Goal: Communication & Community: Answer question/provide support

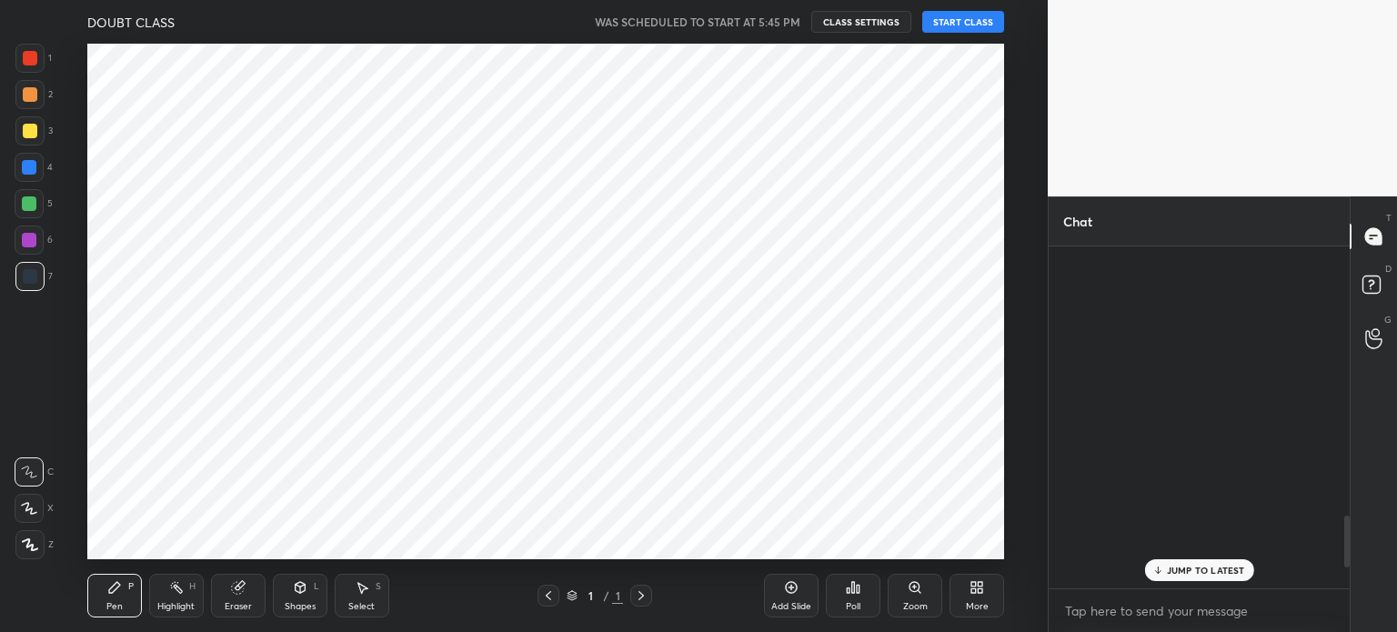
scroll to position [1795, 0]
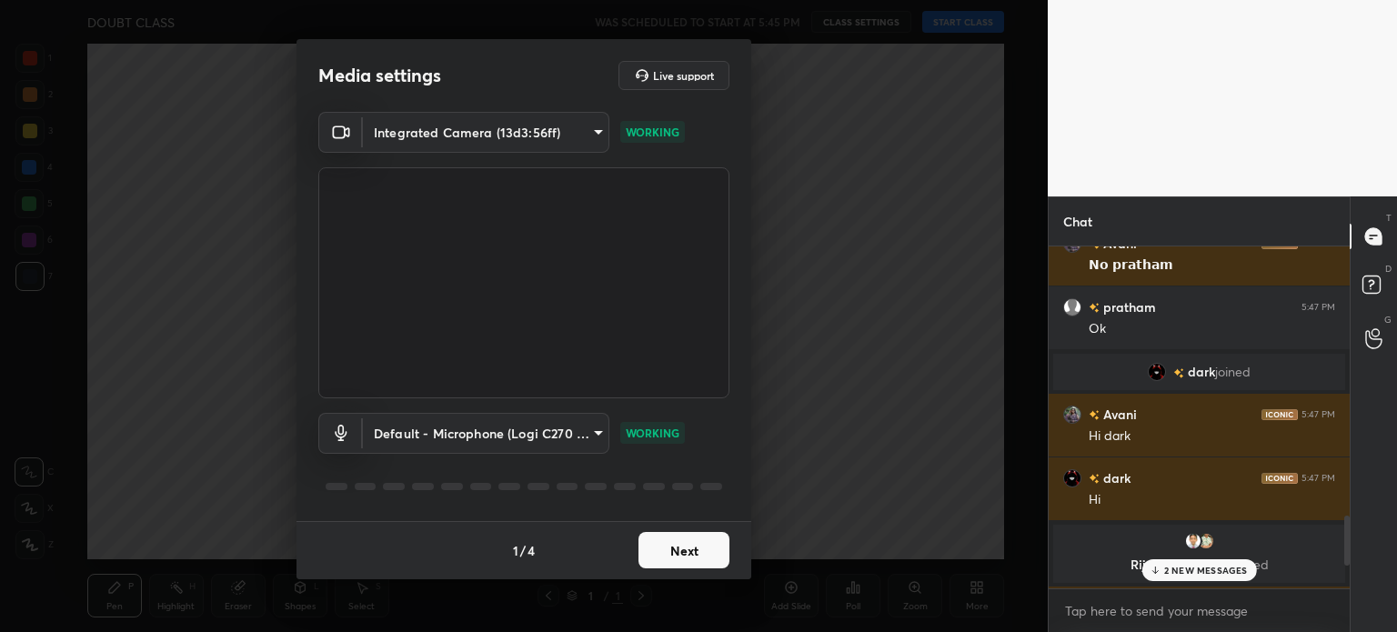
click at [652, 552] on button "Next" at bounding box center [683, 550] width 91 height 36
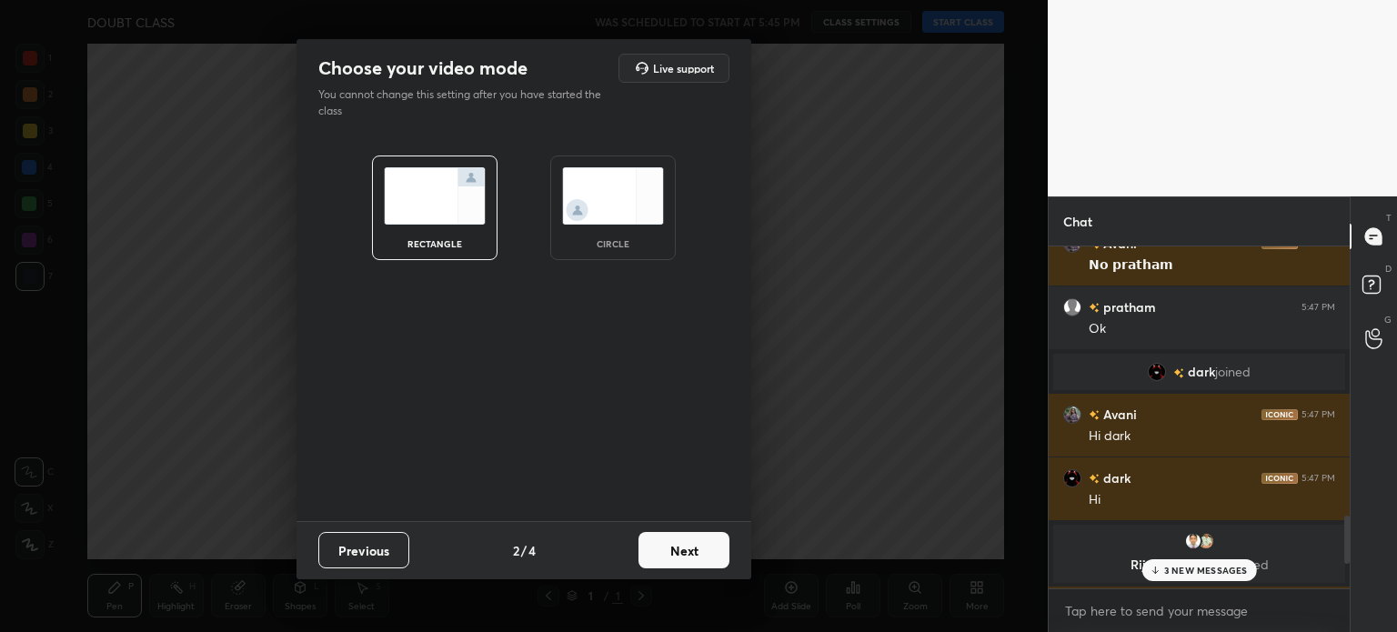
click at [652, 552] on button "Next" at bounding box center [683, 550] width 91 height 36
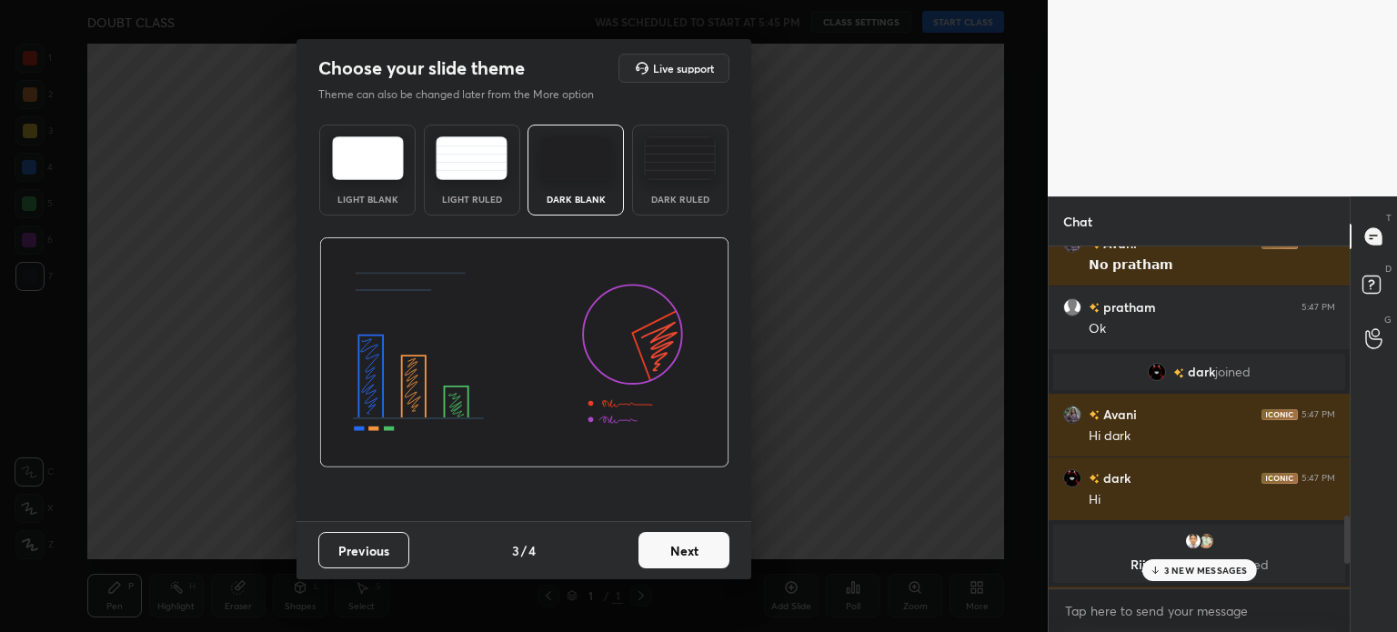
click at [652, 552] on button "Next" at bounding box center [683, 550] width 91 height 36
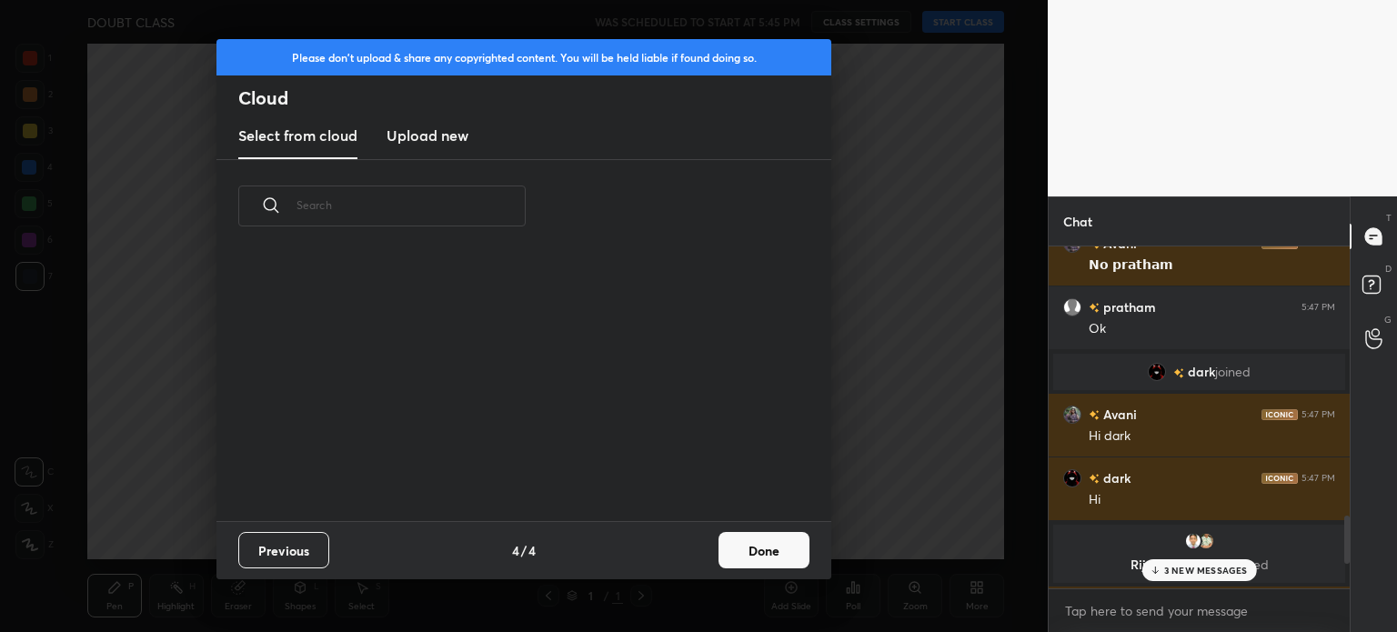
click at [652, 552] on div "Previous 4 / 4 Done" at bounding box center [523, 550] width 615 height 58
click at [759, 558] on button "Done" at bounding box center [764, 550] width 91 height 36
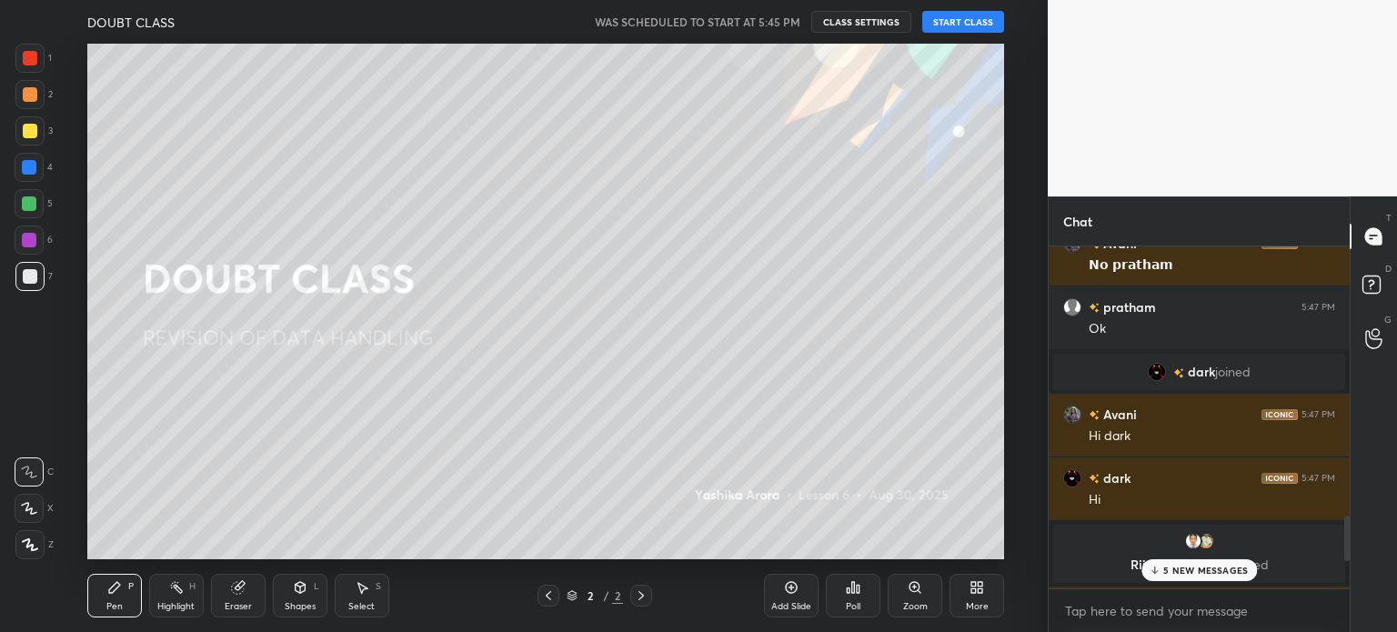
click at [951, 17] on button "START CLASS" at bounding box center [963, 22] width 82 height 22
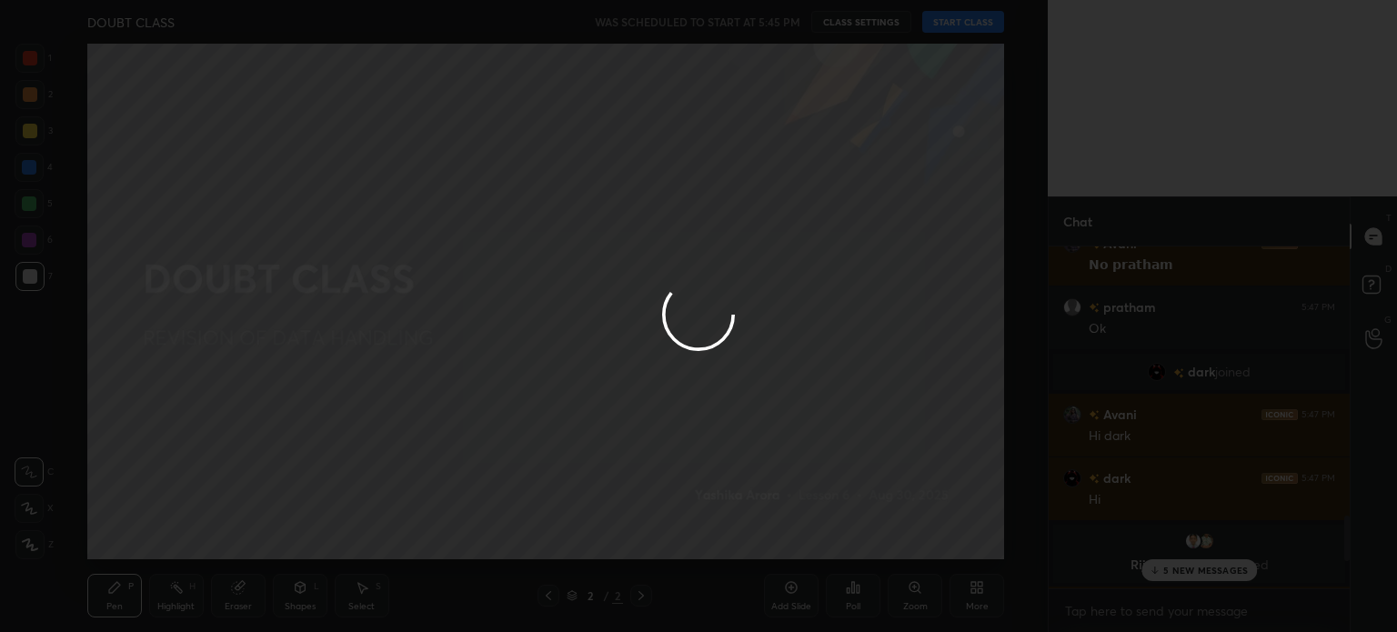
type textarea "x"
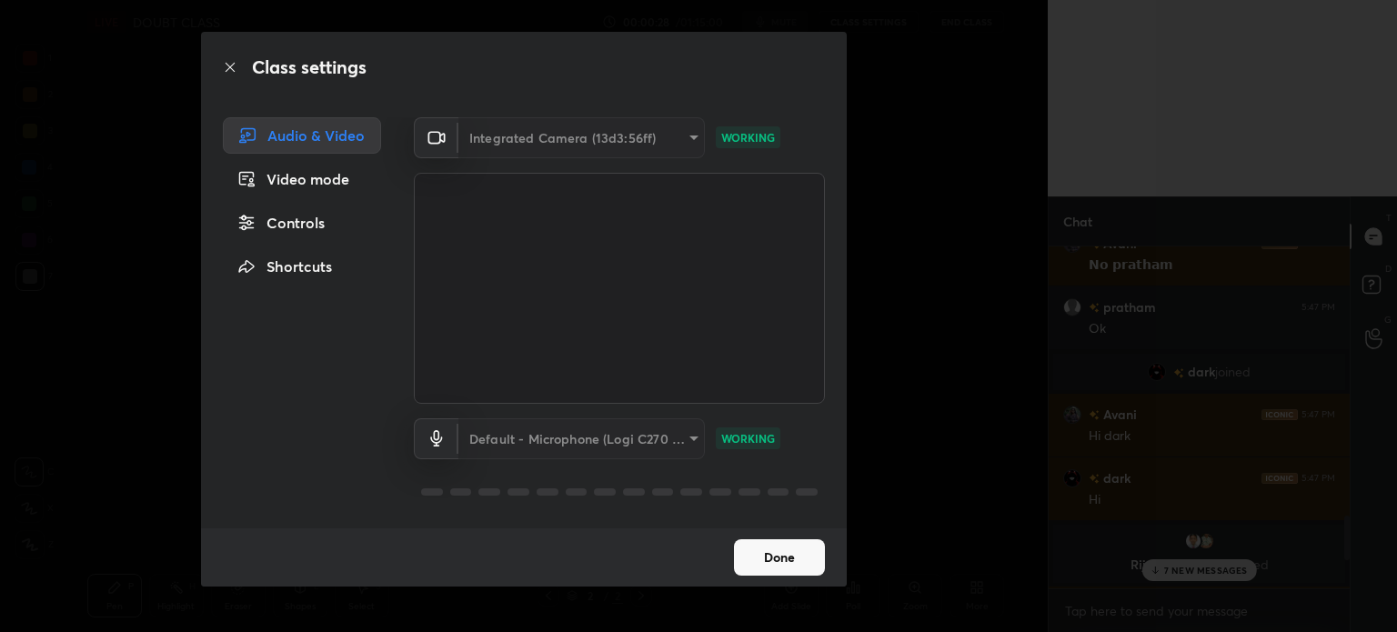
click at [764, 542] on button "Done" at bounding box center [779, 557] width 91 height 36
click at [779, 570] on button "Done" at bounding box center [779, 557] width 91 height 36
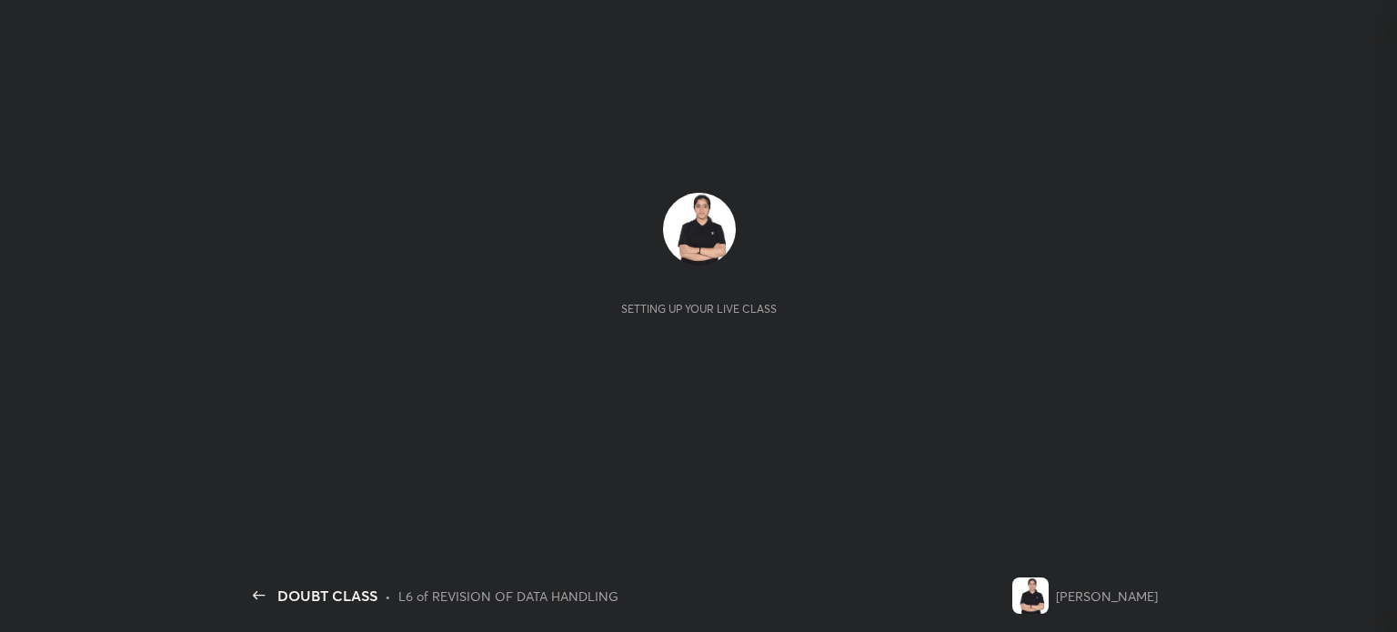
scroll to position [2372, 0]
click at [751, 241] on div "Setting up your live class" at bounding box center [700, 254] width 888 height 123
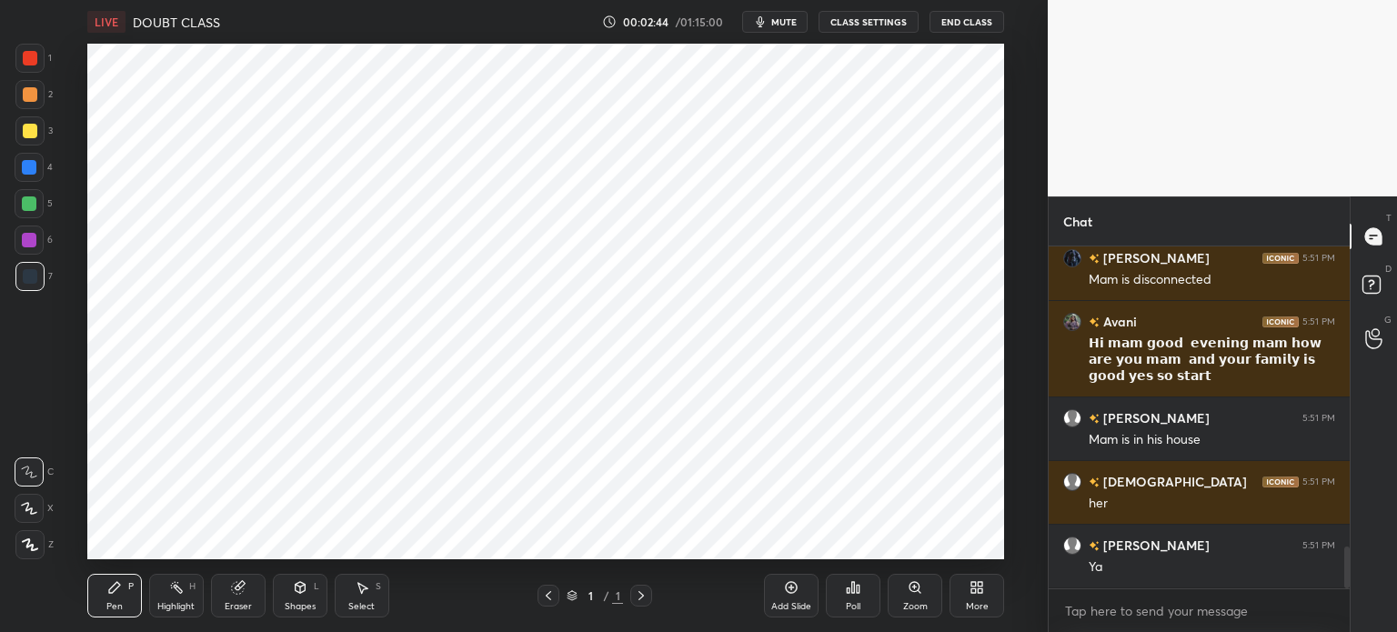
scroll to position [2436, 0]
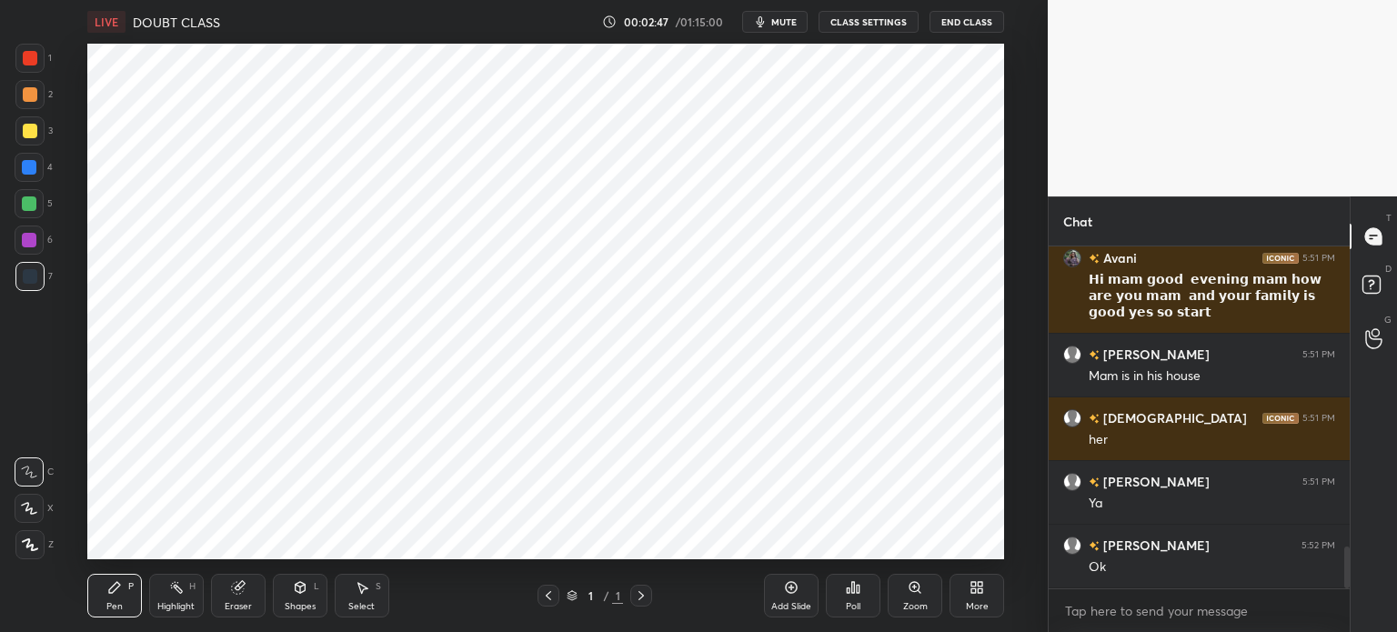
click at [789, 28] on button "mute" at bounding box center [774, 22] width 65 height 22
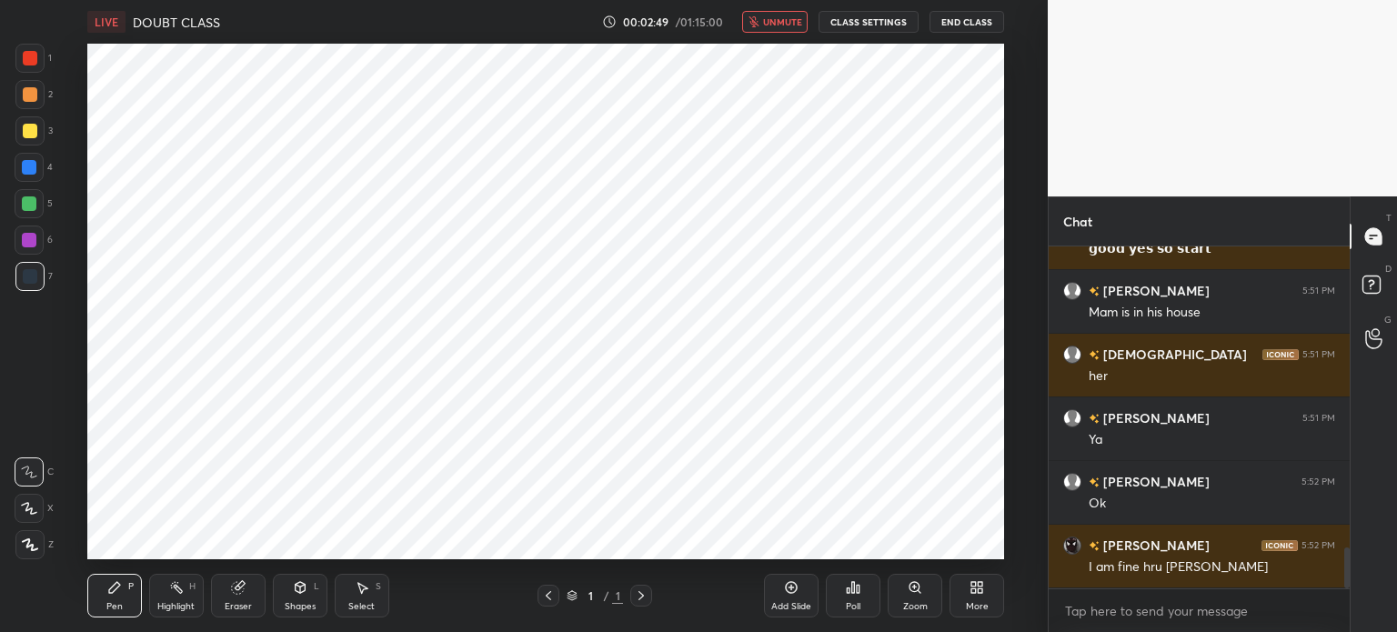
click at [786, 605] on div "Add Slide" at bounding box center [791, 606] width 40 height 9
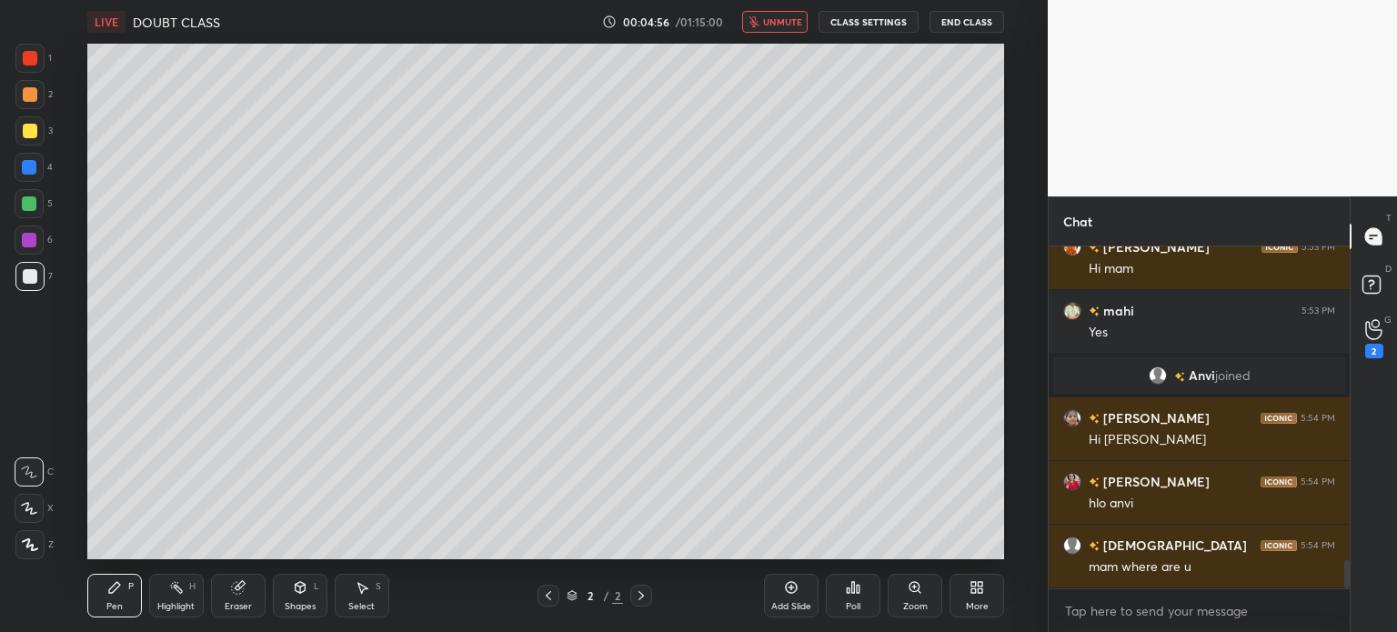
scroll to position [3816, 0]
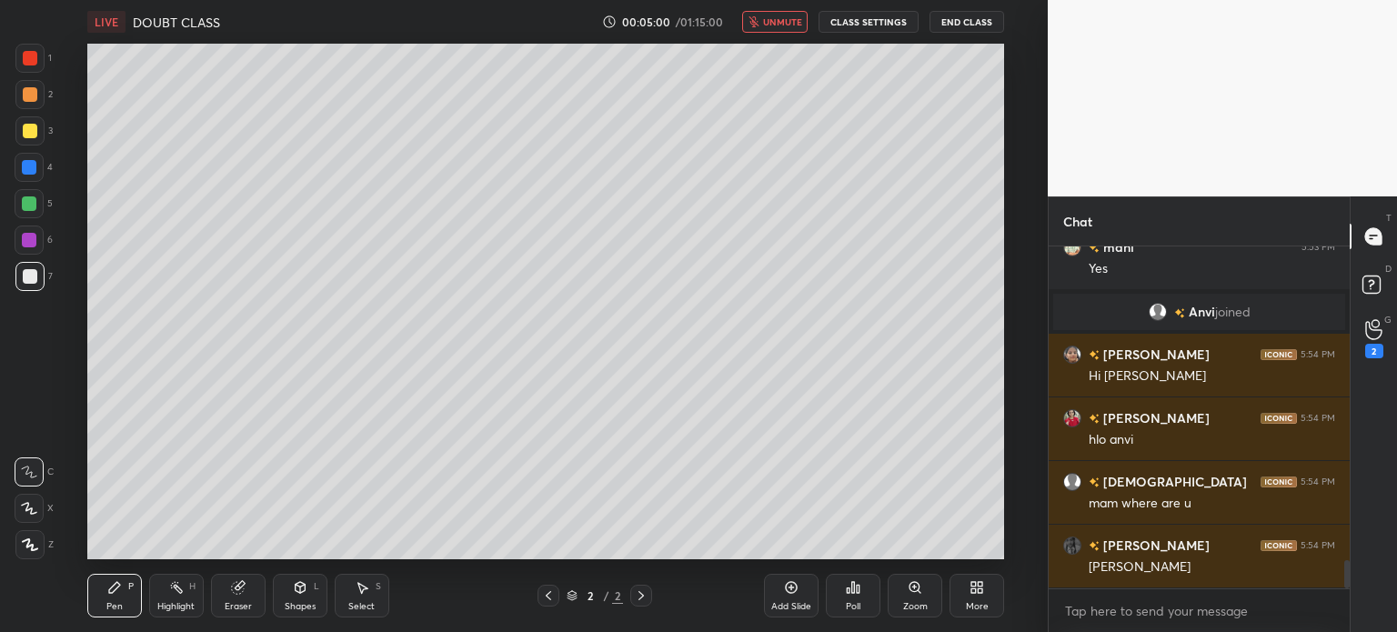
click at [778, 26] on span "unmute" at bounding box center [782, 21] width 39 height 13
click at [1013, 604] on div "LIVE DOUBT CLASS 00:05:02 / 01:15:00 mute CLASS SETTINGS End Class Setting up y…" at bounding box center [545, 316] width 975 height 632
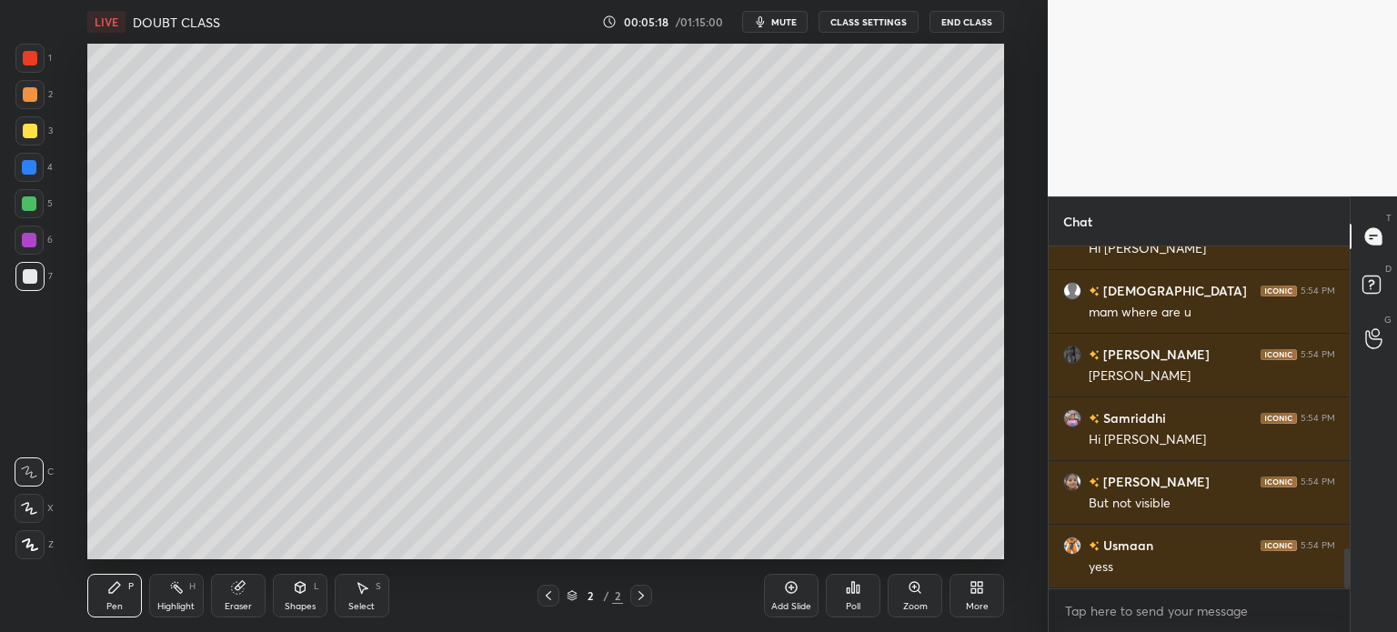
scroll to position [90434, 89975]
click at [864, 23] on button "CLASS SETTINGS" at bounding box center [869, 22] width 100 height 22
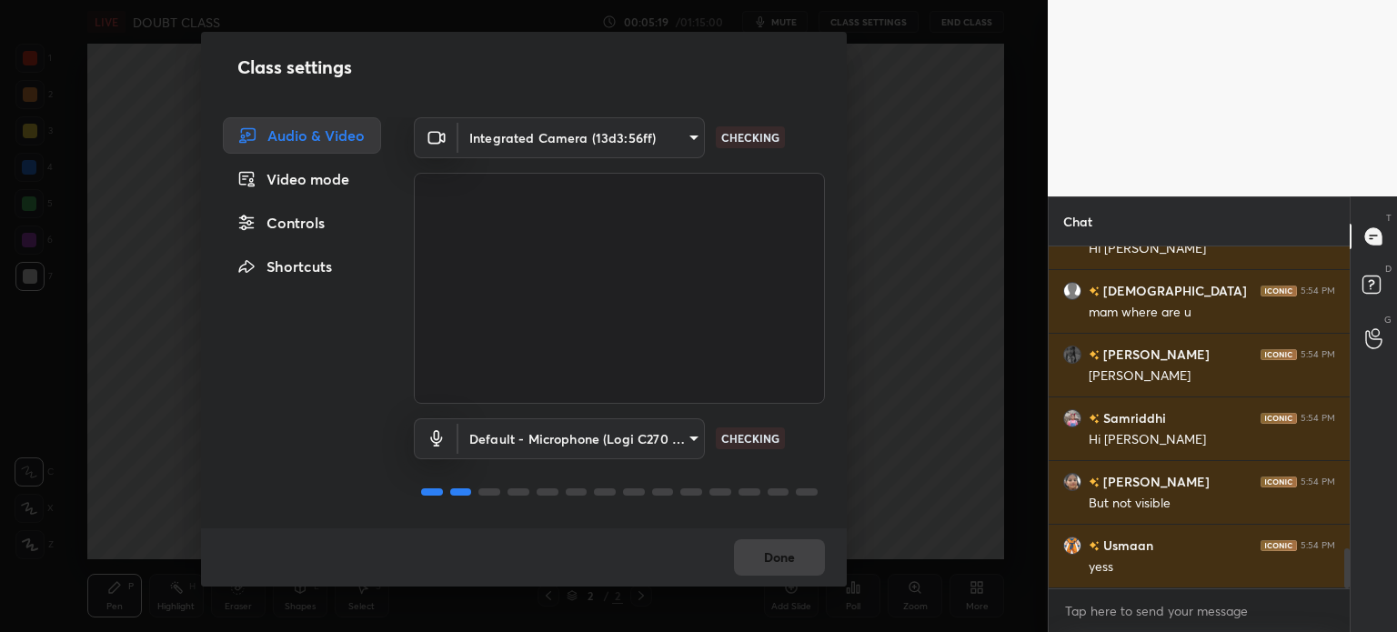
click at [579, 130] on body "1 2 3 4 5 6 7 C X Z C X Z E E Erase all H H LIVE DOUBT CLASS 00:05:19 / 01:15:0…" at bounding box center [698, 316] width 1397 height 632
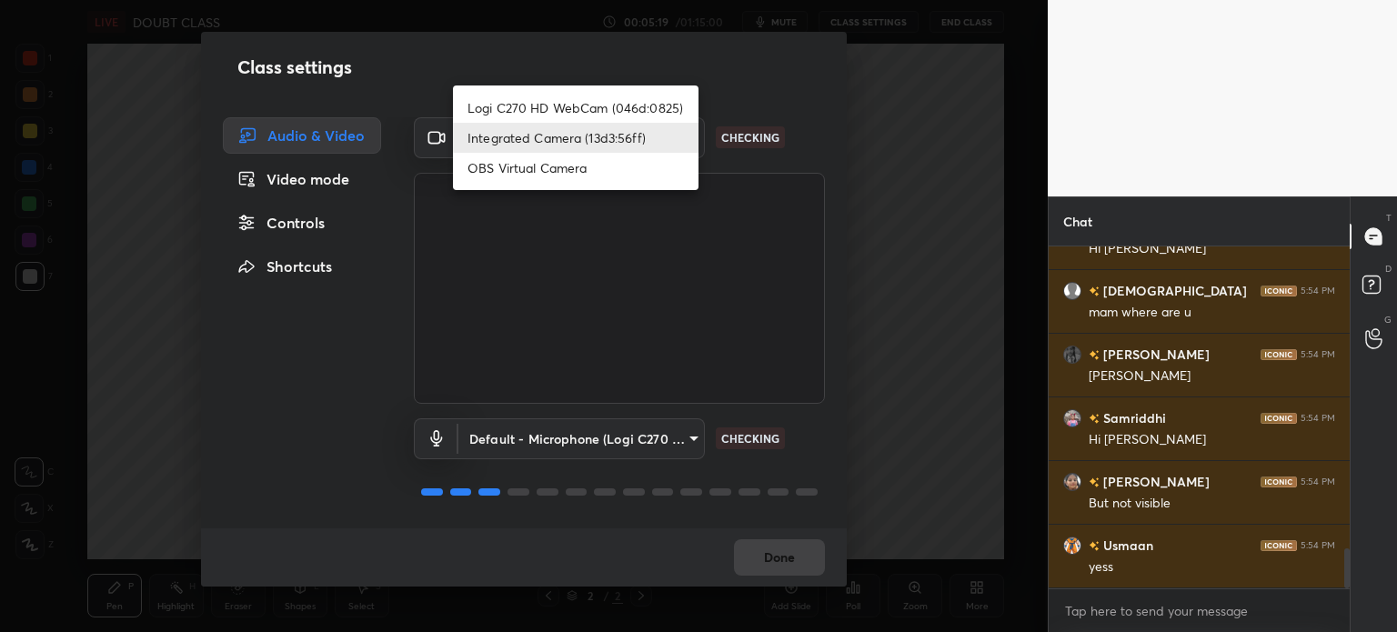
click at [573, 94] on li "Logi C270 HD WebCam (046d:0825)" at bounding box center [576, 108] width 246 height 30
type input "19ebecde83a3010ed1a141209ced1db595e06d2a1fc758087318fab5b1b7718e"
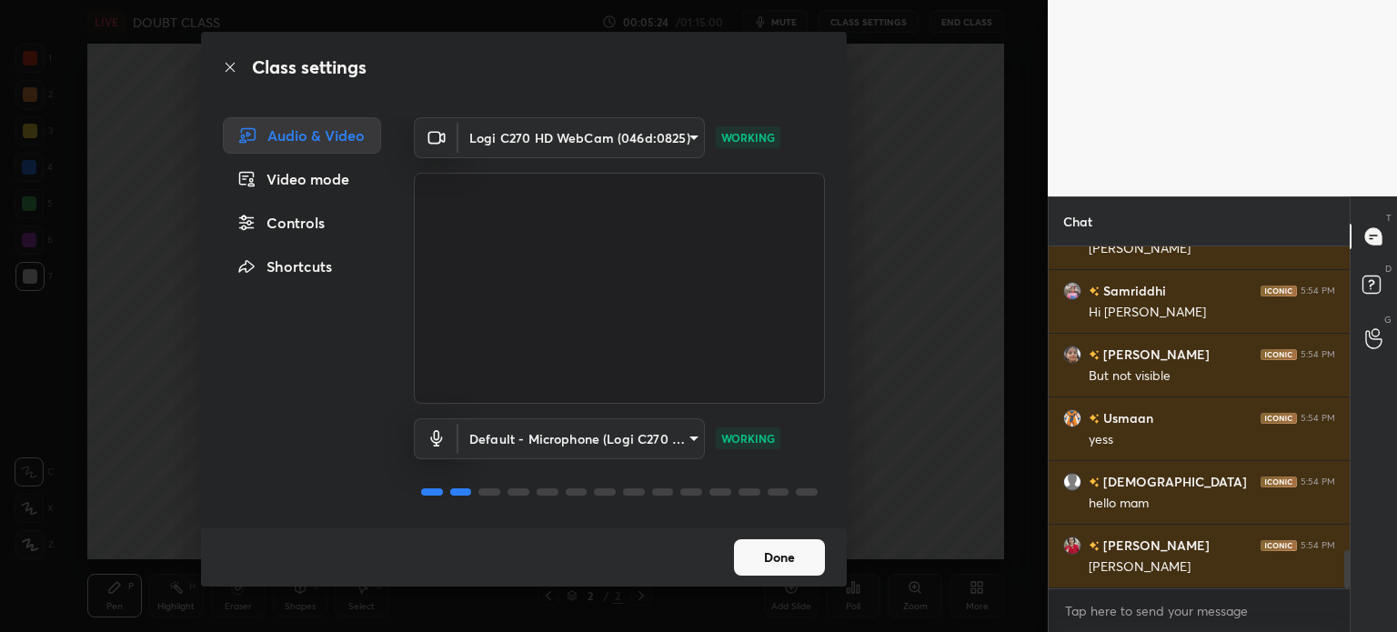
scroll to position [2960, 0]
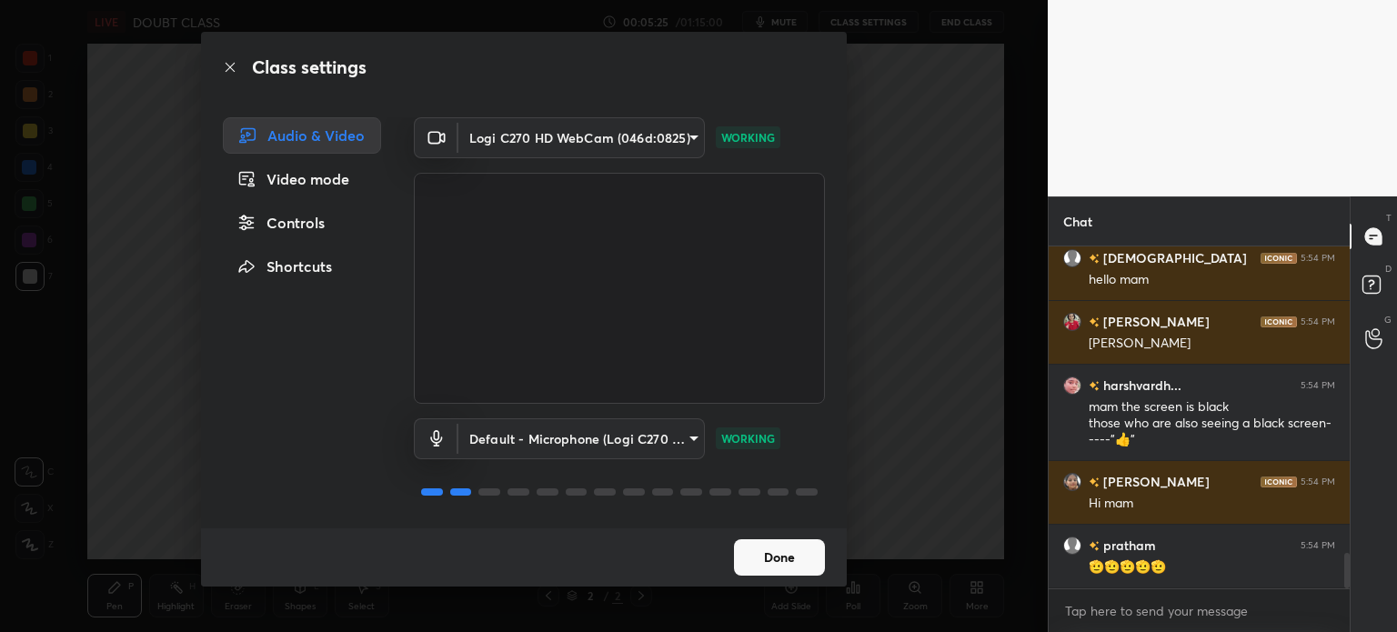
click at [628, 158] on div "Logi C270 HD WebCam (046d:0825) 19ebecde83a3010ed1a141209ced1db595e06d2a1fc7580…" at bounding box center [619, 260] width 411 height 286
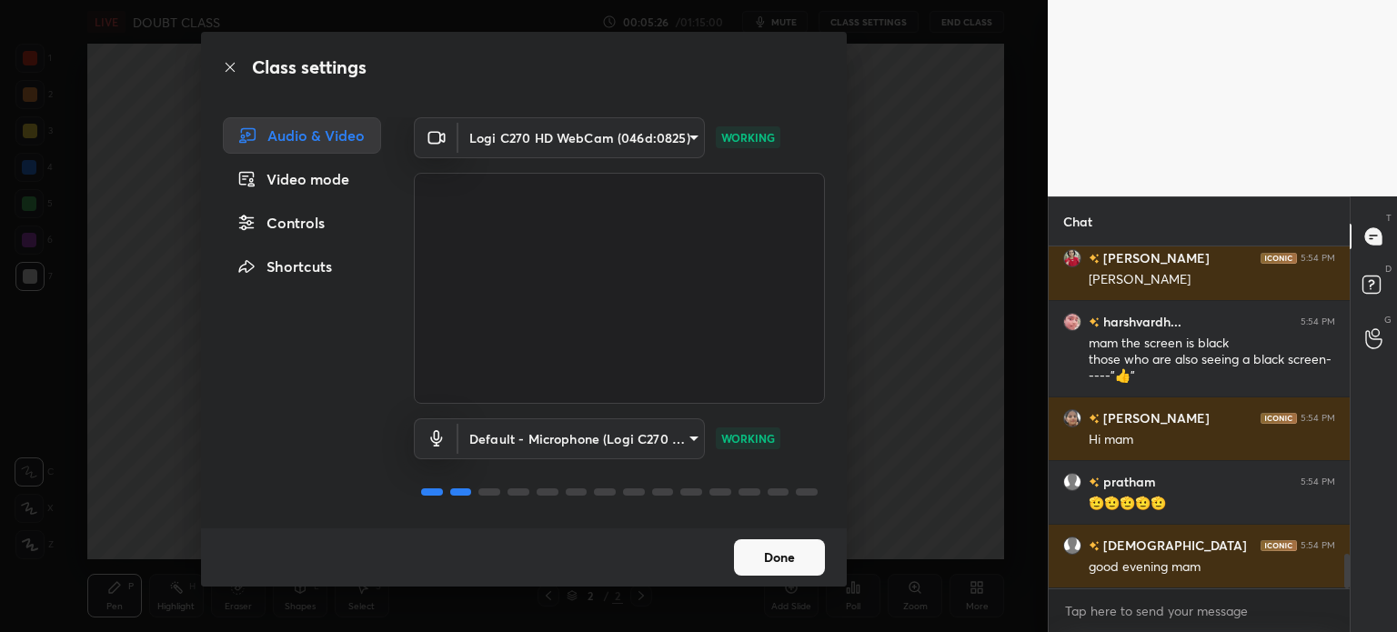
click at [604, 138] on body "1 2 3 4 5 6 7 C X Z C X Z E E Erase all H H LIVE DOUBT CLASS 00:05:26 / 01:15:0…" at bounding box center [698, 316] width 1397 height 632
type textarea "x"
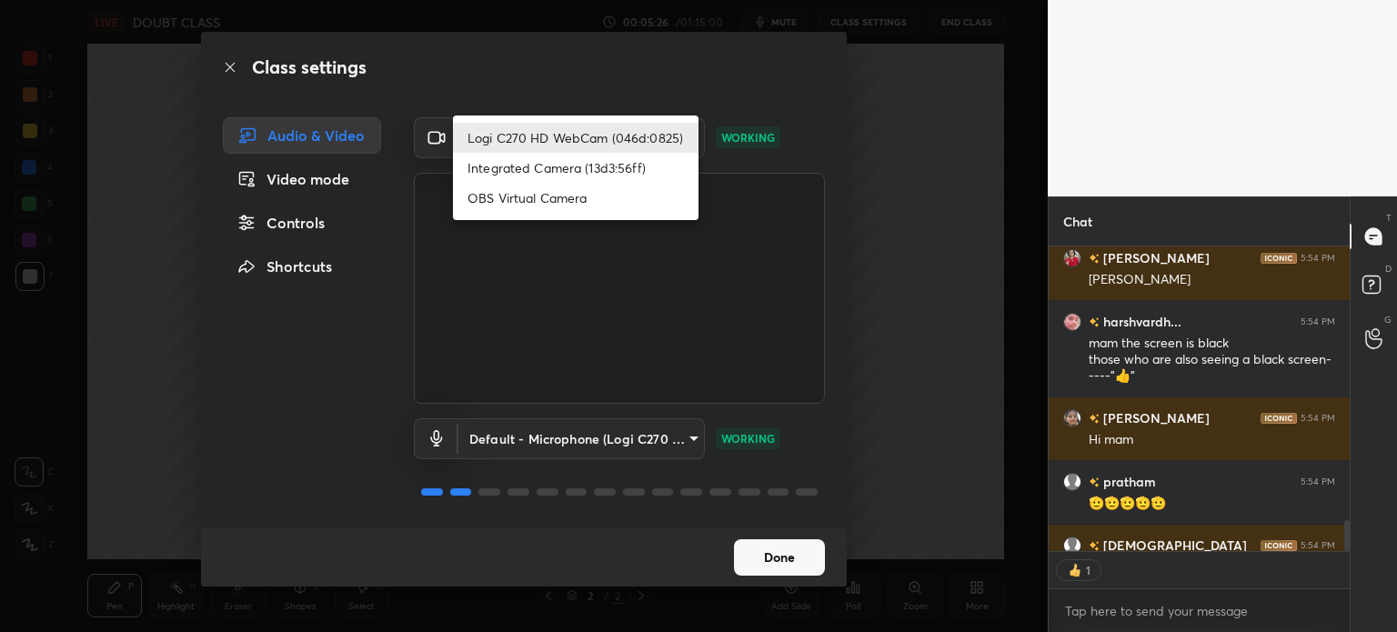
click at [603, 134] on li "Logi C270 HD WebCam (046d:0825)" at bounding box center [576, 138] width 246 height 30
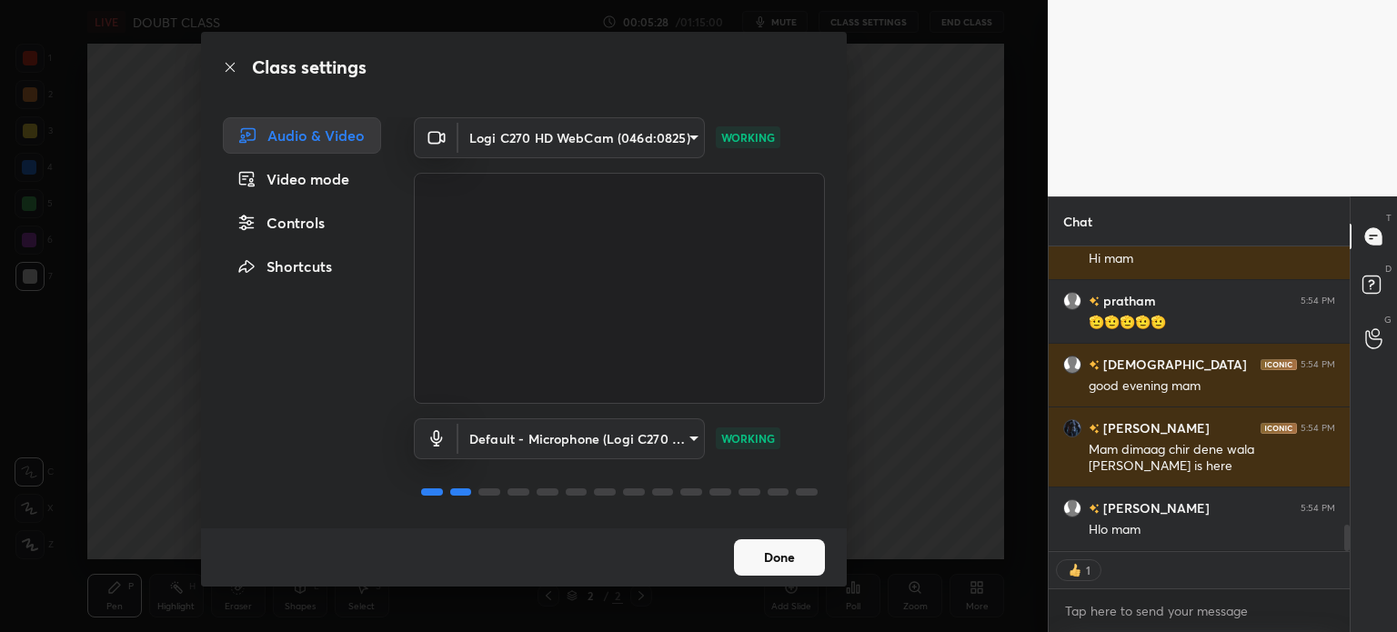
scroll to position [3267, 0]
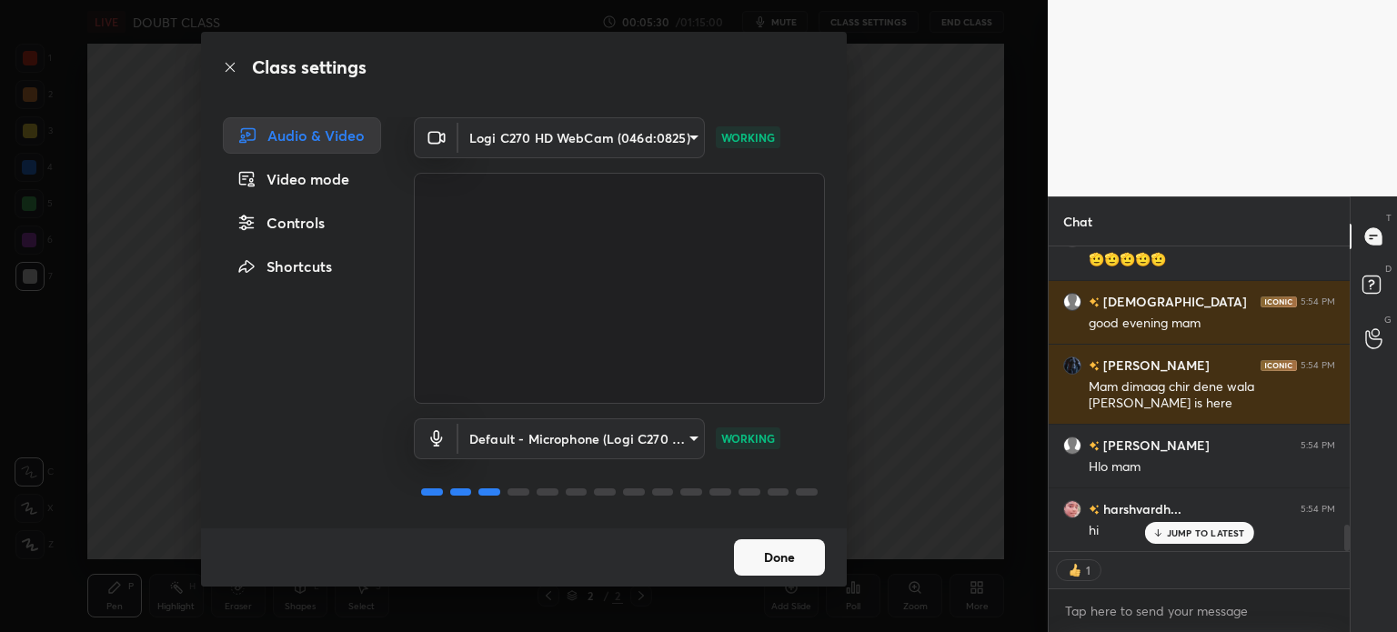
click at [804, 562] on button "Done" at bounding box center [779, 557] width 91 height 36
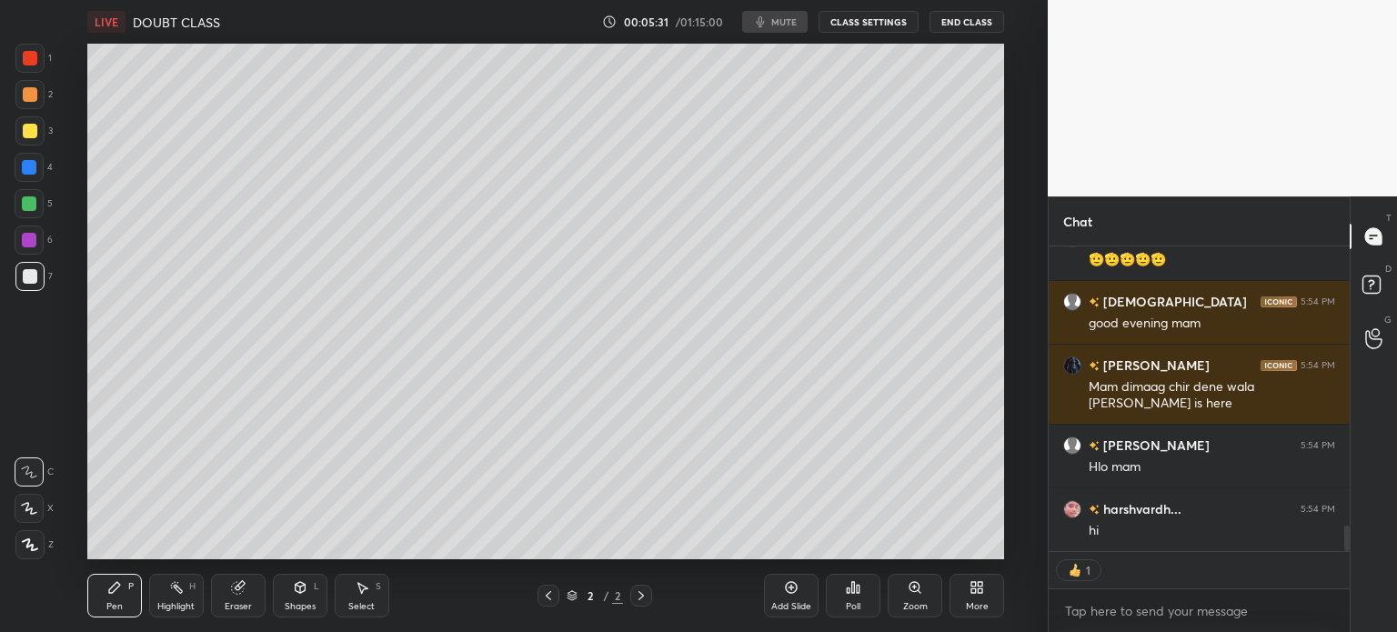
scroll to position [3332, 0]
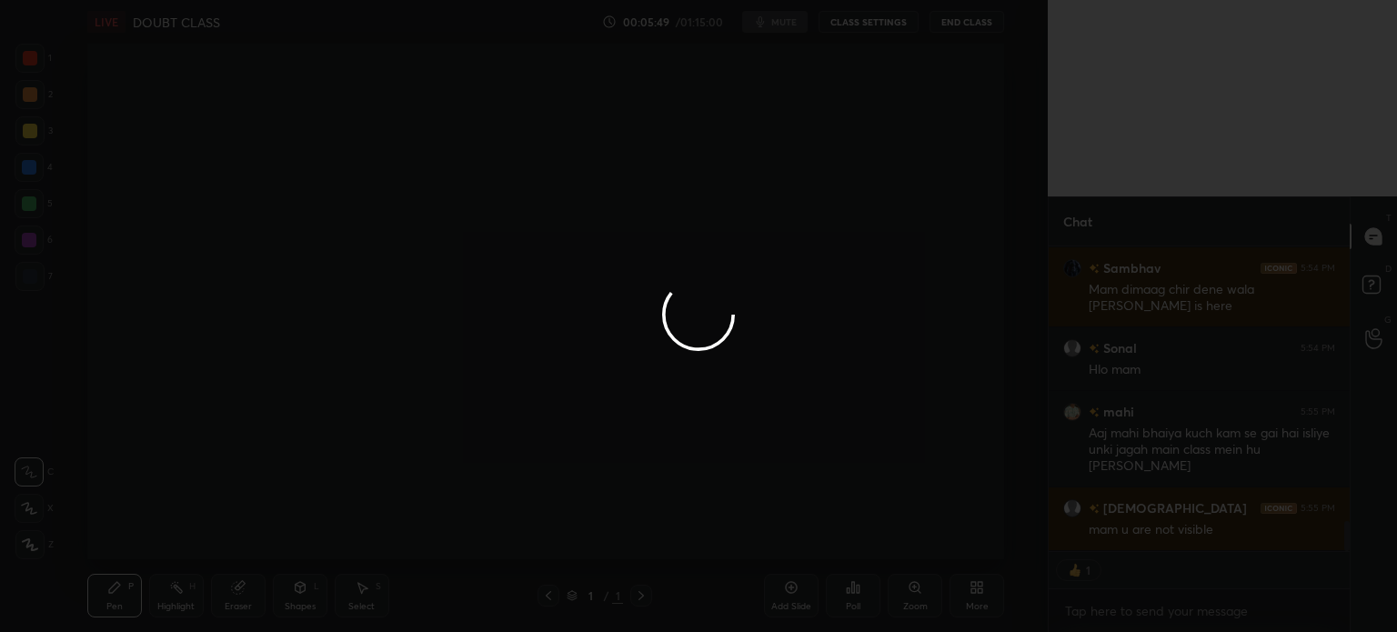
scroll to position [2874, 0]
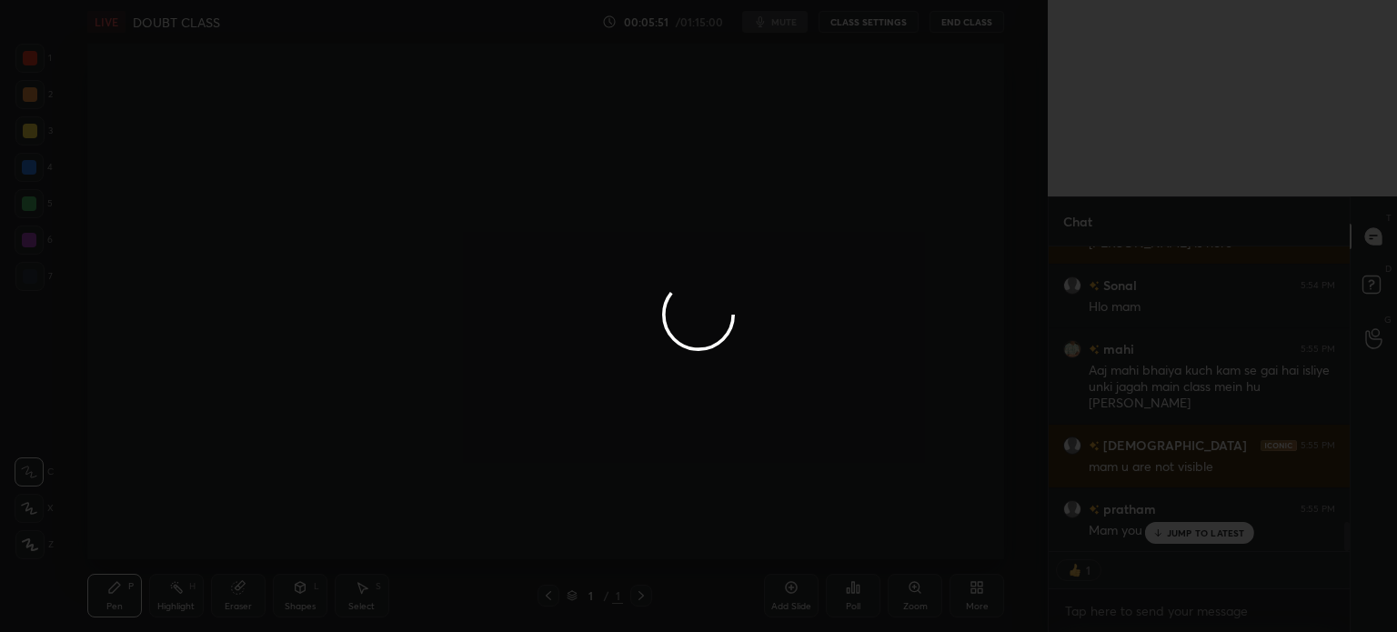
type textarea "x"
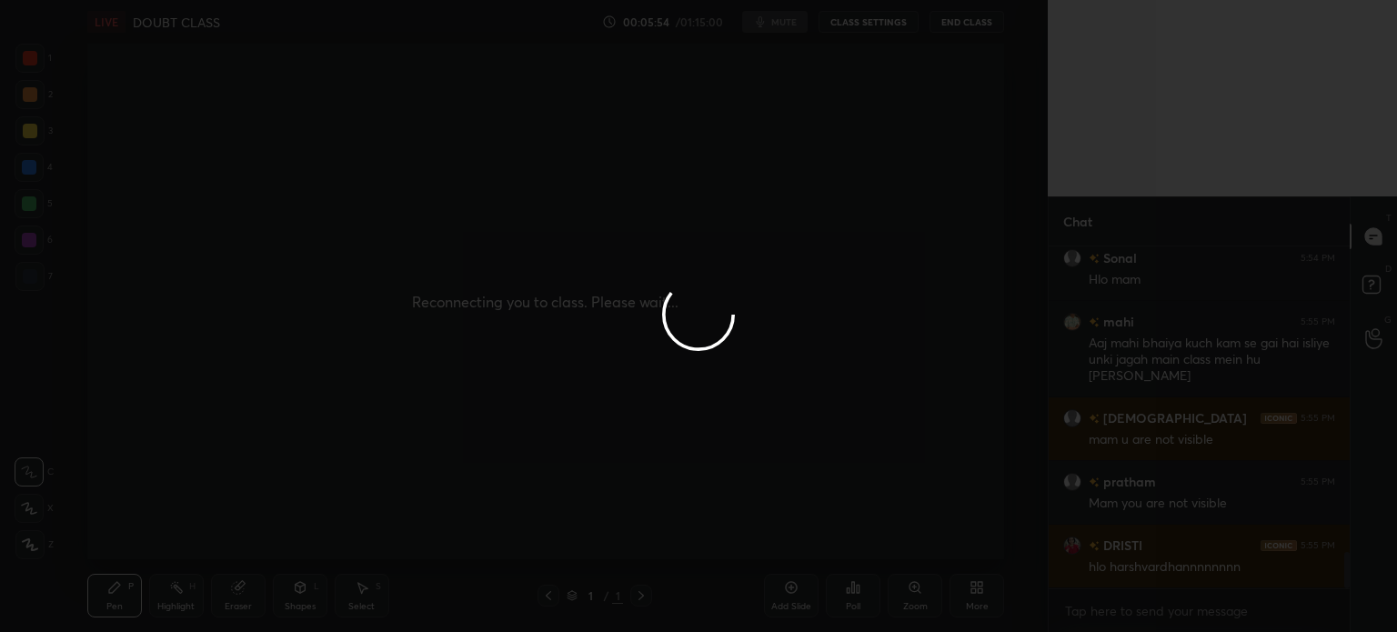
scroll to position [2920, 0]
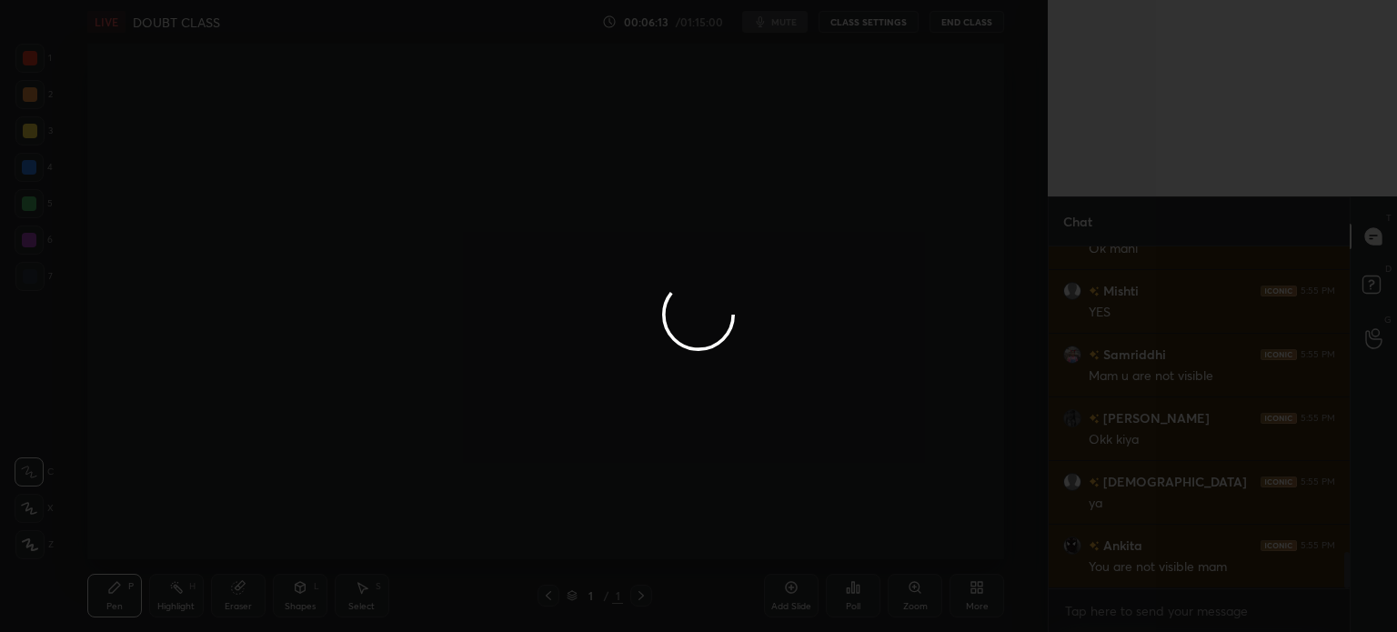
scroll to position [2950, 0]
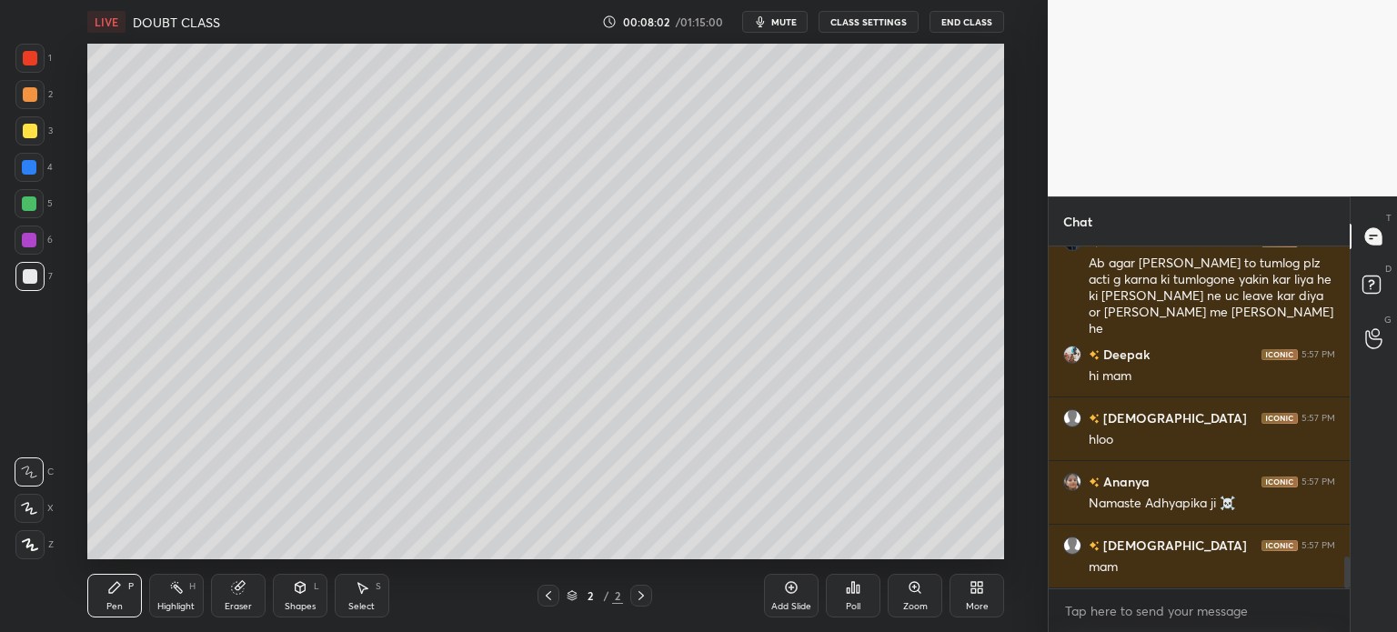
click at [35, 130] on div at bounding box center [30, 131] width 15 height 15
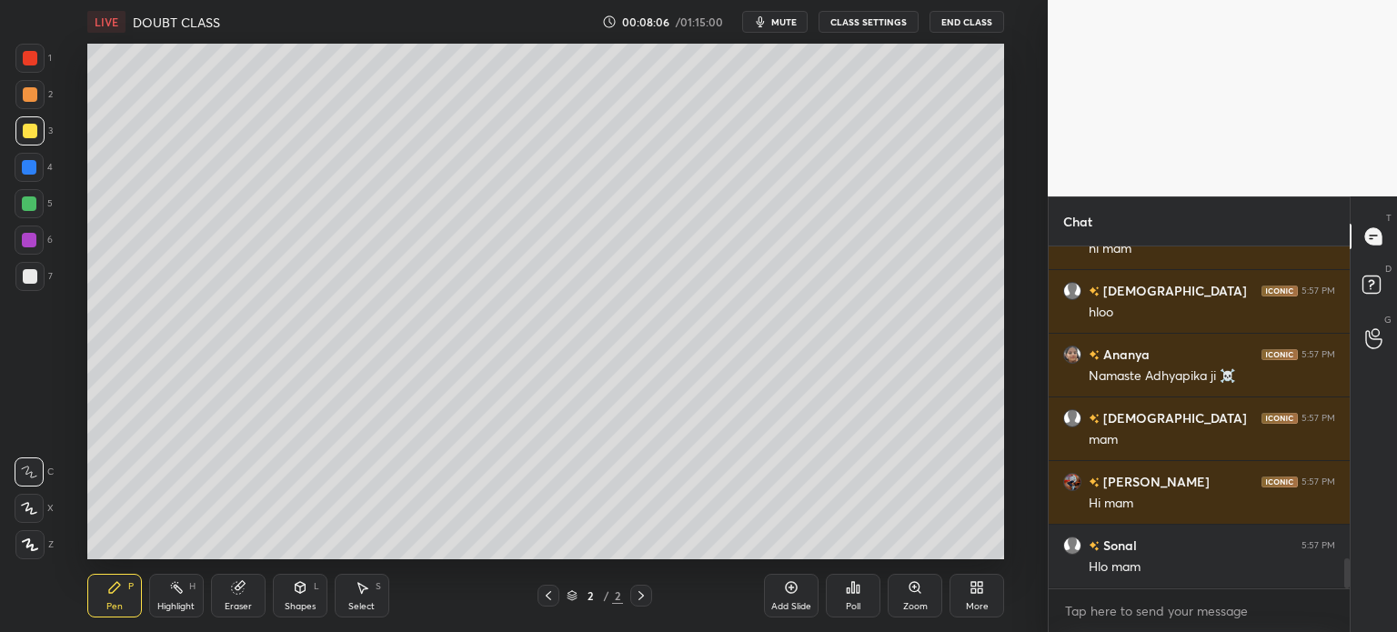
click at [847, 597] on div "Poll" at bounding box center [853, 596] width 55 height 44
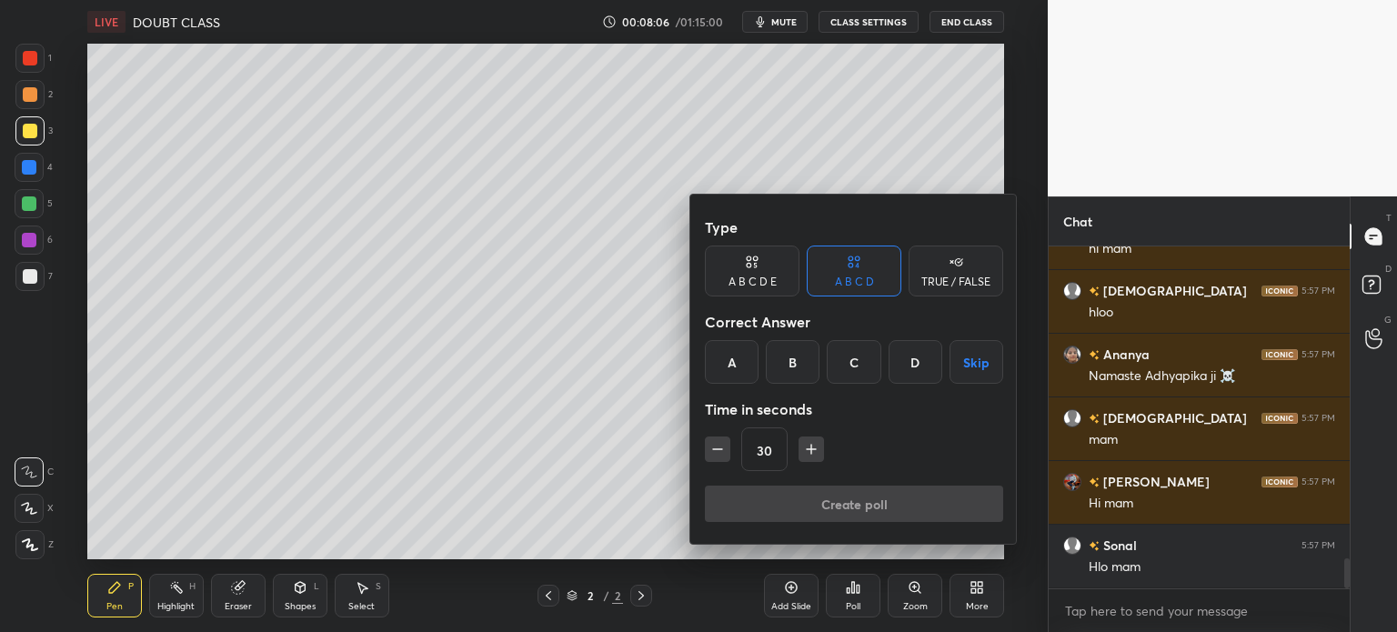
click at [950, 276] on div "TRUE / FALSE" at bounding box center [955, 281] width 69 height 11
click at [744, 360] on div "True" at bounding box center [752, 362] width 95 height 44
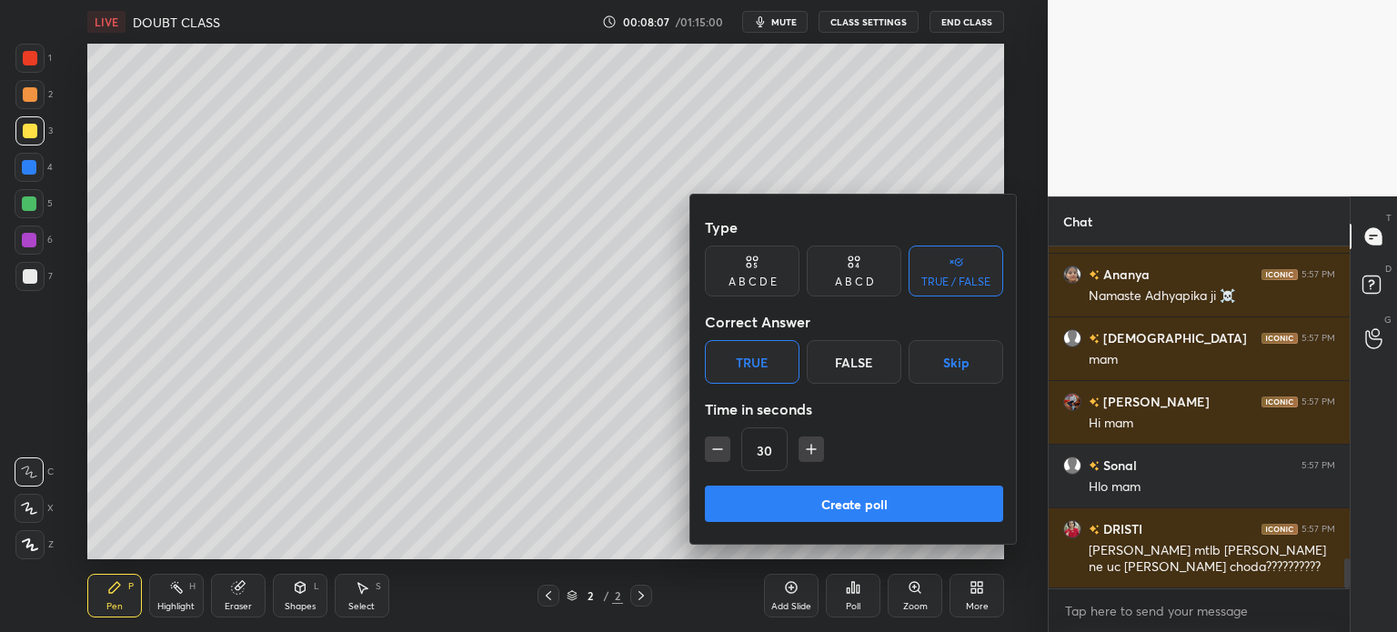
click at [897, 507] on button "Create poll" at bounding box center [854, 504] width 298 height 36
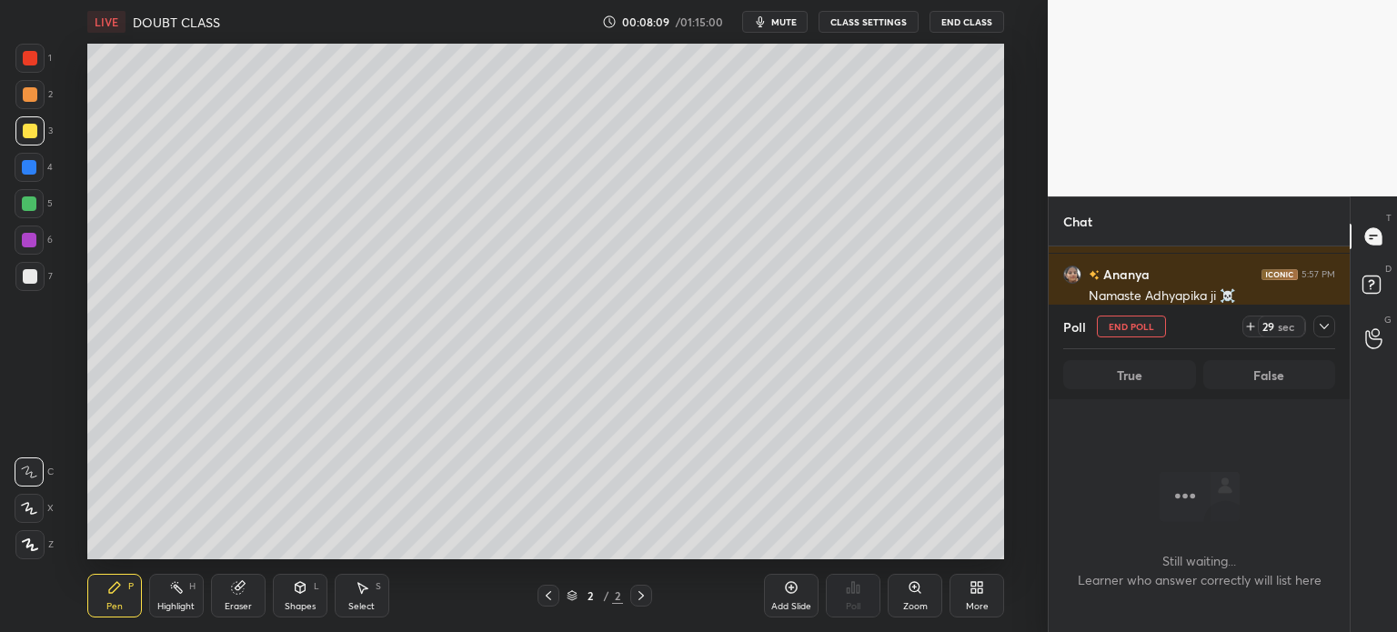
click at [1324, 324] on icon at bounding box center [1324, 326] width 15 height 15
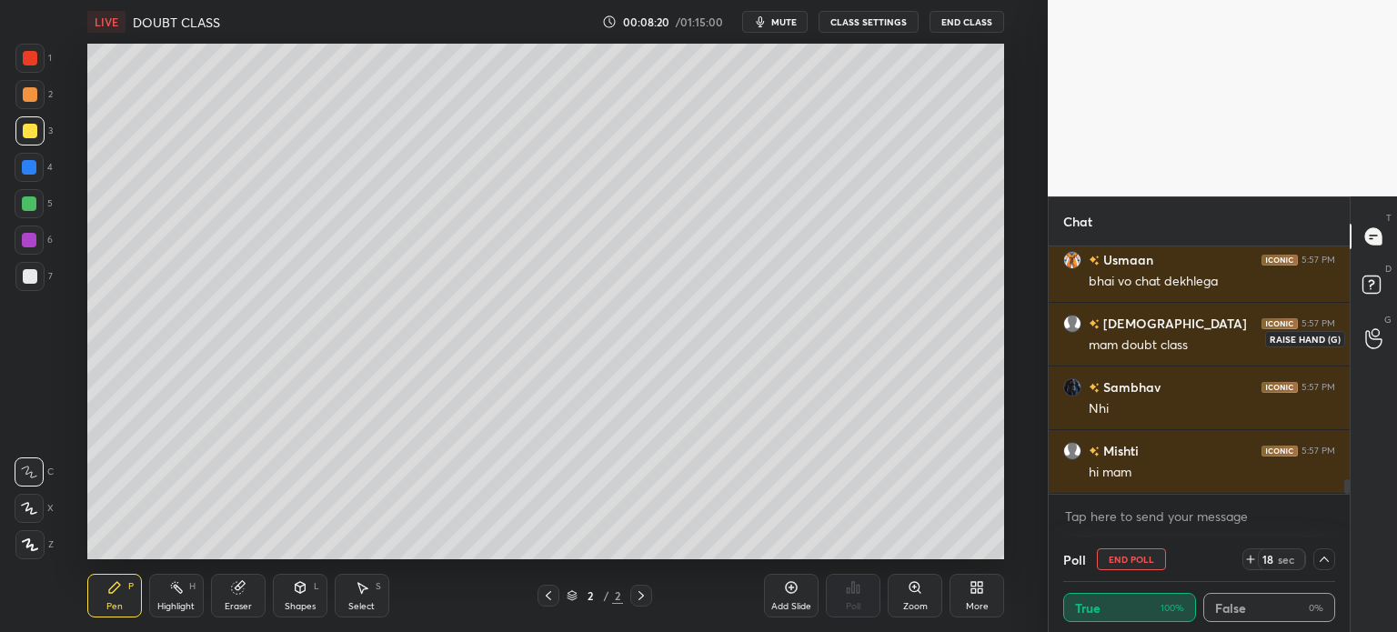
click at [1386, 345] on div at bounding box center [1374, 338] width 36 height 33
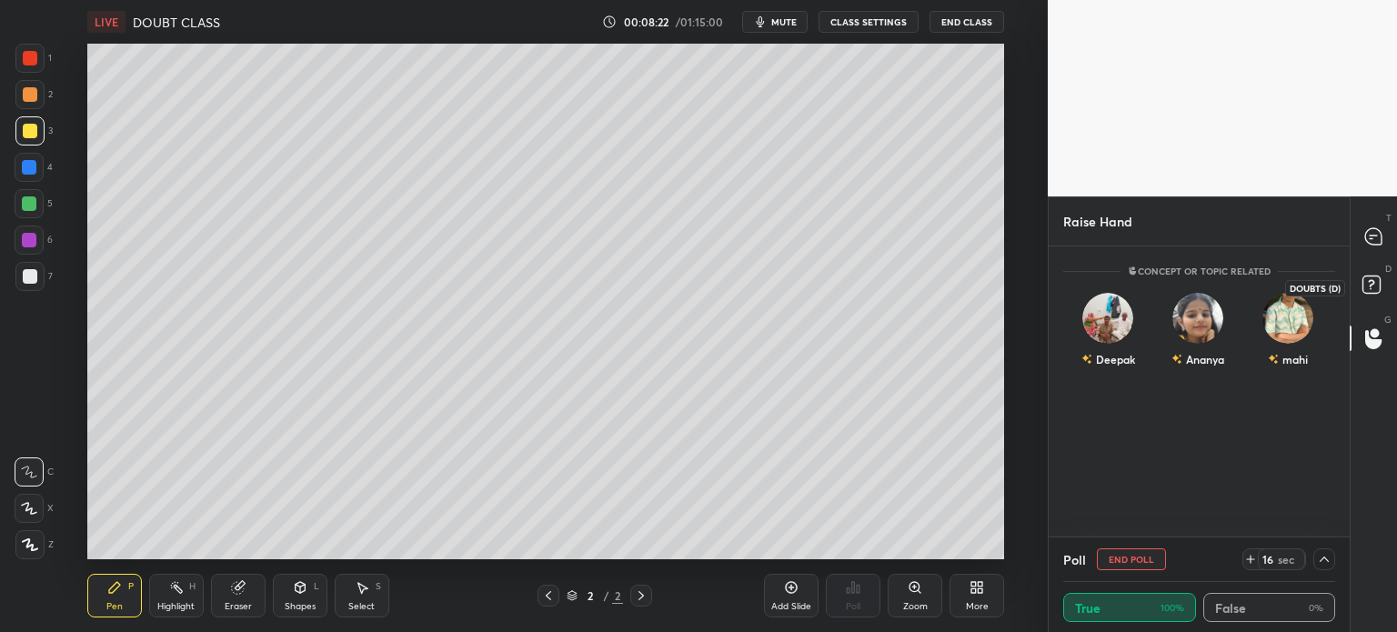
click at [1373, 277] on rect at bounding box center [1370, 284] width 17 height 17
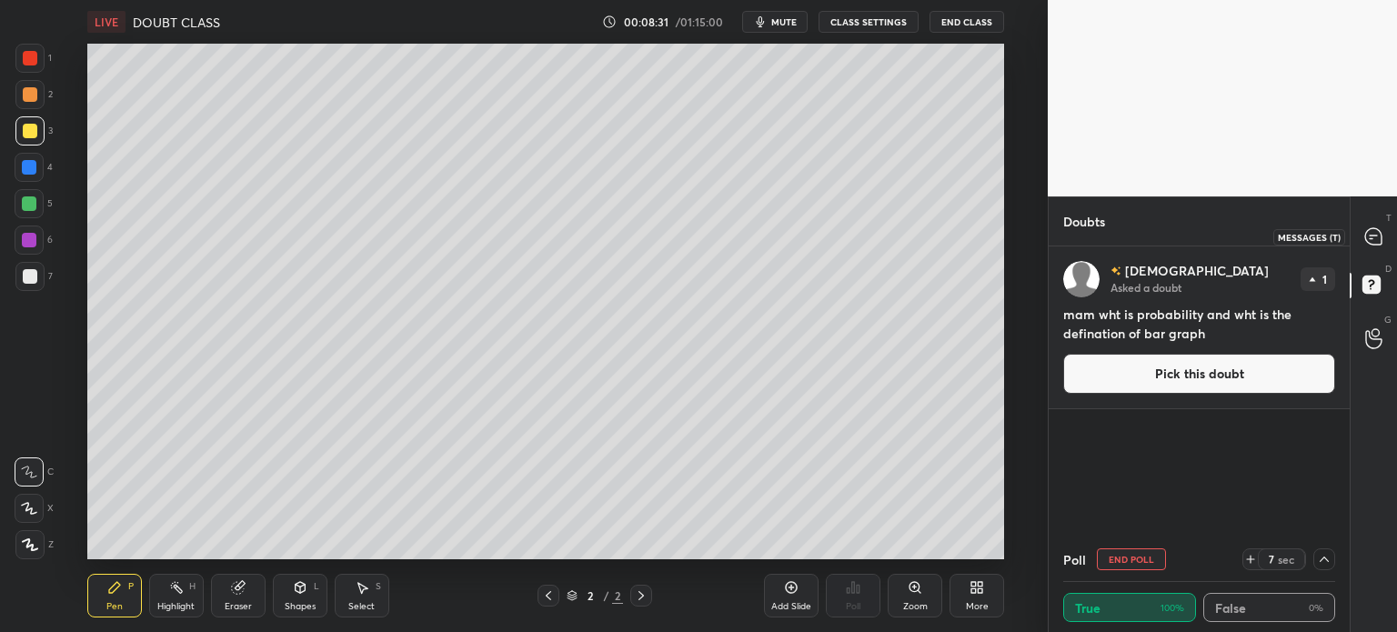
click at [1373, 237] on icon at bounding box center [1373, 236] width 16 height 16
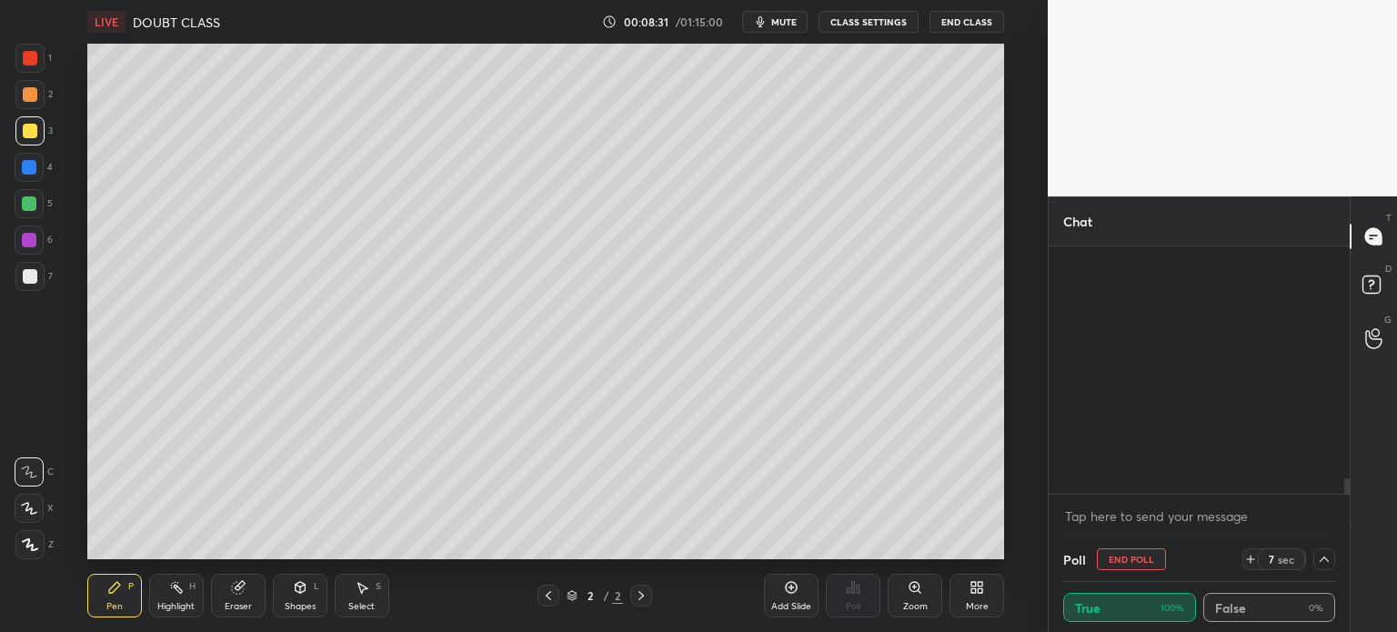
scroll to position [4449, 0]
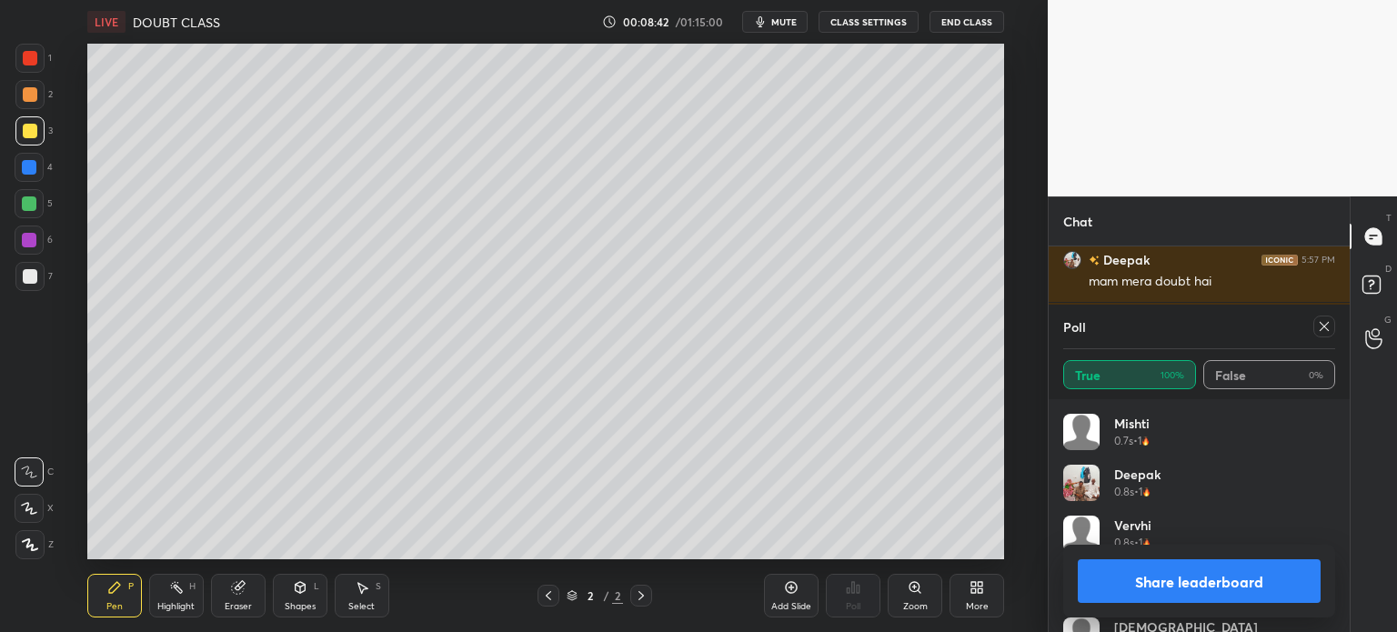
click at [1328, 325] on icon at bounding box center [1324, 326] width 15 height 15
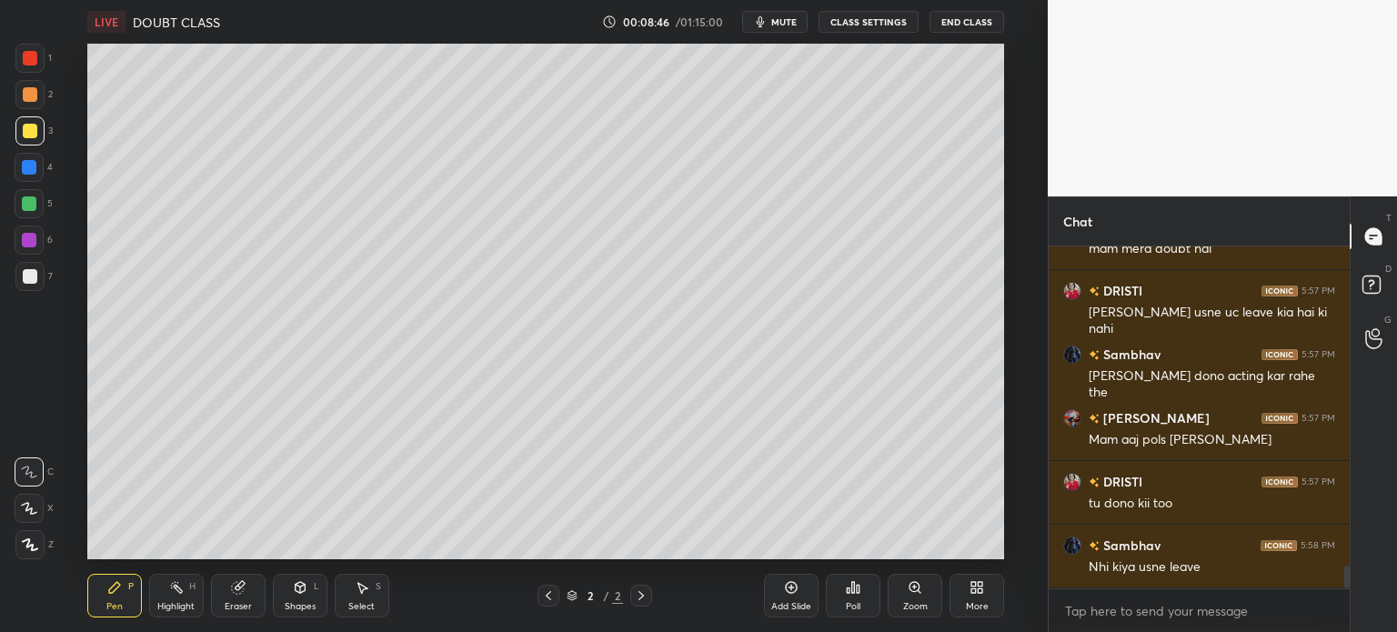
click at [779, 588] on div "Add Slide" at bounding box center [791, 596] width 55 height 44
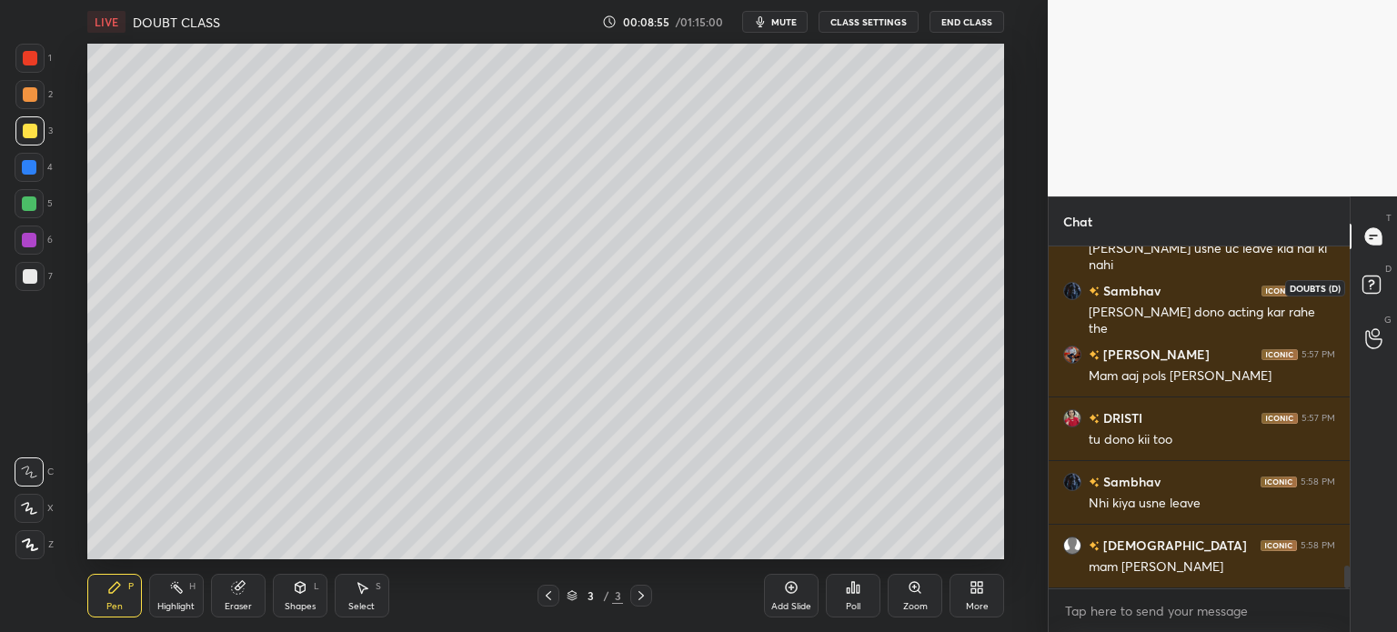
click at [1361, 289] on icon at bounding box center [1374, 287] width 33 height 33
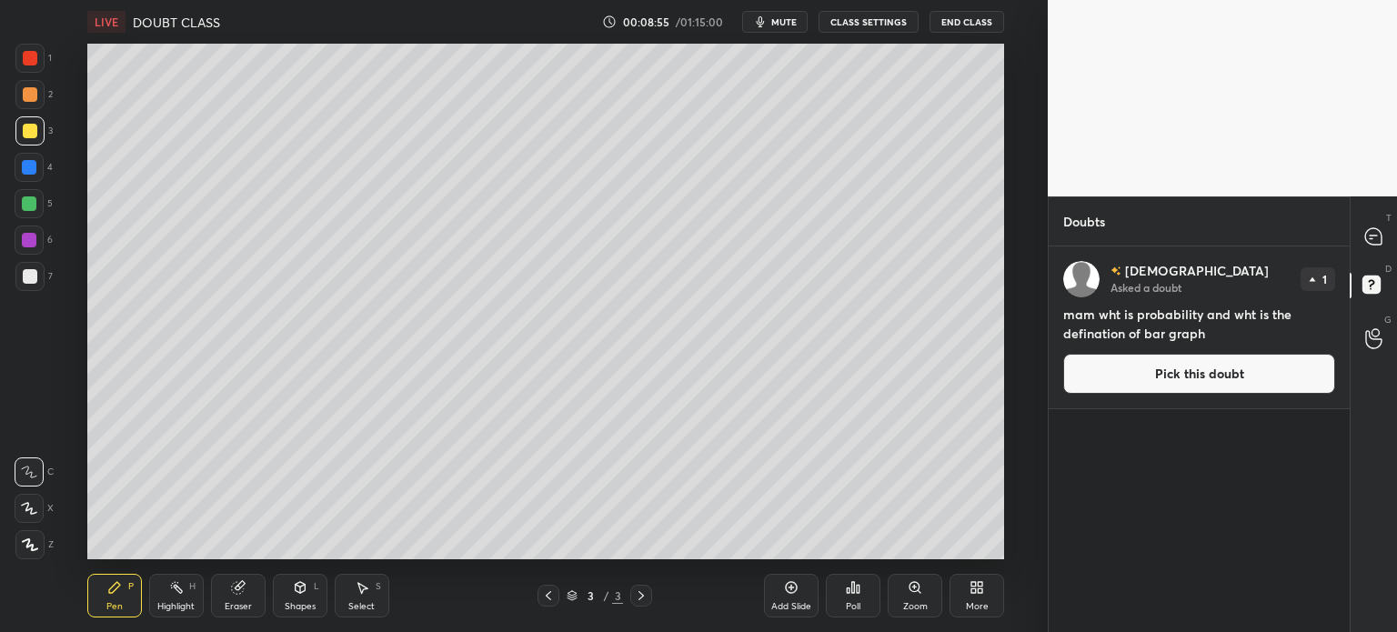
click at [1193, 363] on button "Pick this doubt" at bounding box center [1199, 374] width 272 height 40
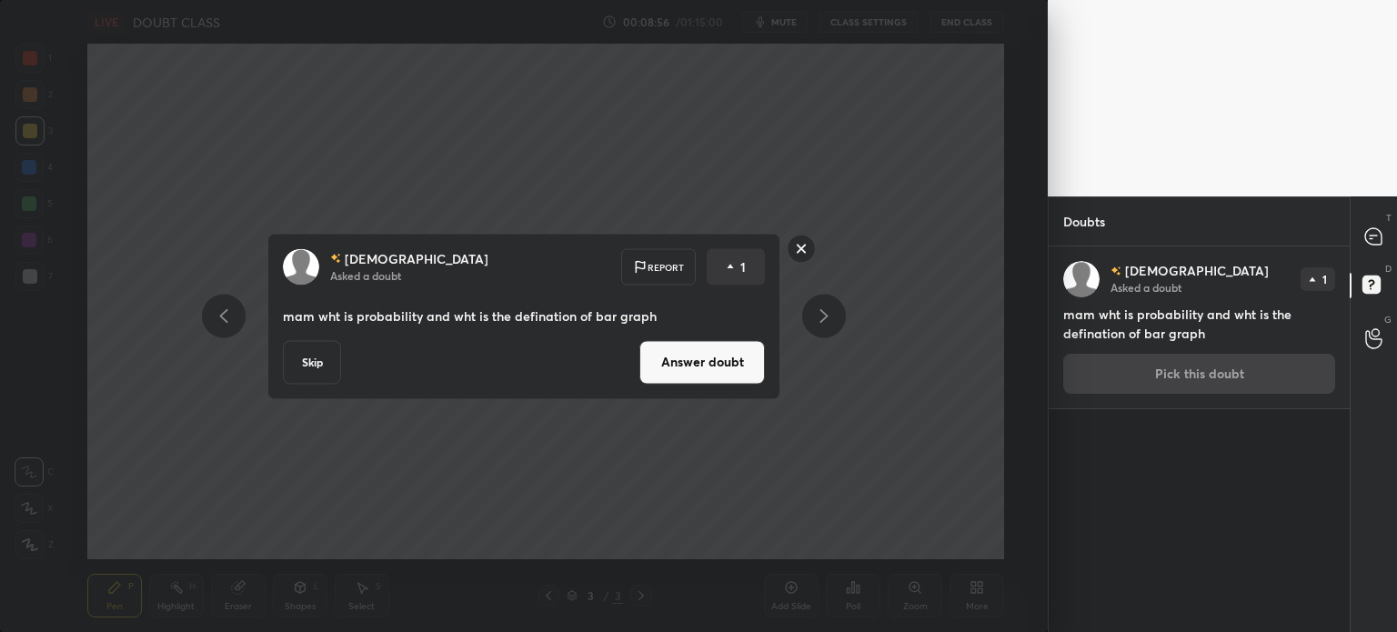
click at [705, 353] on button "Answer doubt" at bounding box center [702, 362] width 126 height 44
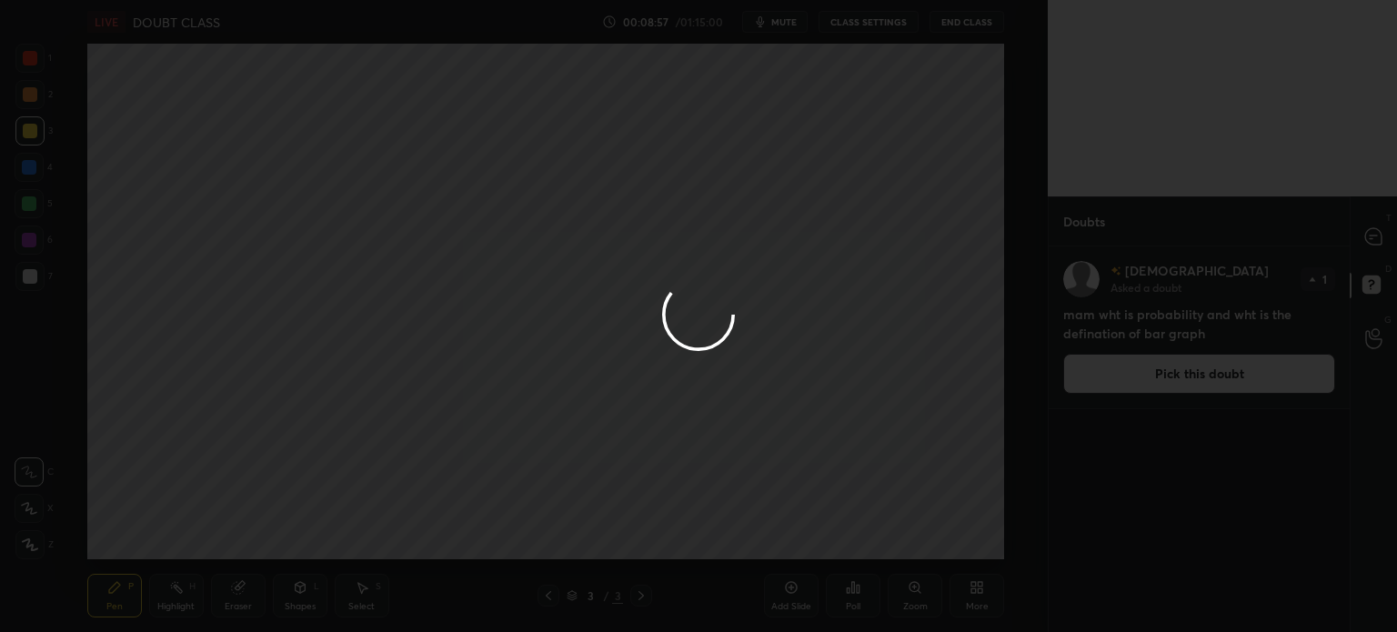
click at [1393, 236] on div at bounding box center [698, 316] width 1397 height 632
click at [1382, 241] on div at bounding box center [698, 316] width 1397 height 632
click at [1381, 244] on div at bounding box center [698, 316] width 1397 height 632
click at [1379, 240] on div at bounding box center [698, 316] width 1397 height 632
click at [1372, 236] on div at bounding box center [698, 316] width 1397 height 632
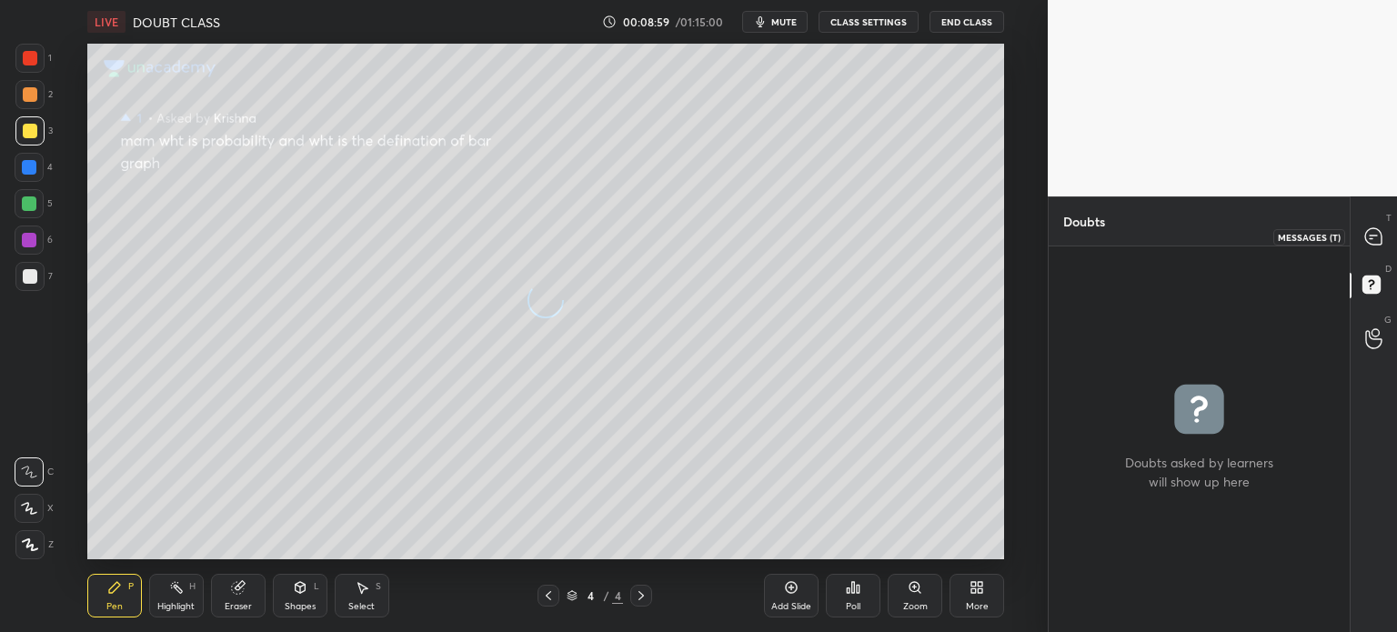
click at [1378, 240] on icon at bounding box center [1373, 236] width 16 height 16
click at [1373, 242] on icon at bounding box center [1373, 236] width 16 height 16
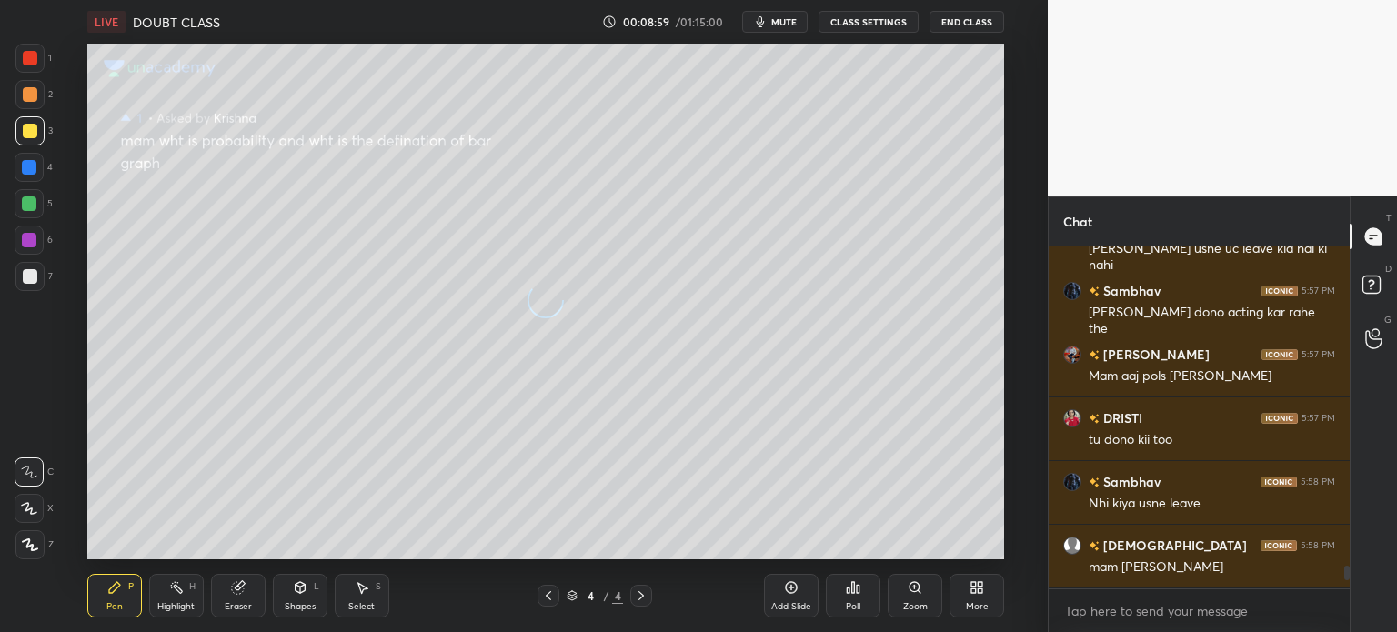
click at [1376, 237] on icon at bounding box center [1373, 236] width 16 height 16
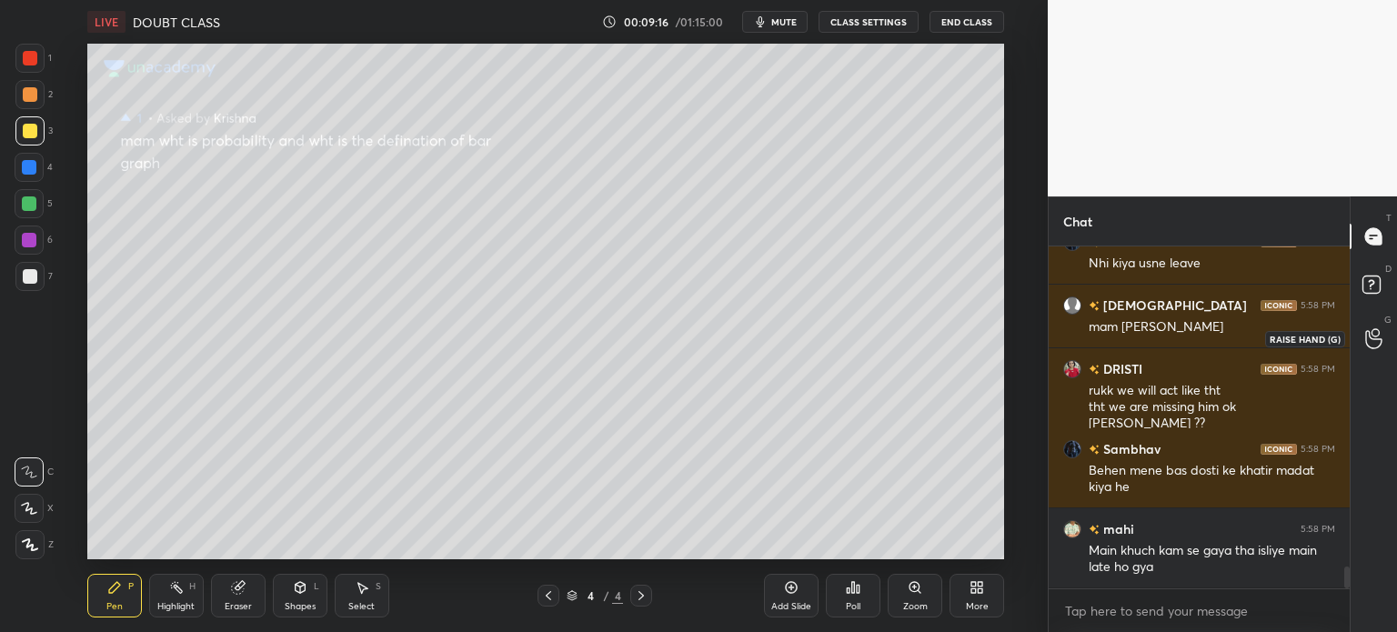
click at [1367, 340] on icon at bounding box center [1373, 338] width 17 height 21
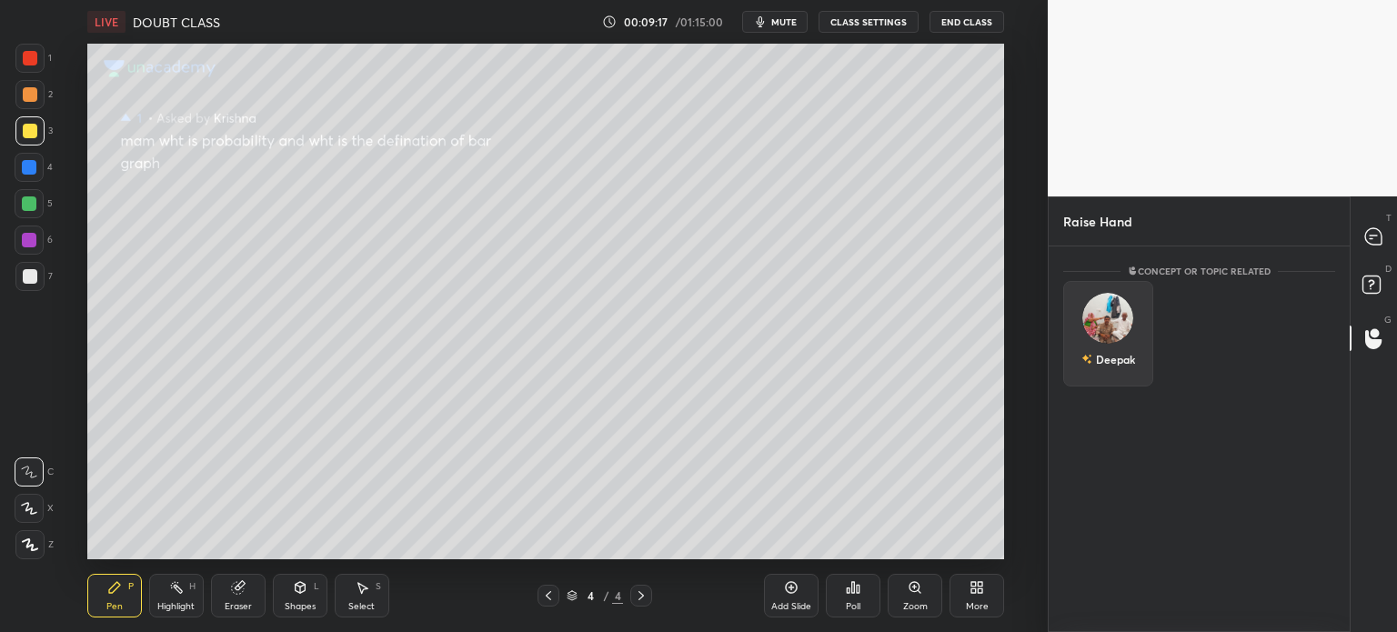
click at [1120, 331] on div "Deepak" at bounding box center [1108, 334] width 90 height 106
click at [1123, 372] on button "INVITE" at bounding box center [1108, 372] width 74 height 24
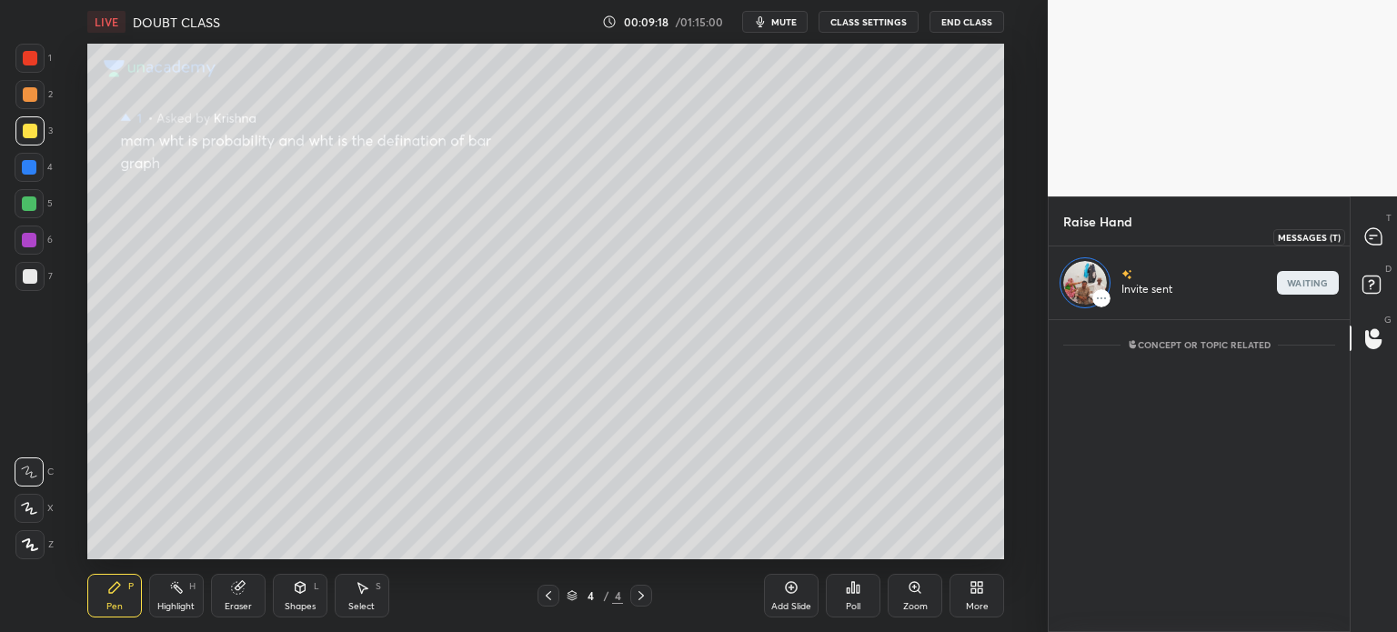
click at [1368, 248] on div at bounding box center [1374, 236] width 36 height 33
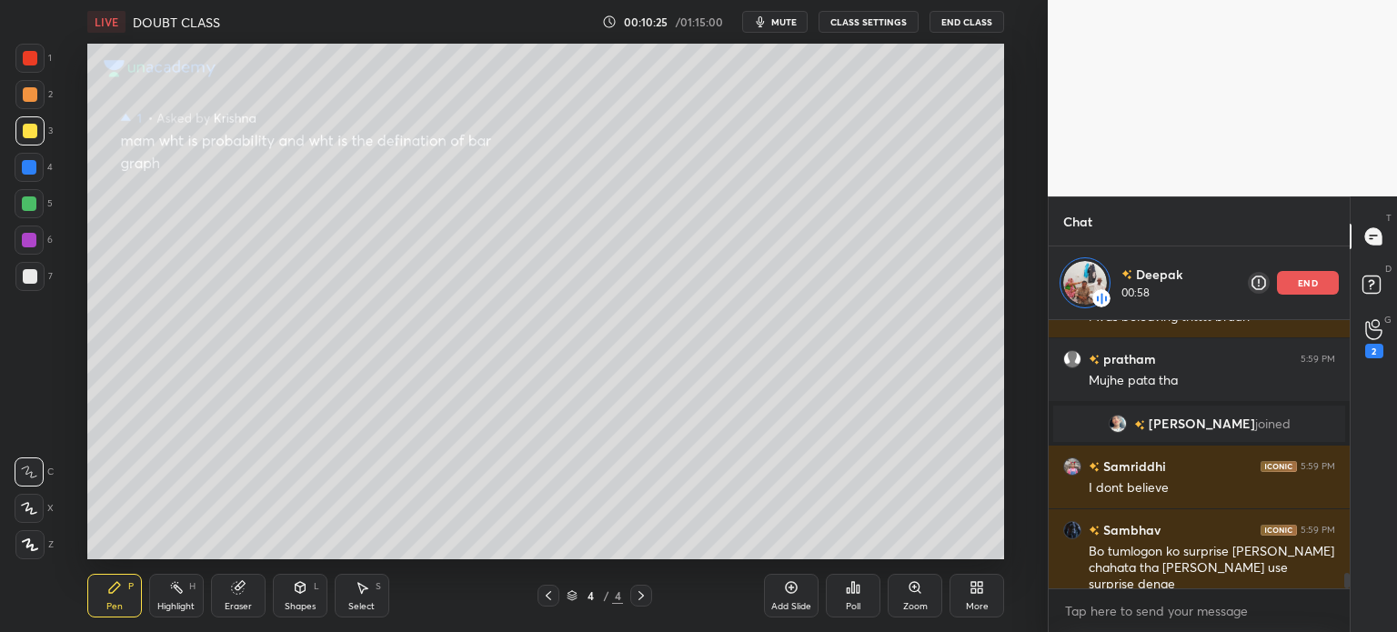
scroll to position [4395, 0]
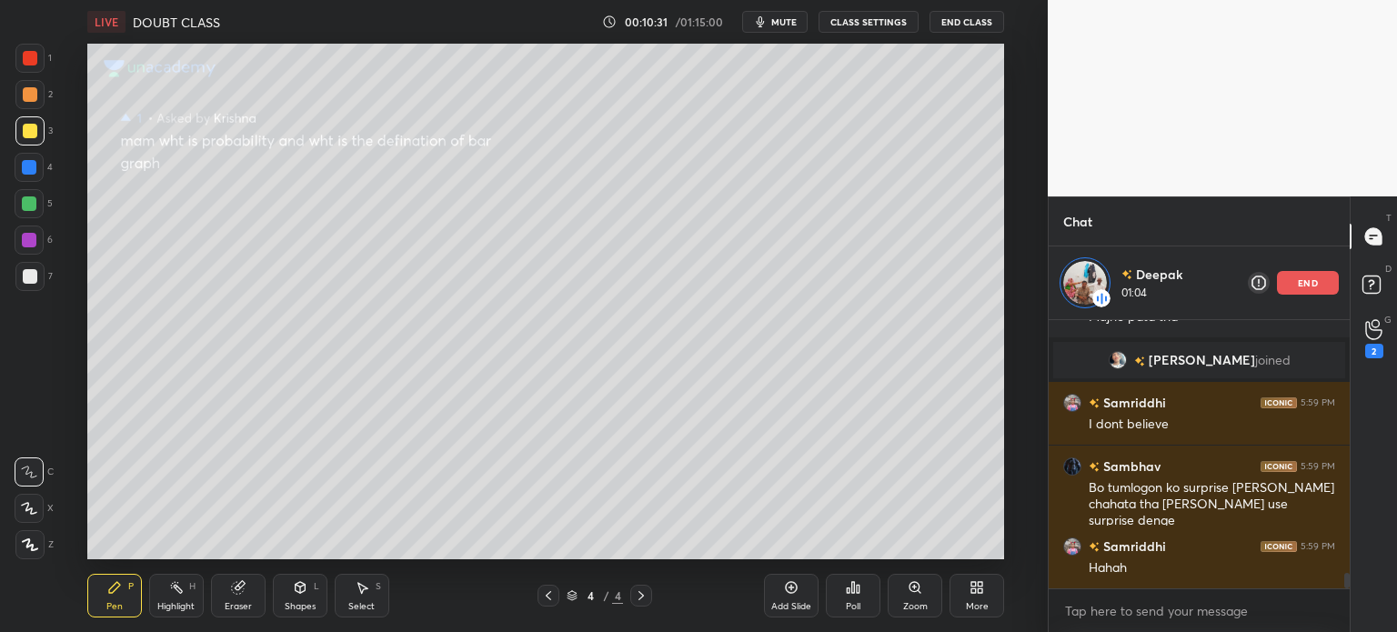
click at [355, 592] on icon at bounding box center [362, 587] width 15 height 15
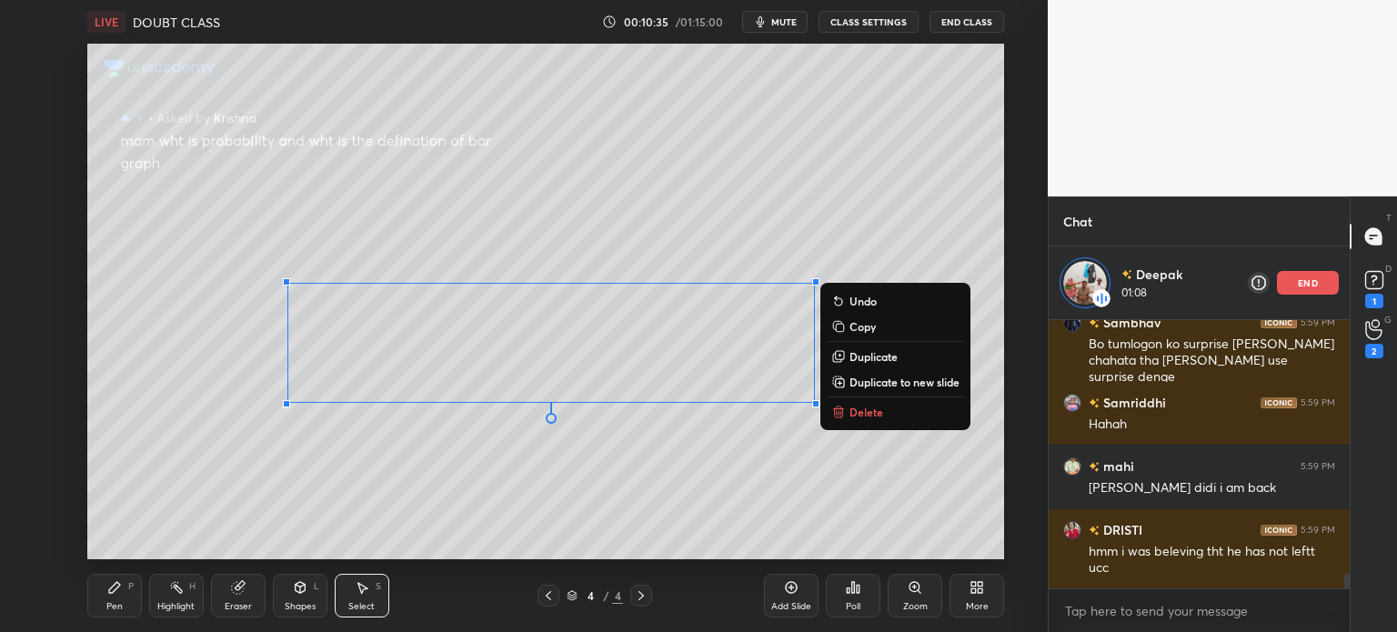
scroll to position [4617, 0]
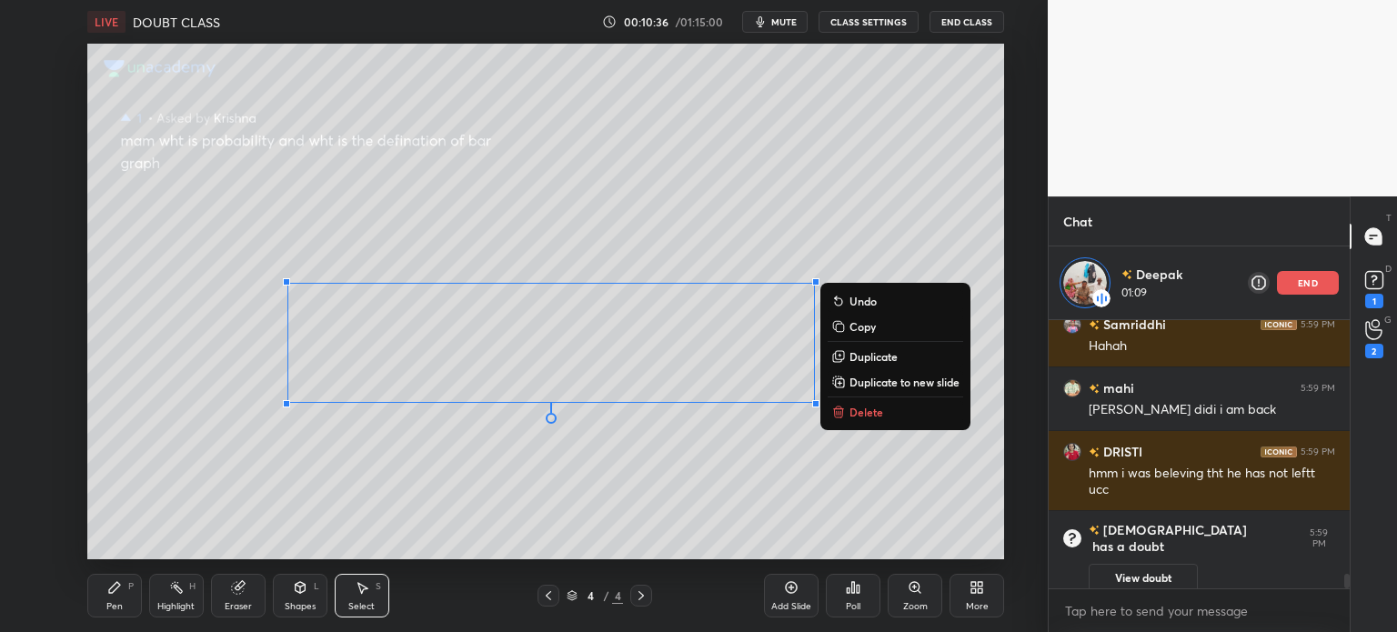
click at [104, 595] on div "Pen P" at bounding box center [114, 596] width 55 height 44
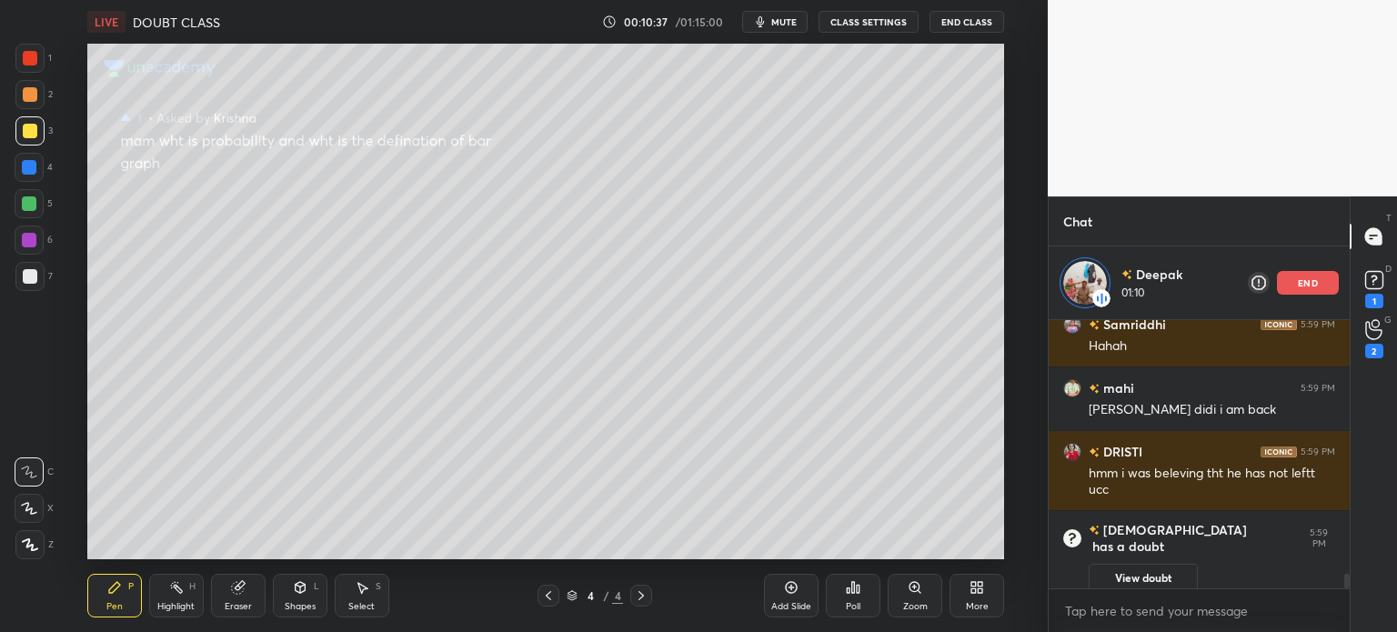
click at [1291, 284] on div "end" at bounding box center [1308, 283] width 62 height 24
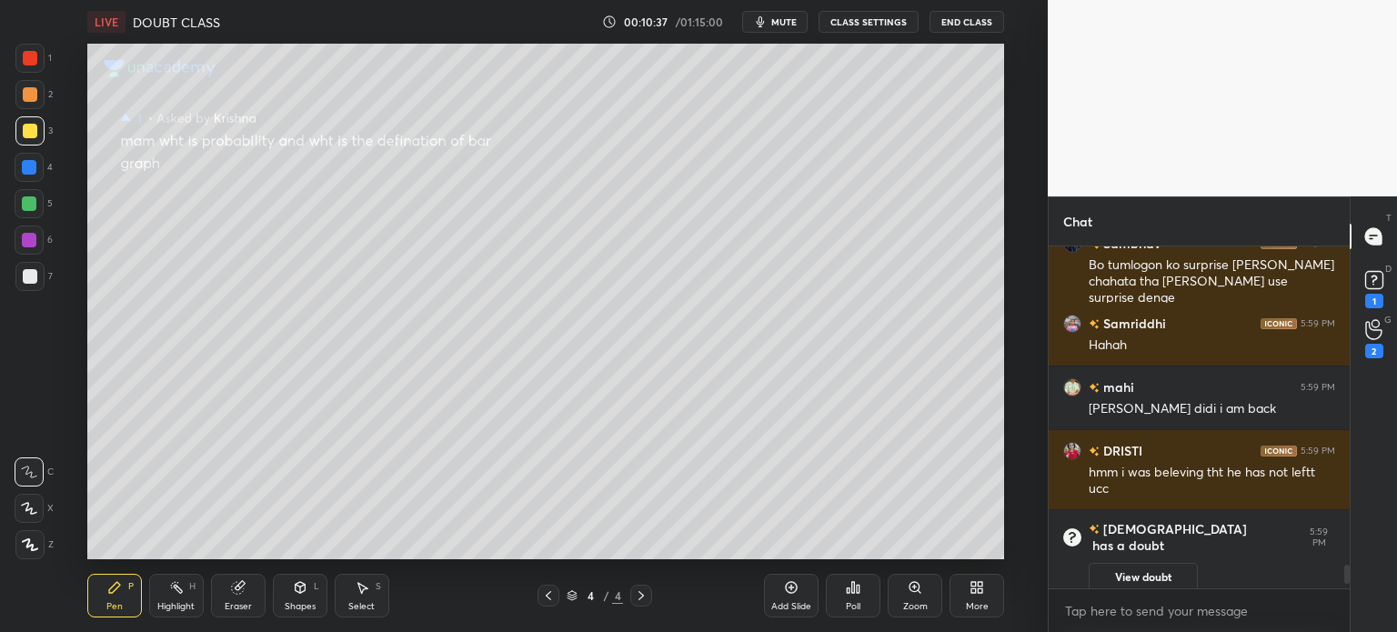
scroll to position [4544, 0]
click at [1369, 297] on div "1" at bounding box center [1374, 301] width 18 height 15
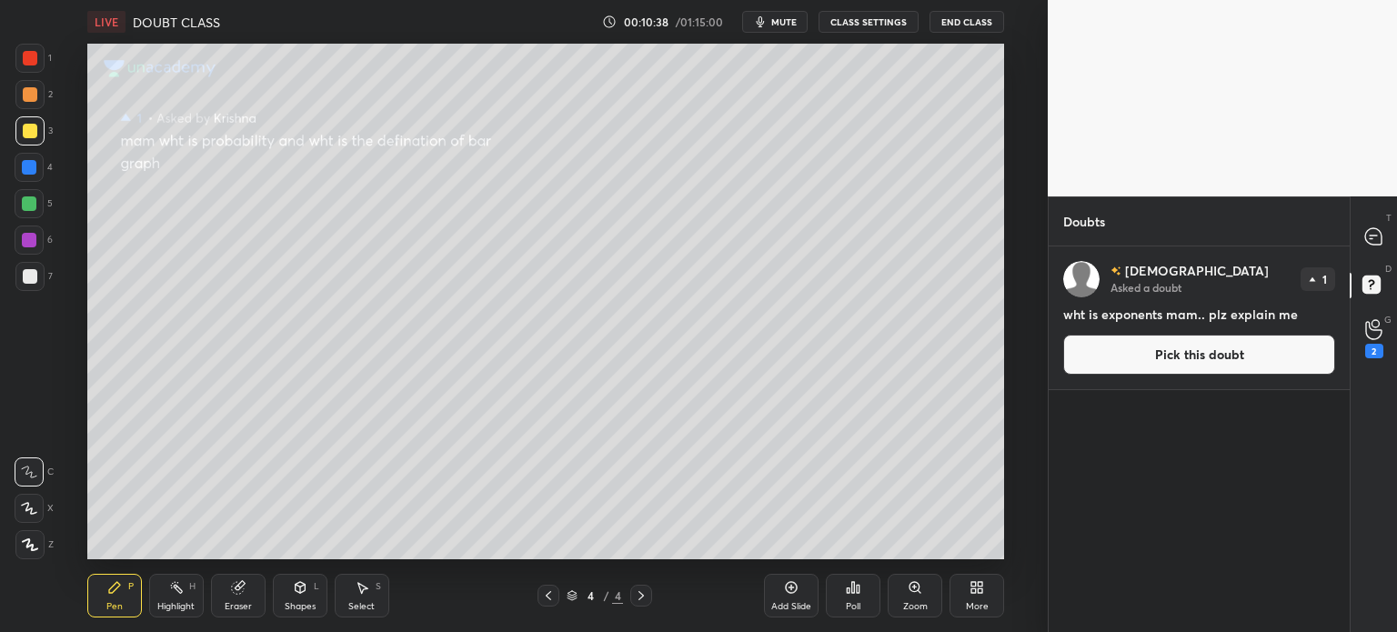
click at [1226, 367] on button "Pick this doubt" at bounding box center [1199, 355] width 272 height 40
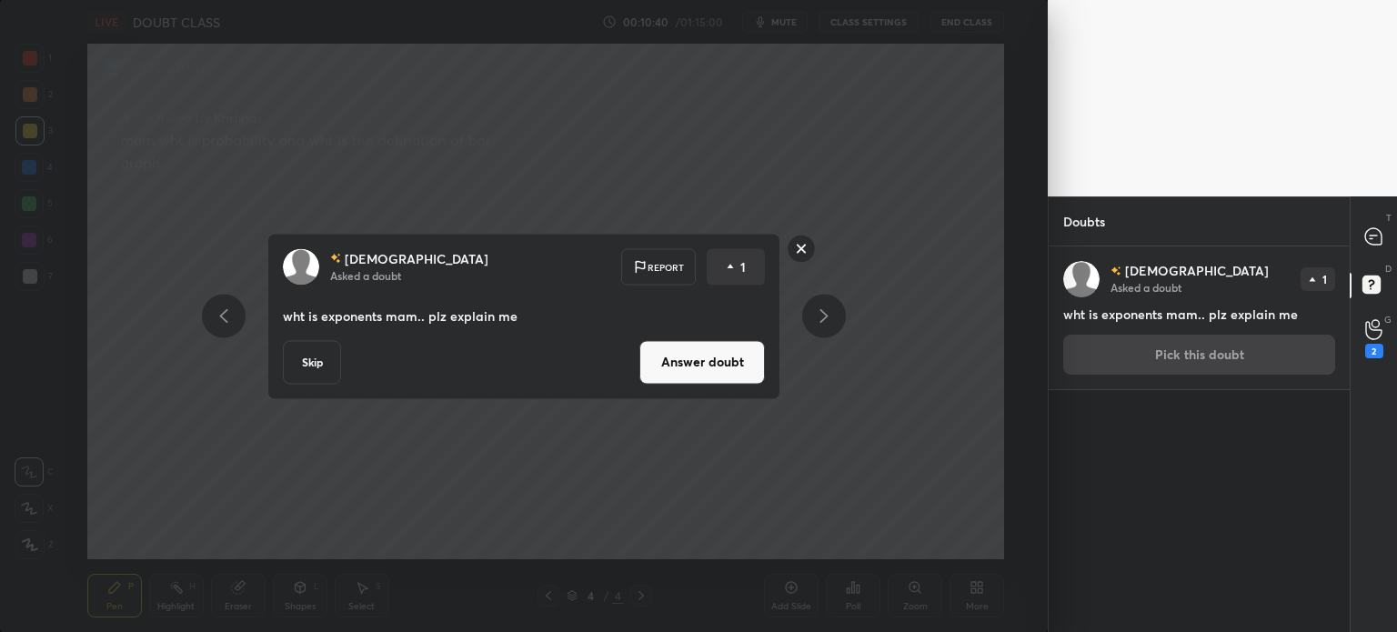
click at [802, 246] on rect at bounding box center [802, 249] width 28 height 28
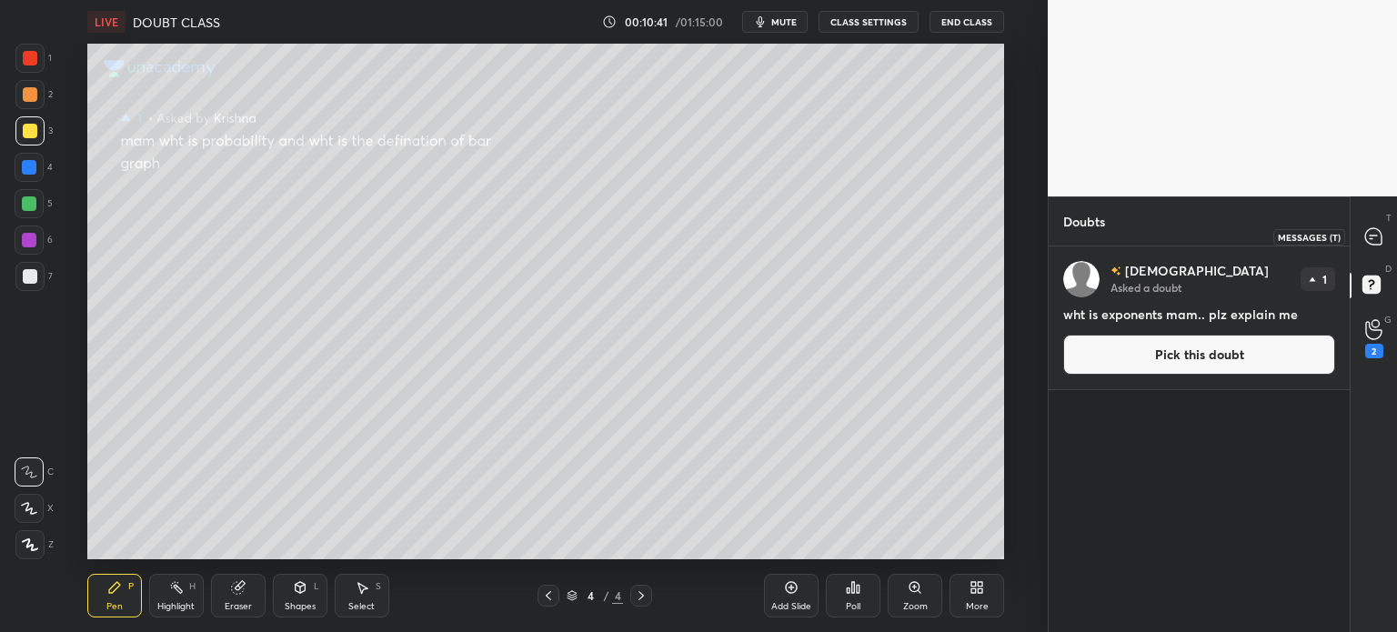
click at [1372, 242] on icon at bounding box center [1373, 236] width 16 height 16
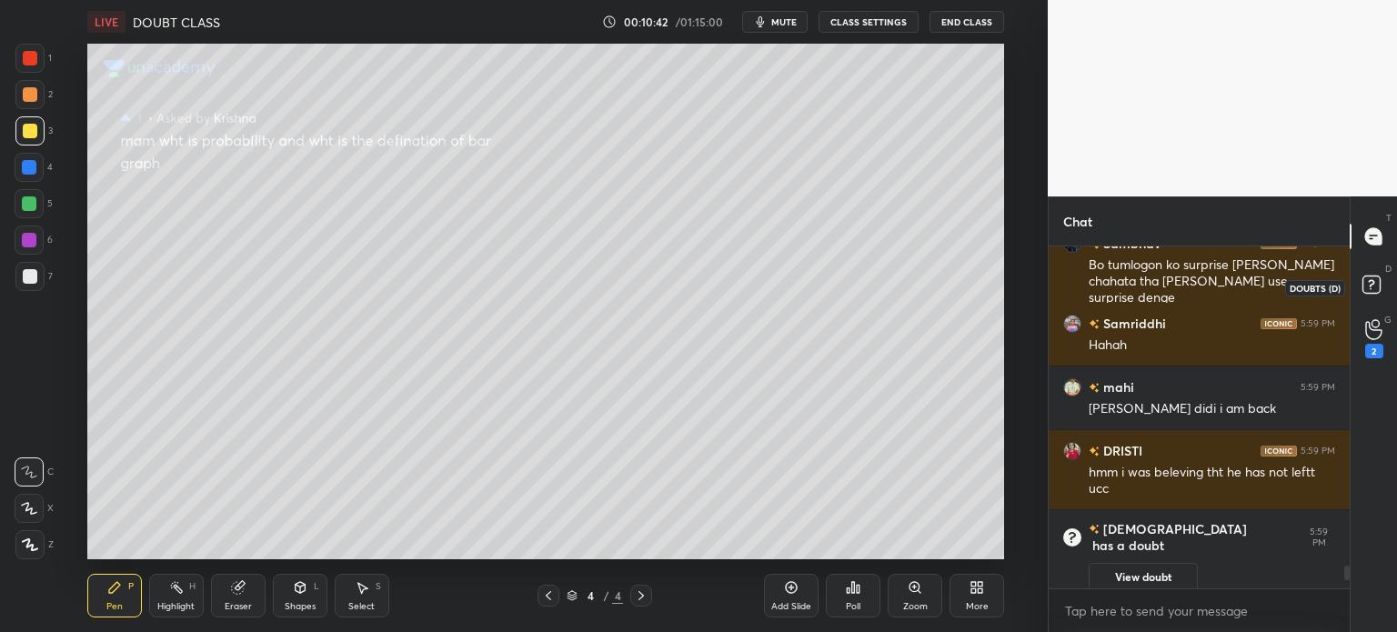
scroll to position [4799, 0]
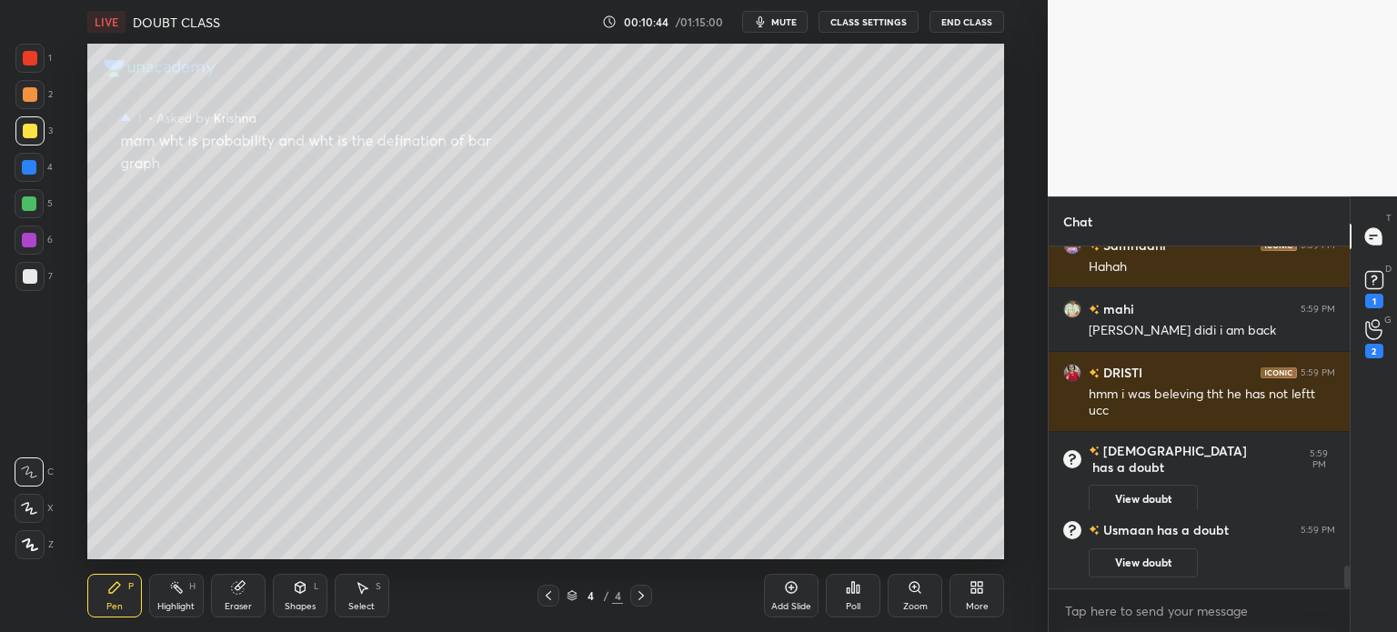
click at [1161, 556] on button "View doubt" at bounding box center [1143, 562] width 109 height 29
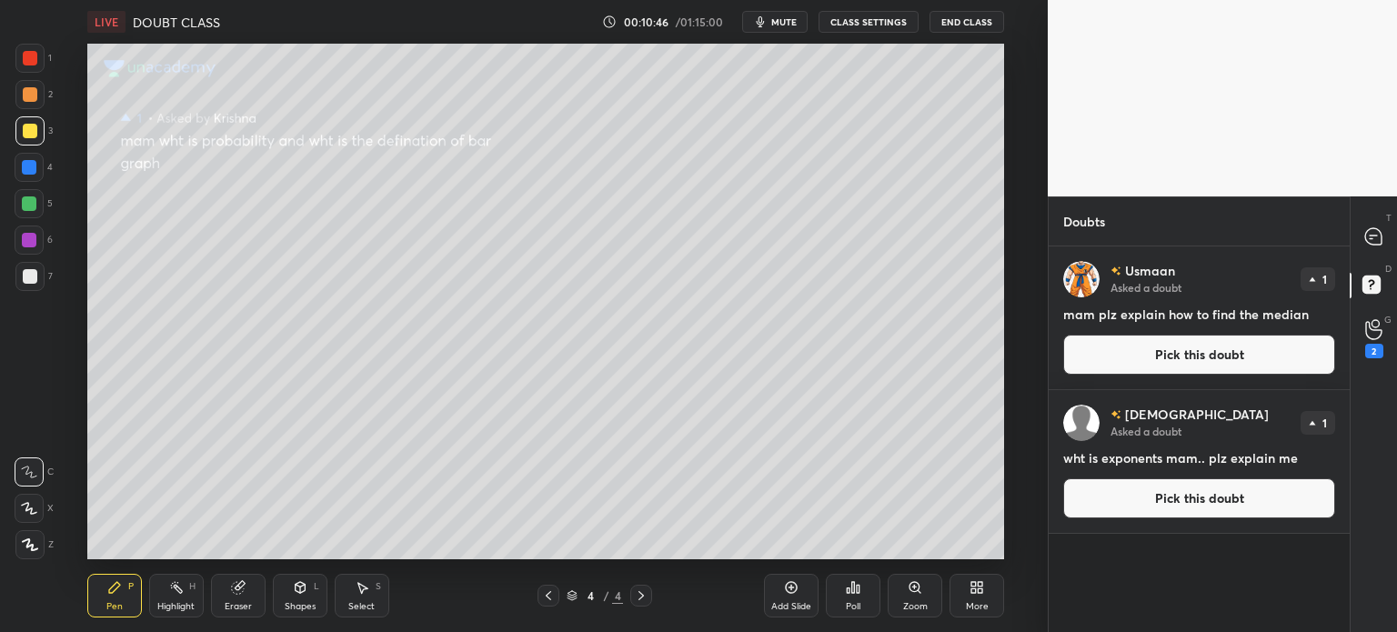
click at [1261, 359] on button "Pick this doubt" at bounding box center [1199, 355] width 272 height 40
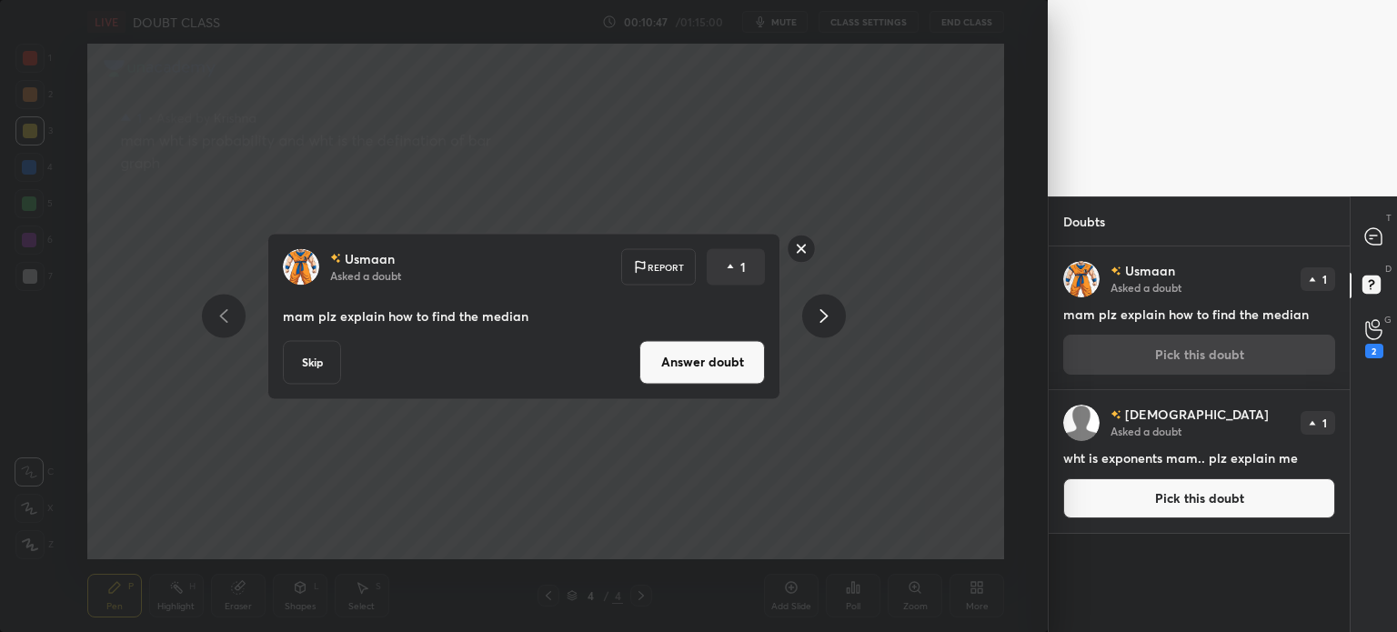
click at [725, 362] on button "Answer doubt" at bounding box center [702, 362] width 126 height 44
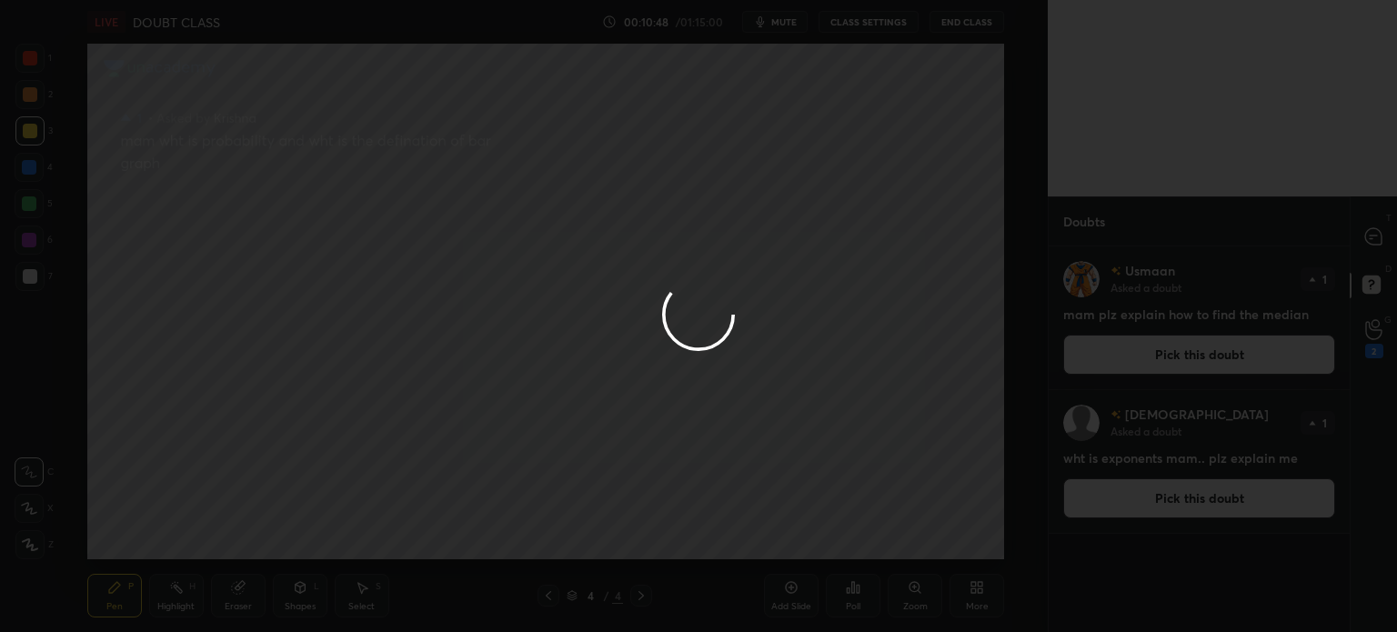
click at [1353, 246] on div at bounding box center [698, 316] width 1397 height 632
click at [1372, 249] on div at bounding box center [698, 316] width 1397 height 632
click at [1372, 246] on div at bounding box center [698, 316] width 1397 height 632
click at [1372, 245] on div at bounding box center [698, 316] width 1397 height 632
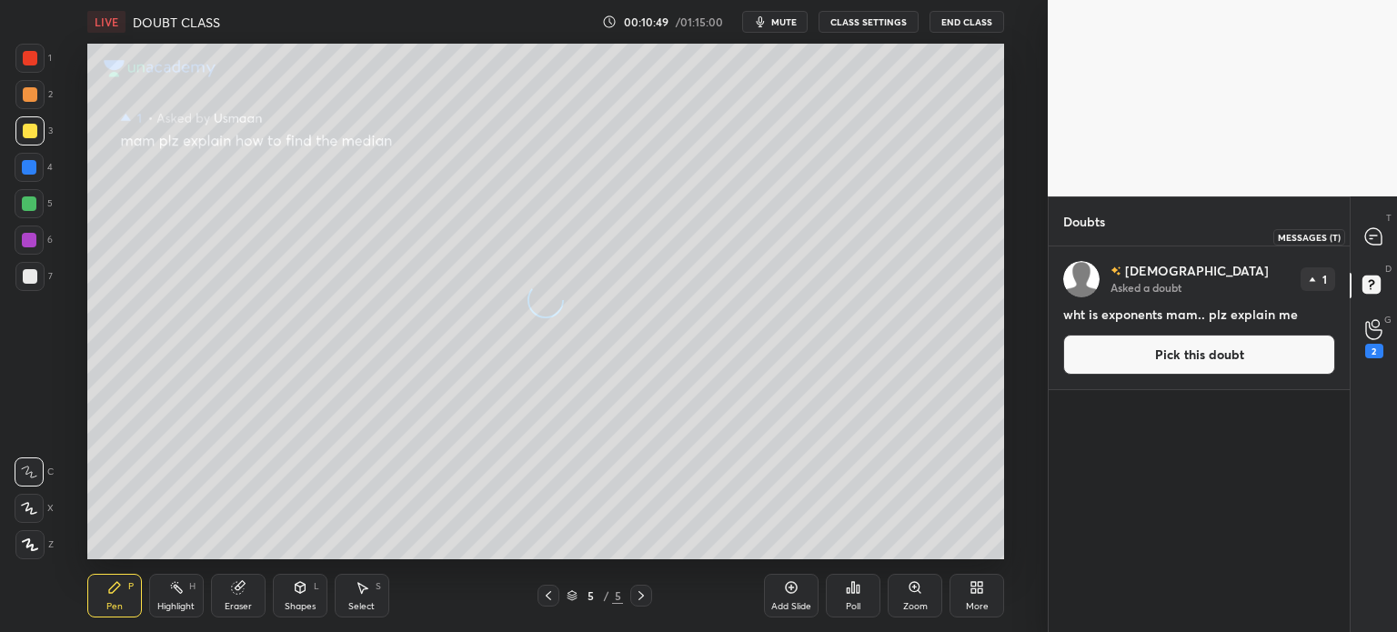
click at [1367, 244] on icon at bounding box center [1373, 236] width 19 height 19
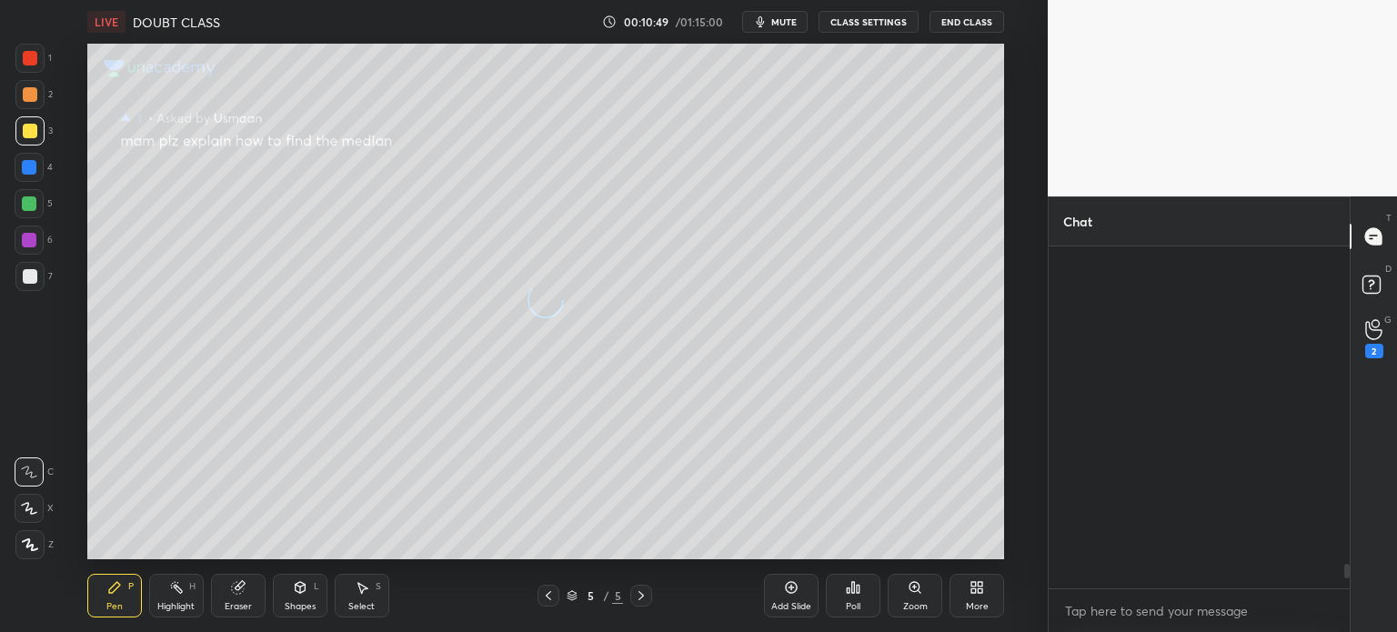
scroll to position [337, 296]
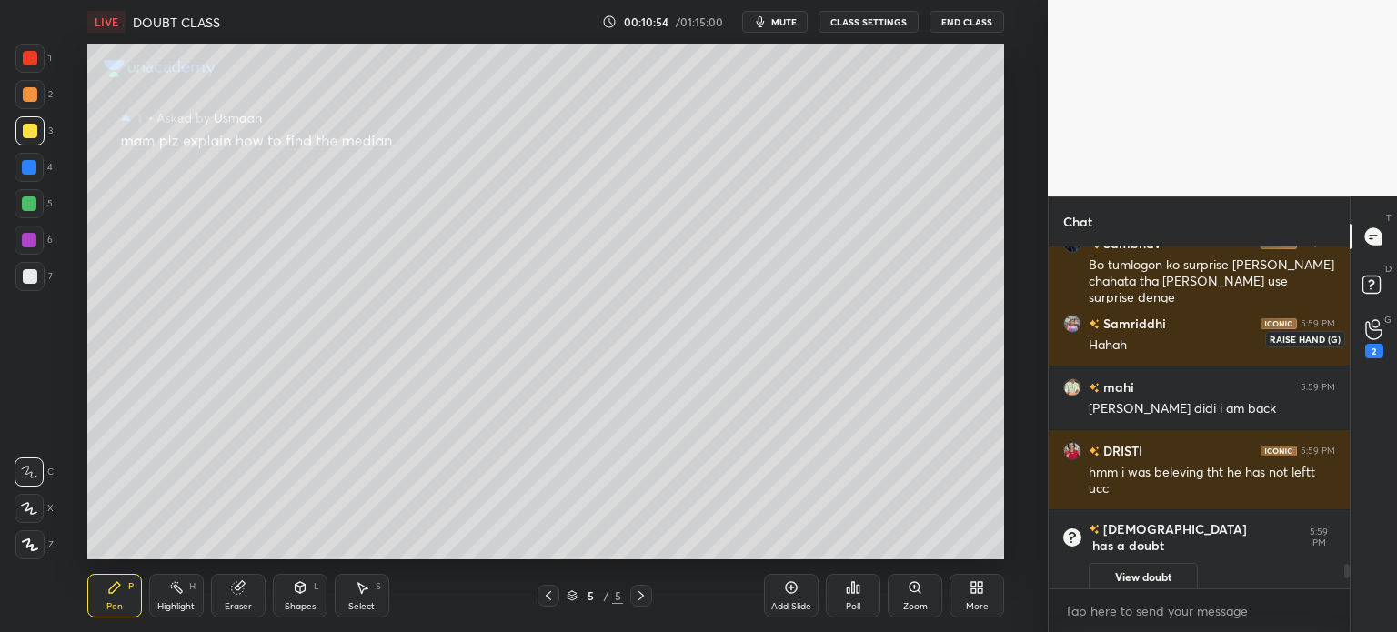
click at [1380, 343] on div "2" at bounding box center [1374, 338] width 18 height 39
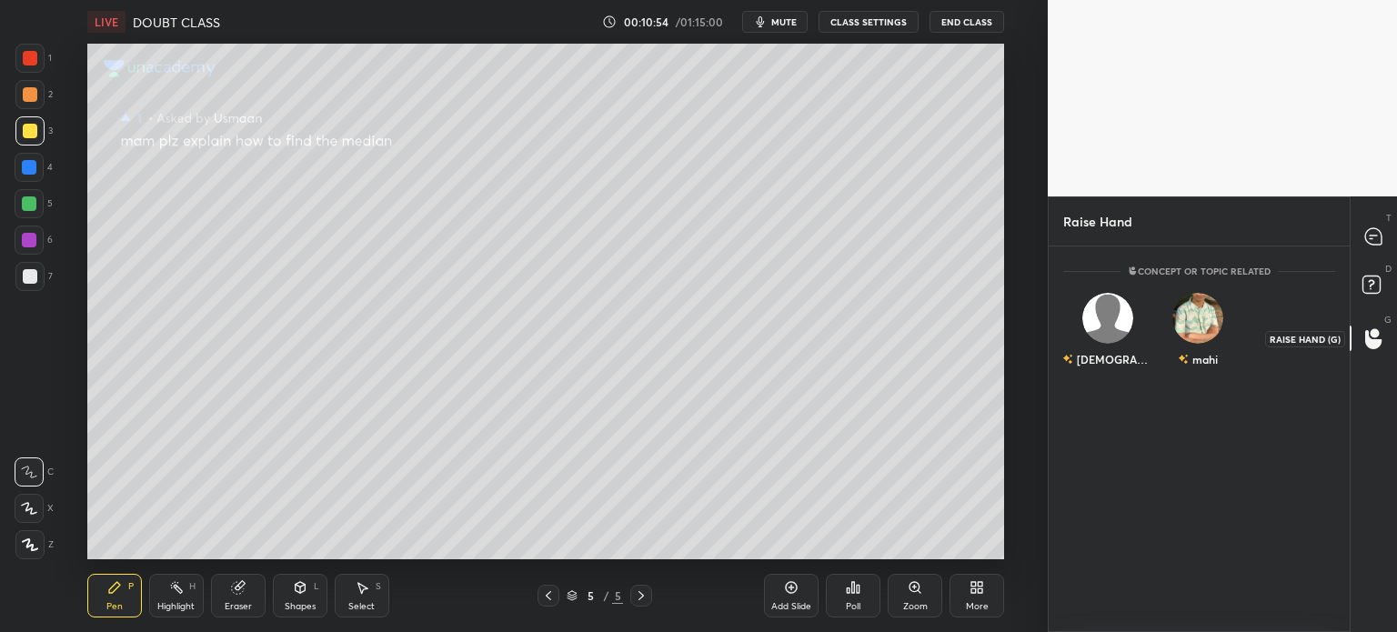
scroll to position [380, 296]
click at [1103, 375] on div "[DEMOGRAPHIC_DATA]" at bounding box center [1108, 334] width 90 height 106
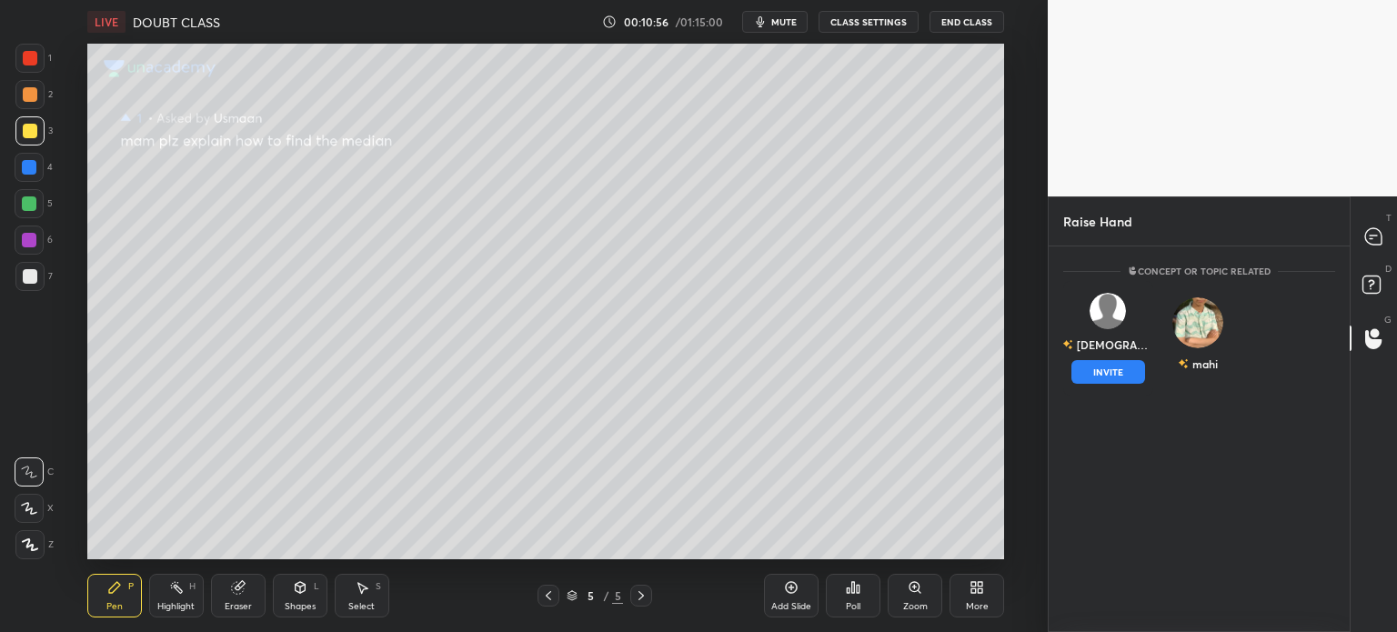
click at [1219, 376] on div "mahi" at bounding box center [1198, 338] width 90 height 115
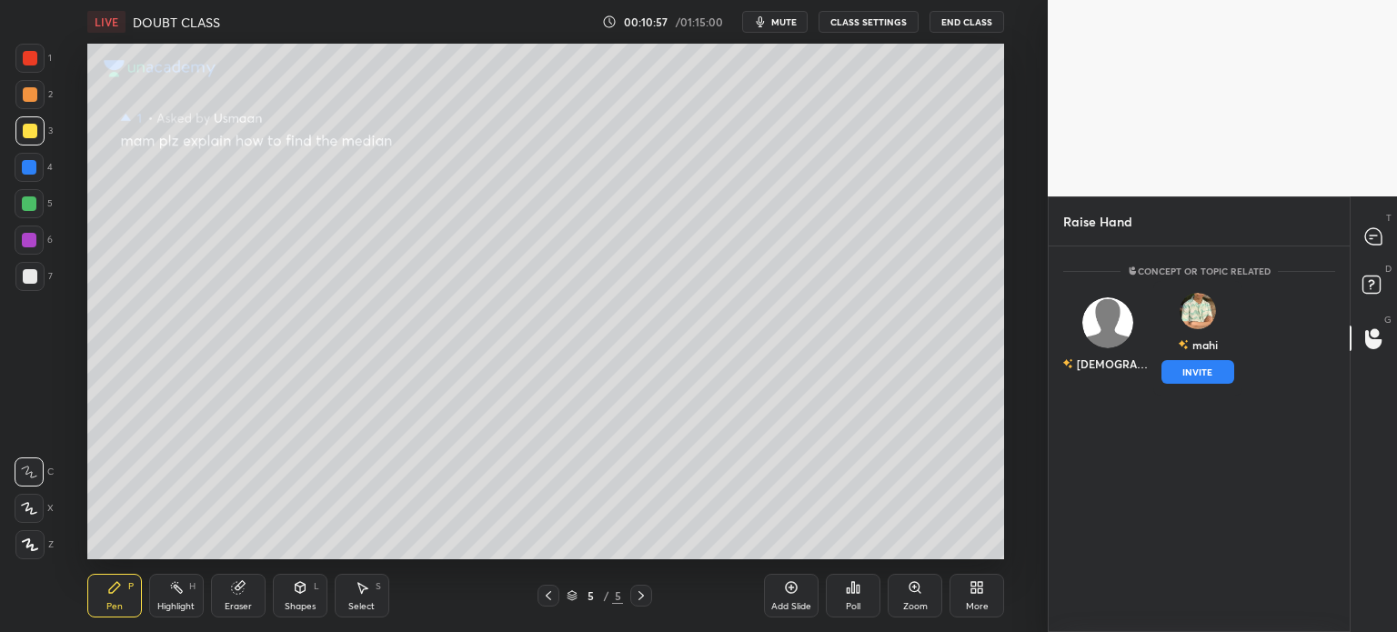
click at [1216, 377] on button "INVITE" at bounding box center [1198, 372] width 74 height 24
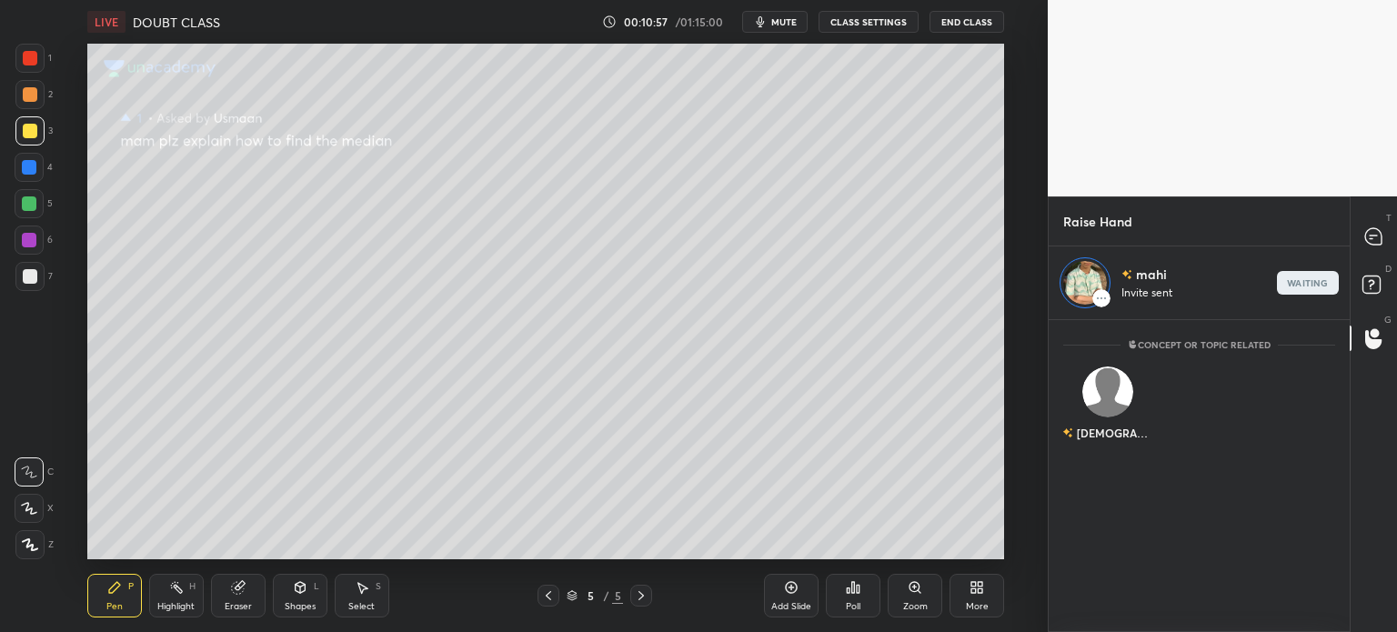
scroll to position [5, 5]
click at [1372, 236] on icon at bounding box center [1373, 236] width 7 height 0
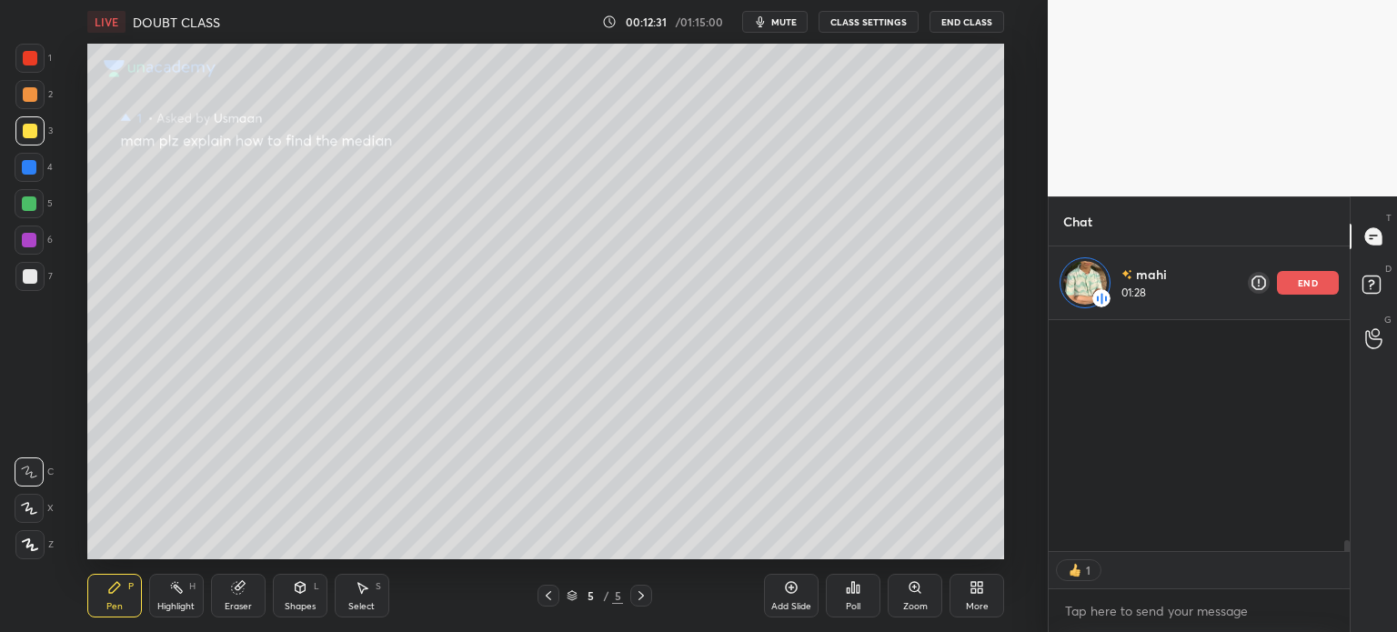
scroll to position [226, 296]
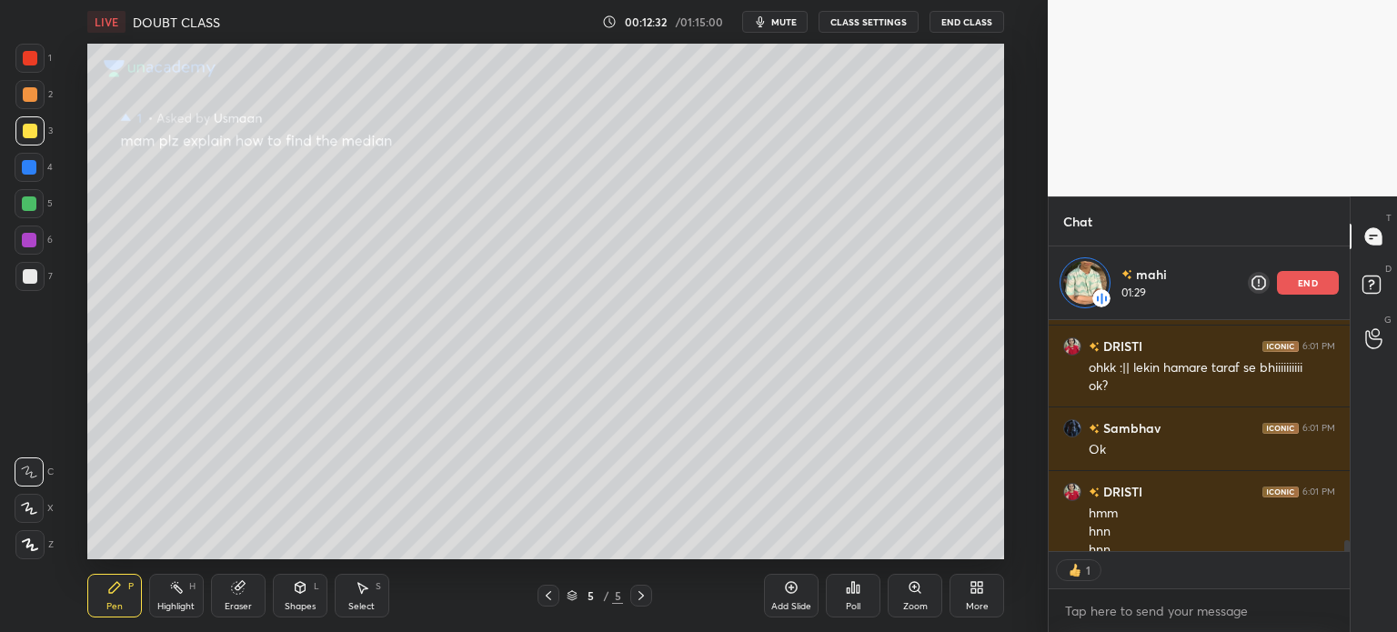
click at [1304, 285] on p "end" at bounding box center [1308, 282] width 20 height 9
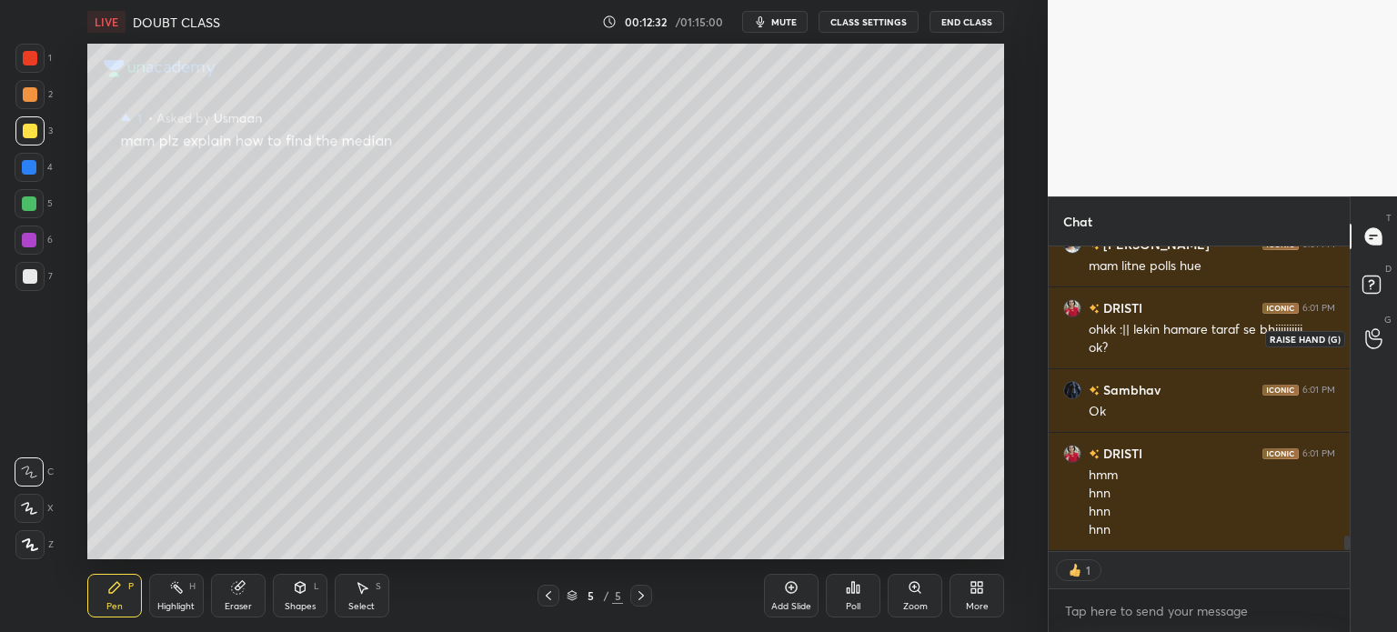
scroll to position [5634, 0]
click at [1381, 337] on icon at bounding box center [1373, 338] width 17 height 21
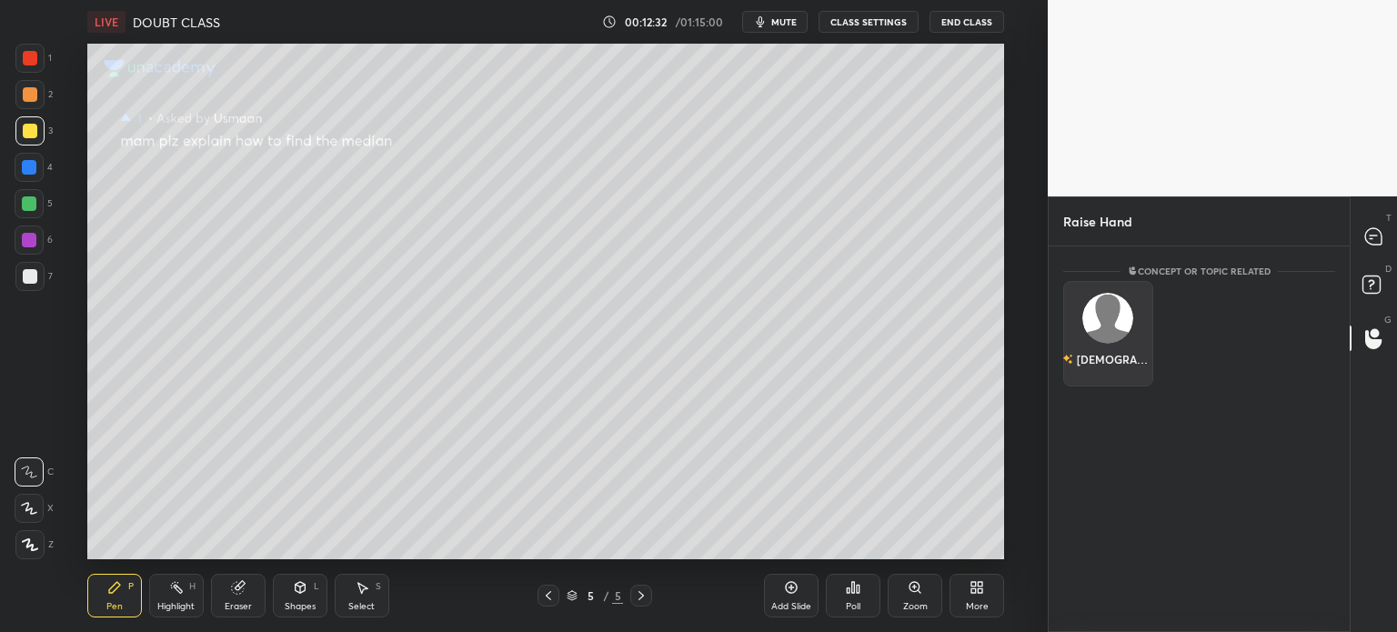
click at [1108, 367] on div "[DEMOGRAPHIC_DATA]" at bounding box center [1108, 334] width 90 height 106
click at [1119, 373] on button "INVITE" at bounding box center [1108, 372] width 74 height 24
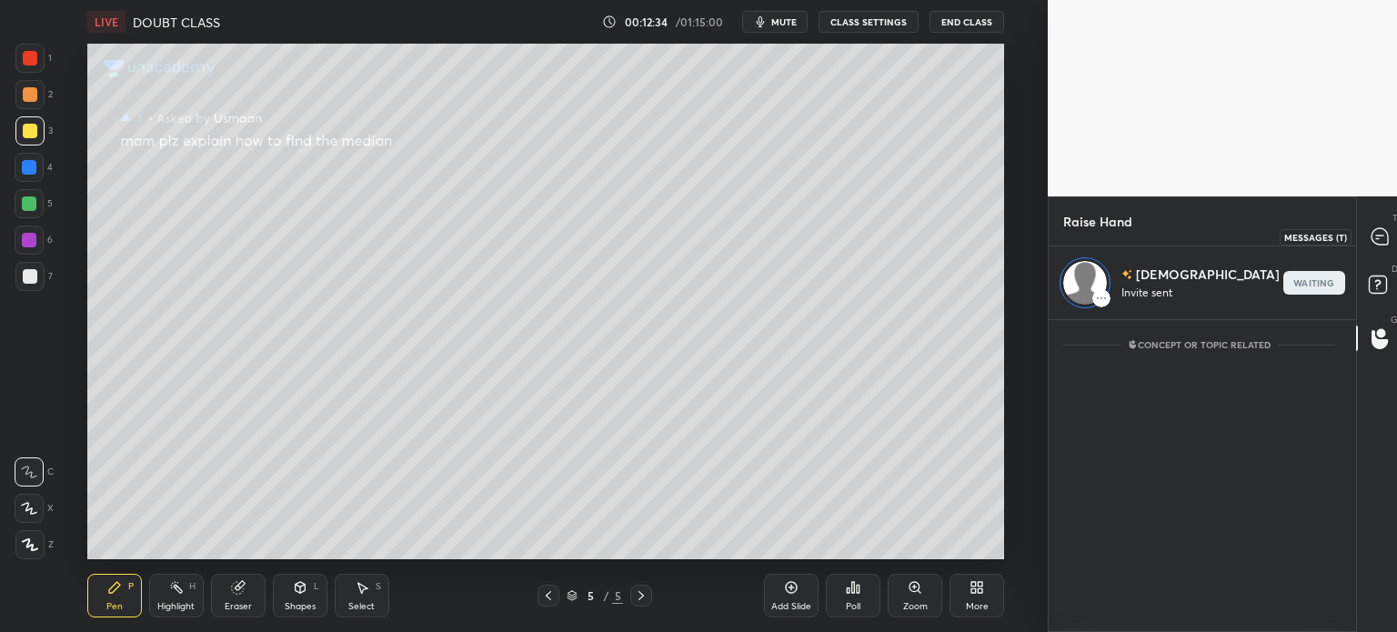
click at [1375, 249] on div at bounding box center [1380, 236] width 36 height 33
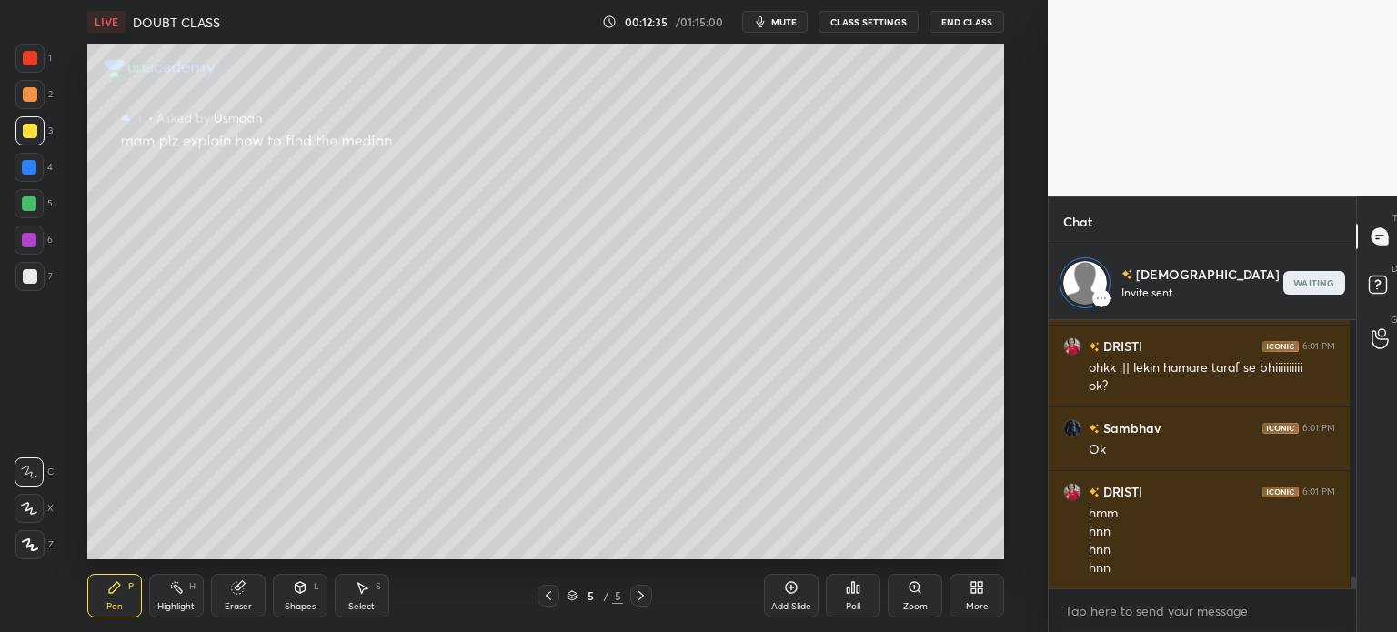
click at [980, 603] on div "More" at bounding box center [977, 606] width 23 height 9
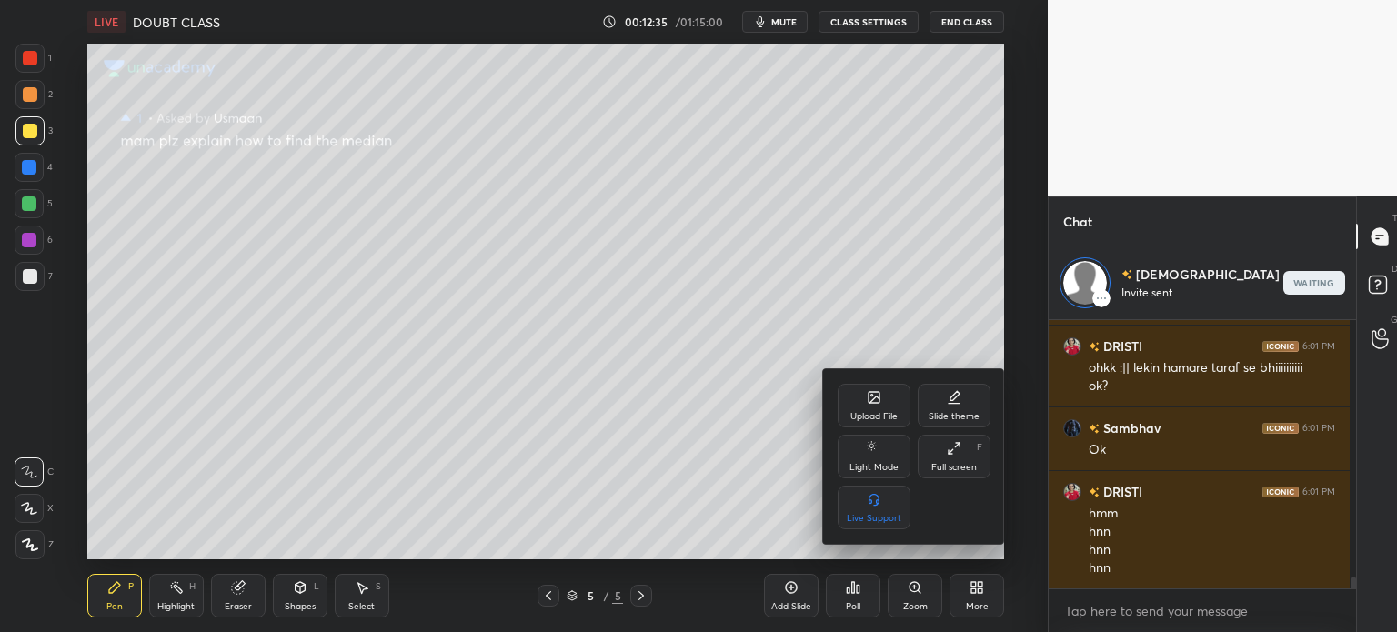
click at [896, 402] on div "Upload File" at bounding box center [874, 406] width 73 height 44
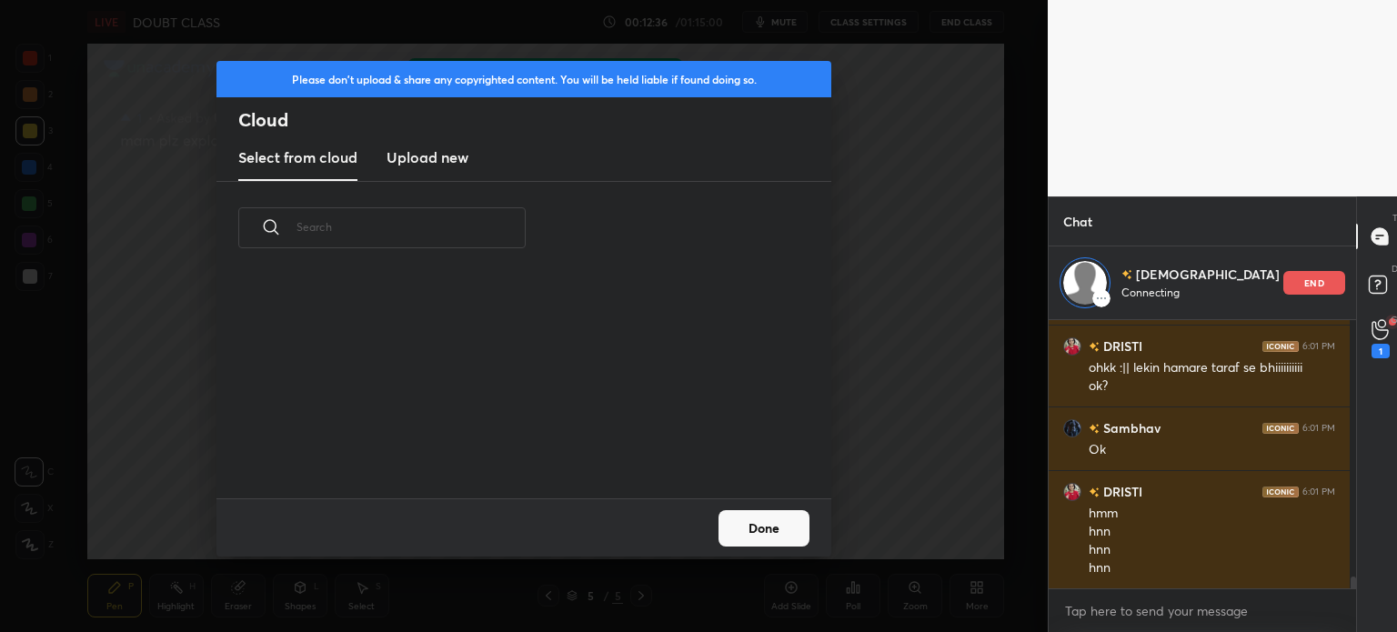
scroll to position [5688, 0]
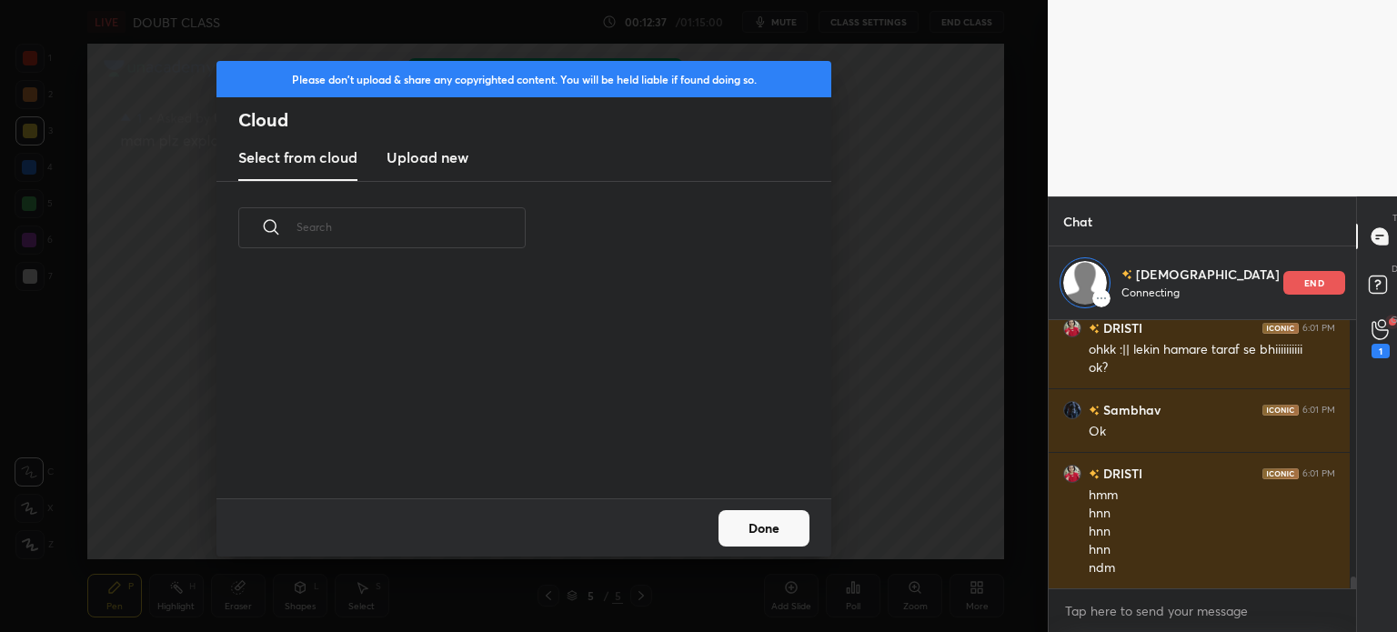
click at [432, 149] on h3 "Upload new" at bounding box center [428, 157] width 82 height 22
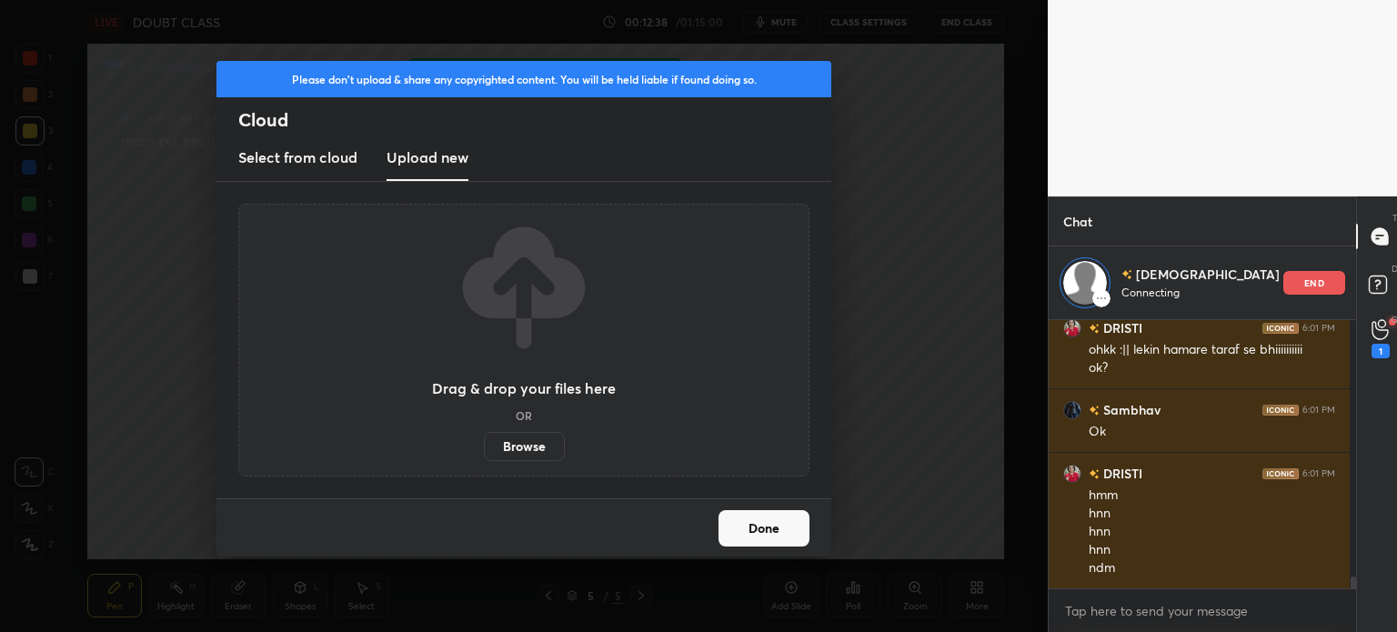
click at [533, 464] on div "Drag & drop your files here OR Browse" at bounding box center [523, 340] width 571 height 273
click at [527, 452] on label "Browse" at bounding box center [524, 446] width 81 height 29
click at [484, 452] on input "Browse" at bounding box center [484, 446] width 0 height 29
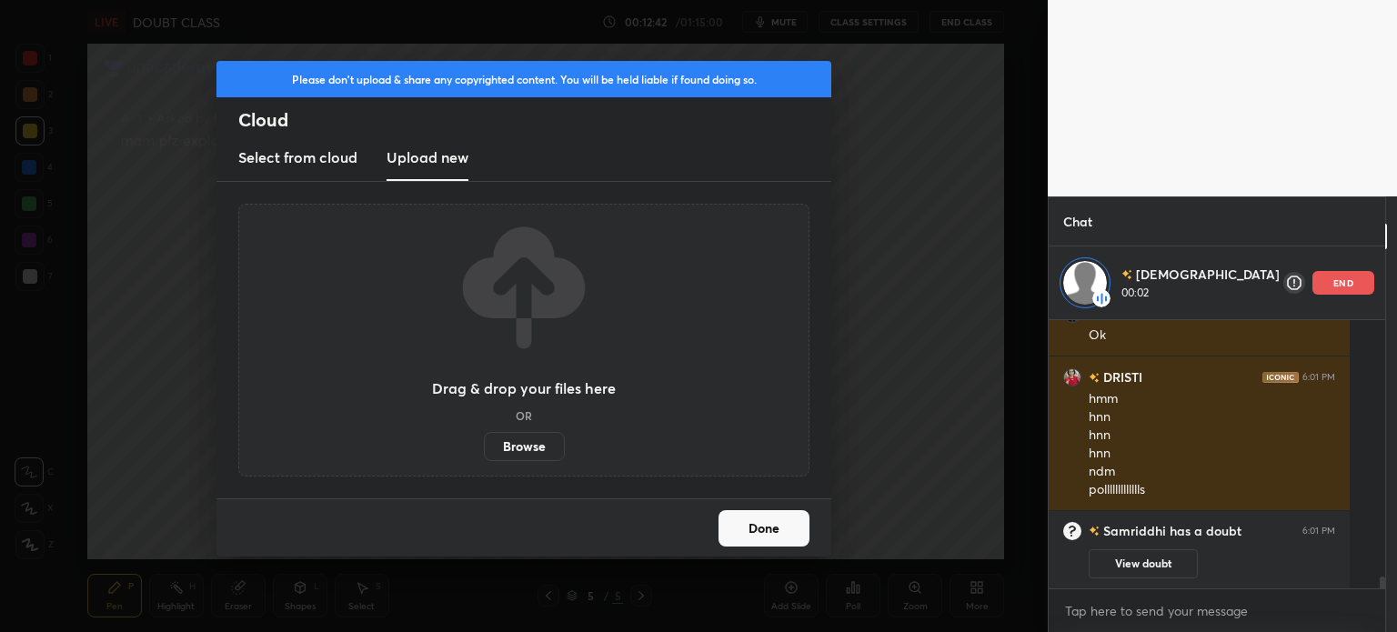
scroll to position [5259, 0]
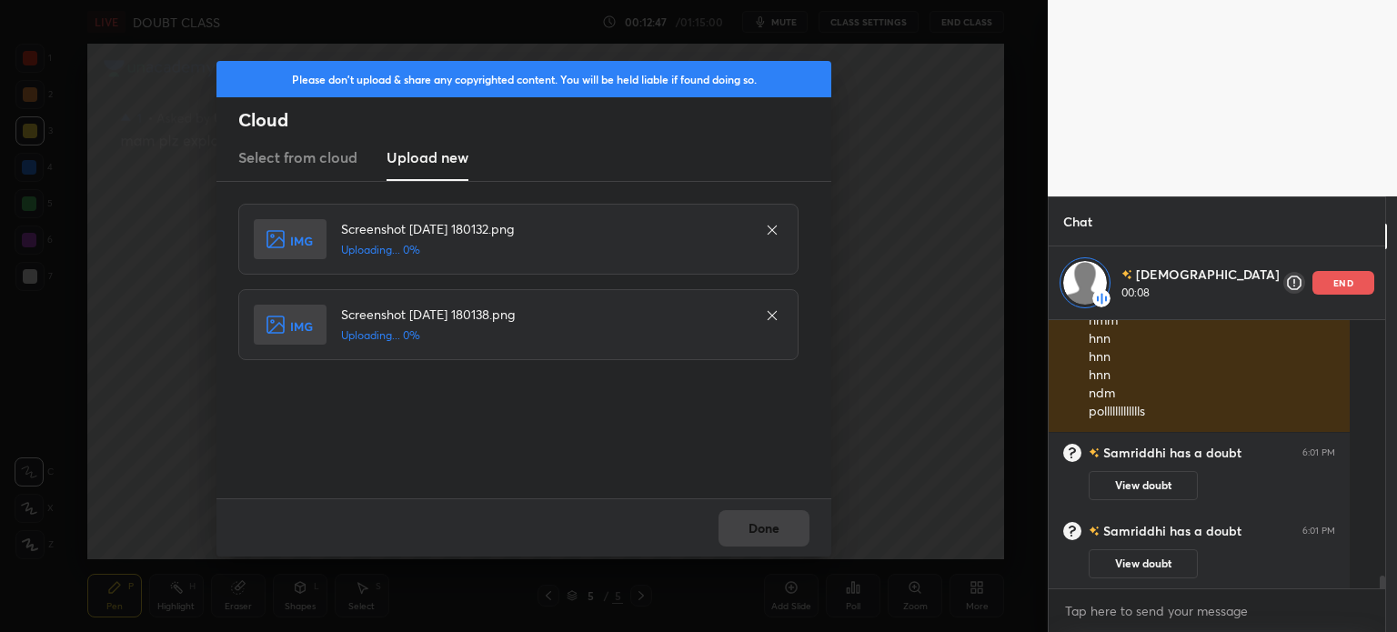
click at [694, 526] on div "Done" at bounding box center [523, 527] width 615 height 58
click at [747, 537] on div "Done" at bounding box center [523, 527] width 615 height 58
click at [754, 536] on div "Done" at bounding box center [523, 527] width 615 height 58
click at [757, 539] on div "Done" at bounding box center [523, 527] width 615 height 58
click at [759, 539] on div "Done" at bounding box center [523, 527] width 615 height 58
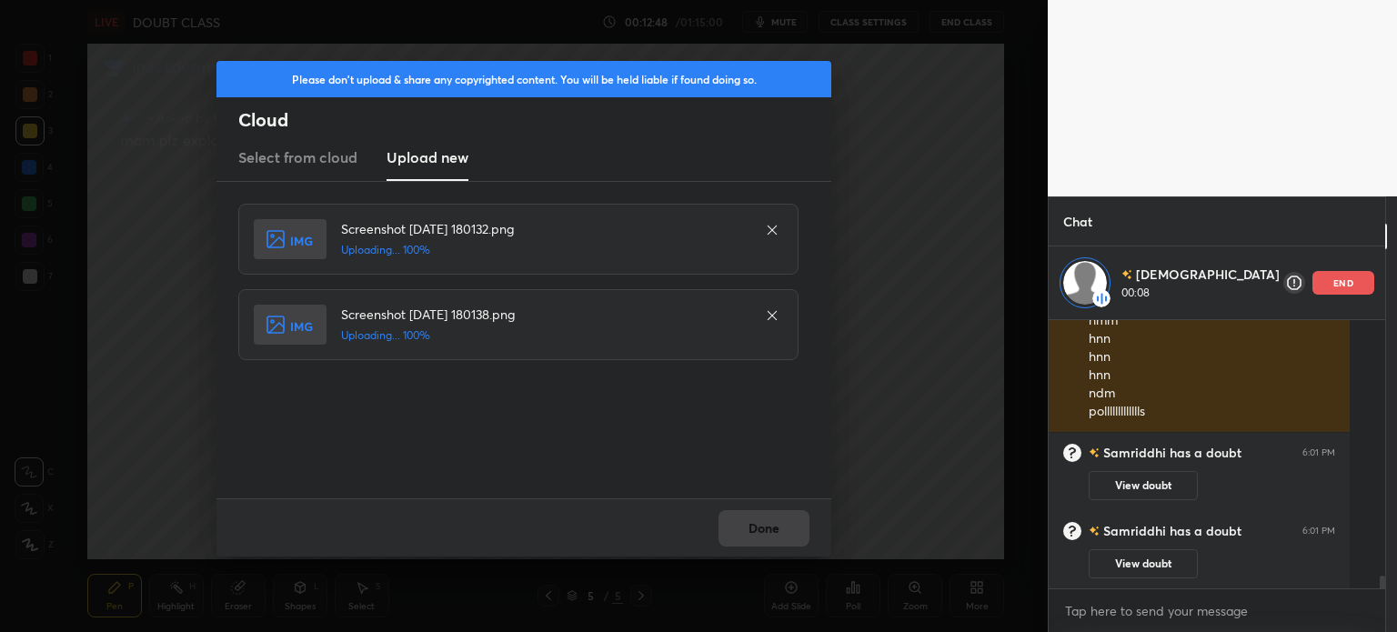
click at [768, 538] on div "Done" at bounding box center [523, 527] width 615 height 58
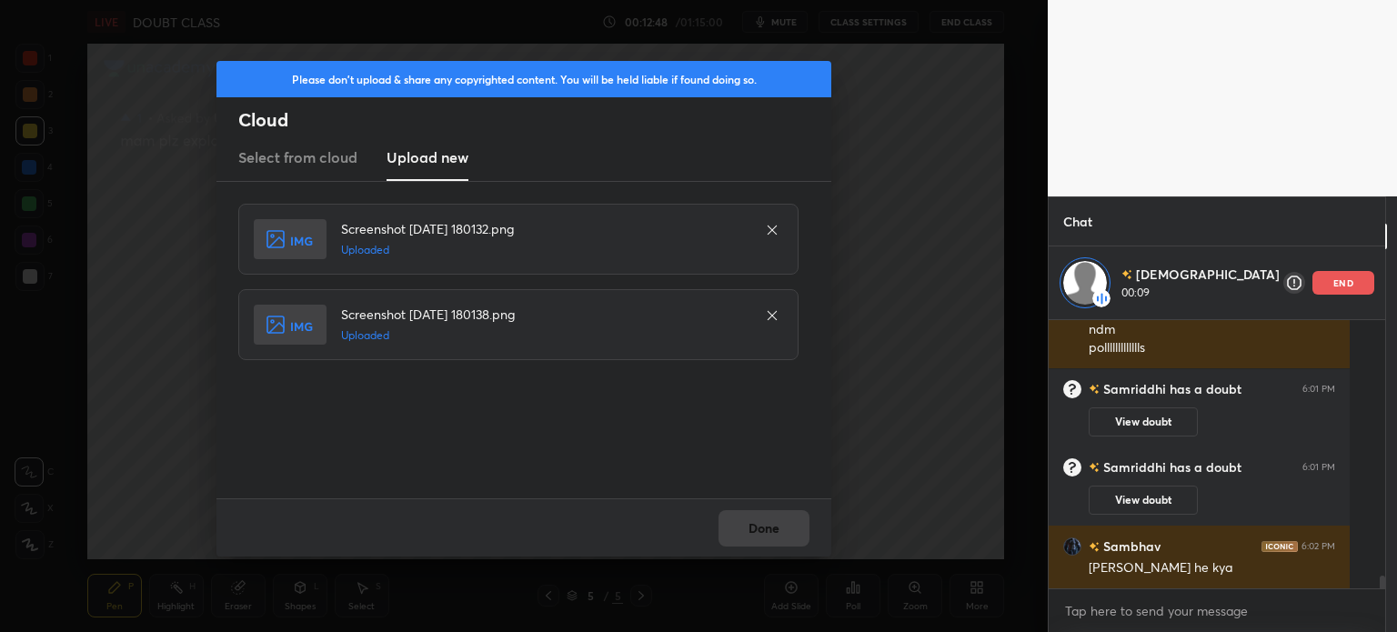
click at [771, 538] on button "Done" at bounding box center [764, 528] width 91 height 36
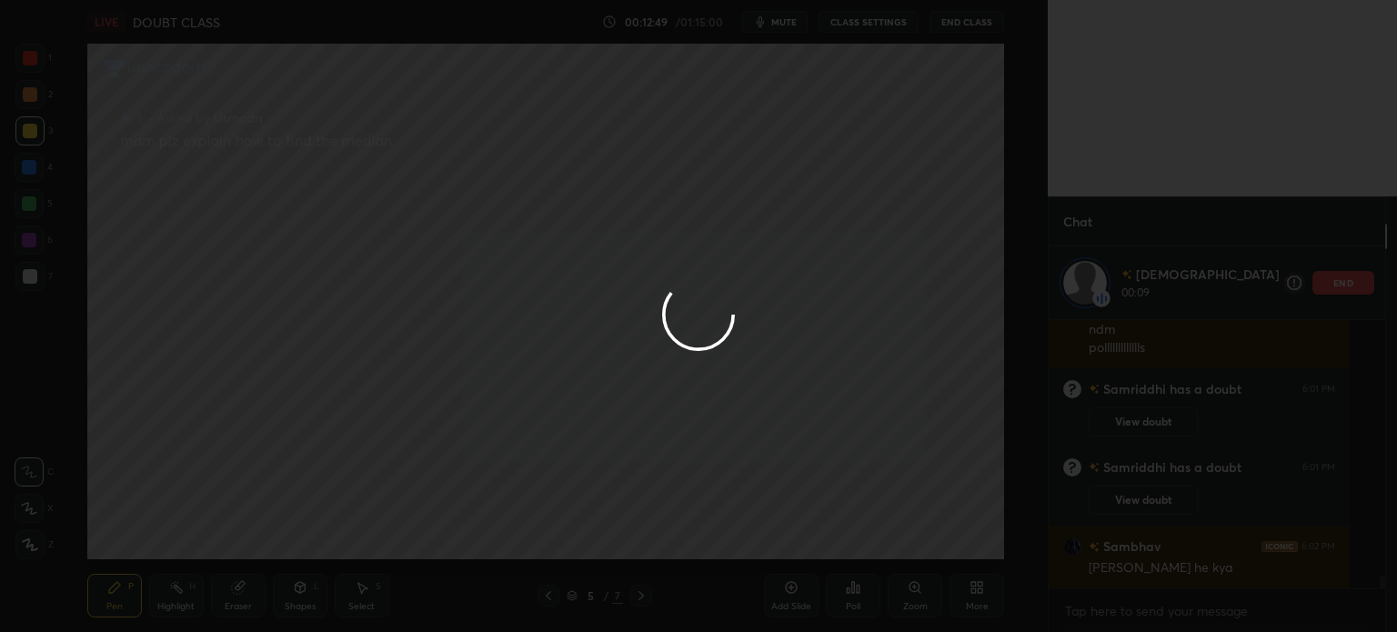
click at [778, 537] on button "Done" at bounding box center [764, 528] width 91 height 36
click at [780, 537] on div at bounding box center [698, 316] width 1397 height 632
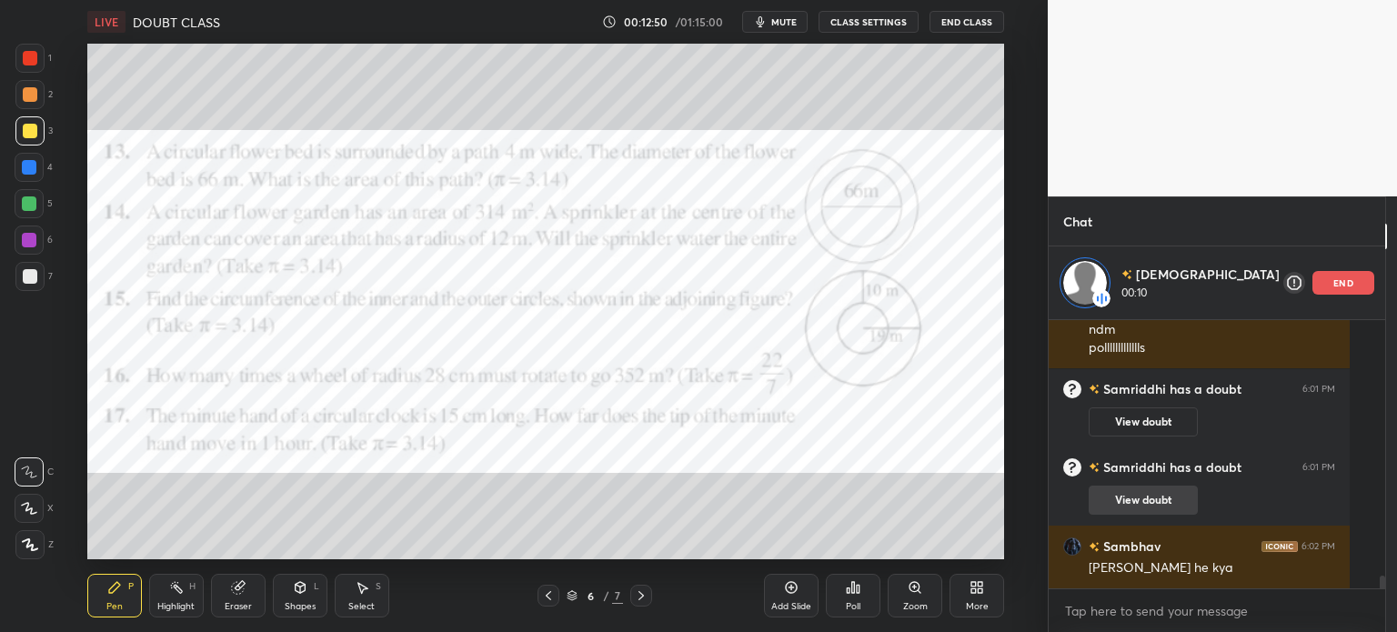
click at [1126, 495] on button "View doubt" at bounding box center [1143, 500] width 109 height 29
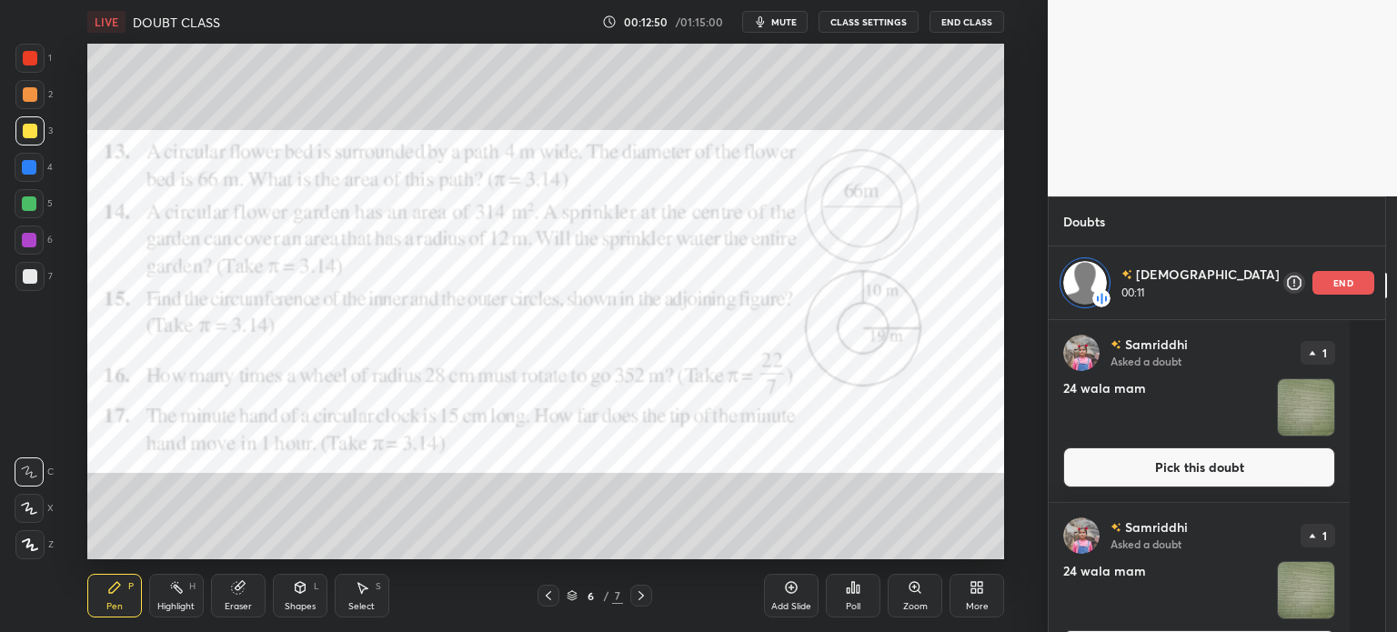
click at [1313, 399] on img "grid" at bounding box center [1306, 407] width 56 height 56
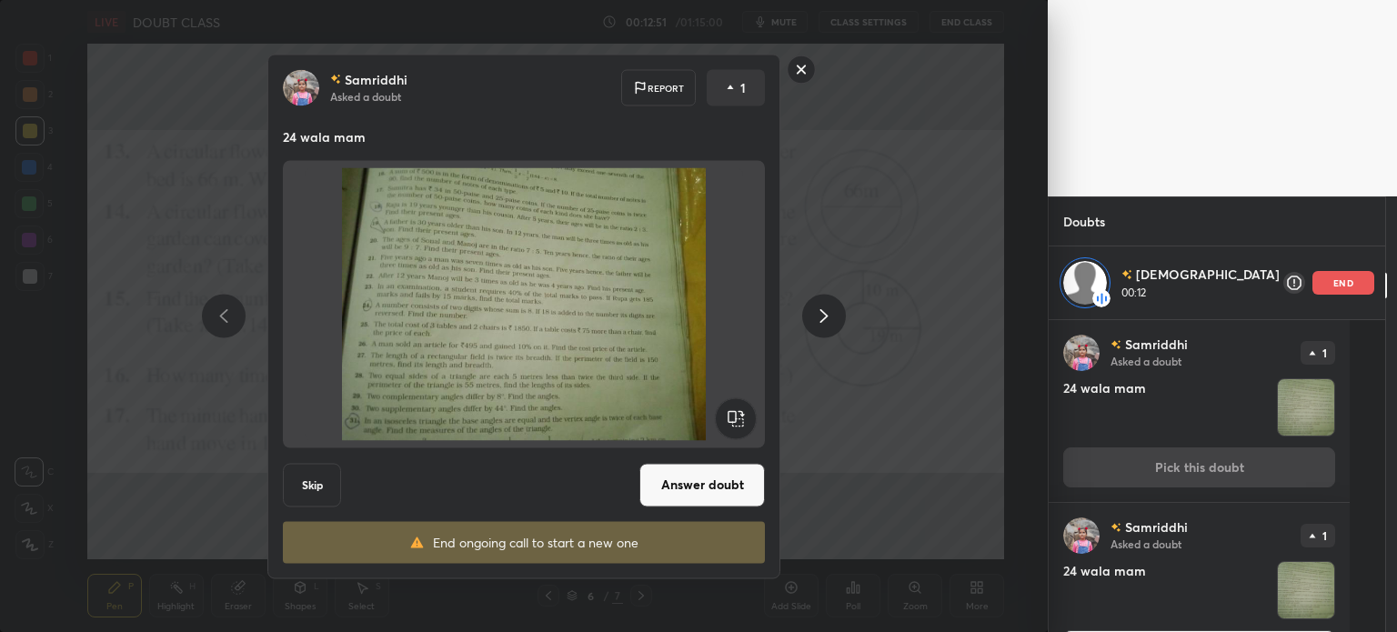
click at [729, 494] on button "Answer doubt" at bounding box center [702, 485] width 126 height 44
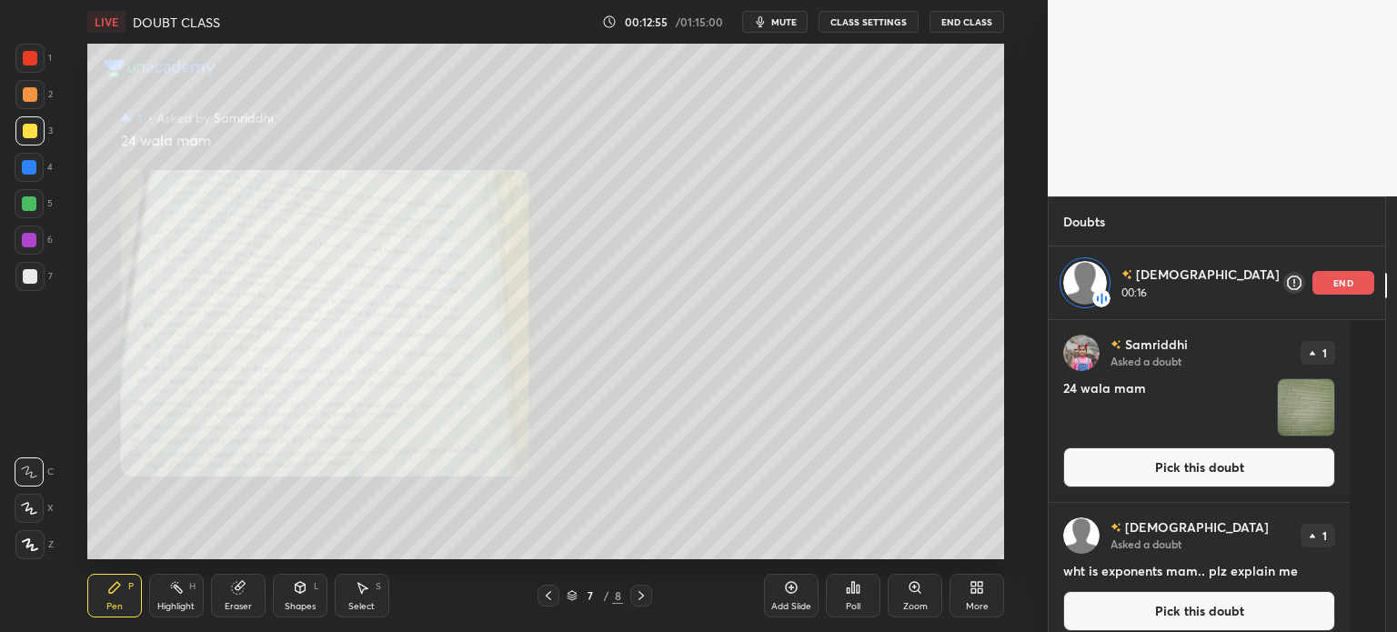
click at [1291, 406] on img "grid" at bounding box center [1306, 407] width 56 height 56
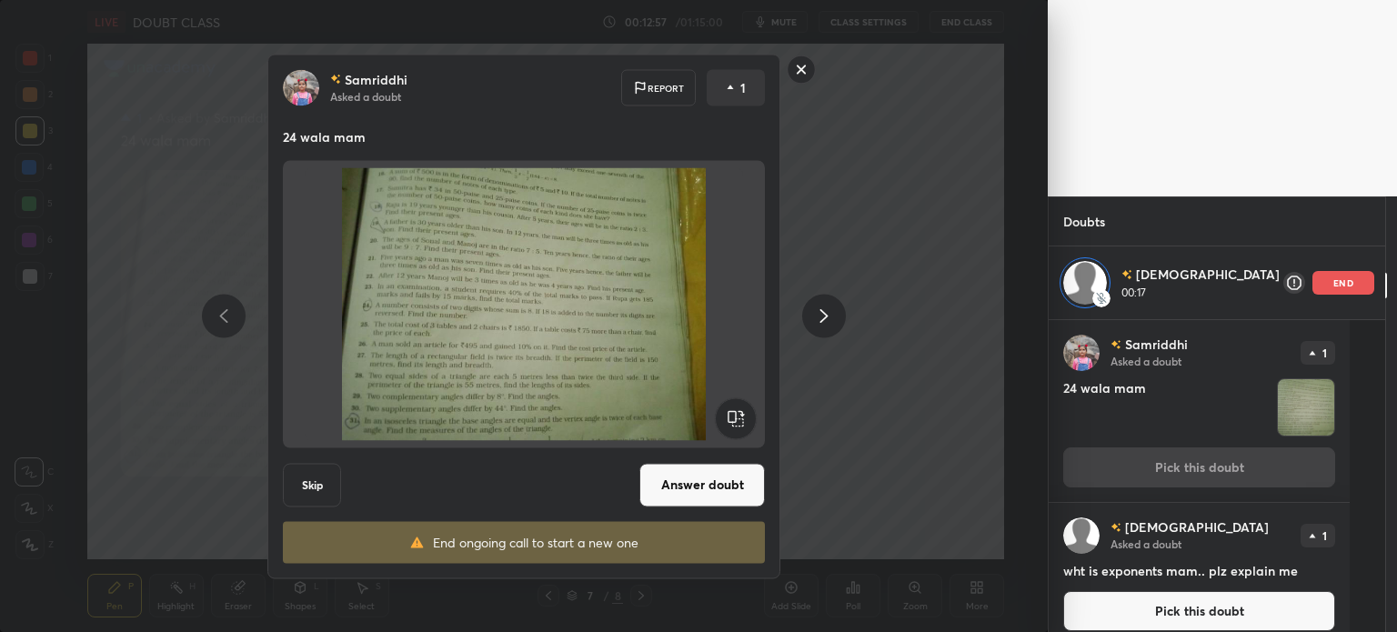
click at [680, 478] on button "Answer doubt" at bounding box center [702, 485] width 126 height 44
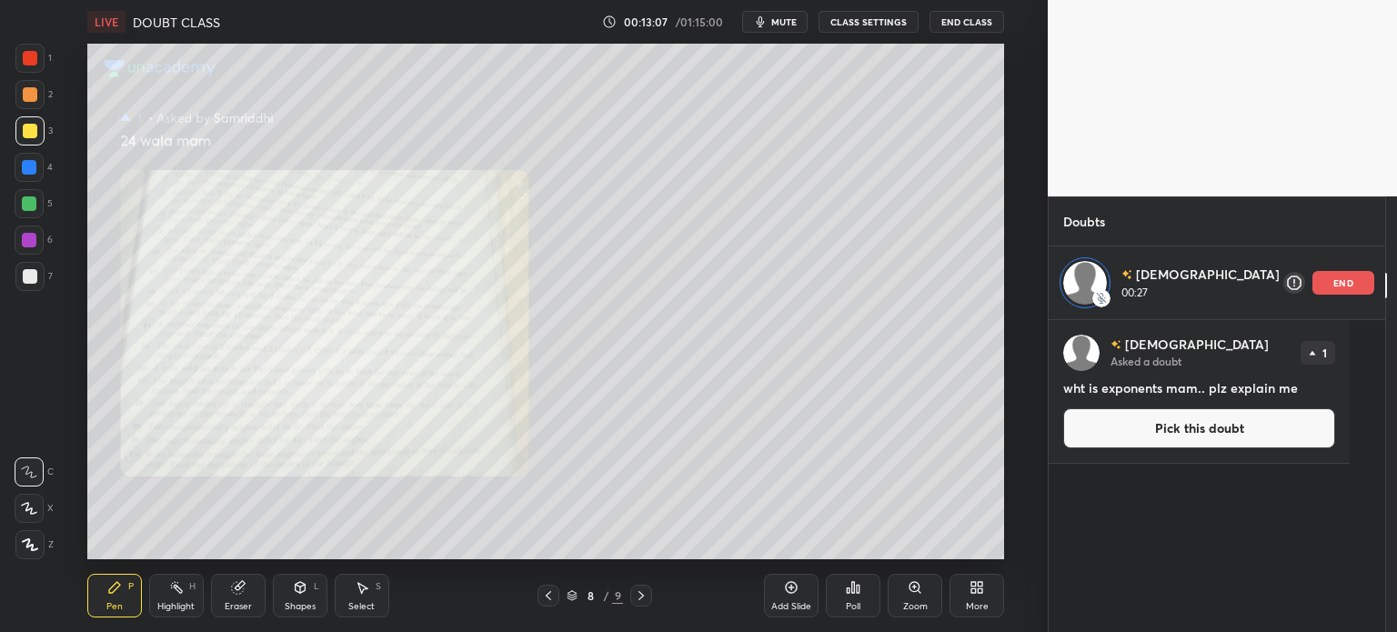
click at [1321, 284] on div "end" at bounding box center [1343, 283] width 62 height 24
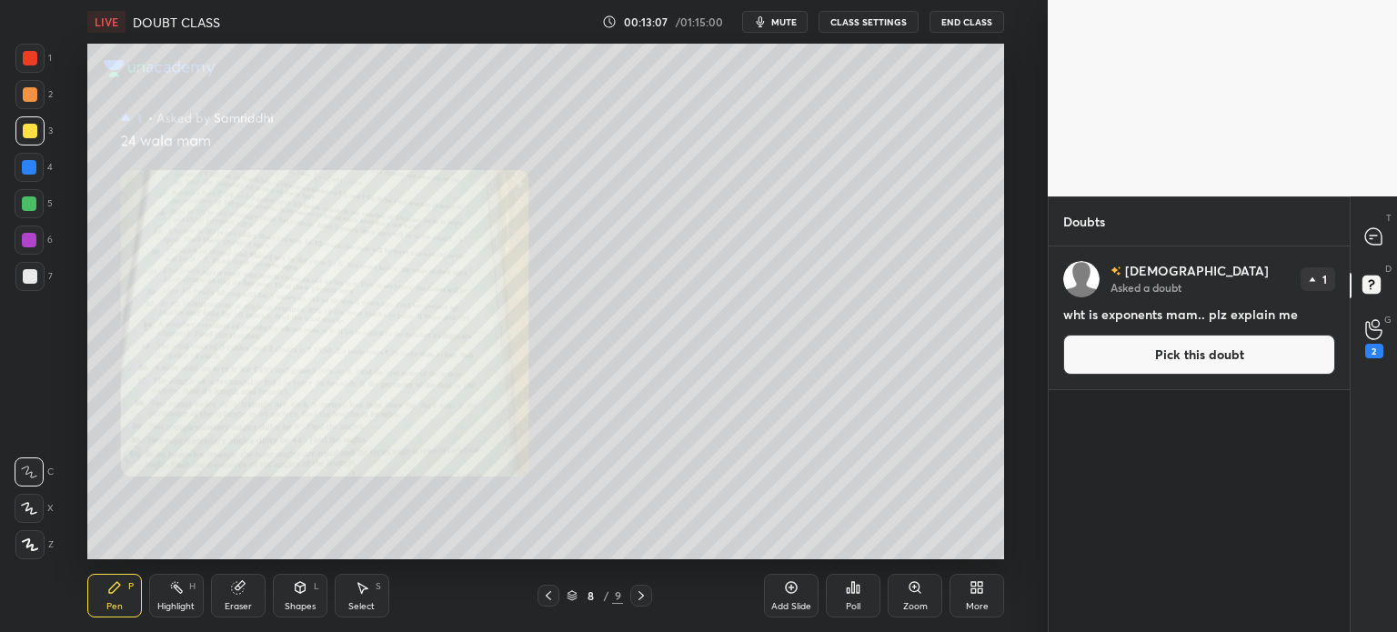
scroll to position [380, 296]
click at [1198, 370] on button "Pick this doubt" at bounding box center [1199, 355] width 272 height 40
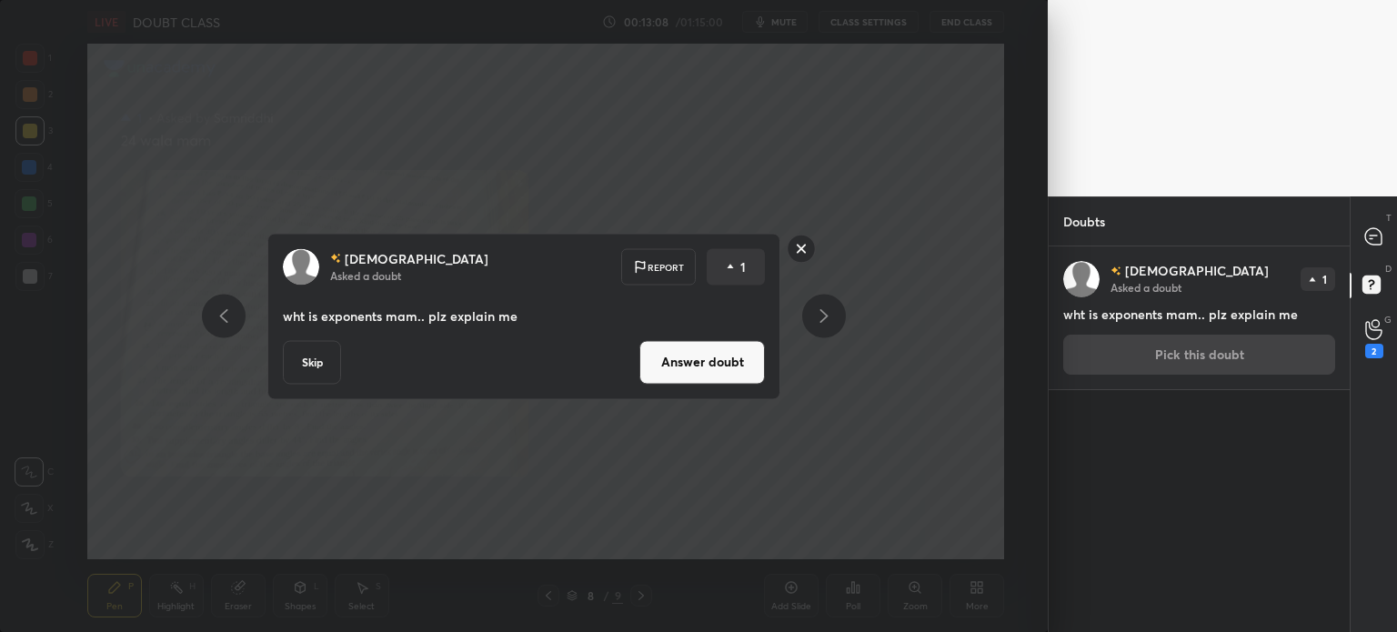
click at [311, 362] on button "Skip" at bounding box center [312, 362] width 58 height 44
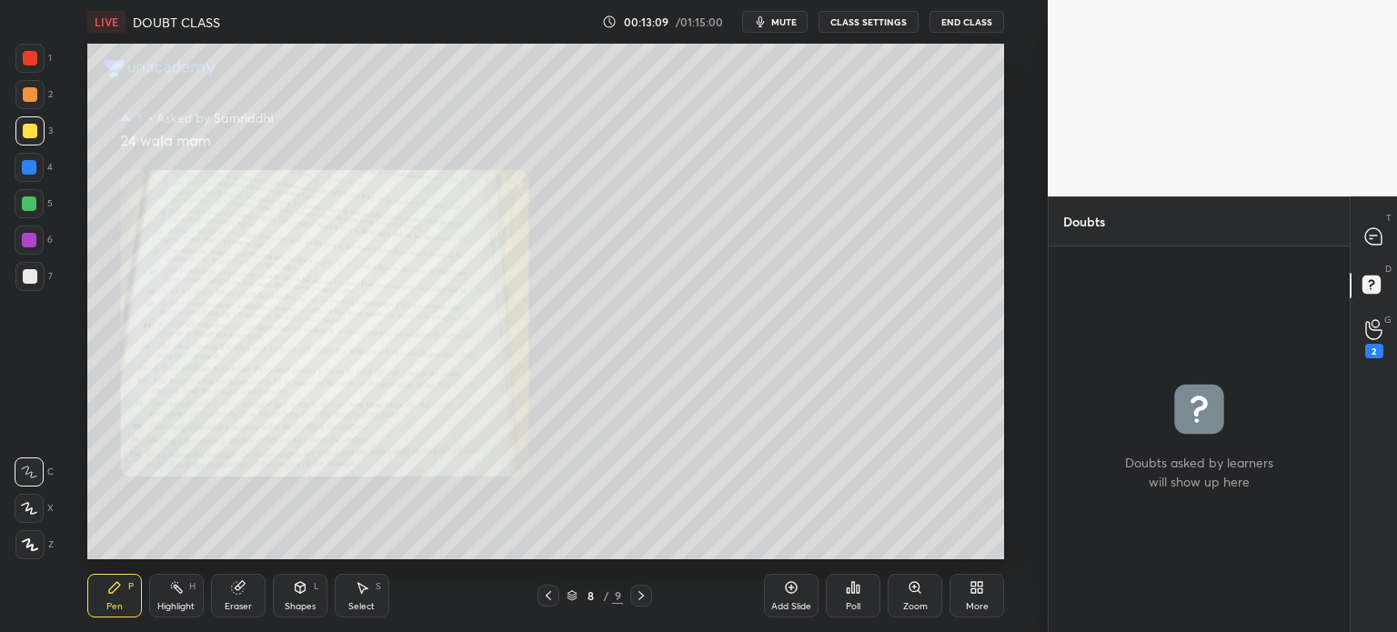
click at [1374, 335] on icon at bounding box center [1373, 329] width 17 height 21
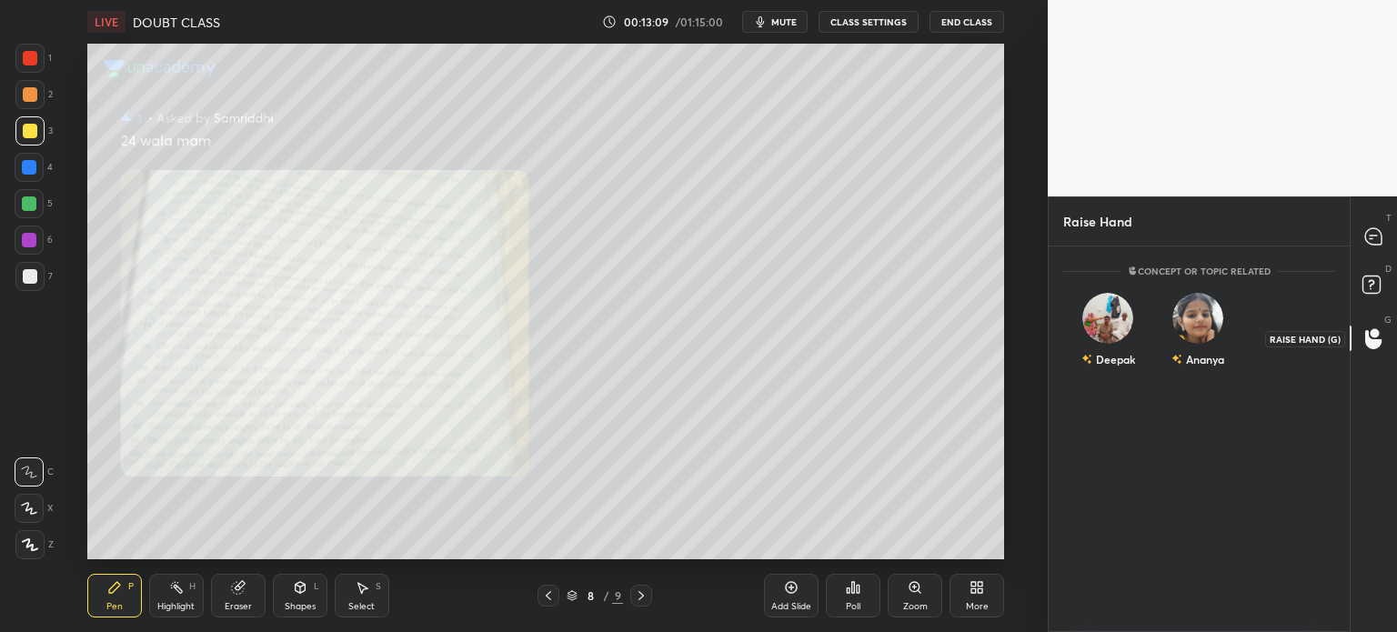
scroll to position [5, 5]
click at [1181, 370] on div "Ananya" at bounding box center [1198, 334] width 90 height 106
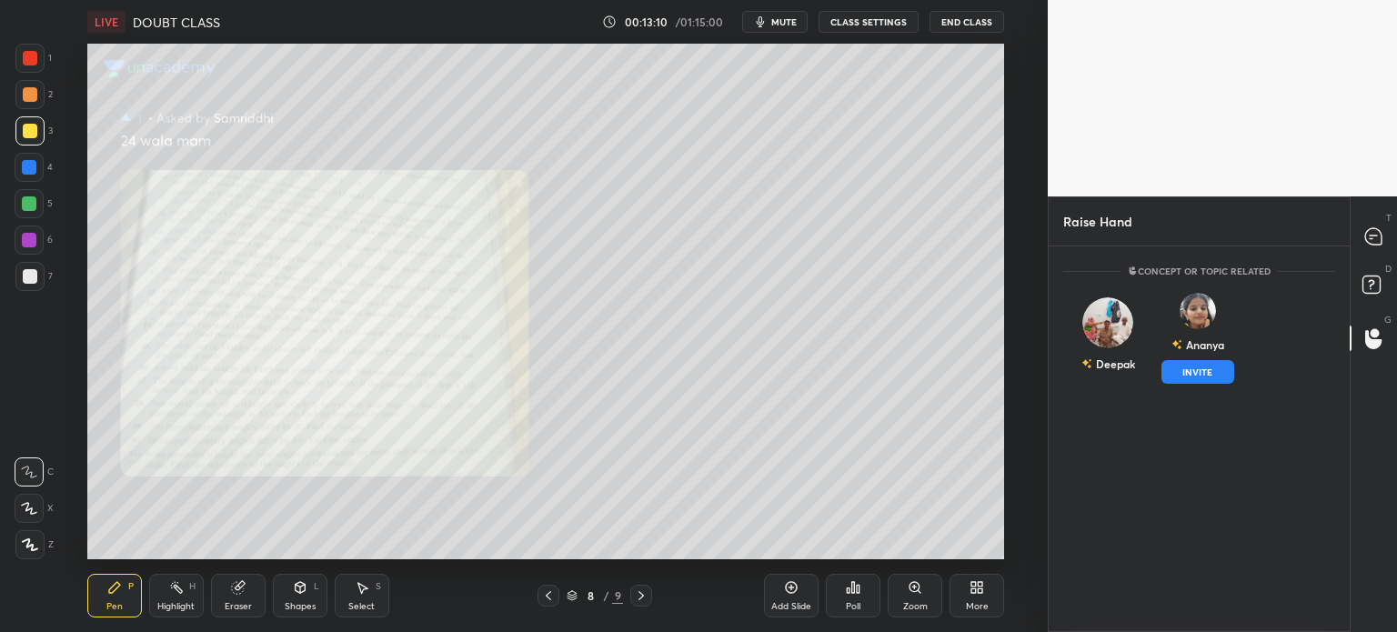
click at [1200, 375] on button "INVITE" at bounding box center [1198, 372] width 74 height 24
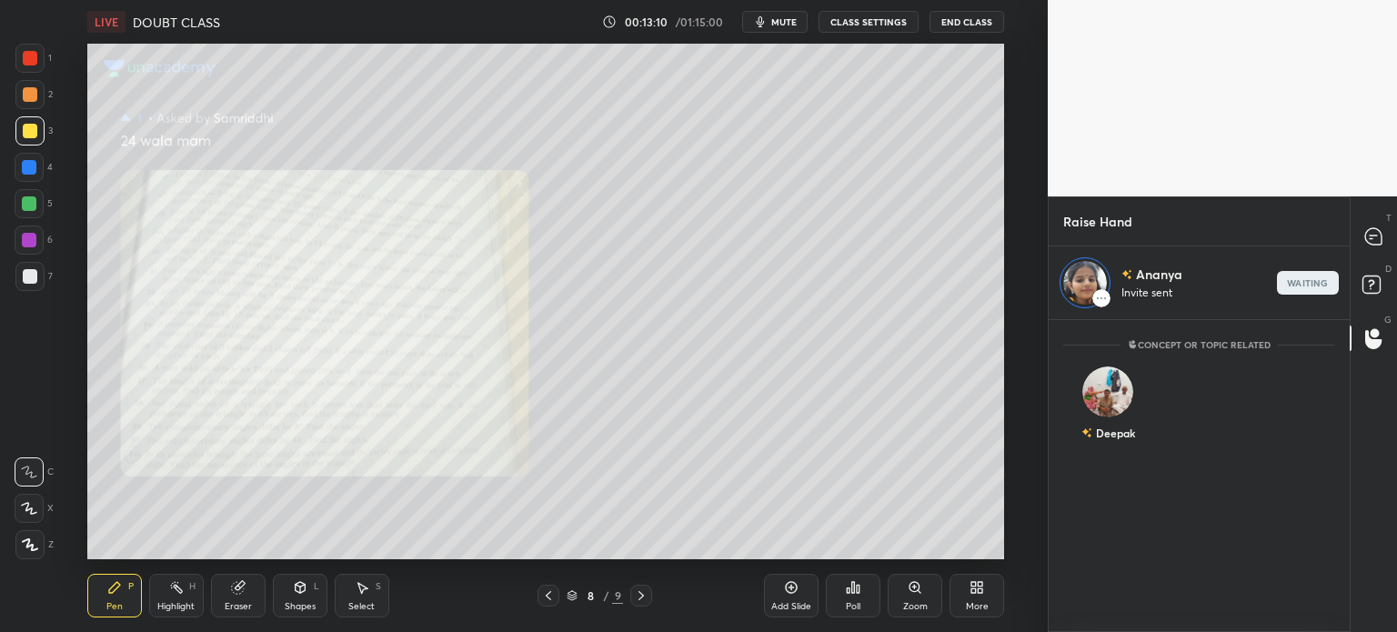
scroll to position [5, 5]
click at [1368, 239] on icon at bounding box center [1373, 236] width 16 height 16
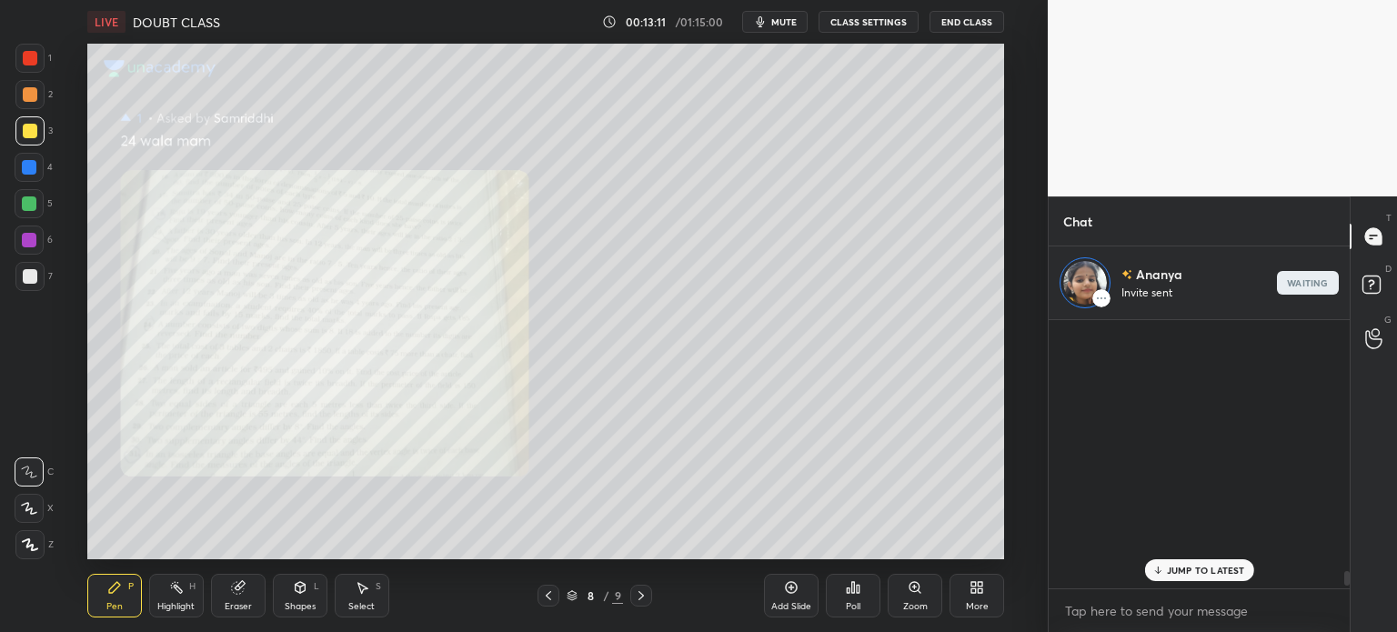
scroll to position [5742, 0]
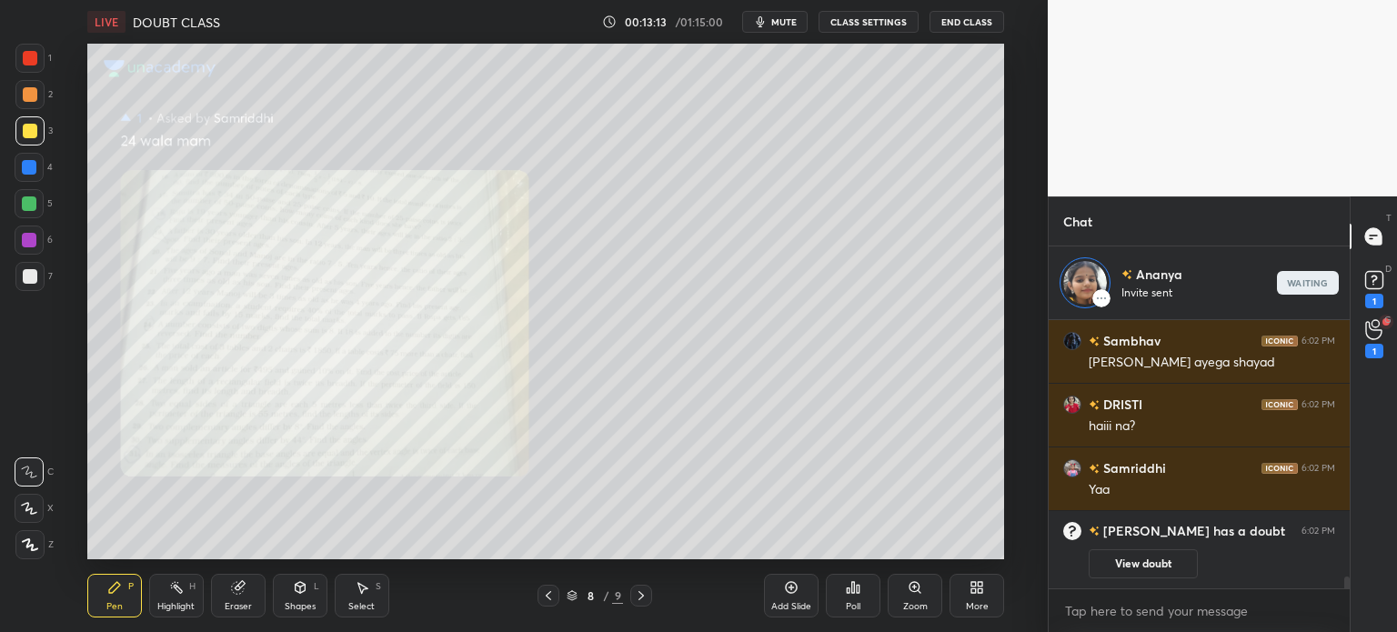
click at [1131, 565] on button "View doubt" at bounding box center [1143, 563] width 109 height 29
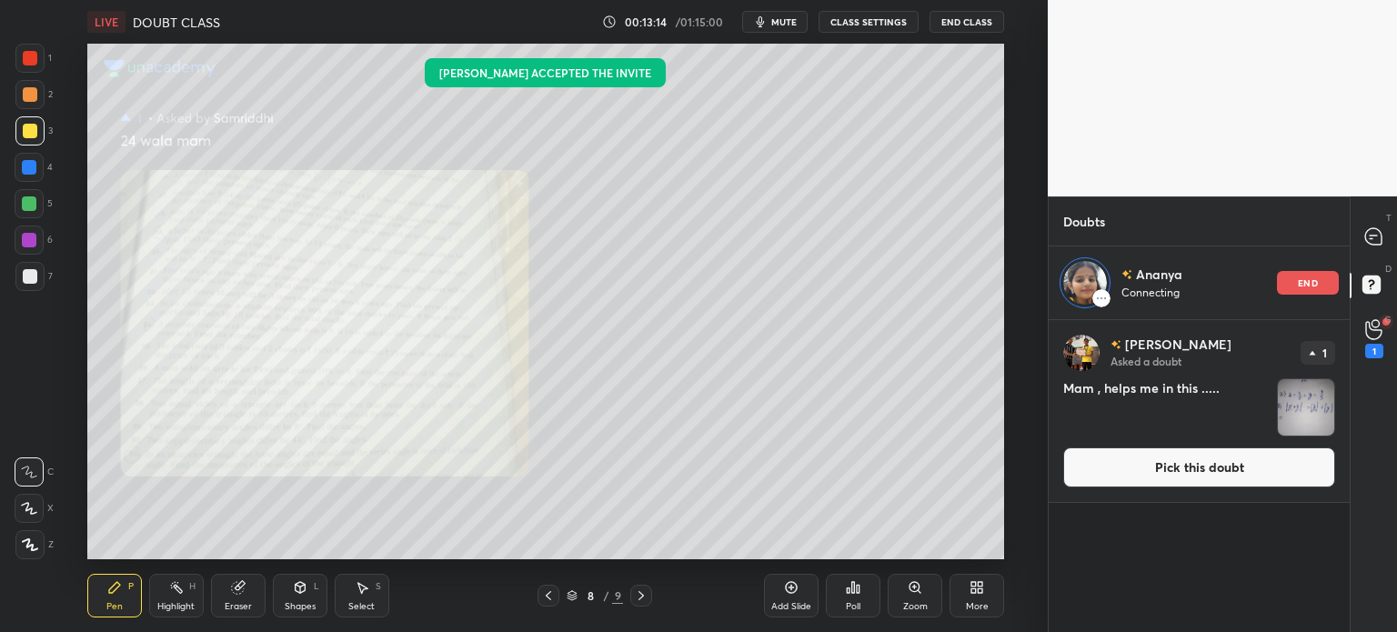
click at [1310, 373] on div "Ishu Raj Asked a doubt 1 Mam , helps me in this ..... Pick this doubt" at bounding box center [1199, 411] width 301 height 182
click at [1320, 405] on img "grid" at bounding box center [1306, 407] width 56 height 56
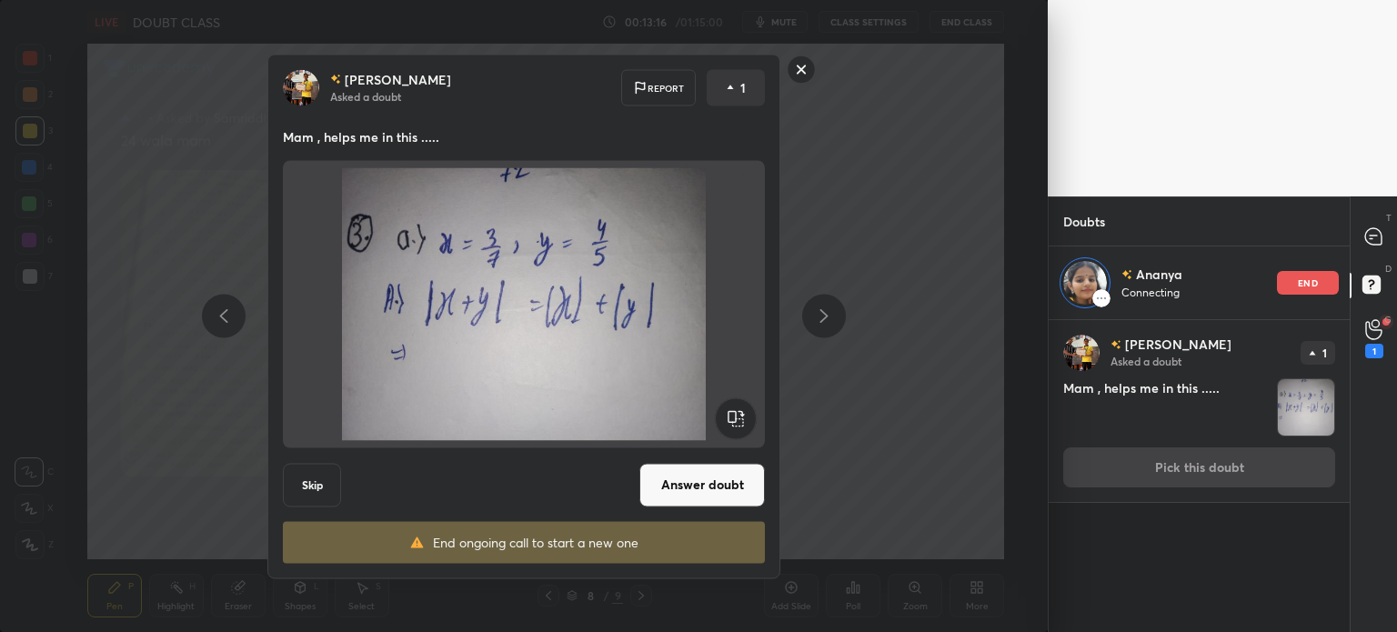
click at [702, 465] on button "Answer doubt" at bounding box center [702, 485] width 126 height 44
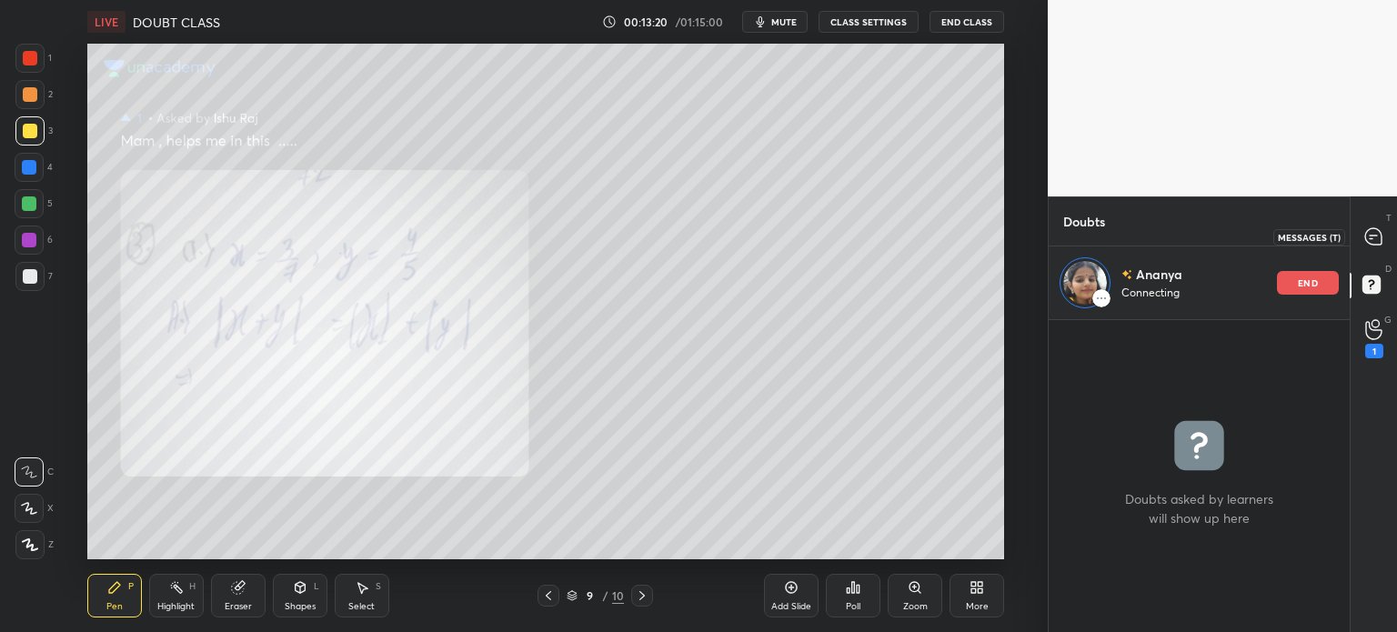
click at [1372, 232] on icon at bounding box center [1373, 236] width 16 height 16
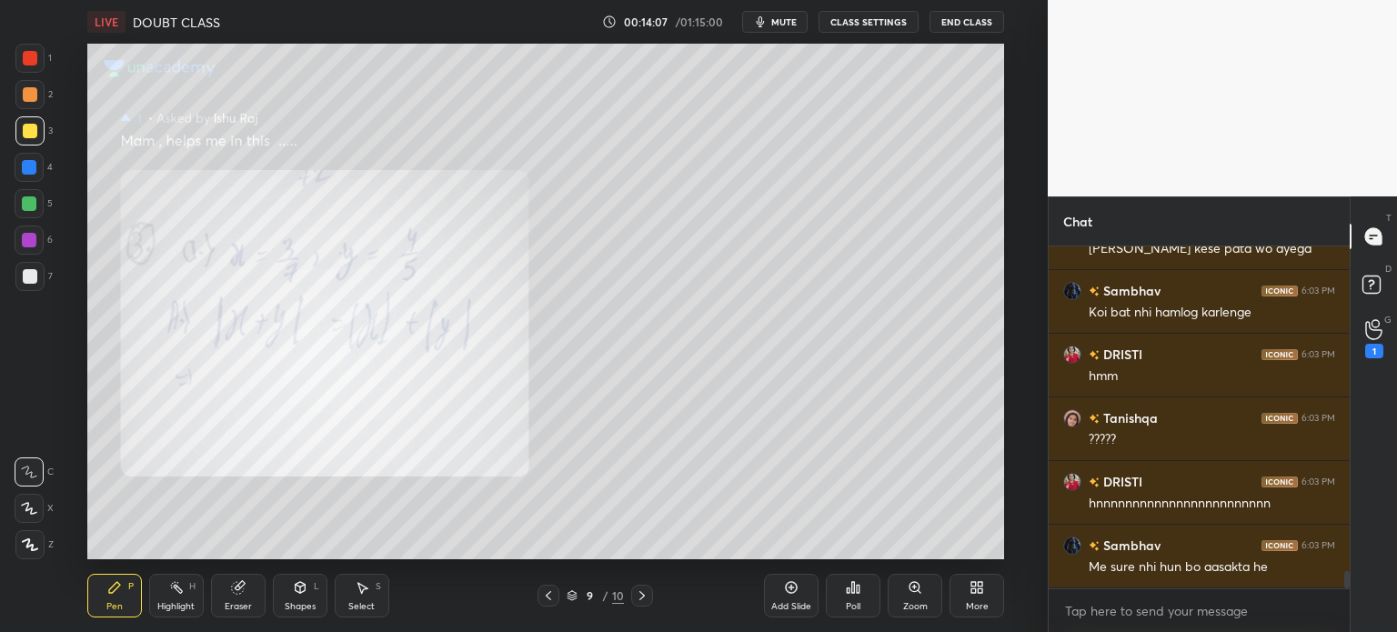
scroll to position [6410, 0]
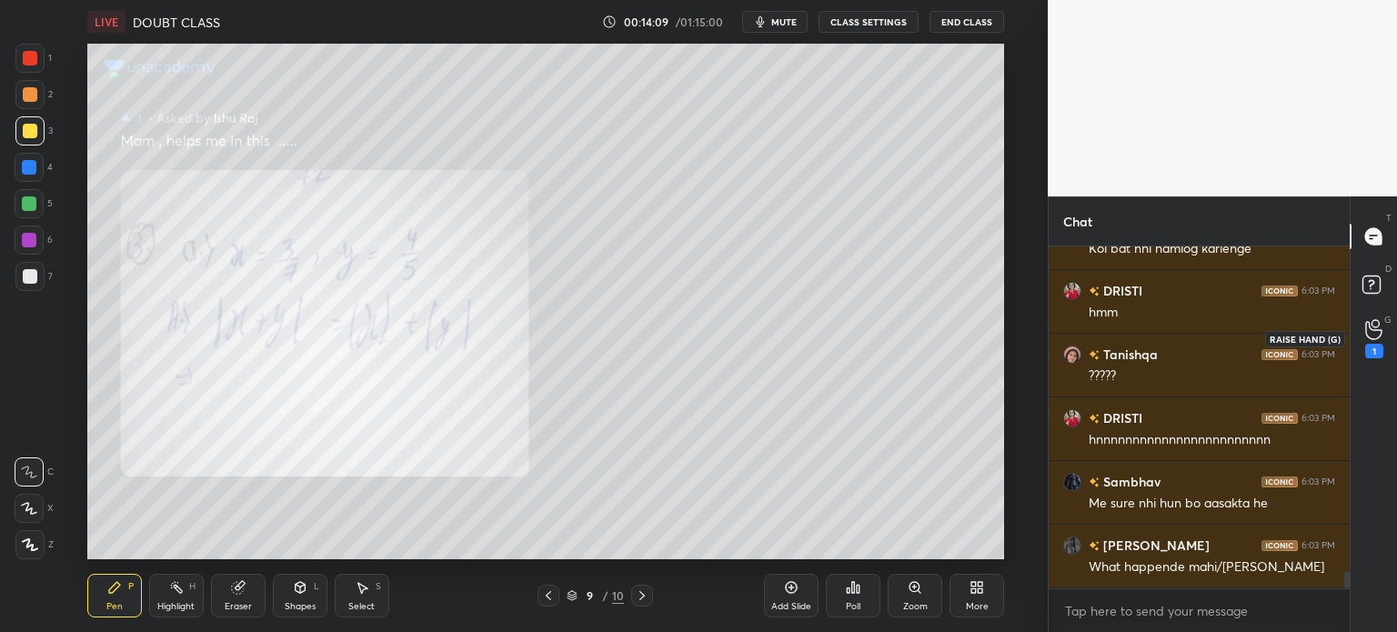
click at [1376, 346] on div "1" at bounding box center [1374, 351] width 18 height 15
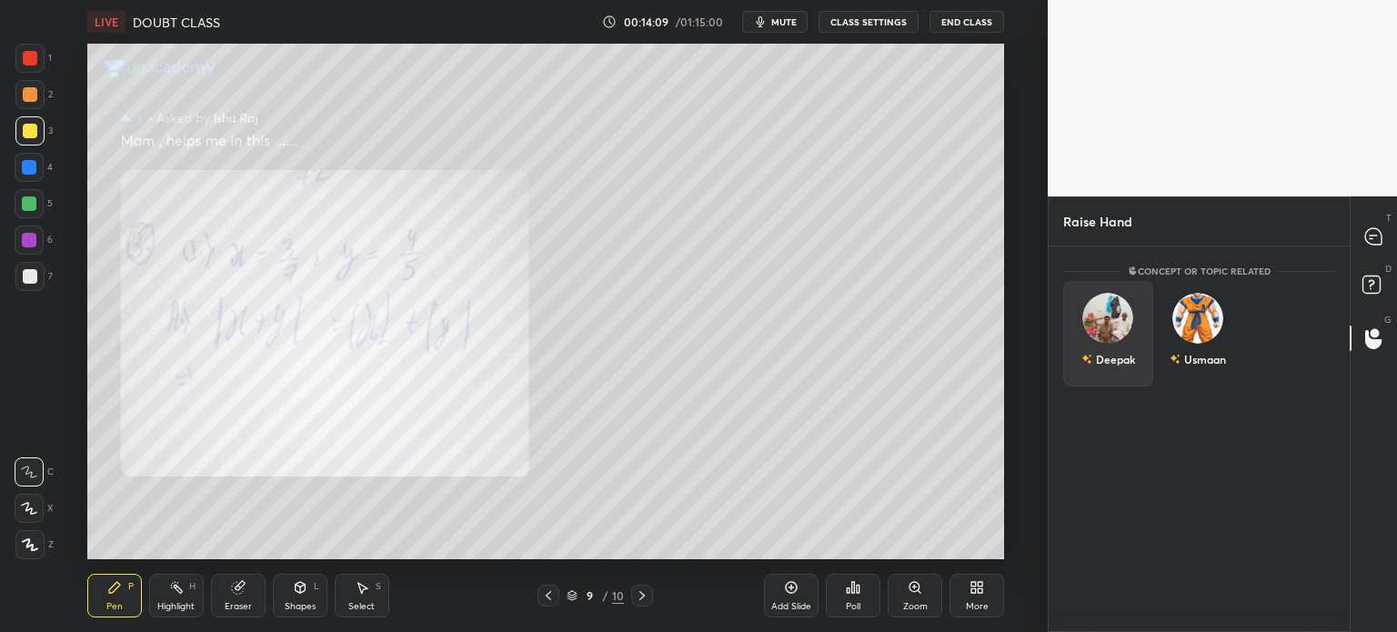
click at [1133, 385] on div "Deepak" at bounding box center [1108, 334] width 90 height 106
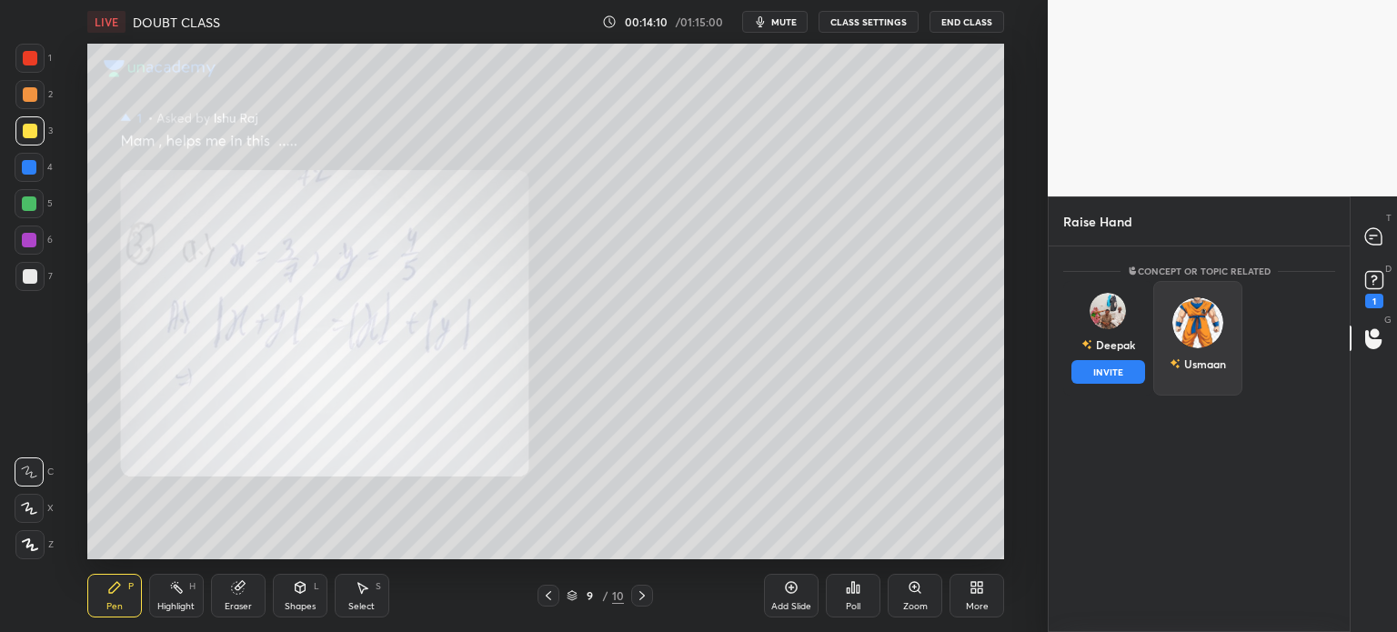
click at [1208, 377] on div "Usmaan" at bounding box center [1198, 338] width 90 height 115
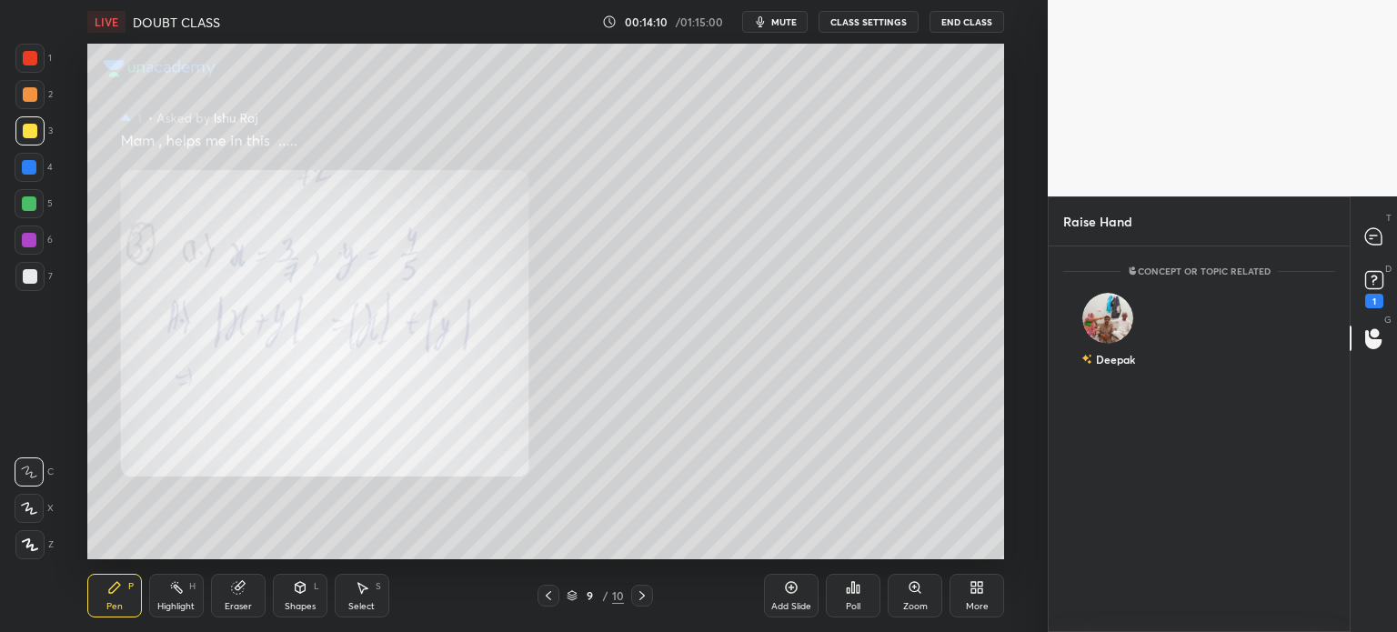
scroll to position [5, 5]
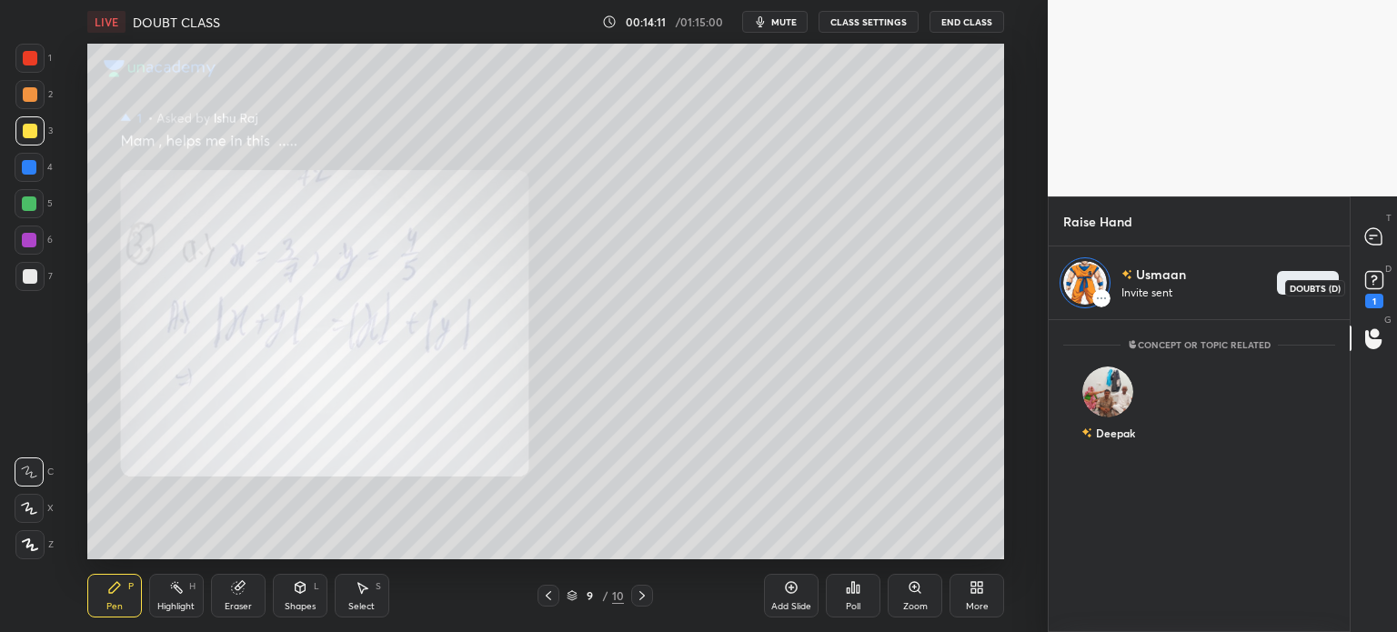
click at [1385, 294] on div "1" at bounding box center [1374, 287] width 27 height 42
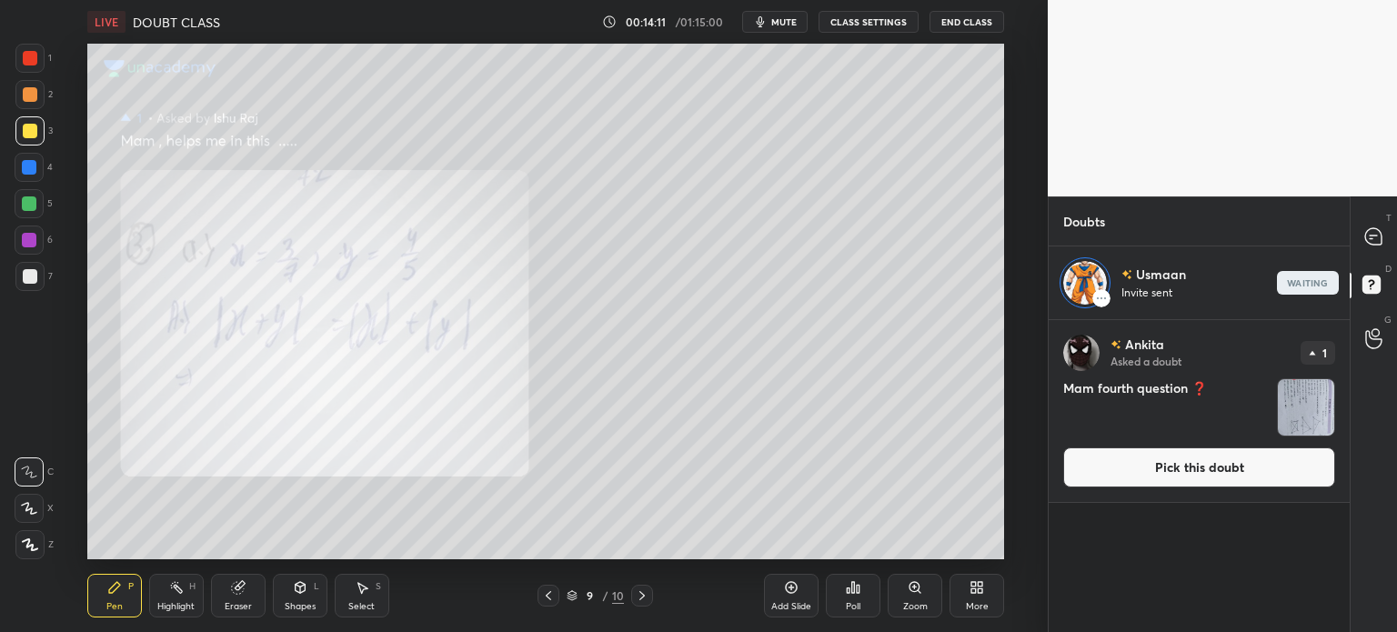
click at [1322, 410] on img "grid" at bounding box center [1306, 407] width 56 height 56
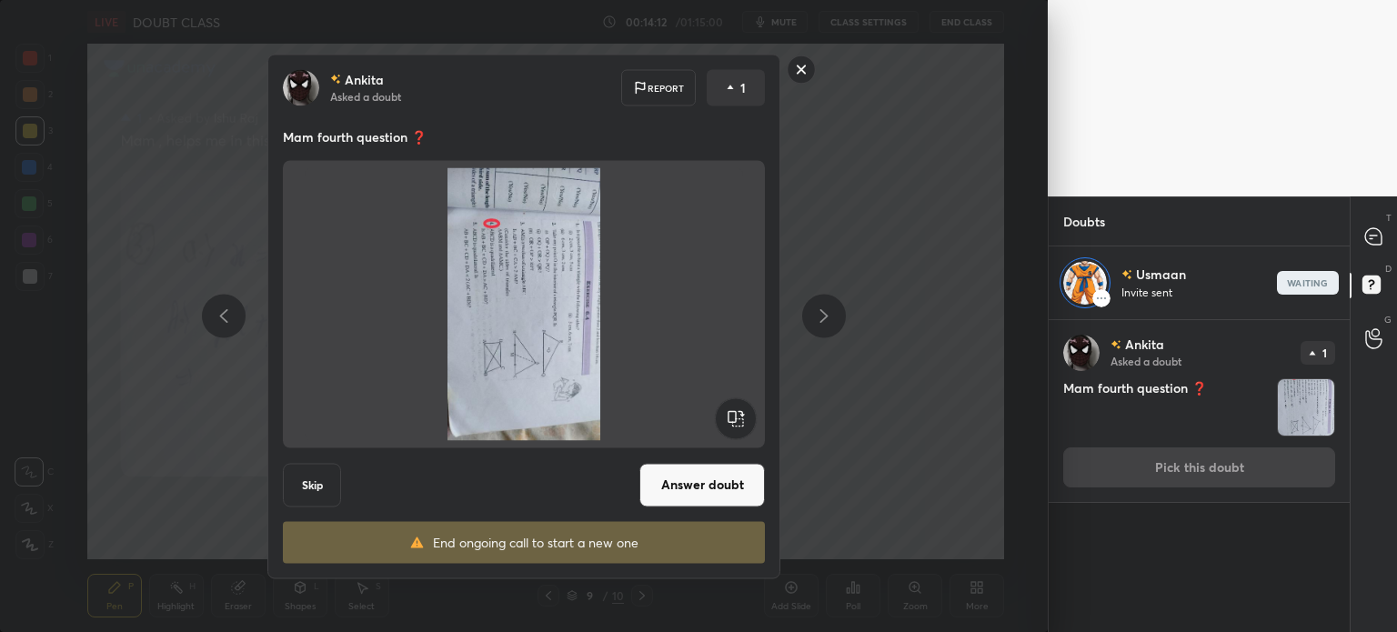
click at [731, 414] on rect at bounding box center [735, 417] width 41 height 41
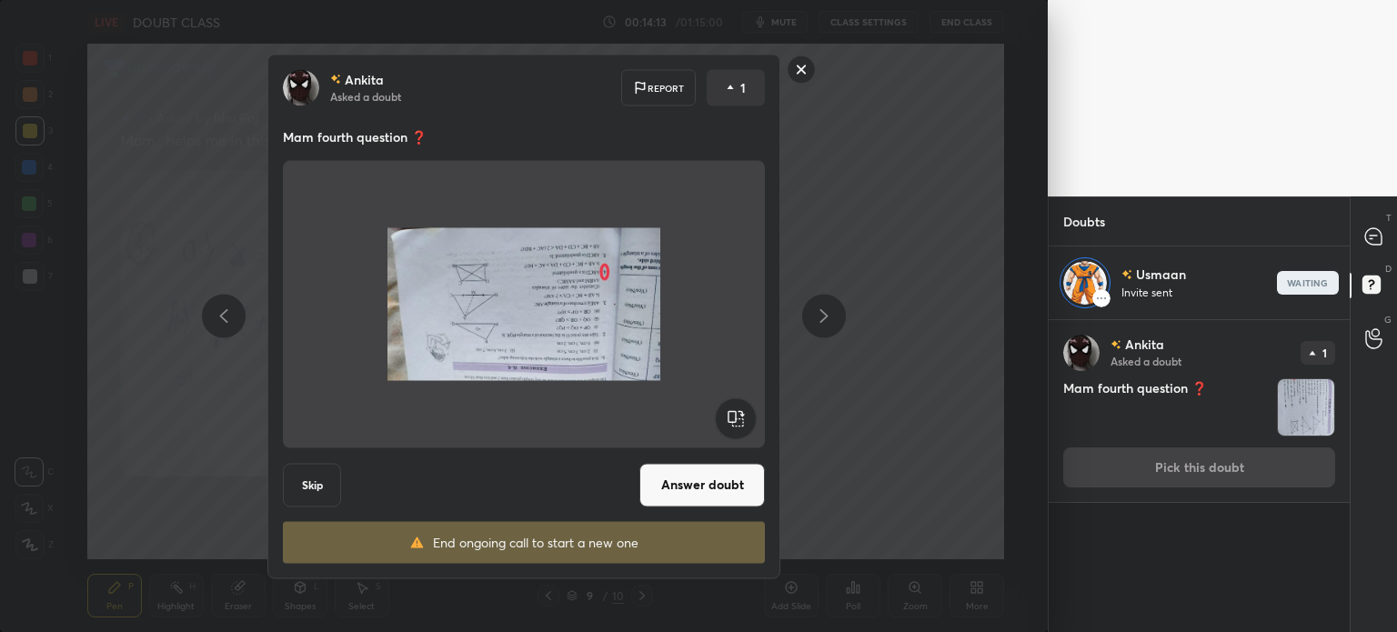
click at [732, 414] on rect at bounding box center [735, 417] width 41 height 41
click at [731, 412] on rect at bounding box center [735, 417] width 41 height 41
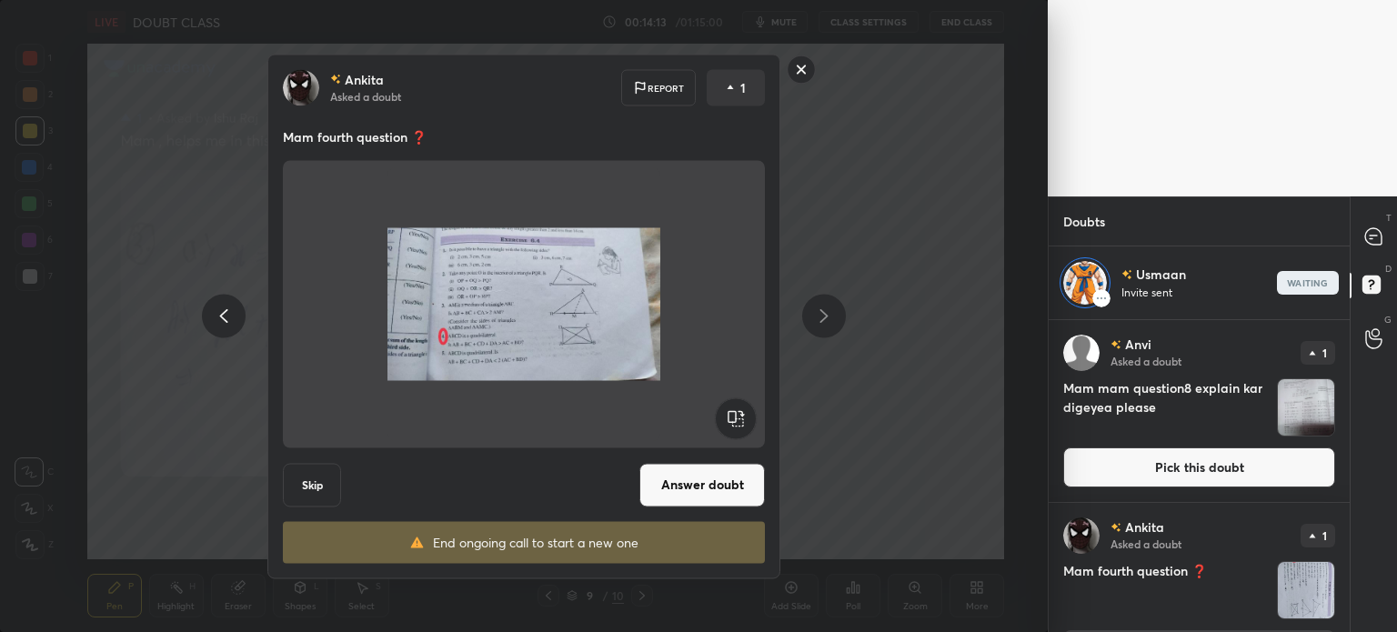
click at [712, 501] on button "Answer doubt" at bounding box center [702, 485] width 126 height 44
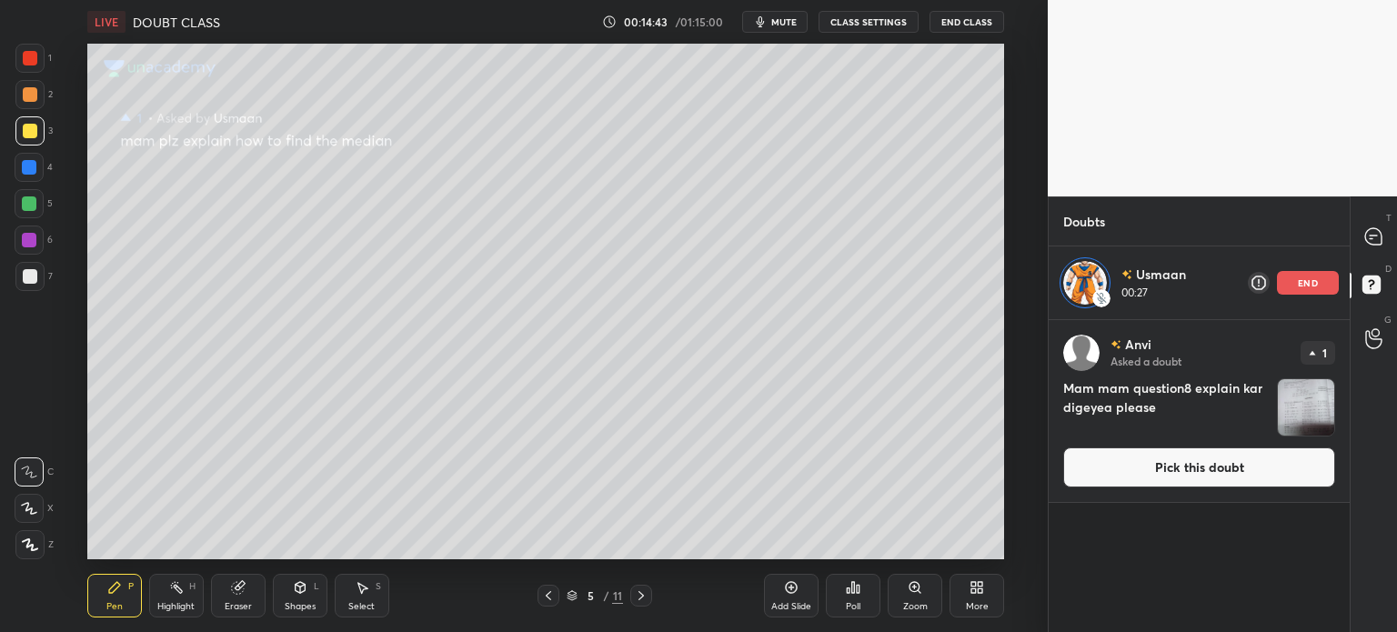
click at [1288, 272] on div "end" at bounding box center [1308, 283] width 62 height 24
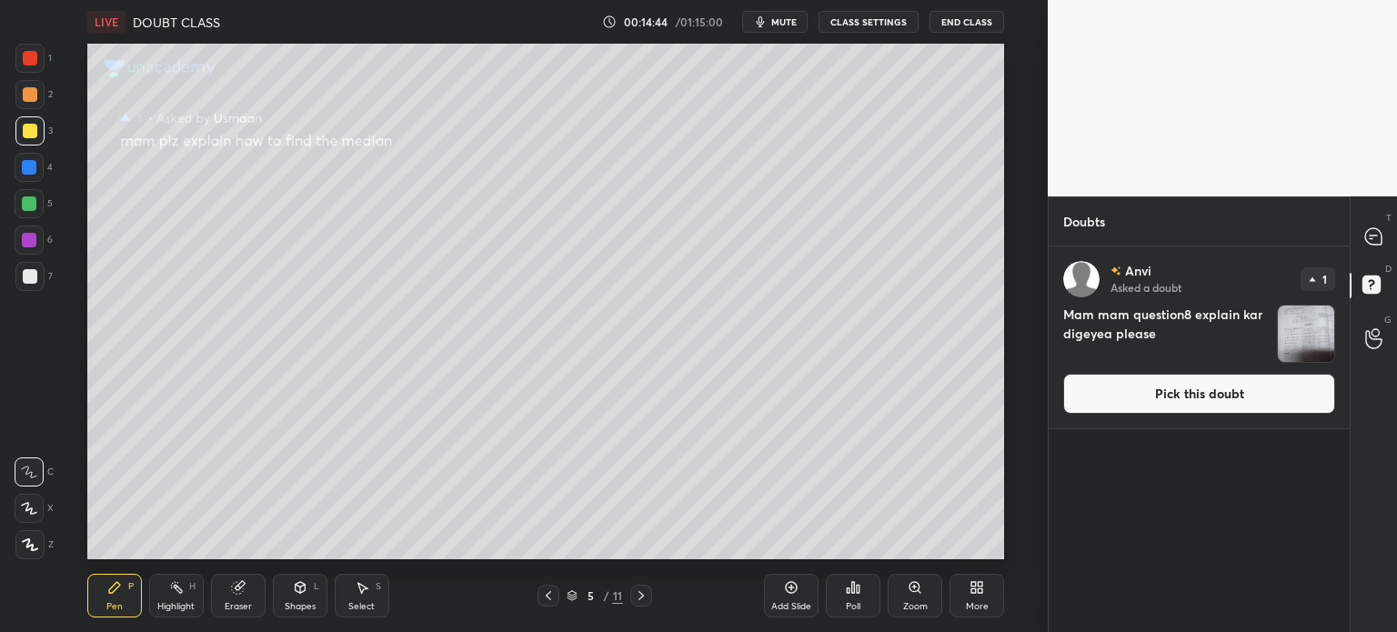
click at [1248, 412] on button "Pick this doubt" at bounding box center [1199, 394] width 272 height 40
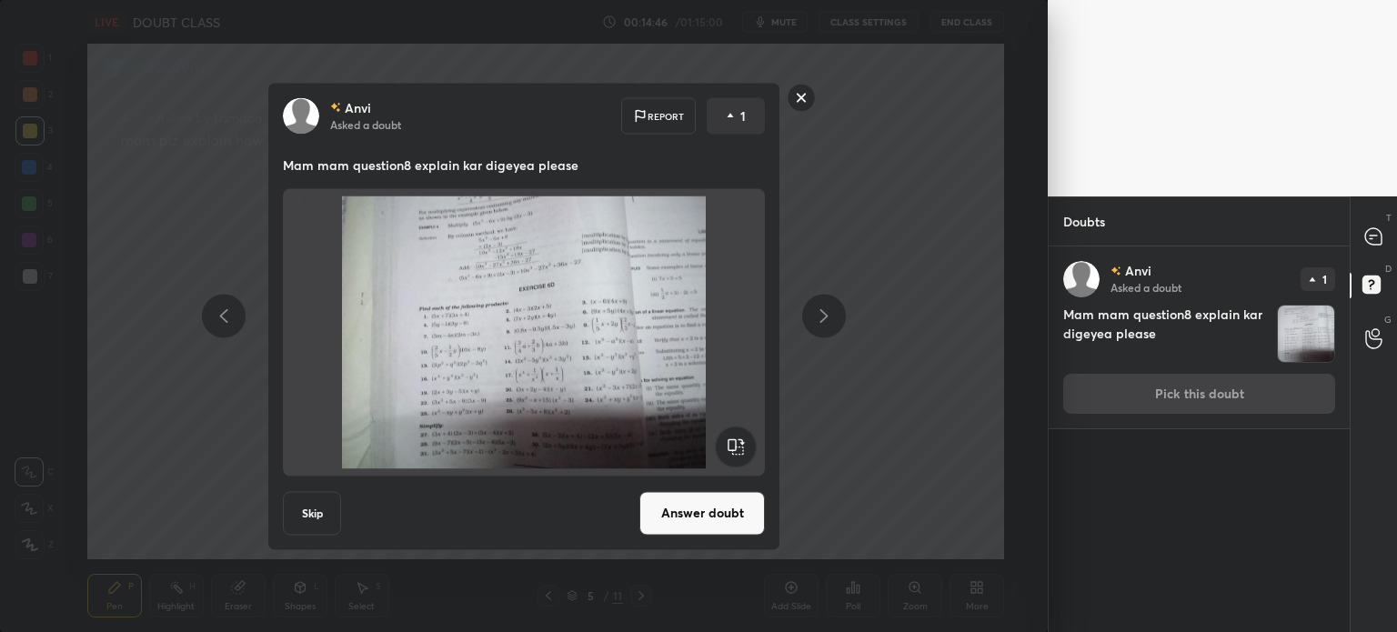
click at [749, 493] on button "Answer doubt" at bounding box center [702, 513] width 126 height 44
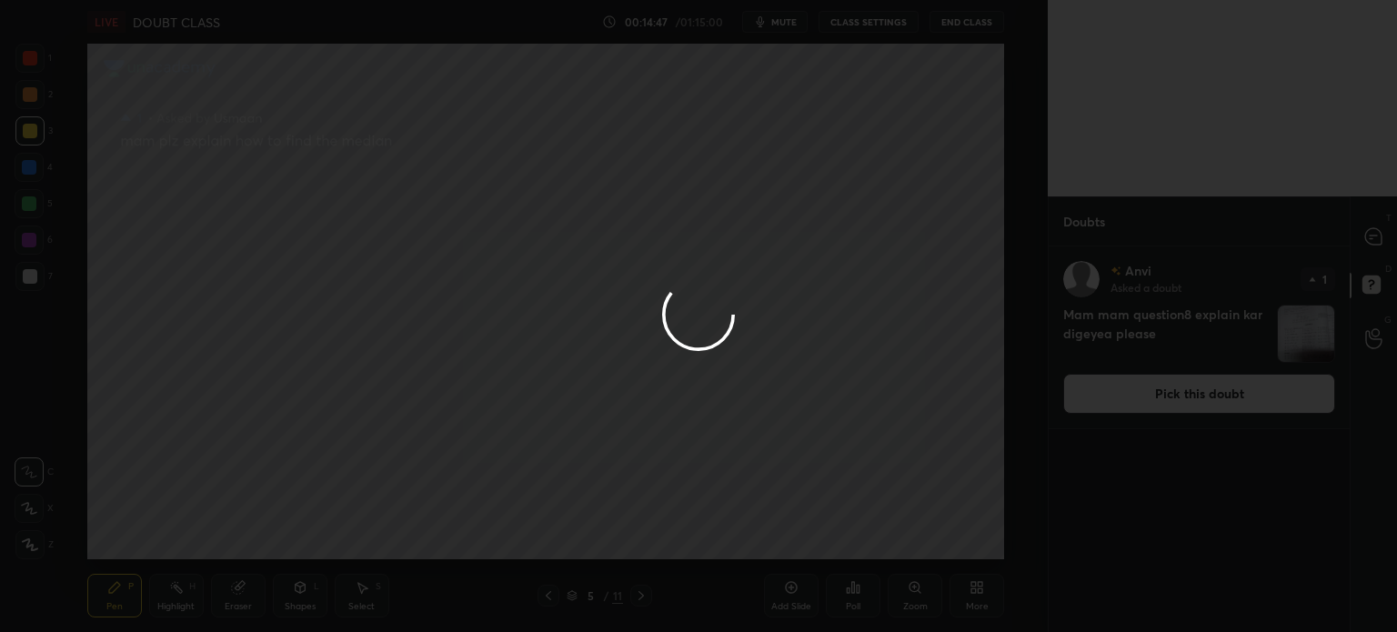
click at [1376, 225] on div at bounding box center [698, 316] width 1397 height 632
click at [1375, 230] on div at bounding box center [698, 316] width 1397 height 632
click at [1374, 233] on div at bounding box center [698, 316] width 1397 height 632
click at [1380, 233] on div at bounding box center [698, 316] width 1397 height 632
click at [1378, 234] on div at bounding box center [698, 316] width 1397 height 632
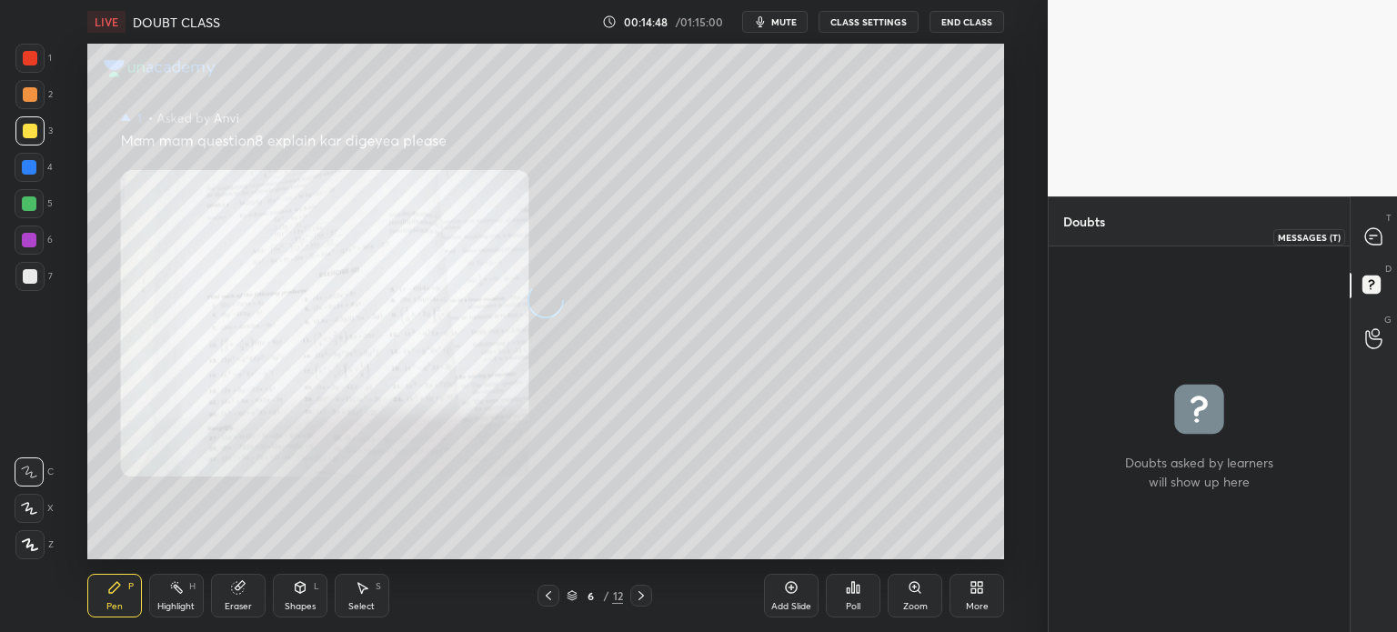
click at [1378, 236] on icon at bounding box center [1373, 236] width 16 height 16
type textarea "x"
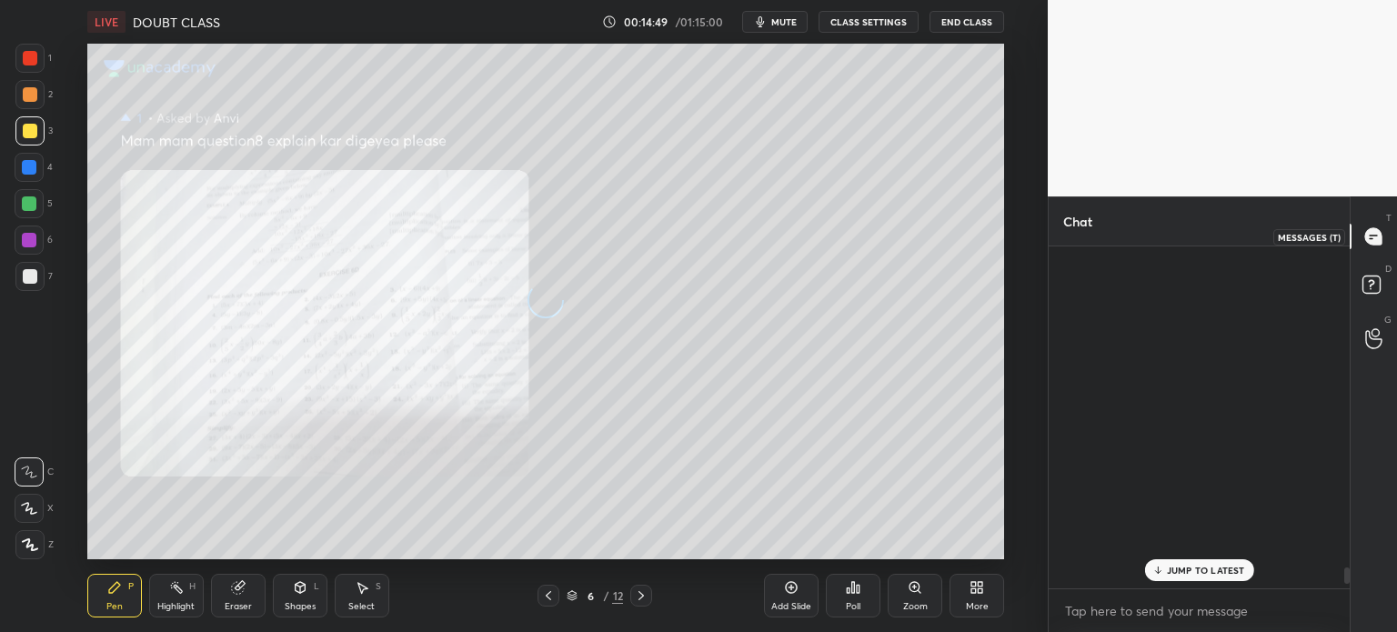
click at [1373, 236] on icon at bounding box center [1373, 236] width 16 height 16
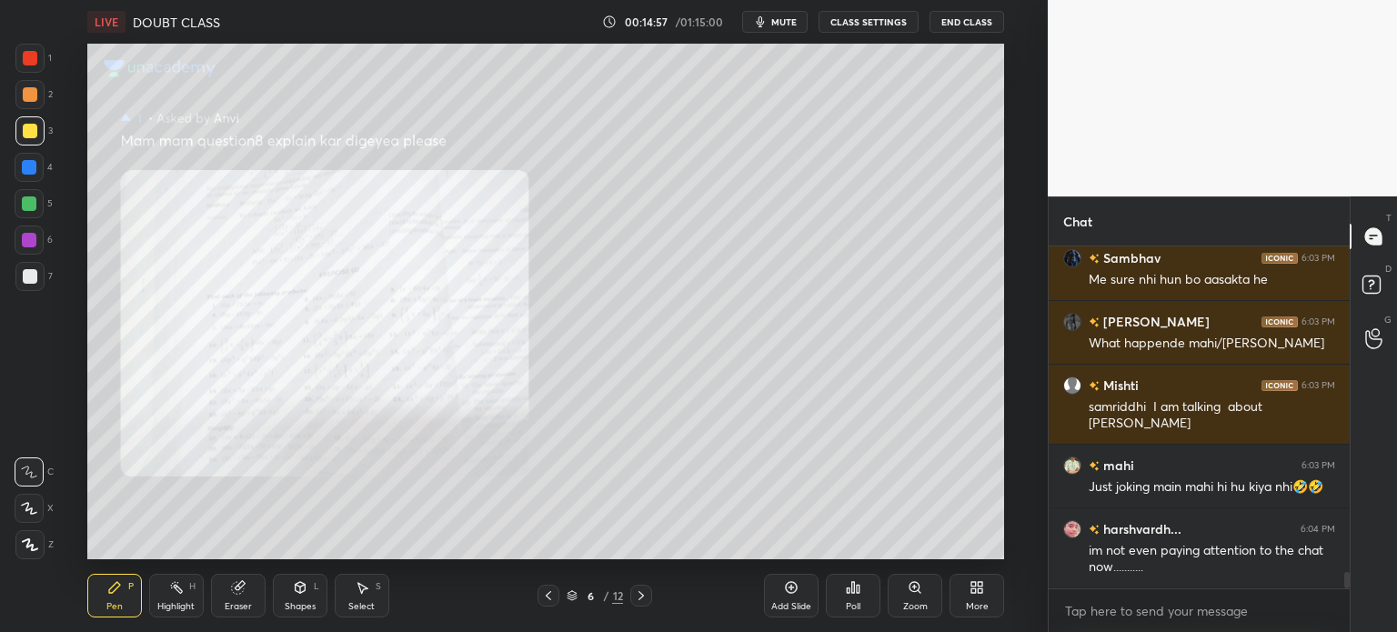
scroll to position [6712, 0]
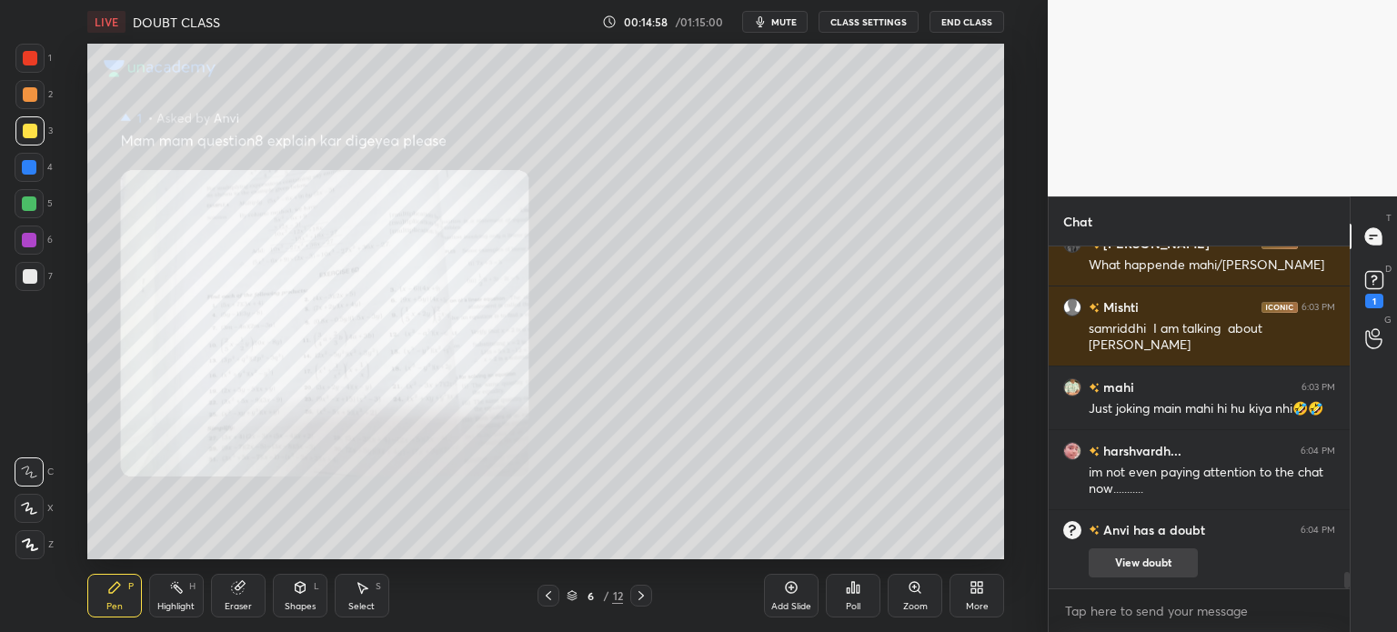
click at [1147, 561] on button "View doubt" at bounding box center [1143, 562] width 109 height 29
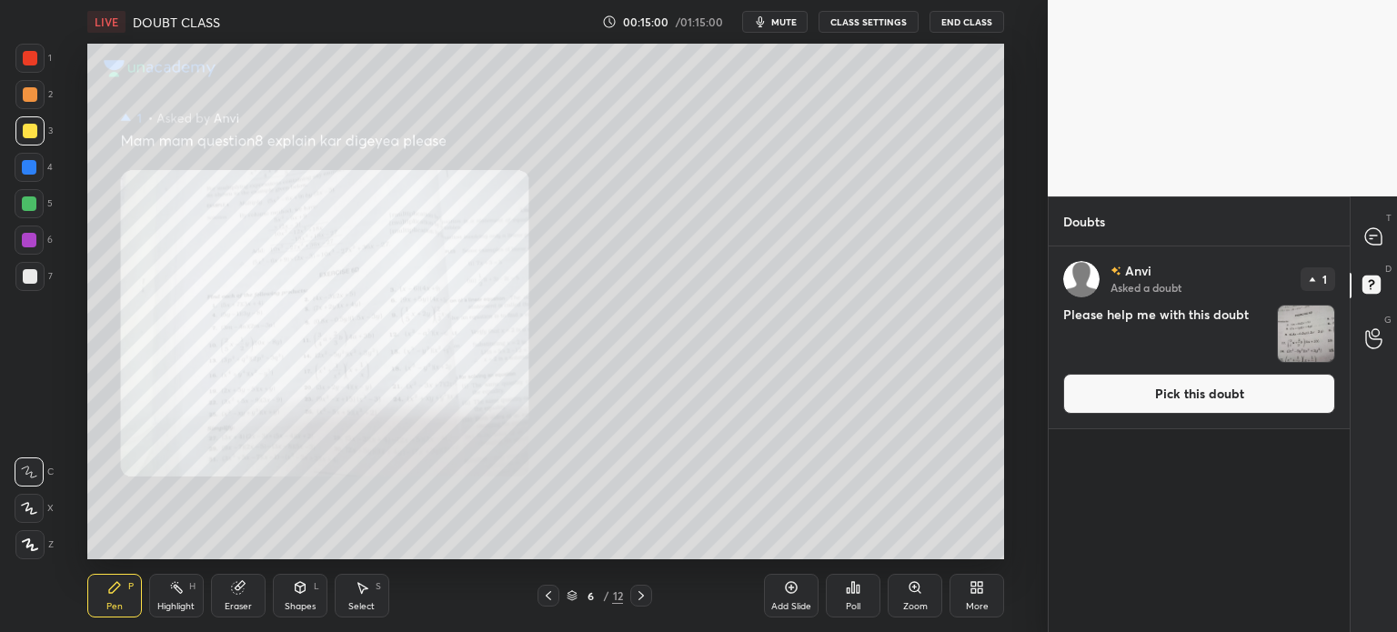
click at [1305, 342] on img "grid" at bounding box center [1306, 334] width 56 height 56
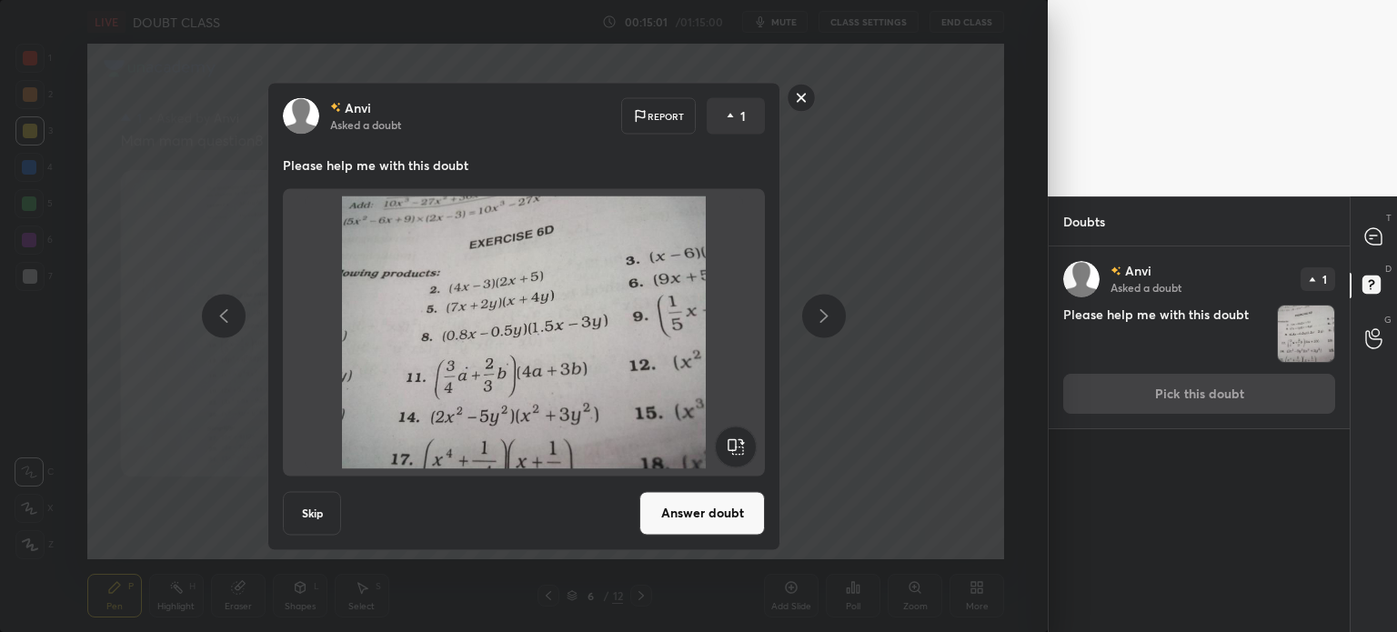
click at [757, 519] on button "Answer doubt" at bounding box center [702, 513] width 126 height 44
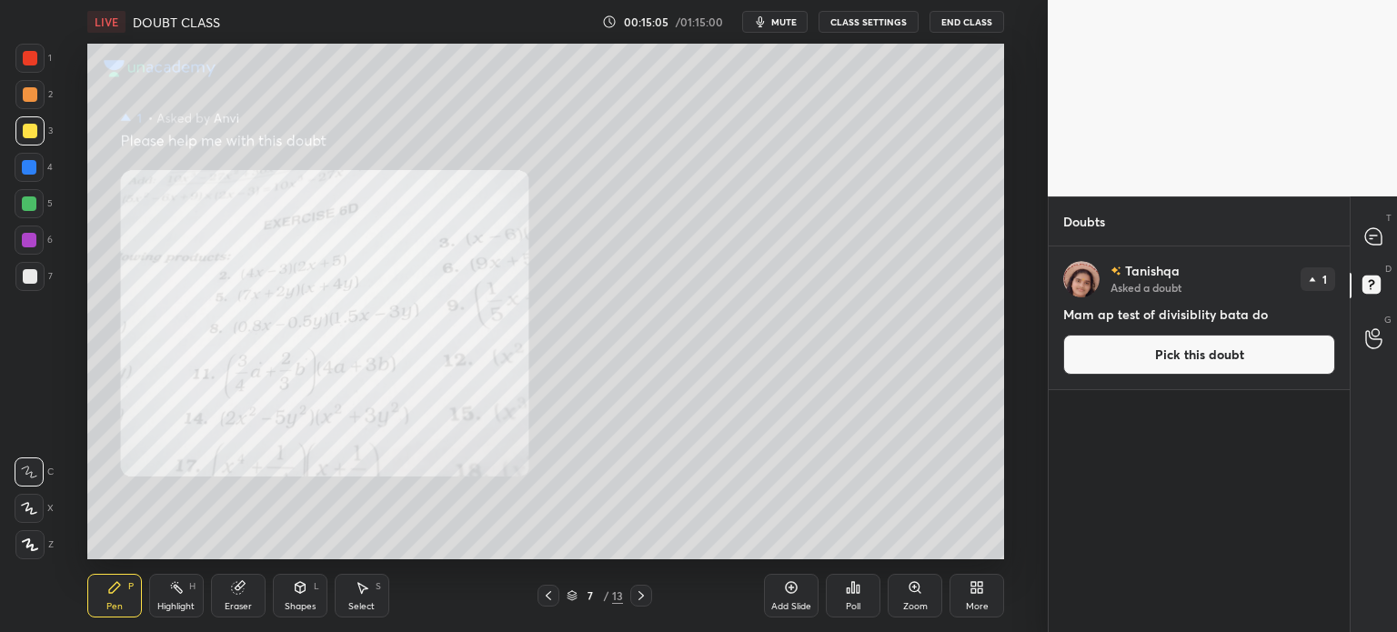
click at [875, 24] on button "CLASS SETTINGS" at bounding box center [869, 22] width 100 height 22
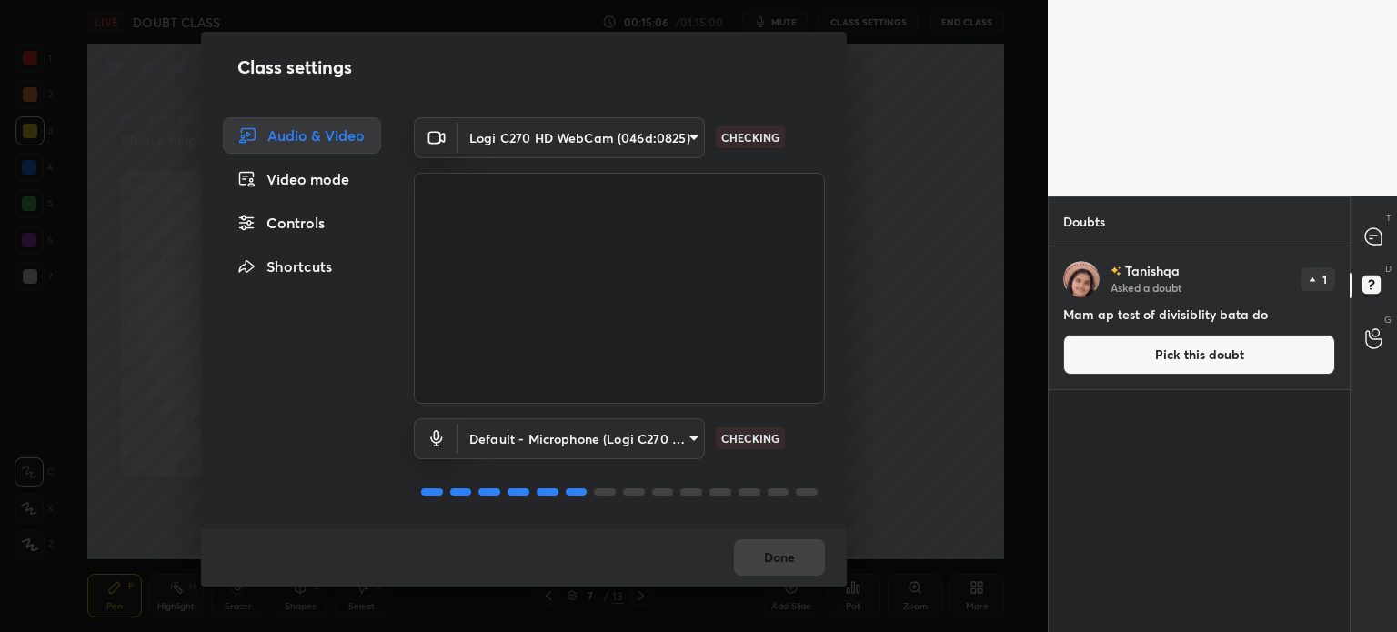
click at [313, 236] on div "Controls" at bounding box center [302, 223] width 158 height 36
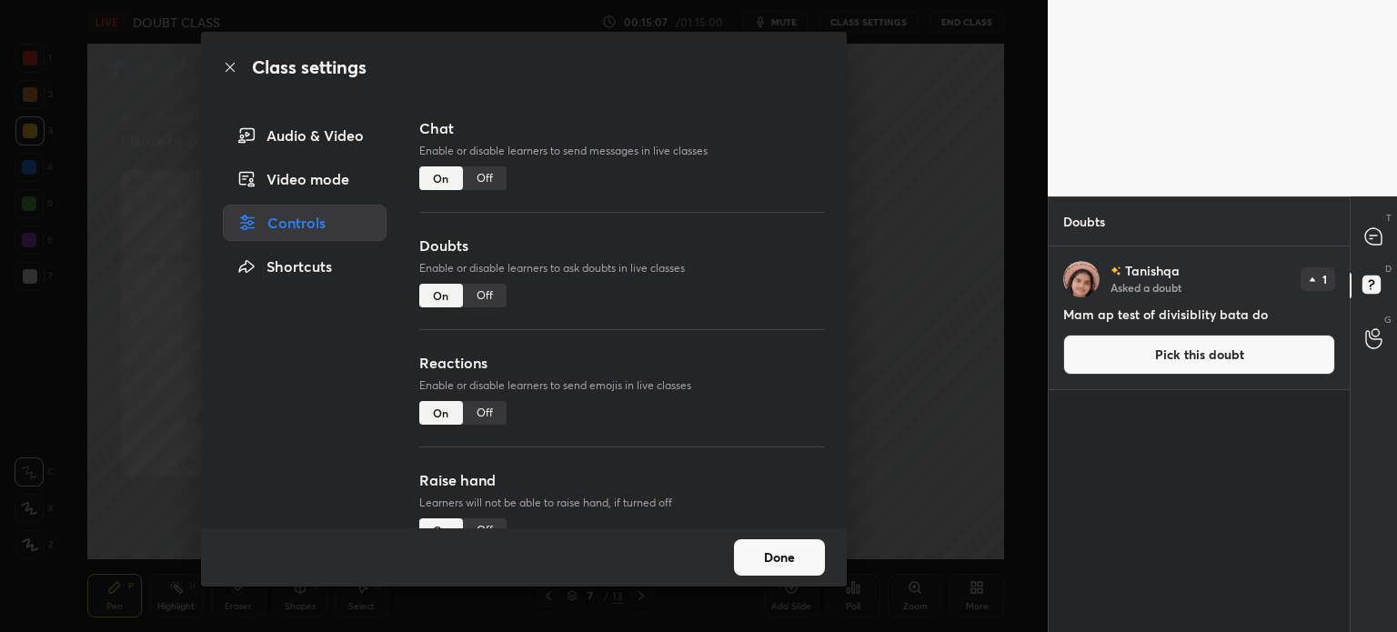
click at [474, 180] on div "Off" at bounding box center [485, 178] width 44 height 24
click at [483, 297] on div "Off" at bounding box center [485, 296] width 44 height 24
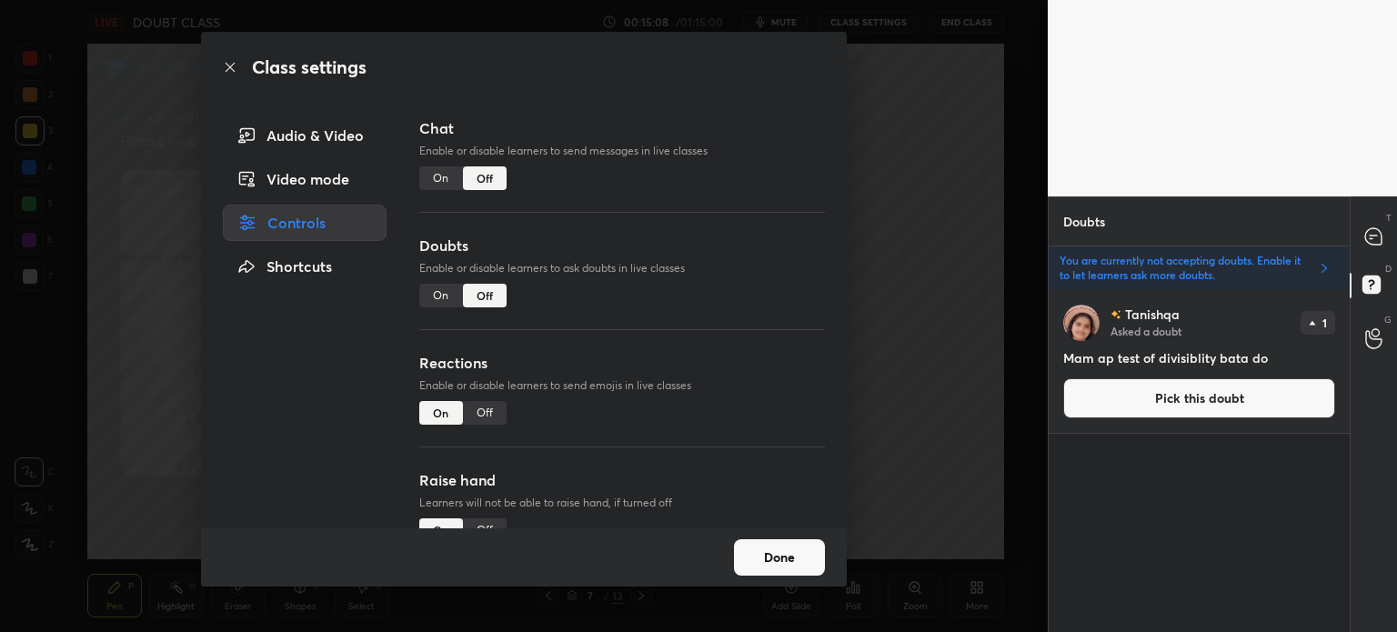
scroll to position [337, 296]
click at [793, 554] on button "Done" at bounding box center [779, 557] width 91 height 36
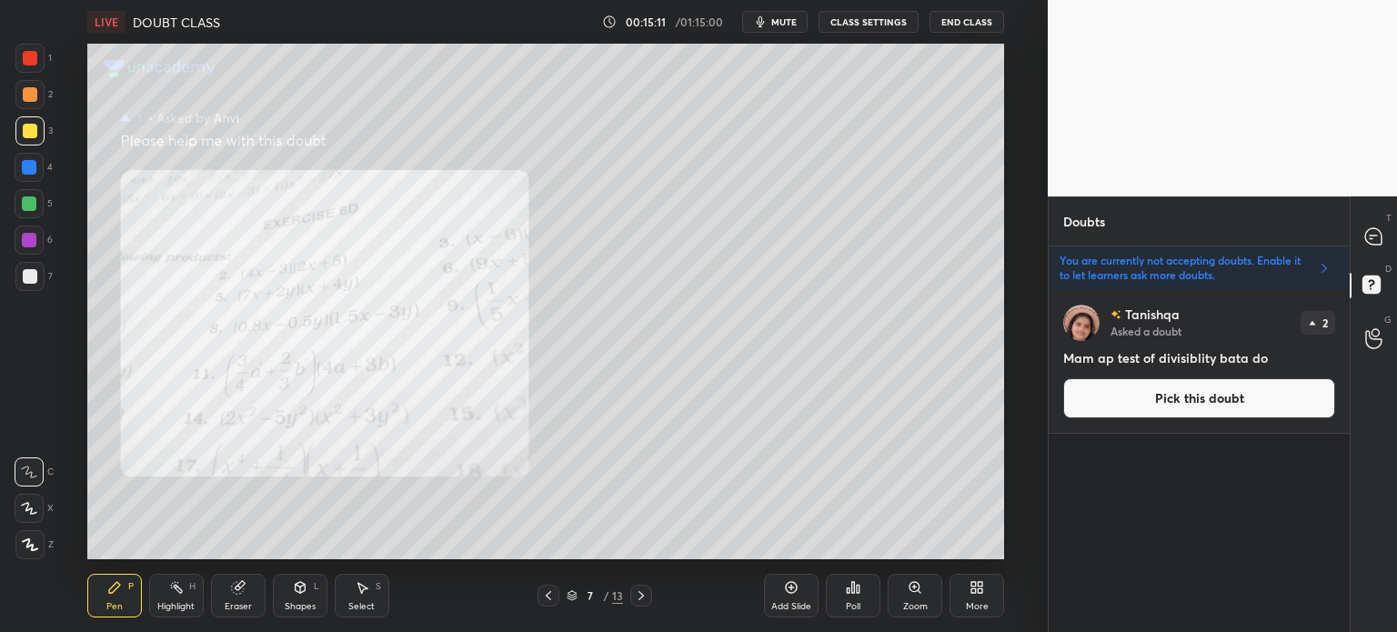
click at [1135, 398] on button "Pick this doubt" at bounding box center [1199, 398] width 272 height 40
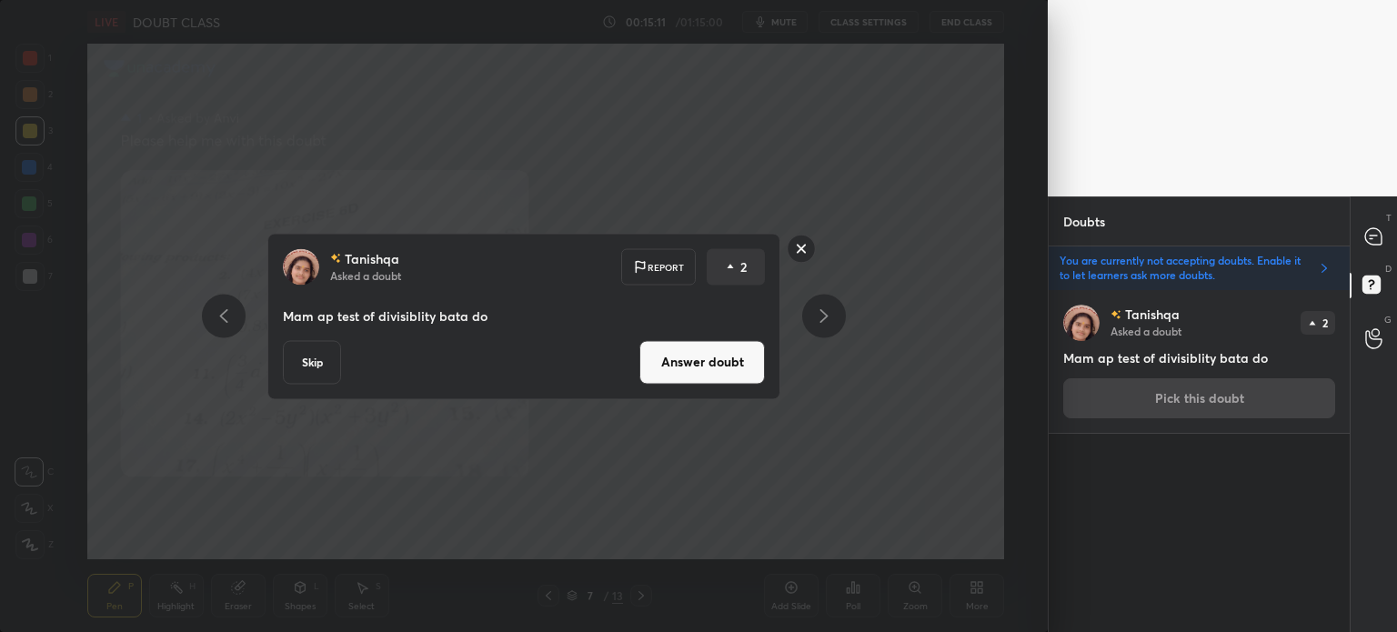
click at [697, 367] on button "Answer doubt" at bounding box center [702, 362] width 126 height 44
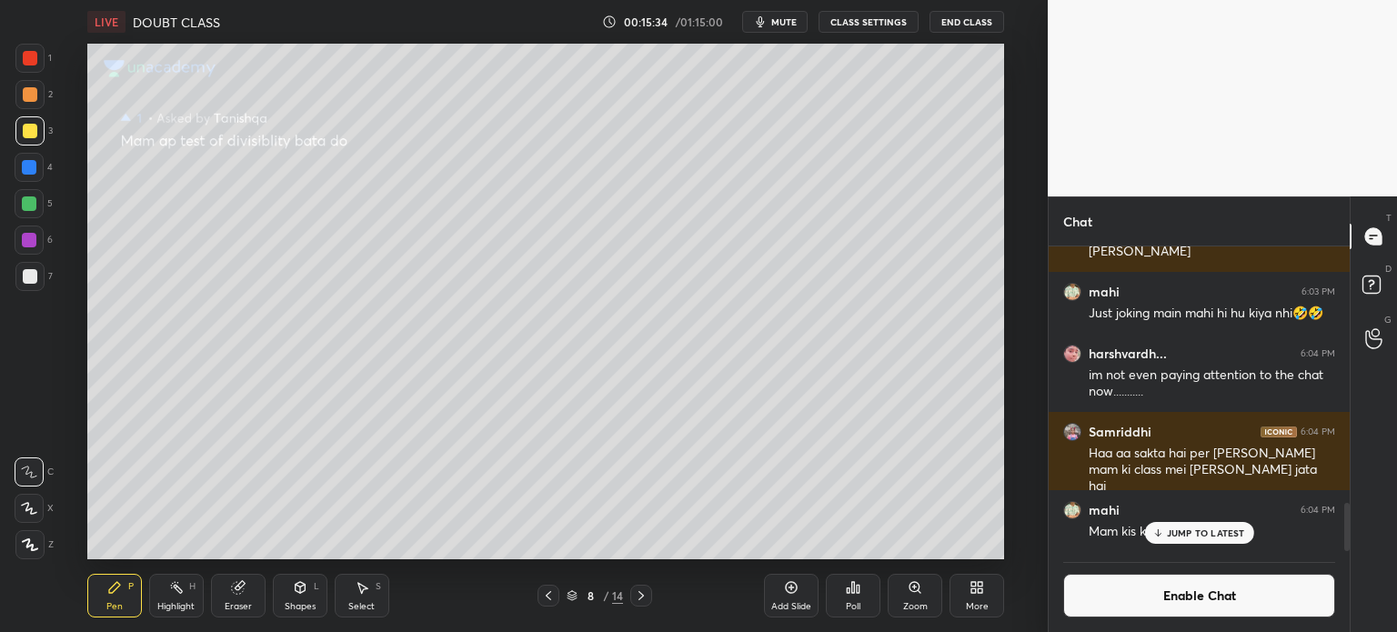
scroll to position [90434, 89975]
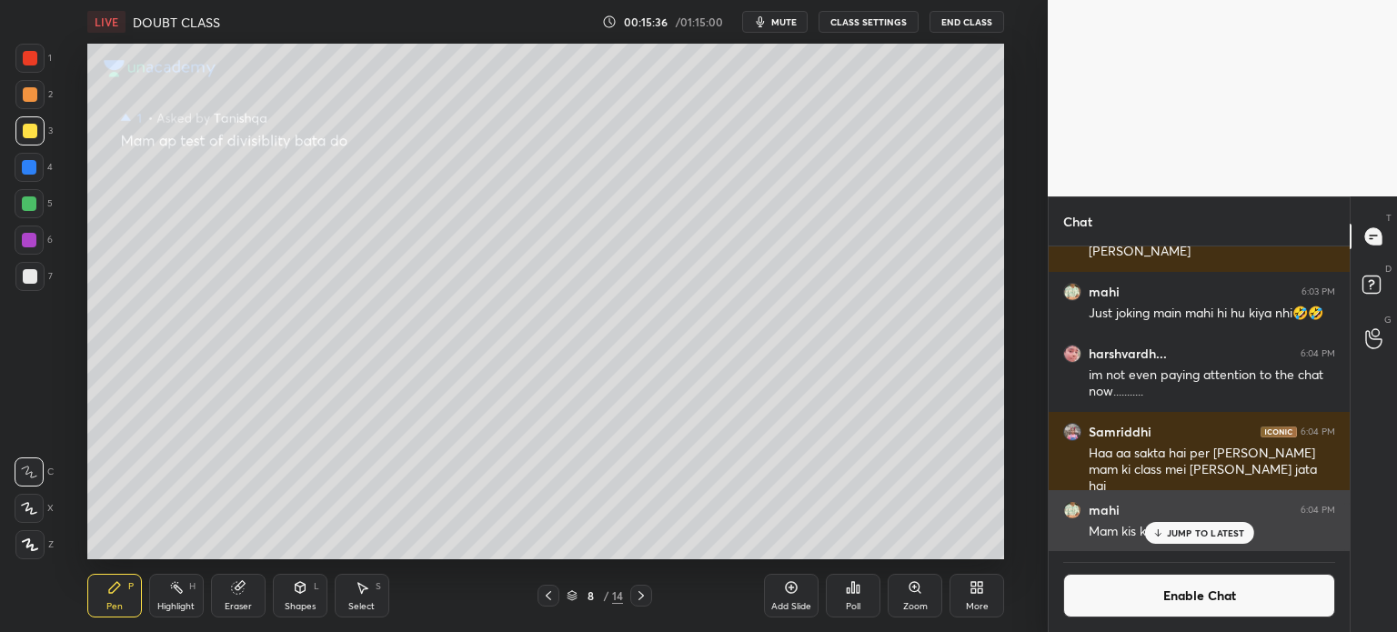
click at [1207, 538] on p "JUMP TO LATEST" at bounding box center [1206, 533] width 78 height 11
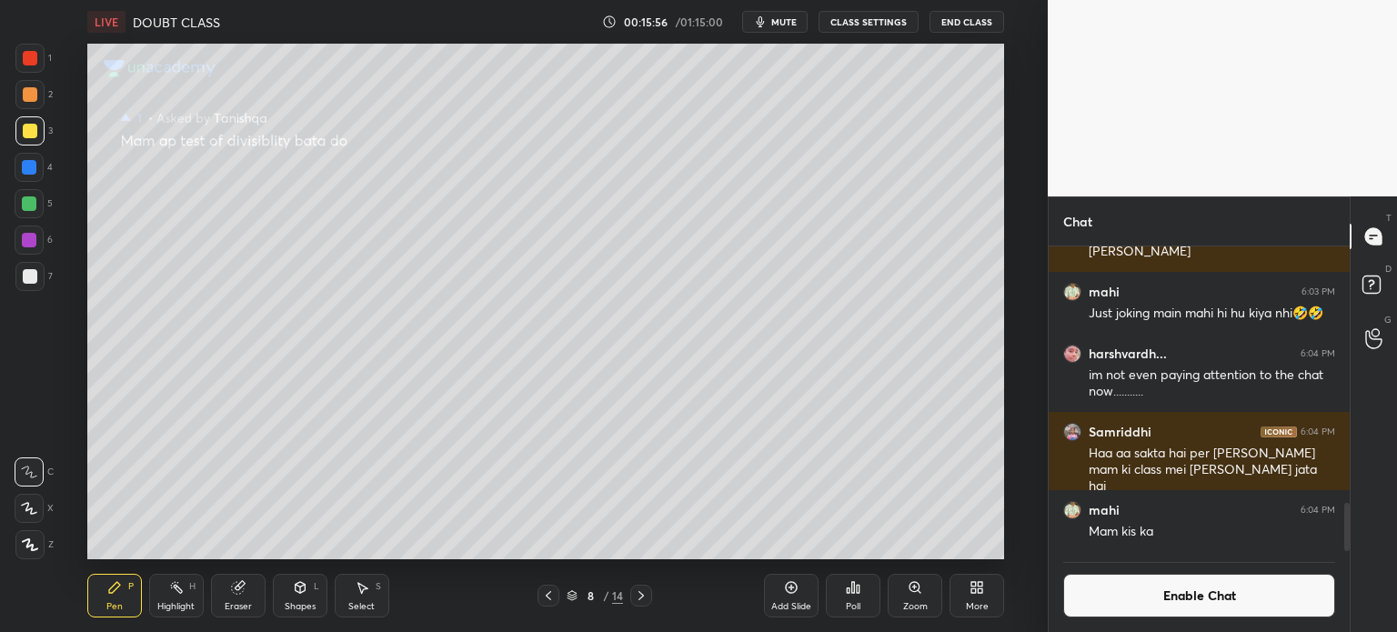
click at [549, 593] on icon at bounding box center [548, 595] width 5 height 9
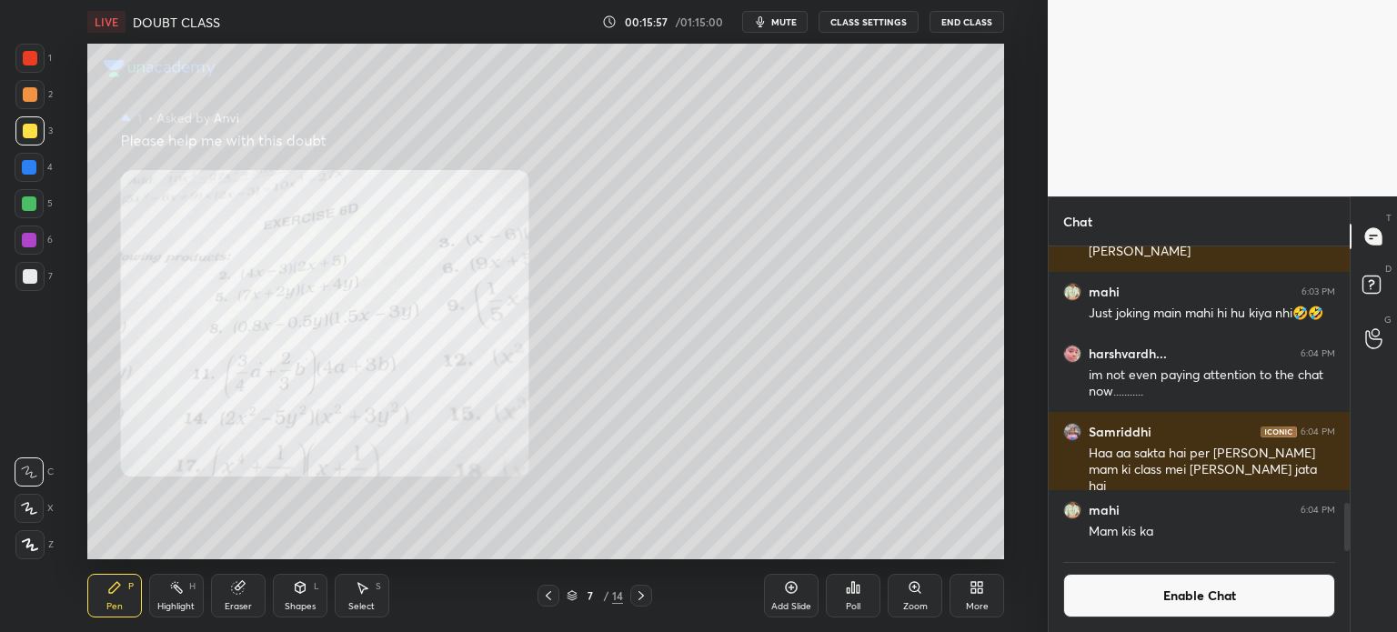
click at [549, 591] on icon at bounding box center [548, 595] width 15 height 15
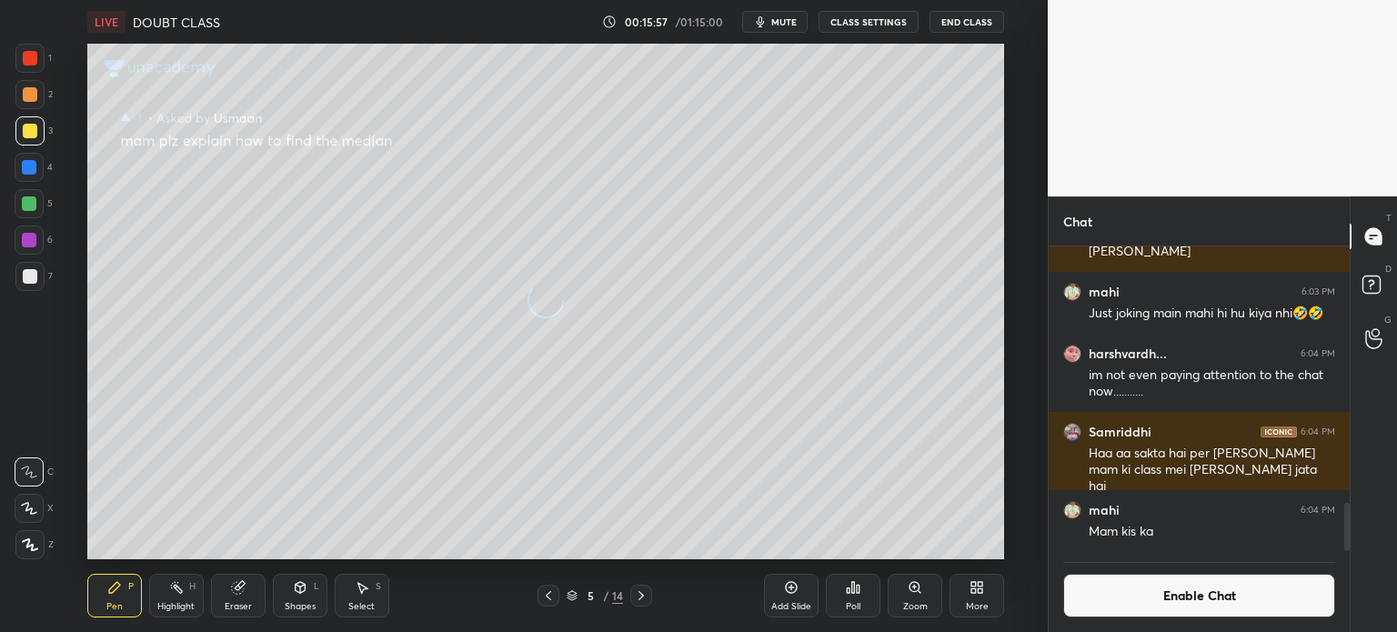
click at [548, 593] on icon at bounding box center [548, 595] width 15 height 15
click at [541, 596] on icon at bounding box center [548, 595] width 15 height 15
click at [21, 282] on div at bounding box center [29, 276] width 29 height 29
click at [800, 593] on div "Add Slide" at bounding box center [791, 596] width 55 height 44
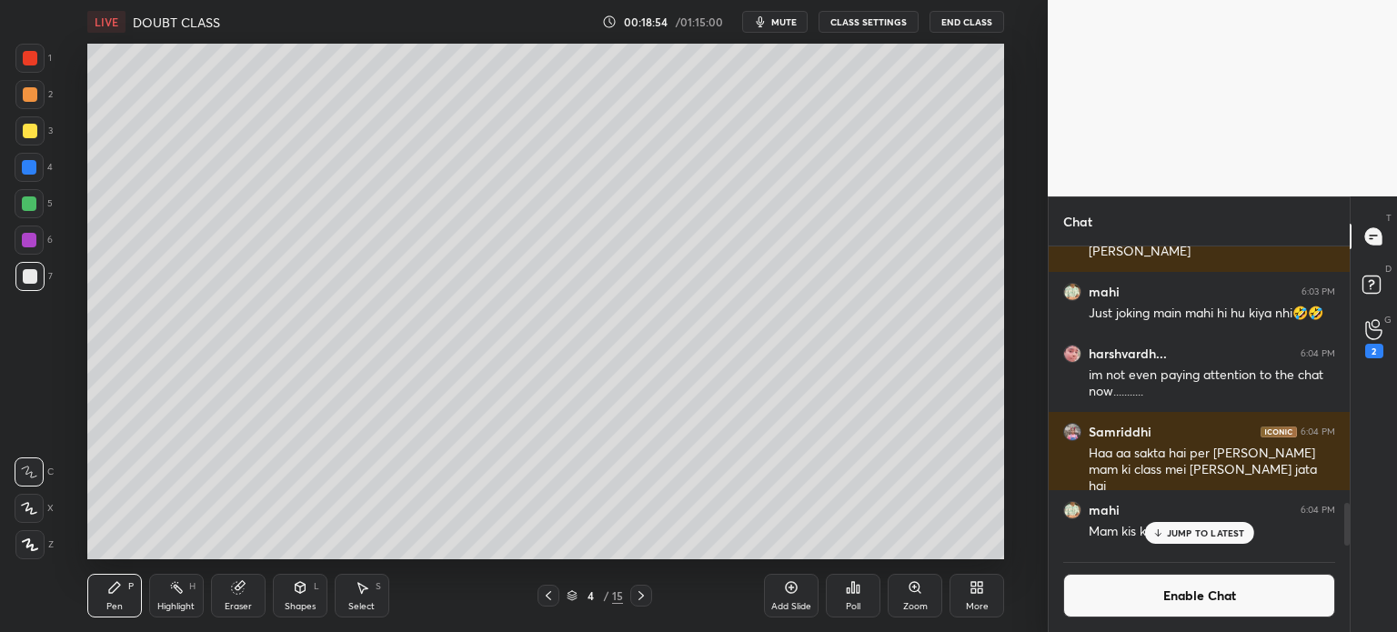
click at [16, 230] on div at bounding box center [29, 240] width 29 height 29
click at [309, 592] on div "Shapes L" at bounding box center [300, 596] width 55 height 44
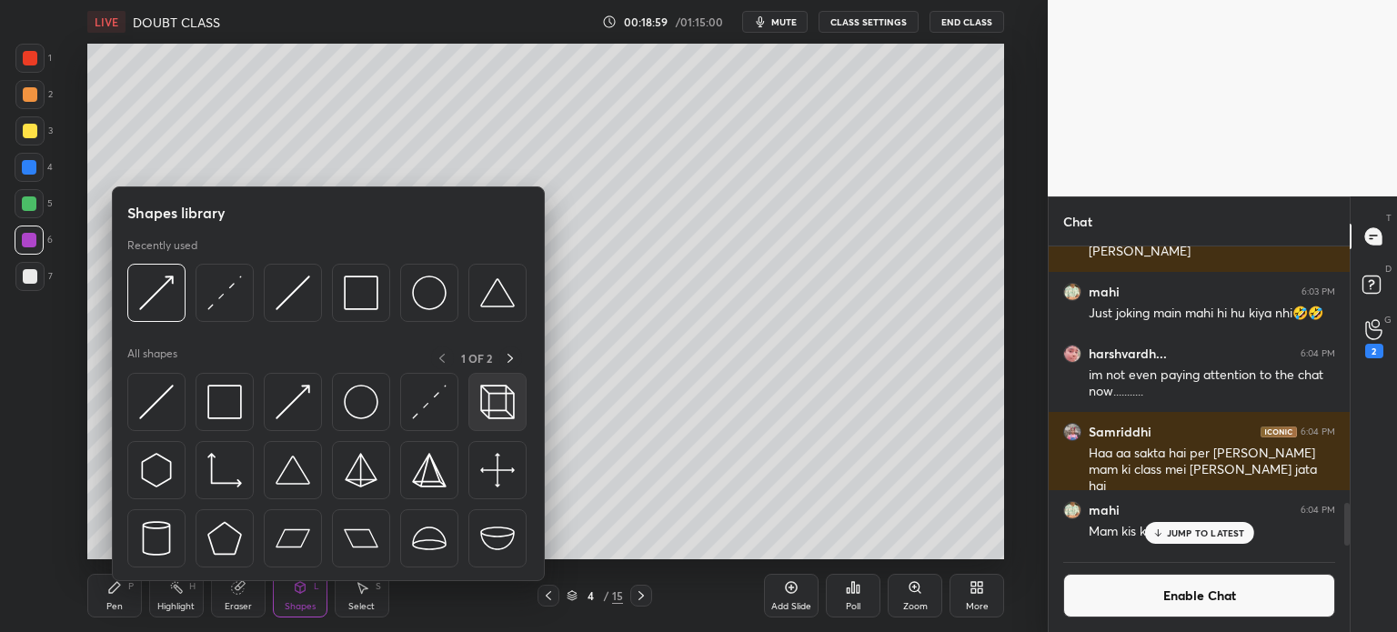
click at [489, 391] on img at bounding box center [497, 402] width 35 height 35
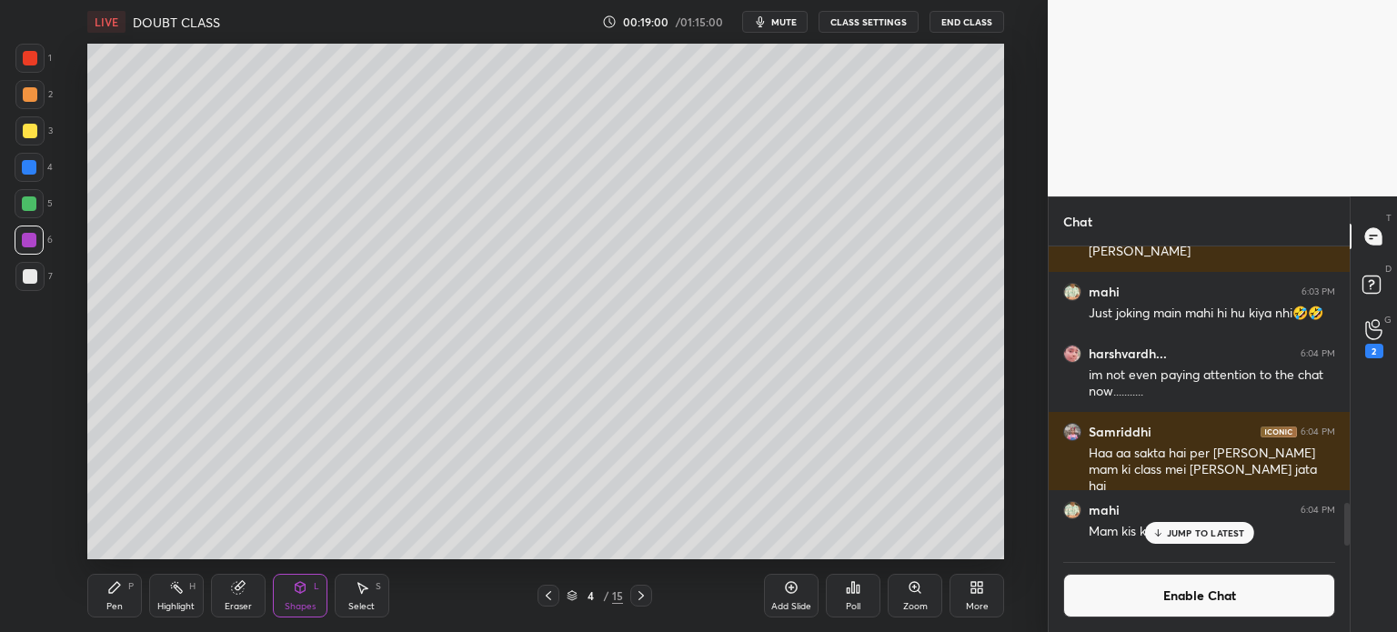
click at [109, 596] on div "Pen P" at bounding box center [114, 596] width 55 height 44
click at [371, 597] on div "Select S" at bounding box center [362, 596] width 55 height 44
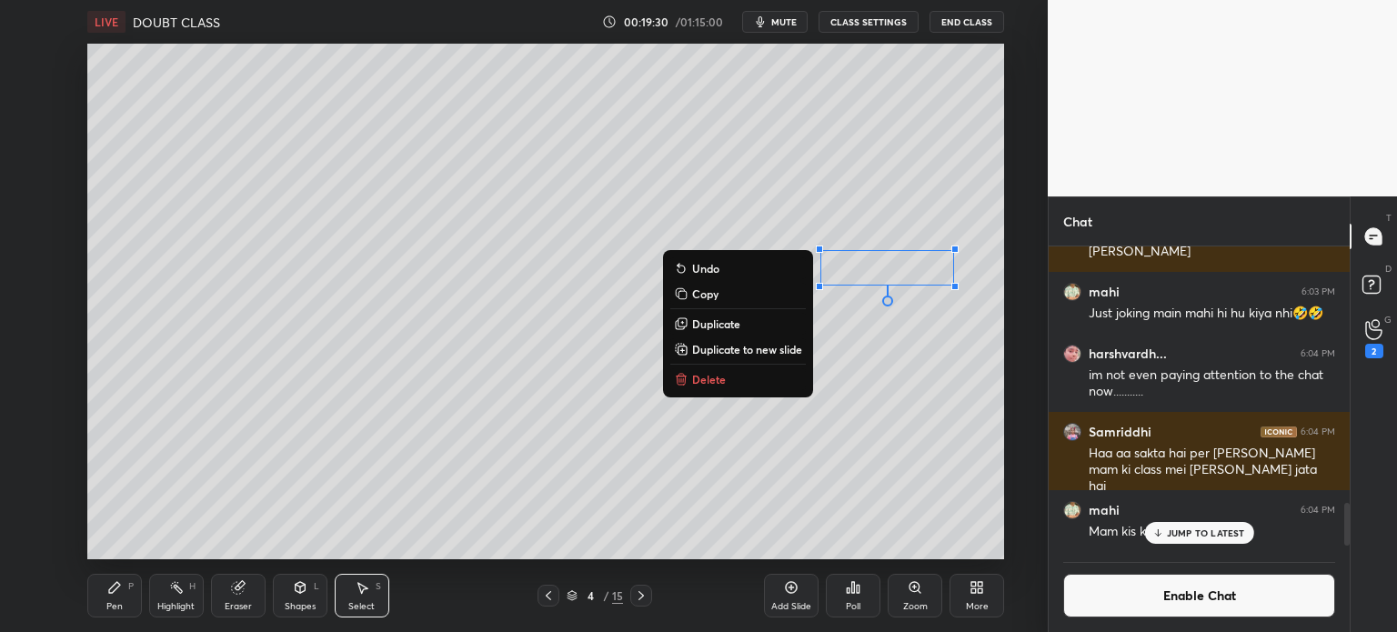
click at [89, 602] on div "Pen P" at bounding box center [114, 596] width 55 height 44
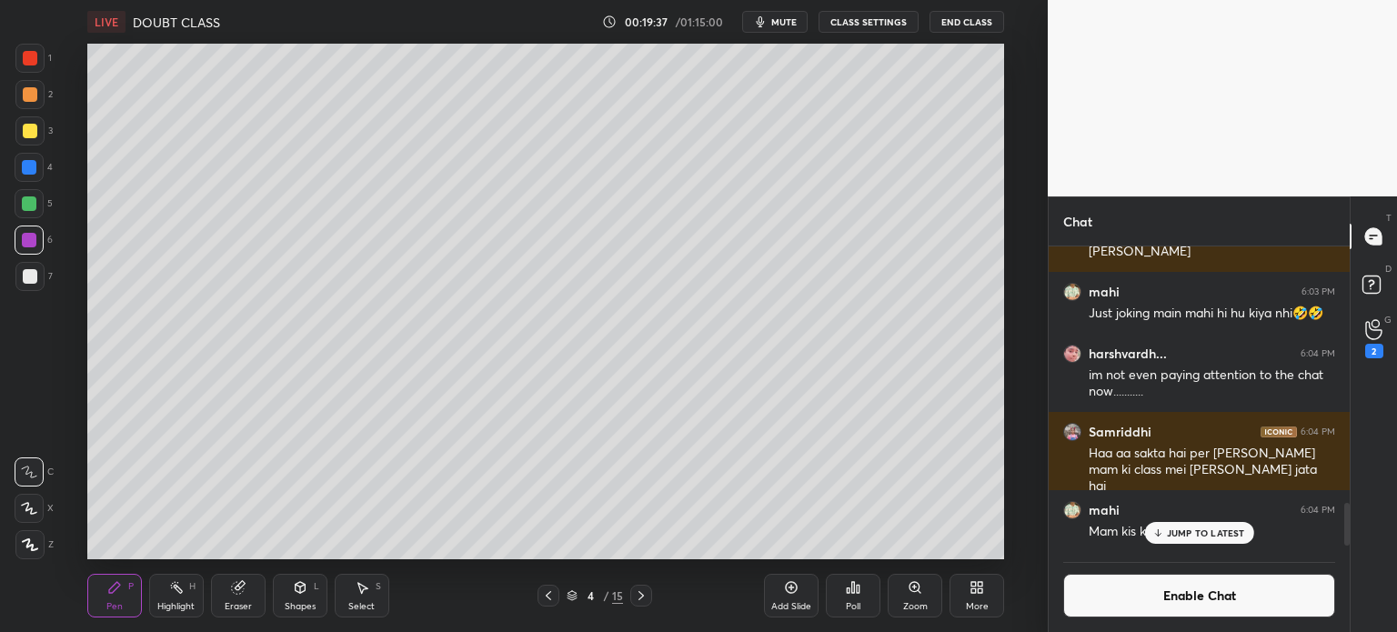
click at [1393, 336] on div "G Raise Hand (G) 2" at bounding box center [1374, 338] width 46 height 51
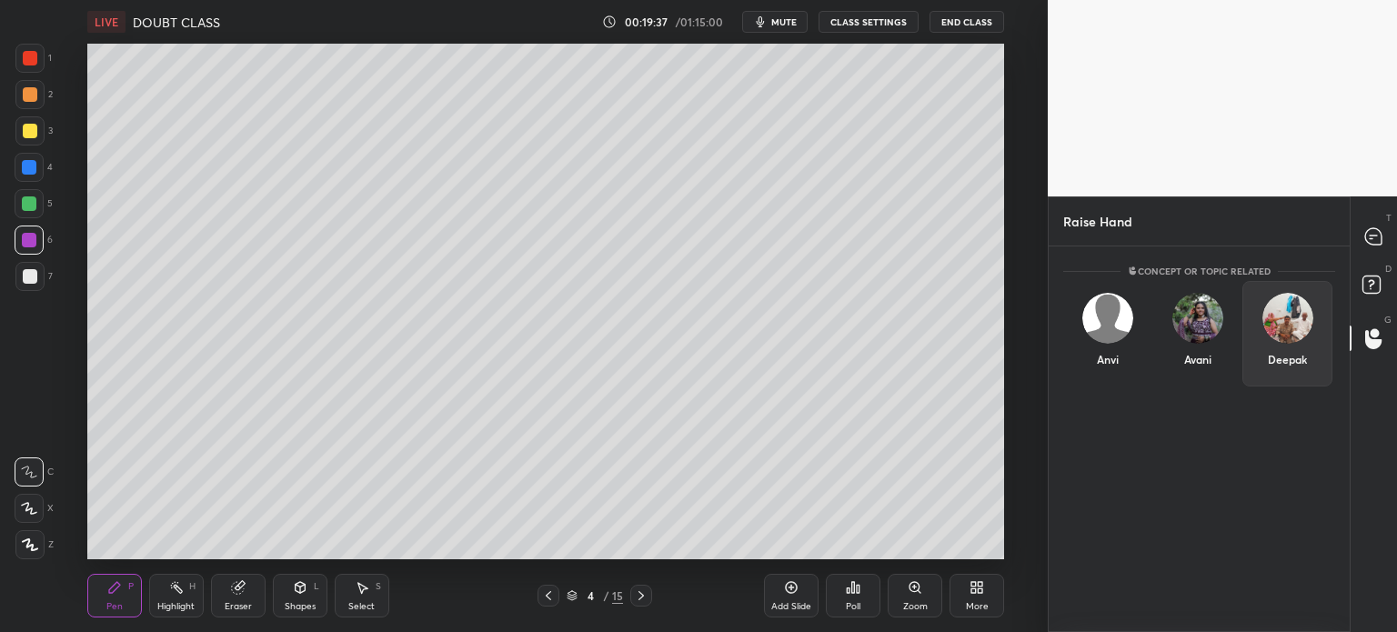
click at [1299, 352] on div "Deepak" at bounding box center [1287, 359] width 39 height 16
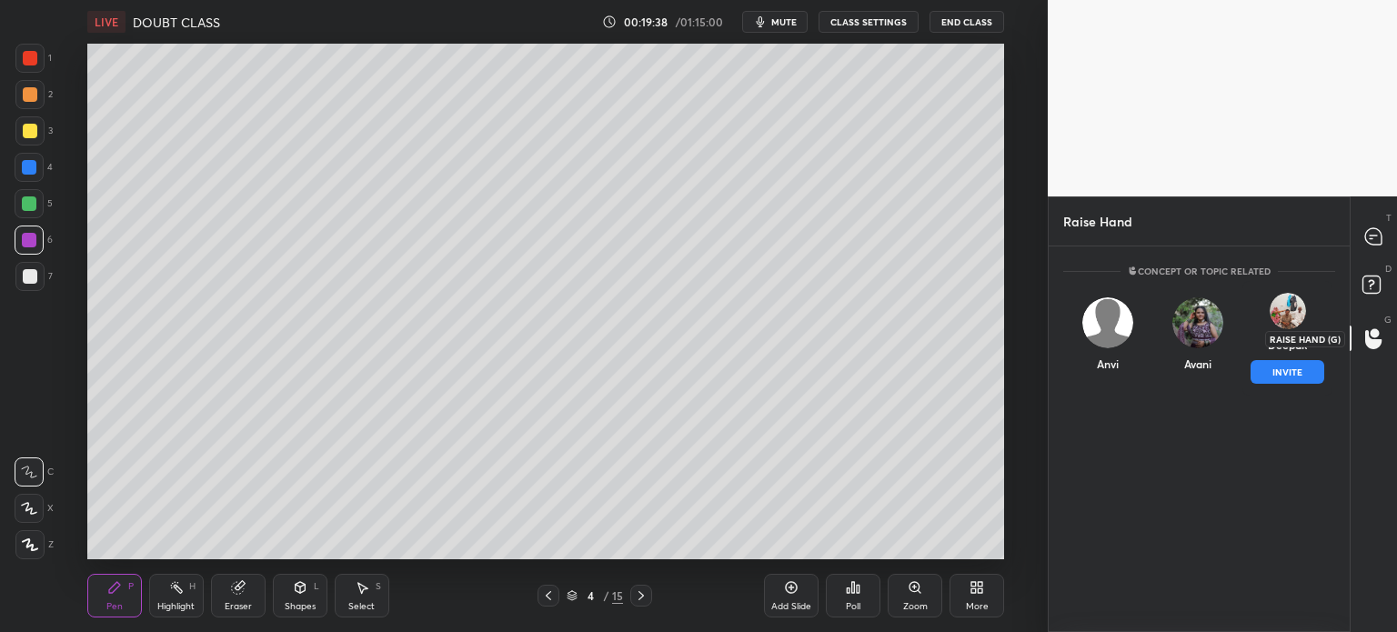
click at [1372, 227] on icon at bounding box center [1373, 236] width 19 height 19
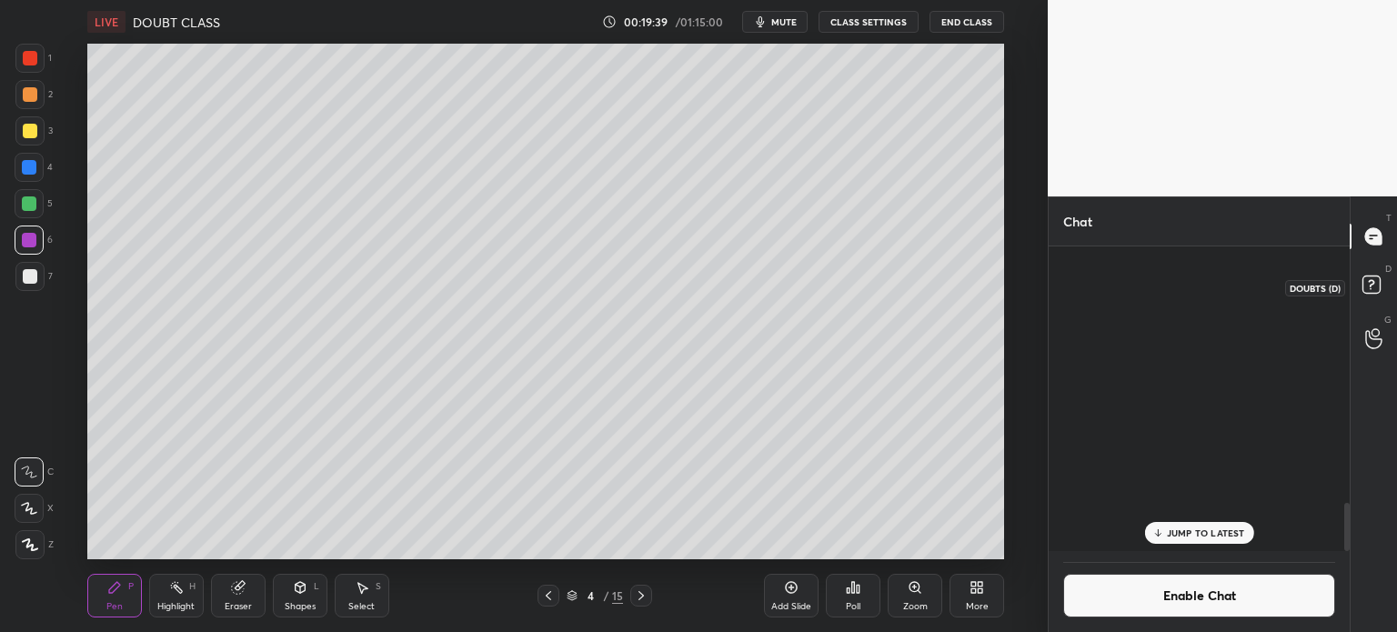
scroll to position [300, 296]
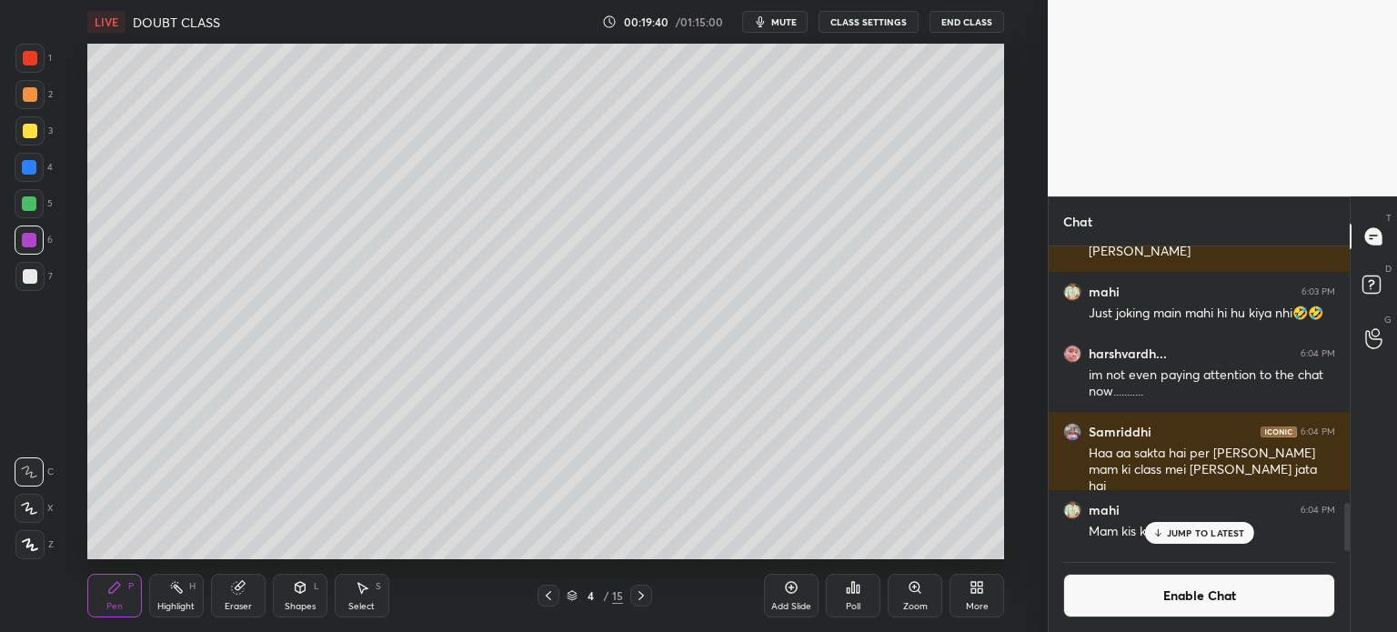
click at [778, 578] on div "Add Slide" at bounding box center [791, 596] width 55 height 44
click at [33, 123] on div at bounding box center [29, 130] width 29 height 29
click at [293, 599] on div "Shapes L" at bounding box center [300, 596] width 55 height 44
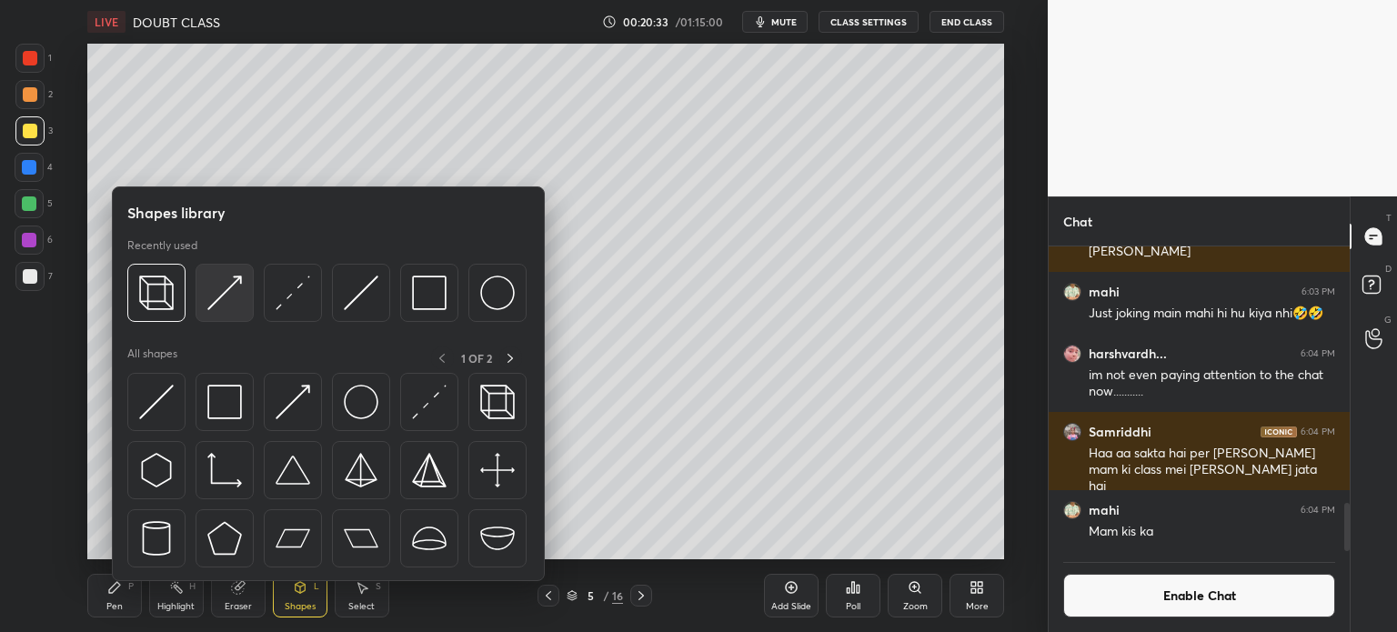
click at [228, 282] on img at bounding box center [224, 293] width 35 height 35
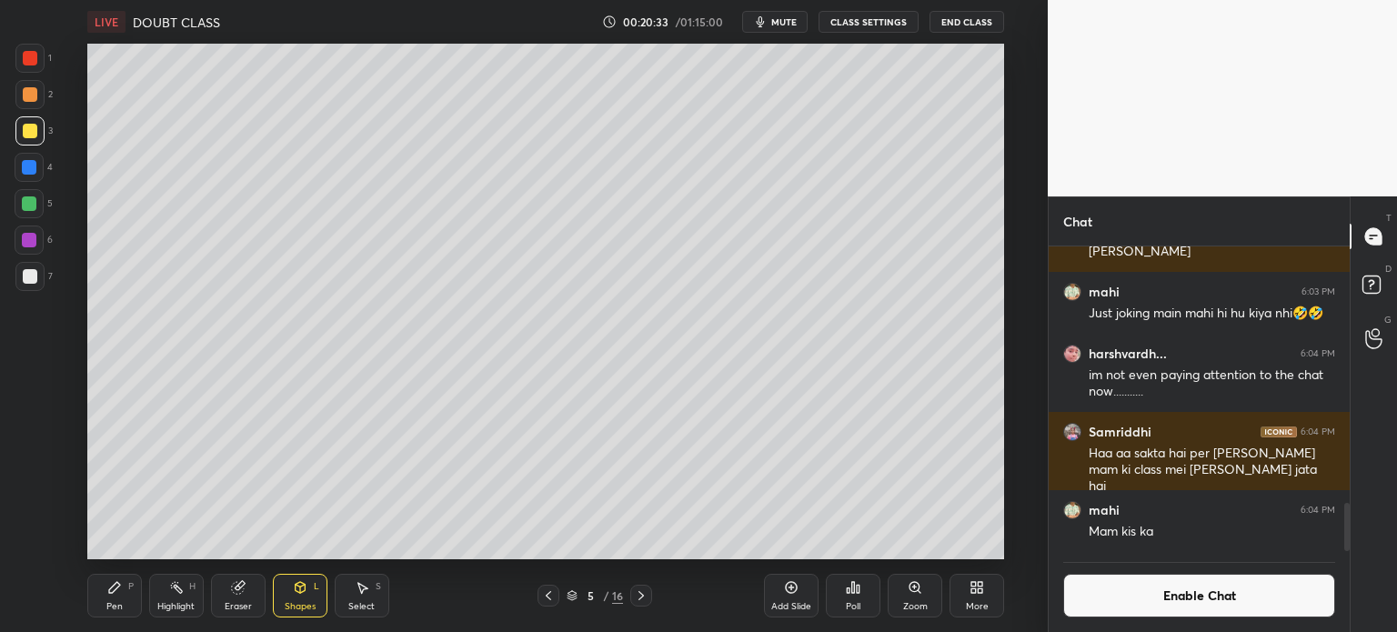
click at [40, 265] on div at bounding box center [29, 276] width 29 height 29
click at [273, 600] on div "Shapes L" at bounding box center [300, 596] width 55 height 44
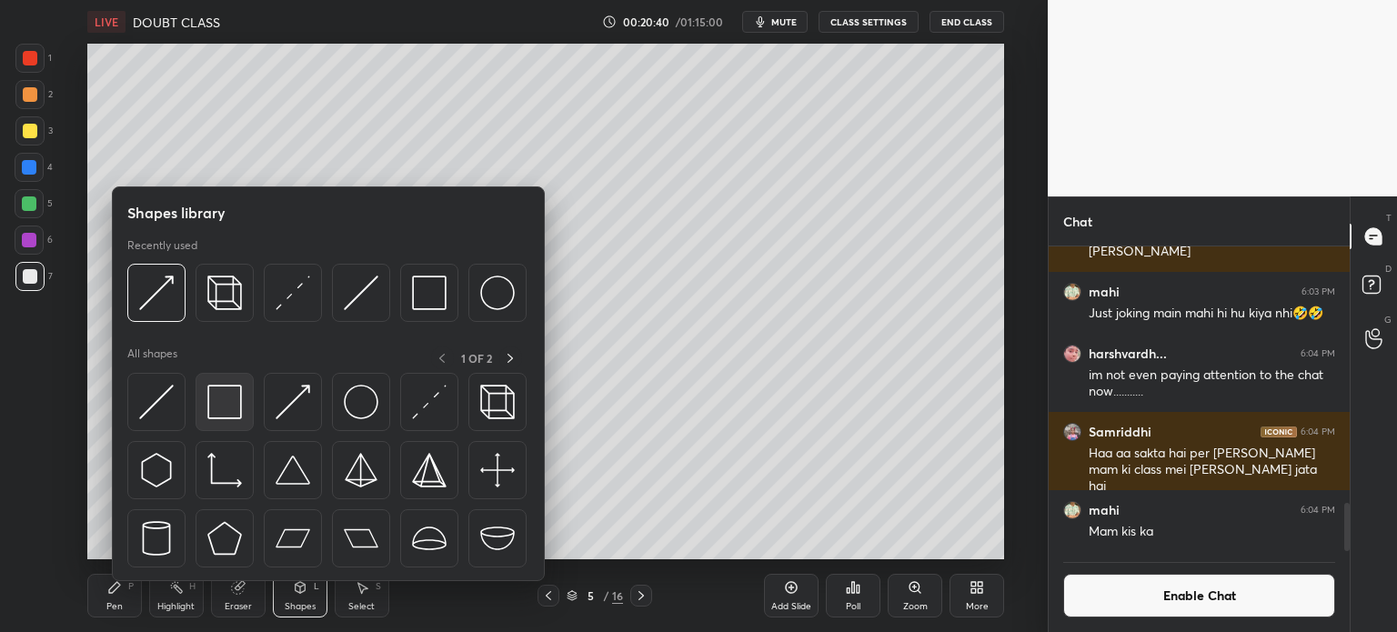
click at [236, 398] on img at bounding box center [224, 402] width 35 height 35
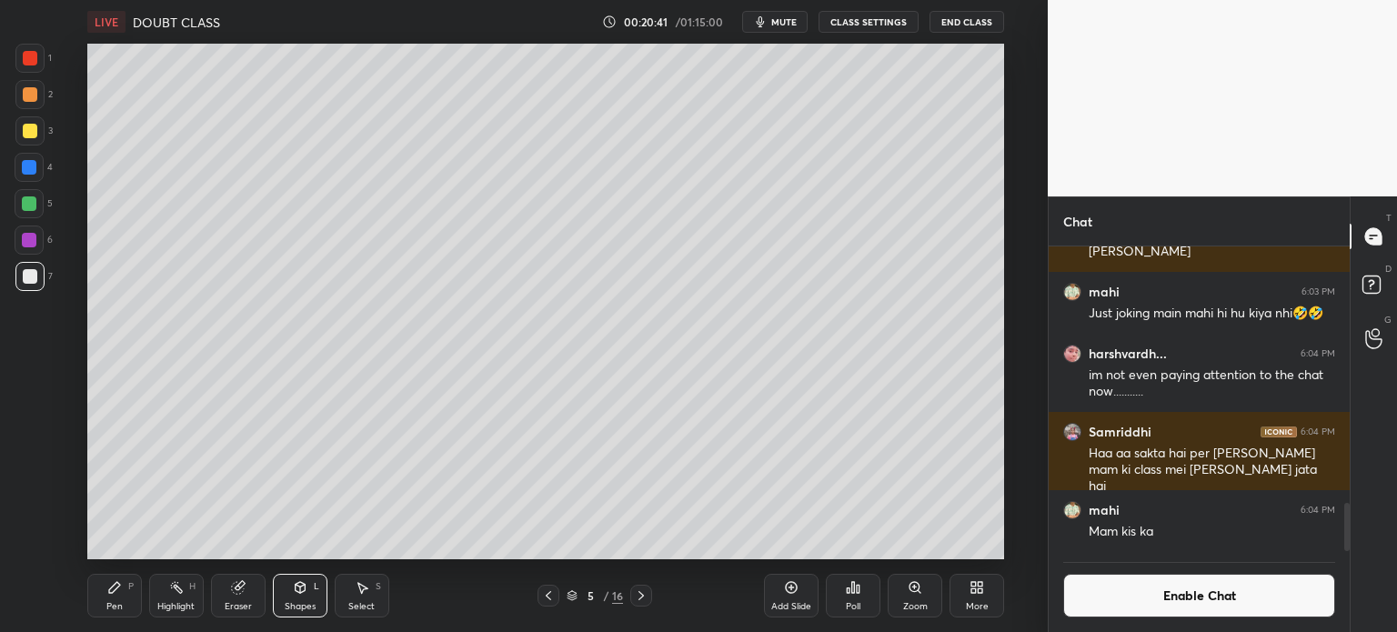
click at [36, 130] on div at bounding box center [30, 131] width 15 height 15
click at [102, 608] on div "Pen P" at bounding box center [114, 596] width 55 height 44
click at [371, 588] on div "Select S" at bounding box center [362, 596] width 55 height 44
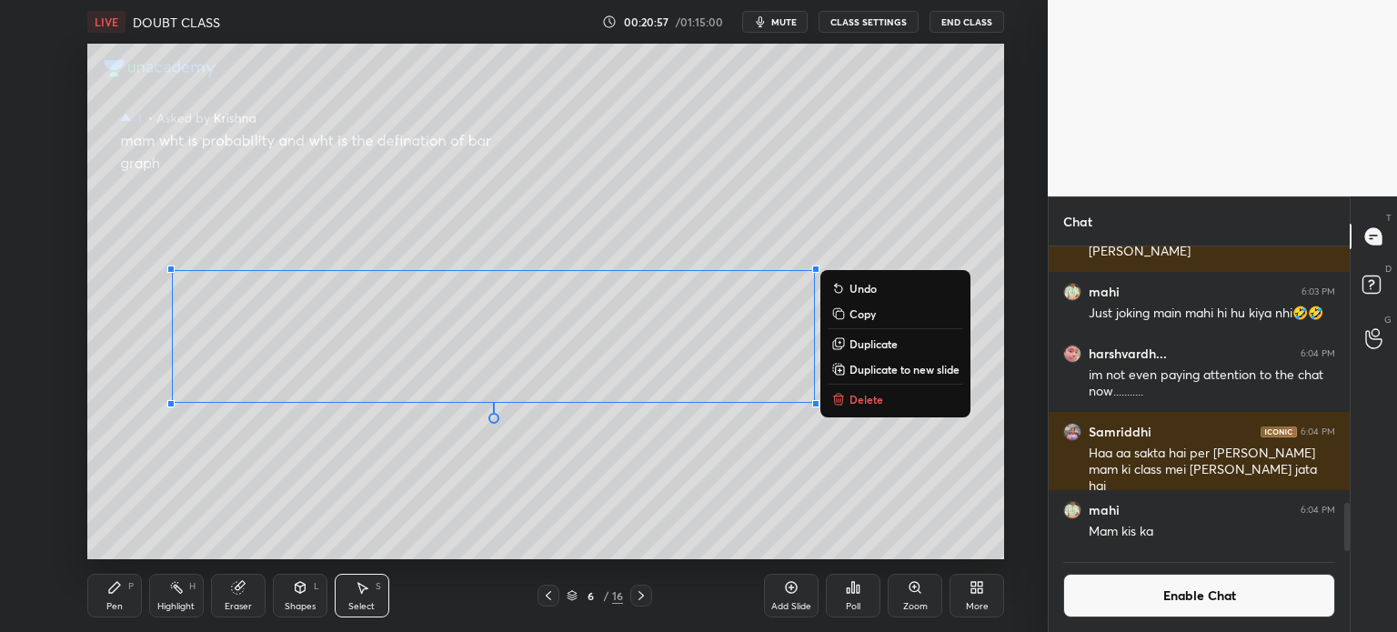
click at [877, 365] on p "Duplicate to new slide" at bounding box center [904, 369] width 110 height 15
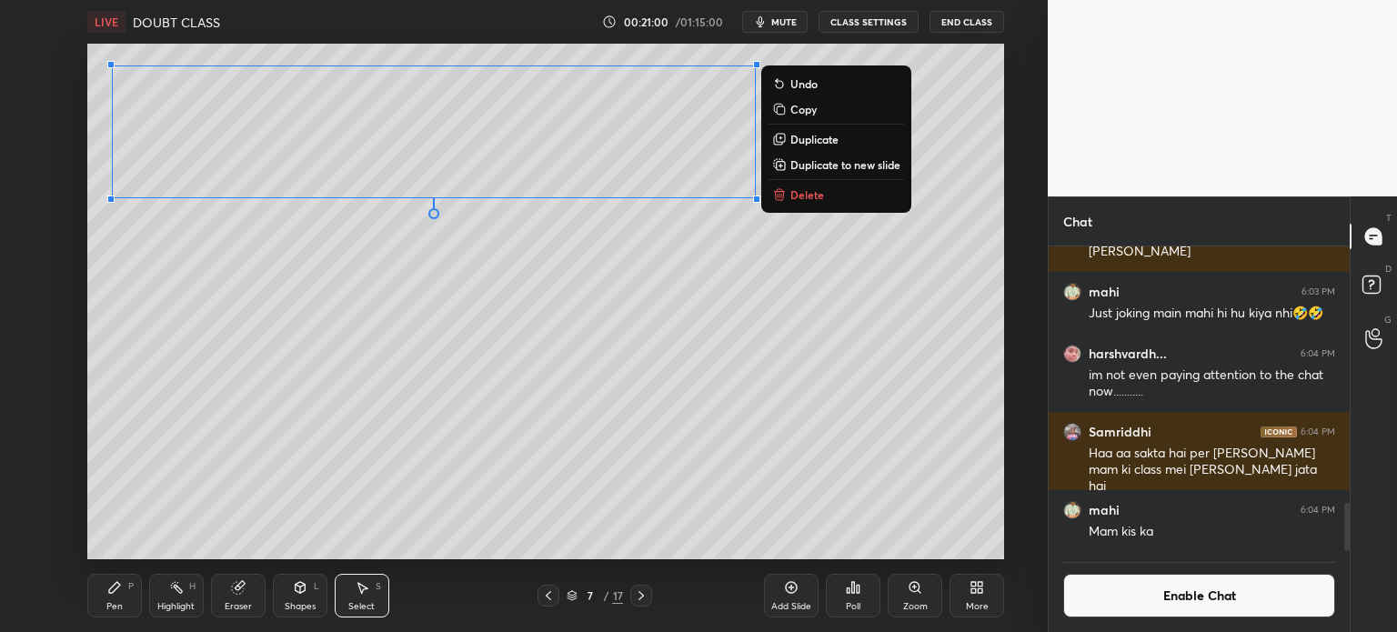
click at [107, 595] on icon at bounding box center [114, 587] width 15 height 15
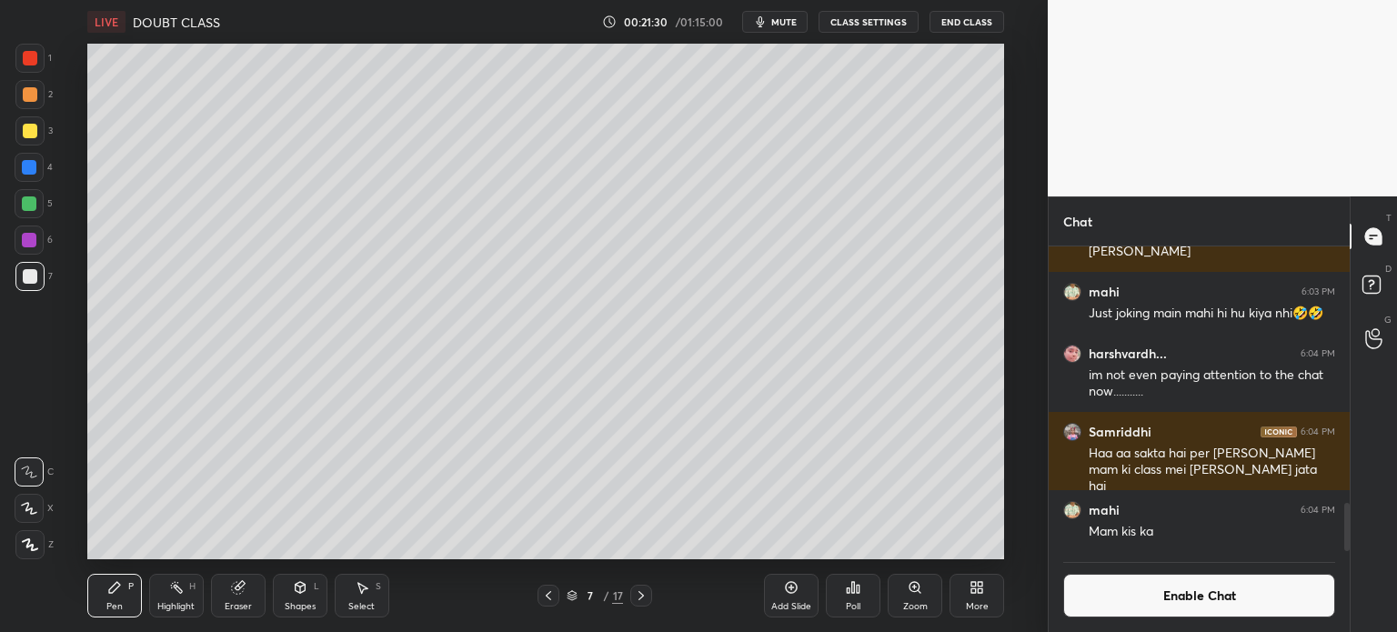
click at [385, 610] on div "Select S" at bounding box center [362, 596] width 55 height 44
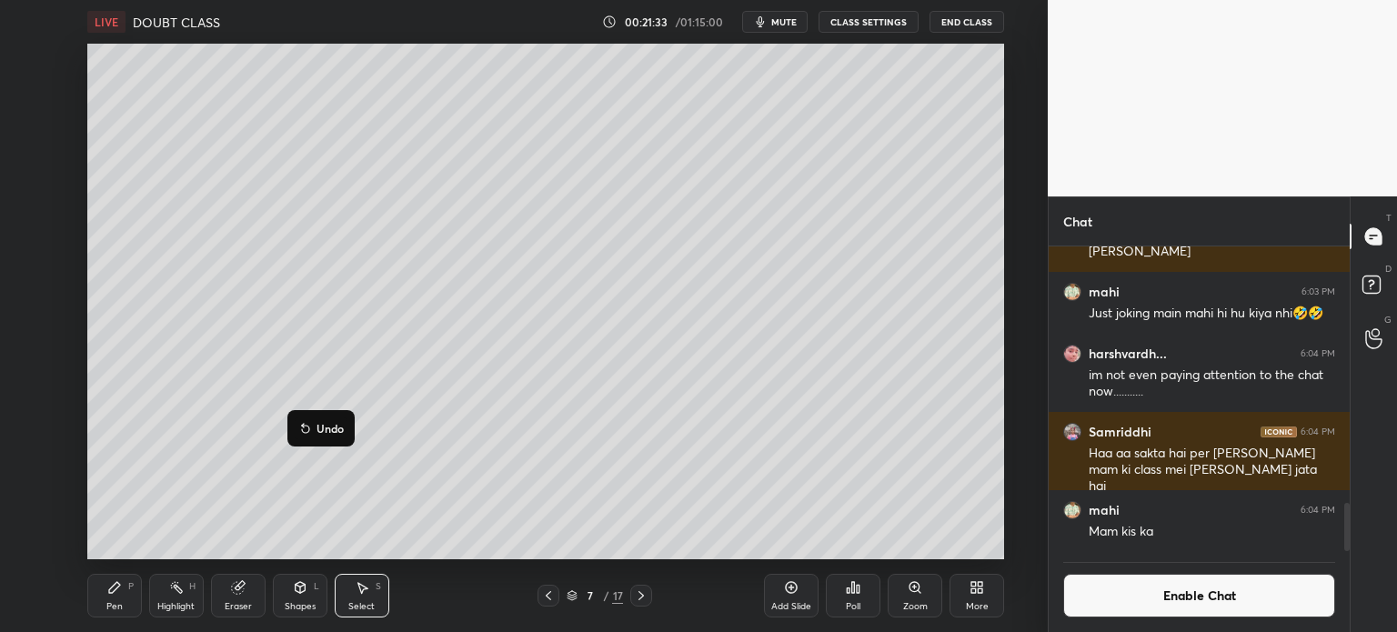
click at [104, 599] on div "Pen P" at bounding box center [114, 596] width 55 height 44
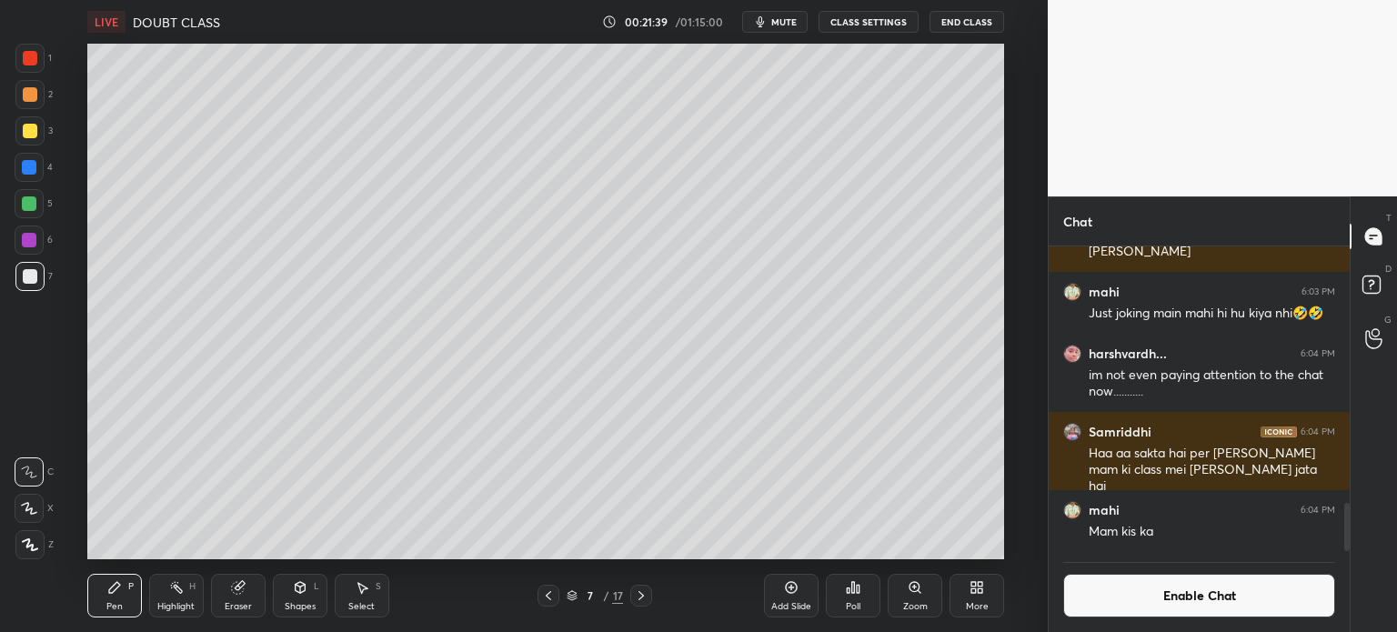
click at [364, 597] on div "Select S" at bounding box center [362, 596] width 55 height 44
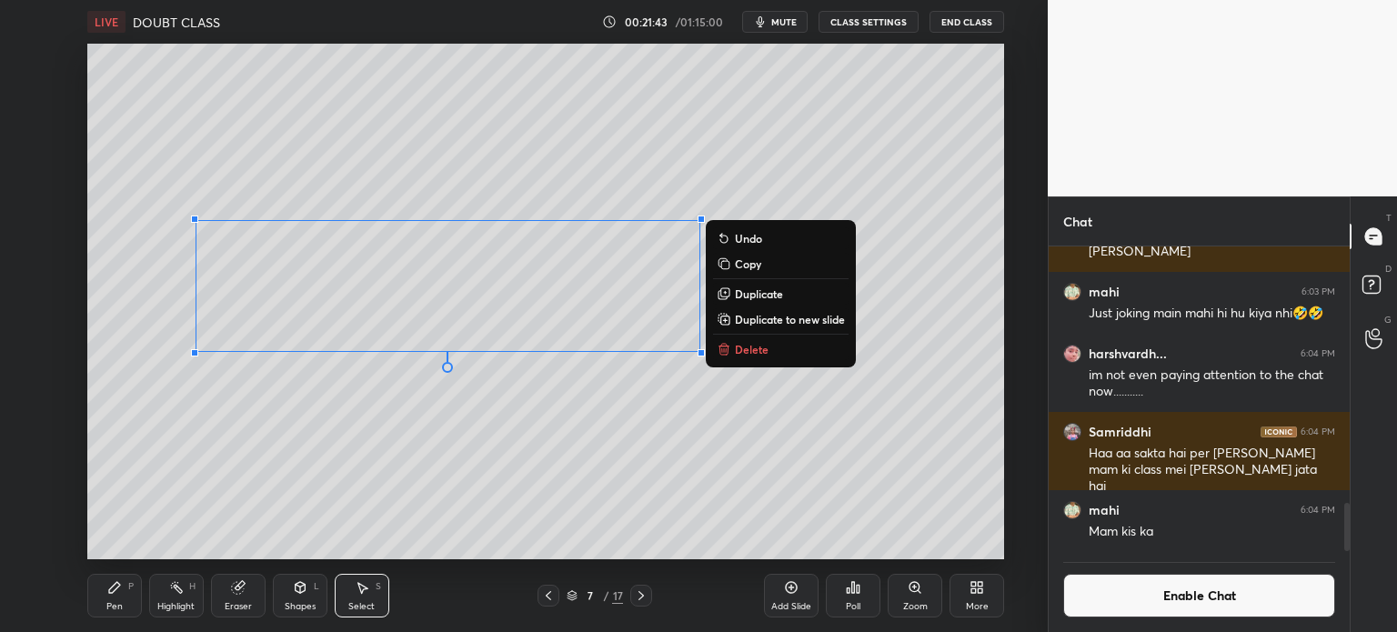
click at [116, 585] on icon at bounding box center [114, 587] width 11 height 11
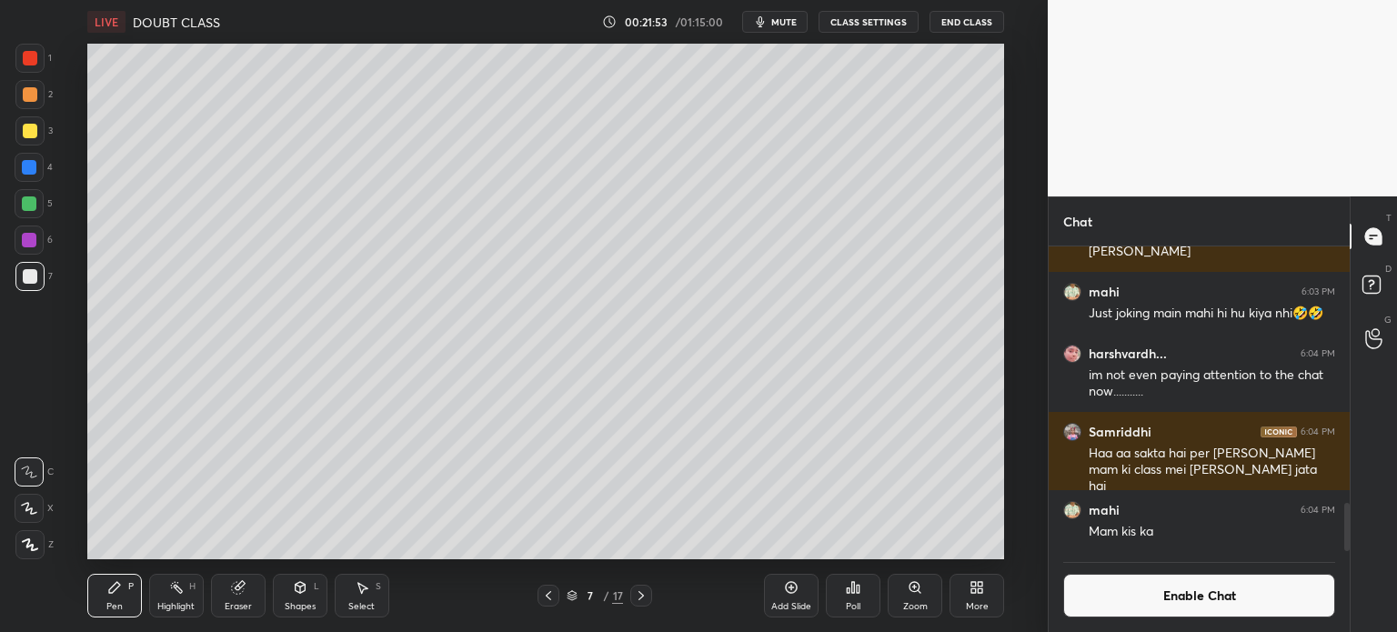
click at [37, 231] on div at bounding box center [29, 240] width 29 height 29
click at [795, 593] on icon at bounding box center [791, 587] width 15 height 15
click at [548, 597] on icon at bounding box center [548, 595] width 15 height 15
click at [29, 275] on div at bounding box center [30, 276] width 15 height 15
click at [359, 588] on icon at bounding box center [363, 588] width 10 height 11
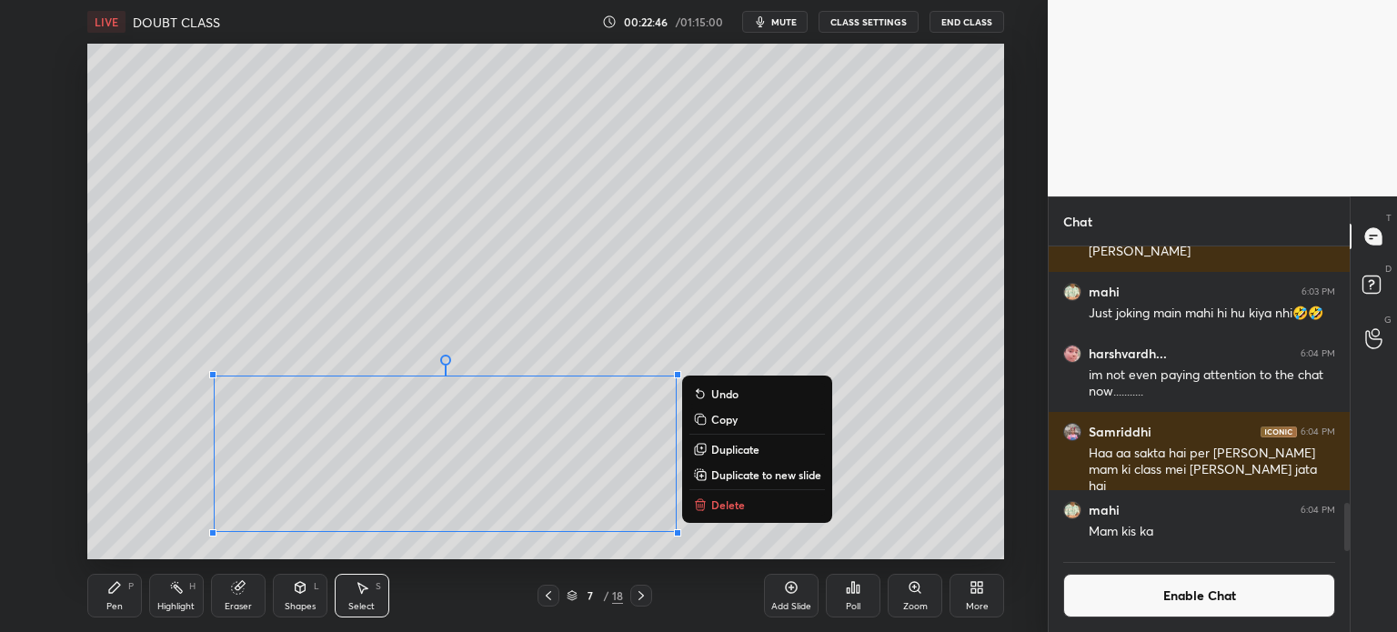
click at [731, 469] on p "Duplicate to new slide" at bounding box center [766, 474] width 110 height 15
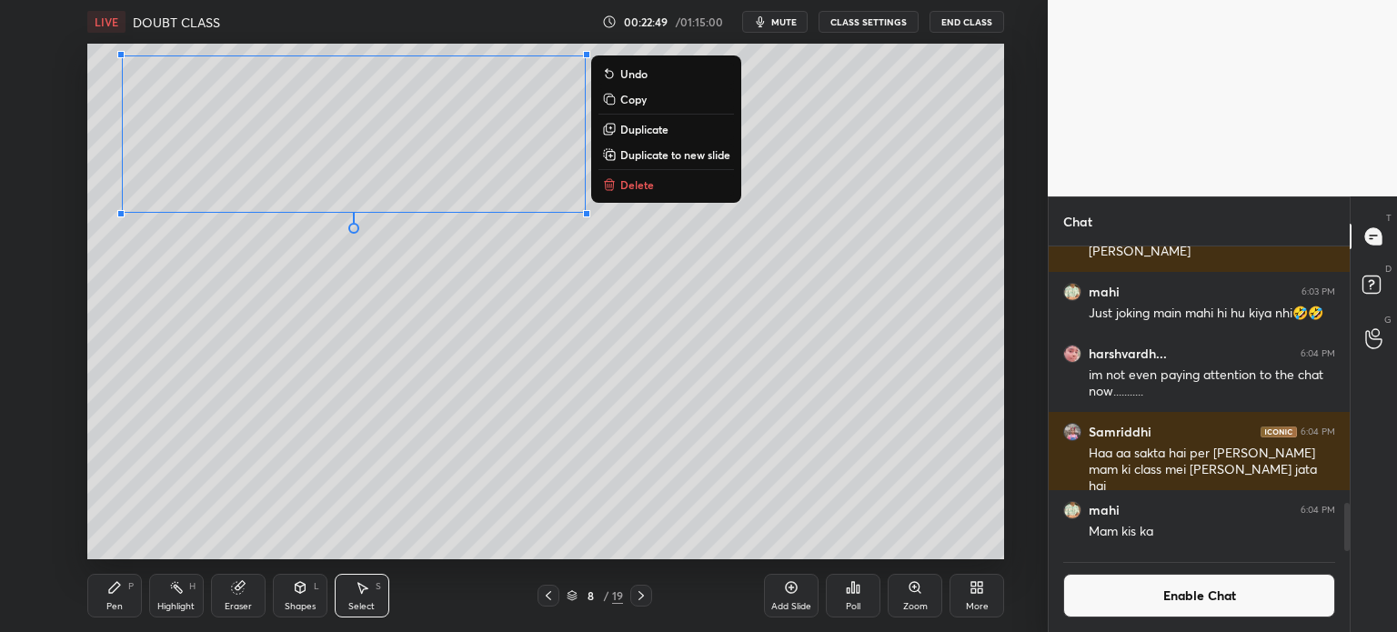
click at [98, 581] on div "Pen P" at bounding box center [114, 596] width 55 height 44
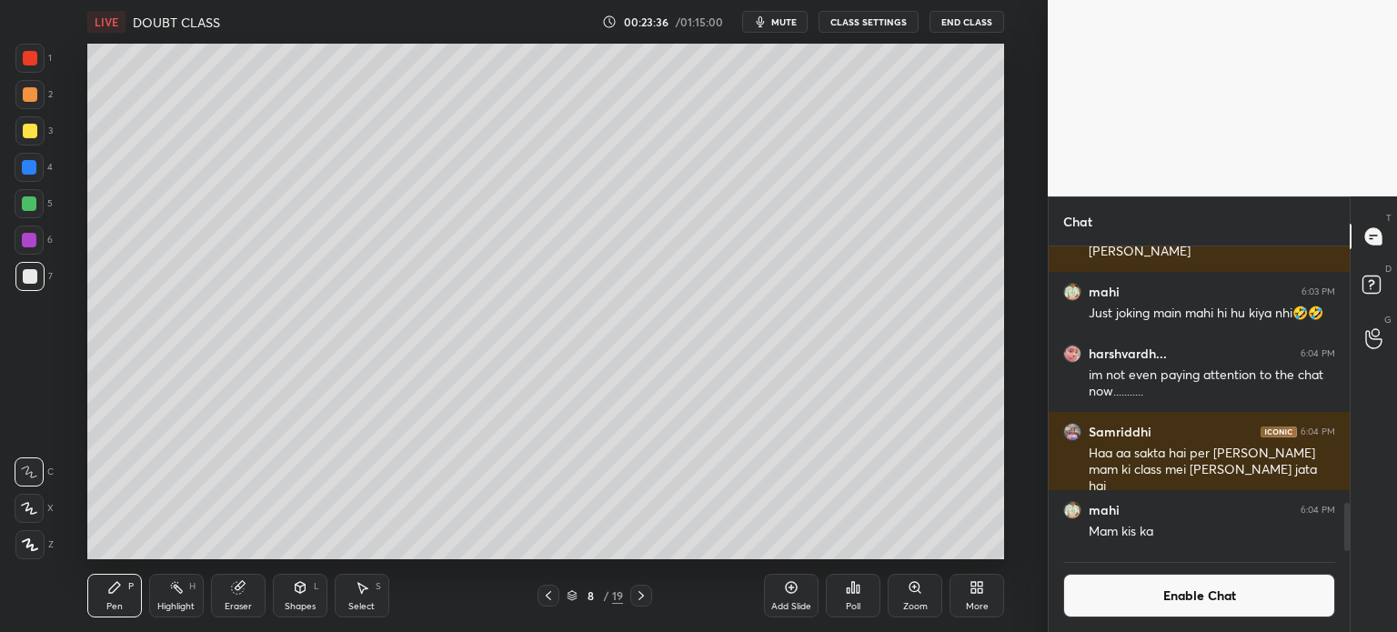
click at [12, 223] on div "1 2 3 4 5 6 7 C X Z C X Z E E Erase all H H" at bounding box center [29, 302] width 58 height 516
click at [36, 208] on div at bounding box center [29, 203] width 29 height 29
click at [359, 592] on icon at bounding box center [362, 587] width 15 height 15
click at [302, 598] on div "Shapes L" at bounding box center [300, 596] width 55 height 44
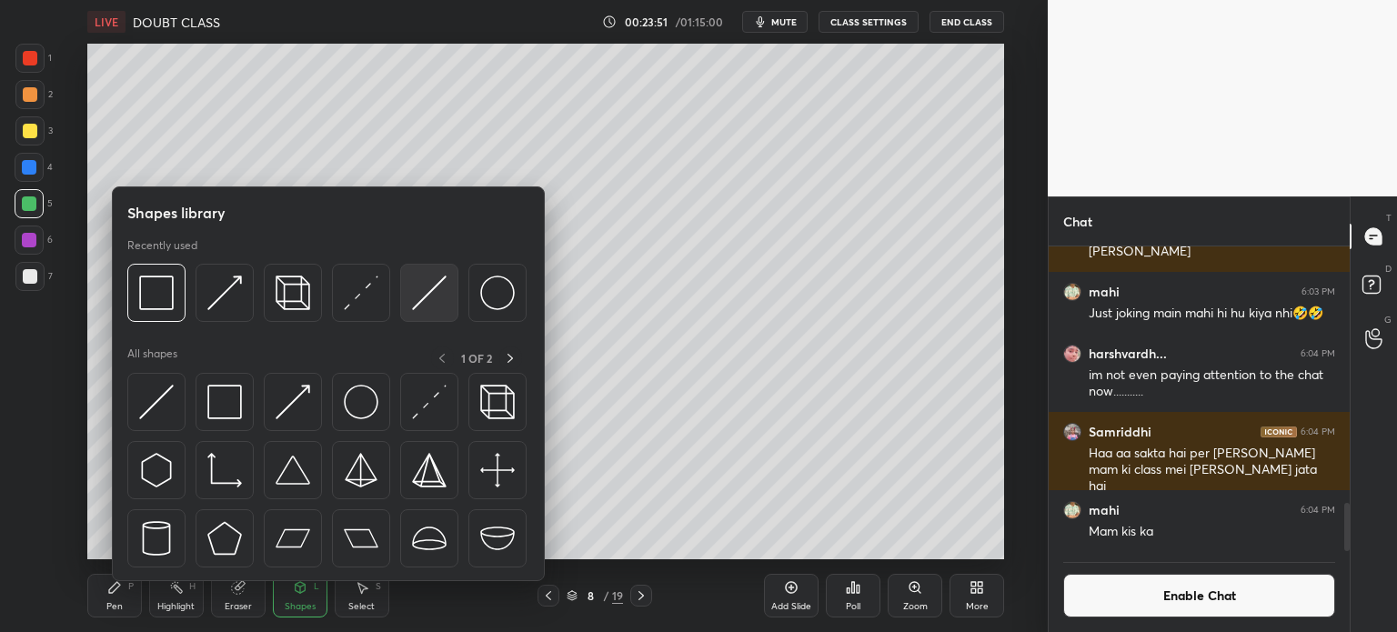
click at [418, 294] on img at bounding box center [429, 293] width 35 height 35
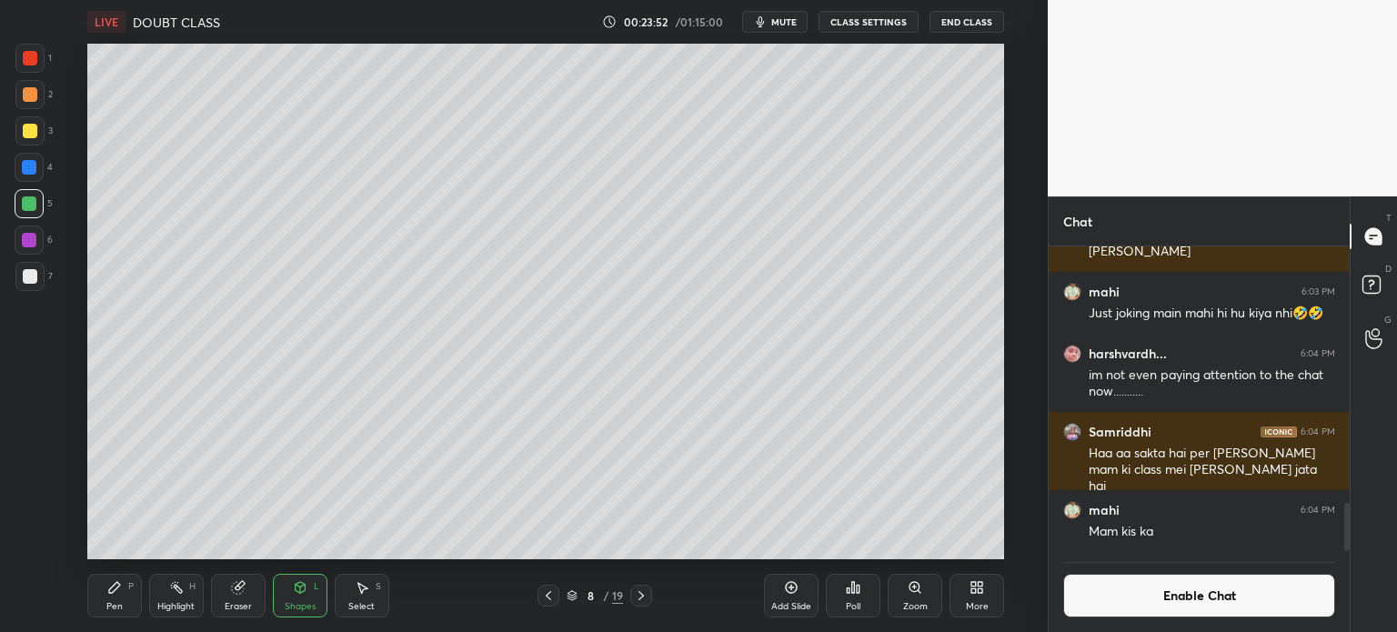
click at [33, 238] on div at bounding box center [29, 240] width 15 height 15
click at [107, 596] on div "Pen P" at bounding box center [114, 596] width 55 height 44
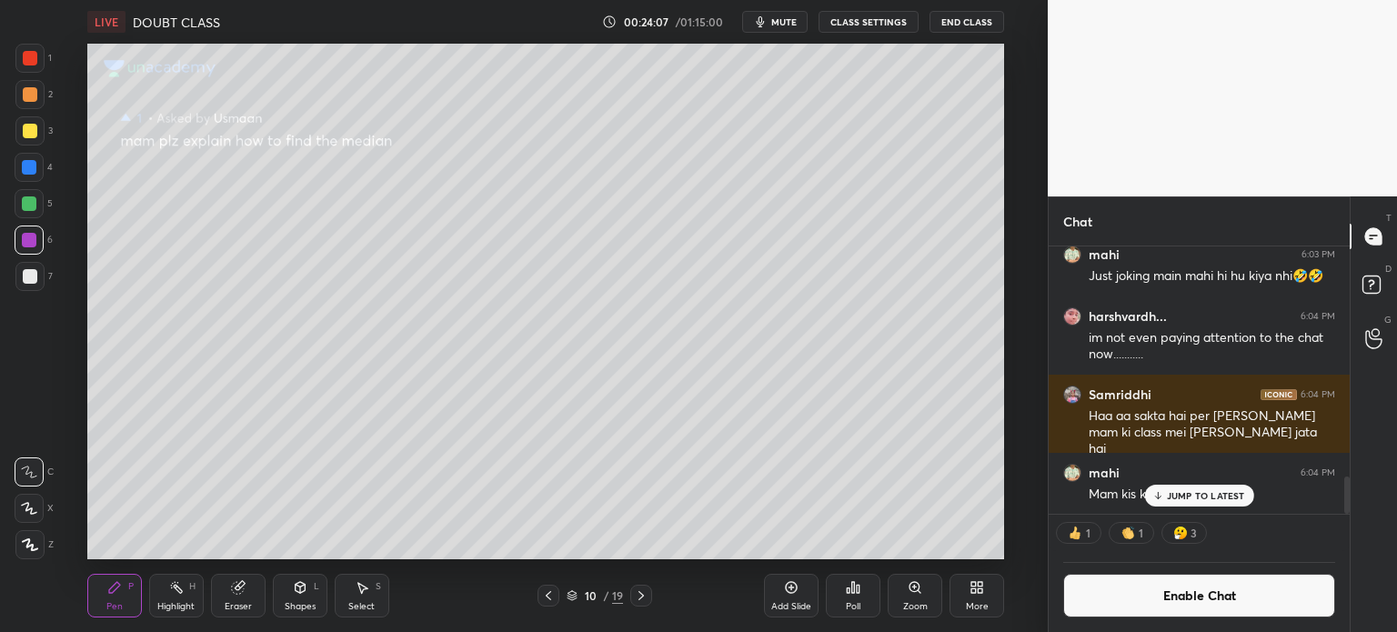
click at [1175, 515] on div "1 1 3" at bounding box center [1199, 533] width 301 height 36
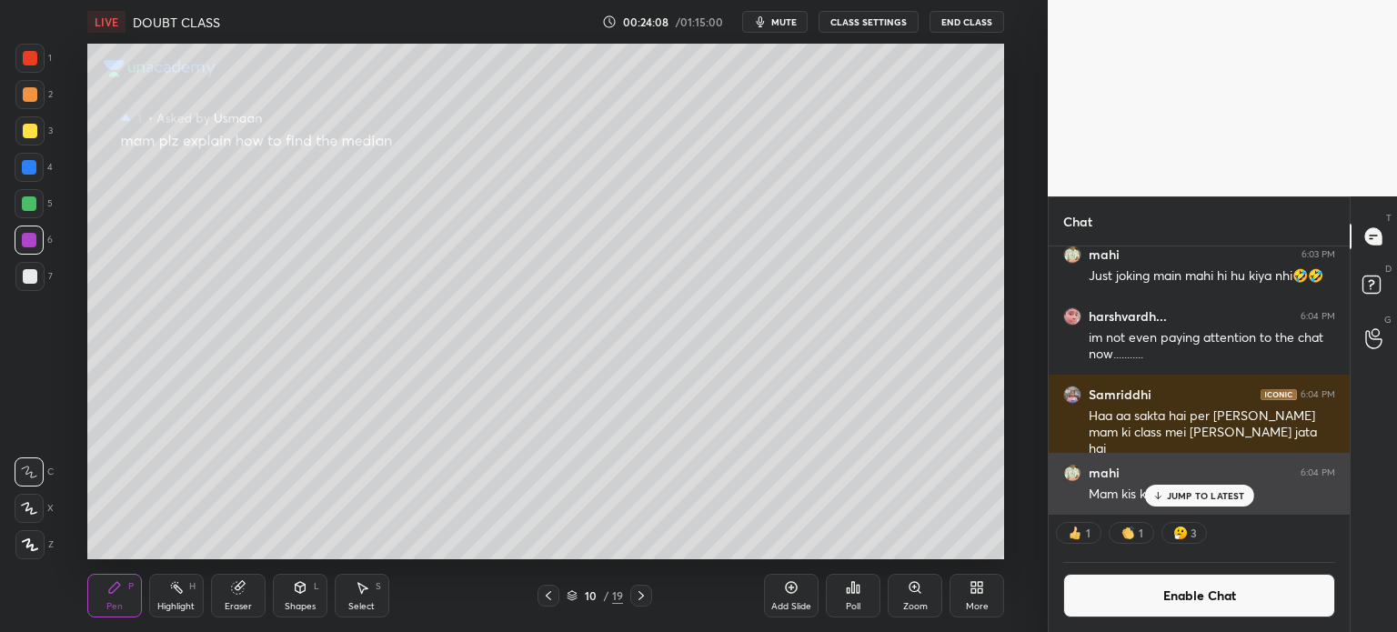
click at [1185, 499] on p "JUMP TO LATEST" at bounding box center [1206, 495] width 78 height 11
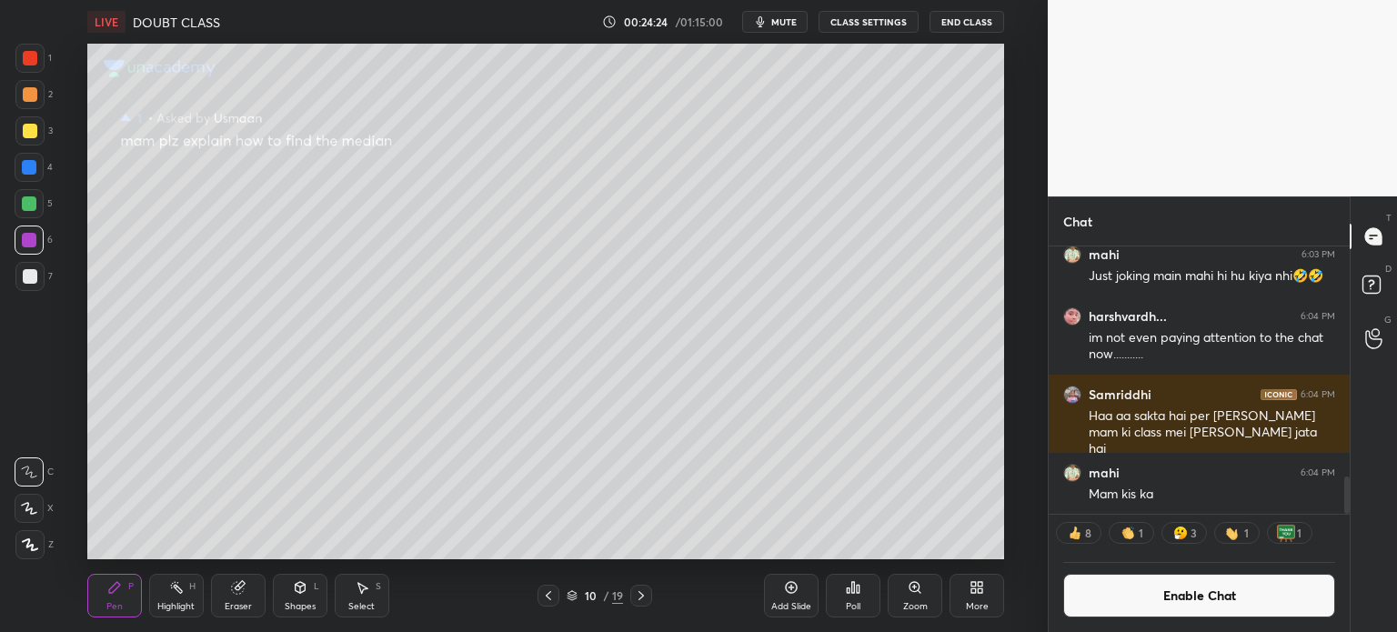
click at [33, 276] on div at bounding box center [30, 276] width 15 height 15
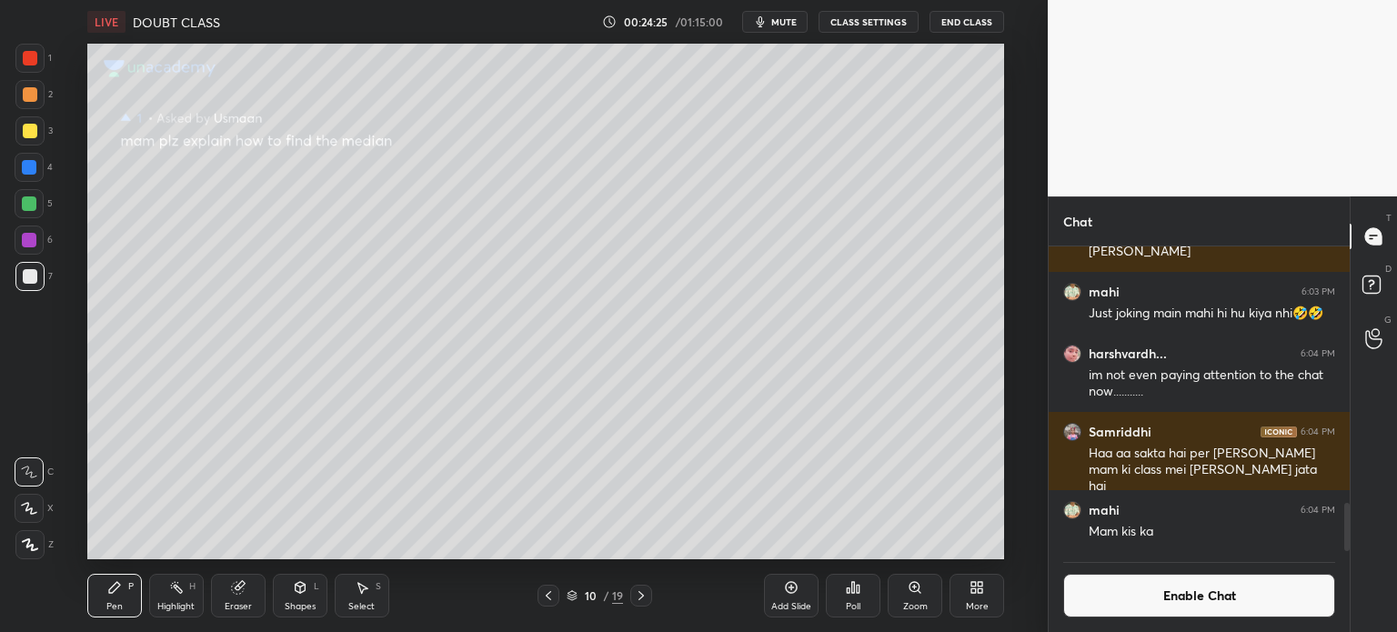
click at [39, 196] on div at bounding box center [29, 203] width 29 height 29
click at [29, 276] on div at bounding box center [30, 276] width 15 height 15
click at [26, 246] on div at bounding box center [29, 240] width 15 height 15
click at [364, 603] on div "Select" at bounding box center [361, 606] width 26 height 9
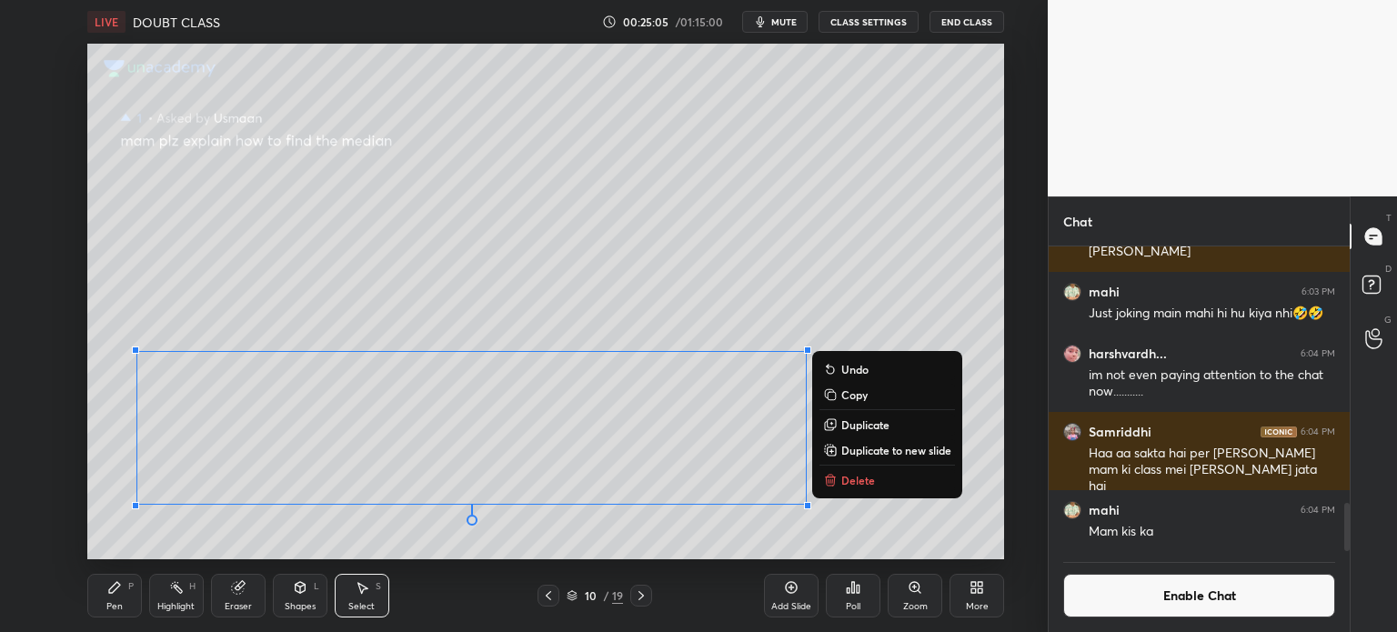
click at [908, 450] on p "Duplicate to new slide" at bounding box center [896, 450] width 110 height 15
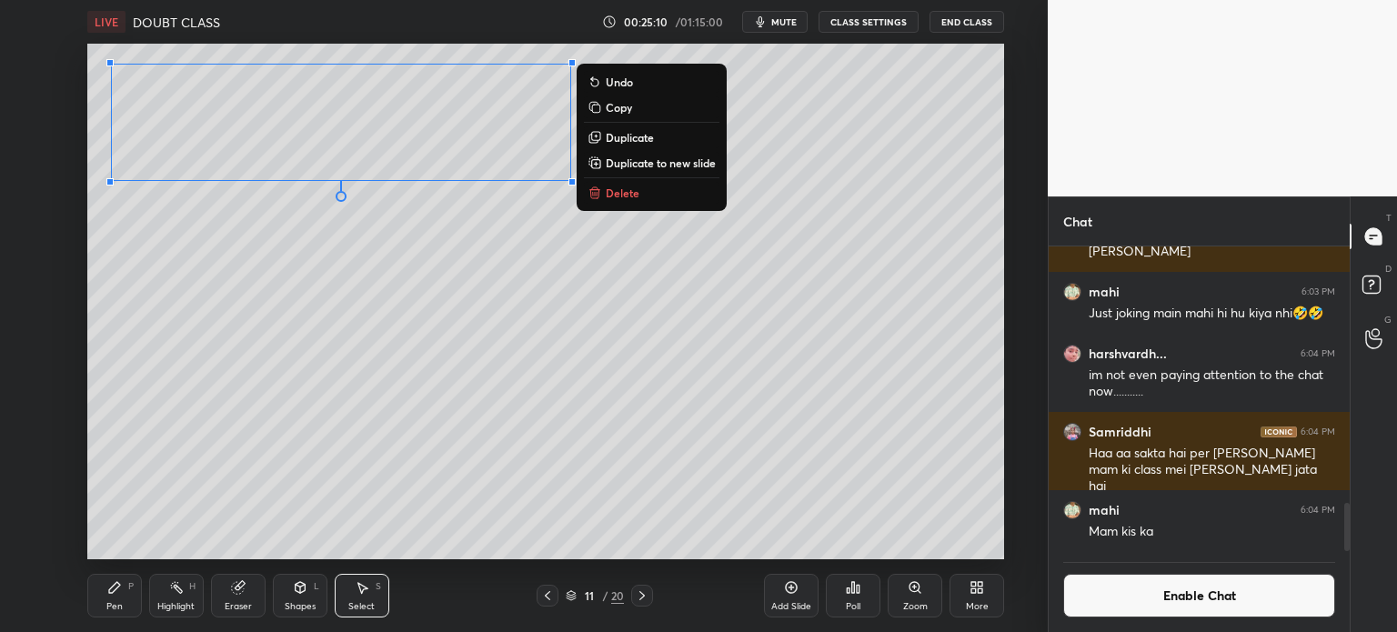
click at [116, 606] on div "Pen" at bounding box center [114, 606] width 16 height 9
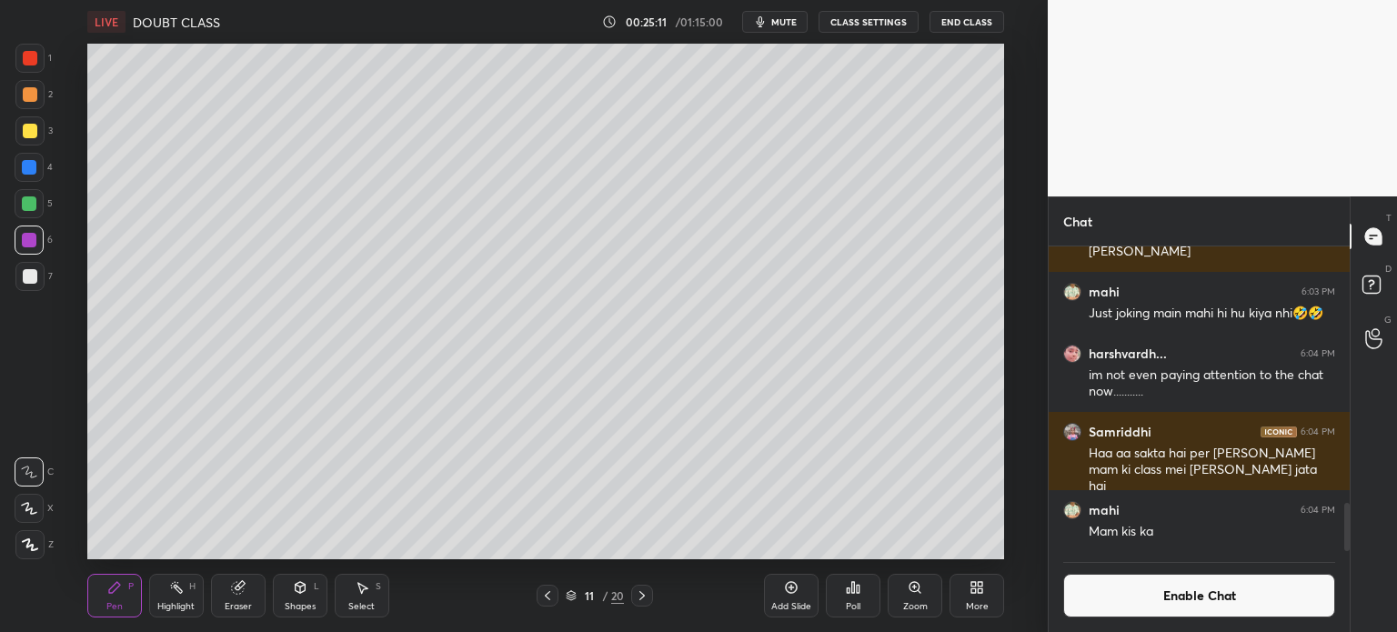
click at [32, 283] on div at bounding box center [30, 276] width 15 height 15
click at [32, 130] on div at bounding box center [30, 131] width 15 height 15
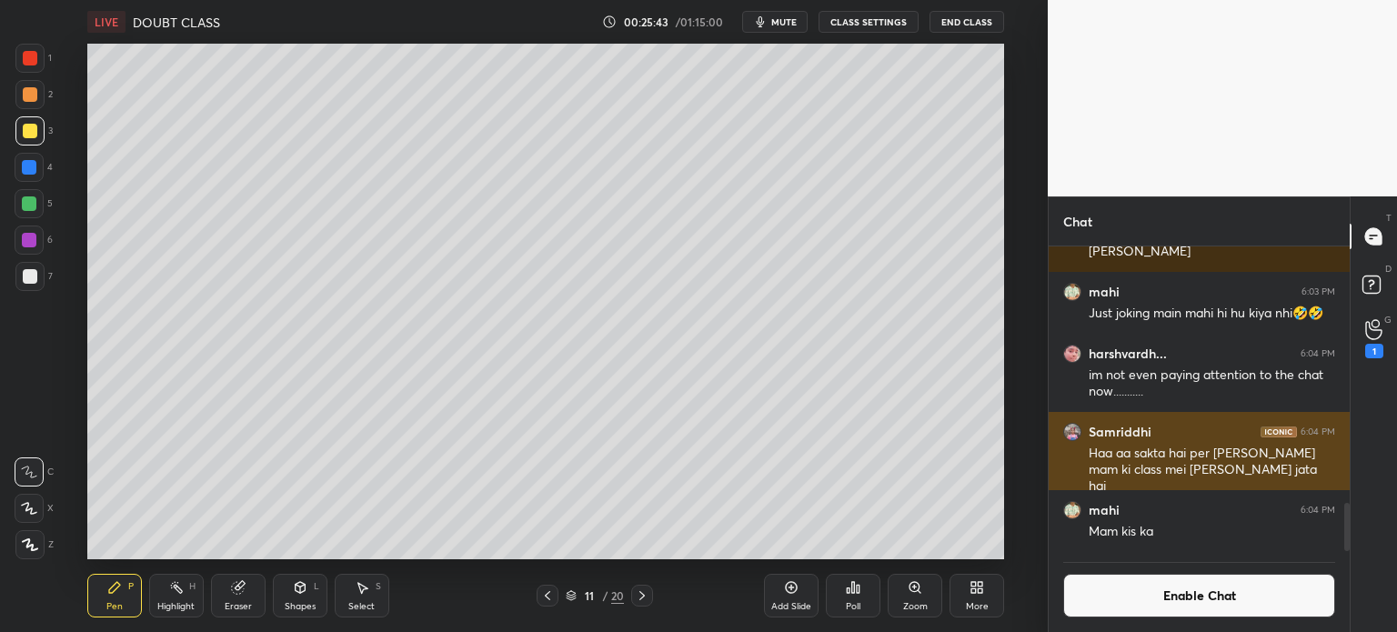
scroll to position [5, 5]
click at [350, 606] on div "Select" at bounding box center [361, 606] width 26 height 9
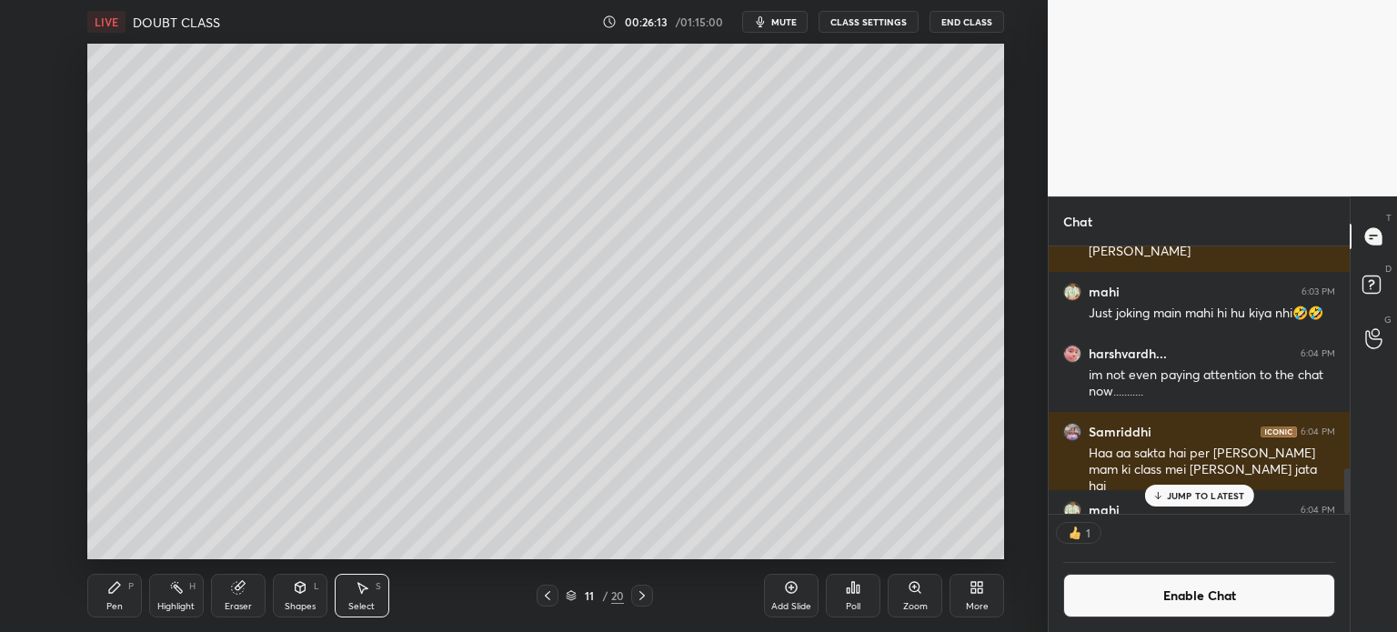
scroll to position [5, 5]
click at [794, 29] on button "mute" at bounding box center [774, 22] width 65 height 22
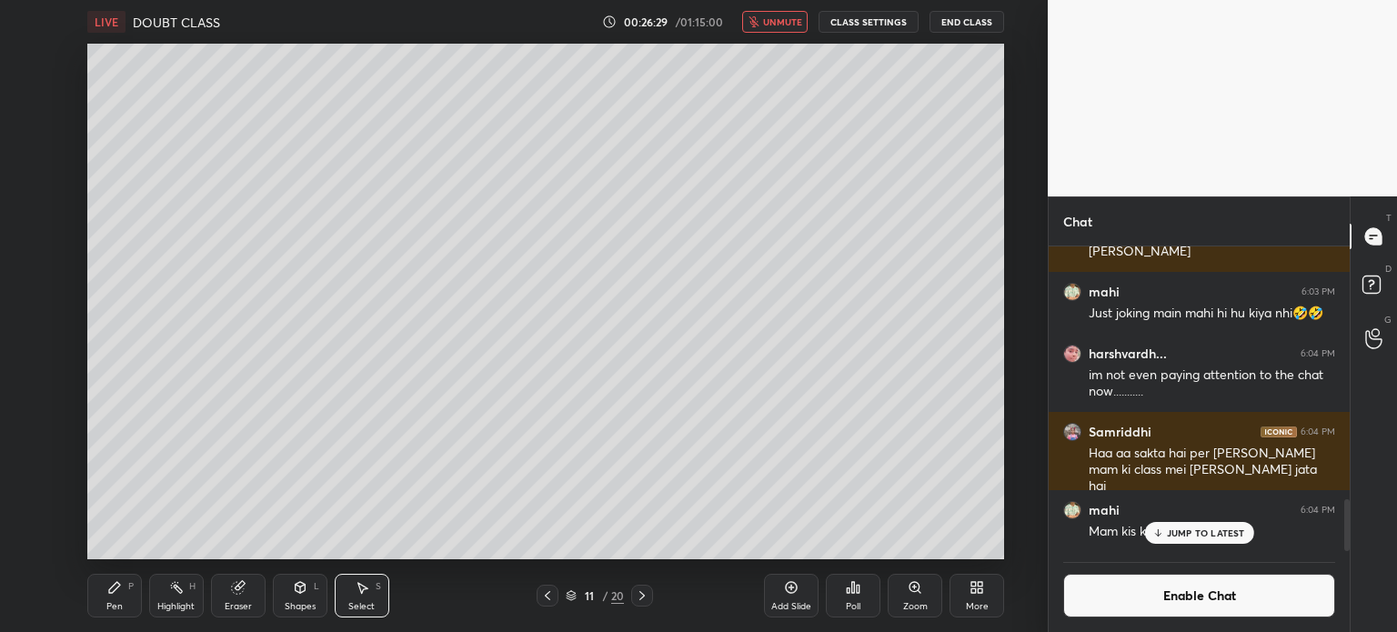
scroll to position [300, 296]
click at [780, 24] on span "unmute" at bounding box center [782, 21] width 39 height 13
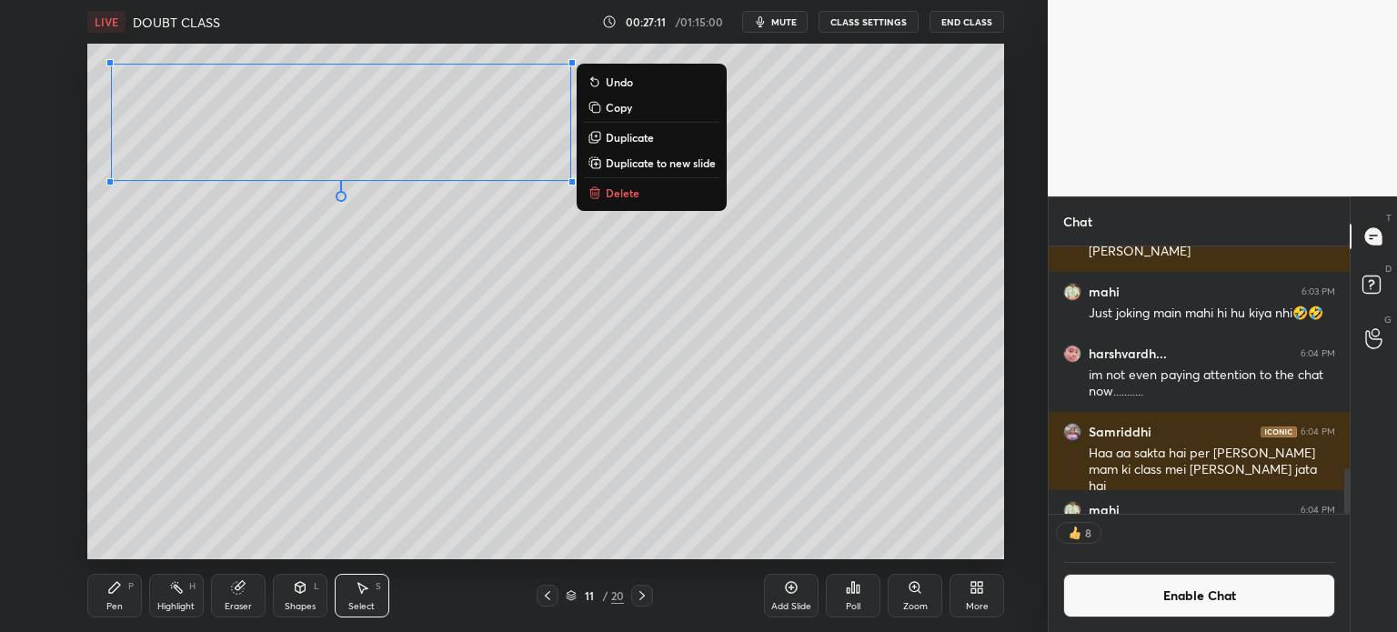
click at [673, 163] on p "Duplicate to new slide" at bounding box center [661, 163] width 110 height 15
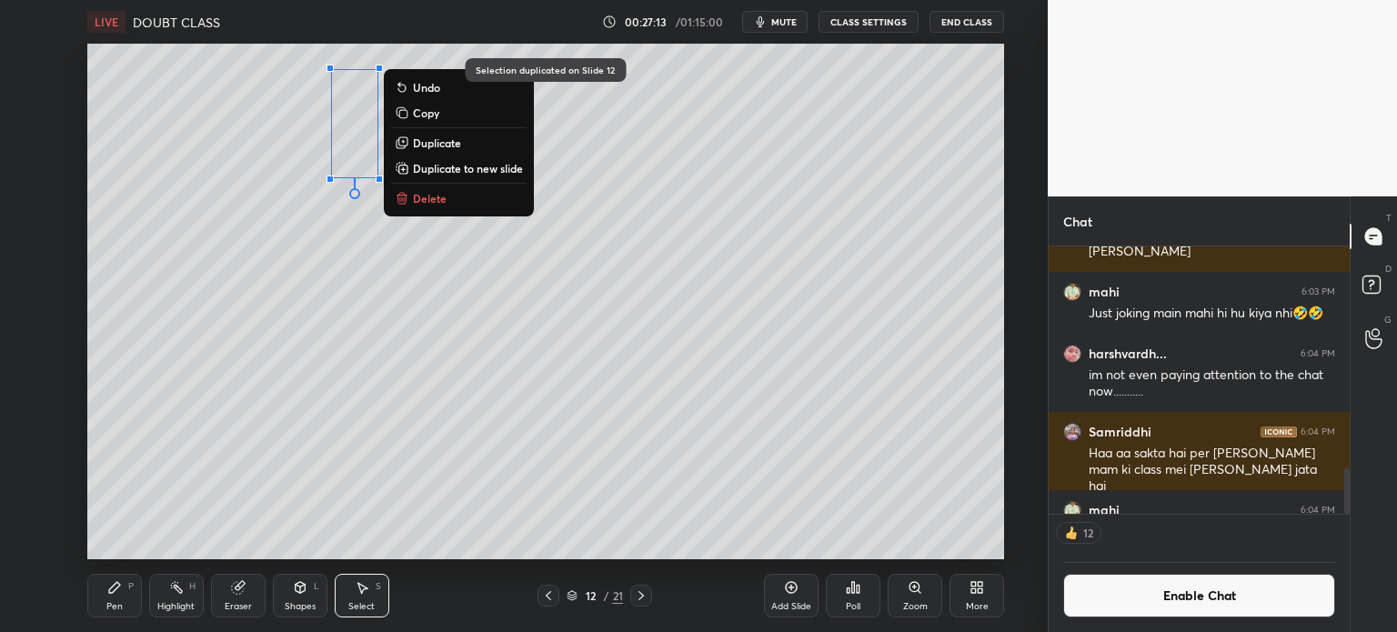
click at [436, 203] on p "Delete" at bounding box center [430, 198] width 34 height 15
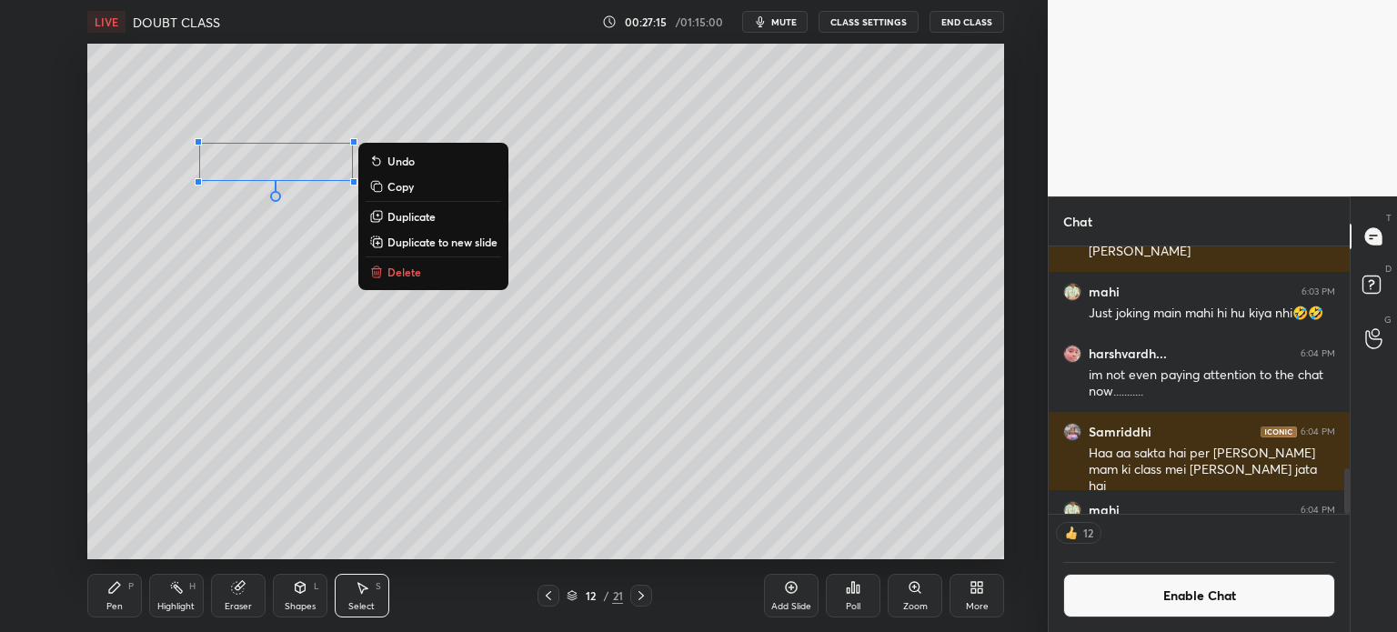
click at [415, 273] on p "Delete" at bounding box center [404, 272] width 34 height 15
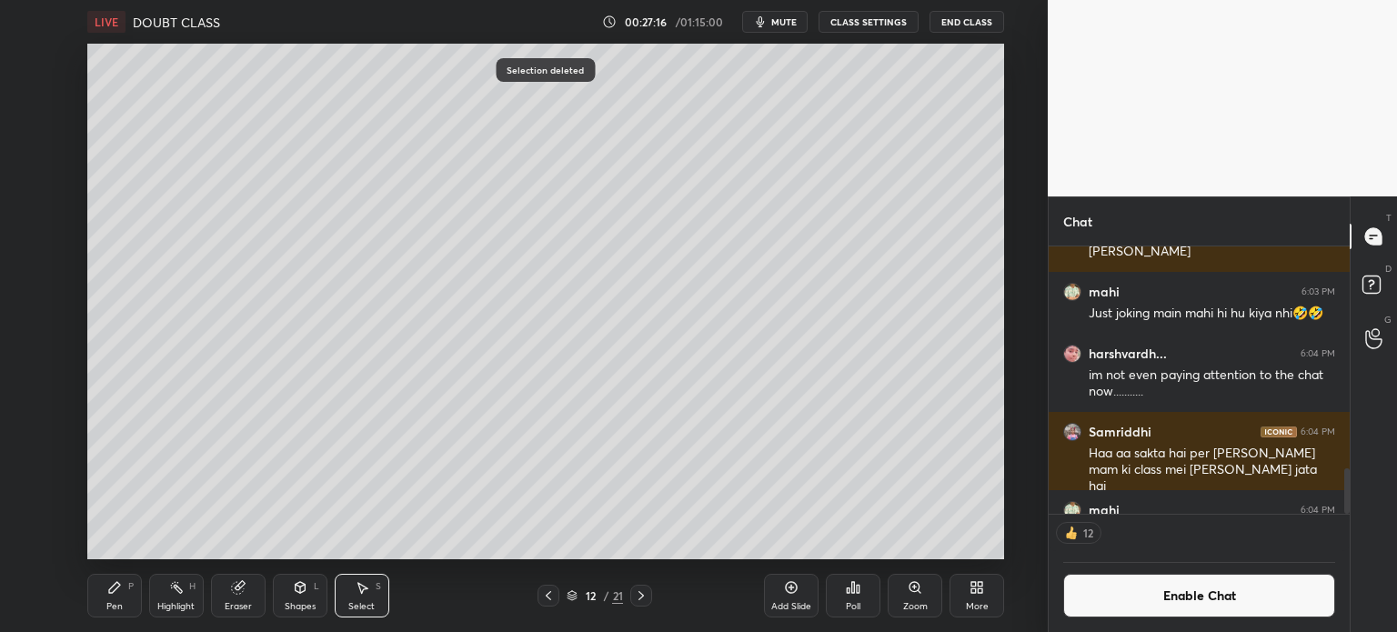
click at [115, 591] on icon at bounding box center [114, 587] width 11 height 11
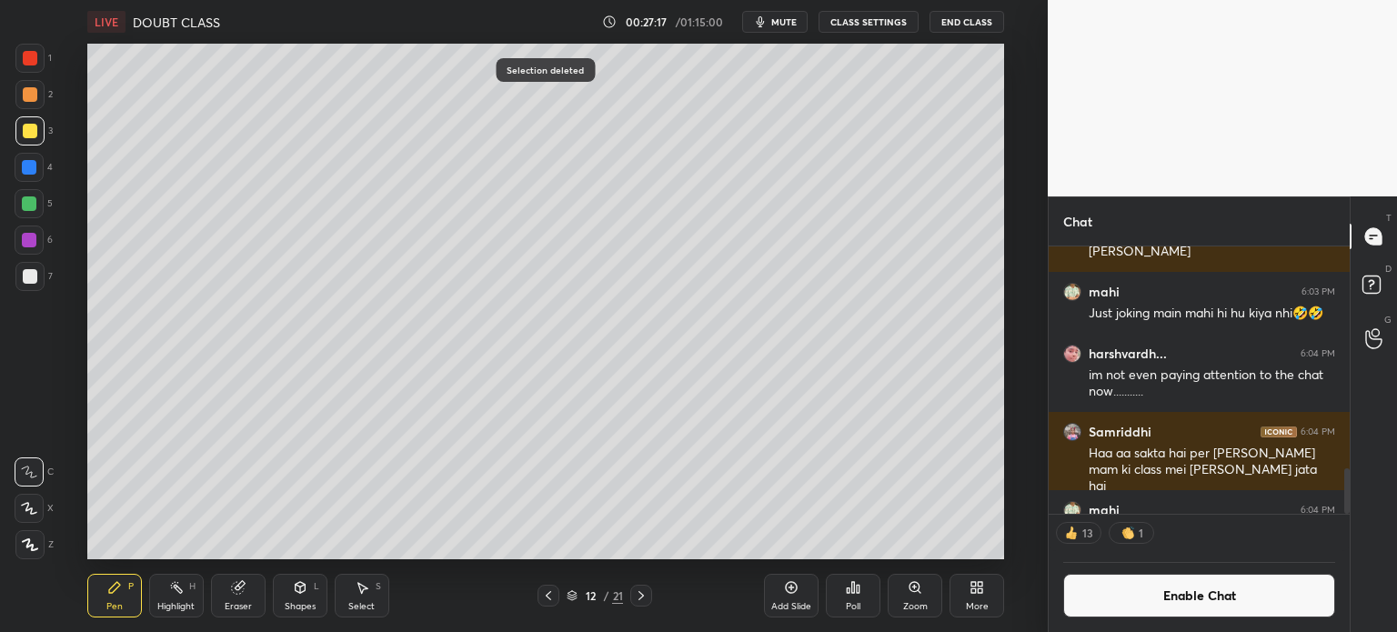
click at [33, 286] on div at bounding box center [29, 276] width 29 height 29
click at [23, 130] on div at bounding box center [30, 131] width 15 height 15
click at [236, 596] on div "Eraser" at bounding box center [238, 596] width 55 height 44
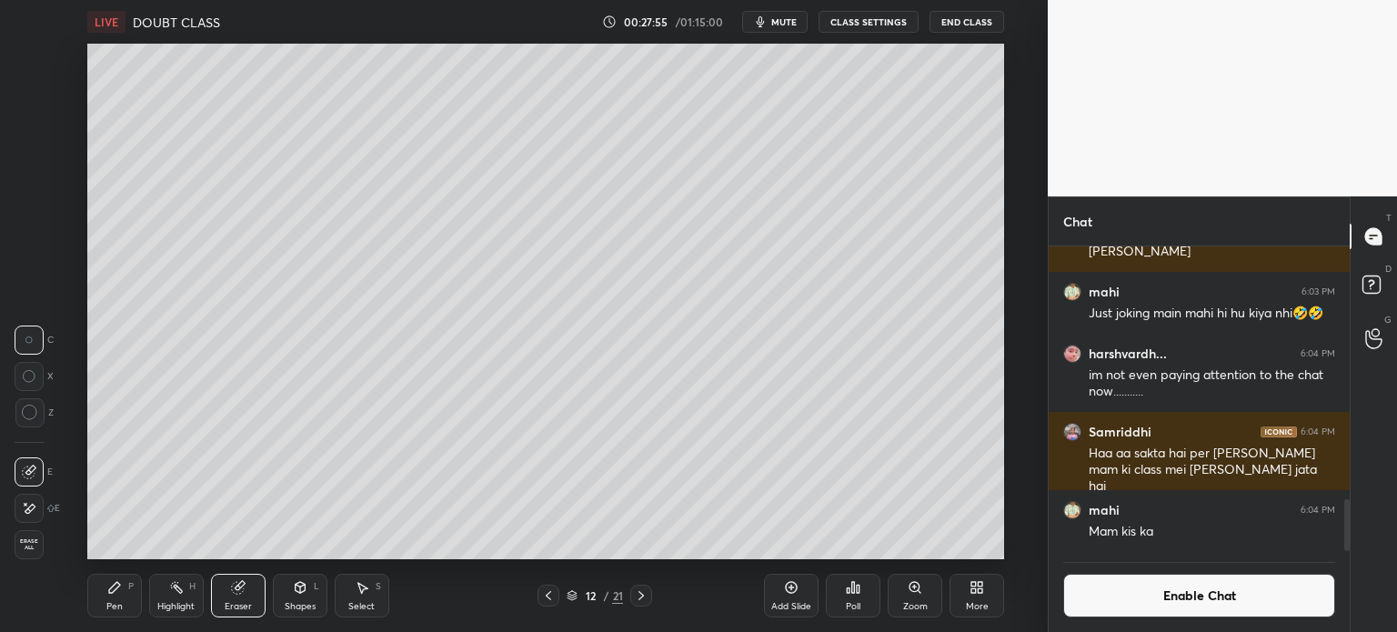
click at [126, 588] on div "Pen P" at bounding box center [114, 596] width 55 height 44
click at [132, 588] on div "P" at bounding box center [130, 586] width 5 height 9
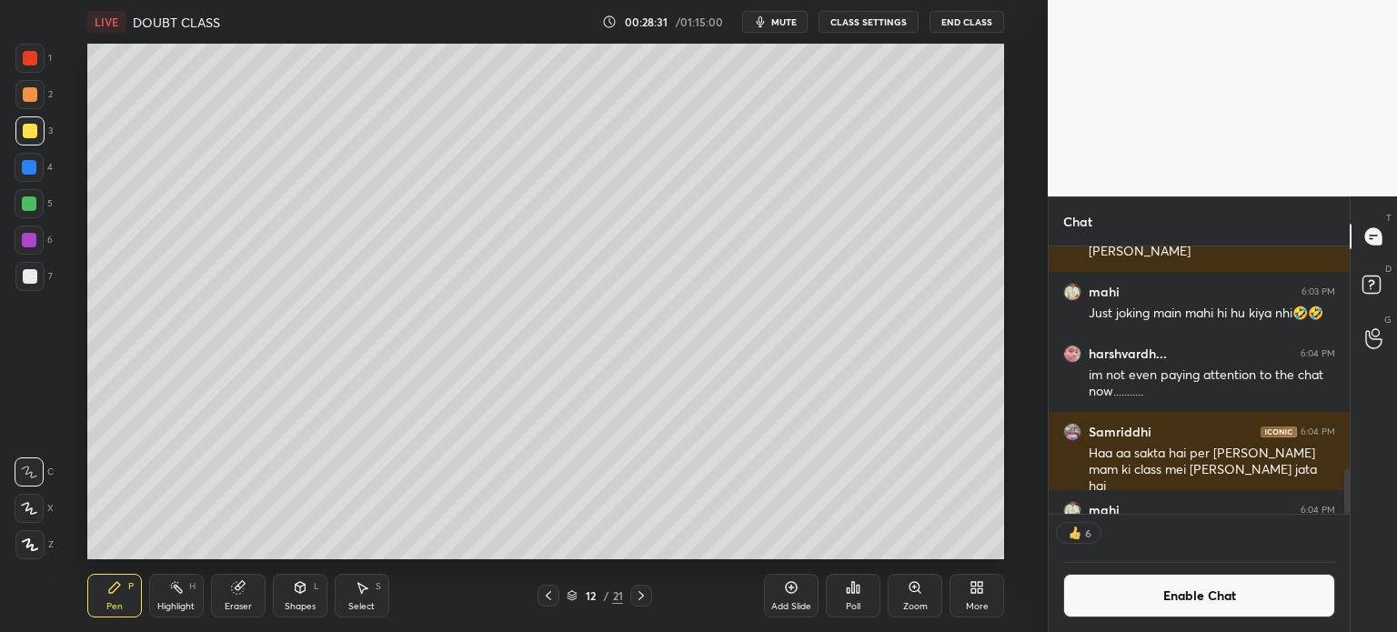
click at [641, 594] on icon at bounding box center [640, 595] width 5 height 9
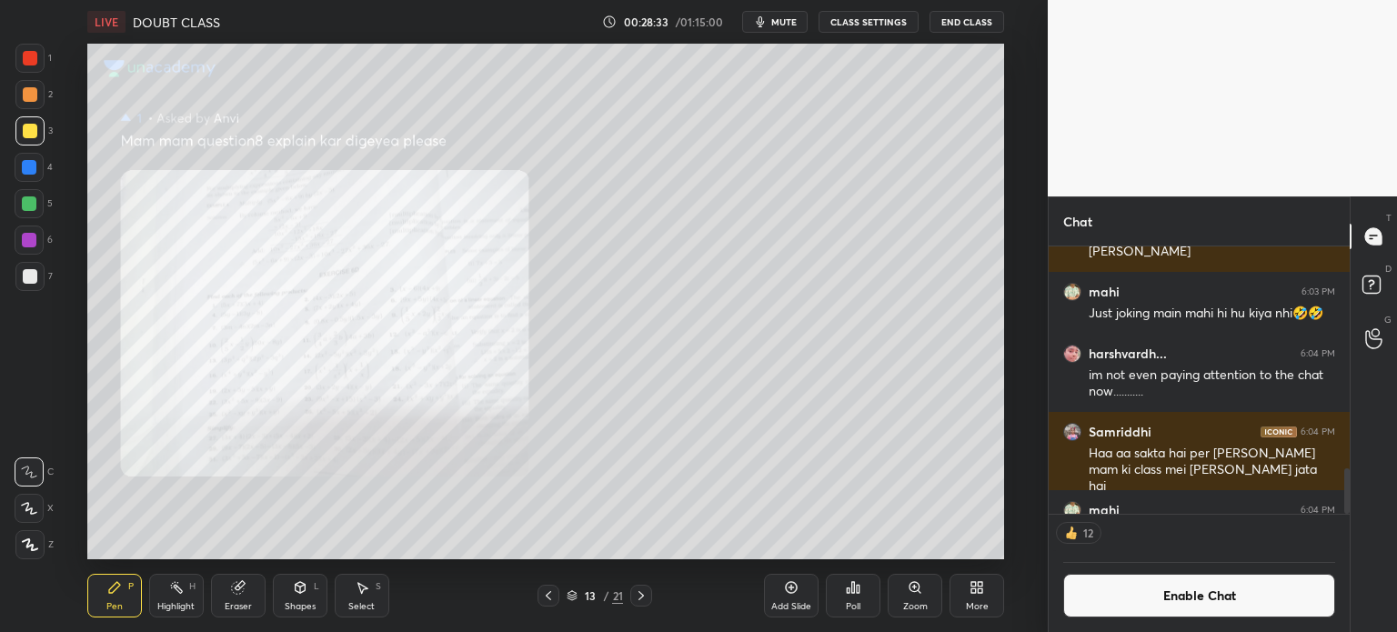
click at [910, 596] on div "Zoom" at bounding box center [915, 596] width 55 height 44
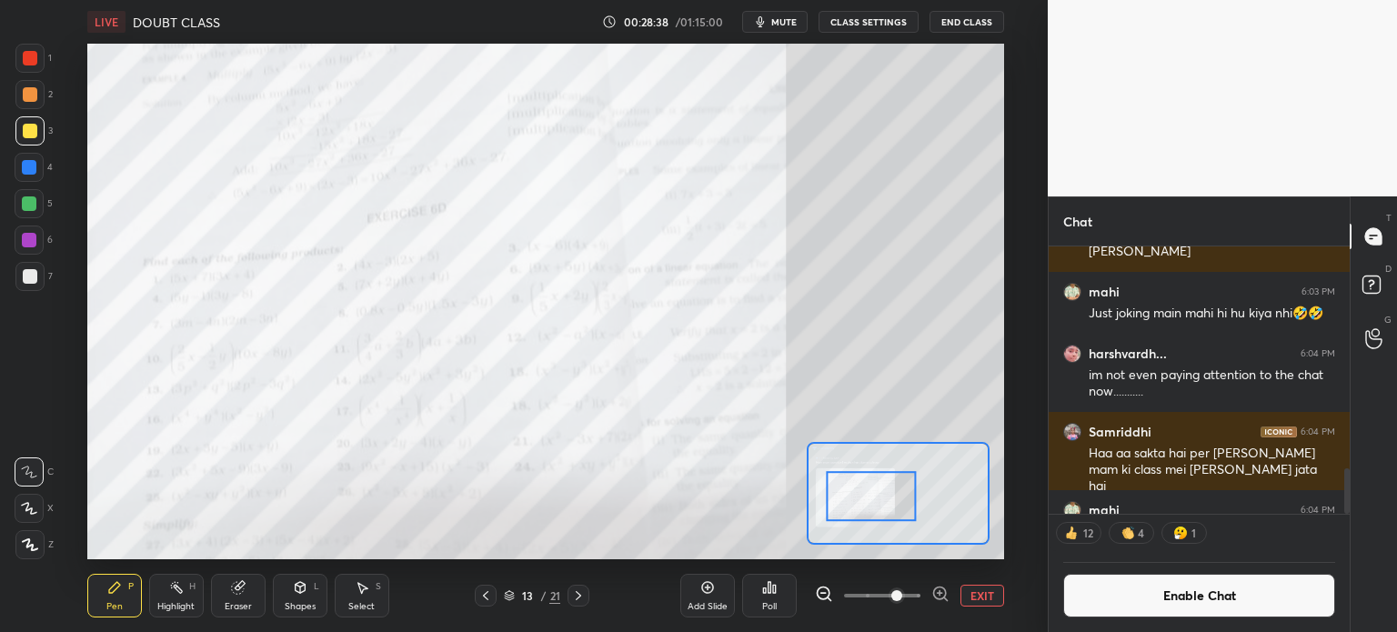
click at [35, 57] on div at bounding box center [30, 58] width 15 height 15
click at [241, 599] on div "Eraser" at bounding box center [238, 596] width 55 height 44
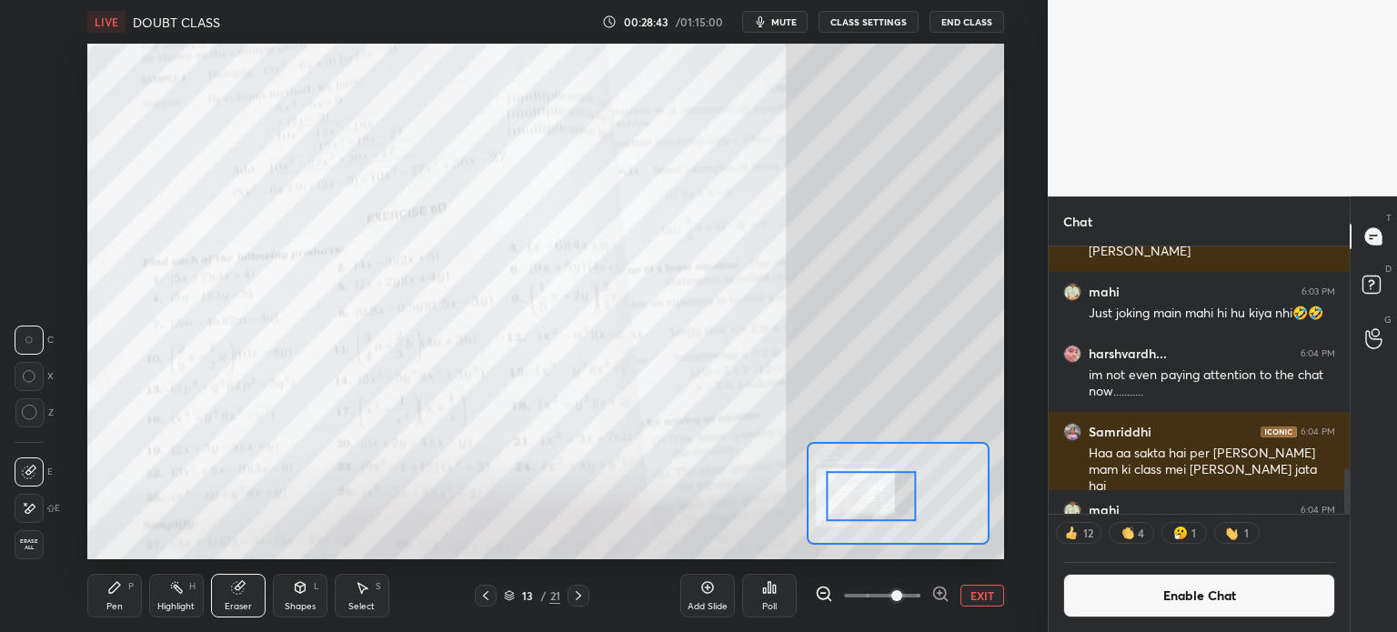
click at [25, 520] on div at bounding box center [29, 508] width 29 height 29
click at [120, 584] on icon at bounding box center [114, 587] width 15 height 15
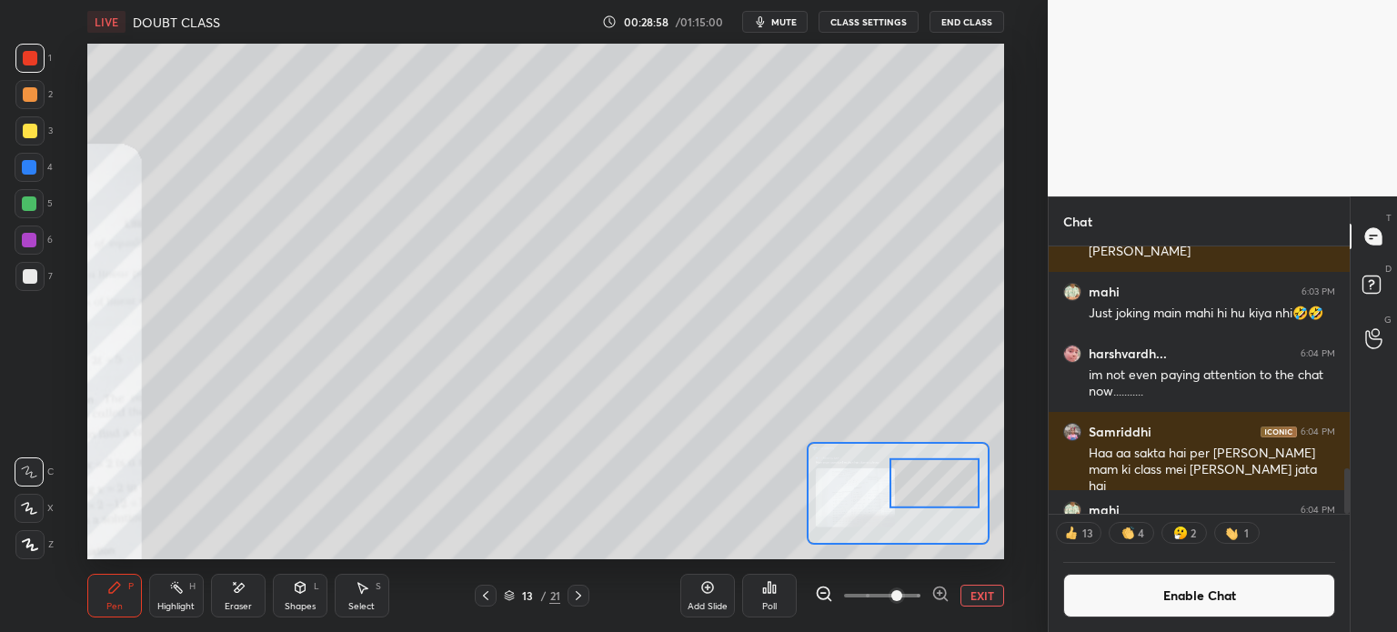
scroll to position [300, 296]
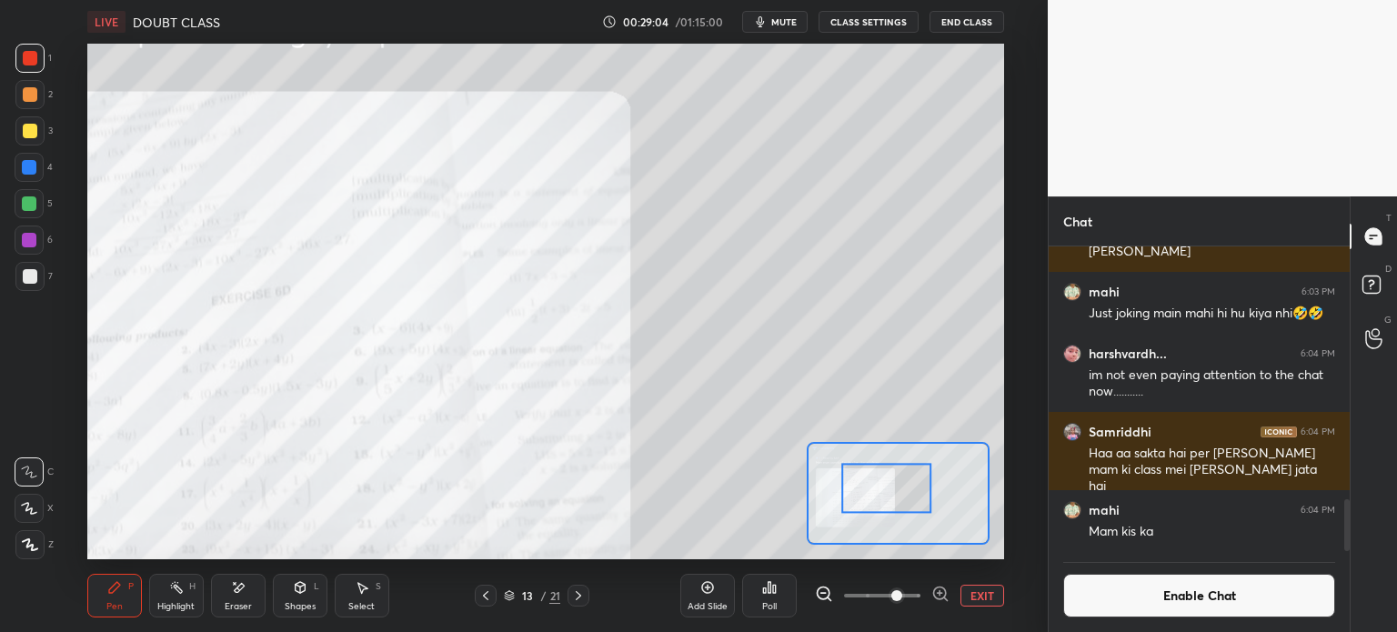
click at [975, 596] on button "EXIT" at bounding box center [982, 596] width 44 height 22
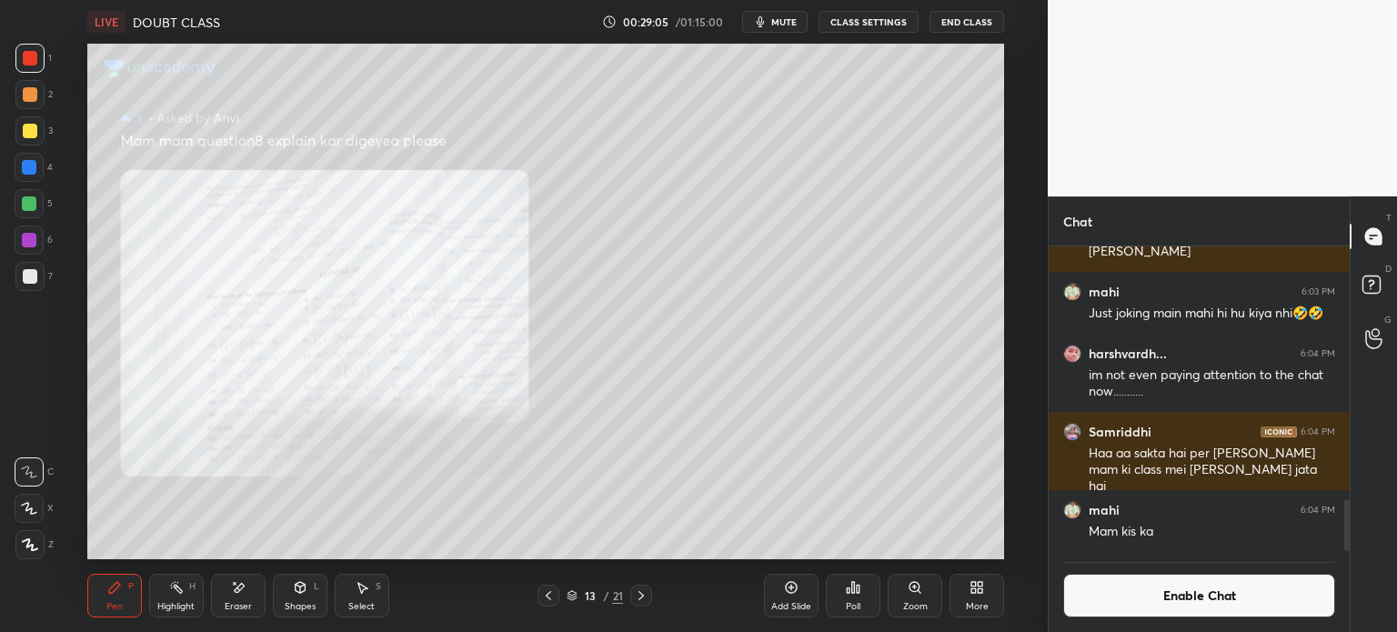
click at [349, 604] on div "Select" at bounding box center [361, 606] width 26 height 9
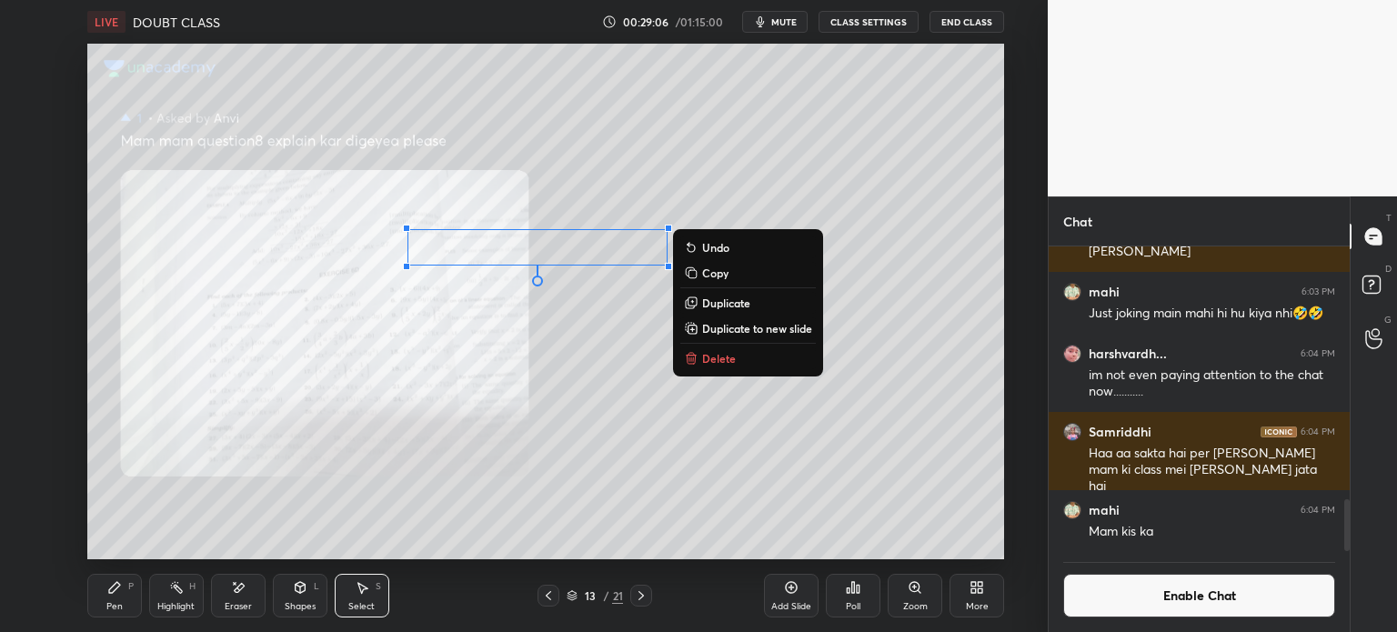
click at [777, 323] on p "Duplicate to new slide" at bounding box center [757, 328] width 110 height 15
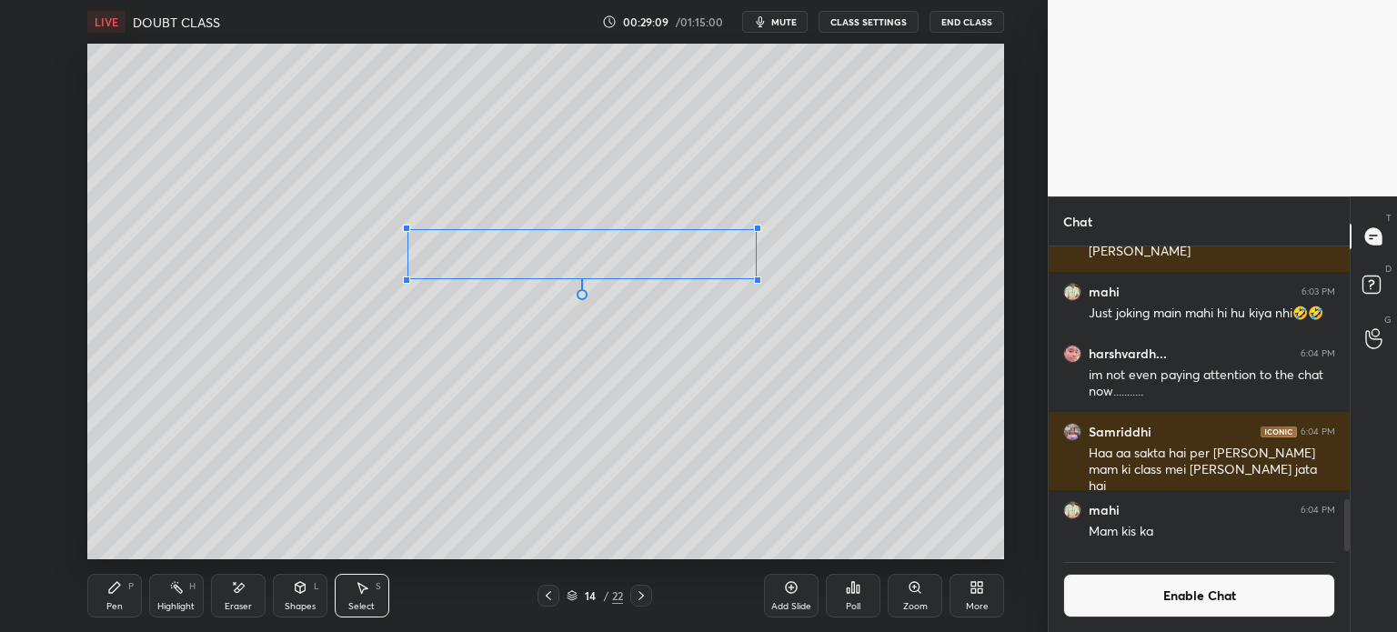
click at [755, 276] on div at bounding box center [757, 279] width 7 height 7
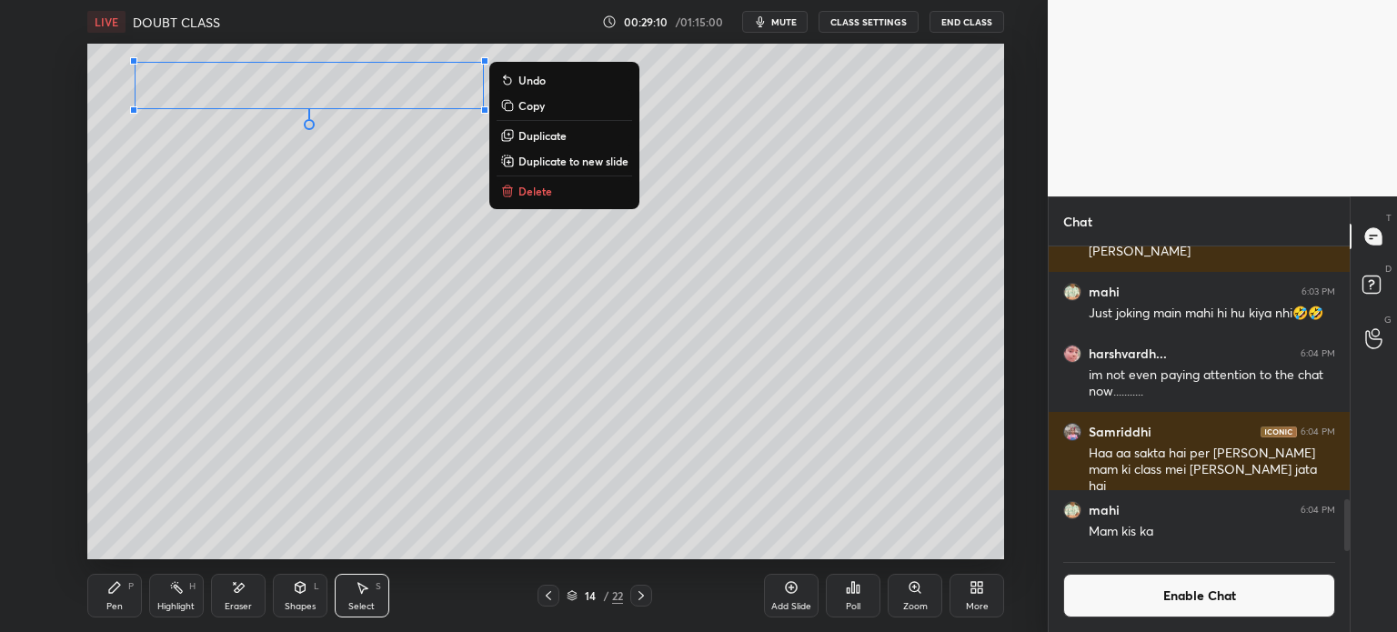
click at [113, 588] on icon at bounding box center [114, 587] width 11 height 11
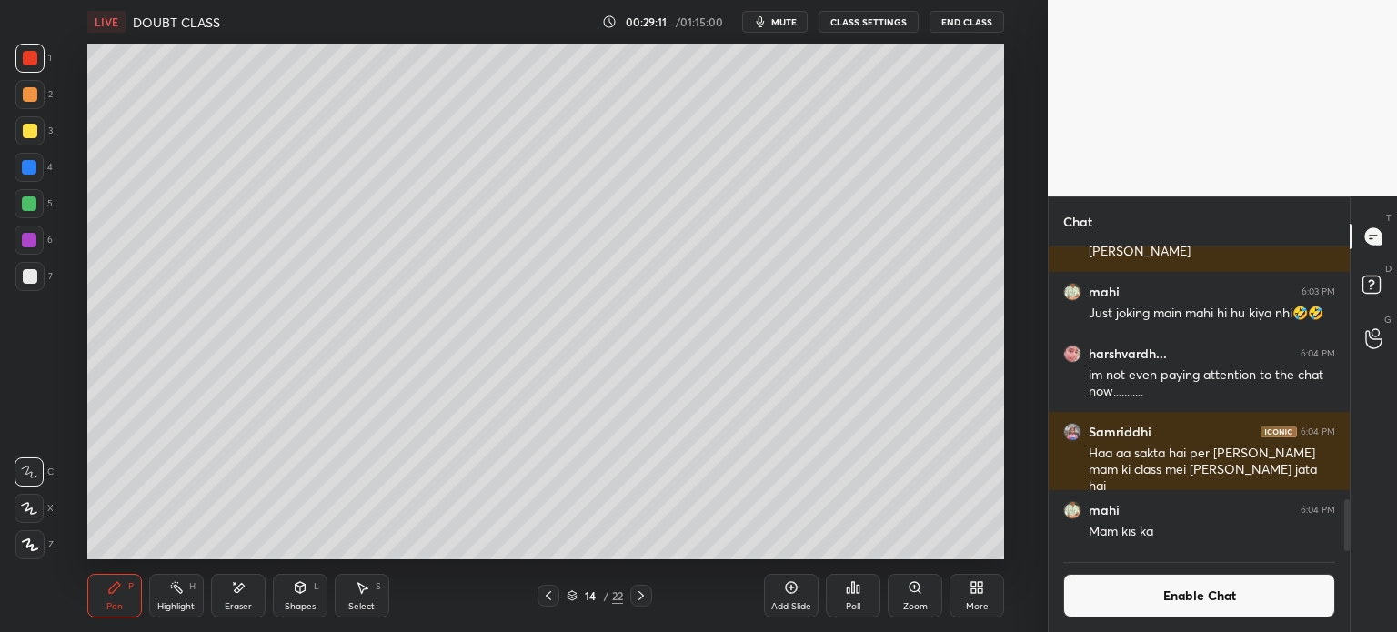
click at [15, 132] on div at bounding box center [29, 130] width 29 height 29
click at [231, 584] on icon at bounding box center [238, 587] width 15 height 15
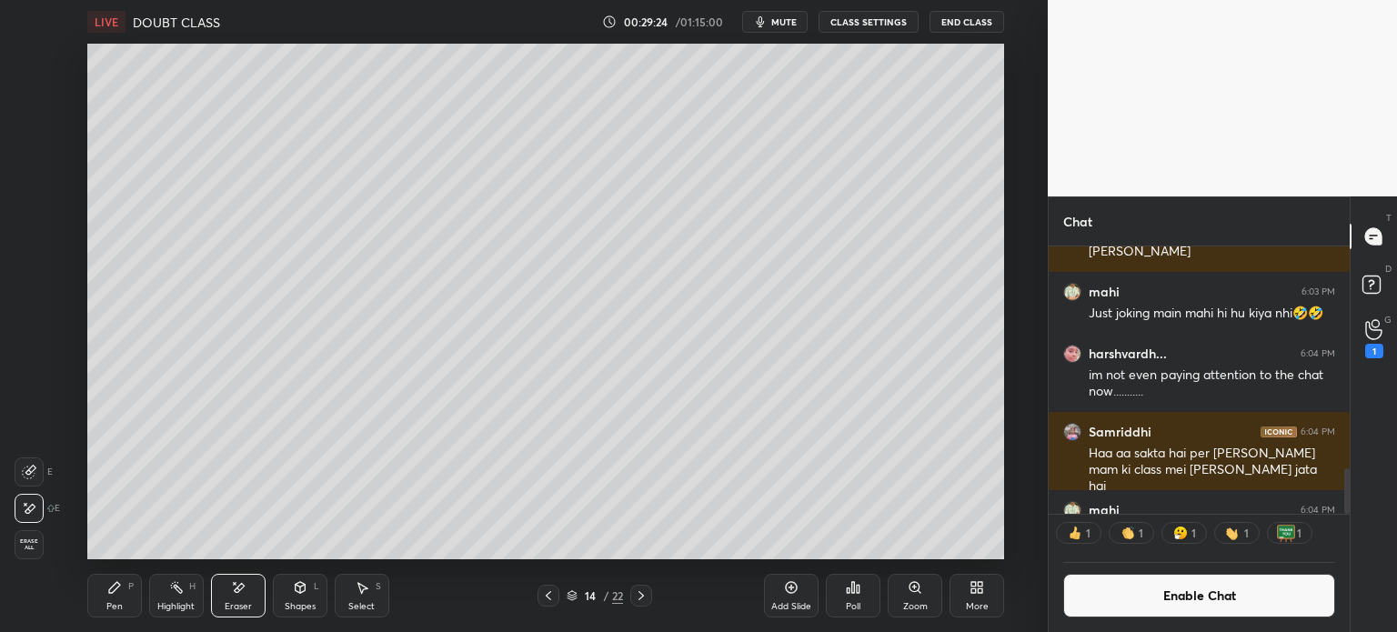
click at [106, 588] on div "Pen P" at bounding box center [114, 596] width 55 height 44
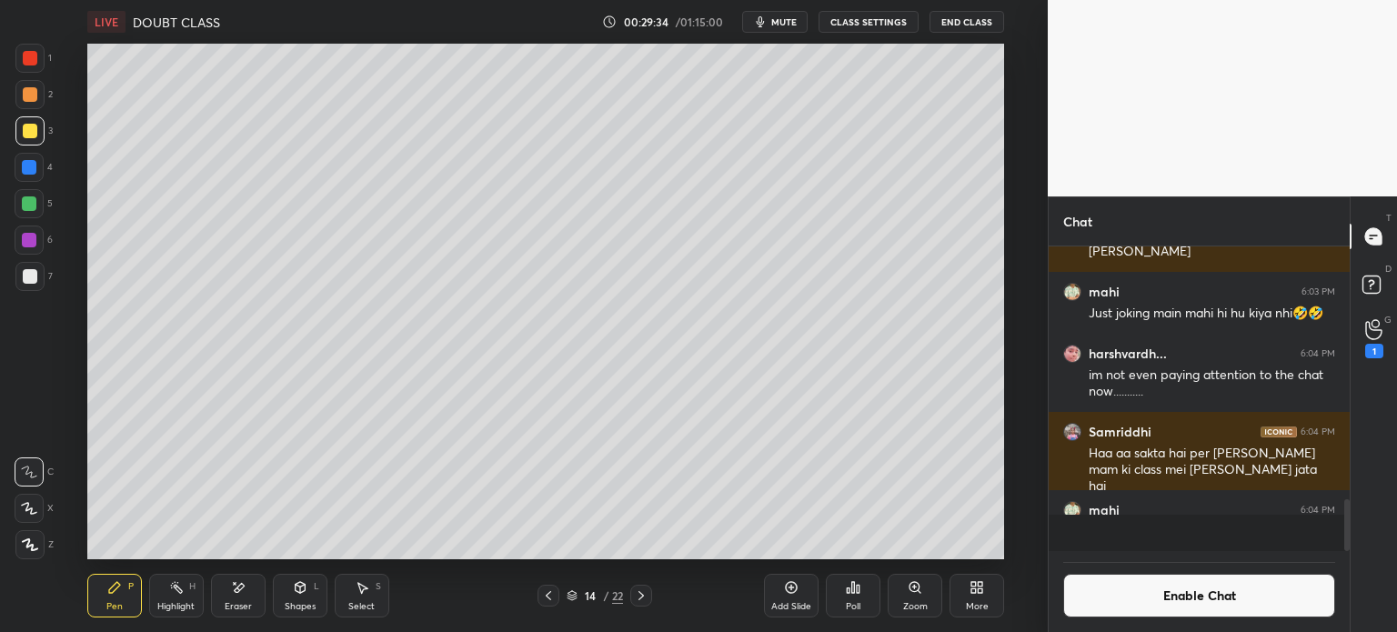
scroll to position [300, 296]
click at [359, 605] on div "Select" at bounding box center [361, 606] width 26 height 9
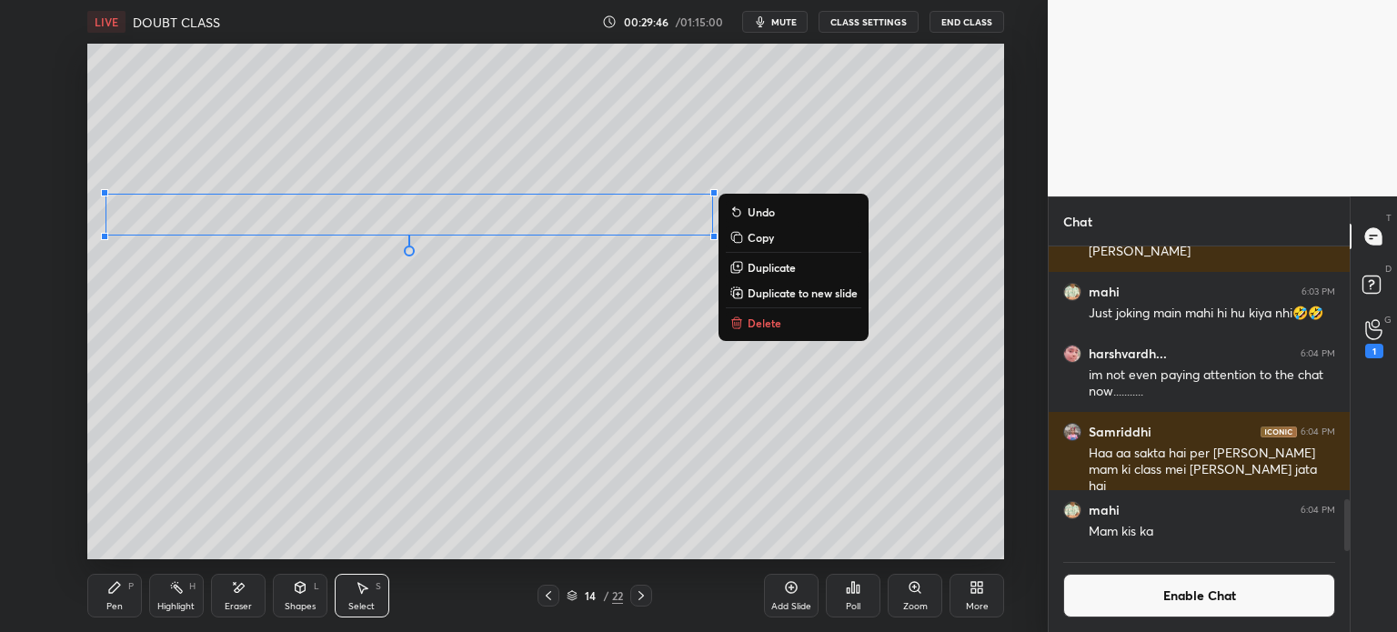
click at [104, 595] on div "Pen P" at bounding box center [114, 596] width 55 height 44
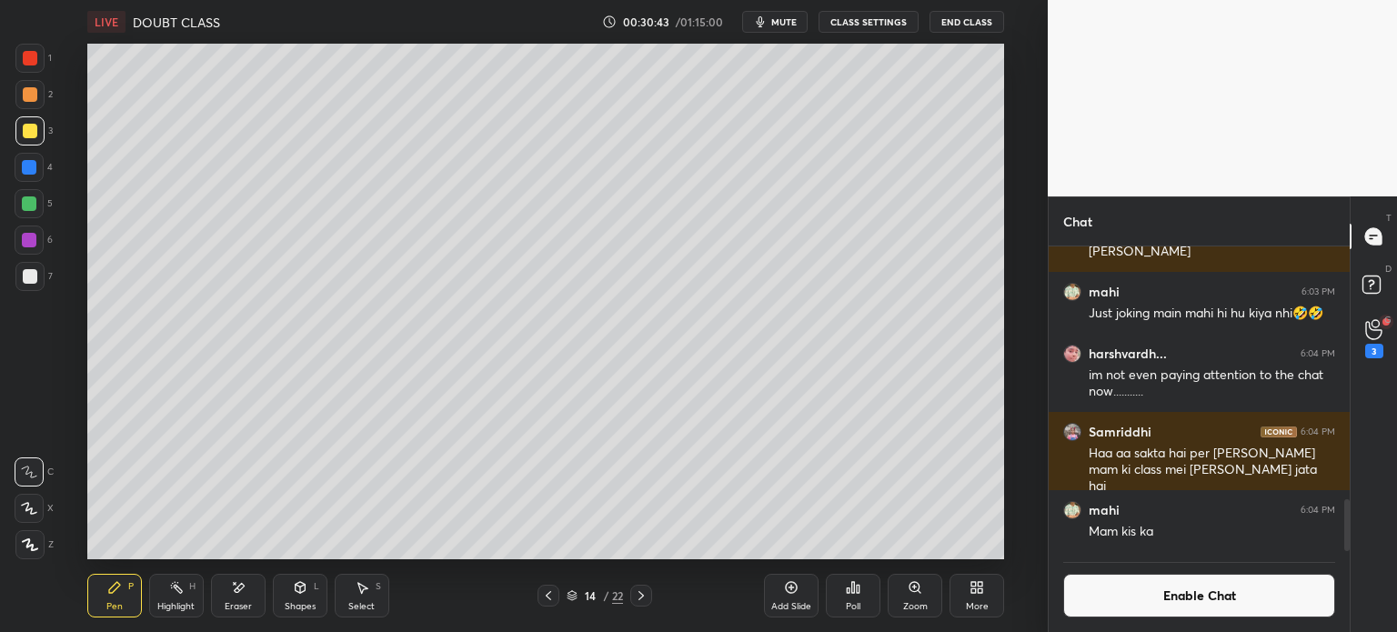
click at [370, 587] on div "Select S" at bounding box center [362, 596] width 55 height 44
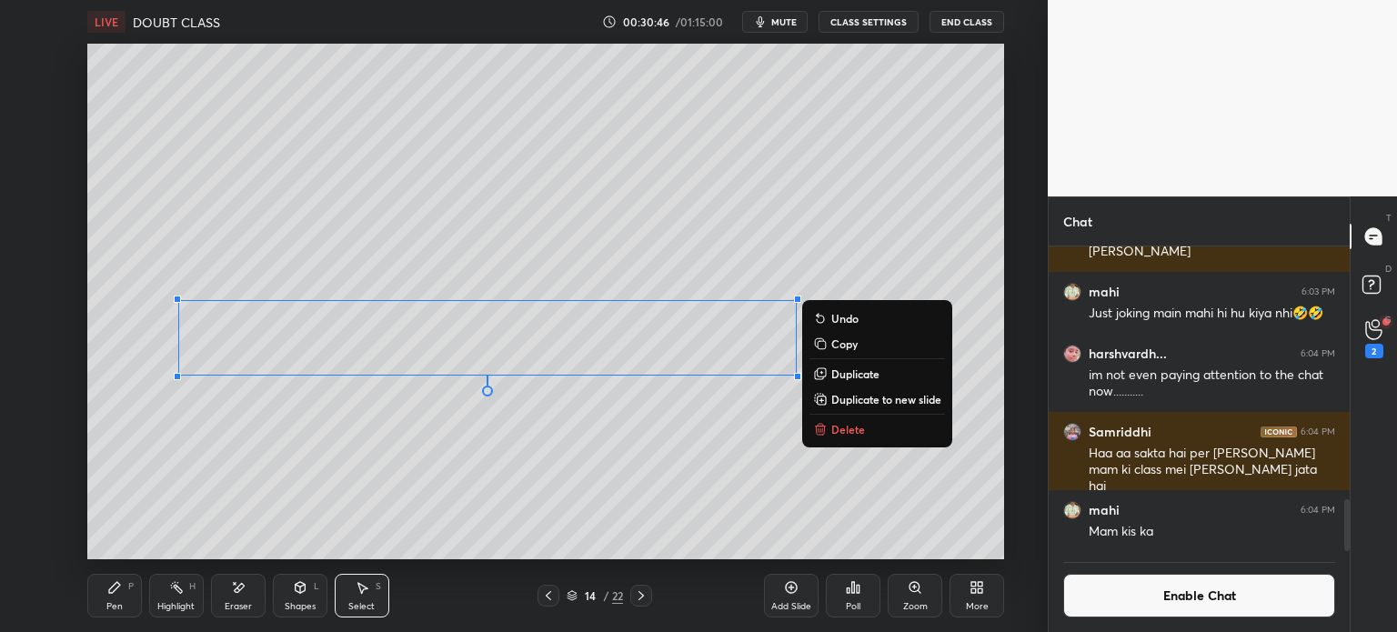
click at [110, 598] on div "Pen P" at bounding box center [114, 596] width 55 height 44
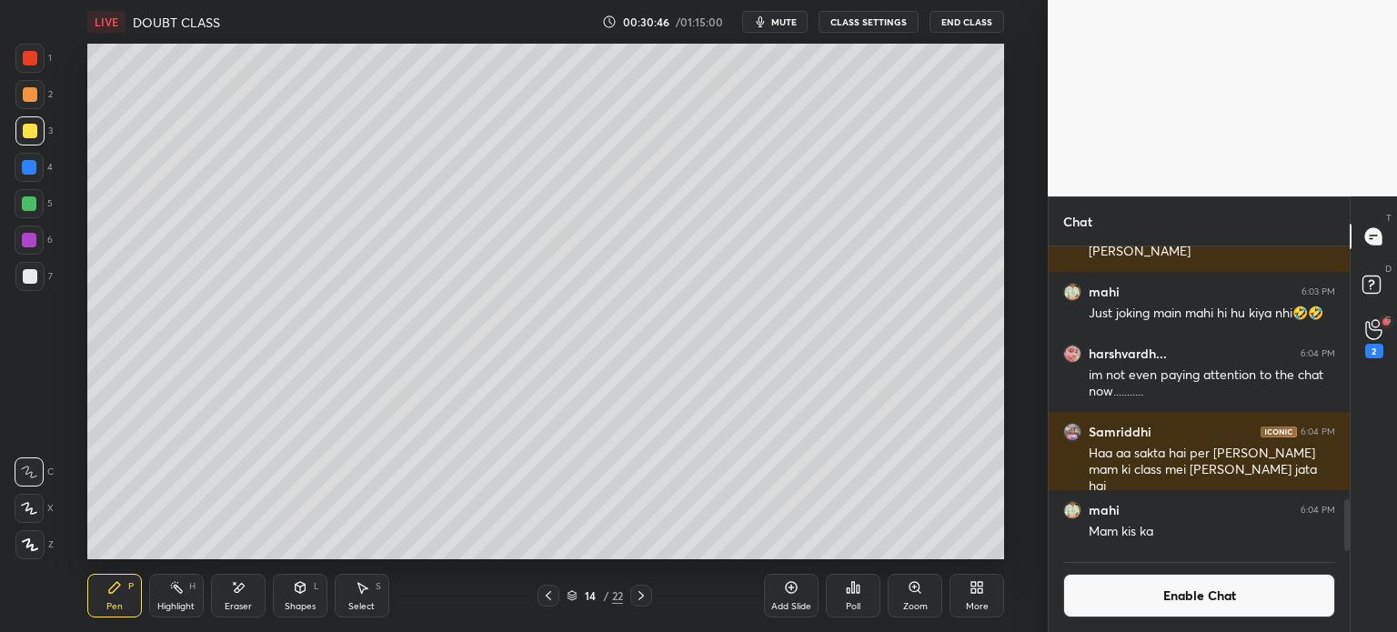
click at [38, 279] on div at bounding box center [29, 276] width 29 height 29
click at [223, 591] on div "Eraser" at bounding box center [238, 596] width 55 height 44
click at [103, 596] on div "Pen P" at bounding box center [114, 596] width 55 height 44
click at [236, 602] on div "Eraser" at bounding box center [238, 606] width 27 height 9
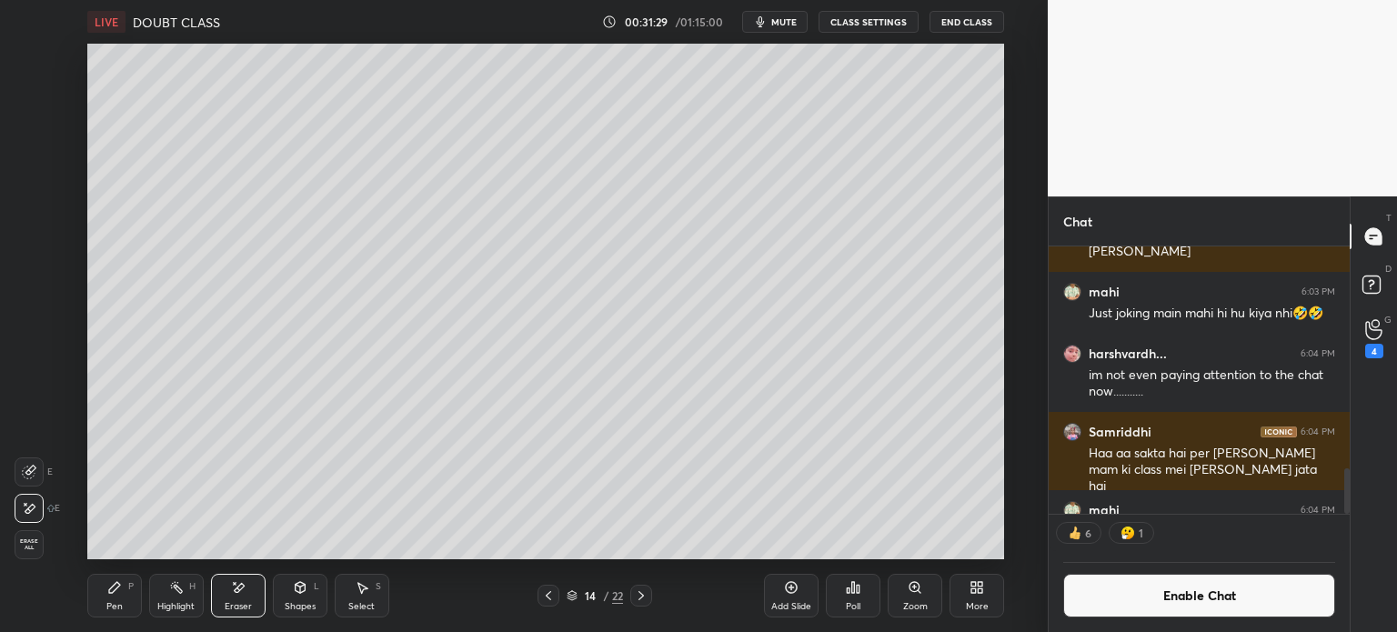
click at [105, 618] on div "Pen P Highlight H Eraser Shapes L Select S 14 / 22 Add Slide Poll Zoom More" at bounding box center [545, 595] width 917 height 73
click at [113, 603] on div "Pen" at bounding box center [114, 606] width 16 height 9
click at [353, 593] on div "Select S" at bounding box center [362, 596] width 55 height 44
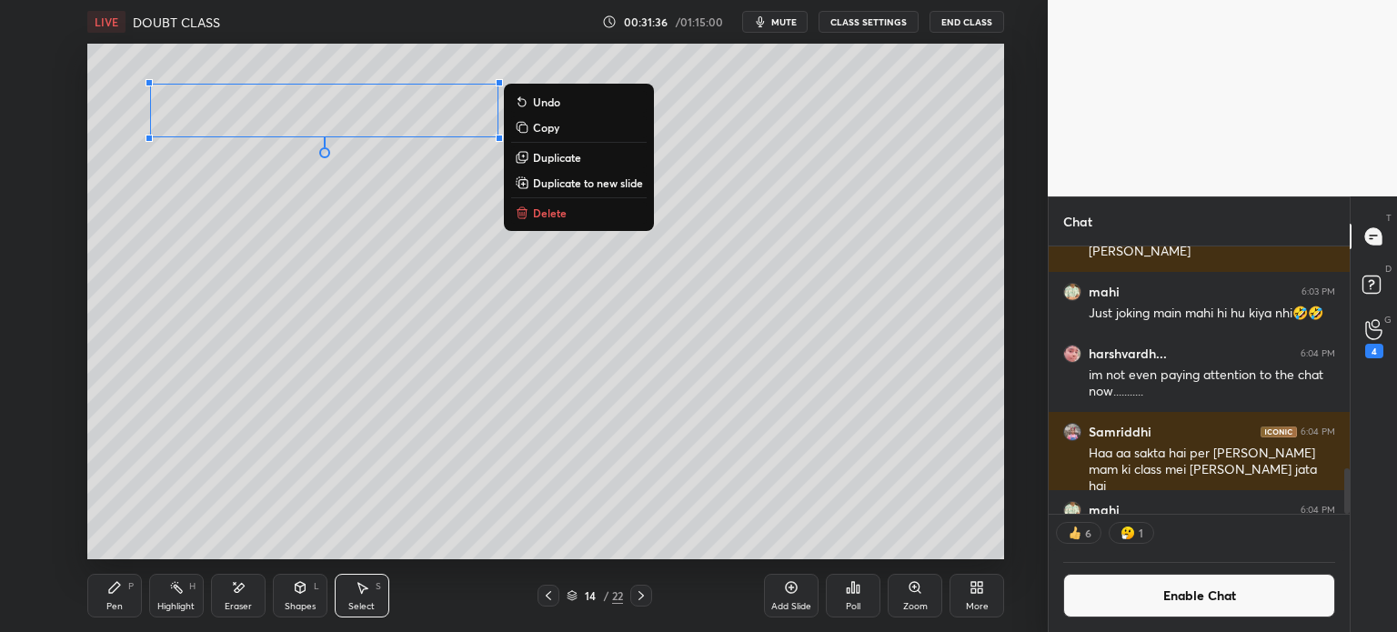
click at [122, 599] on div "Pen P" at bounding box center [114, 596] width 55 height 44
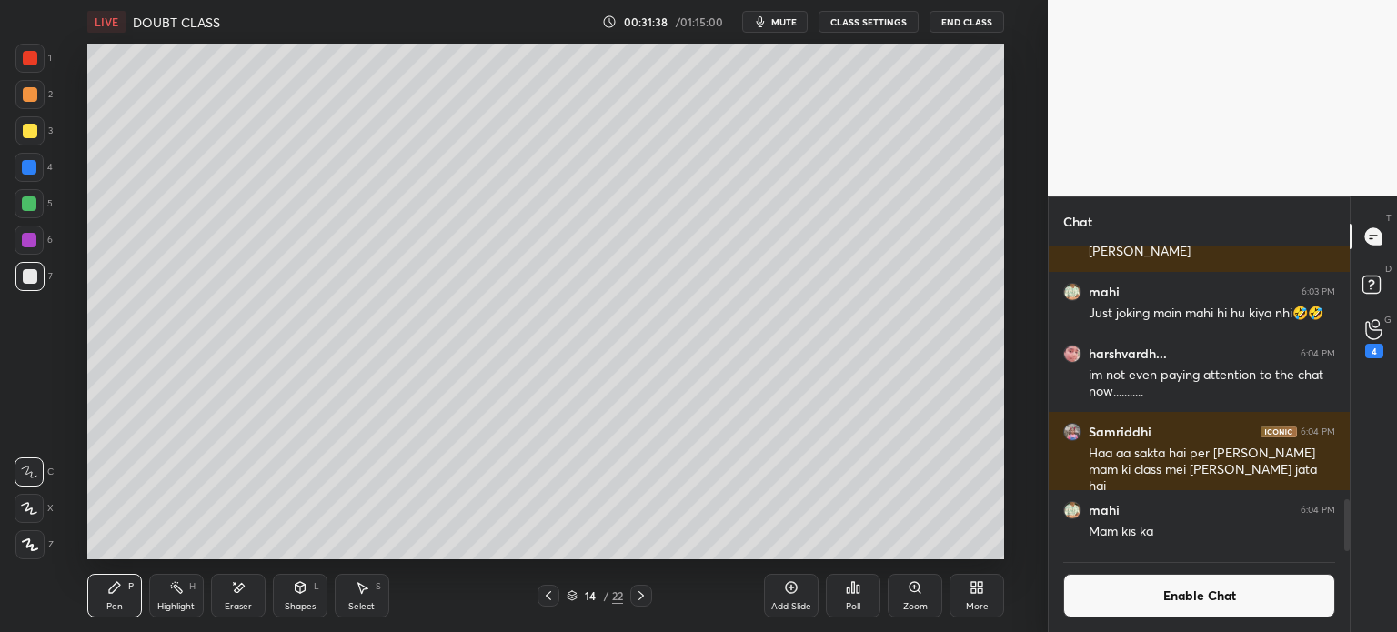
scroll to position [300, 296]
click at [235, 580] on icon at bounding box center [238, 587] width 15 height 15
click at [126, 588] on div "Pen P" at bounding box center [114, 596] width 55 height 44
click at [643, 596] on icon at bounding box center [640, 595] width 5 height 9
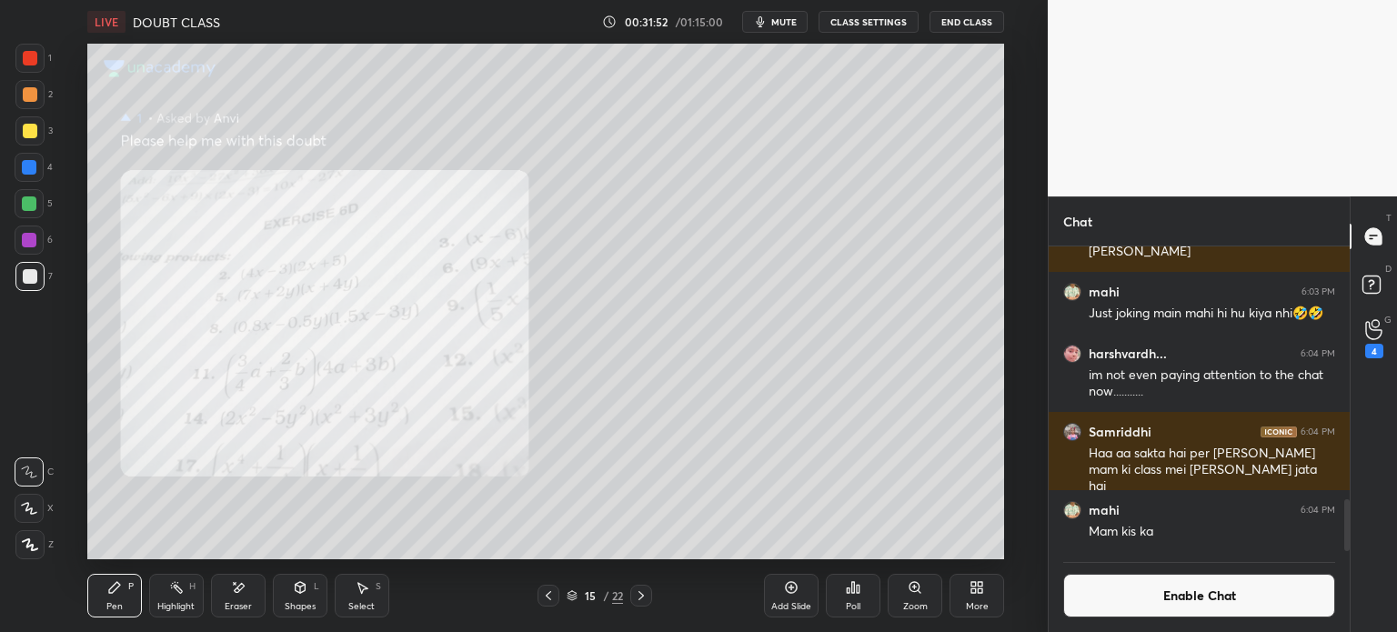
click at [18, 52] on div at bounding box center [29, 58] width 29 height 29
click at [644, 592] on icon at bounding box center [641, 595] width 15 height 15
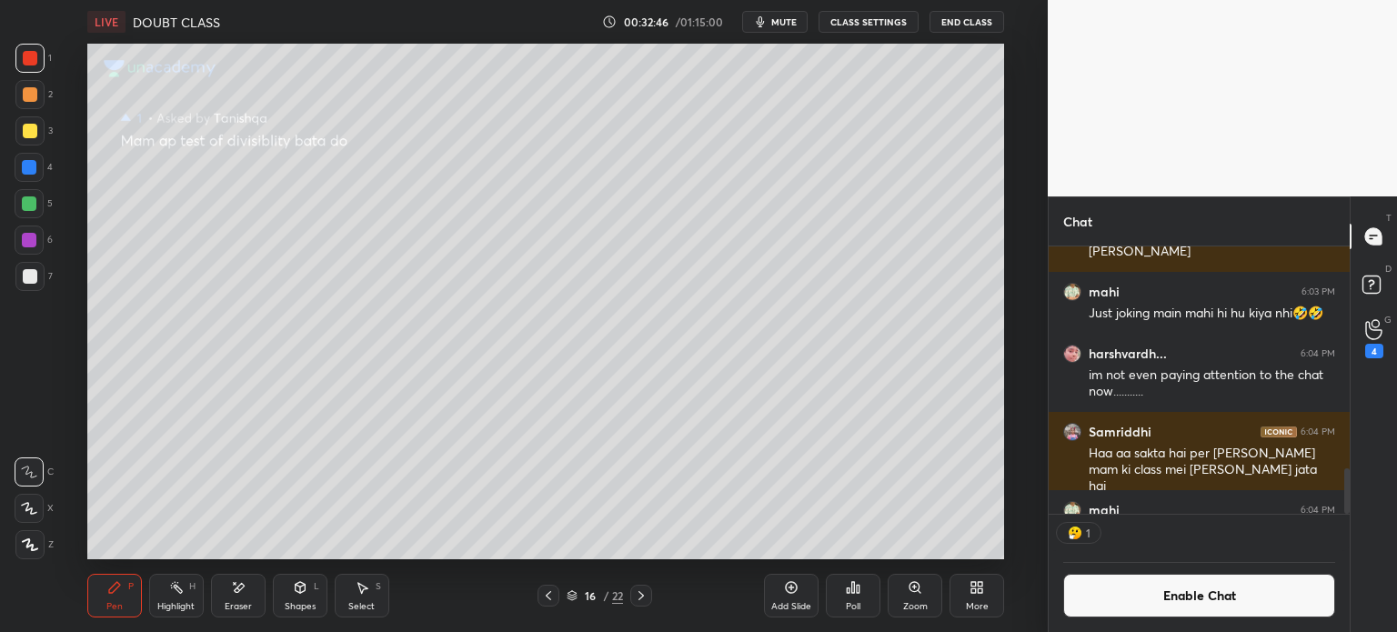
scroll to position [5, 5]
click at [36, 283] on div at bounding box center [29, 276] width 29 height 29
click at [789, 592] on icon at bounding box center [791, 587] width 15 height 15
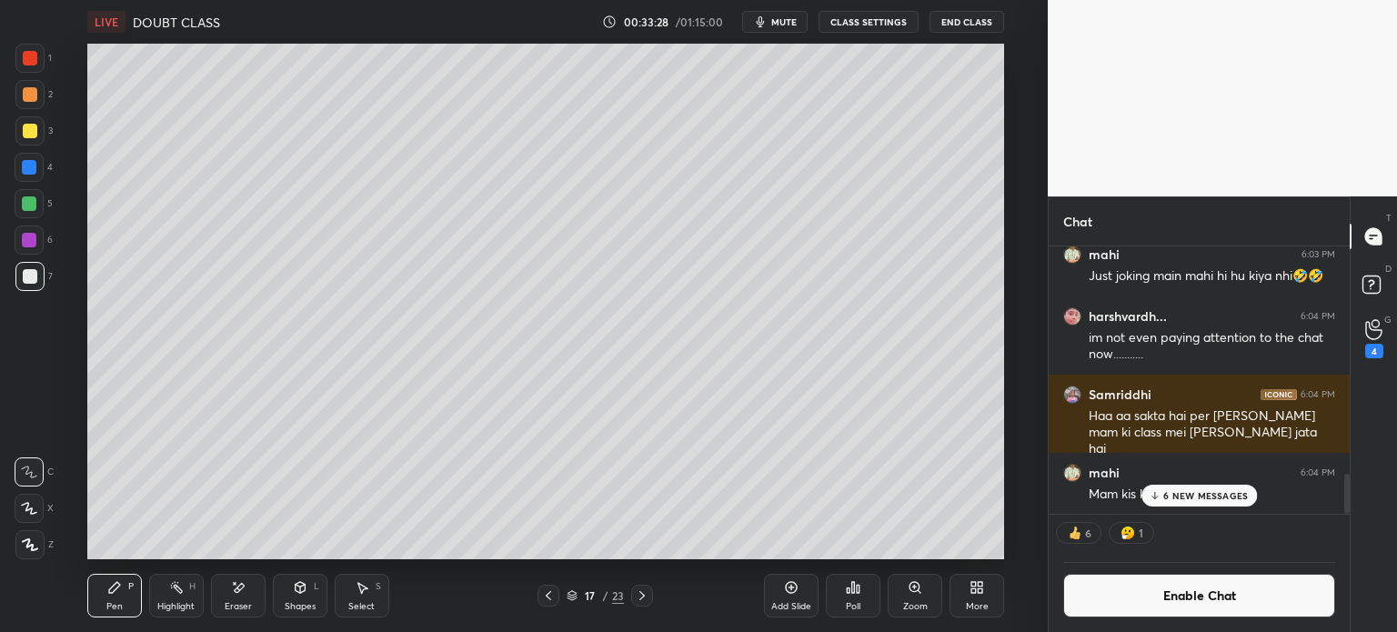
click at [34, 90] on div at bounding box center [30, 94] width 15 height 15
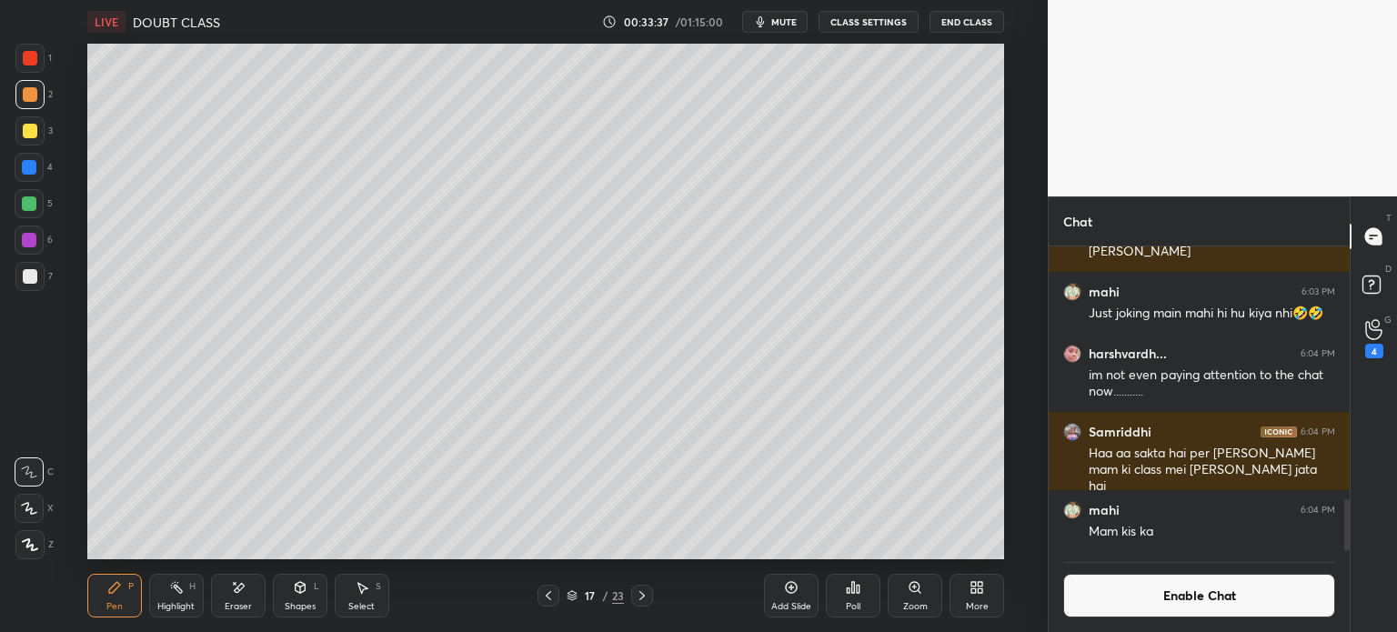
scroll to position [1495, 0]
click at [43, 273] on div at bounding box center [29, 276] width 29 height 29
click at [35, 90] on div at bounding box center [30, 94] width 15 height 15
click at [38, 276] on div at bounding box center [29, 276] width 29 height 29
click at [241, 581] on icon at bounding box center [238, 587] width 15 height 15
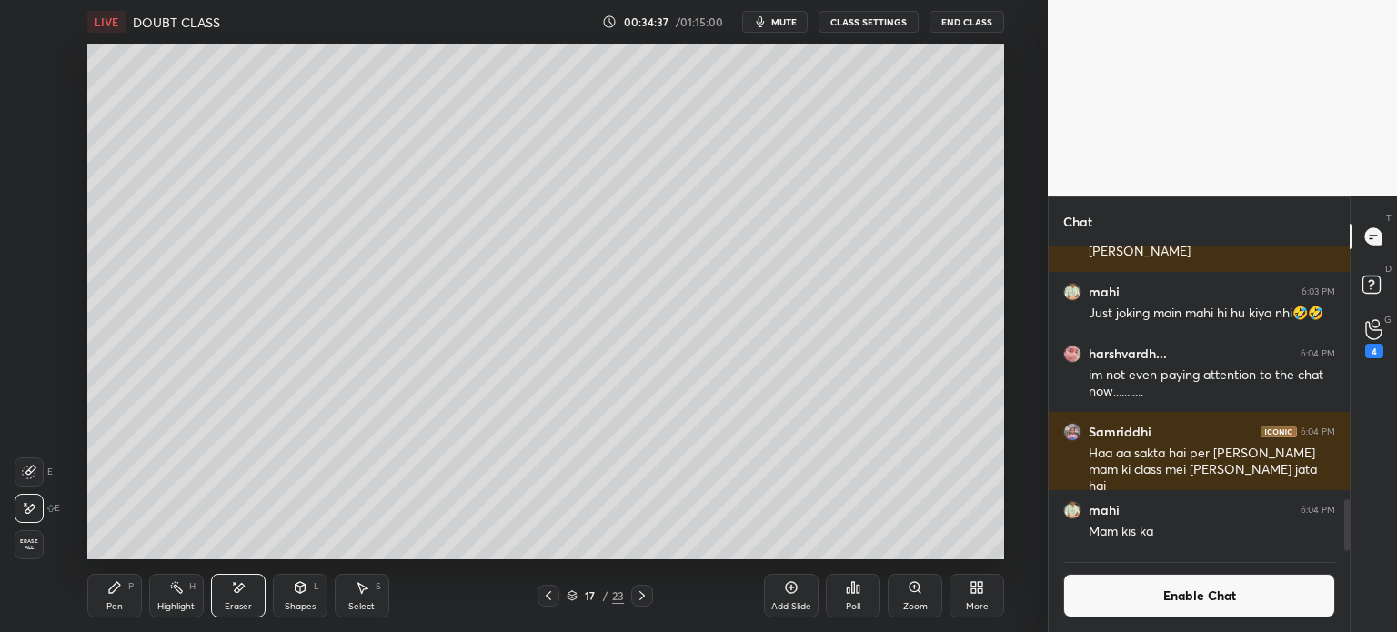
click at [106, 603] on div "Pen" at bounding box center [114, 606] width 16 height 9
click at [1383, 344] on div "3" at bounding box center [1374, 338] width 36 height 33
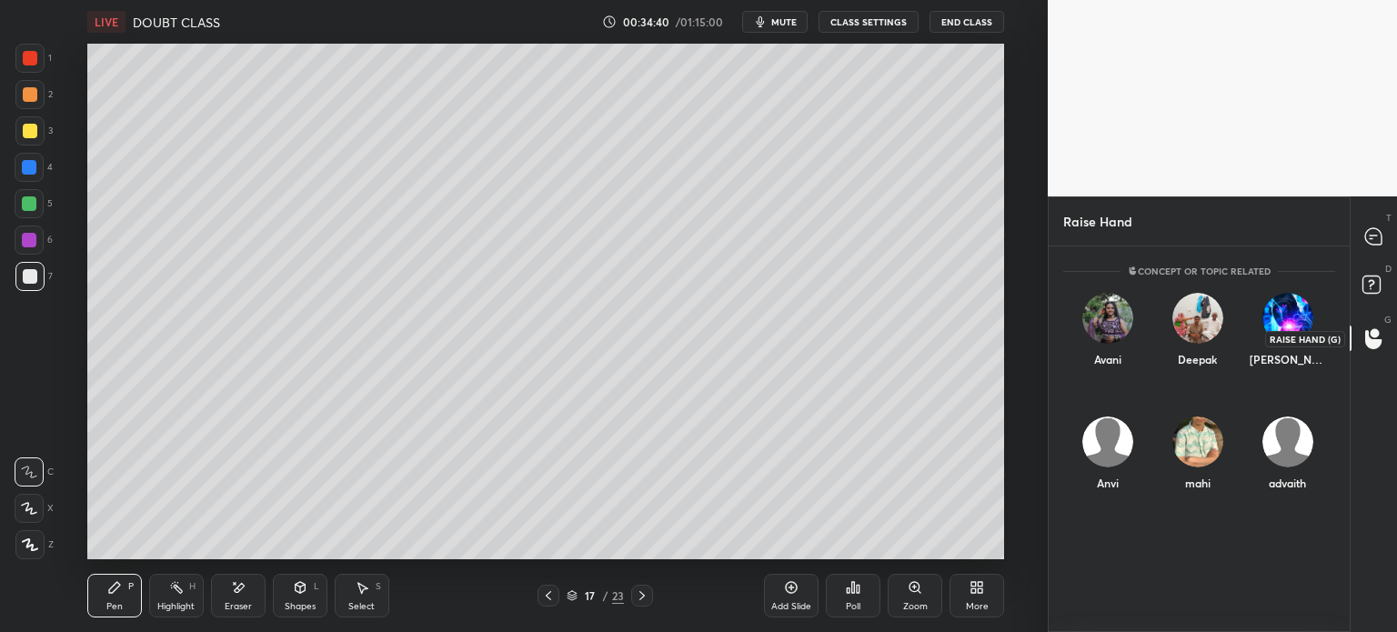
scroll to position [5, 5]
click at [1181, 369] on div "Deepak" at bounding box center [1198, 334] width 90 height 106
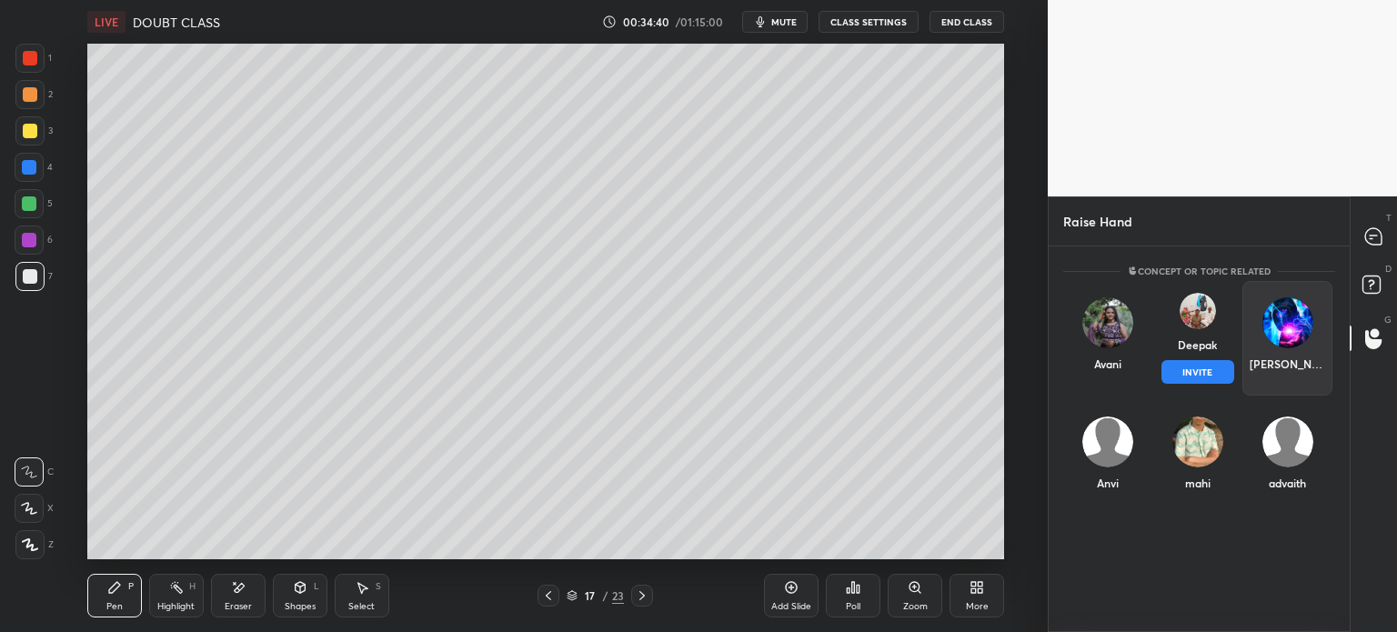
click at [1190, 375] on button "INVITE" at bounding box center [1198, 372] width 74 height 24
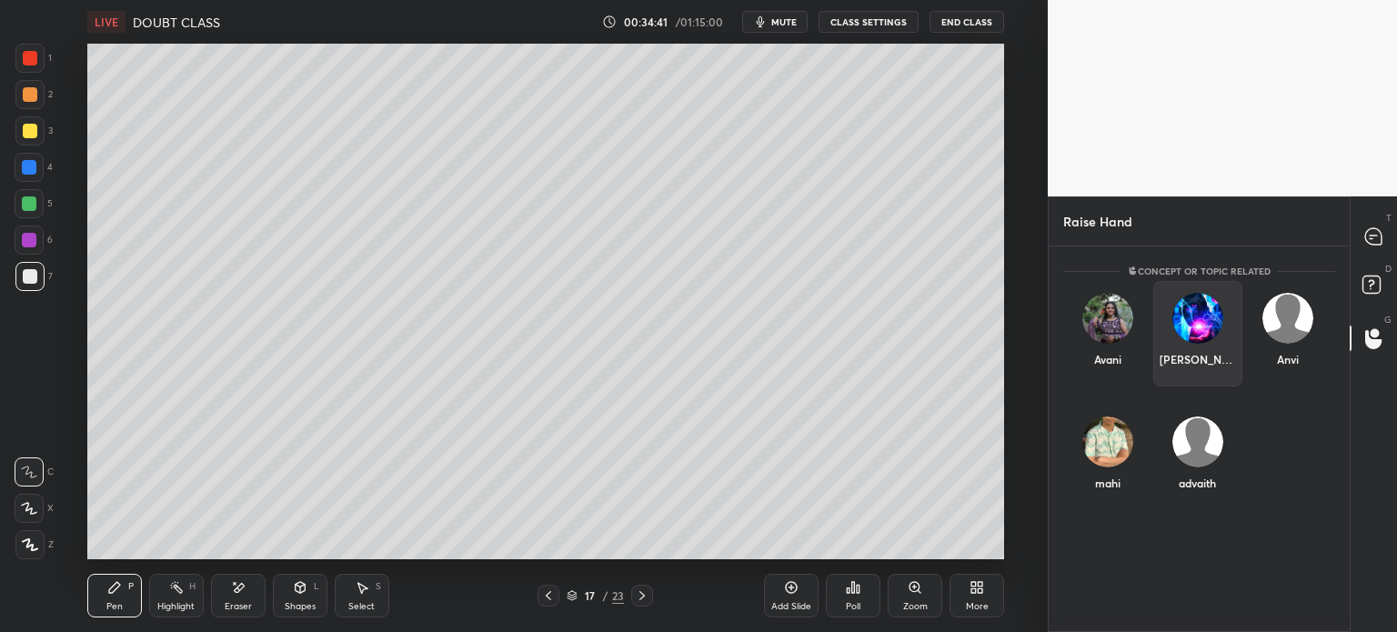
scroll to position [5, 5]
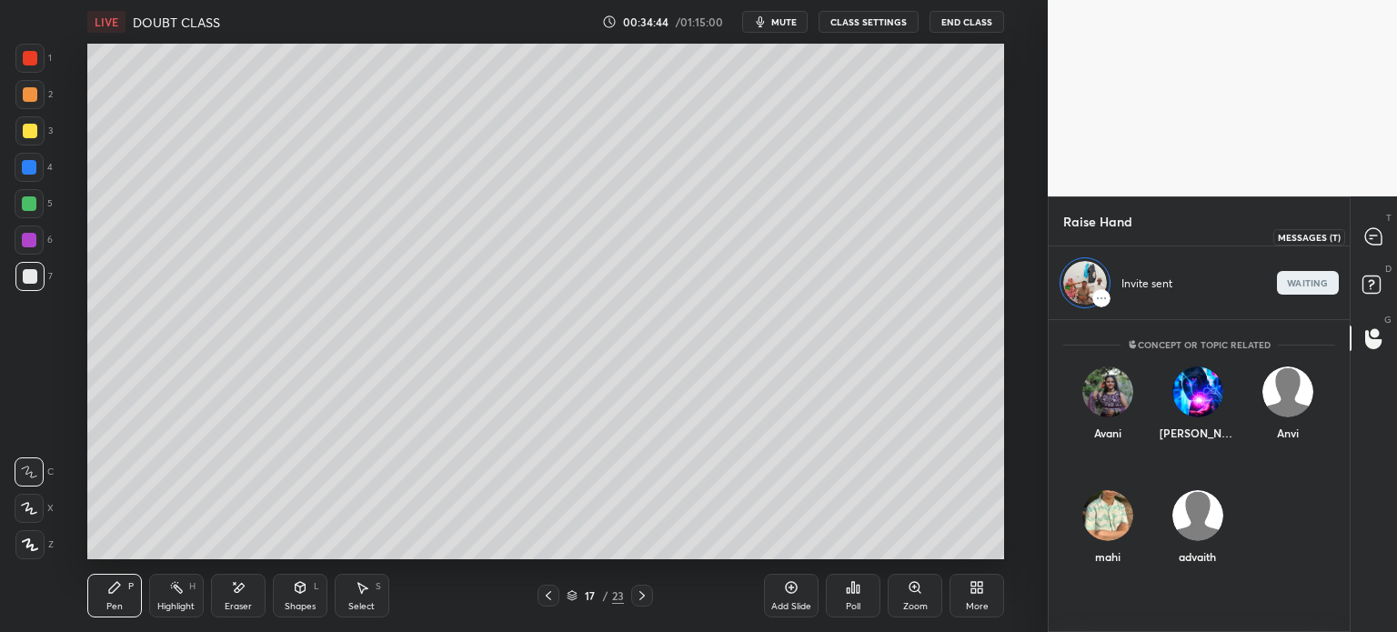
click at [1365, 230] on icon at bounding box center [1373, 236] width 19 height 19
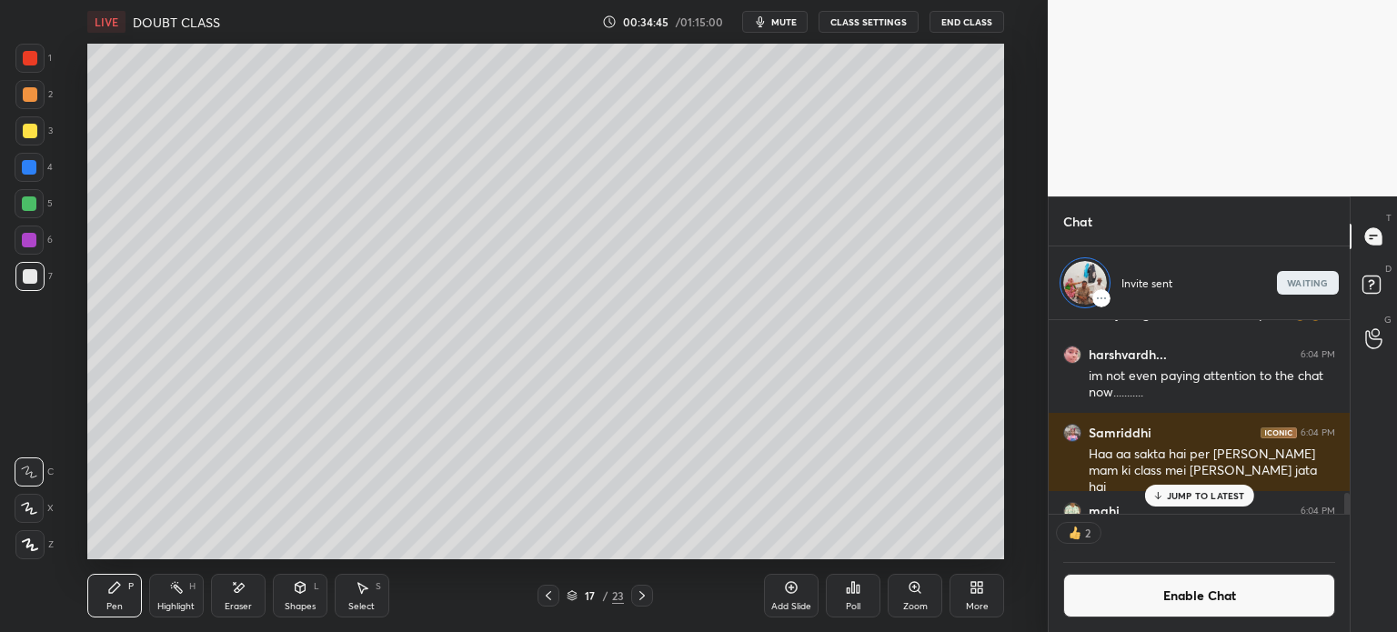
scroll to position [1605, 0]
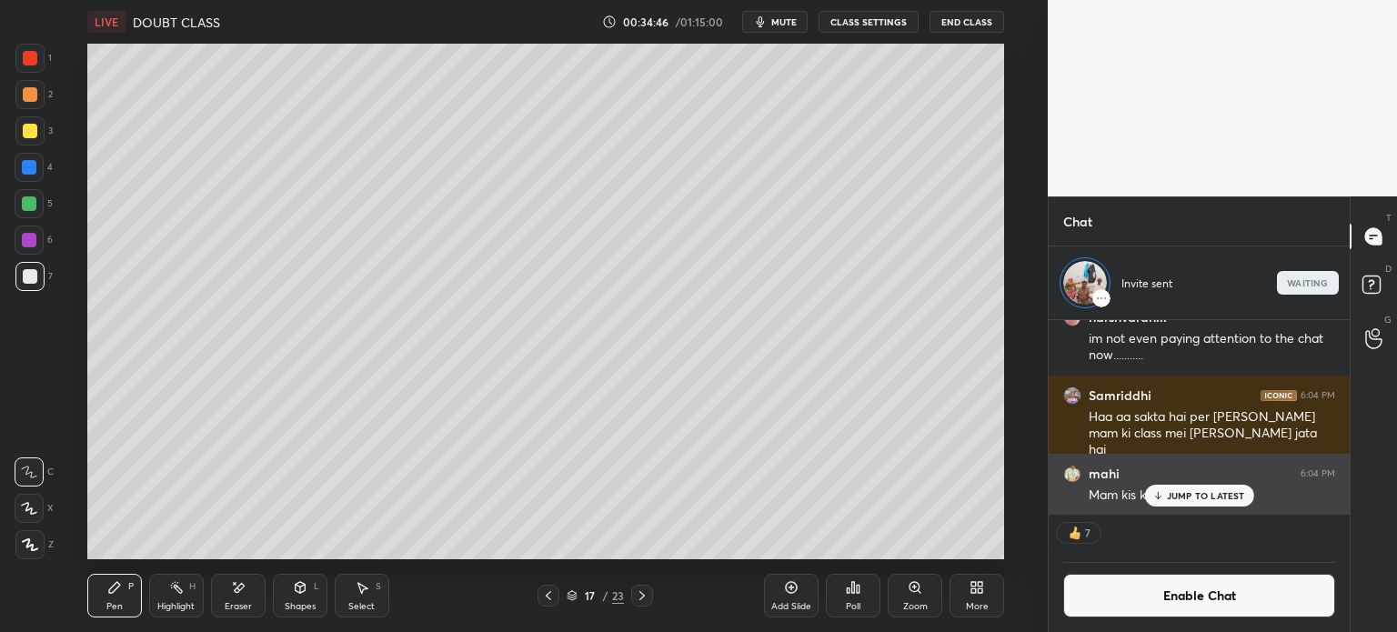
click at [1190, 496] on p "JUMP TO LATEST" at bounding box center [1206, 495] width 78 height 11
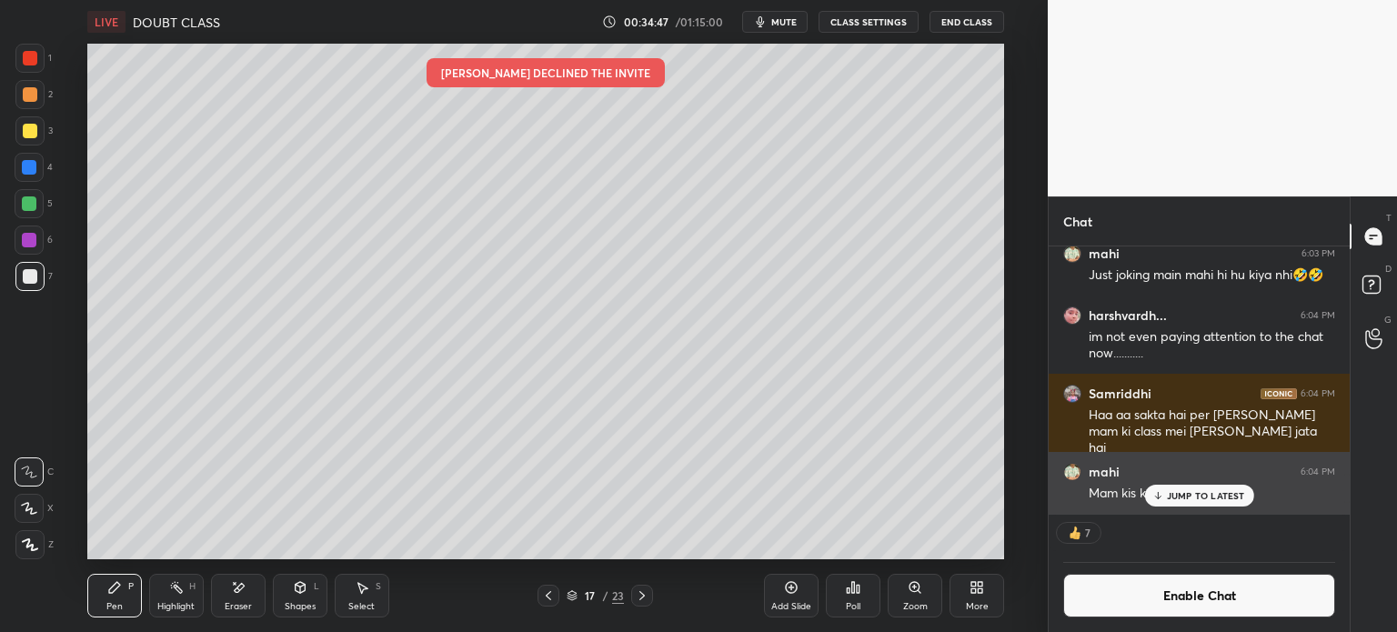
scroll to position [1533, 0]
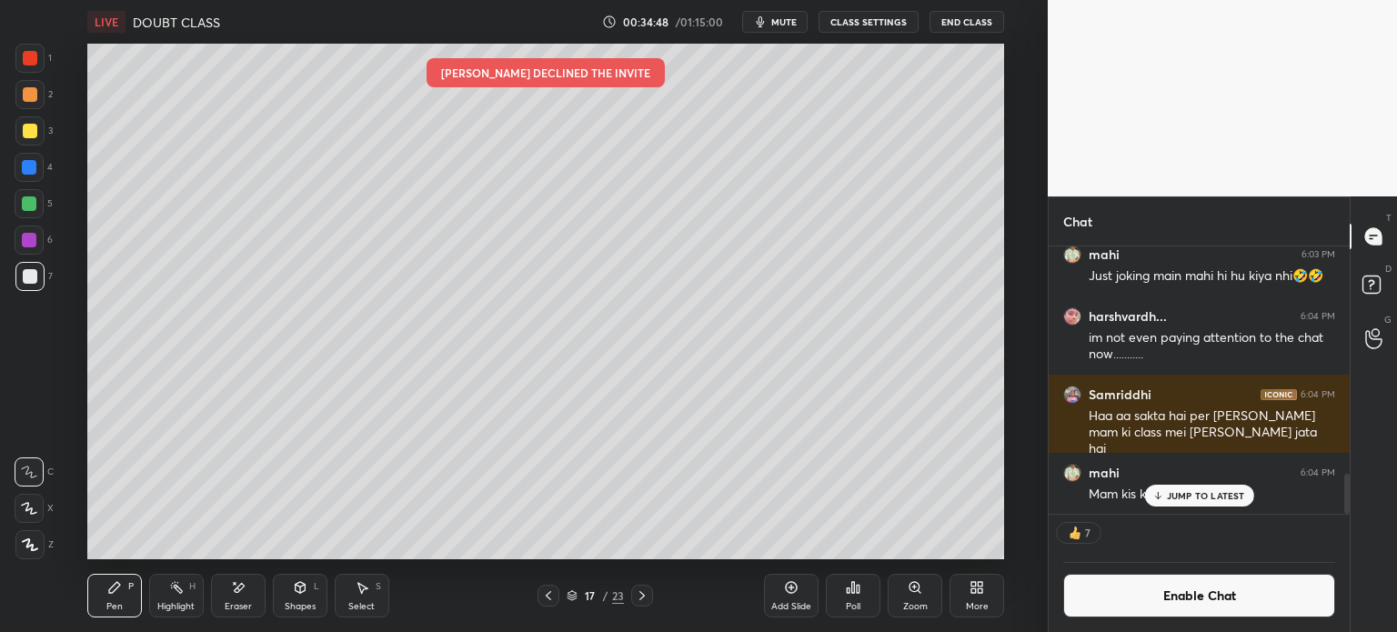
click at [793, 572] on div "Add Slide Poll Zoom More" at bounding box center [884, 596] width 240 height 102
click at [779, 570] on div "Add Slide Poll Zoom More" at bounding box center [884, 596] width 240 height 102
click at [789, 592] on icon at bounding box center [791, 587] width 15 height 15
click at [23, 131] on div at bounding box center [30, 131] width 15 height 15
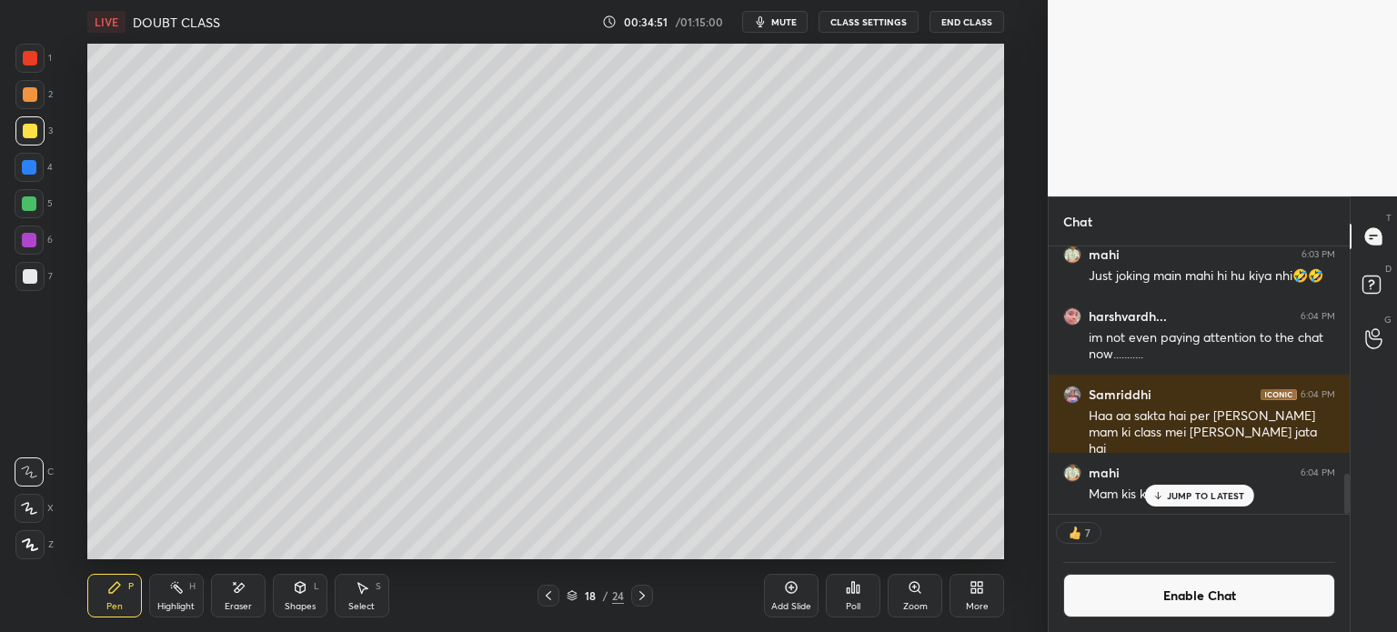
click at [35, 101] on div at bounding box center [29, 94] width 29 height 29
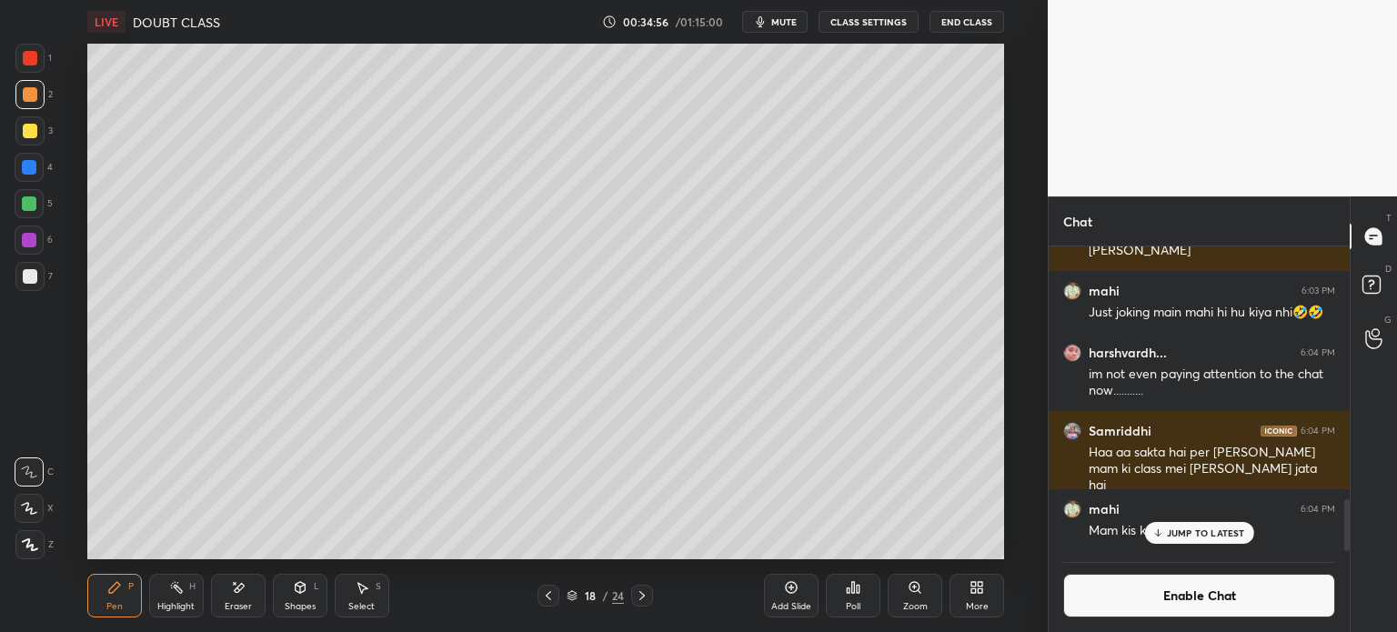
scroll to position [1495, 0]
click at [368, 592] on icon at bounding box center [362, 587] width 15 height 15
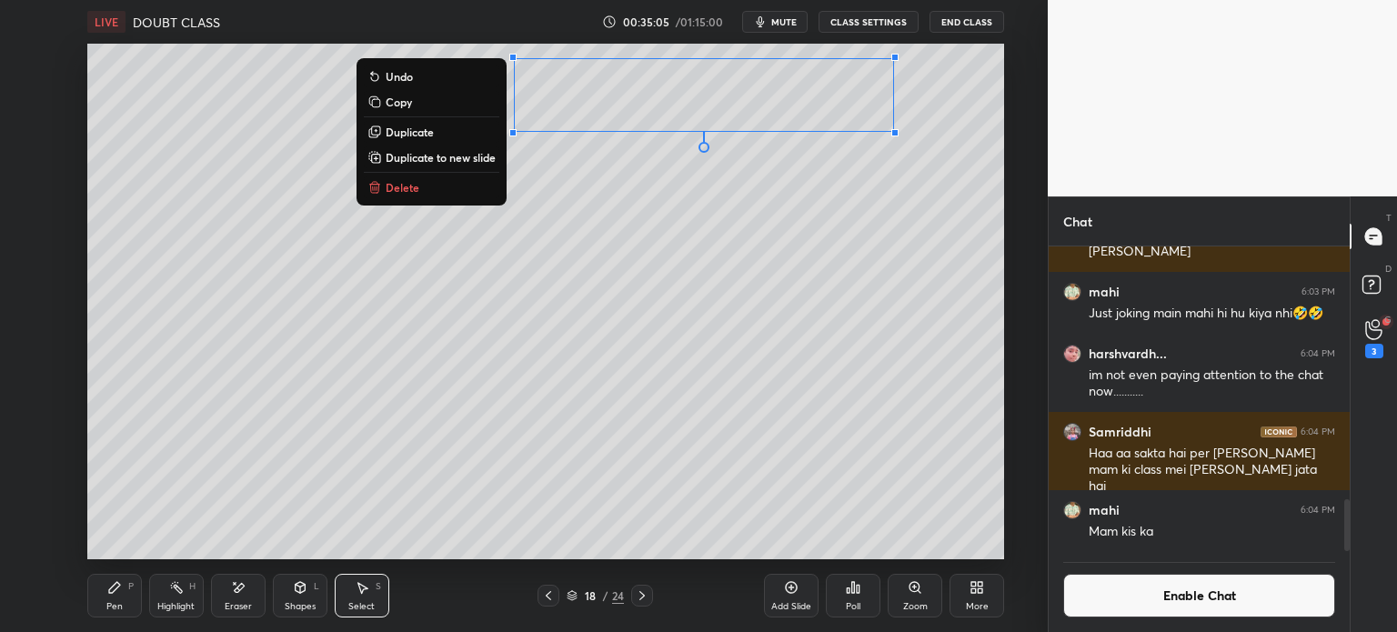
click at [449, 131] on button "Duplicate" at bounding box center [432, 132] width 136 height 22
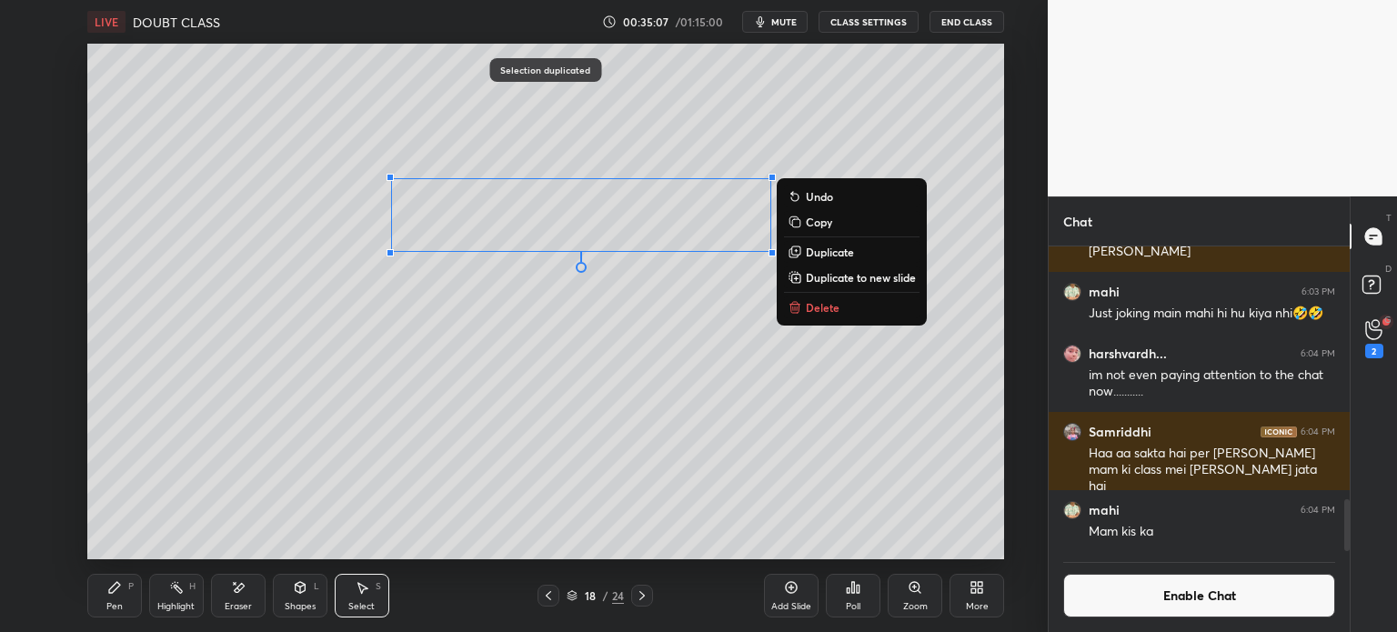
click at [113, 588] on icon at bounding box center [114, 587] width 11 height 11
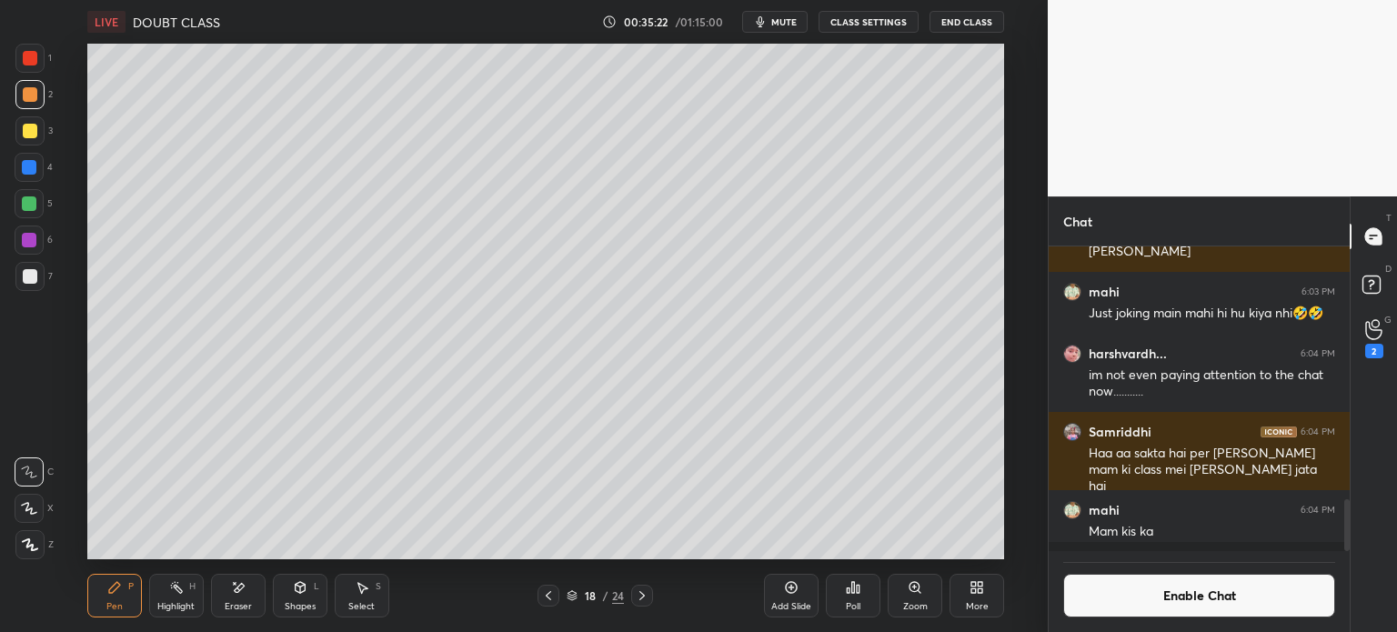
scroll to position [300, 296]
click at [800, 607] on div "Add Slide" at bounding box center [791, 606] width 40 height 9
click at [34, 141] on div at bounding box center [29, 130] width 29 height 29
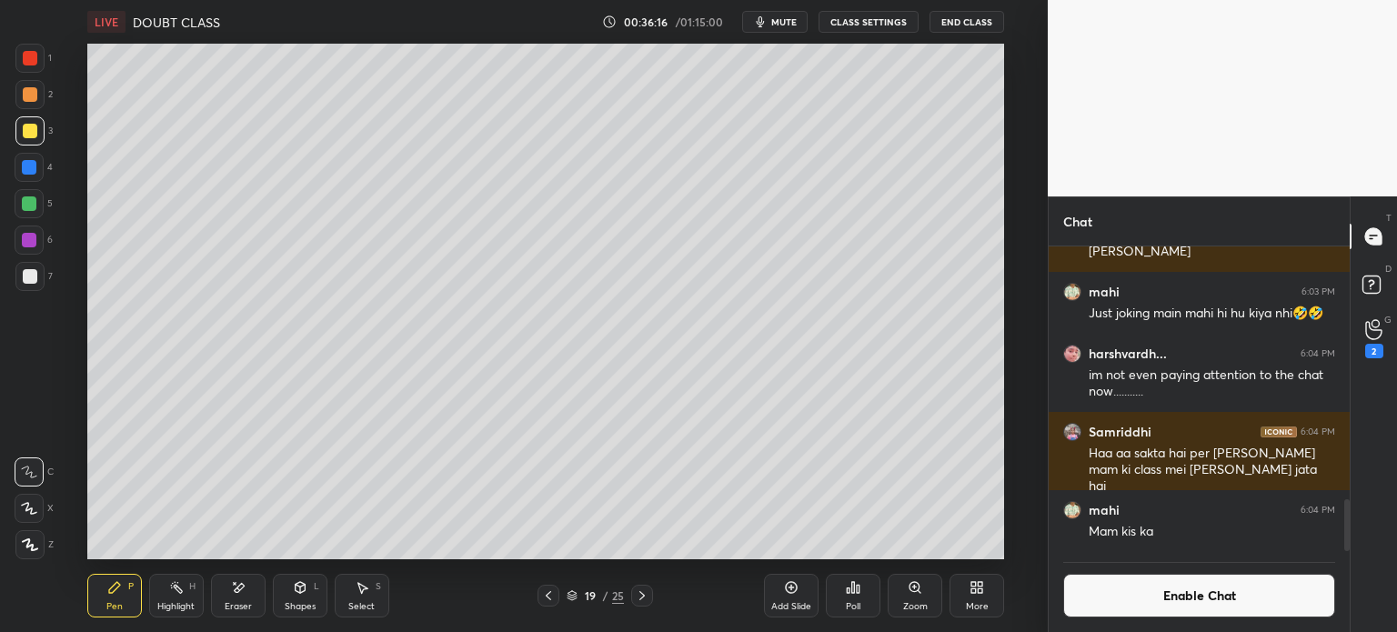
click at [1353, 345] on div "G Raise Hand (G) 2" at bounding box center [1374, 338] width 46 height 51
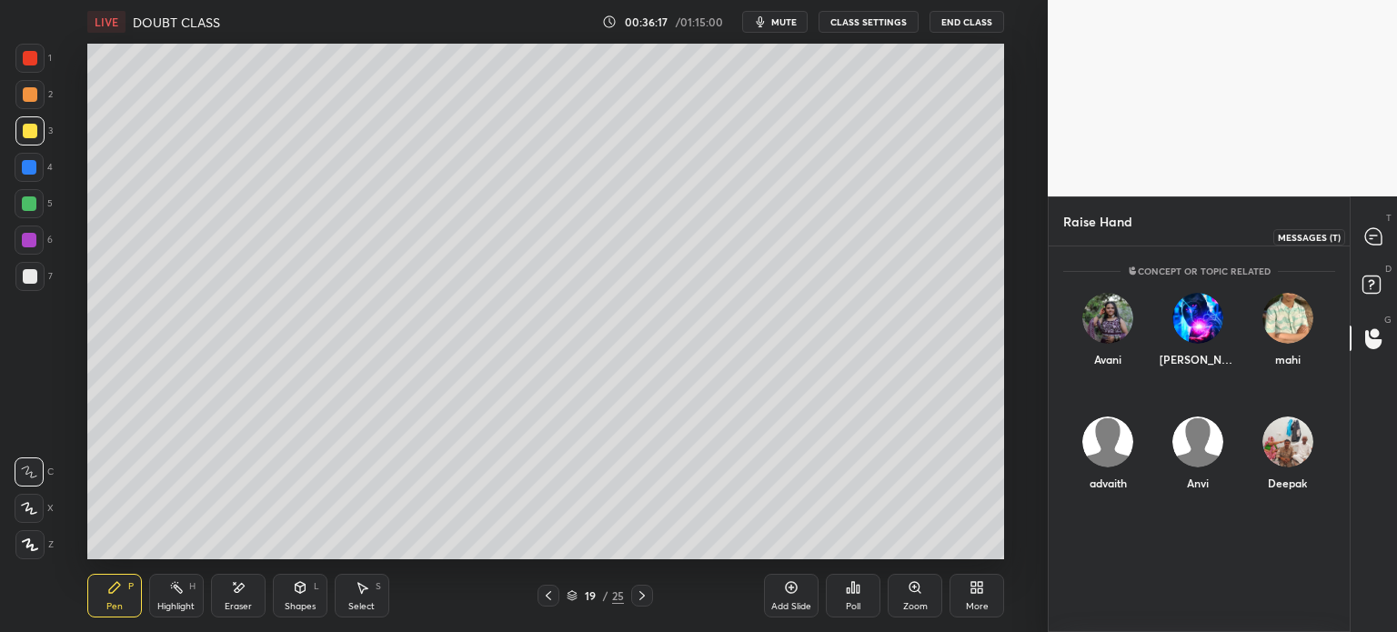
click at [1365, 242] on icon at bounding box center [1373, 236] width 19 height 19
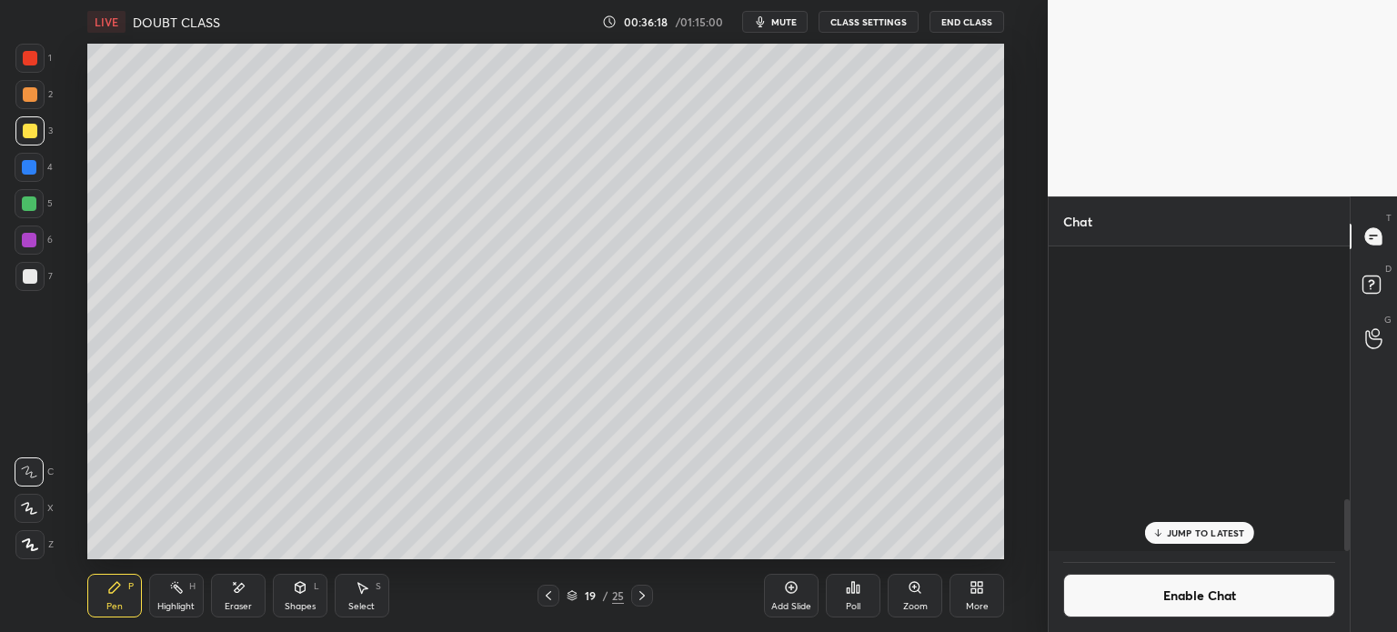
scroll to position [300, 296]
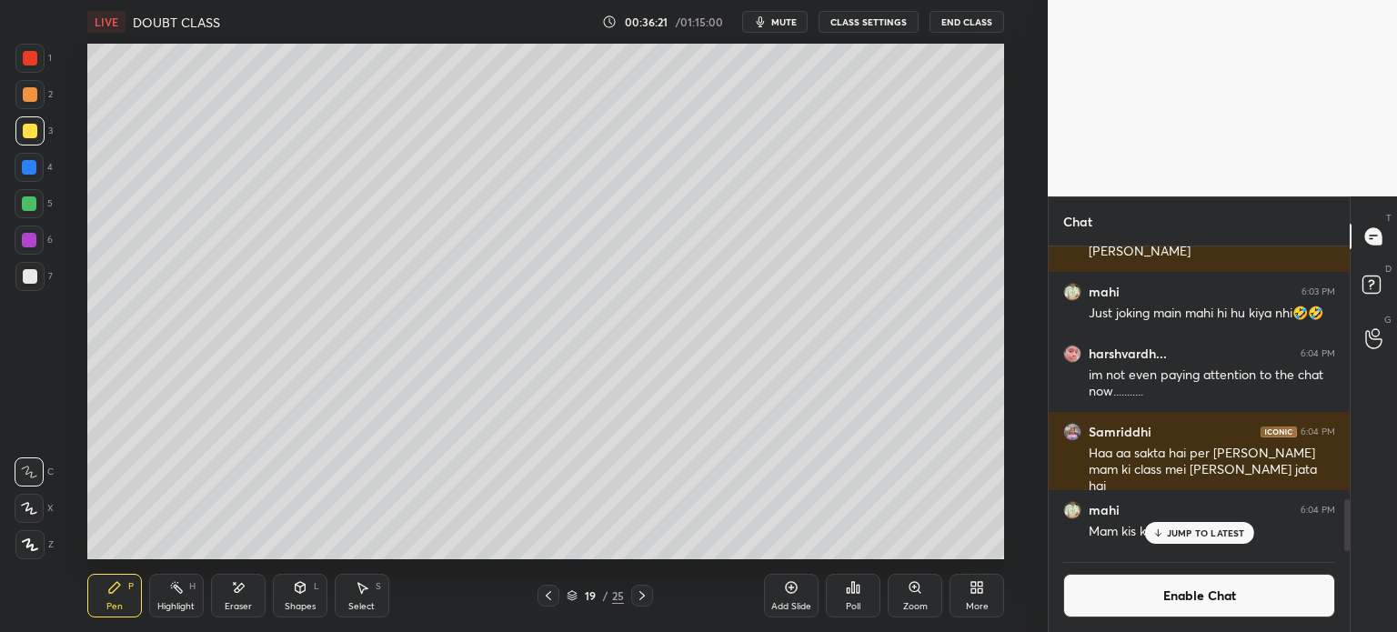
click at [545, 598] on icon at bounding box center [548, 595] width 15 height 15
click at [548, 594] on icon at bounding box center [548, 595] width 5 height 9
click at [381, 599] on div "Select S" at bounding box center [362, 596] width 55 height 44
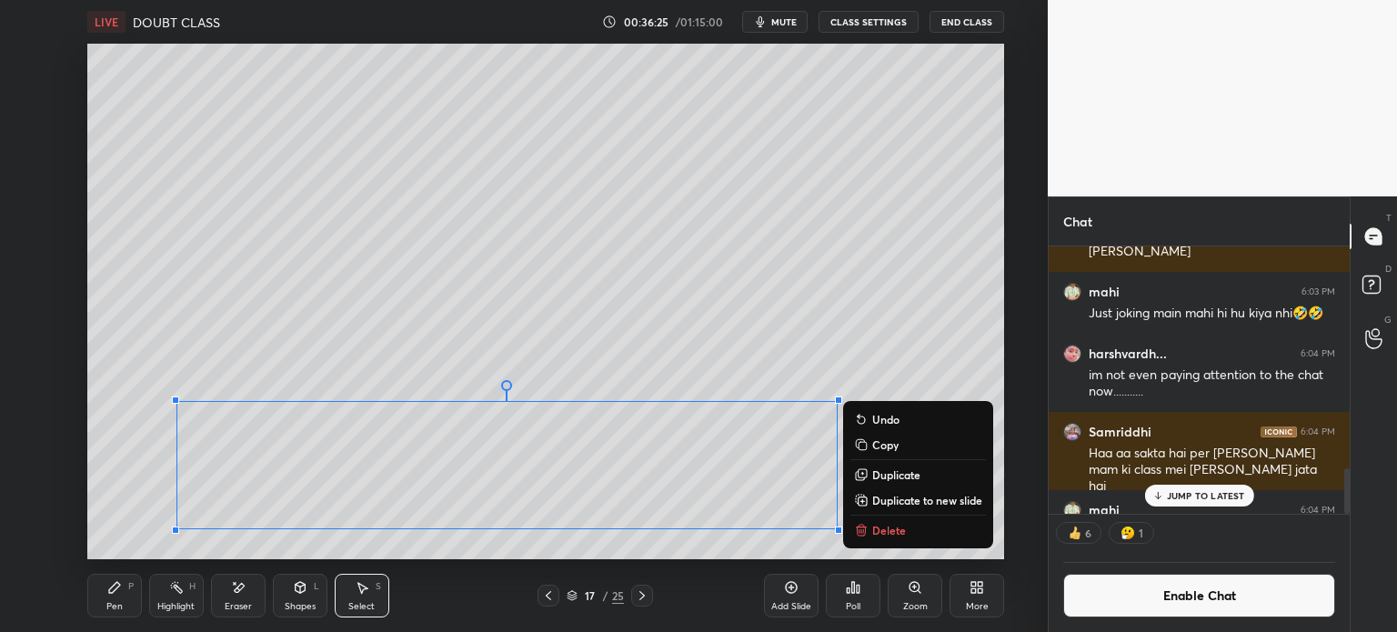
click at [879, 443] on p "Copy" at bounding box center [885, 444] width 26 height 15
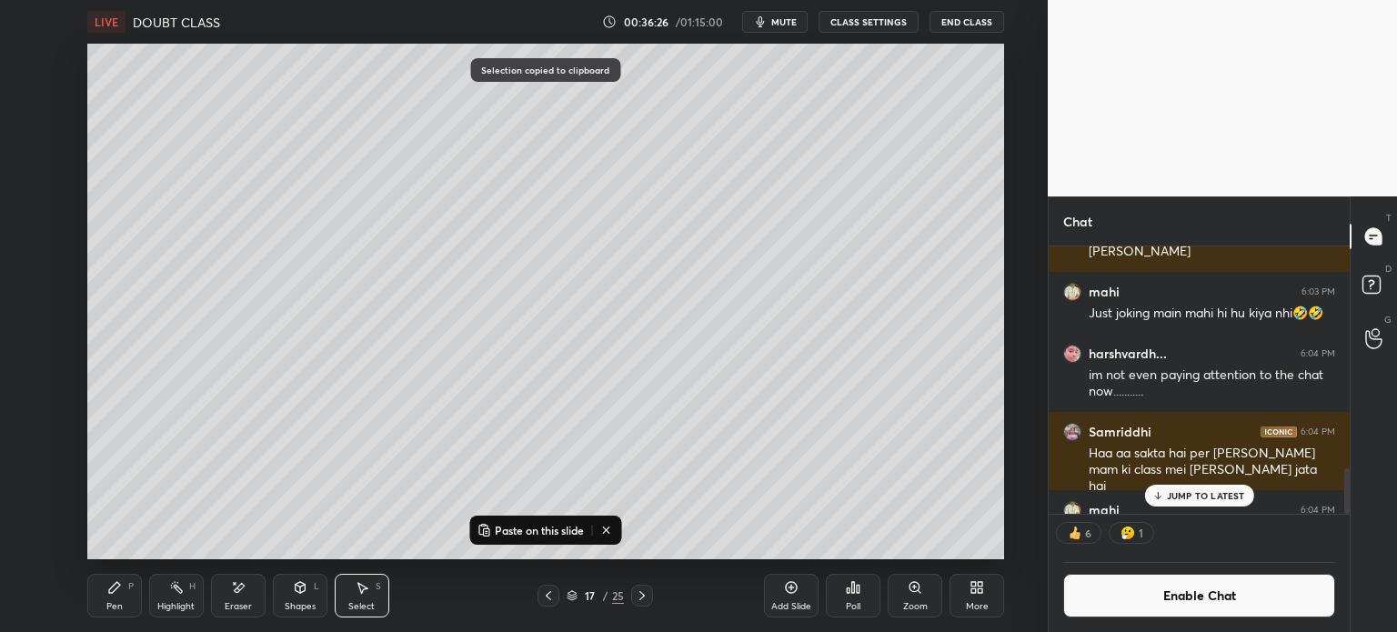
click at [646, 593] on icon at bounding box center [642, 595] width 15 height 15
click at [645, 595] on icon at bounding box center [642, 595] width 15 height 15
click at [548, 523] on button "Paste on this slide" at bounding box center [530, 530] width 115 height 22
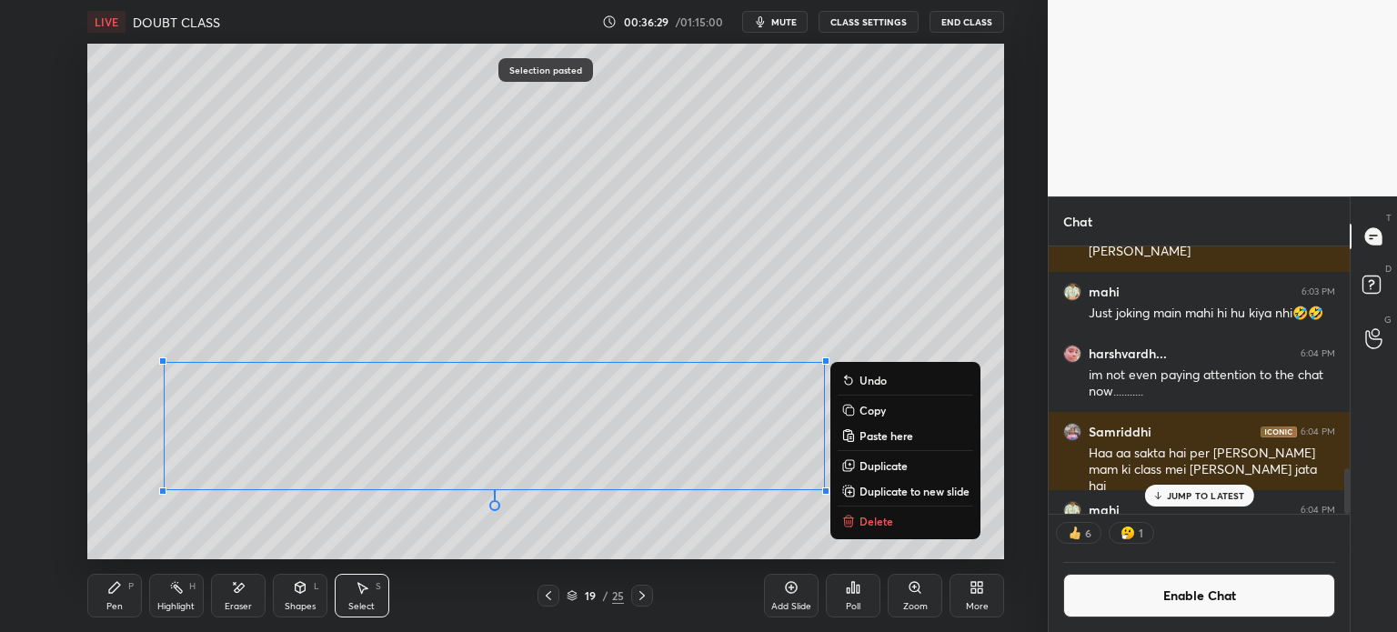
click at [229, 590] on div "Eraser" at bounding box center [238, 596] width 55 height 44
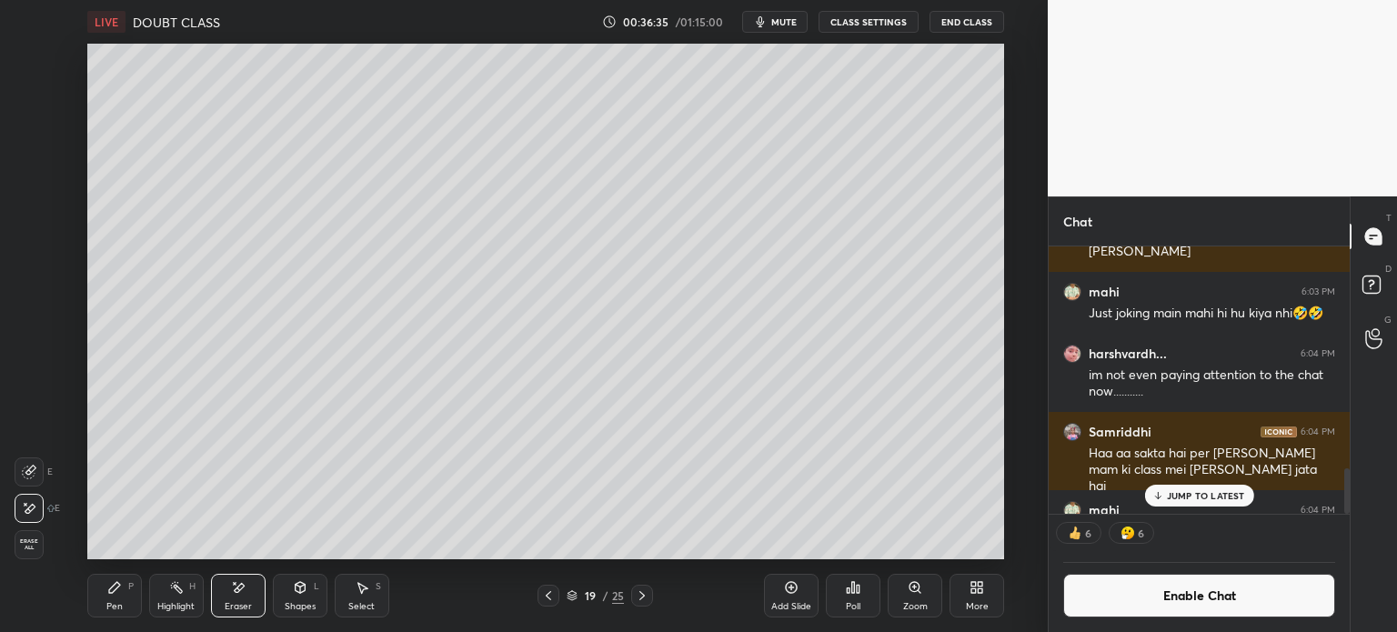
click at [109, 593] on icon at bounding box center [114, 587] width 11 height 11
click at [25, 94] on div at bounding box center [30, 94] width 15 height 15
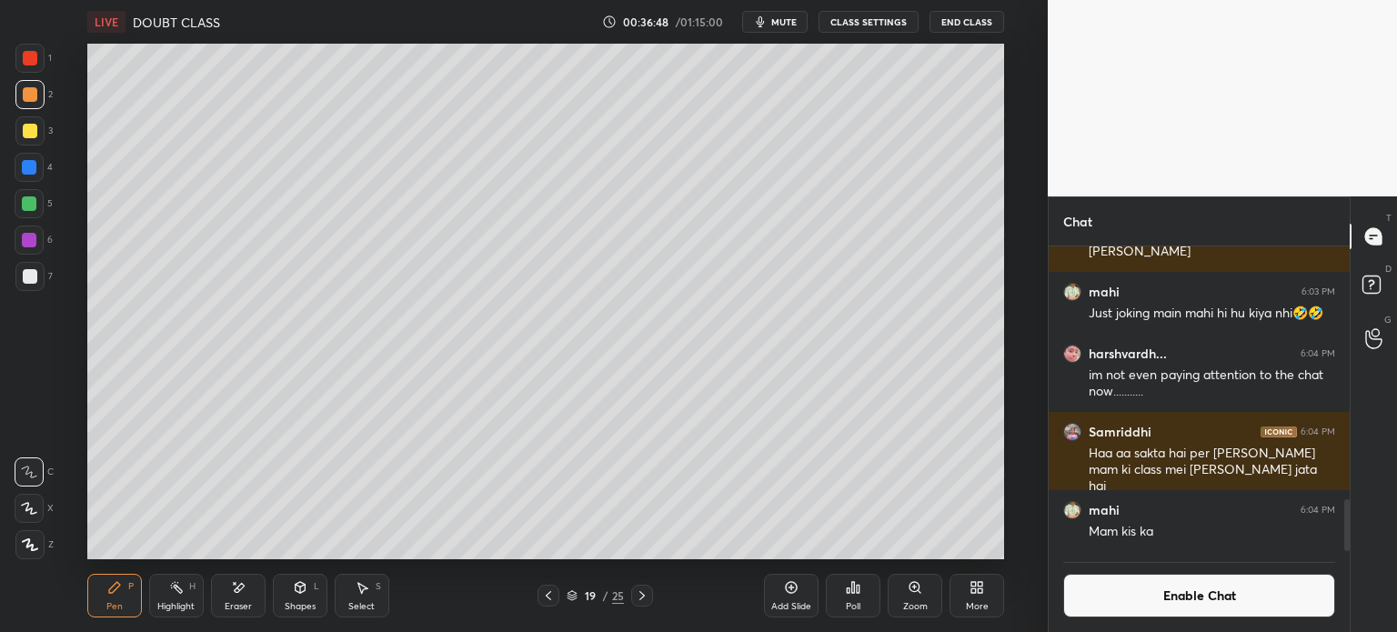
click at [795, 596] on div "Add Slide" at bounding box center [791, 596] width 55 height 44
click at [40, 277] on div at bounding box center [29, 276] width 29 height 29
click at [227, 589] on div "Eraser" at bounding box center [238, 596] width 55 height 44
click at [126, 618] on div "Pen P Highlight H Eraser Shapes L Select S 20 / 26 Add Slide Poll Zoom More" at bounding box center [545, 595] width 917 height 73
click at [123, 601] on div "Pen P" at bounding box center [114, 596] width 55 height 44
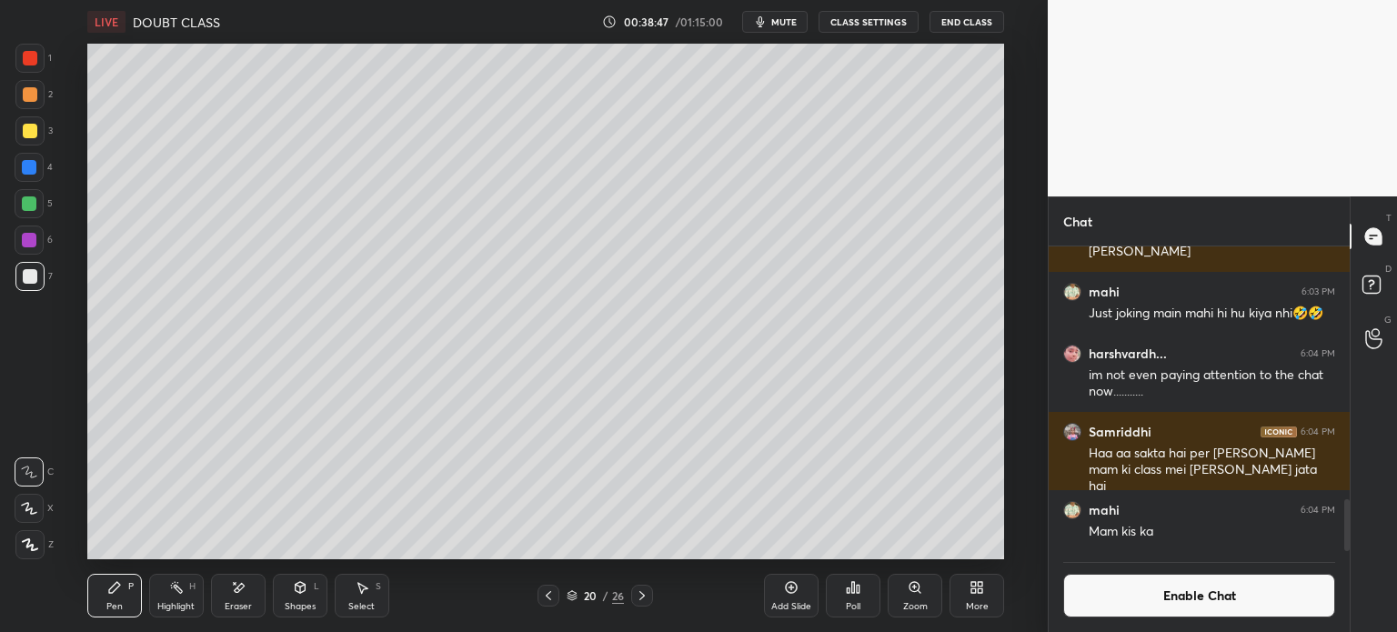
click at [234, 593] on icon at bounding box center [238, 587] width 15 height 15
click at [364, 607] on div "Select" at bounding box center [361, 606] width 26 height 9
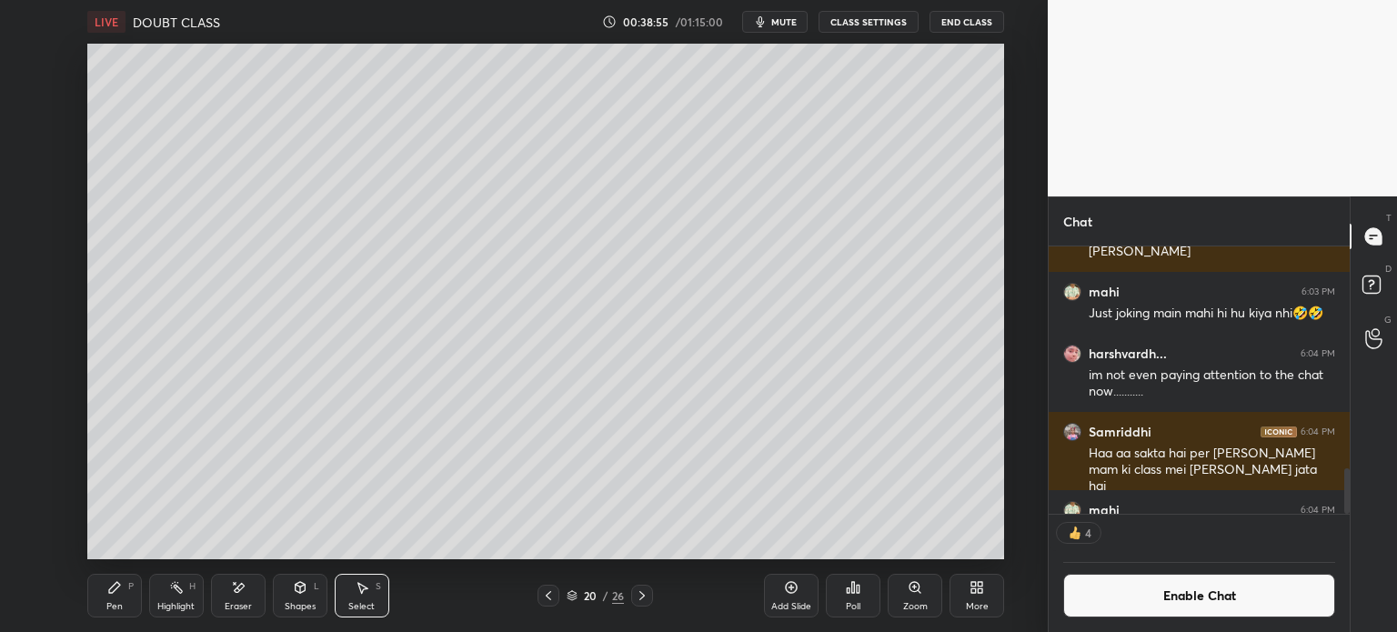
click at [300, 587] on icon at bounding box center [300, 586] width 10 height 3
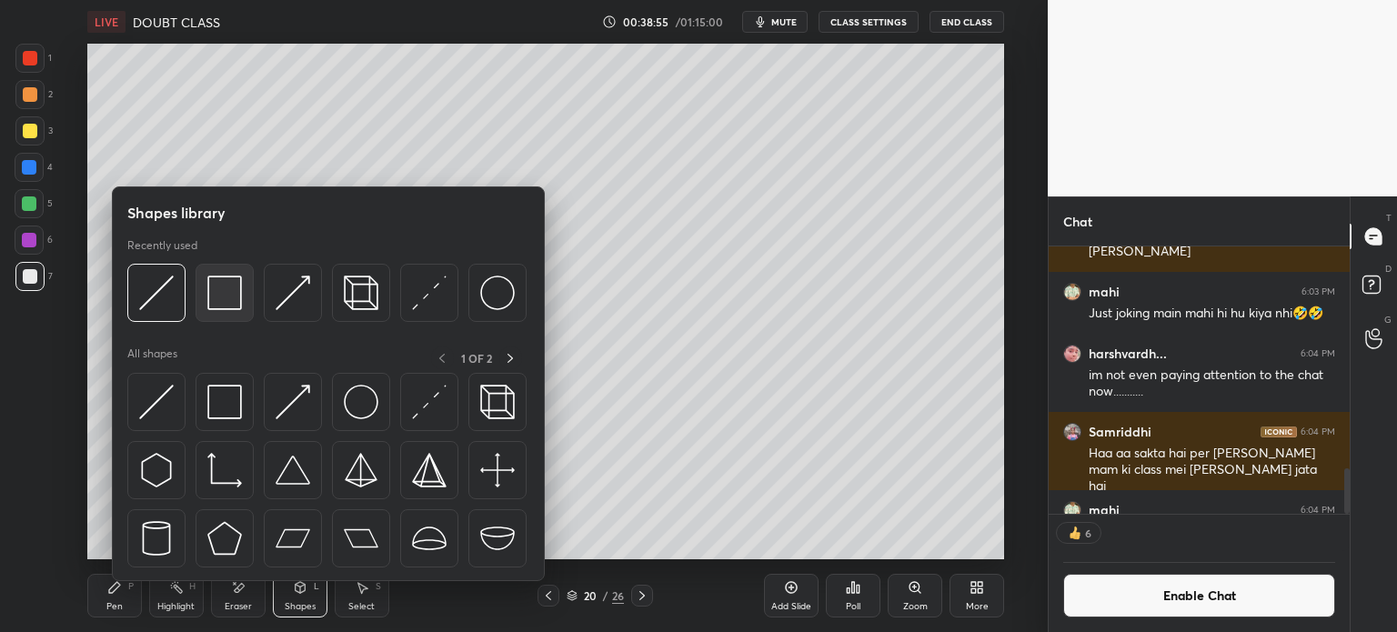
click at [211, 299] on img at bounding box center [224, 293] width 35 height 35
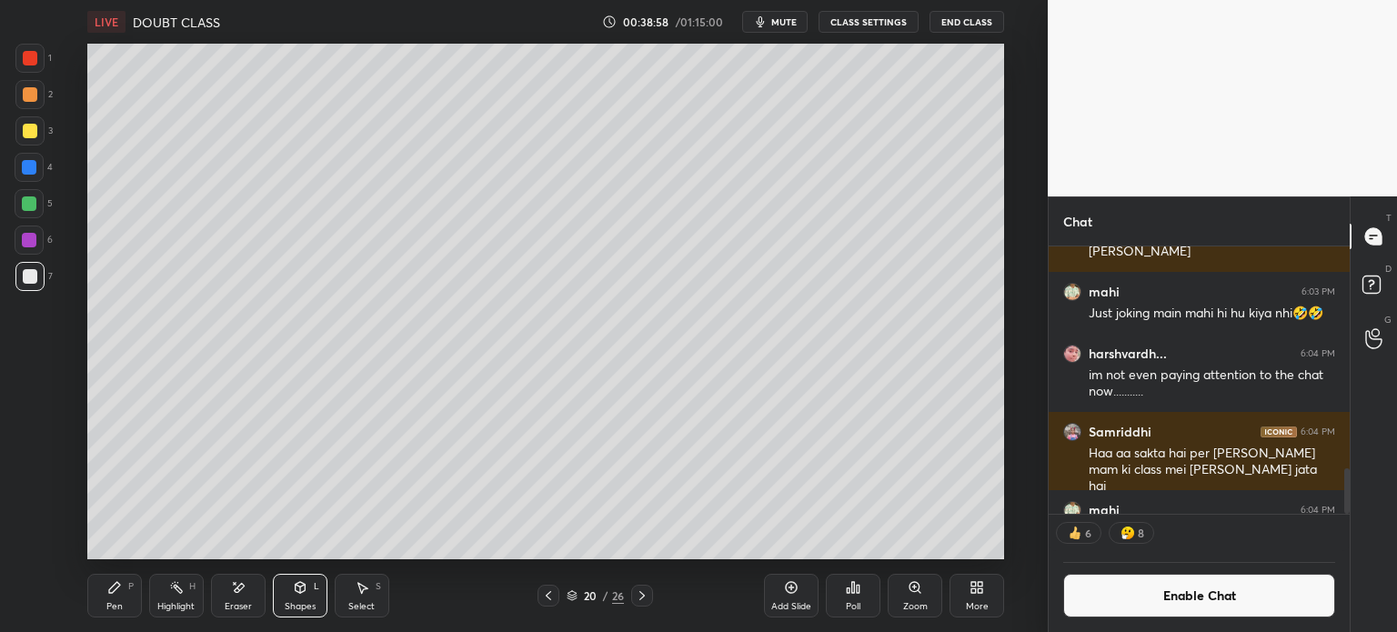
click at [138, 597] on div "Pen P" at bounding box center [114, 596] width 55 height 44
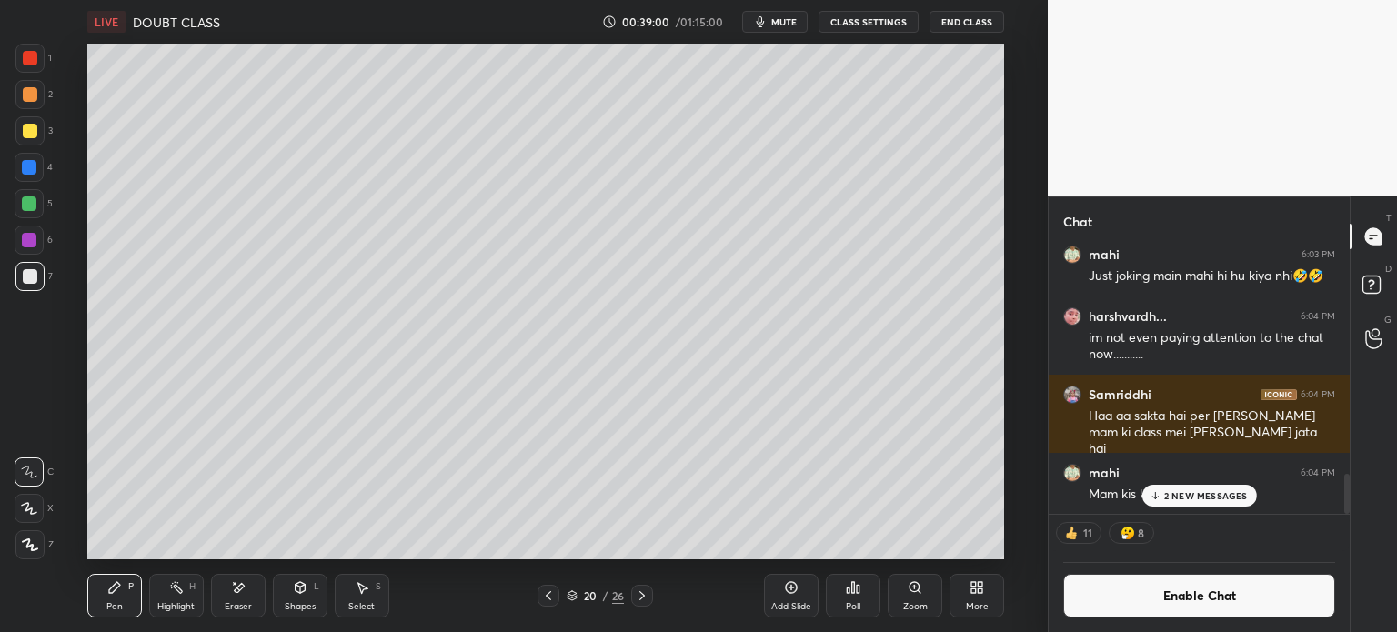
click at [631, 591] on div at bounding box center [642, 596] width 22 height 22
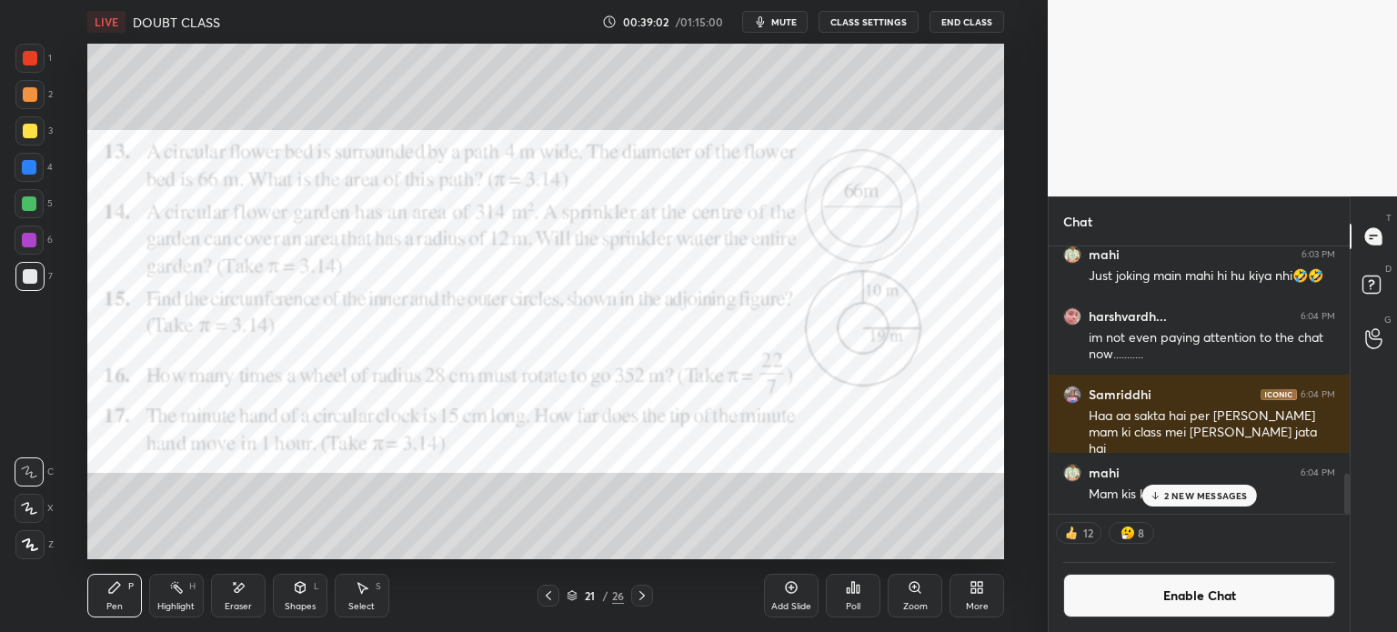
click at [641, 597] on icon at bounding box center [642, 595] width 15 height 15
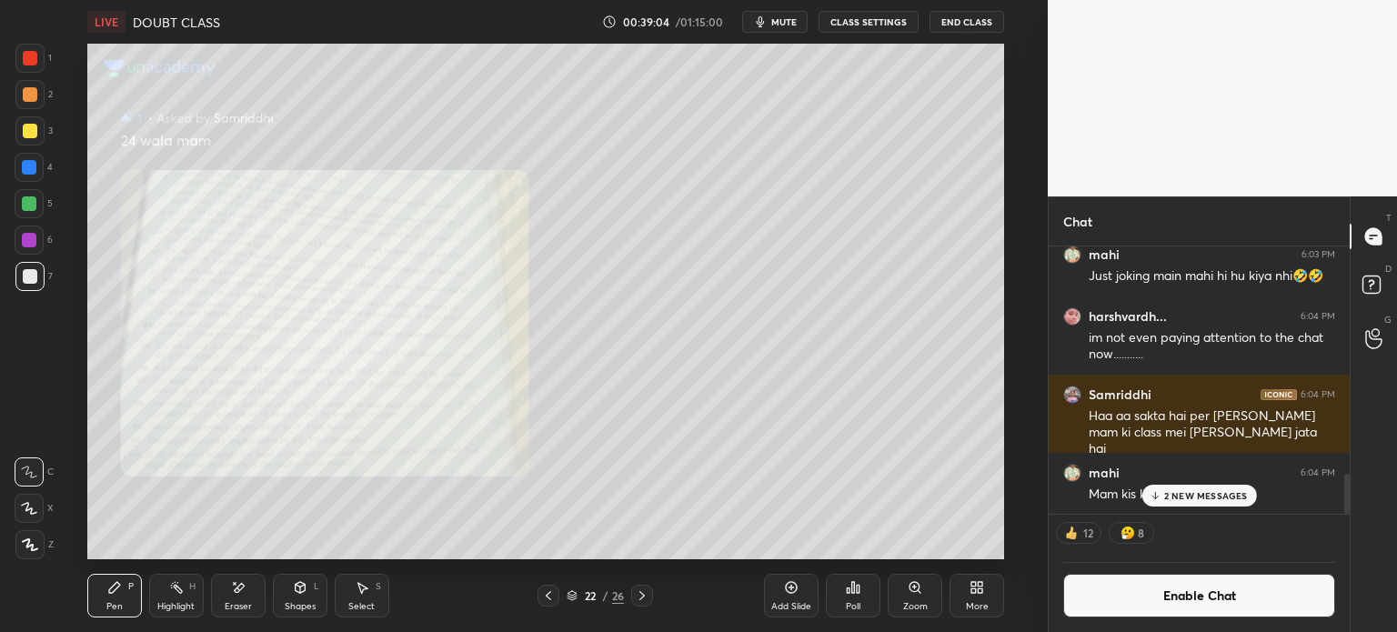
click at [918, 602] on div "Zoom" at bounding box center [915, 606] width 25 height 9
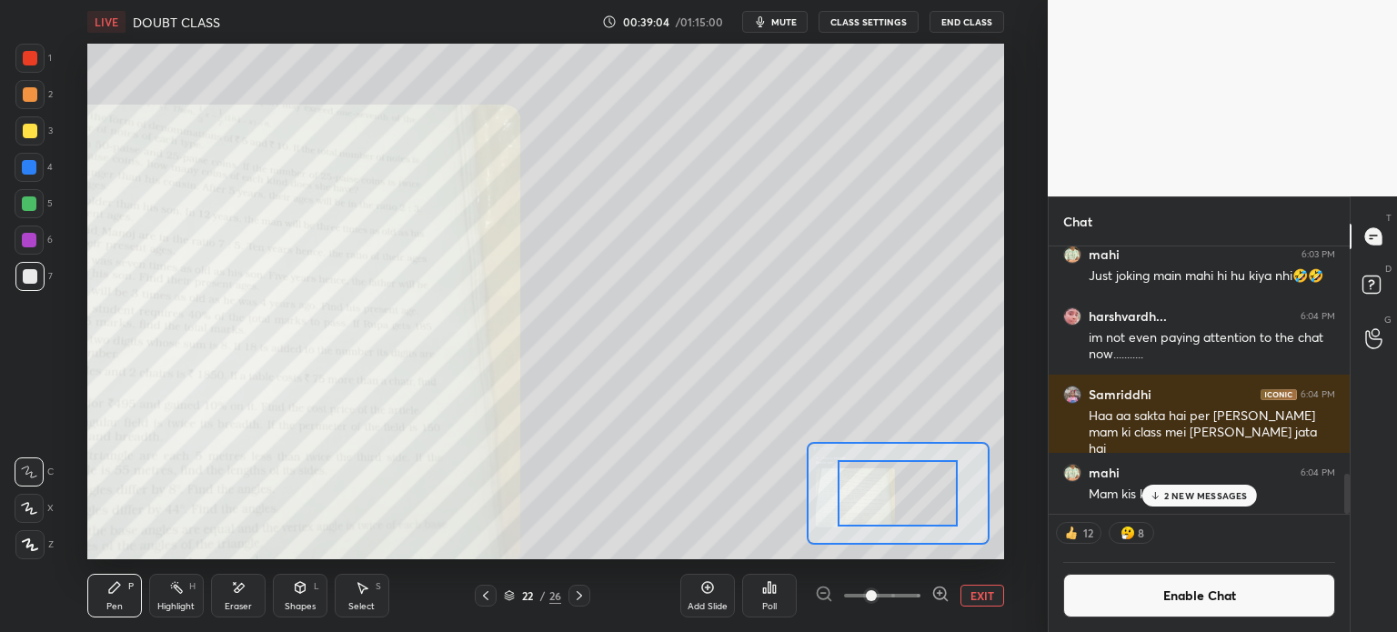
click at [877, 596] on span at bounding box center [871, 595] width 11 height 11
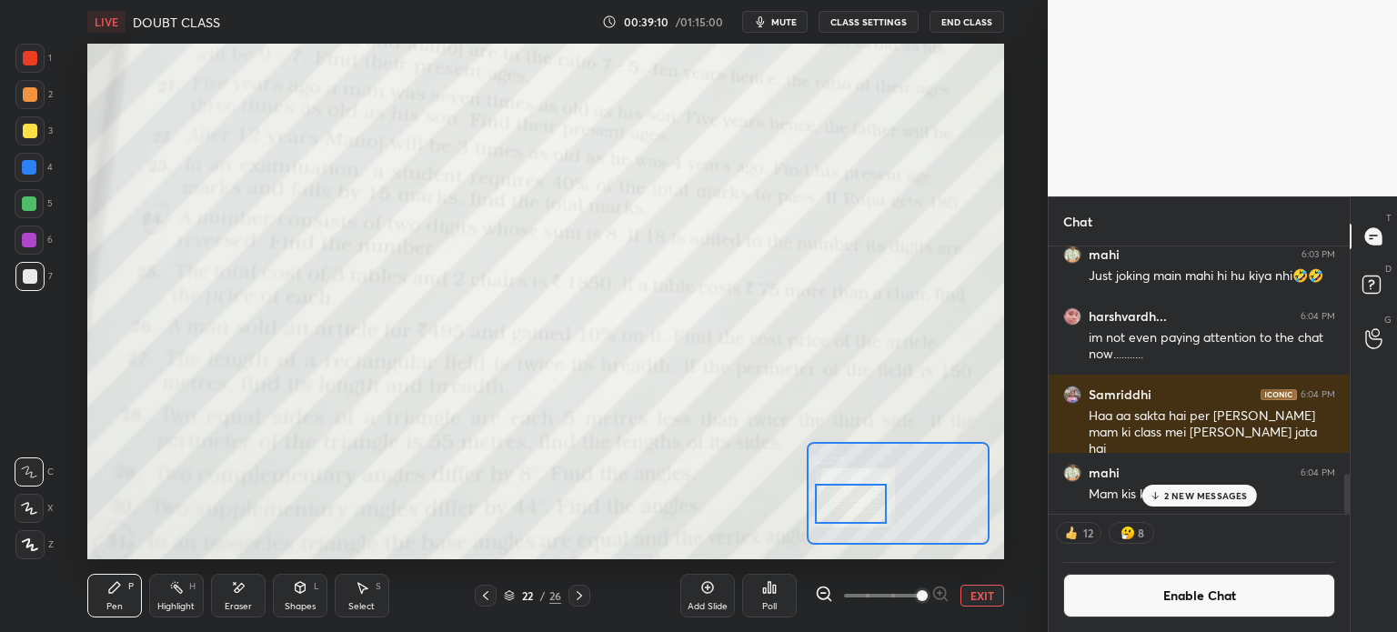
scroll to position [1495, 0]
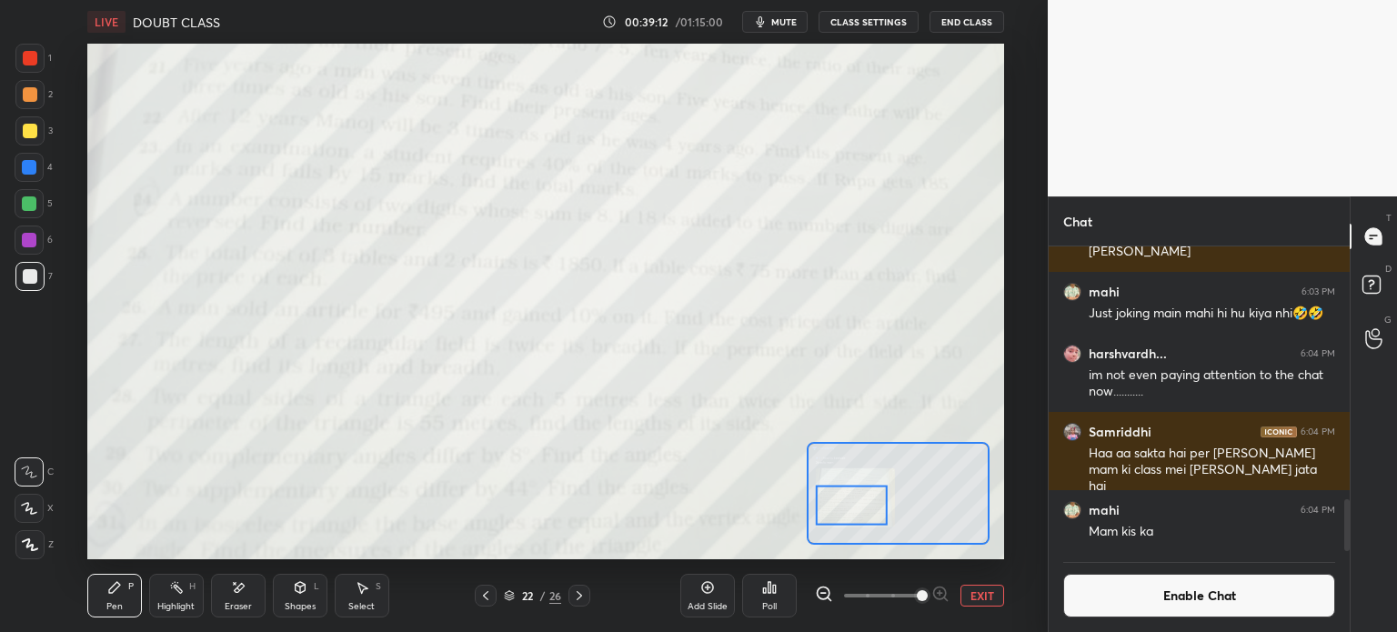
click at [15, 58] on div "1 2 3 4 5 6 7" at bounding box center [34, 171] width 38 height 255
click at [33, 57] on div at bounding box center [30, 58] width 15 height 15
click at [982, 589] on button "EXIT" at bounding box center [982, 596] width 44 height 22
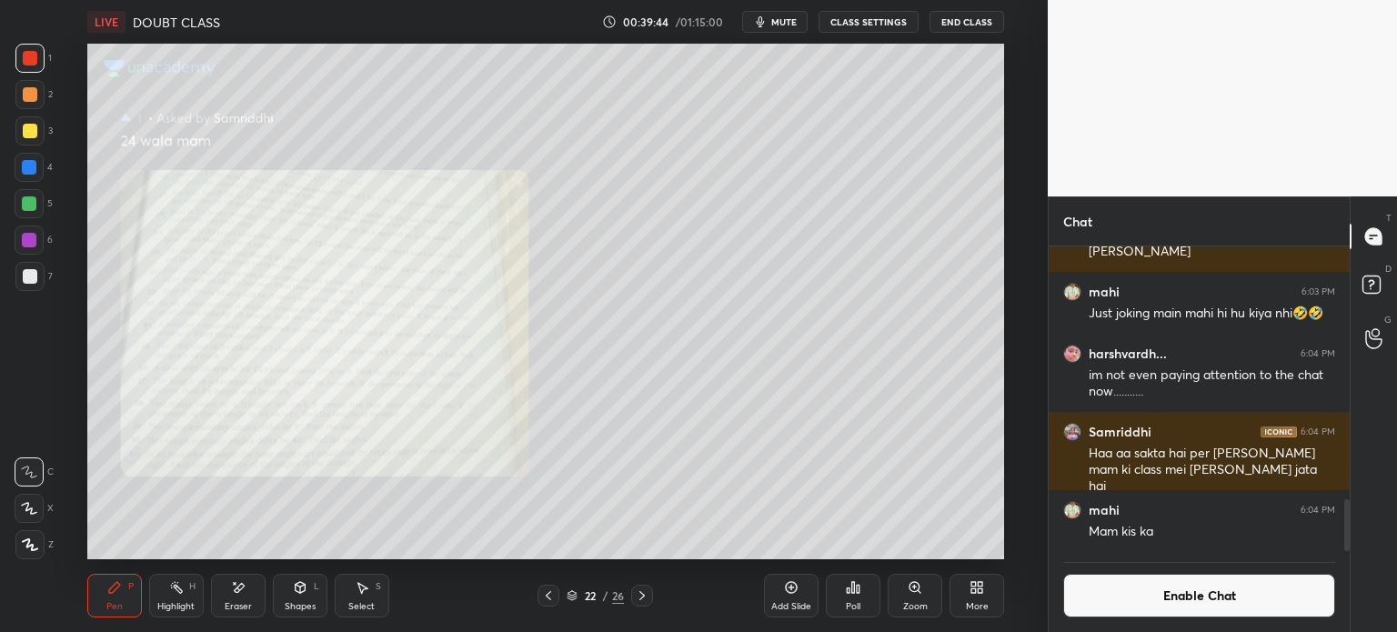
click at [928, 580] on div "Zoom" at bounding box center [915, 596] width 55 height 44
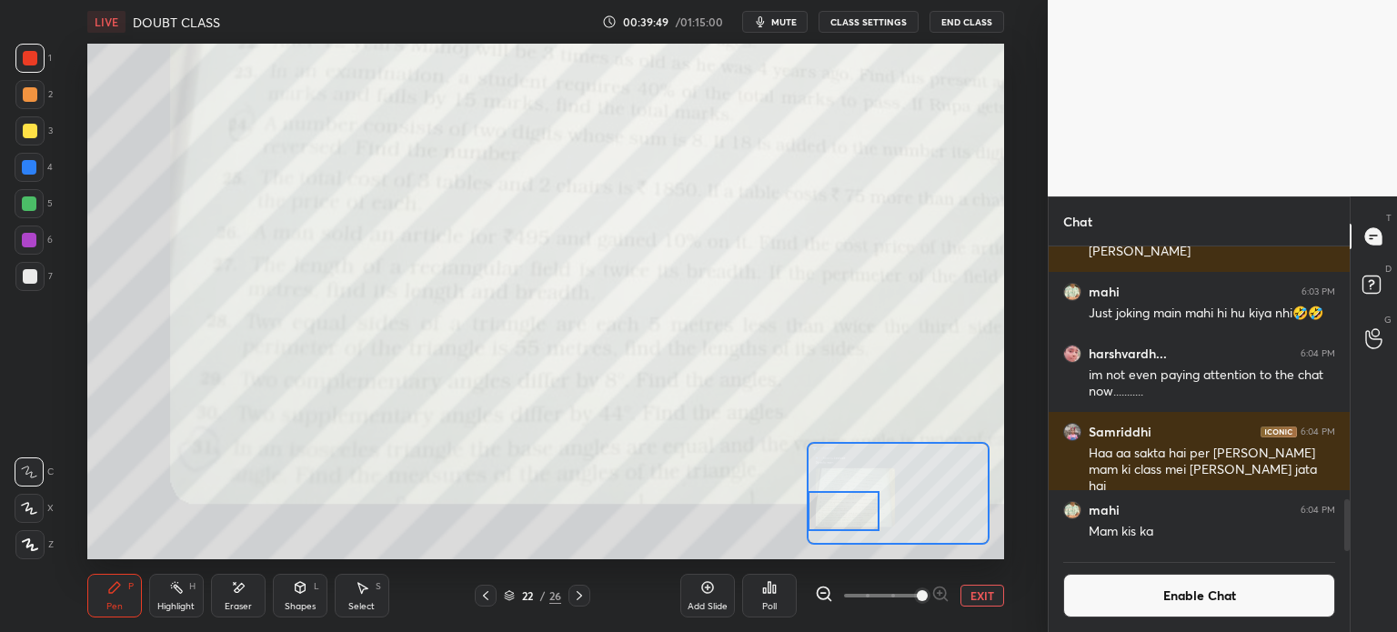
click at [976, 600] on button "EXIT" at bounding box center [982, 596] width 44 height 22
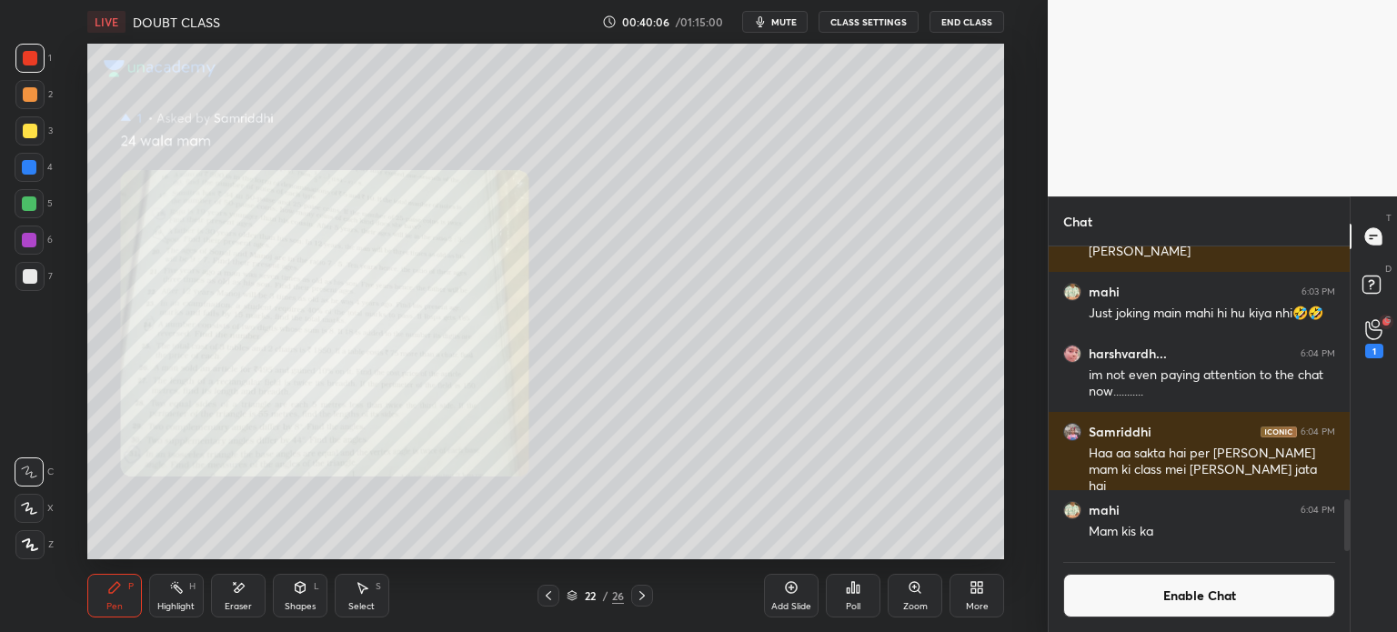
click at [239, 595] on icon at bounding box center [238, 587] width 15 height 15
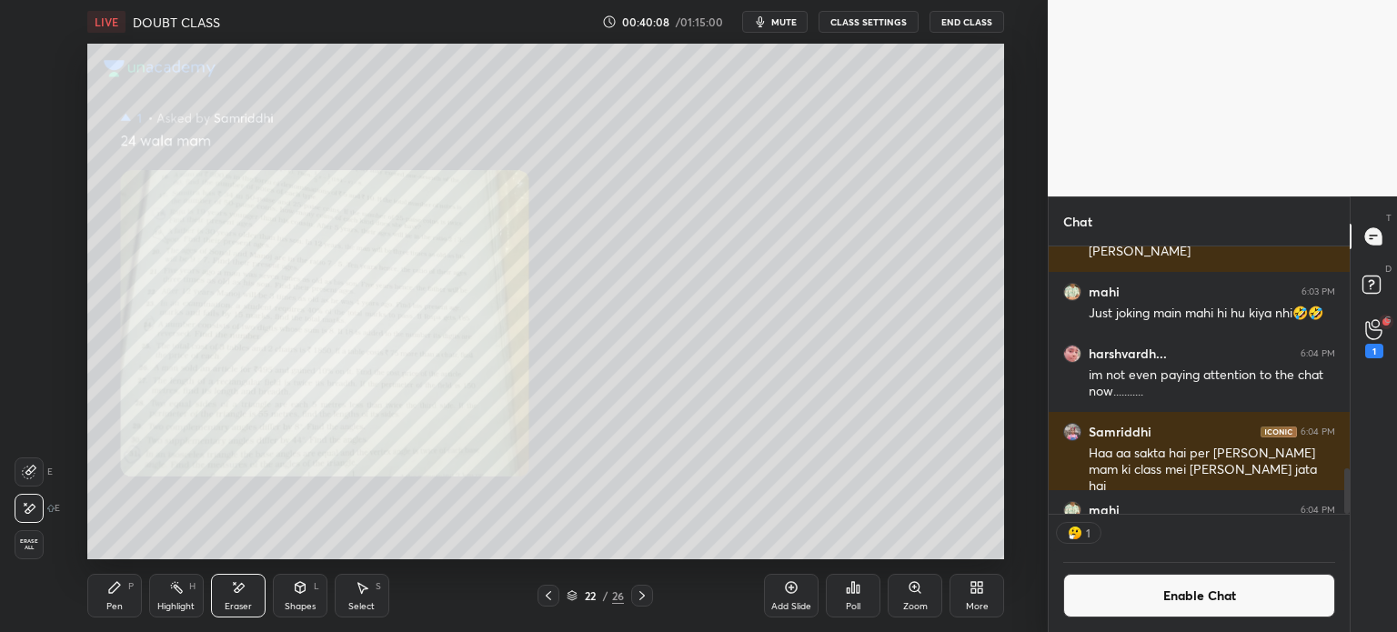
scroll to position [1533, 0]
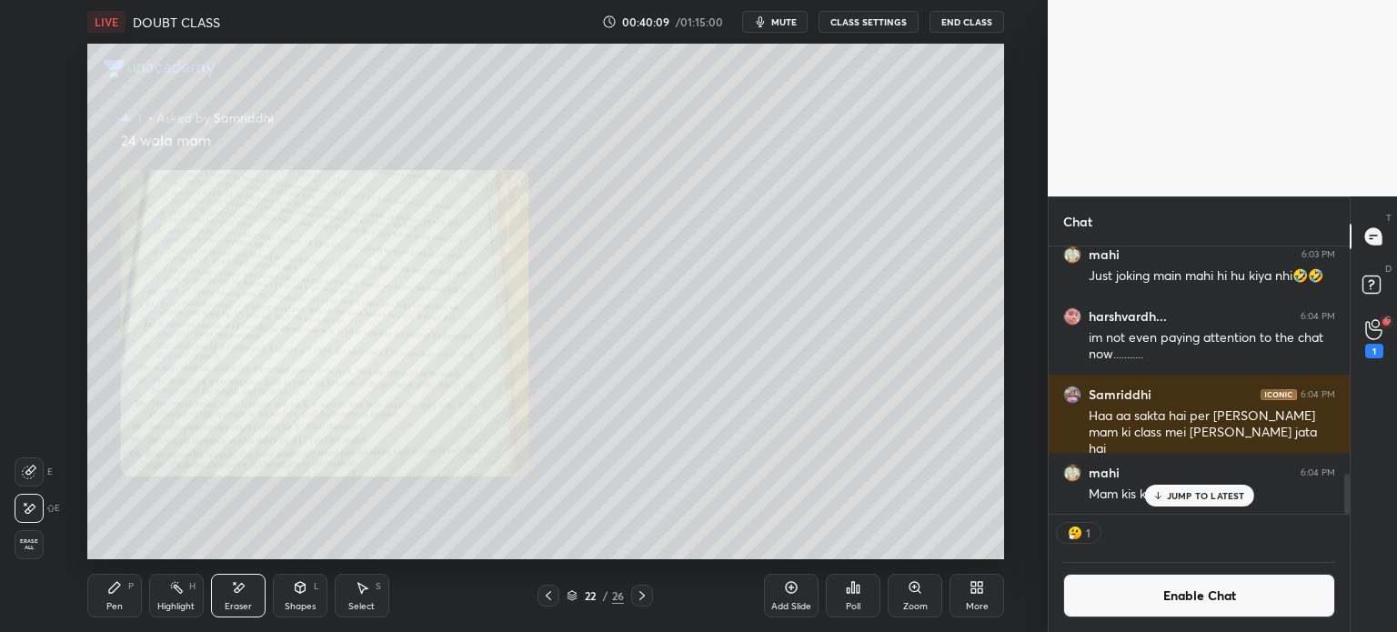
click at [113, 595] on icon at bounding box center [114, 587] width 15 height 15
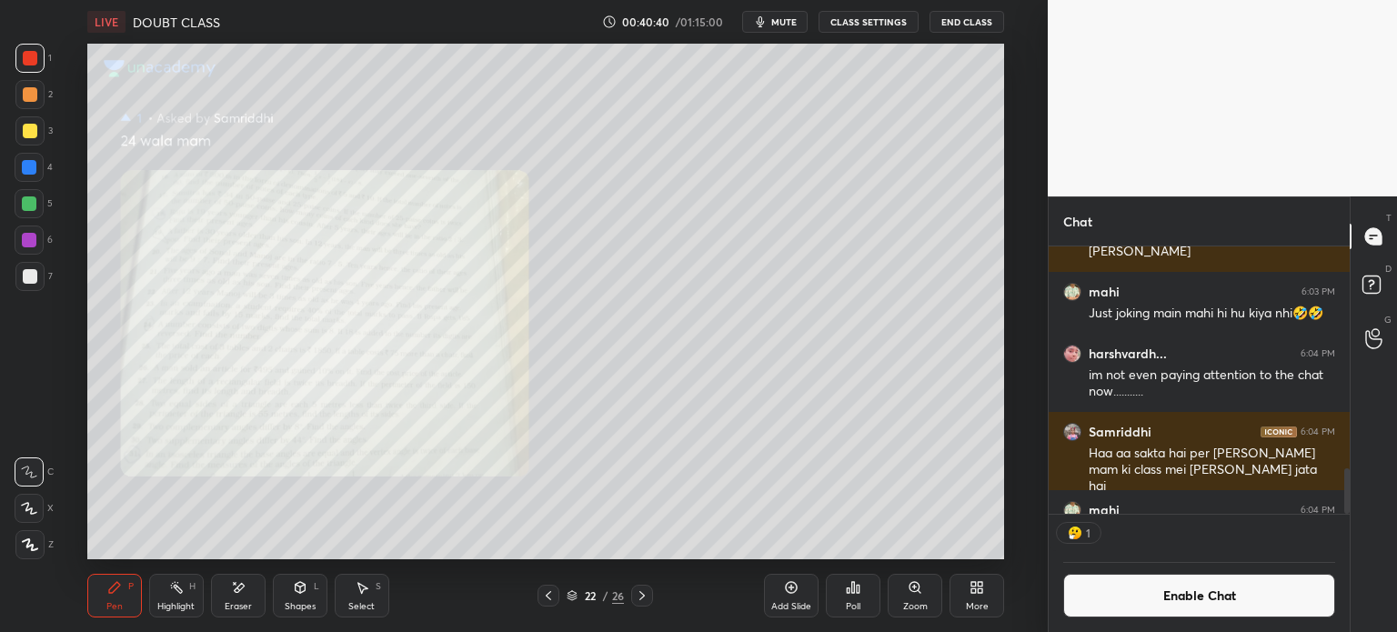
scroll to position [5, 5]
click at [279, 604] on div "Shapes L" at bounding box center [300, 596] width 55 height 44
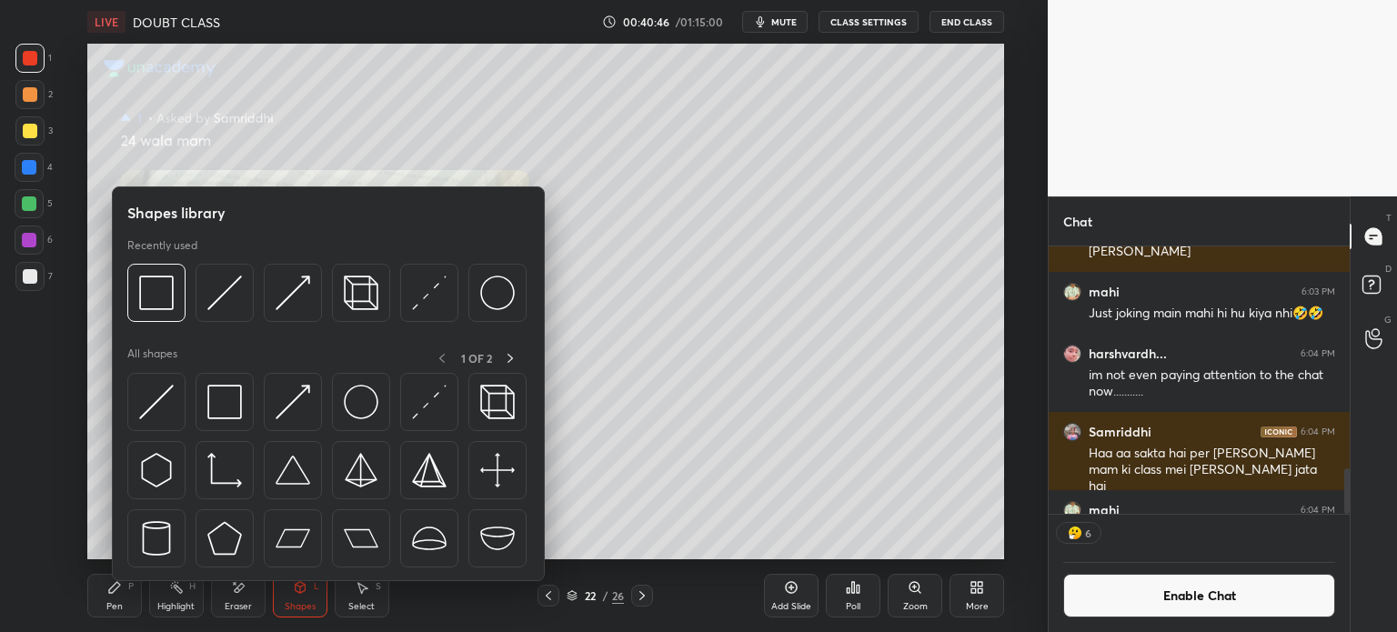
click at [246, 593] on div "Eraser" at bounding box center [238, 596] width 55 height 44
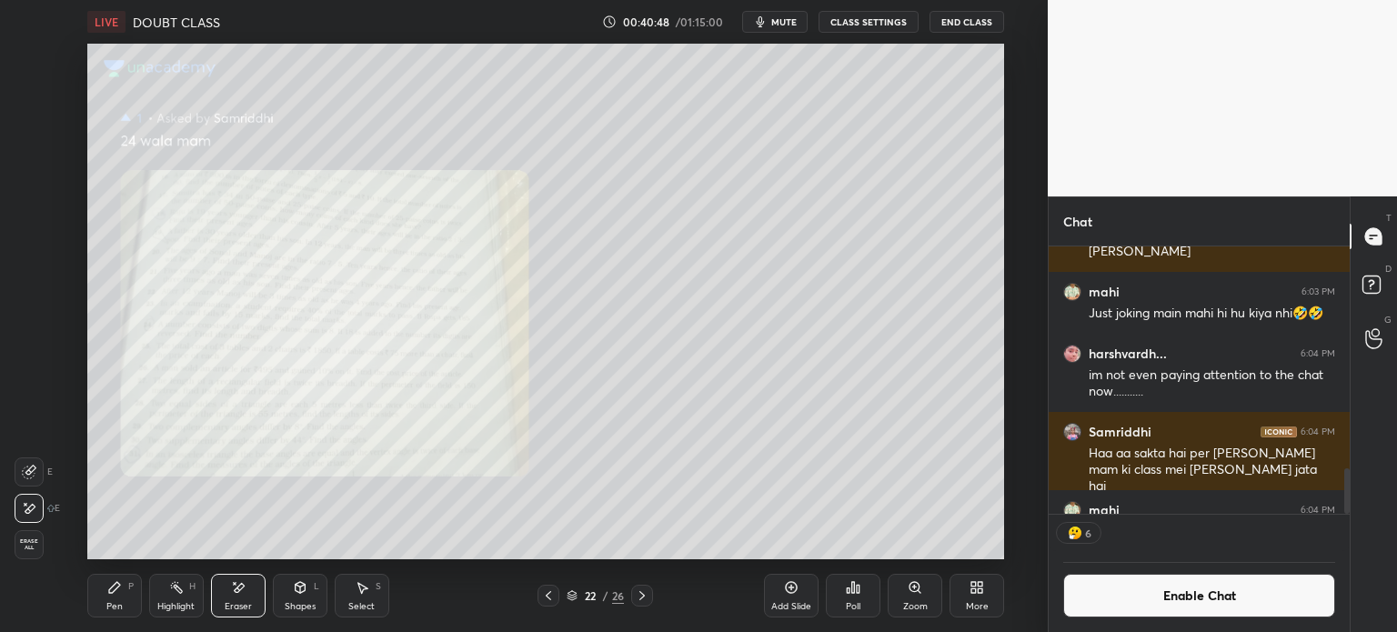
click at [139, 596] on div "Pen P" at bounding box center [114, 596] width 55 height 44
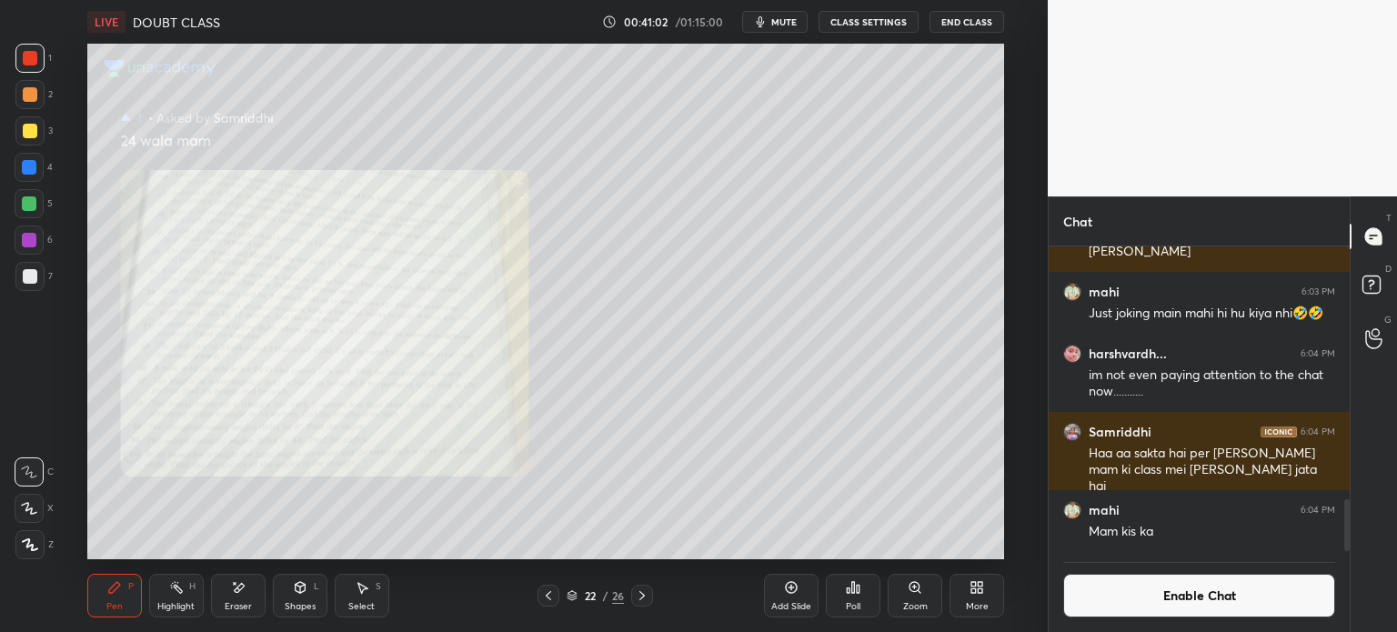
click at [797, 585] on icon at bounding box center [791, 587] width 15 height 15
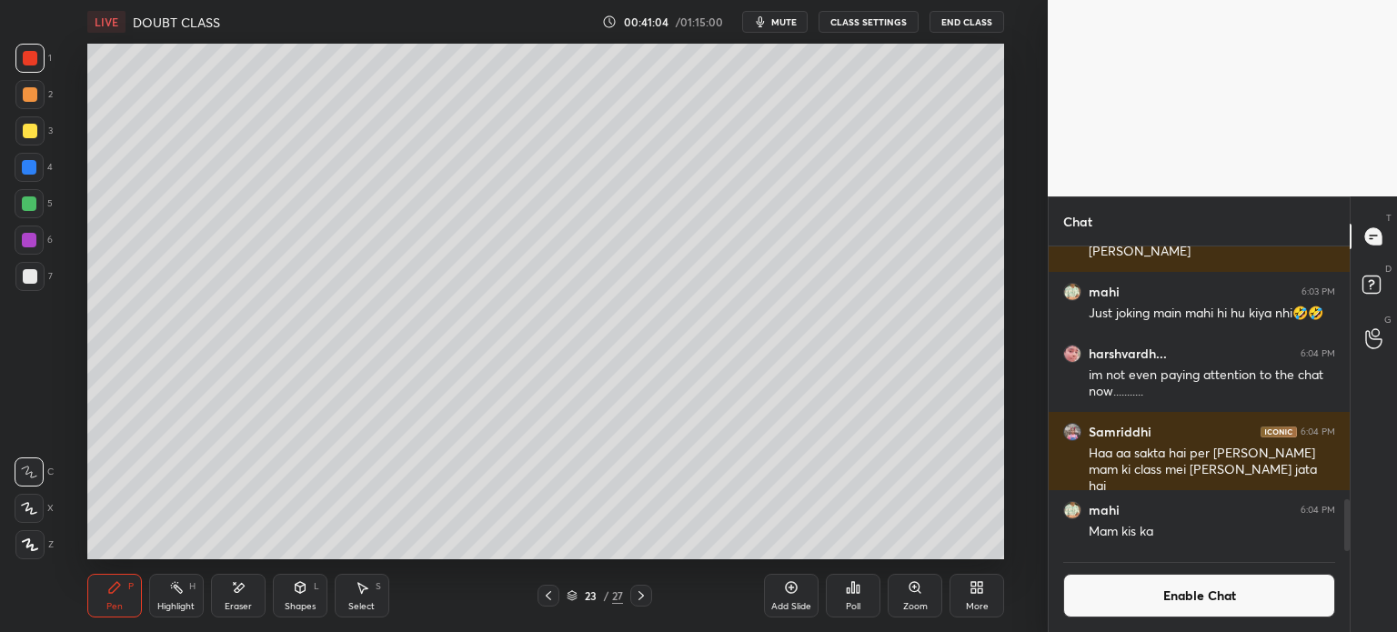
click at [29, 120] on div at bounding box center [29, 130] width 29 height 29
click at [551, 599] on icon at bounding box center [548, 595] width 15 height 15
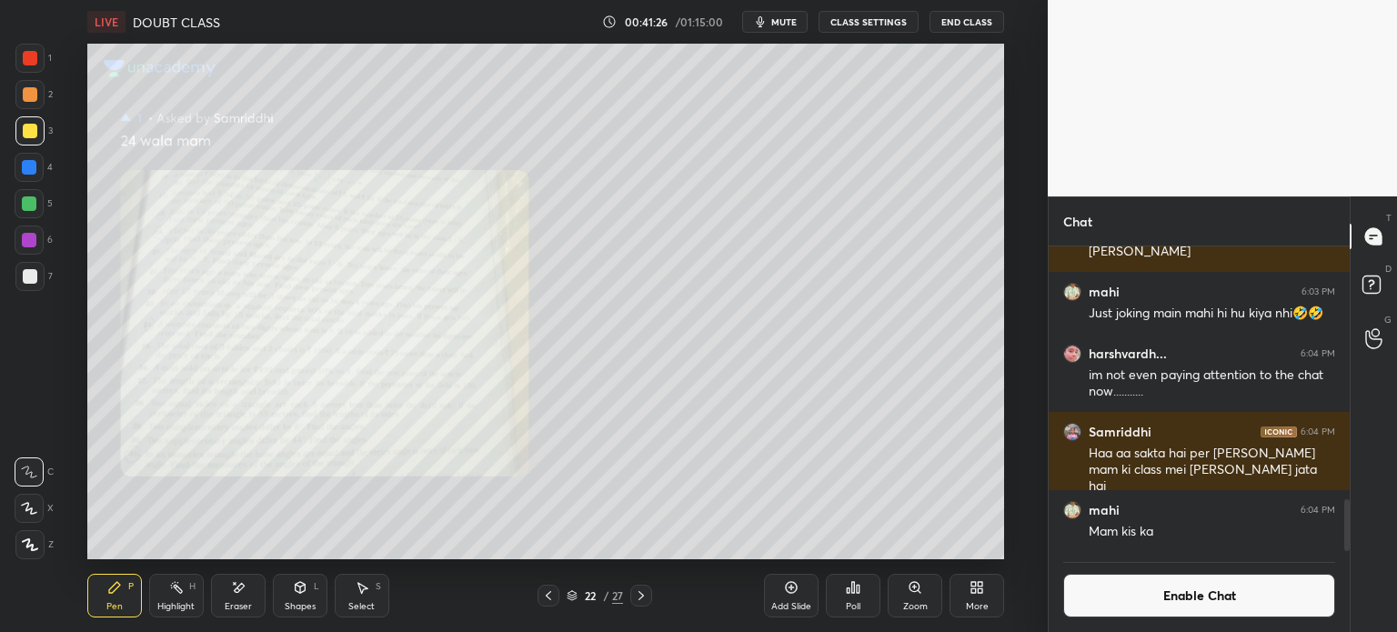
click at [641, 598] on icon at bounding box center [640, 595] width 5 height 9
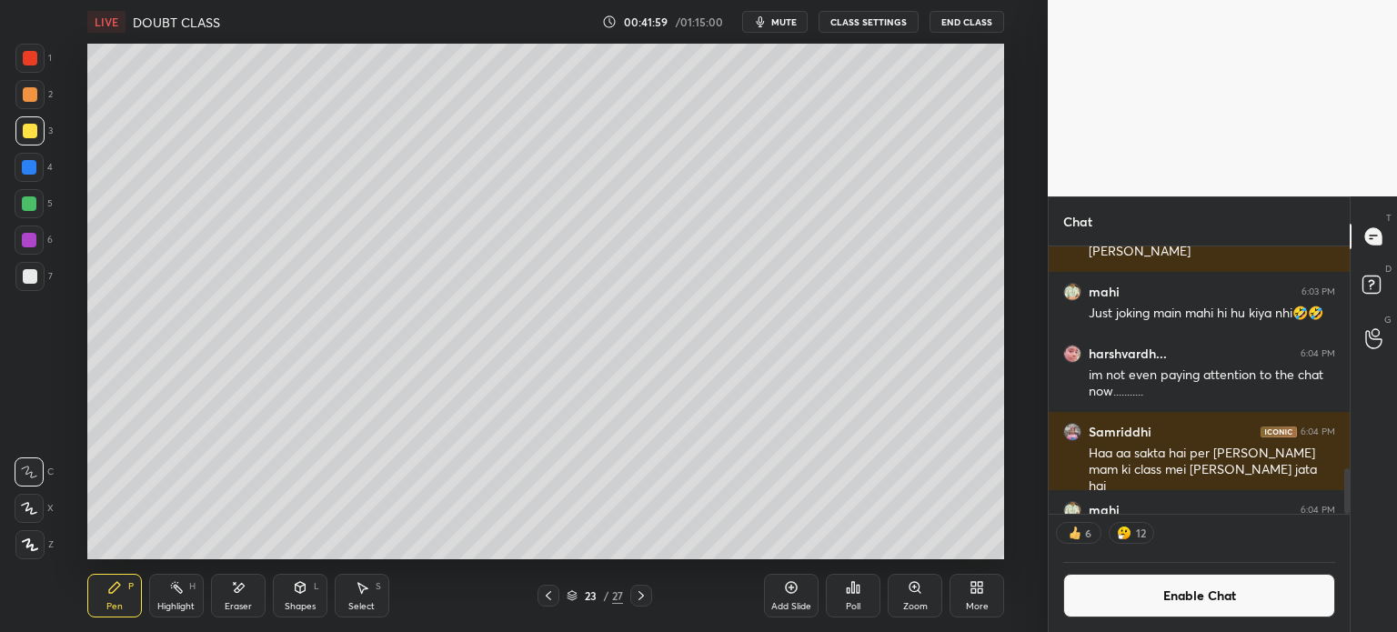
scroll to position [1533, 0]
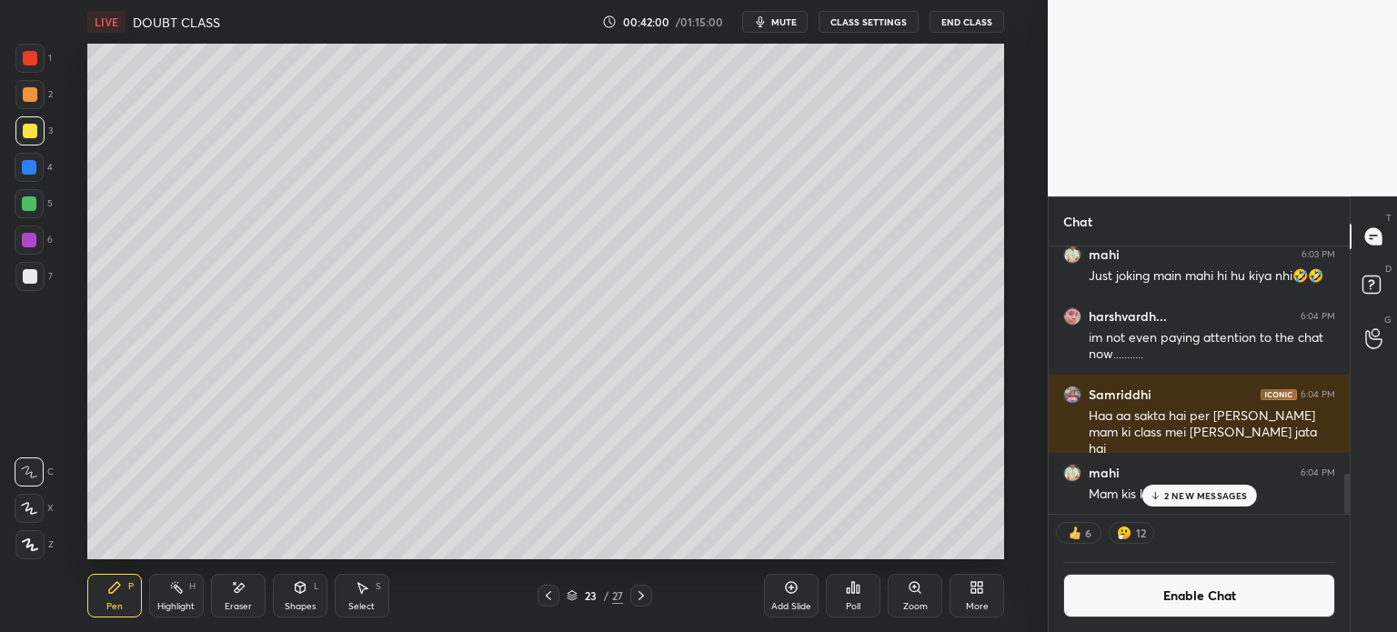
click at [49, 279] on div "7" at bounding box center [33, 276] width 37 height 29
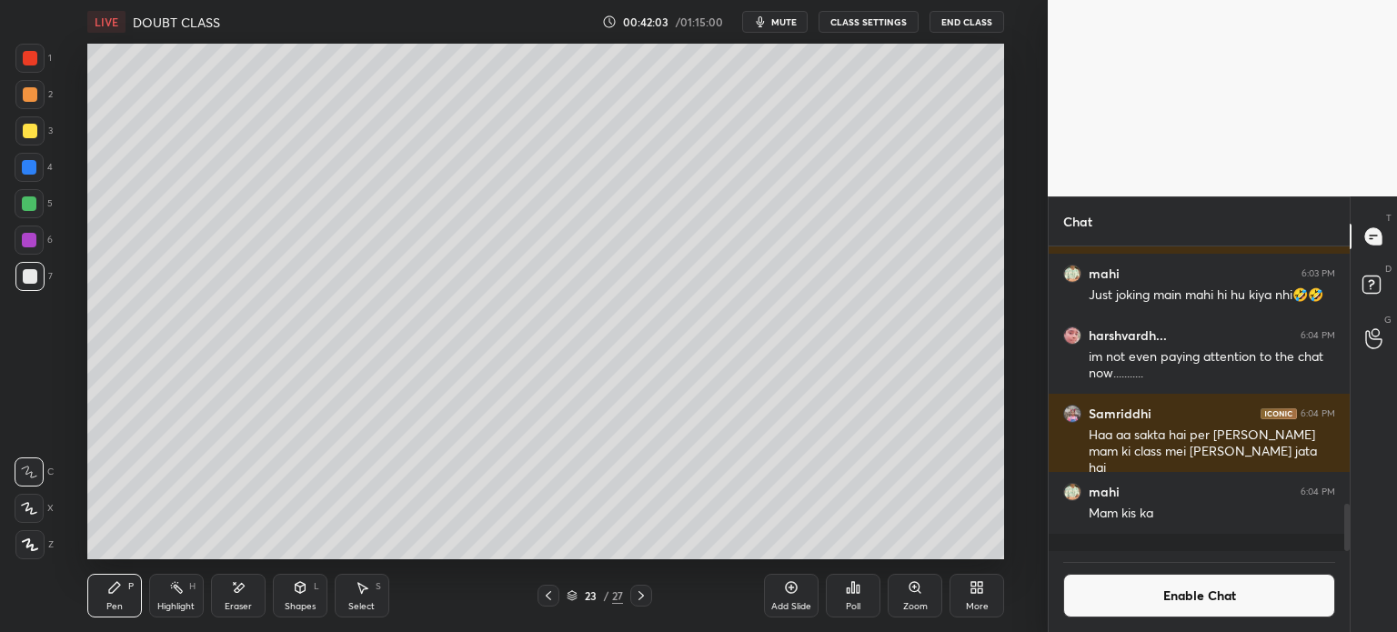
scroll to position [1495, 0]
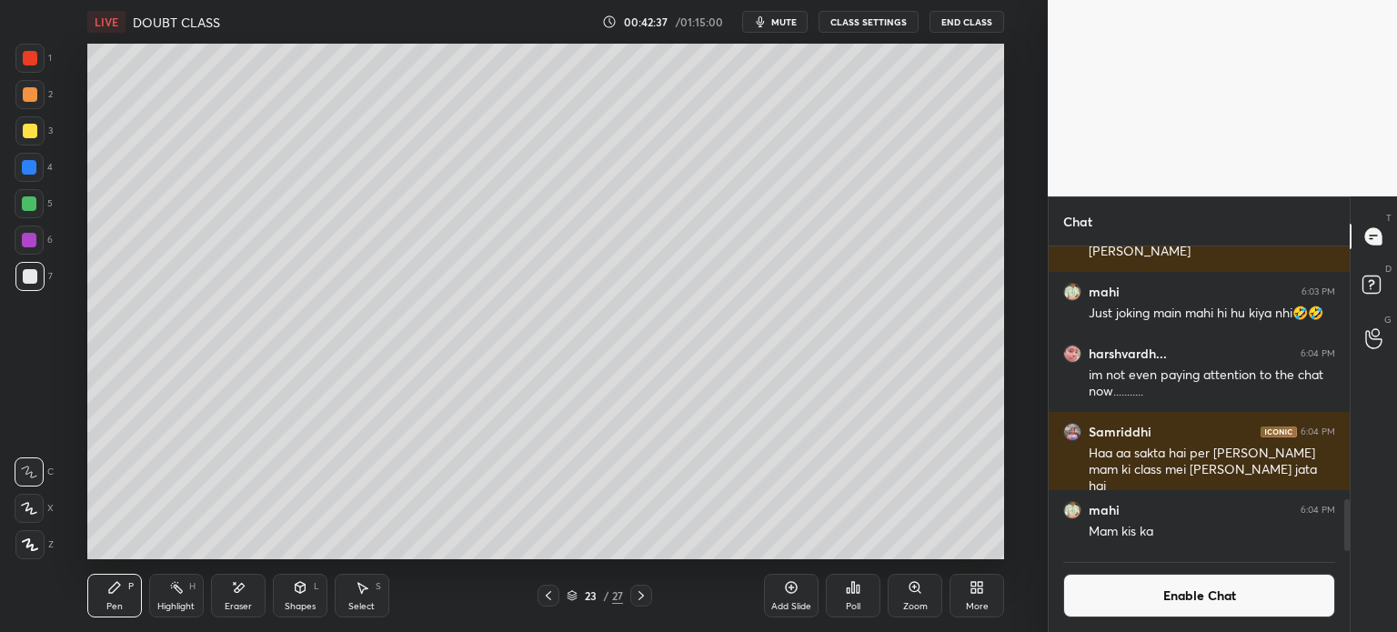
click at [542, 594] on icon at bounding box center [548, 595] width 15 height 15
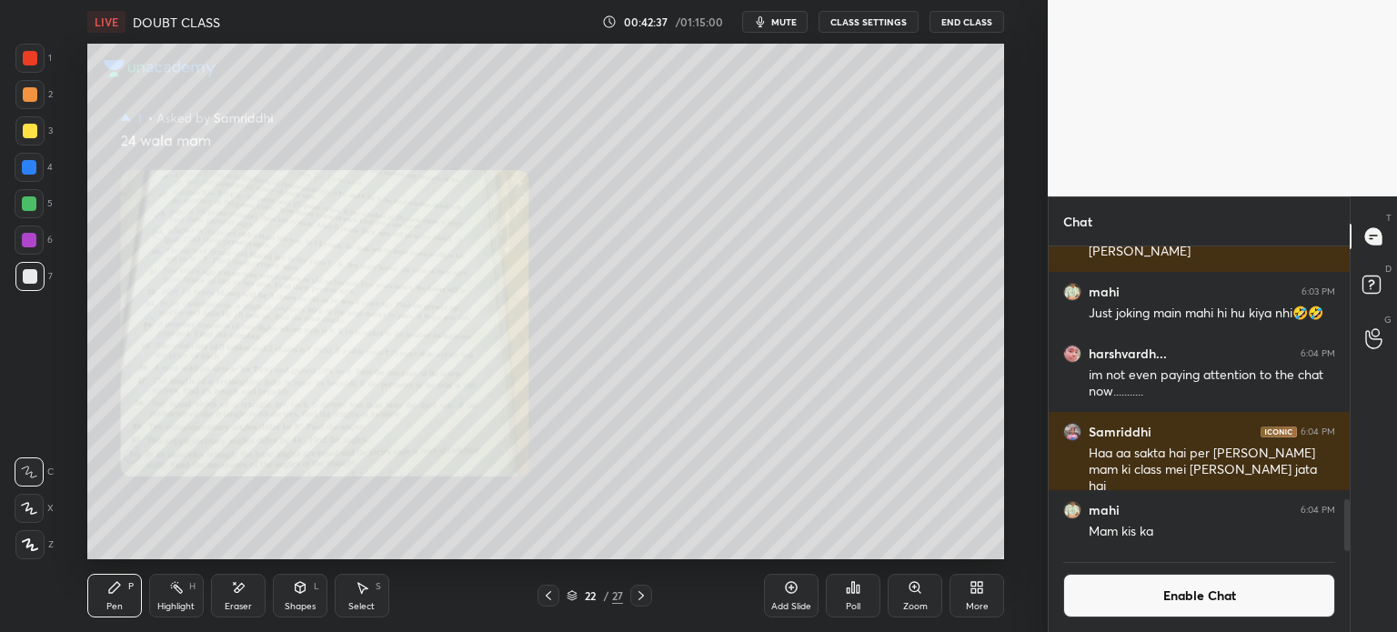
scroll to position [5, 5]
click at [359, 587] on icon at bounding box center [363, 588] width 10 height 11
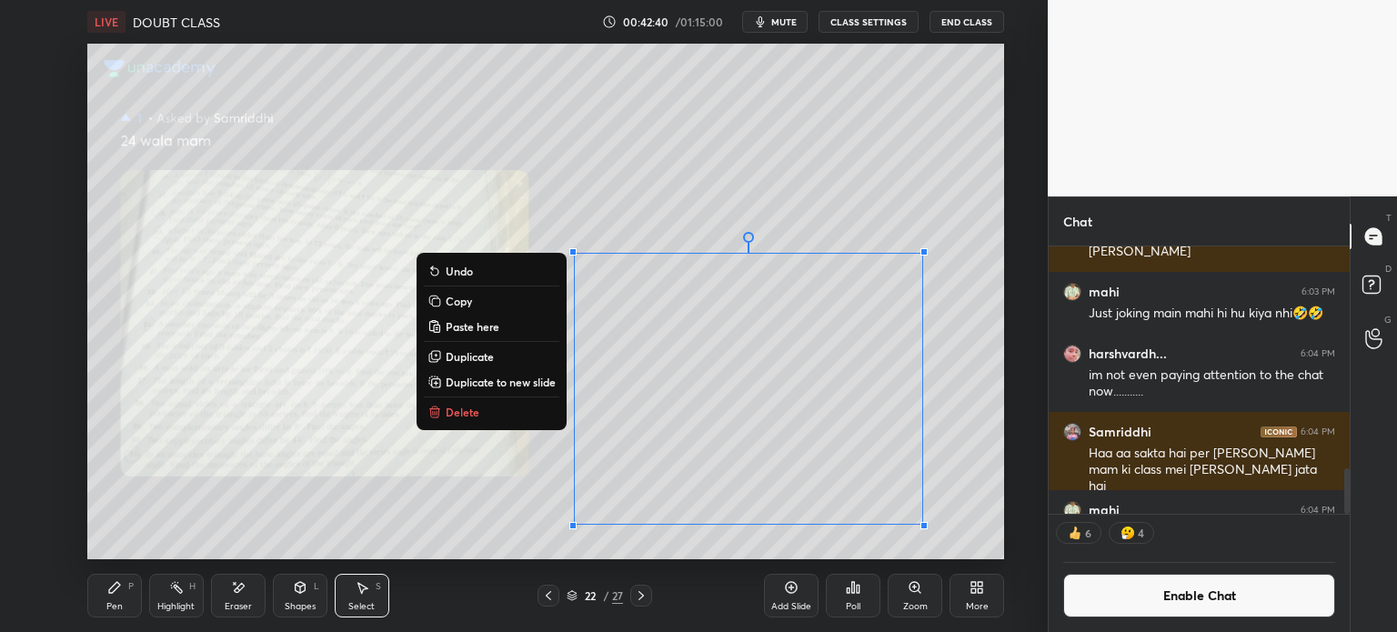
click at [491, 408] on button "Delete" at bounding box center [492, 412] width 136 height 22
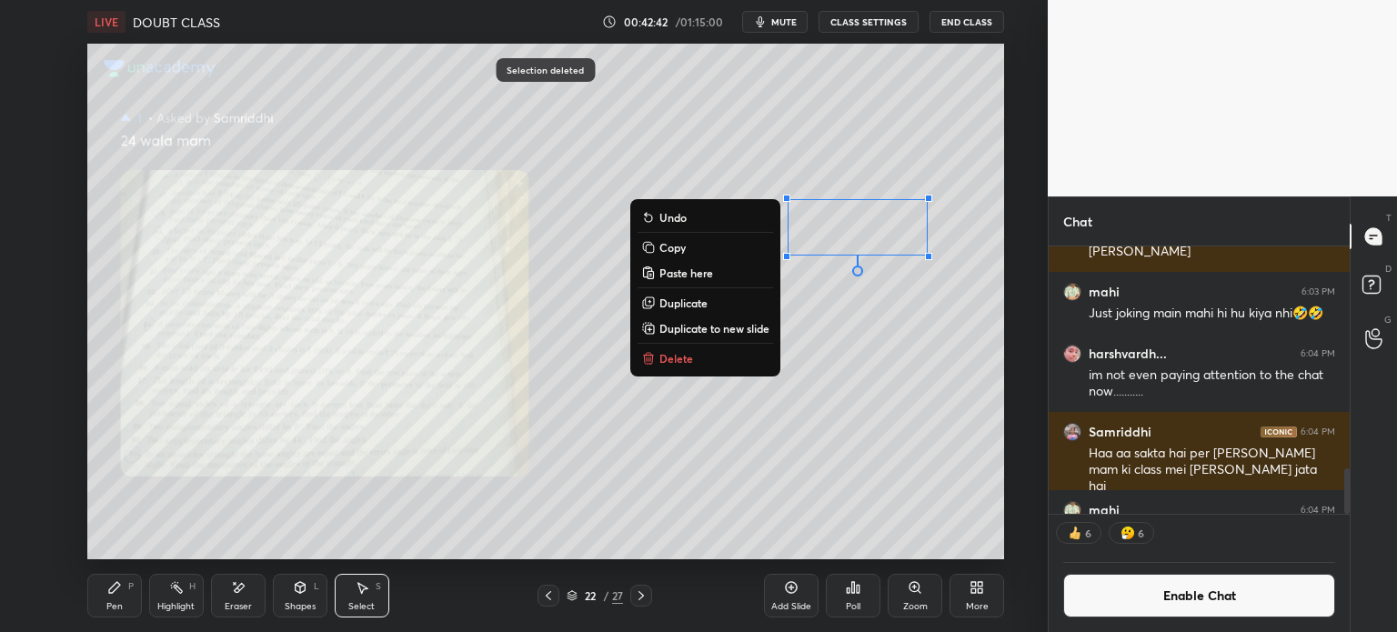
click at [660, 357] on p "Delete" at bounding box center [676, 358] width 34 height 15
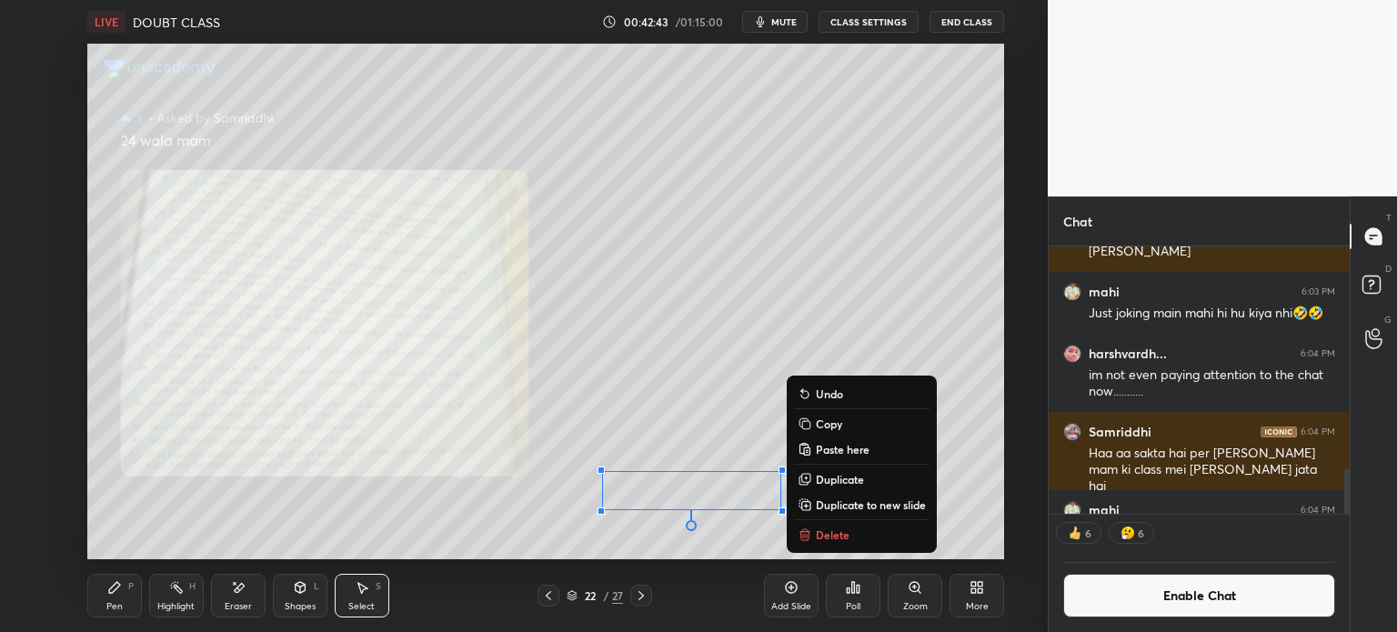
click at [857, 530] on button "Delete" at bounding box center [862, 535] width 136 height 22
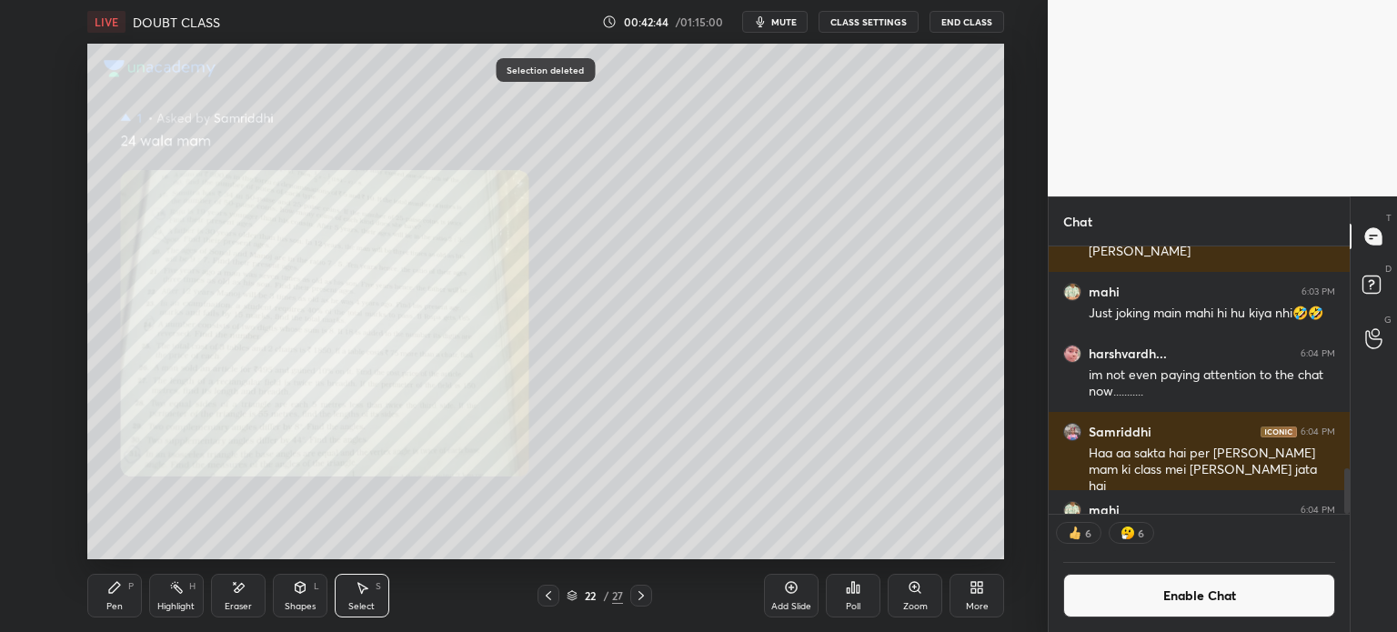
click at [118, 591] on icon at bounding box center [114, 587] width 15 height 15
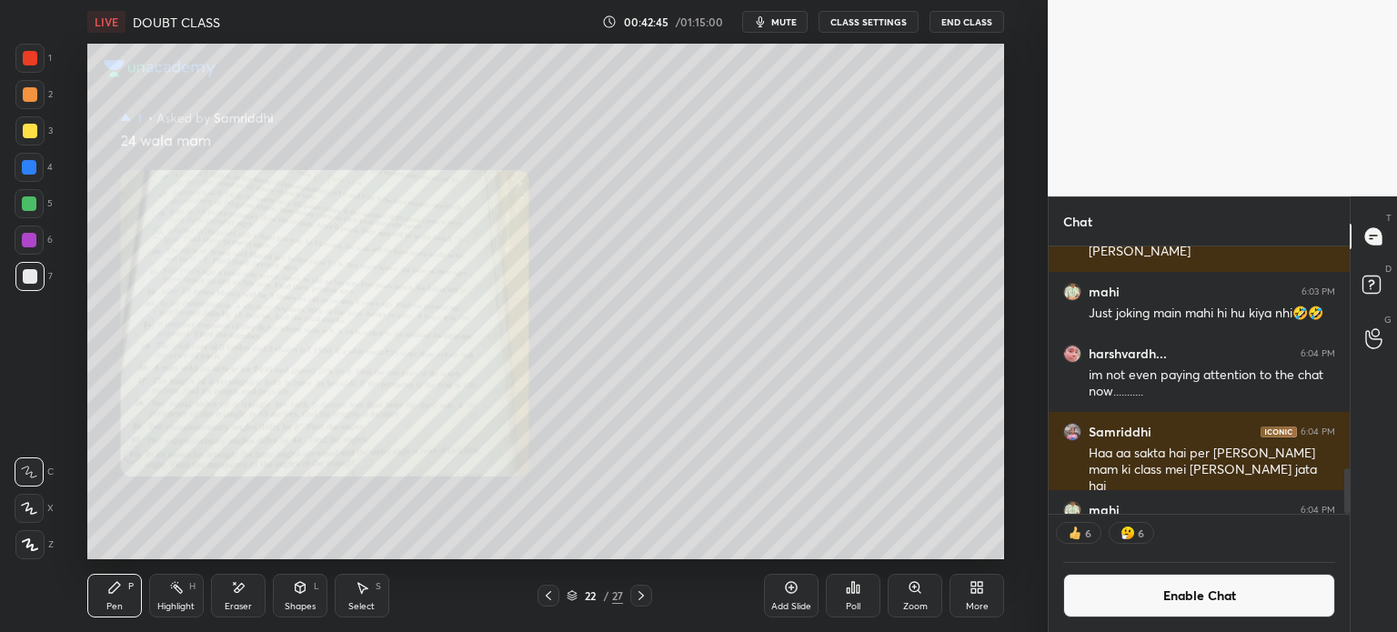
click at [28, 74] on div "1" at bounding box center [33, 62] width 36 height 36
click at [637, 596] on icon at bounding box center [641, 595] width 15 height 15
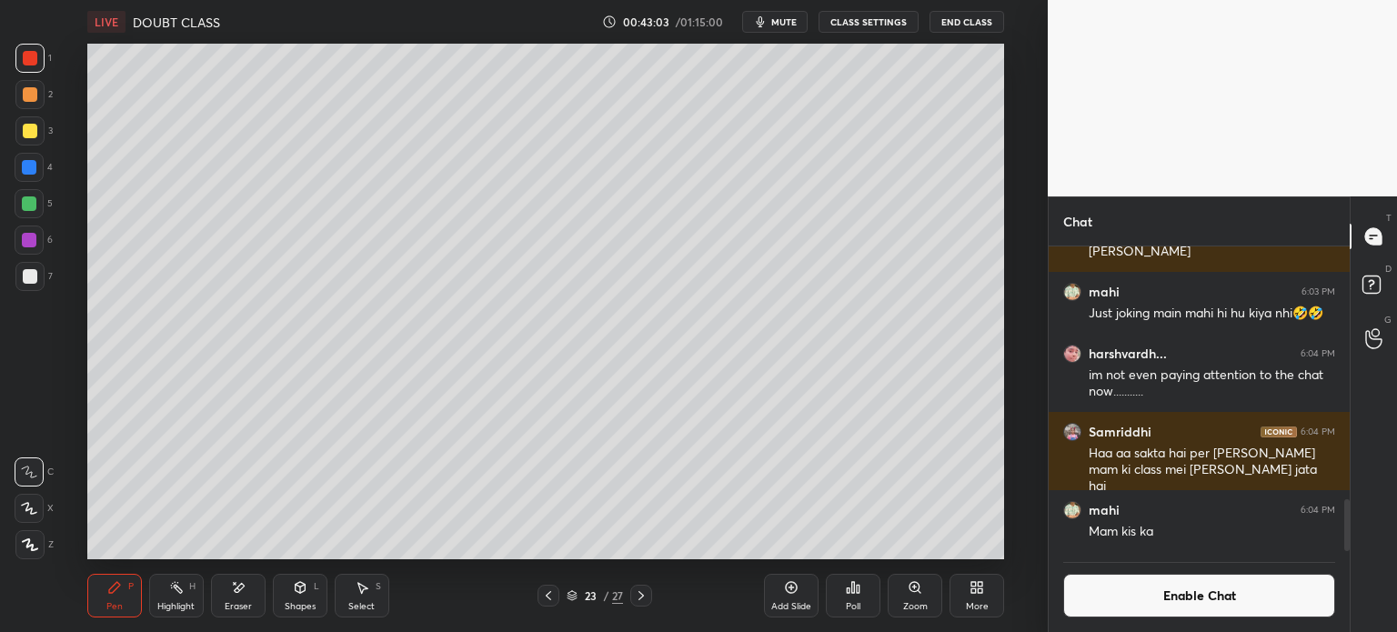
click at [34, 265] on div at bounding box center [29, 276] width 29 height 29
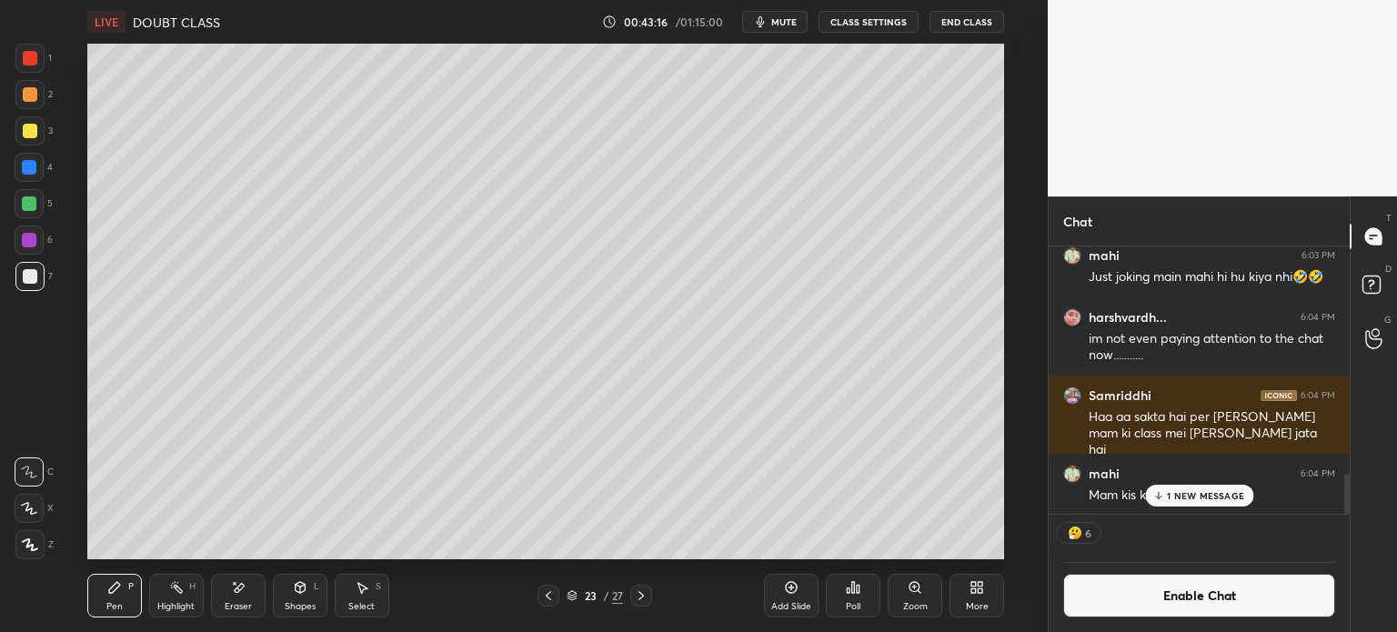
click at [1203, 578] on button "Enable Chat" at bounding box center [1199, 596] width 272 height 44
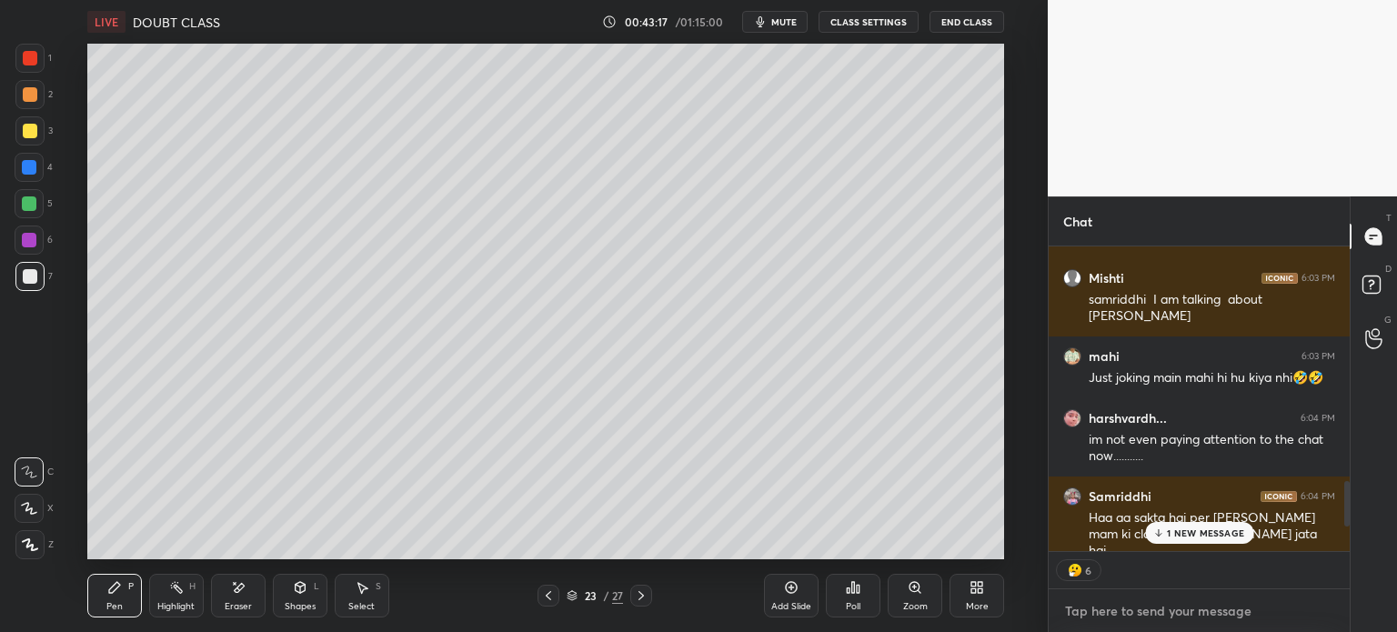
click at [1196, 598] on textarea at bounding box center [1199, 611] width 272 height 29
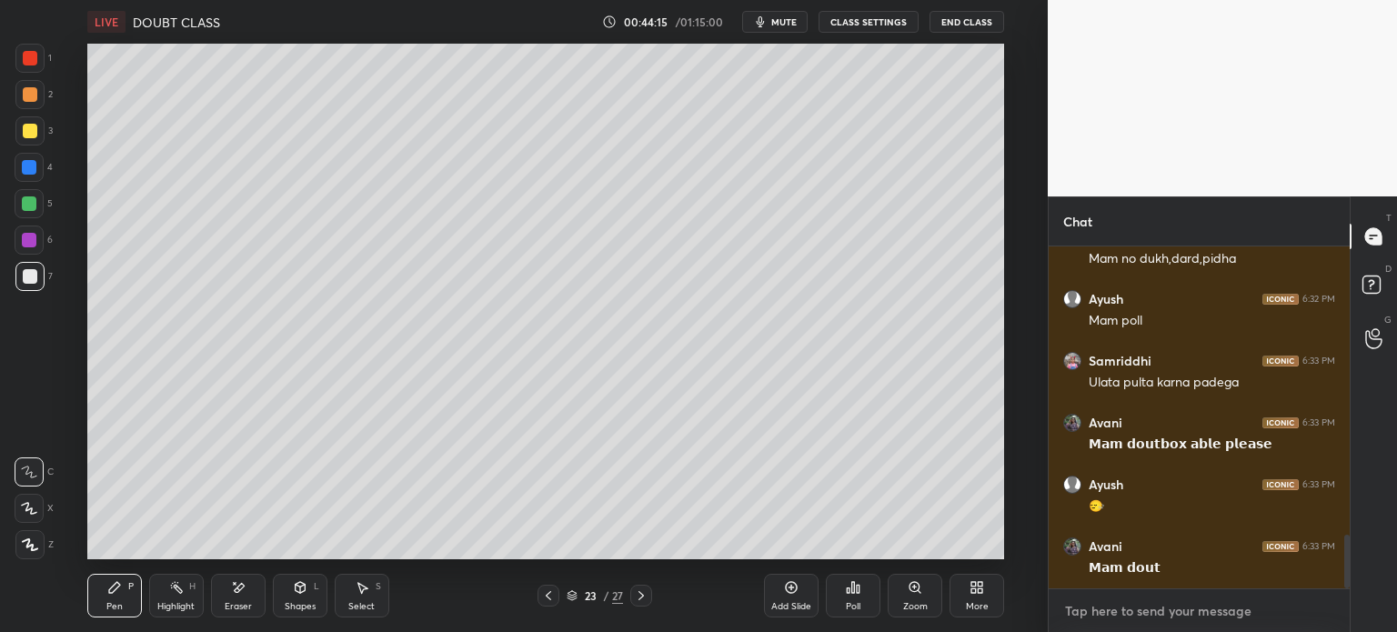
scroll to position [1879, 0]
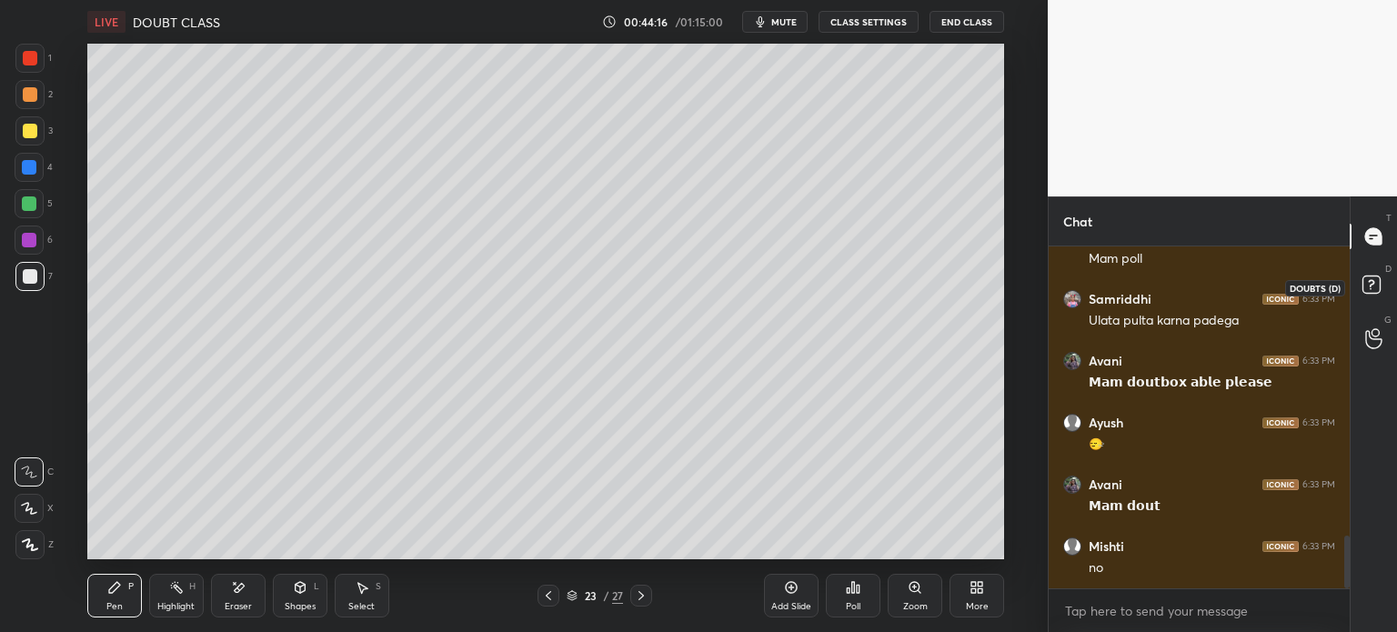
click at [1375, 278] on rect at bounding box center [1370, 284] width 17 height 17
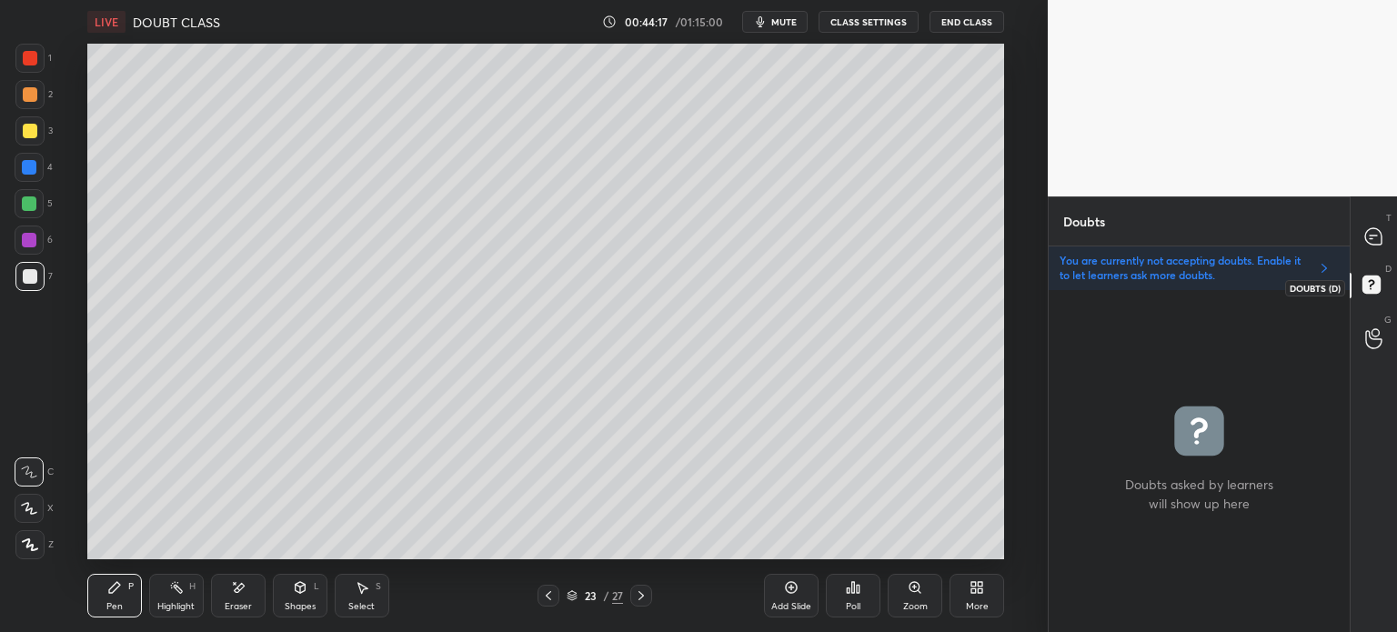
scroll to position [337, 296]
click at [1196, 234] on div "Doubts" at bounding box center [1199, 220] width 301 height 49
click at [1193, 267] on p "You are currently not accepting doubts. Enable it to let learners ask more doub…" at bounding box center [1185, 268] width 250 height 29
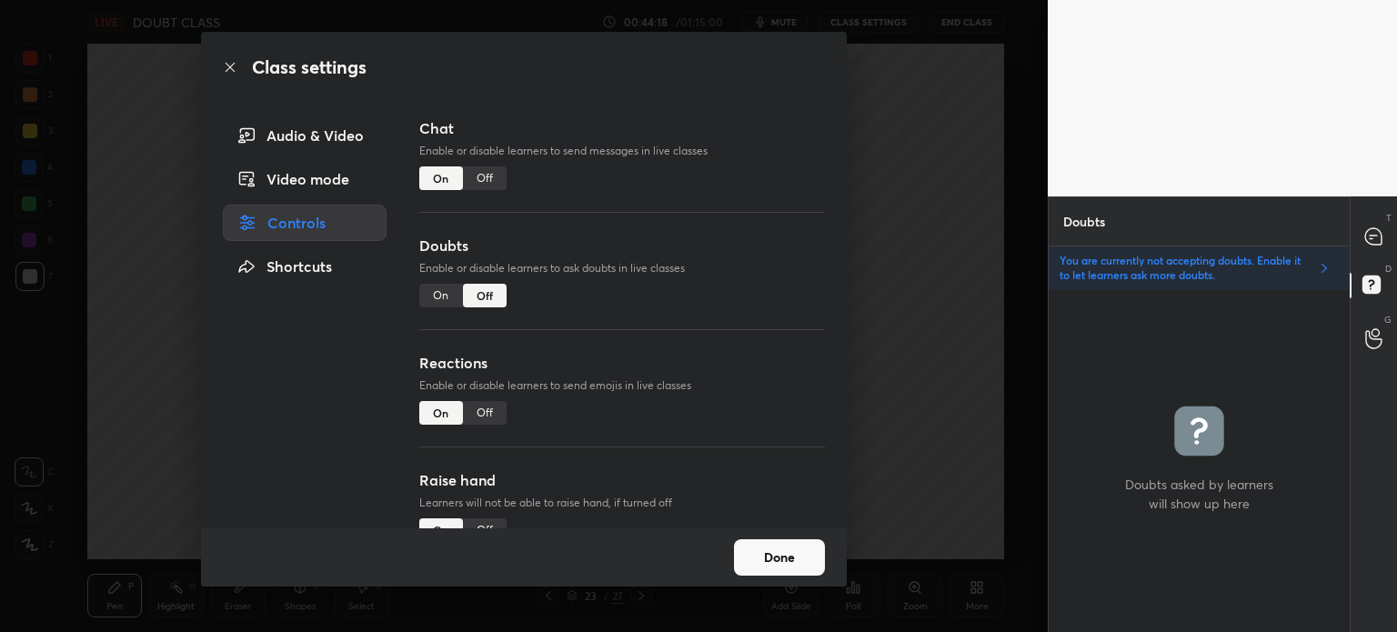
click at [422, 296] on div "On" at bounding box center [441, 296] width 44 height 24
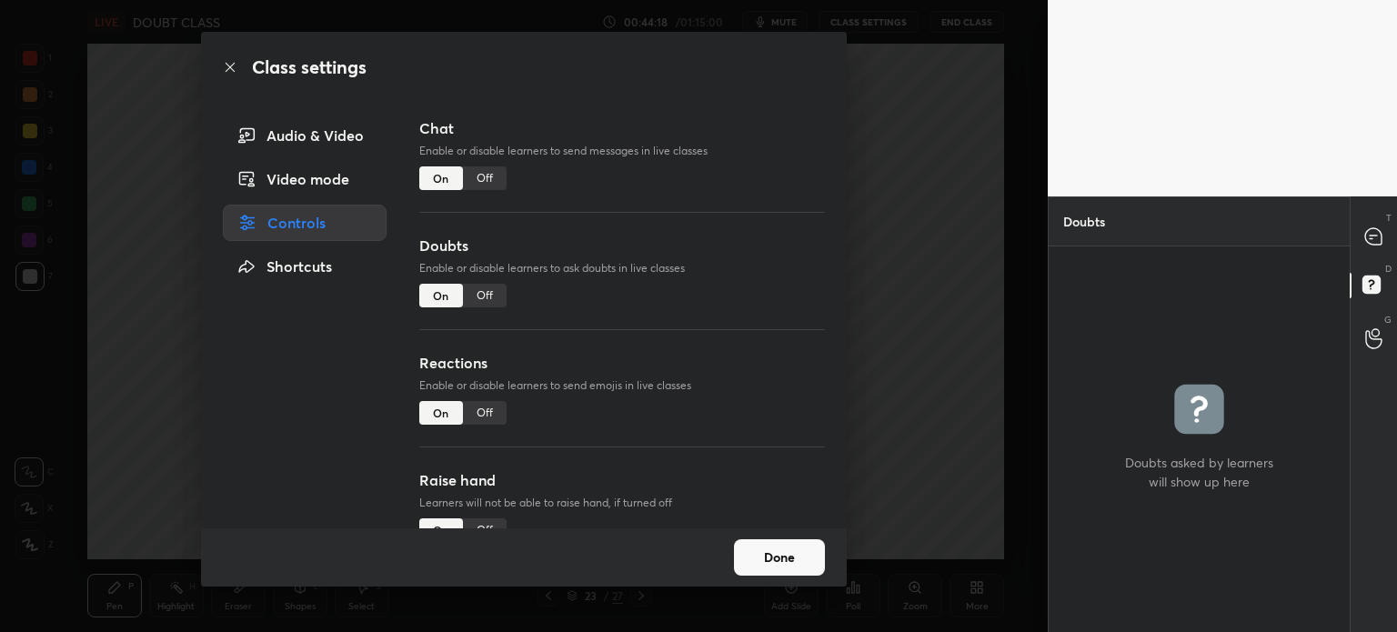
scroll to position [380, 296]
click at [800, 554] on button "Done" at bounding box center [779, 557] width 91 height 36
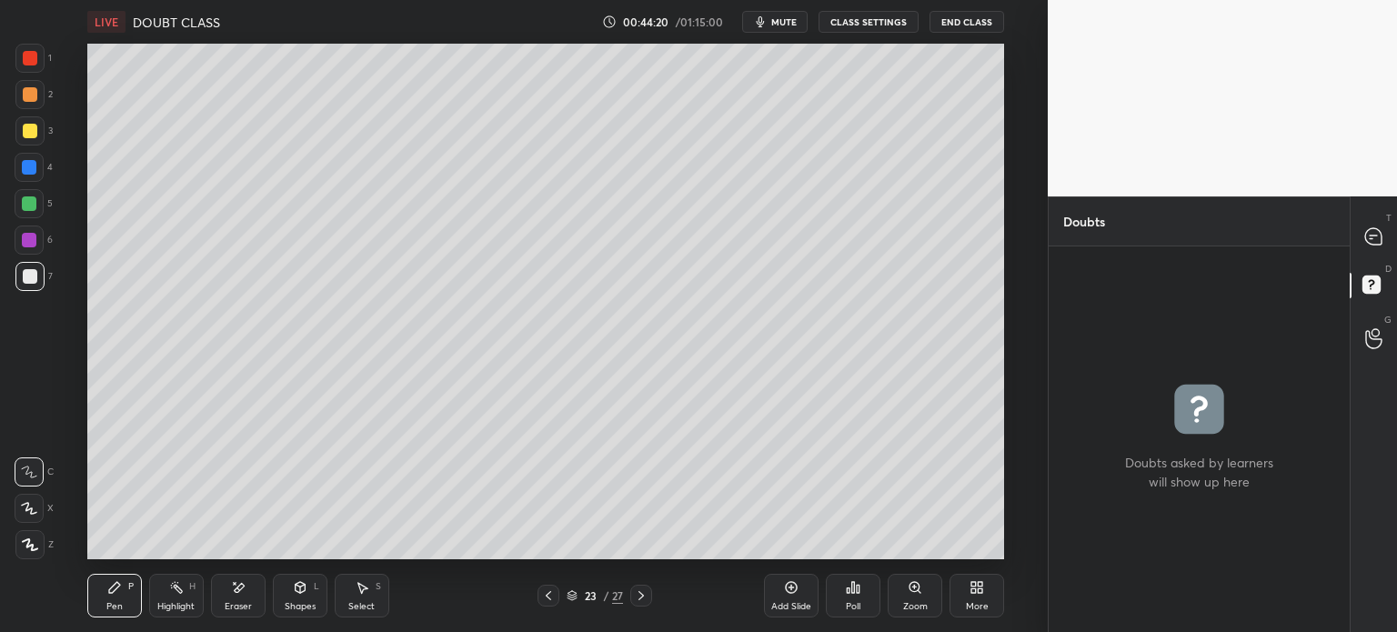
click at [1382, 238] on icon at bounding box center [1373, 236] width 16 height 16
type textarea "x"
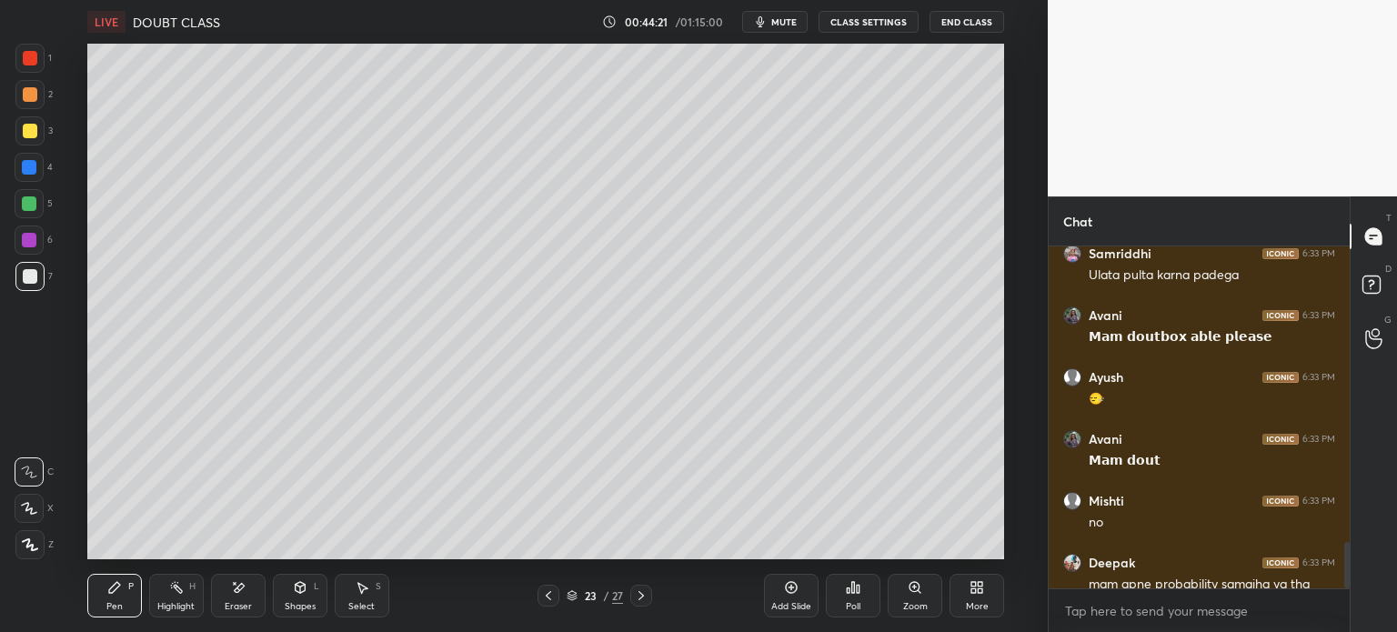
scroll to position [2156, 0]
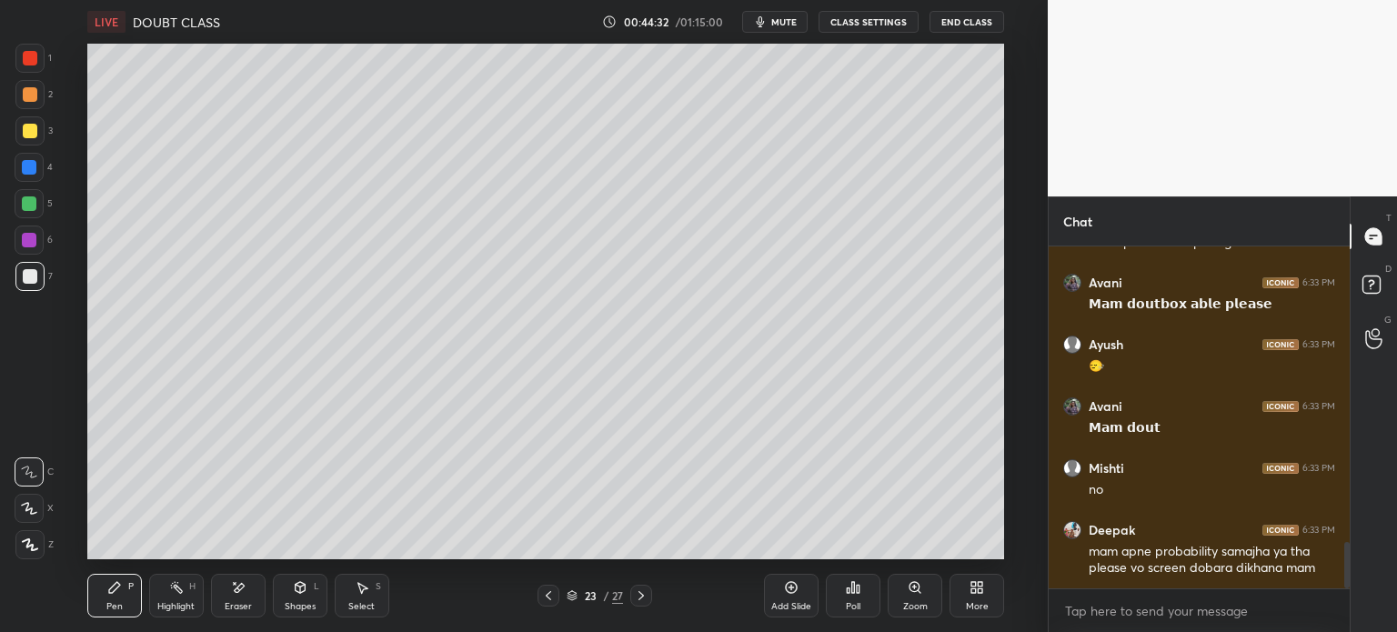
click at [900, 37] on div "LIVE DOUBT CLASS 00:44:32 / 01:15:00 mute CLASS SETTINGS End Class" at bounding box center [545, 22] width 917 height 44
click at [870, 21] on button "CLASS SETTINGS" at bounding box center [869, 22] width 100 height 22
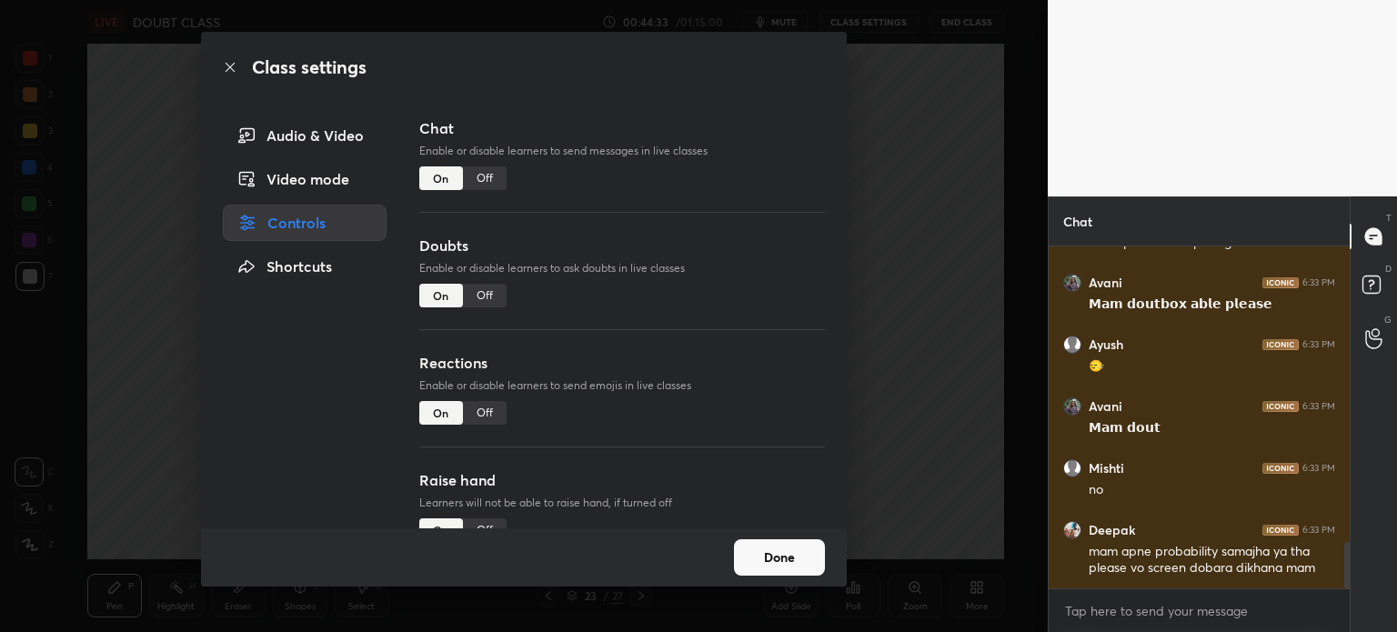
click at [494, 177] on div "Off" at bounding box center [485, 178] width 44 height 24
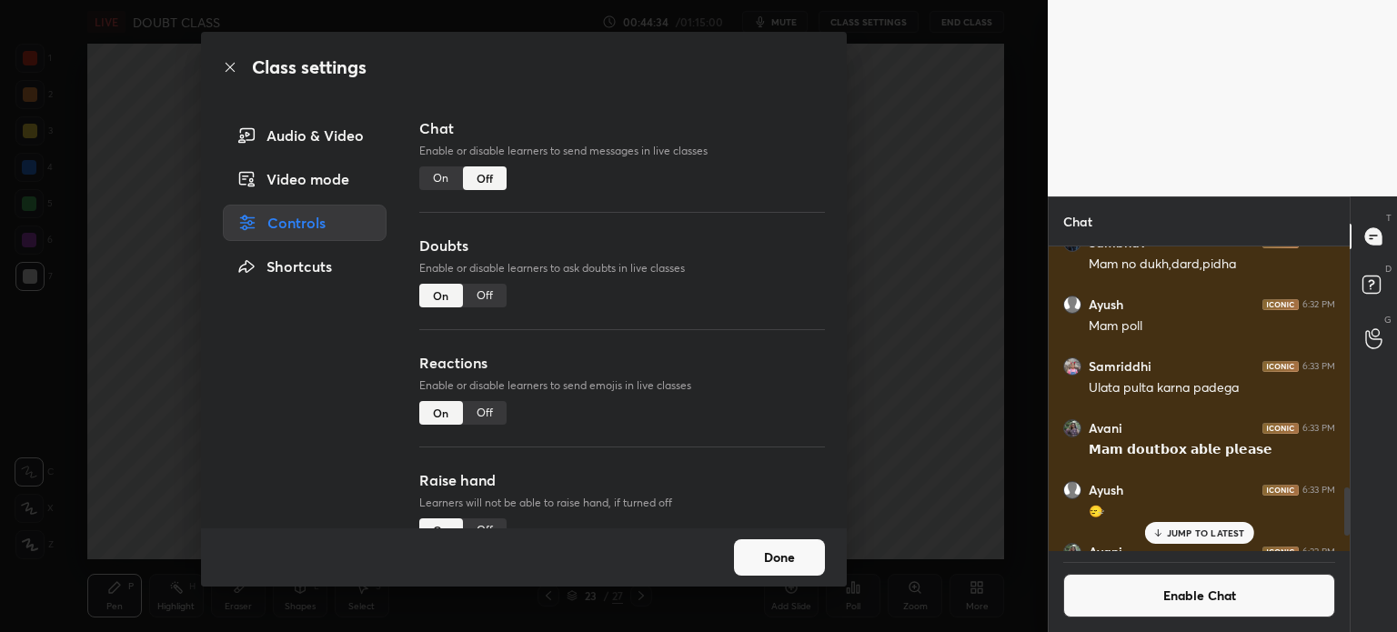
click at [789, 568] on button "Done" at bounding box center [779, 557] width 91 height 36
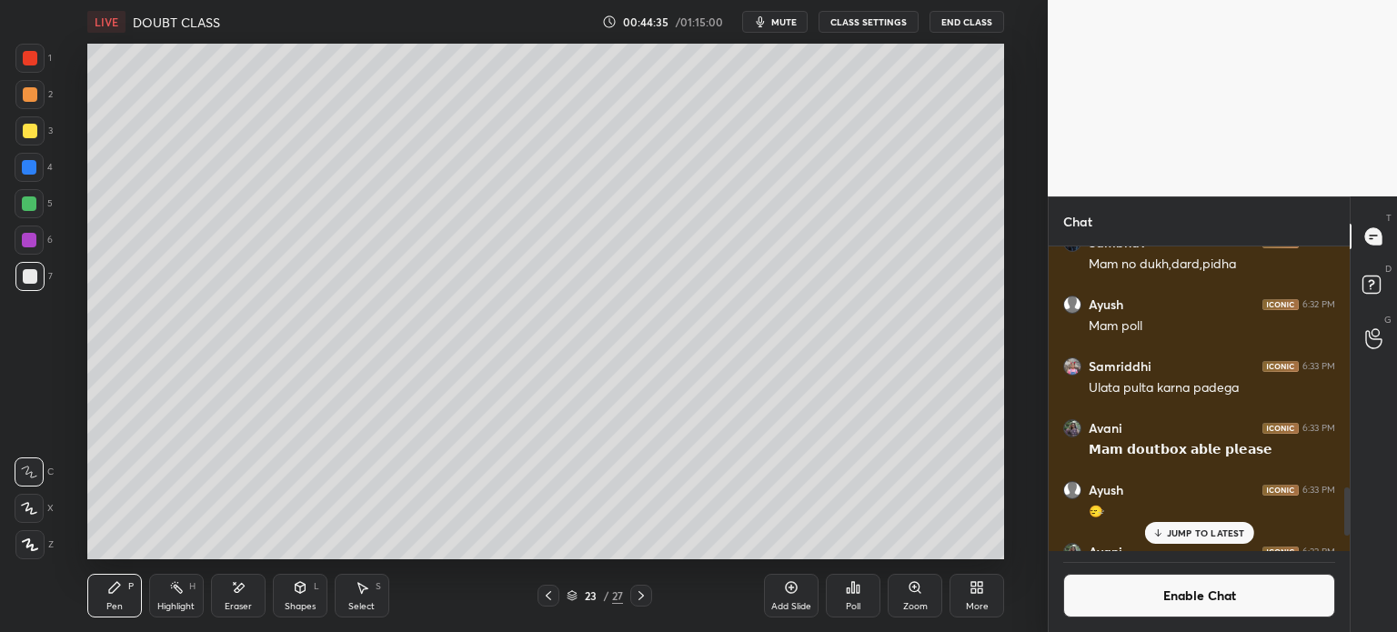
scroll to position [1841, 0]
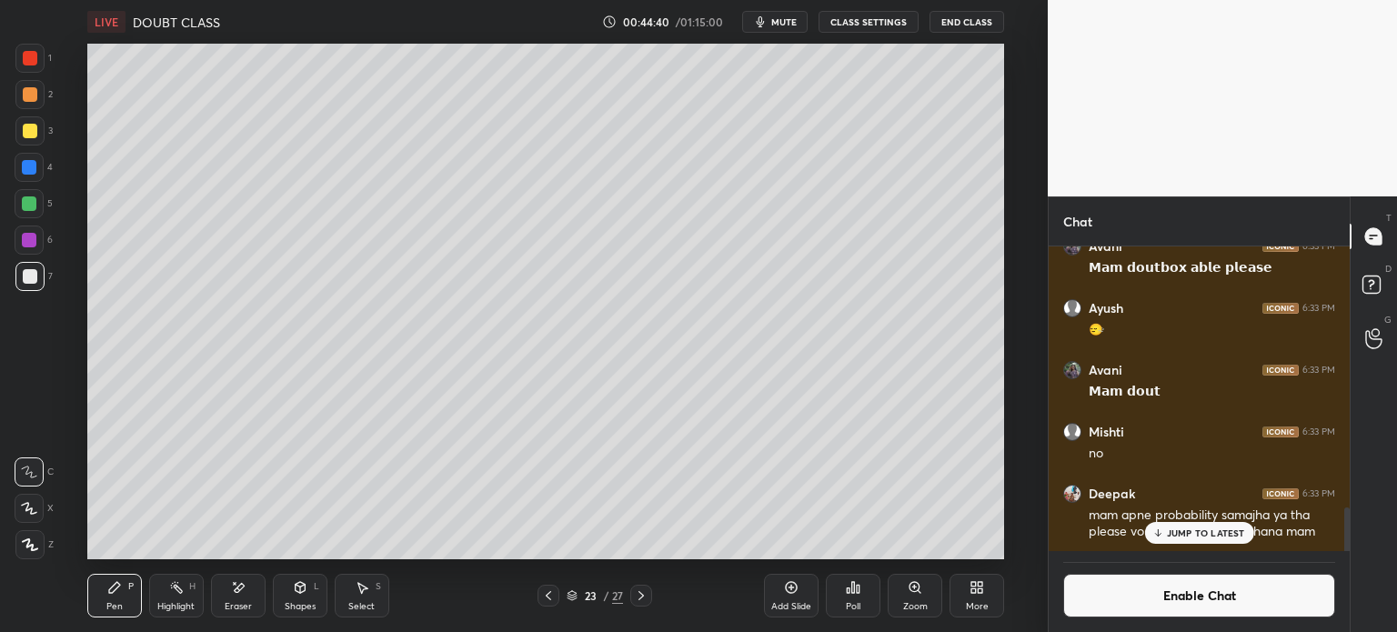
click at [545, 601] on icon at bounding box center [548, 595] width 15 height 15
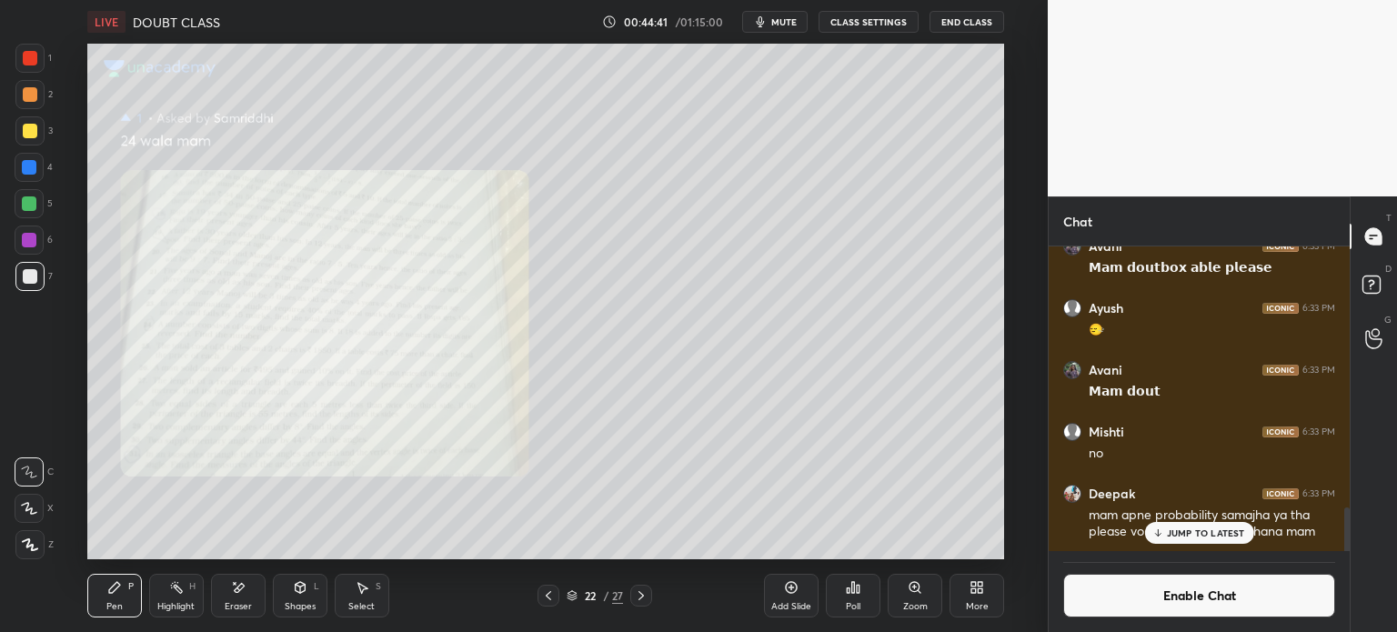
click at [908, 582] on icon at bounding box center [915, 587] width 15 height 15
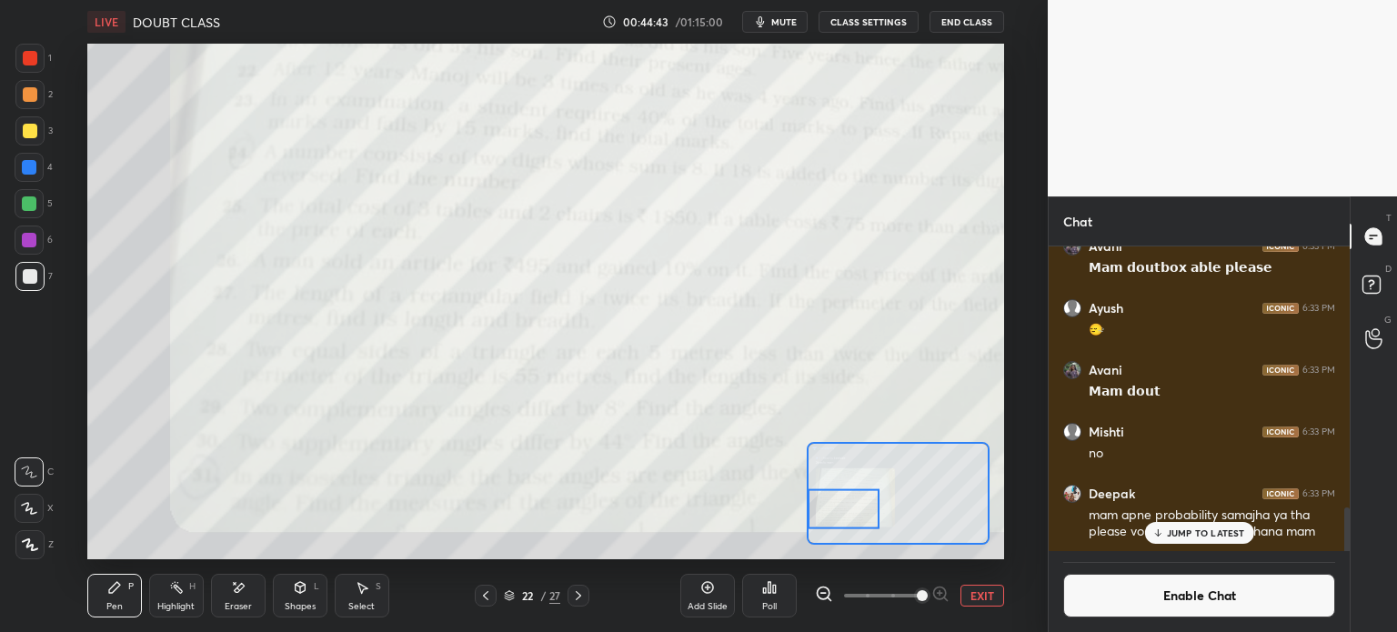
click at [39, 68] on div at bounding box center [29, 58] width 29 height 29
click at [234, 589] on icon at bounding box center [238, 587] width 15 height 15
click at [35, 548] on span "Erase all" at bounding box center [28, 544] width 27 height 13
click at [579, 594] on icon at bounding box center [578, 595] width 15 height 15
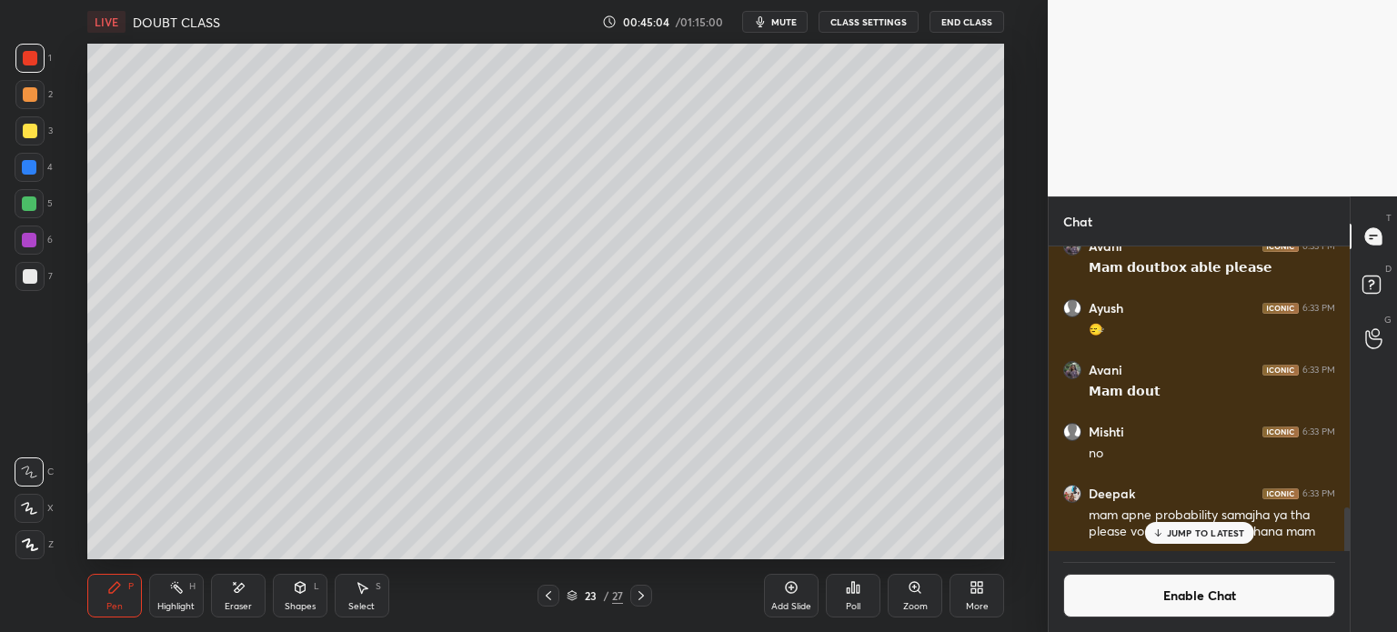
click at [546, 598] on icon at bounding box center [548, 595] width 15 height 15
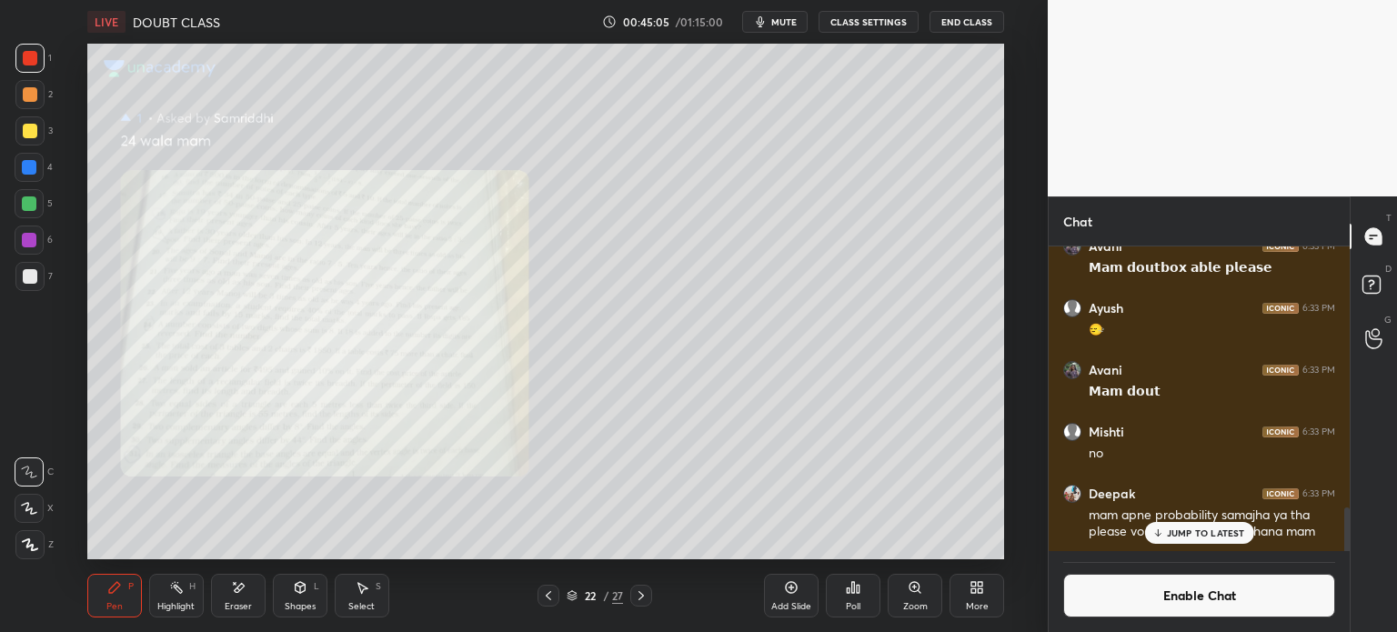
click at [917, 598] on div "Zoom" at bounding box center [915, 596] width 55 height 44
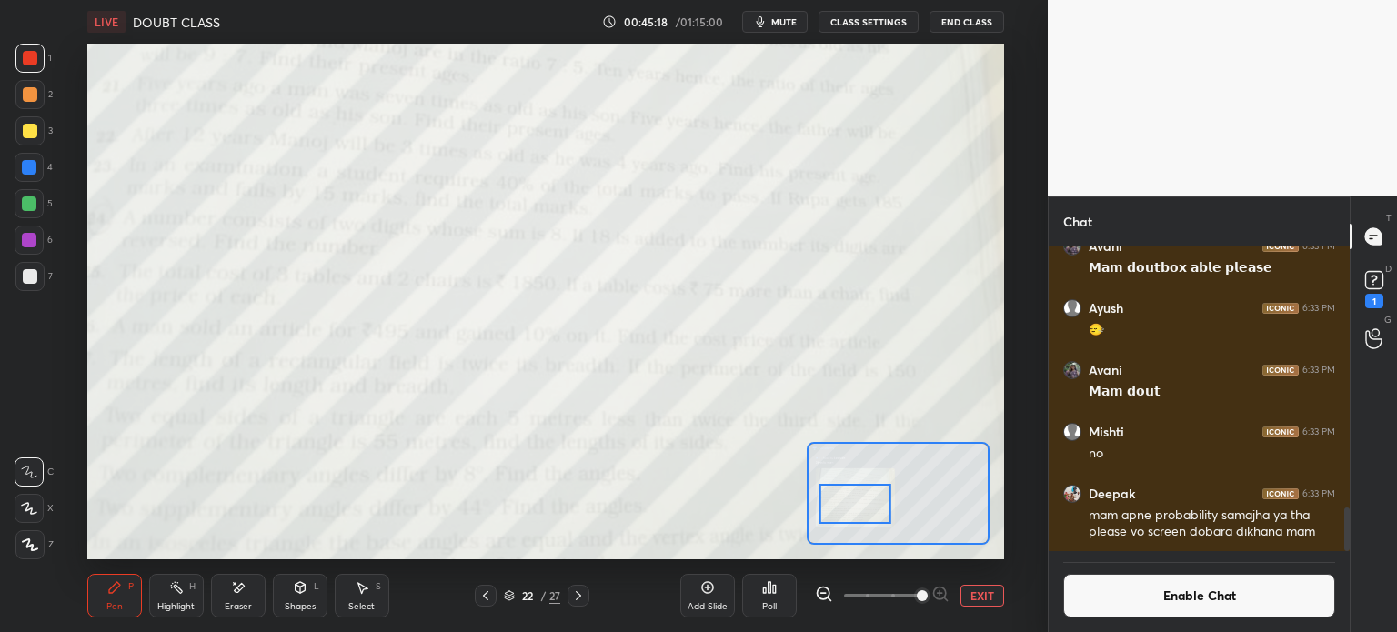
click at [576, 588] on icon at bounding box center [578, 595] width 15 height 15
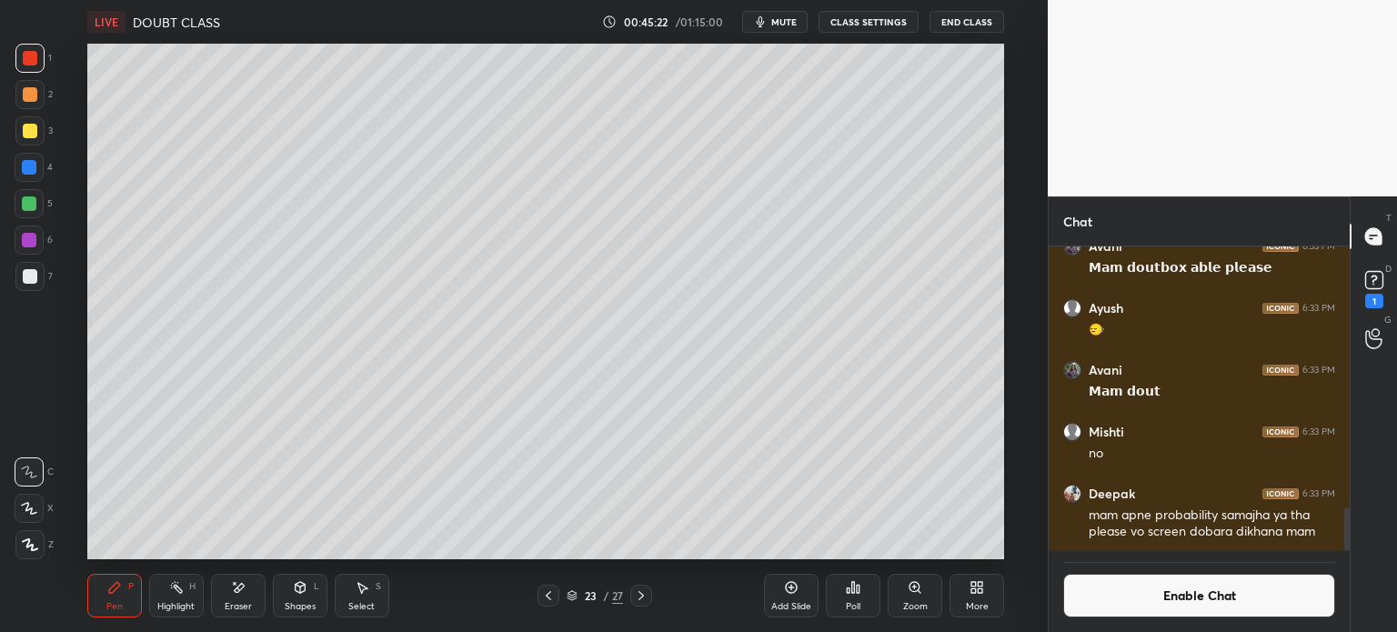
click at [306, 588] on icon at bounding box center [300, 587] width 15 height 15
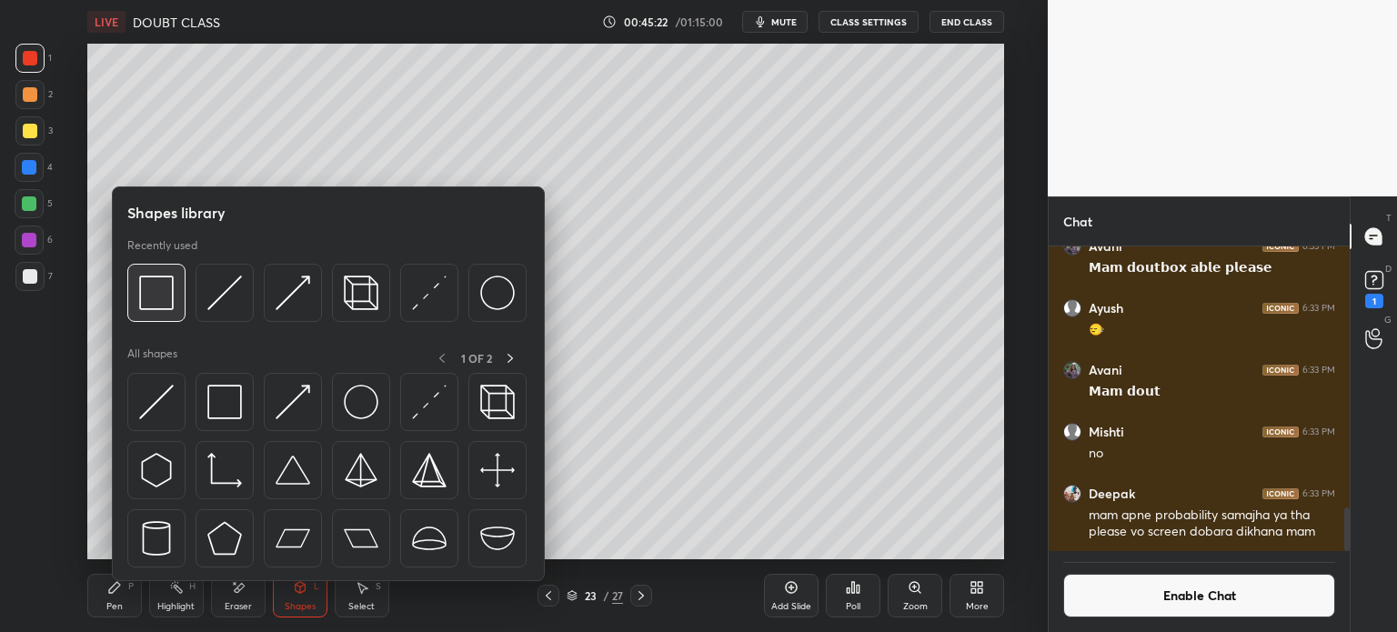
scroll to position [1997, 0]
click at [164, 283] on img at bounding box center [156, 293] width 35 height 35
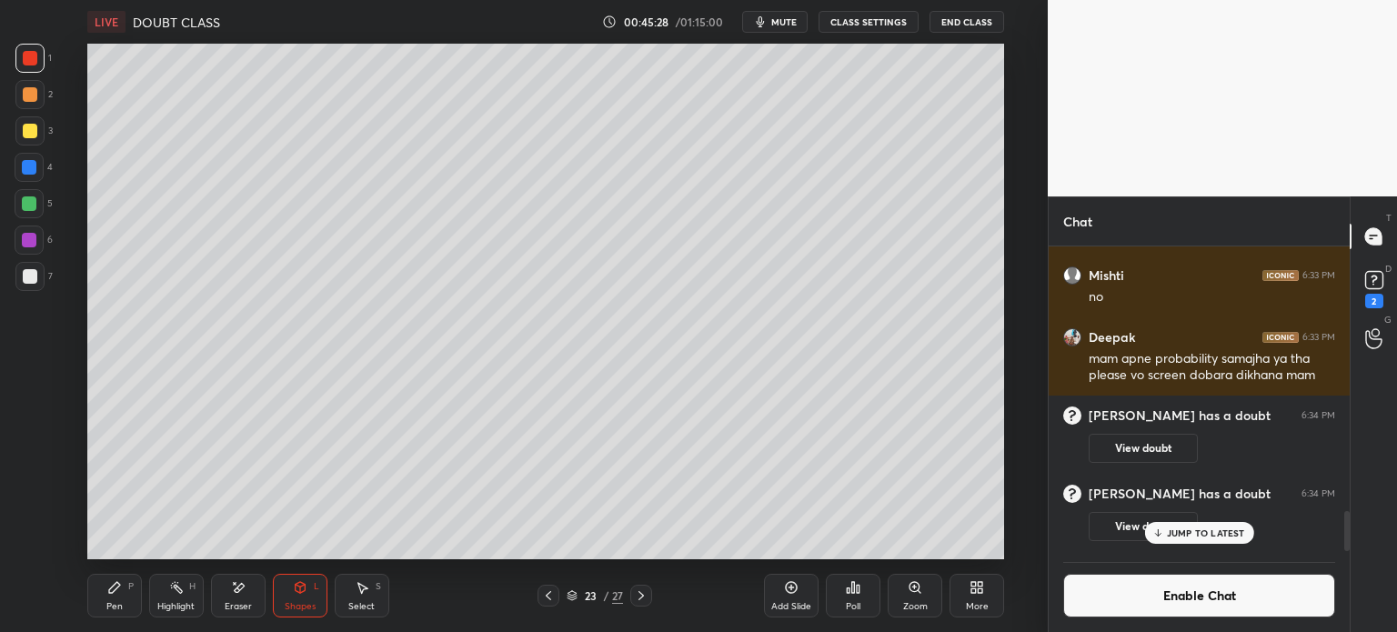
click at [361, 591] on icon at bounding box center [363, 588] width 10 height 11
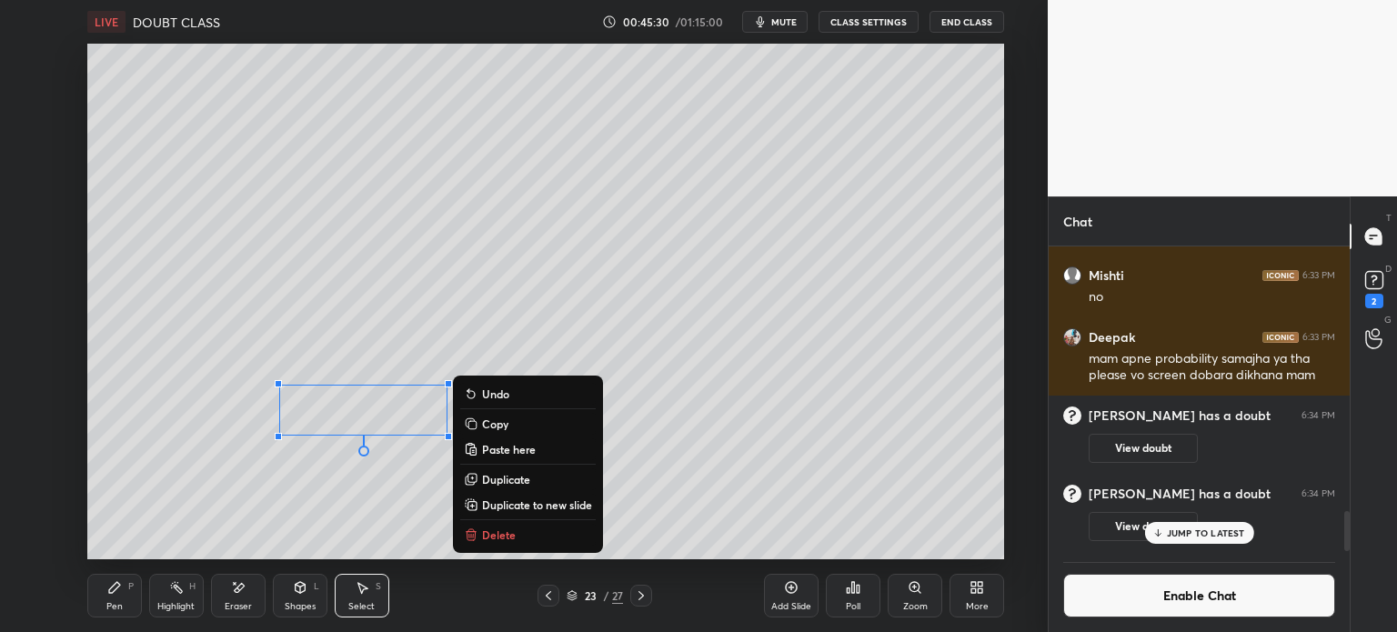
click at [523, 538] on button "Delete" at bounding box center [528, 535] width 136 height 22
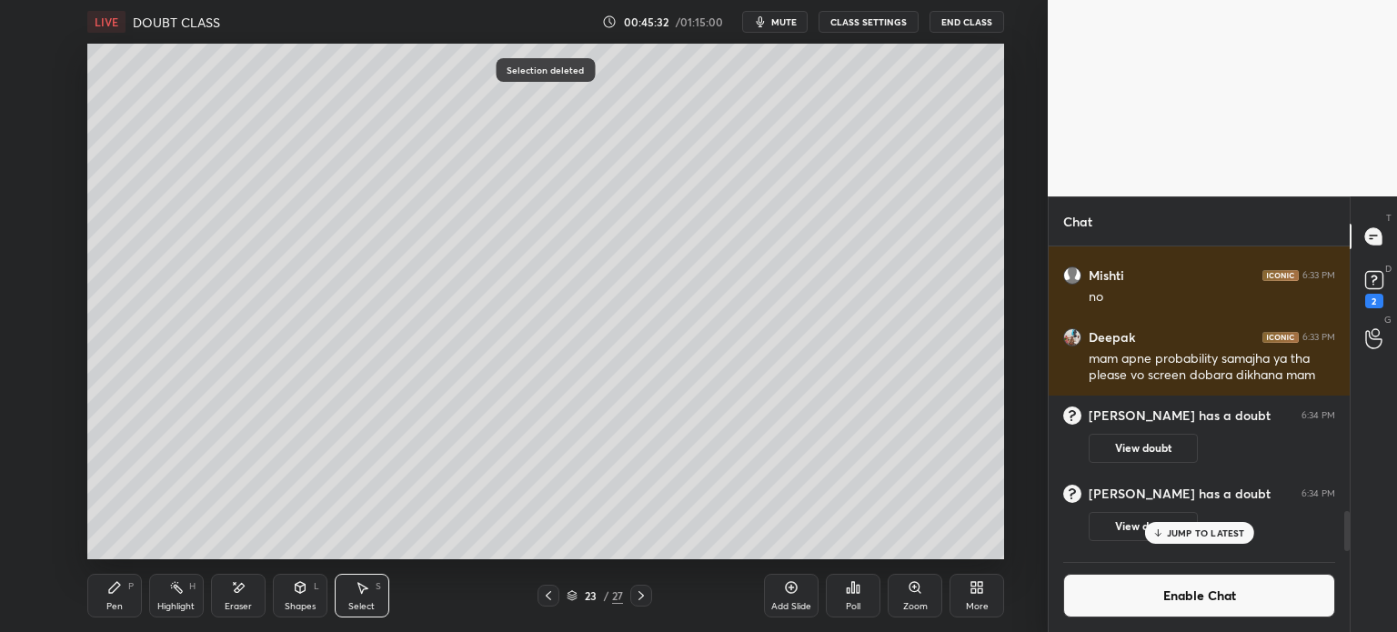
click at [774, 599] on div "Add Slide" at bounding box center [791, 596] width 55 height 44
click at [98, 587] on div "Pen P" at bounding box center [114, 596] width 55 height 44
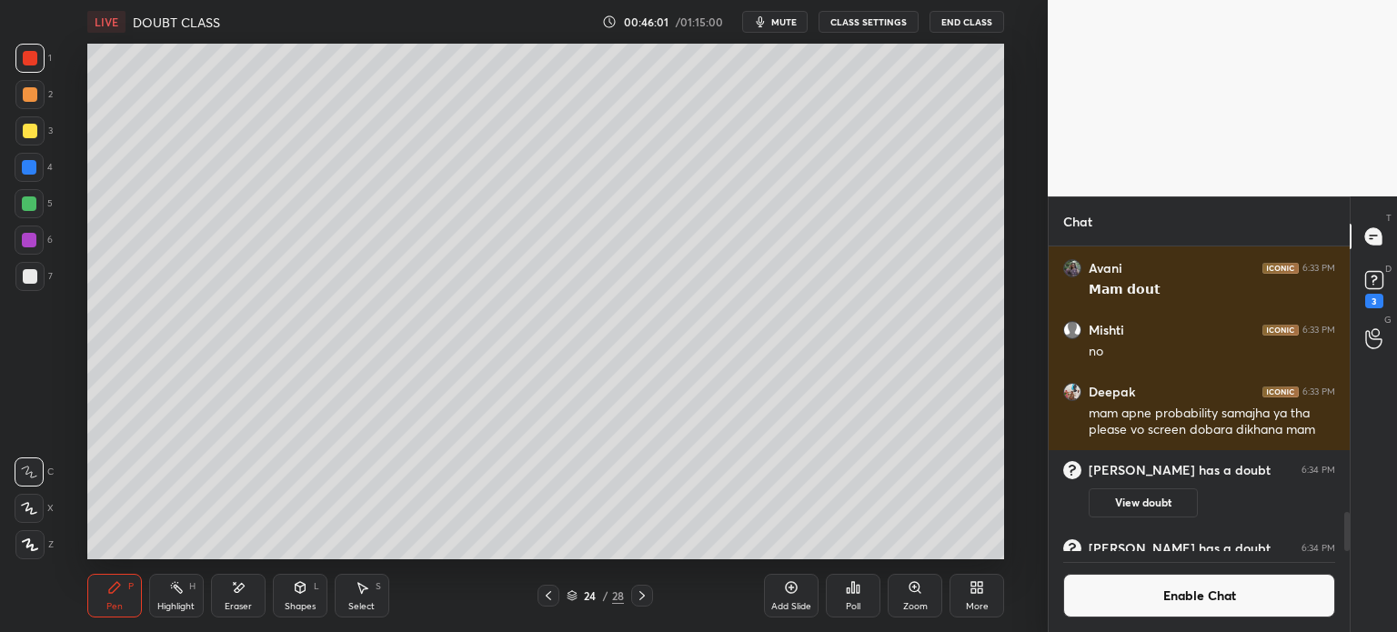
scroll to position [2052, 0]
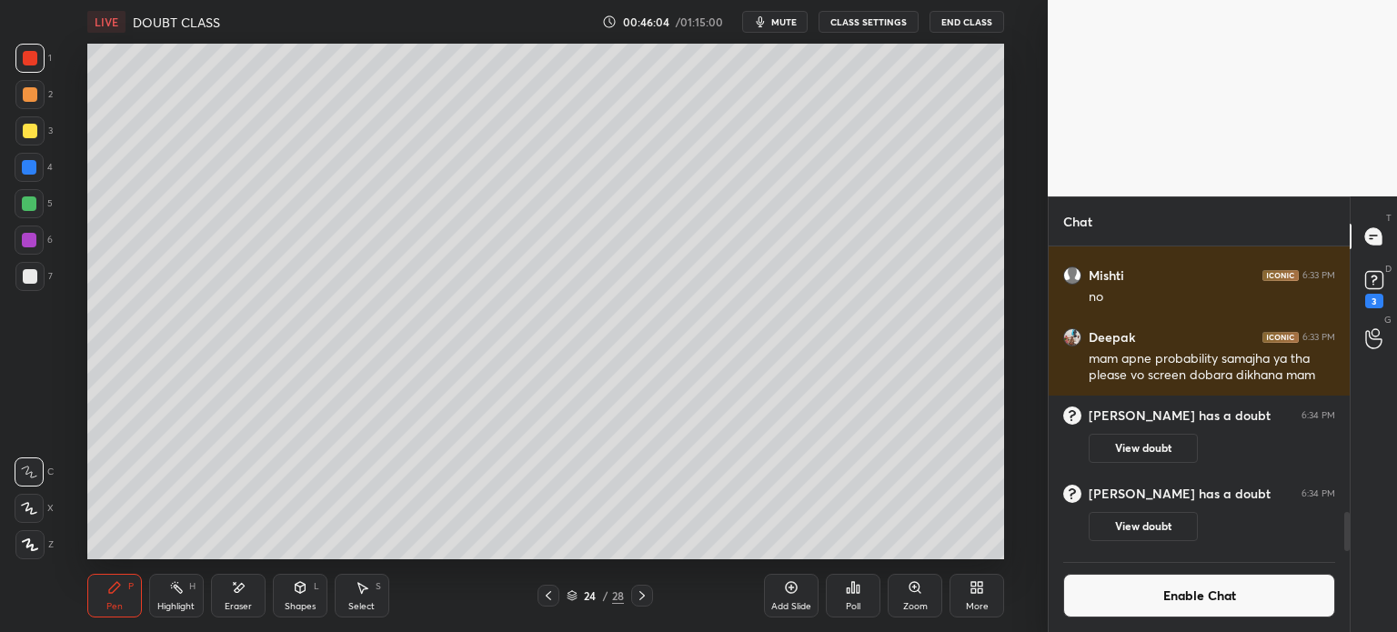
click at [351, 591] on div "Select S" at bounding box center [362, 596] width 55 height 44
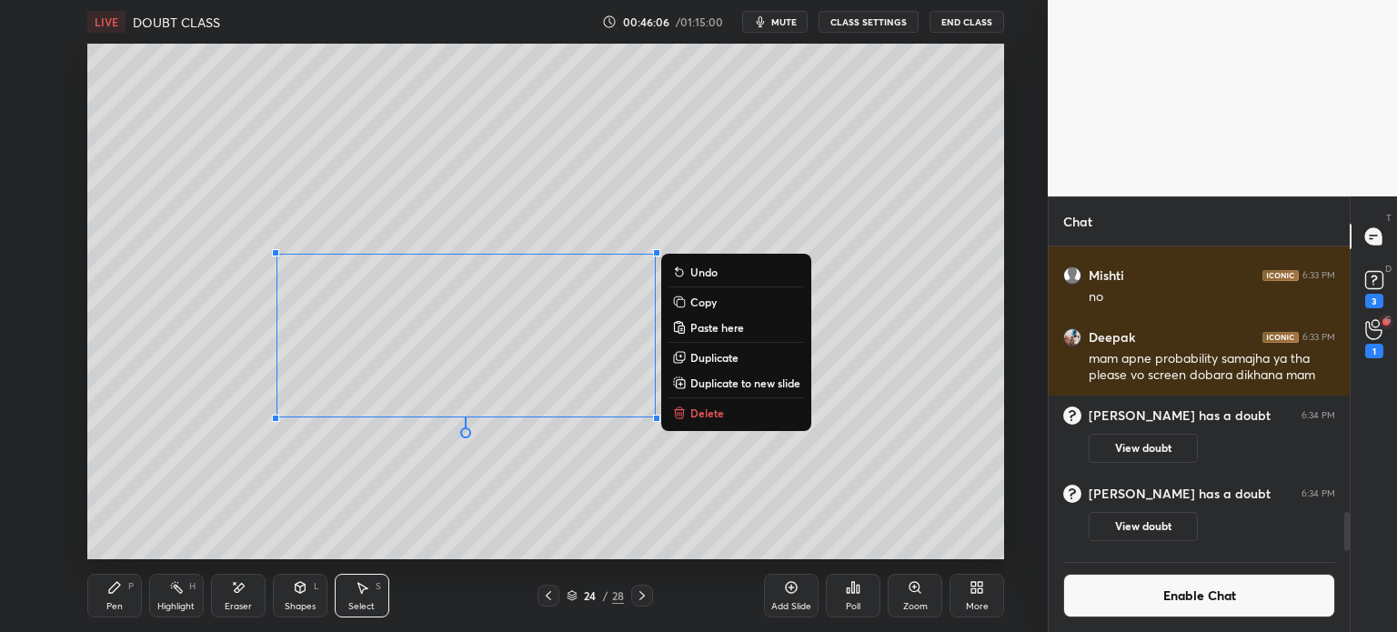
click at [734, 412] on button "Delete" at bounding box center [736, 413] width 136 height 22
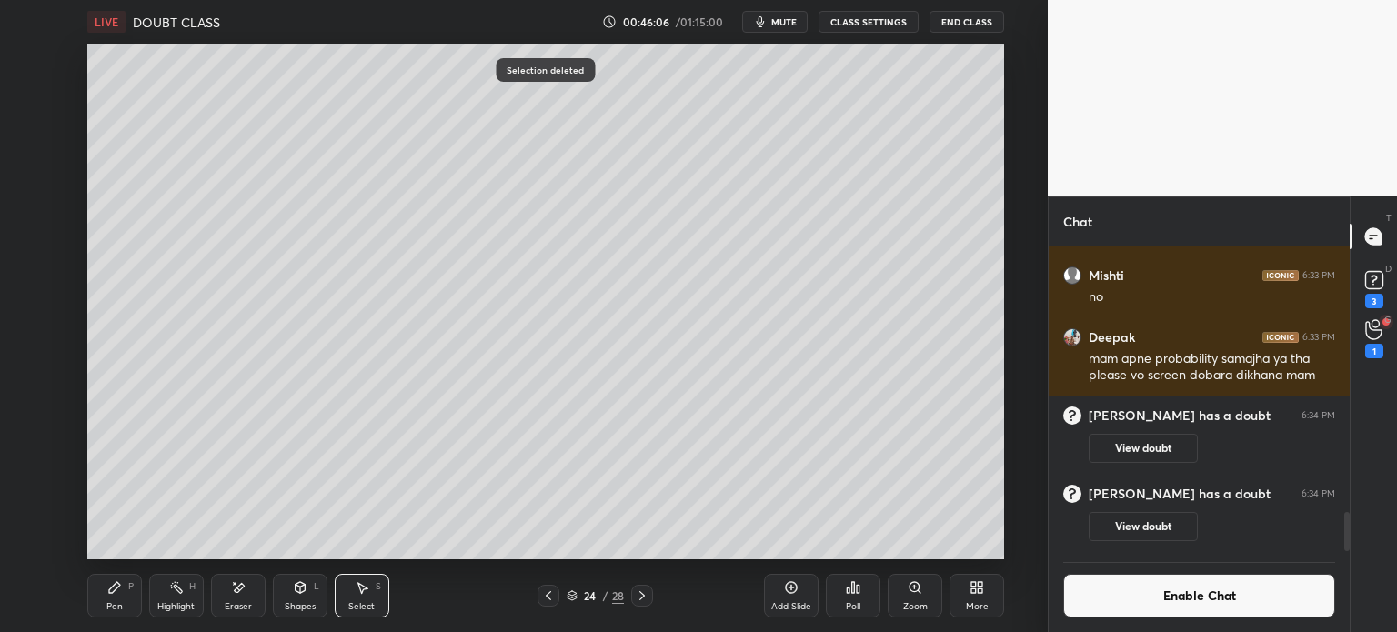
click at [123, 581] on div "Pen P" at bounding box center [114, 596] width 55 height 44
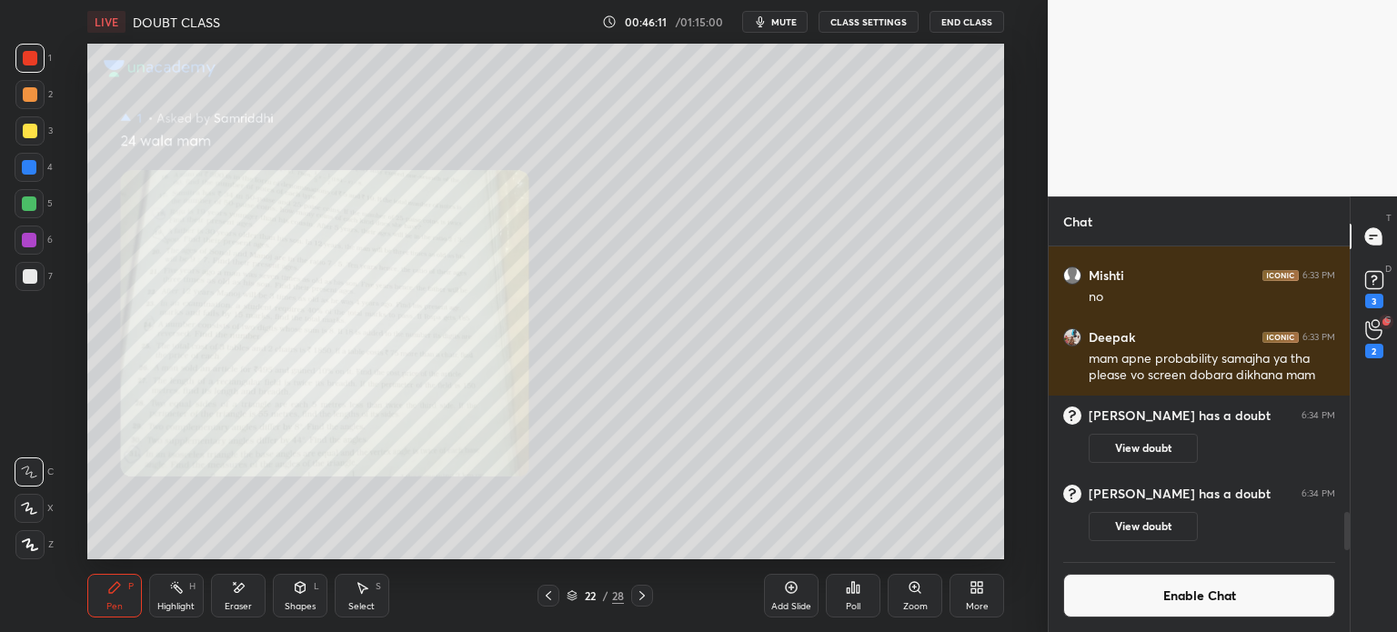
click at [923, 596] on div "Zoom" at bounding box center [915, 596] width 55 height 44
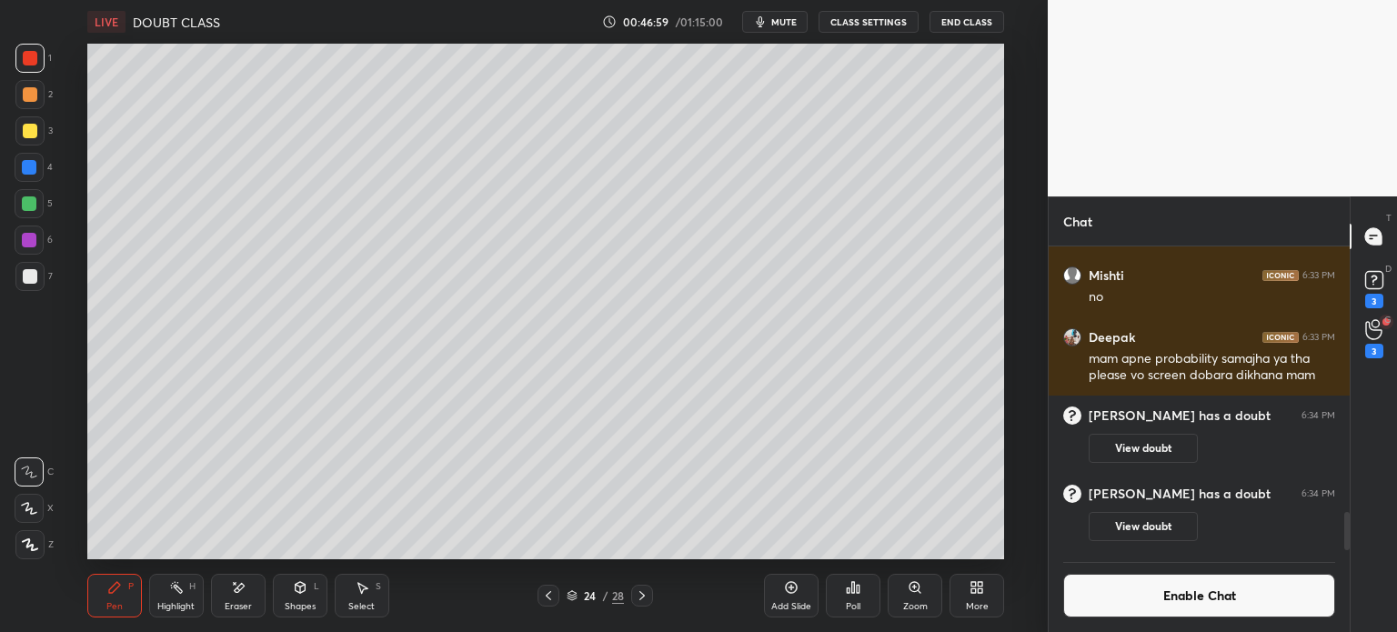
click at [355, 607] on div "Select" at bounding box center [361, 606] width 26 height 9
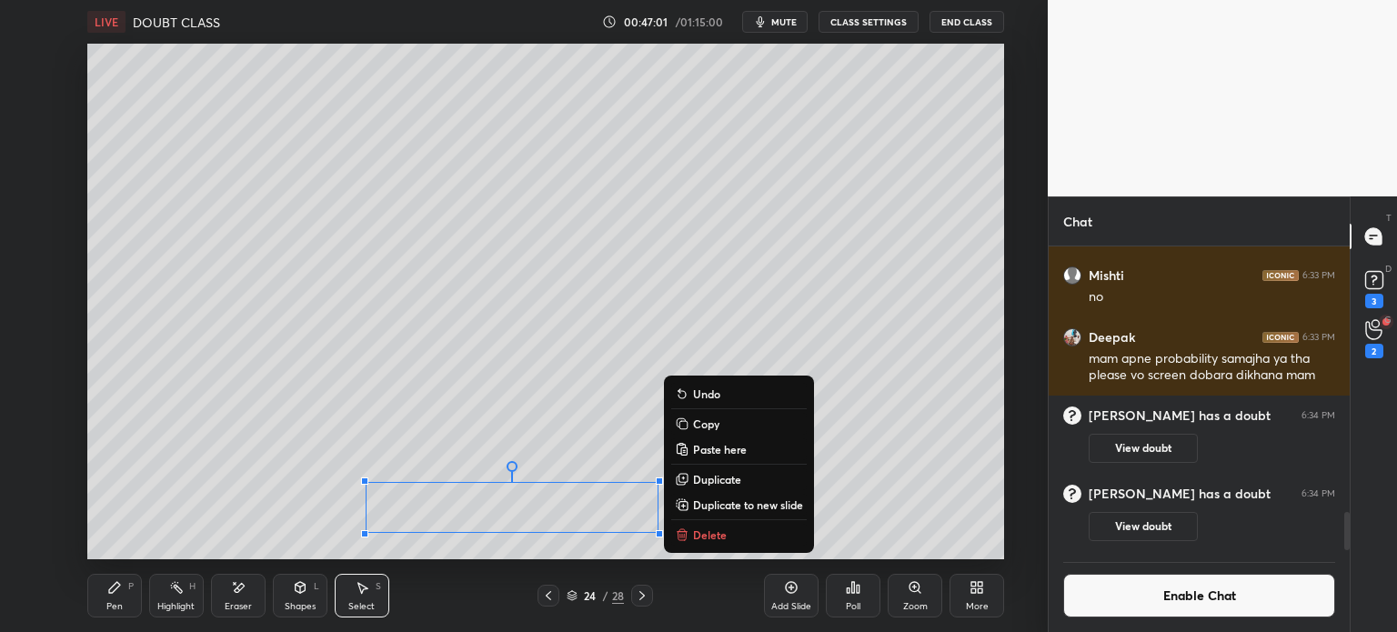
click at [766, 497] on p "Duplicate to new slide" at bounding box center [748, 504] width 110 height 15
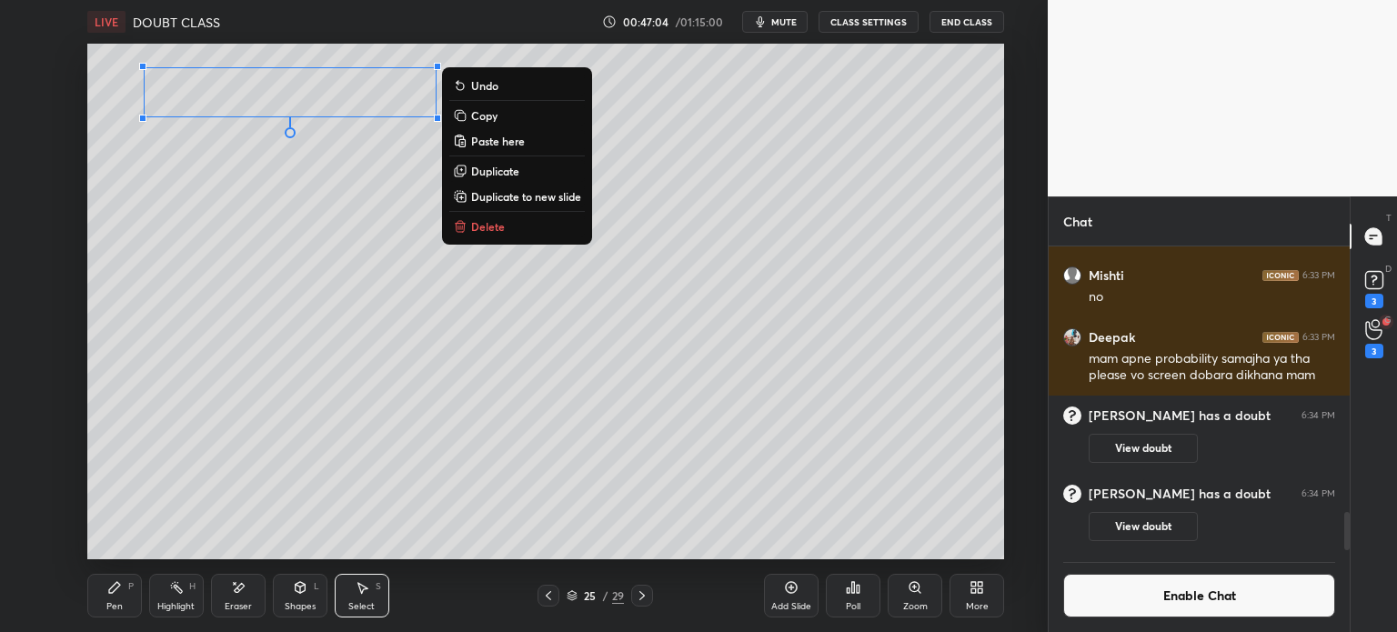
click at [124, 610] on div "Pen P" at bounding box center [114, 596] width 55 height 44
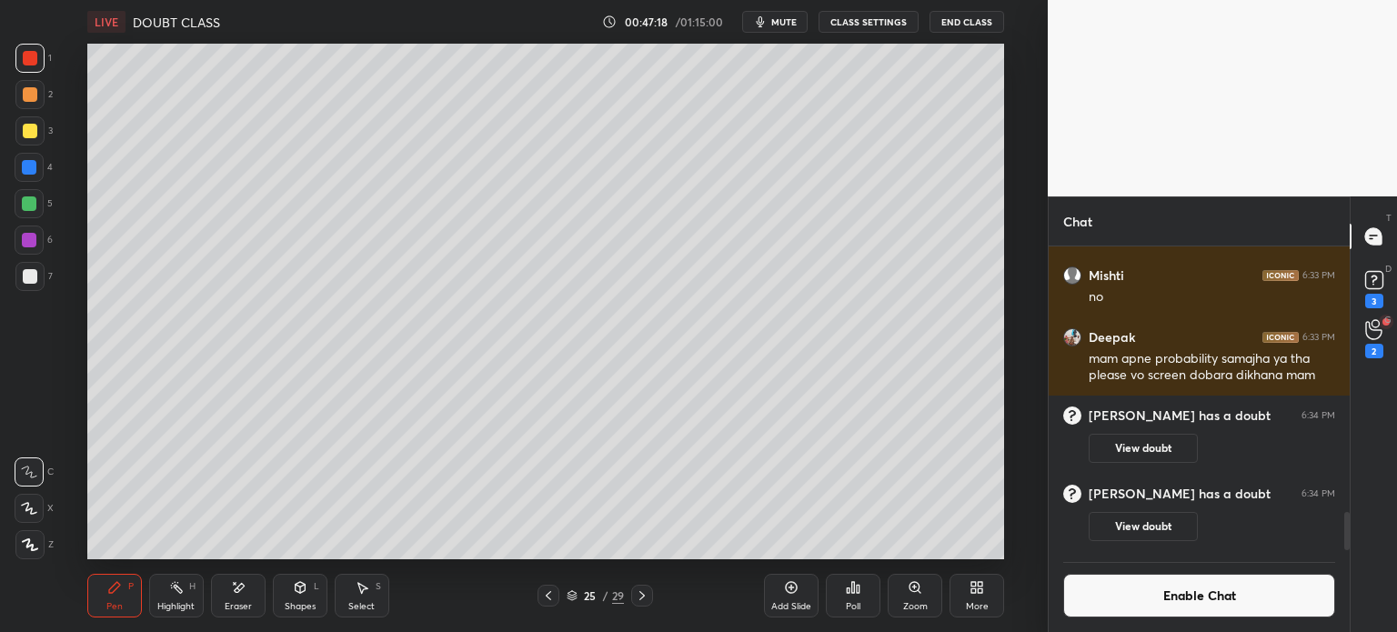
scroll to position [2131, 0]
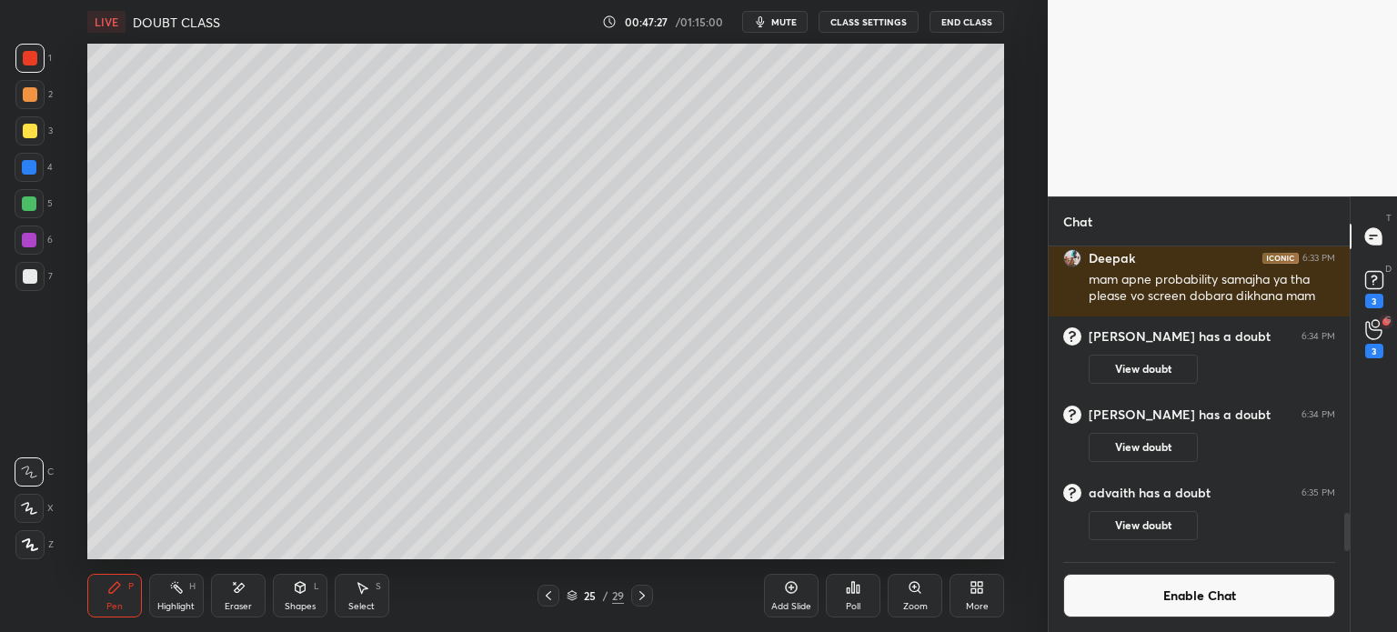
click at [35, 286] on div at bounding box center [29, 276] width 29 height 29
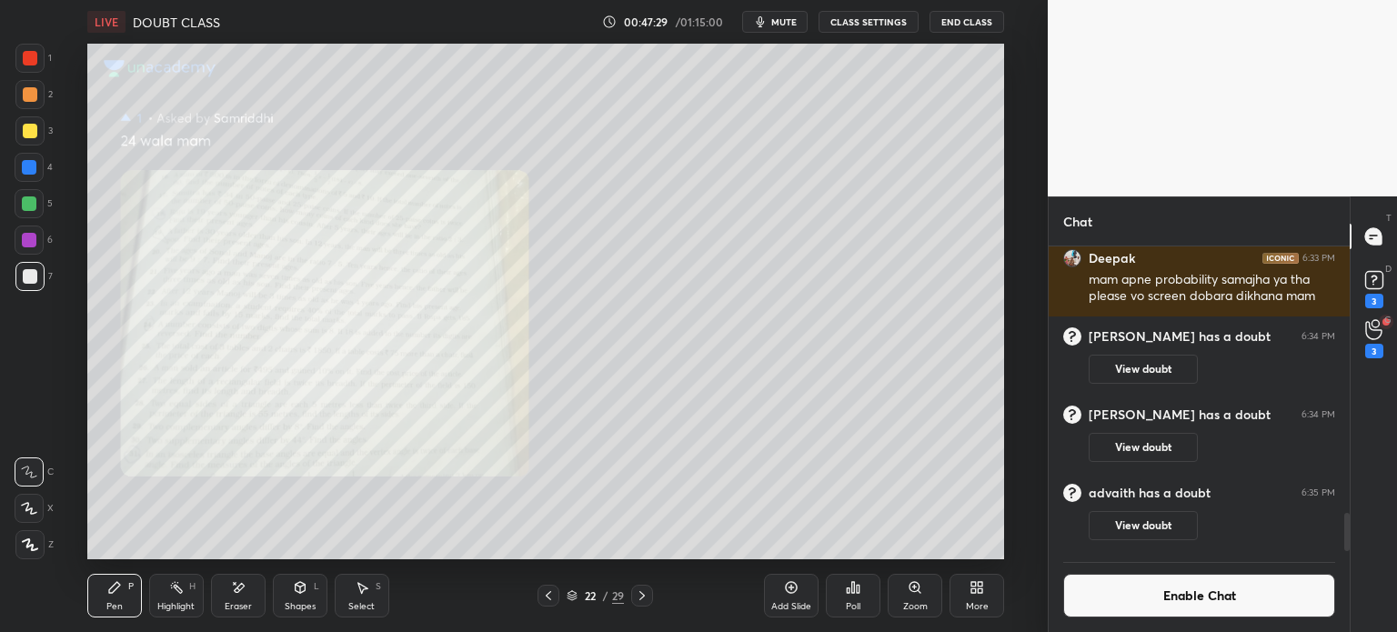
click at [917, 596] on div "Zoom" at bounding box center [915, 596] width 55 height 44
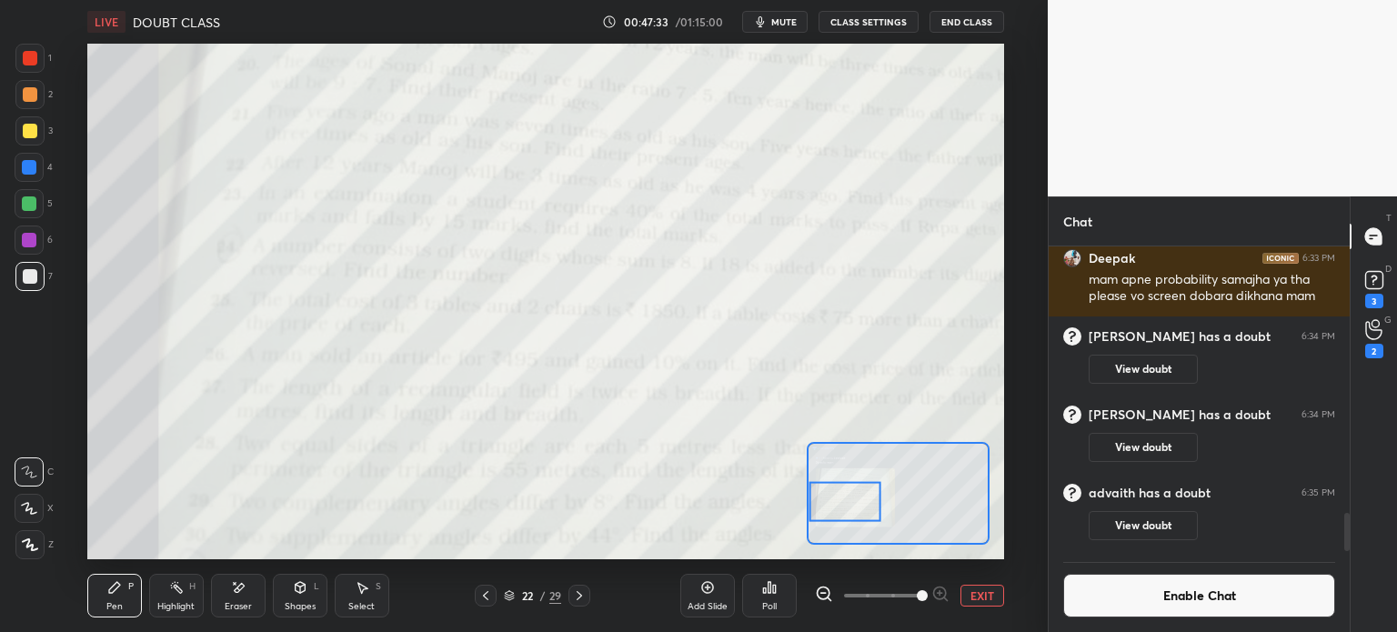
click at [586, 591] on div at bounding box center [579, 596] width 22 height 22
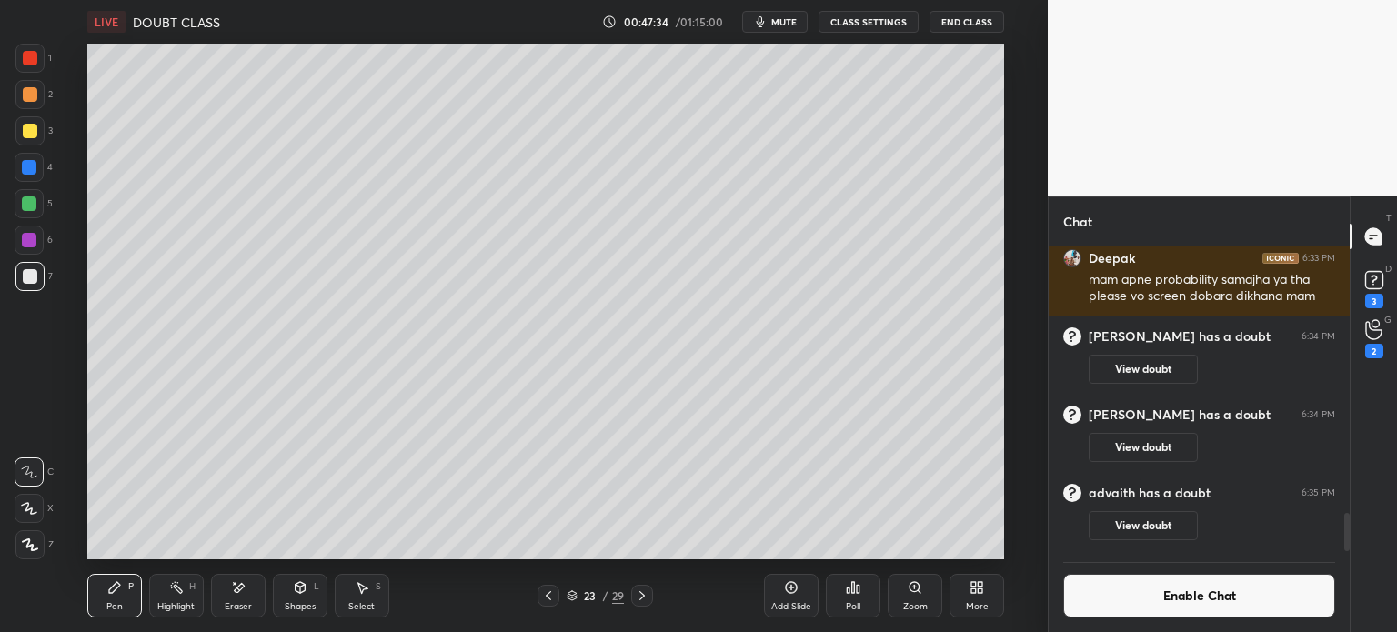
click at [644, 593] on icon at bounding box center [642, 595] width 15 height 15
click at [32, 170] on div at bounding box center [29, 167] width 15 height 15
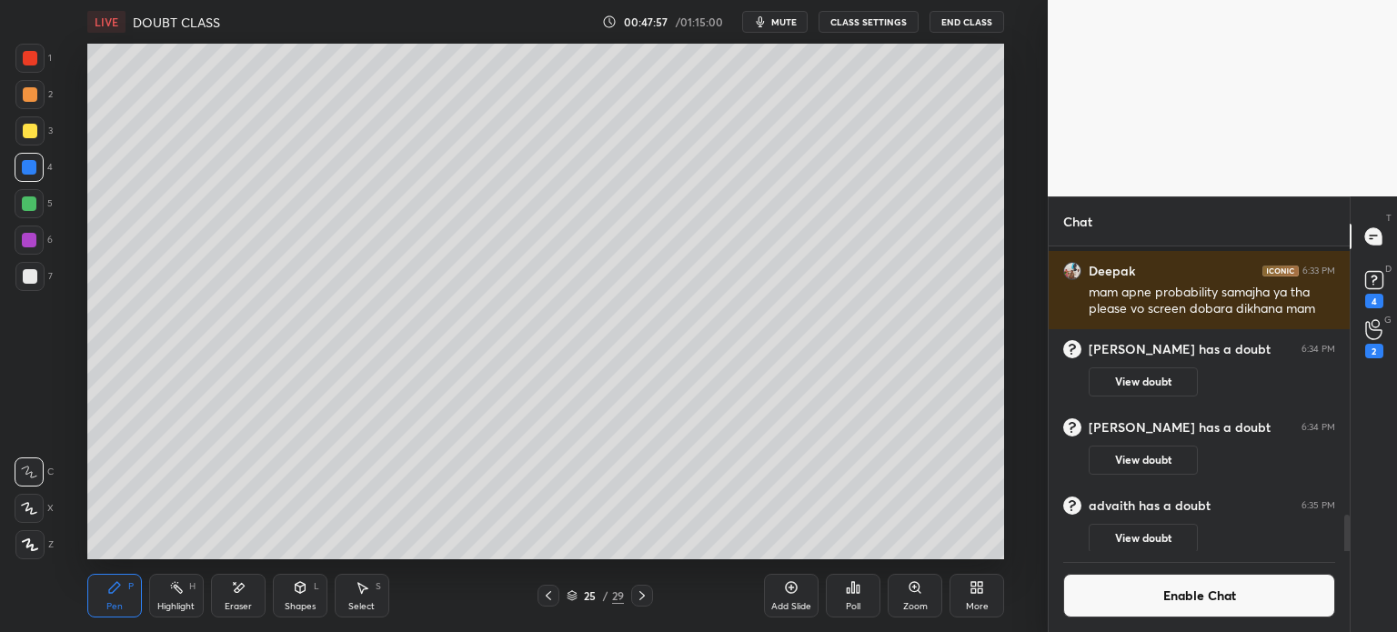
scroll to position [2222, 0]
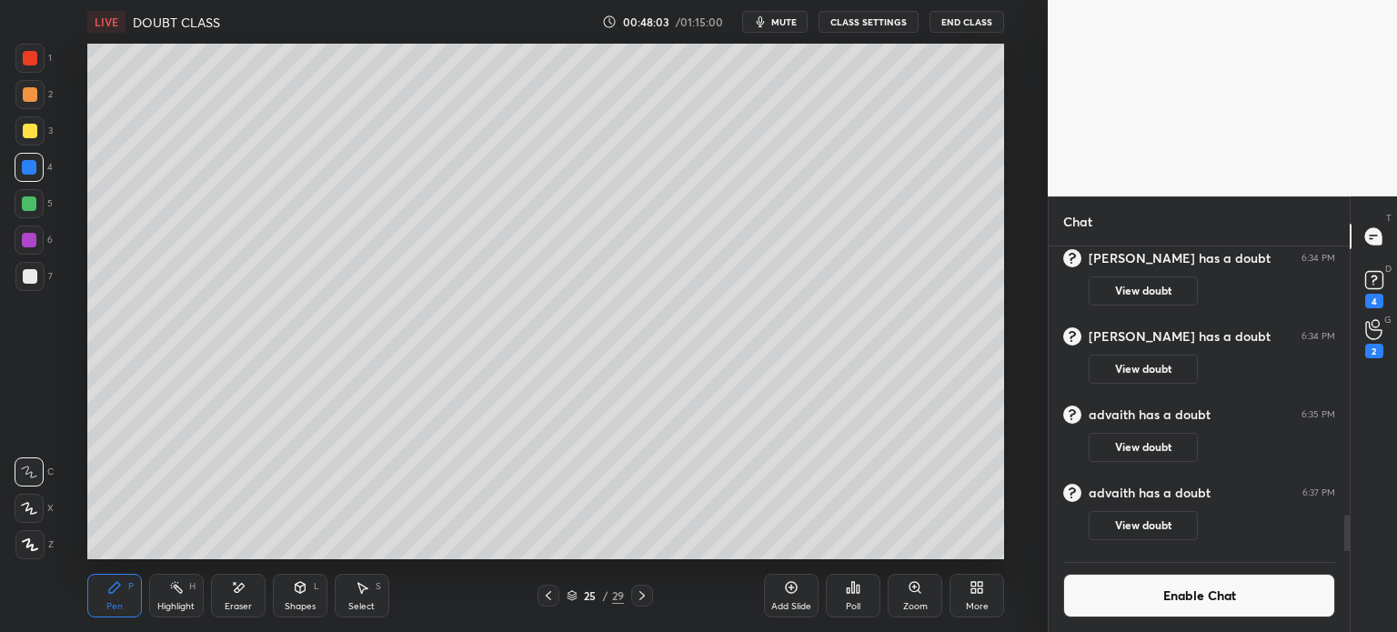
click at [370, 590] on div "Select S" at bounding box center [362, 596] width 55 height 44
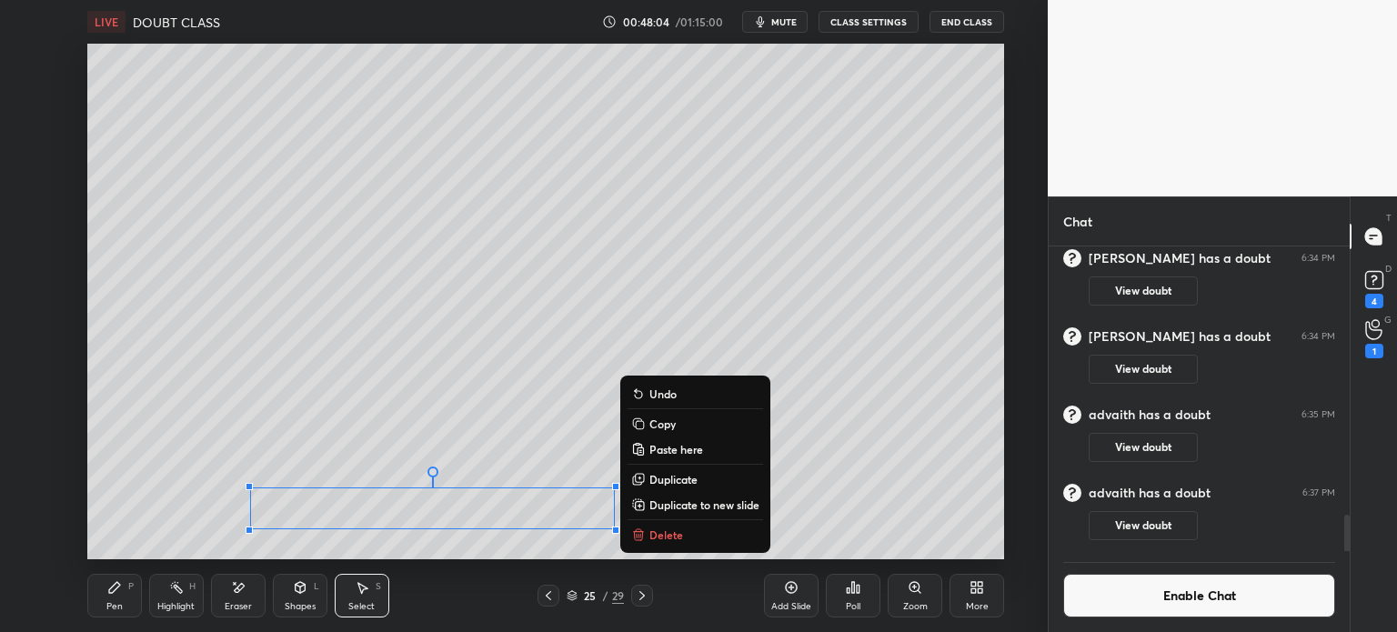
click at [732, 501] on p "Duplicate to new slide" at bounding box center [704, 504] width 110 height 15
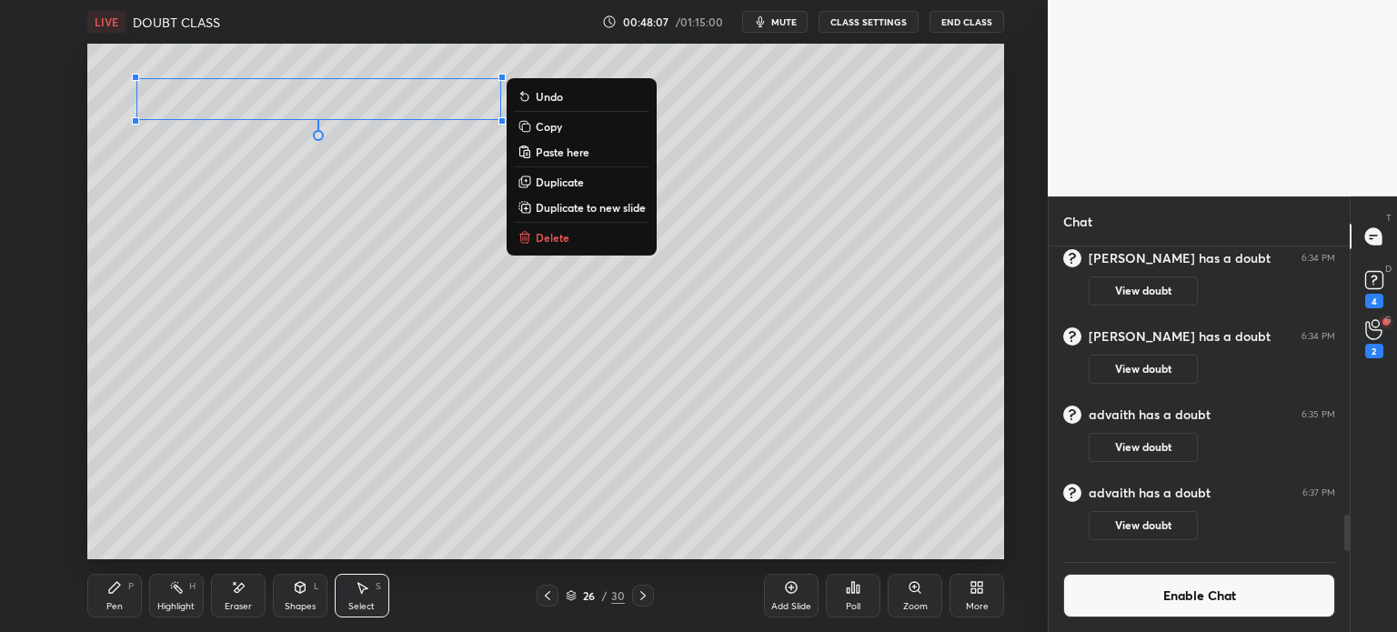
click at [107, 603] on div "Pen" at bounding box center [114, 606] width 16 height 9
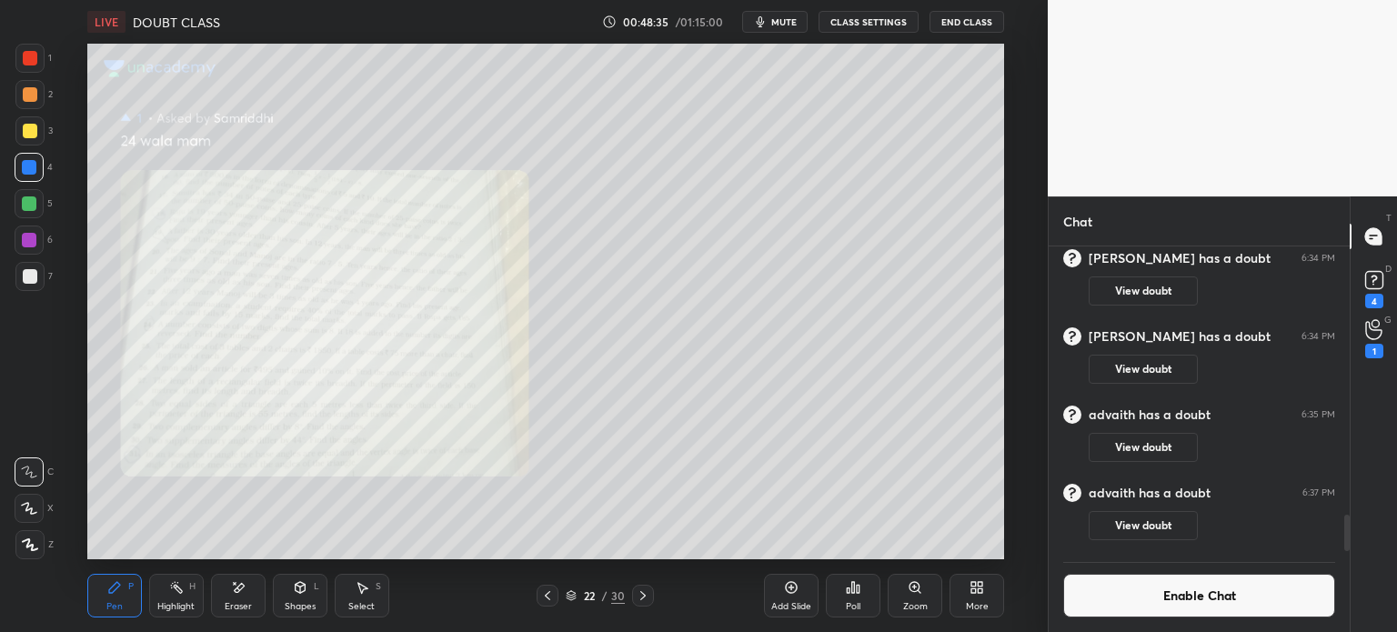
click at [927, 584] on div "Zoom" at bounding box center [915, 596] width 55 height 44
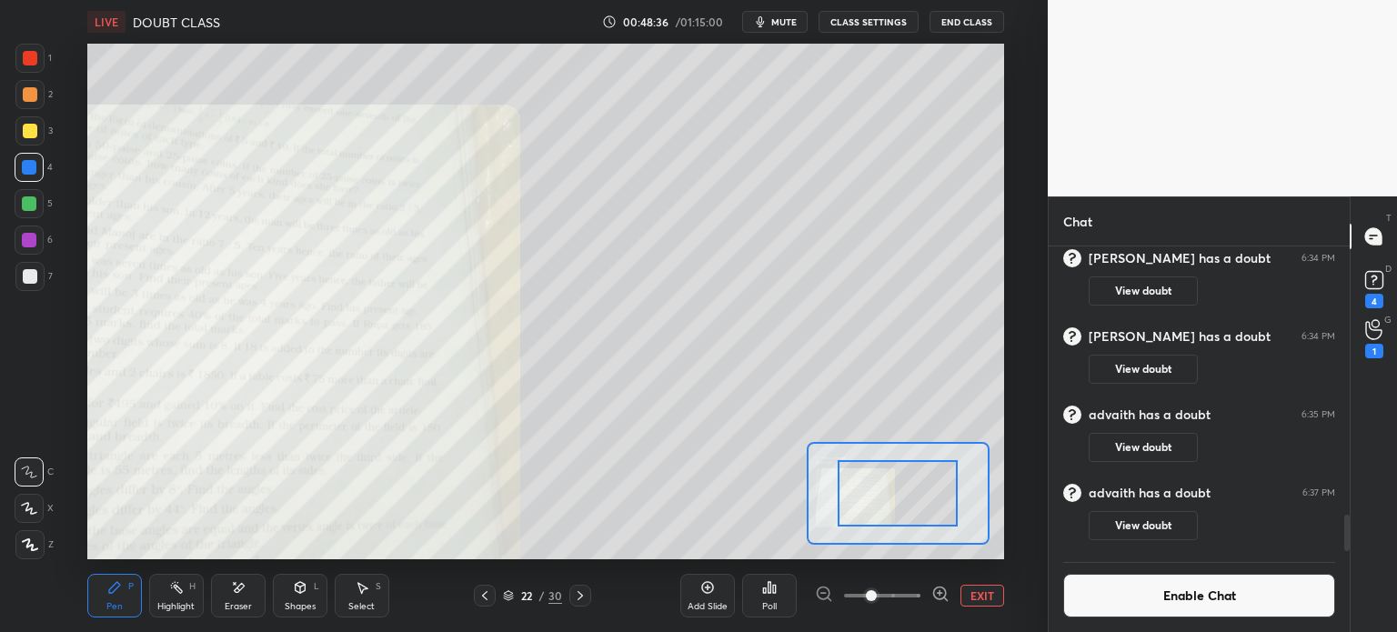
click at [877, 590] on span at bounding box center [871, 595] width 11 height 11
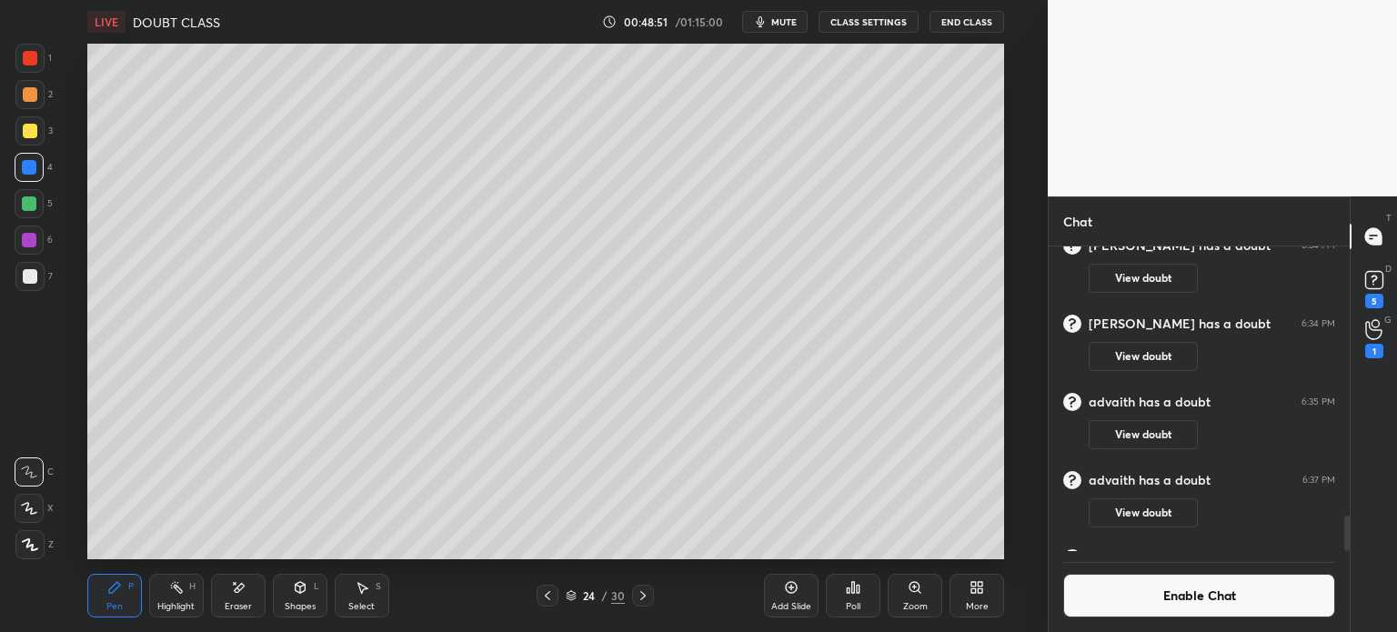
scroll to position [2287, 0]
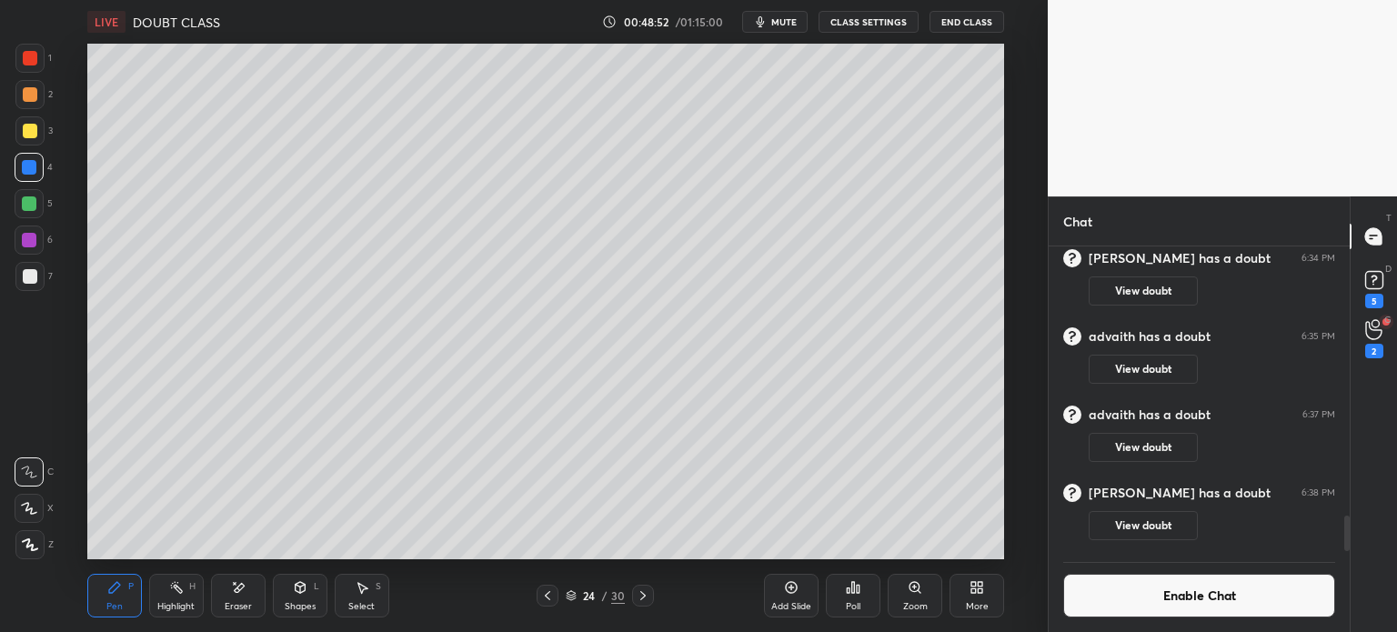
click at [1387, 302] on div "5" at bounding box center [1374, 287] width 36 height 33
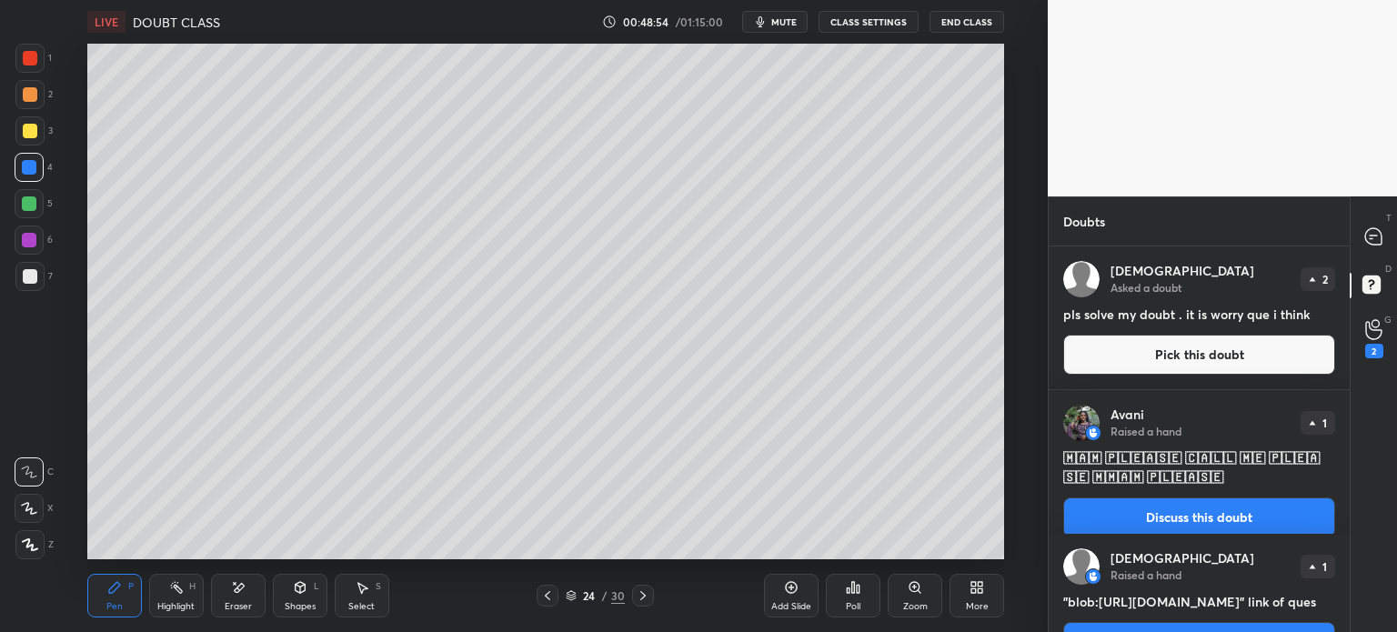
click at [871, 18] on button "CLASS SETTINGS" at bounding box center [869, 22] width 100 height 22
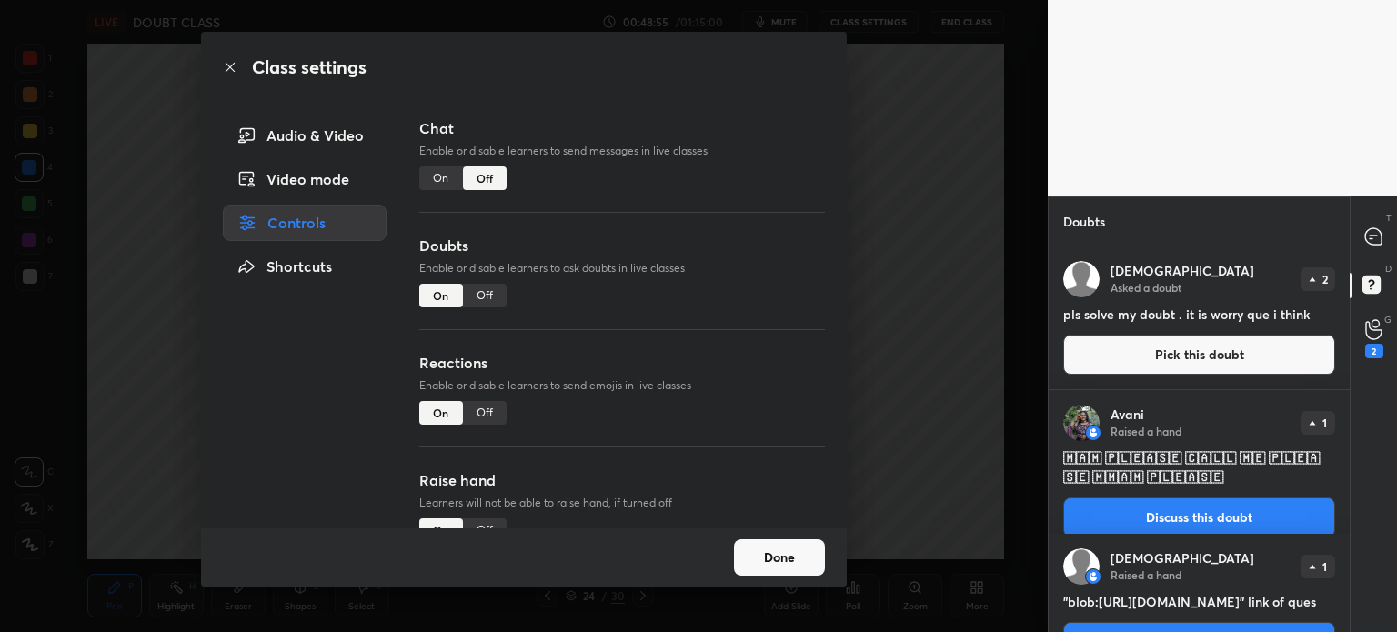
click at [487, 288] on div "Off" at bounding box center [485, 296] width 44 height 24
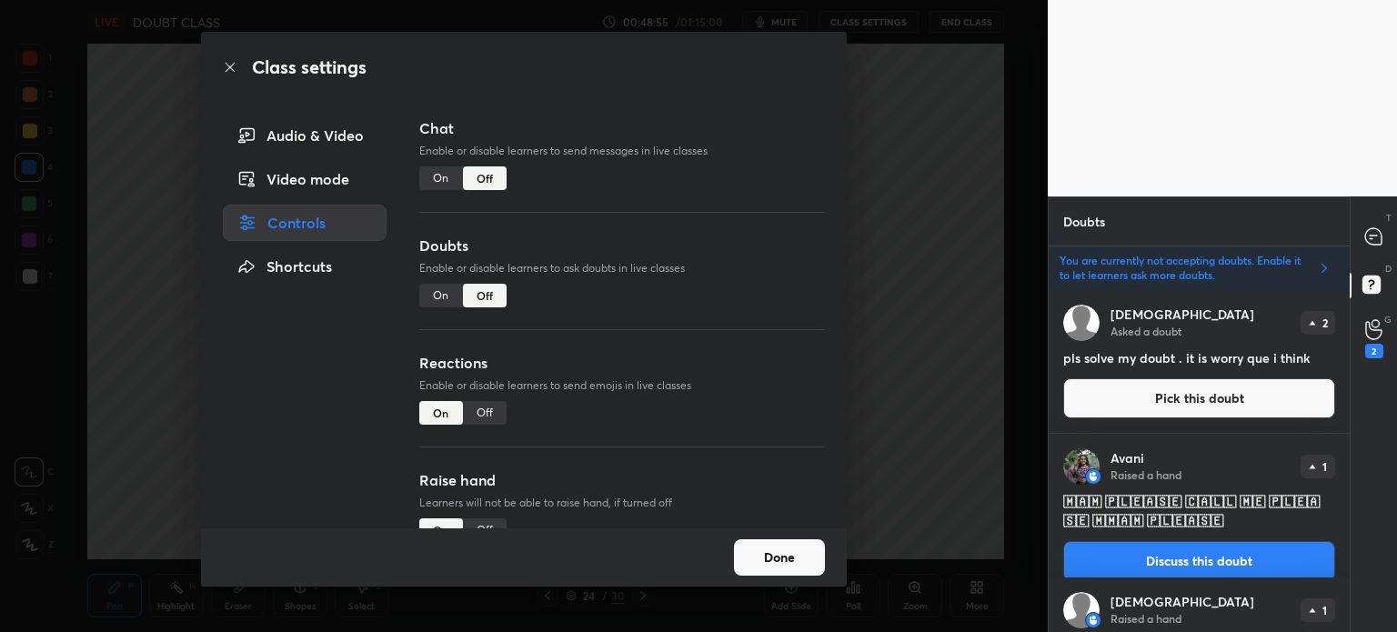
scroll to position [337, 296]
click at [779, 559] on button "Done" at bounding box center [779, 557] width 91 height 36
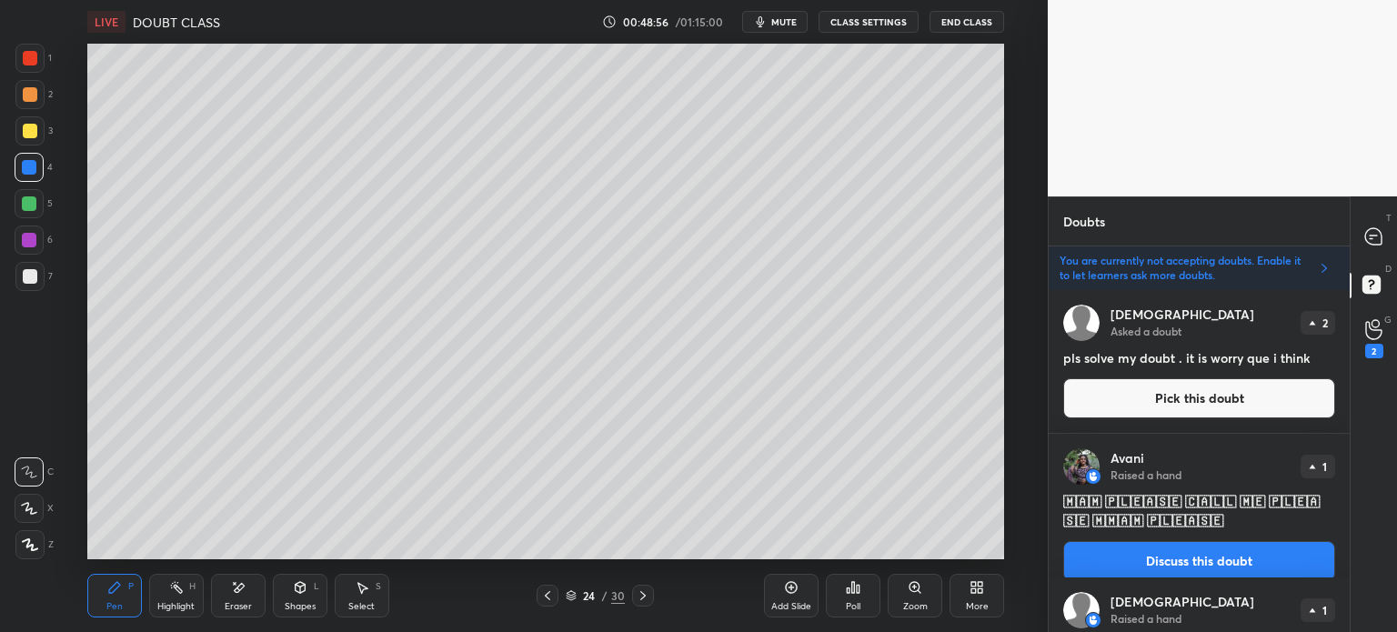
click at [1218, 390] on button "Pick this doubt" at bounding box center [1199, 398] width 272 height 40
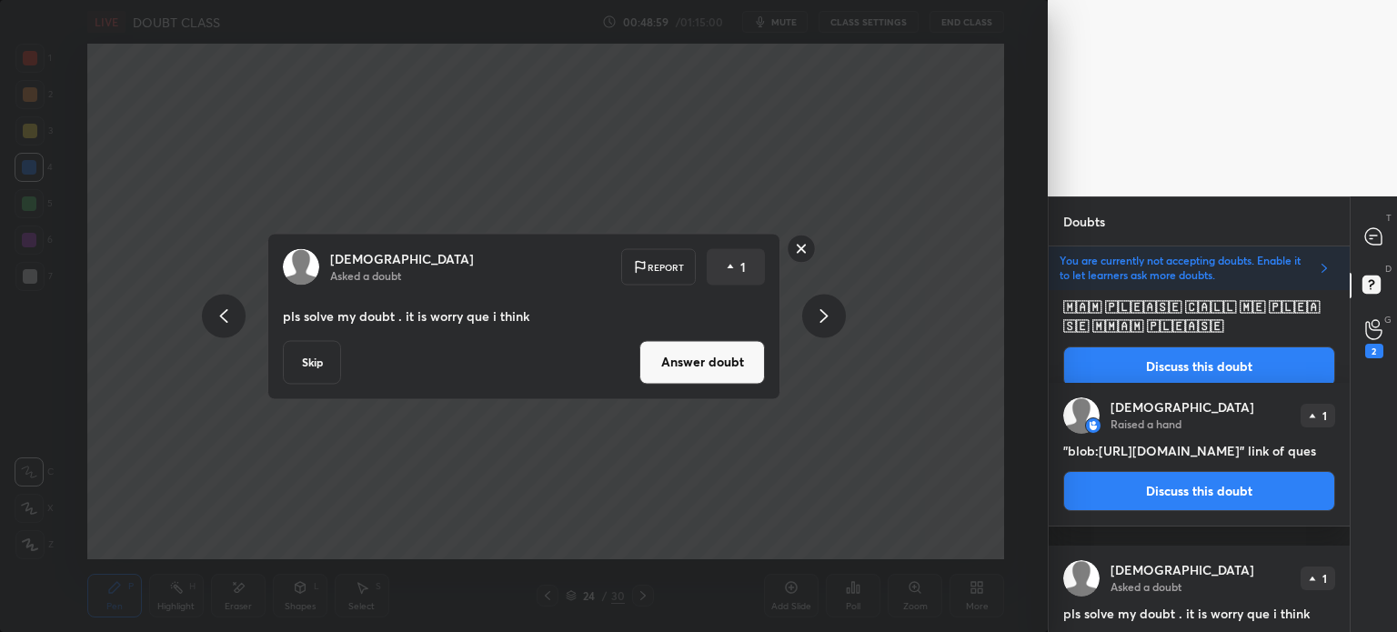
scroll to position [53, 0]
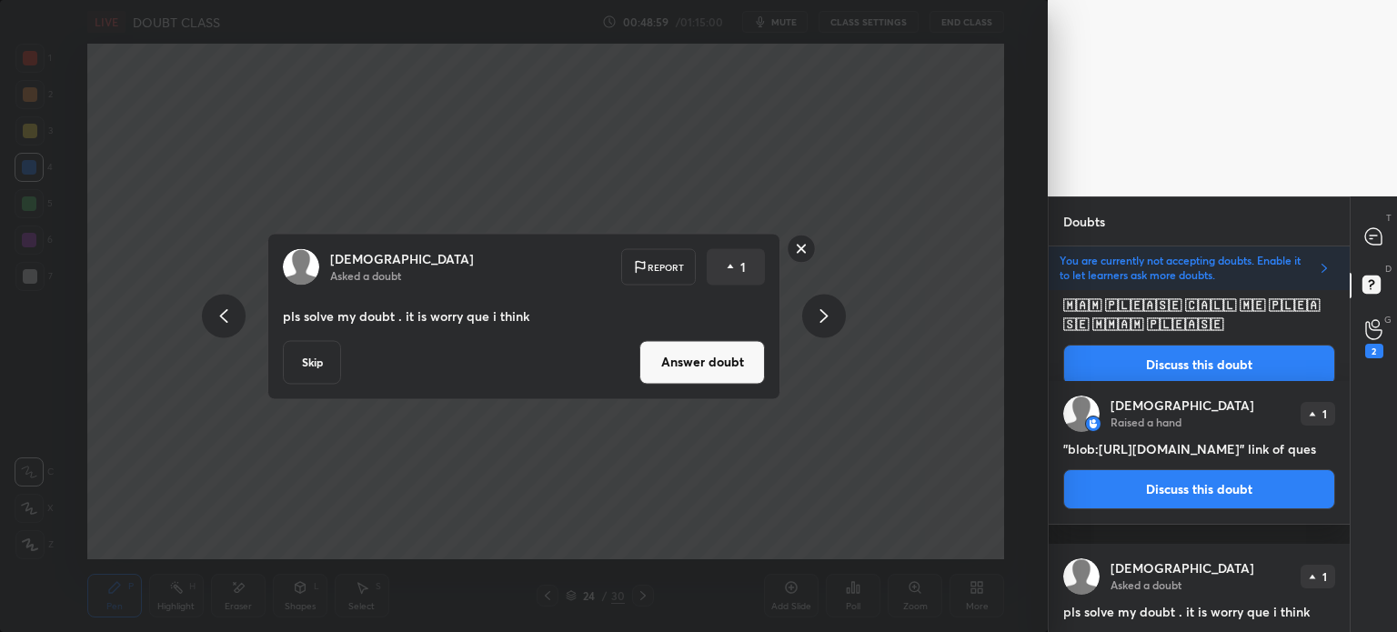
click at [1190, 509] on button "Discuss this doubt" at bounding box center [1199, 489] width 272 height 40
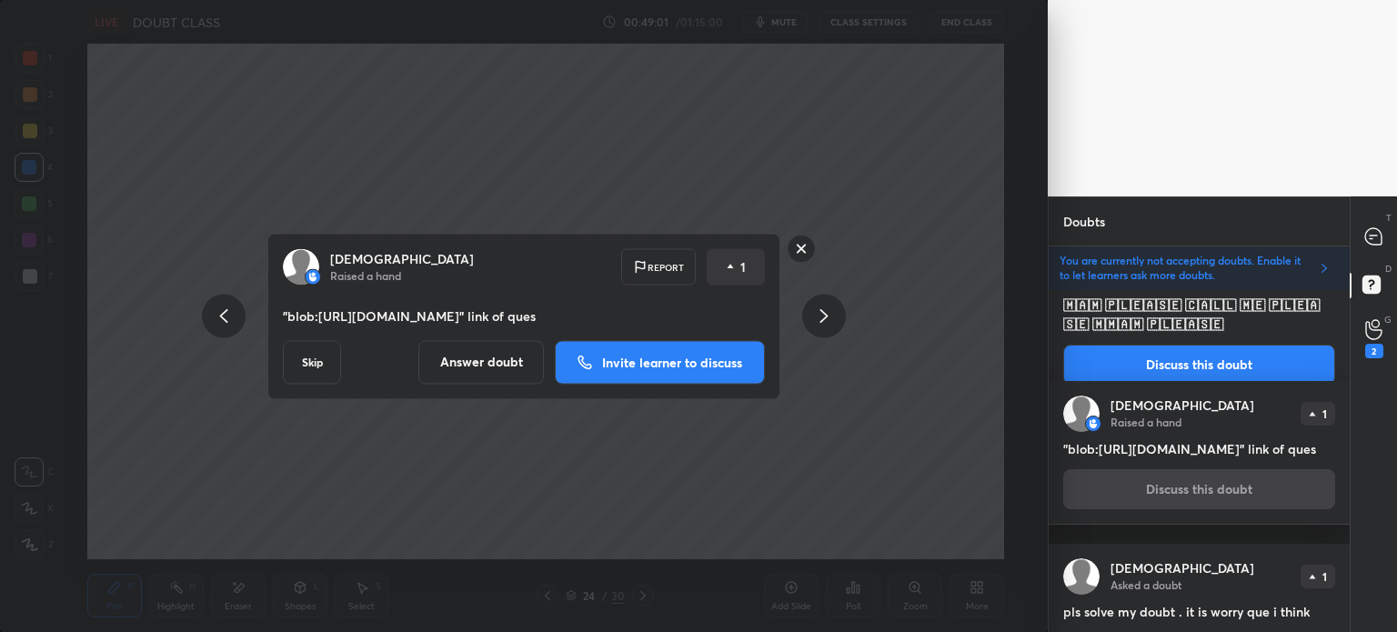
click at [313, 372] on button "Skip" at bounding box center [312, 362] width 58 height 44
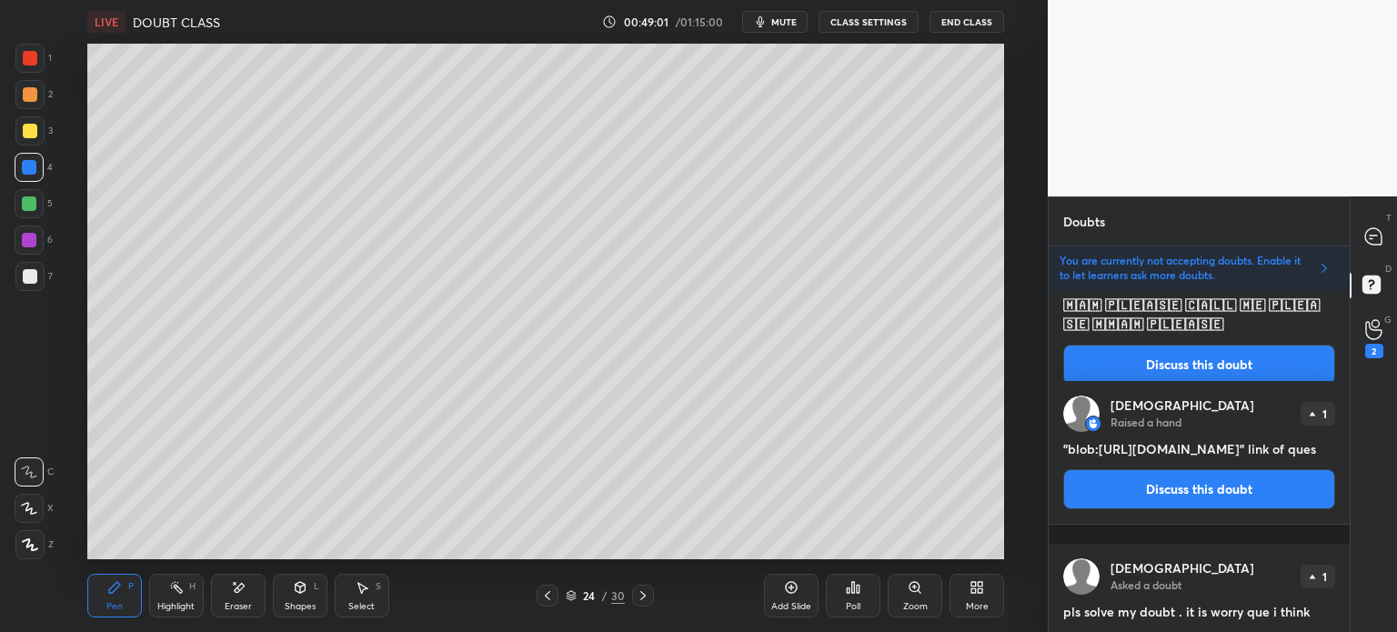
scroll to position [0, 0]
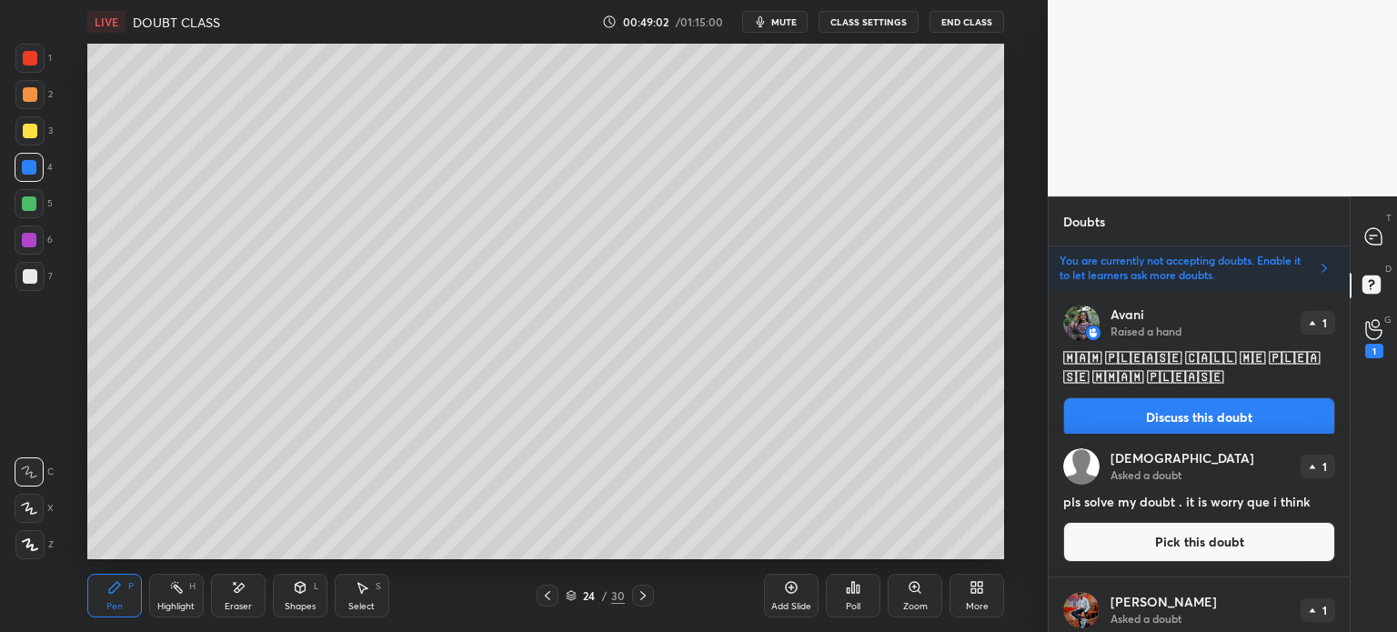
click at [1146, 543] on button "Pick this doubt" at bounding box center [1199, 542] width 272 height 40
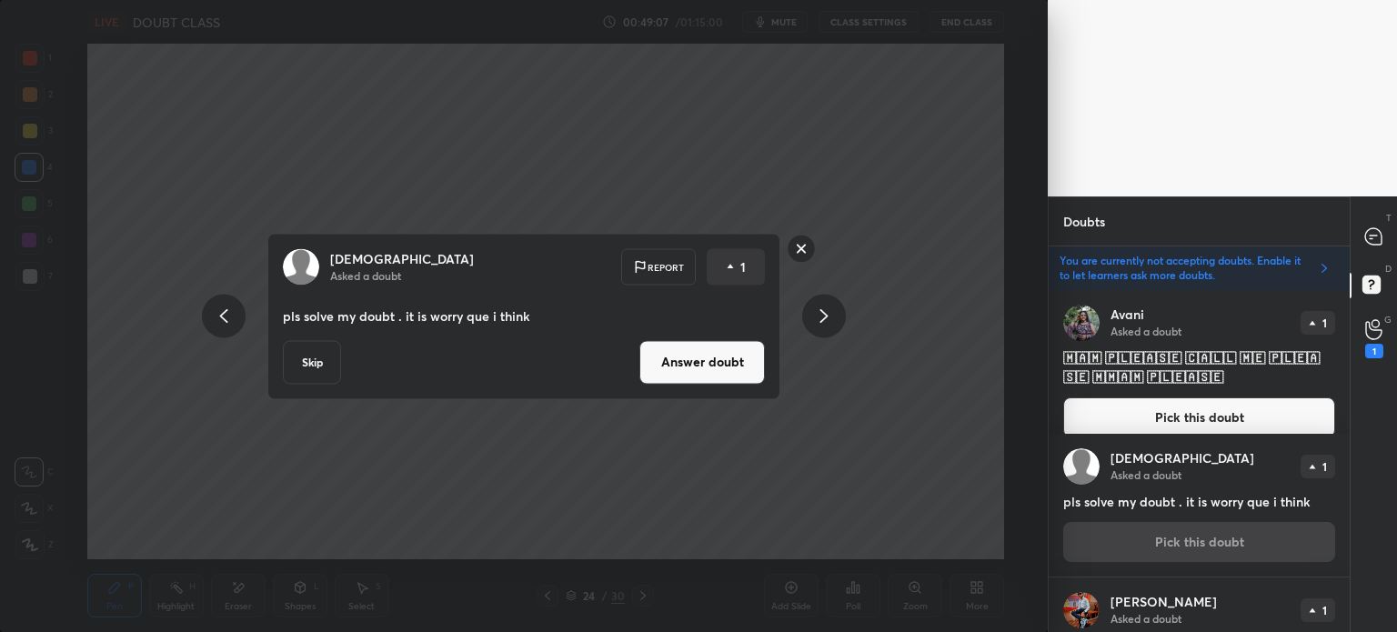
click at [314, 354] on button "Skip" at bounding box center [312, 362] width 58 height 44
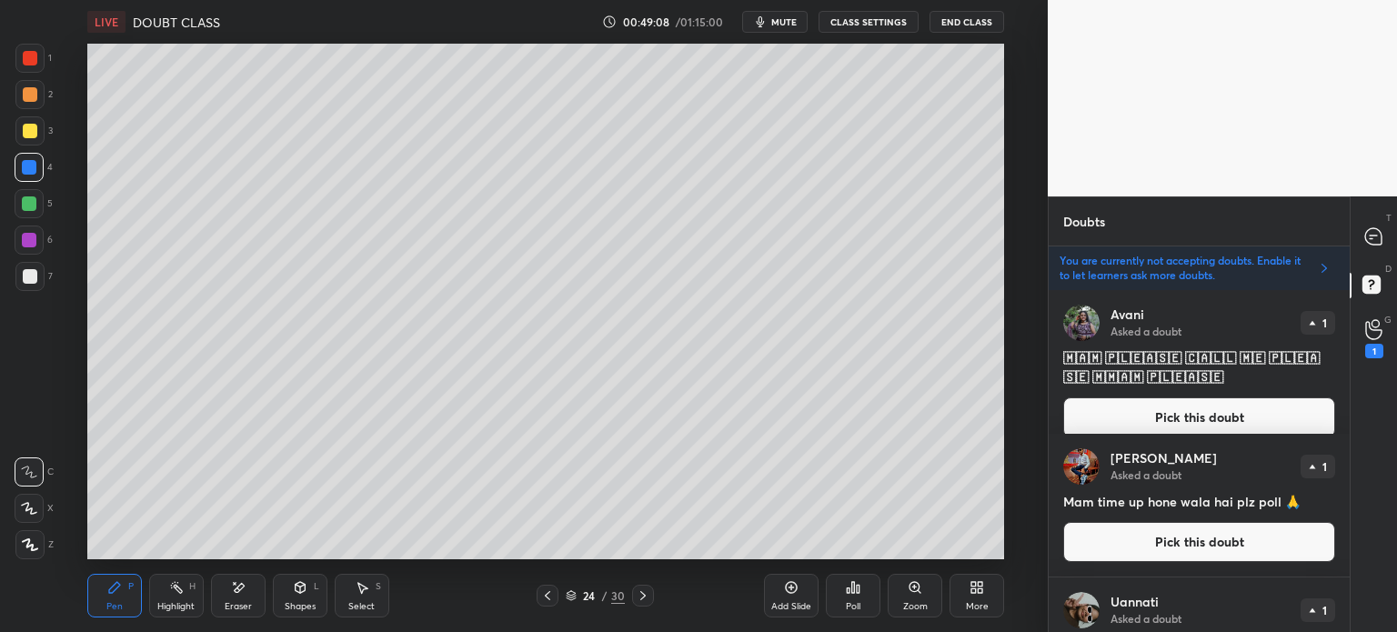
click at [1202, 410] on button "Pick this doubt" at bounding box center [1199, 417] width 272 height 40
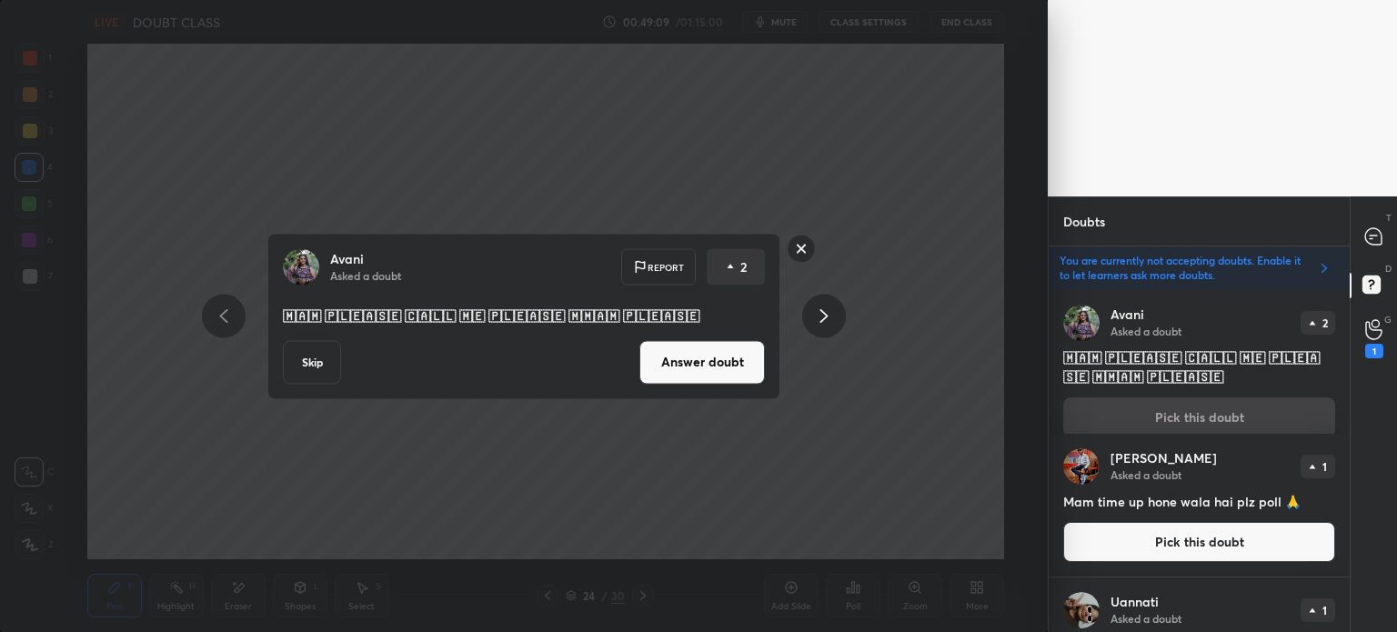
click at [307, 359] on button "Skip" at bounding box center [312, 362] width 58 height 44
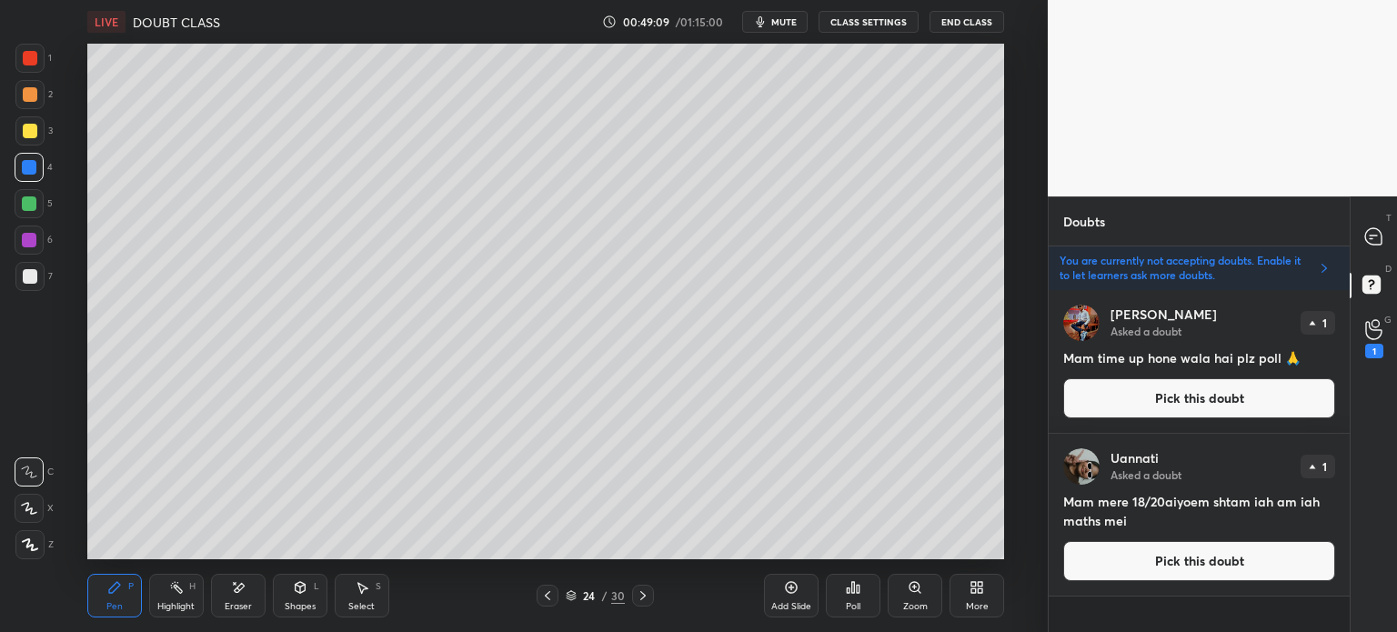
click at [1142, 403] on button "Pick this doubt" at bounding box center [1199, 398] width 272 height 40
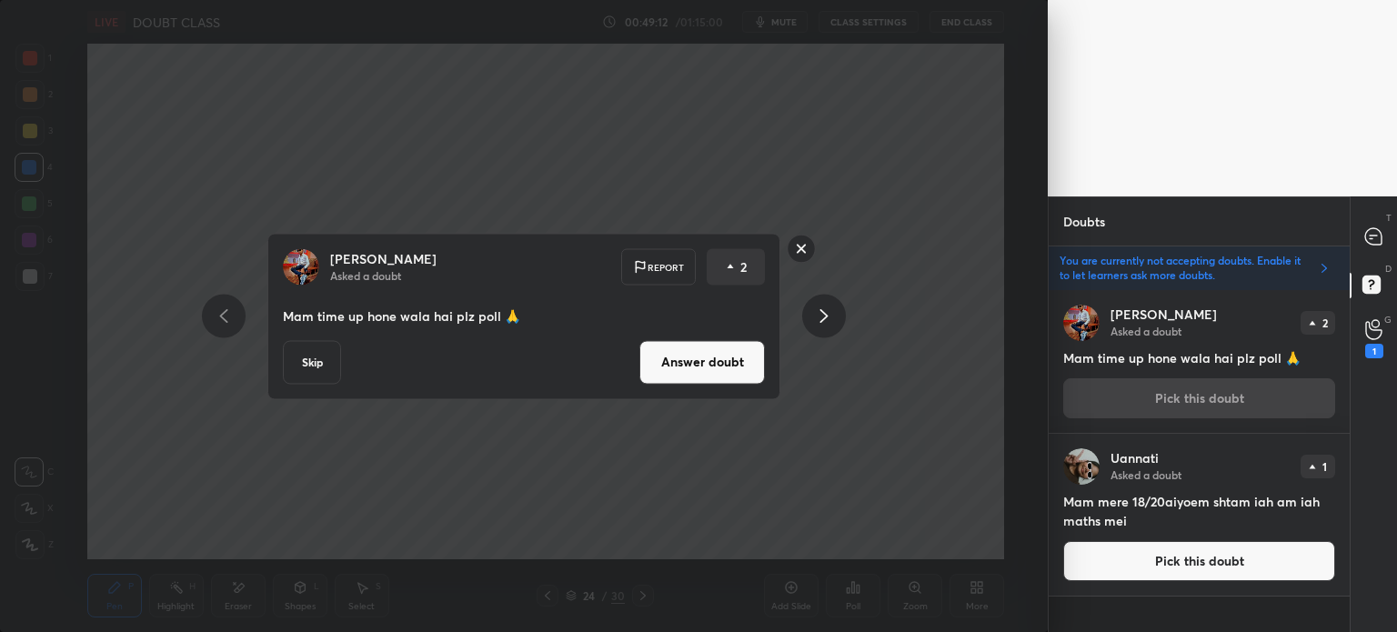
click at [313, 356] on button "Skip" at bounding box center [312, 362] width 58 height 44
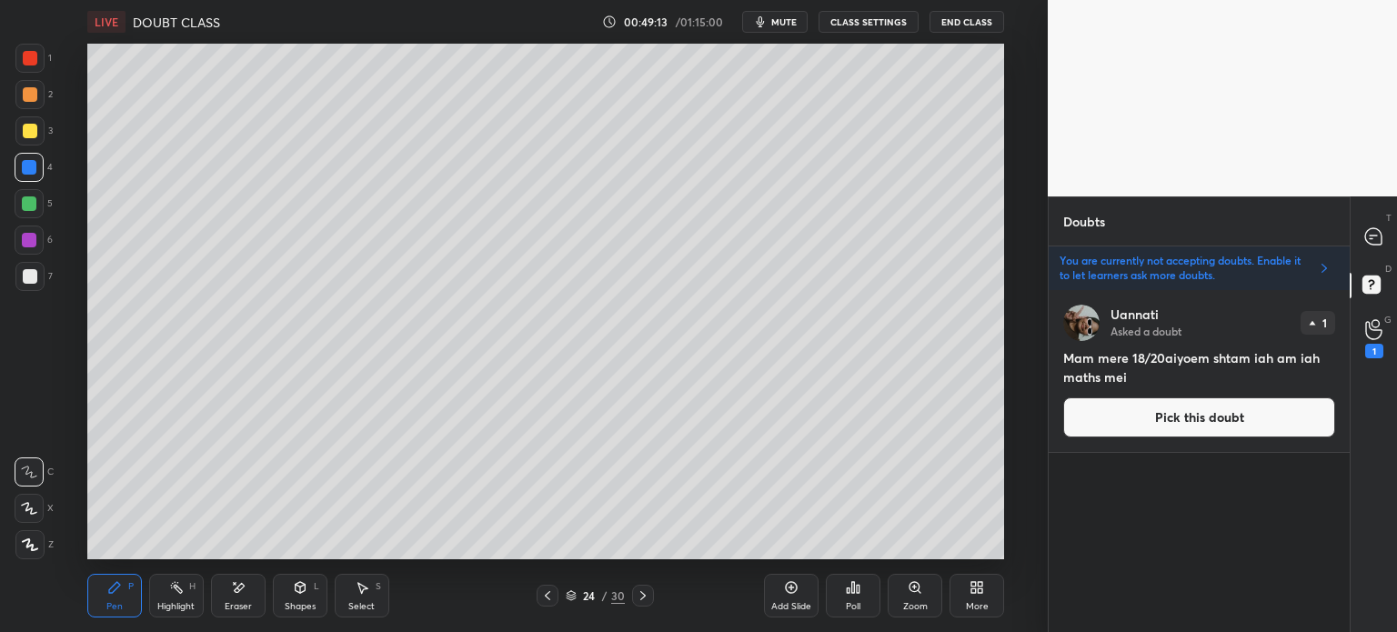
click at [1186, 422] on button "Pick this doubt" at bounding box center [1199, 417] width 272 height 40
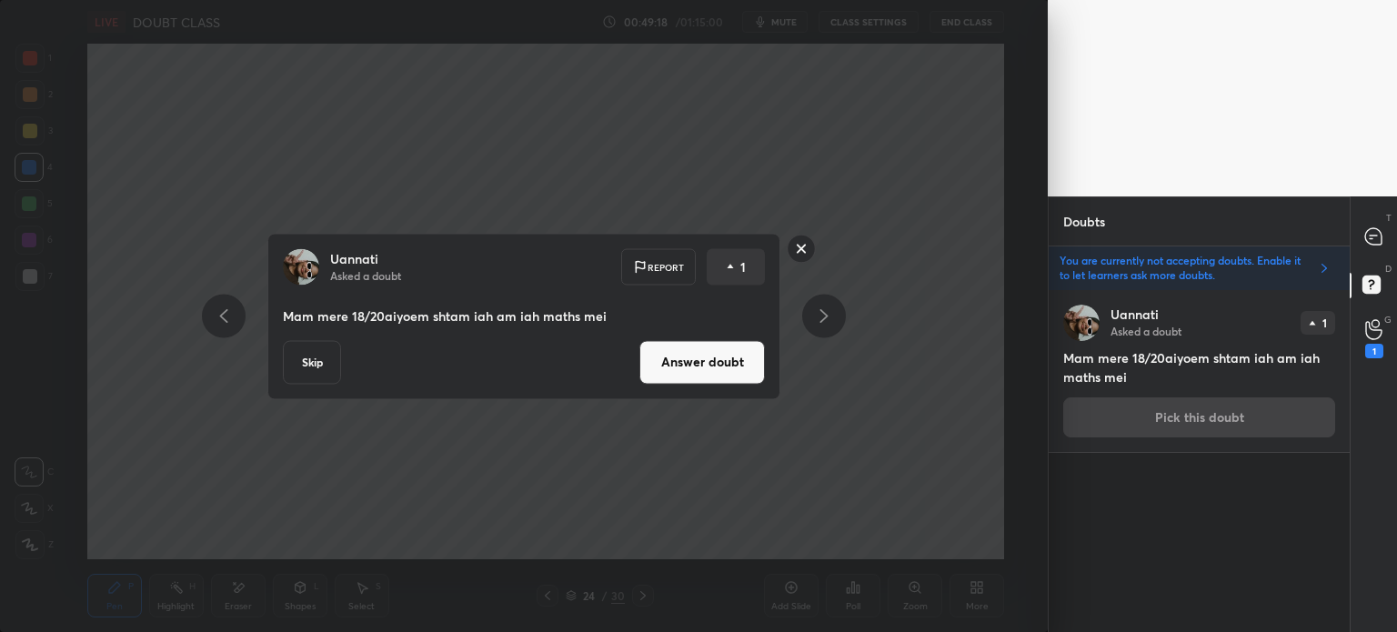
click at [299, 361] on button "Skip" at bounding box center [312, 362] width 58 height 44
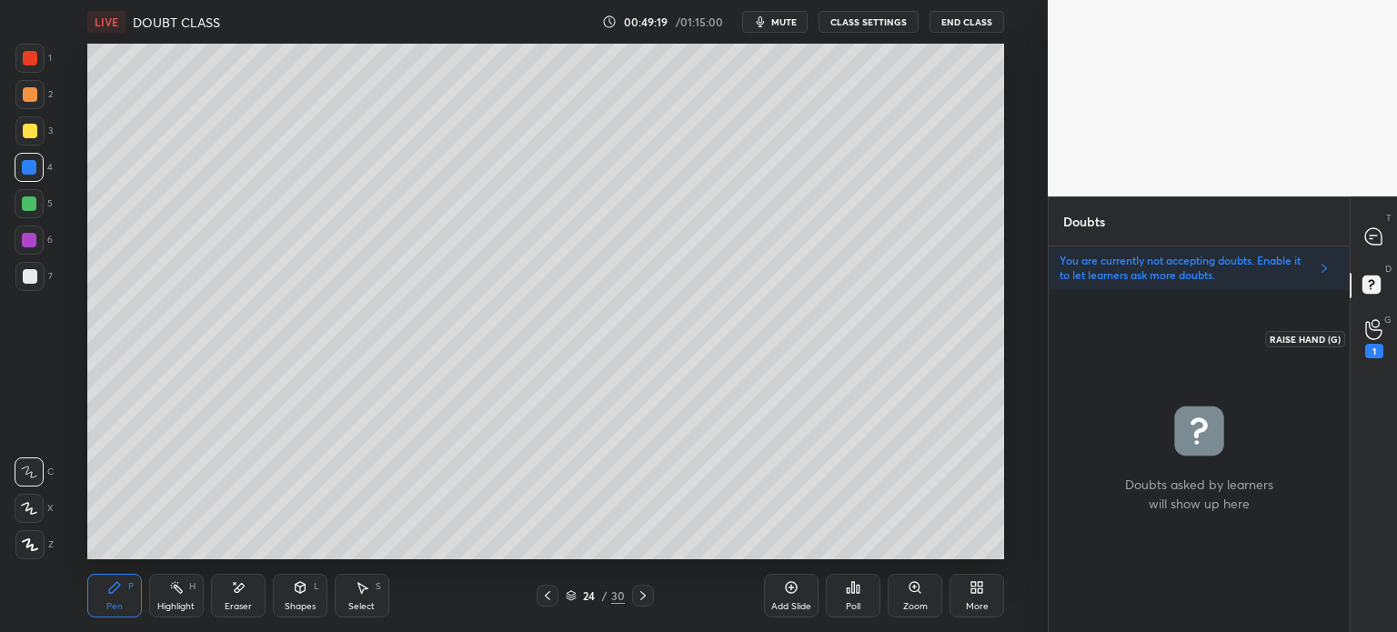
click at [1382, 343] on div "1" at bounding box center [1374, 338] width 18 height 39
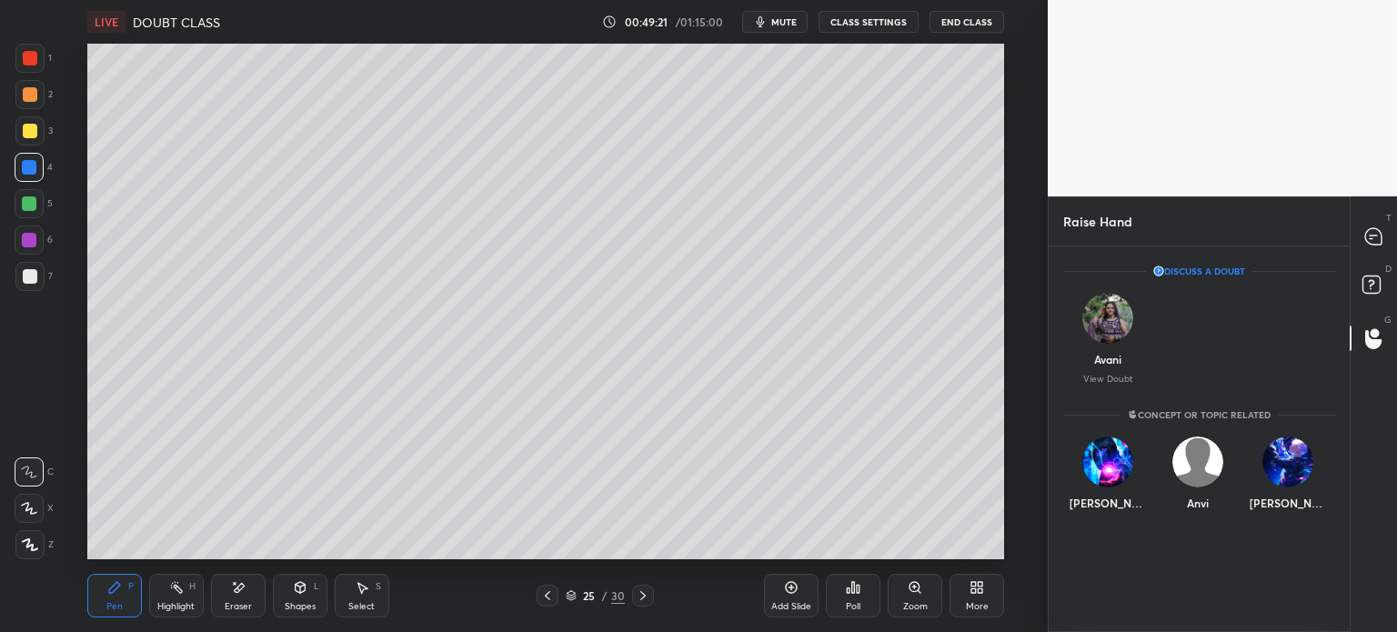
click at [1099, 344] on div "Avani View Doubt" at bounding box center [1108, 338] width 90 height 115
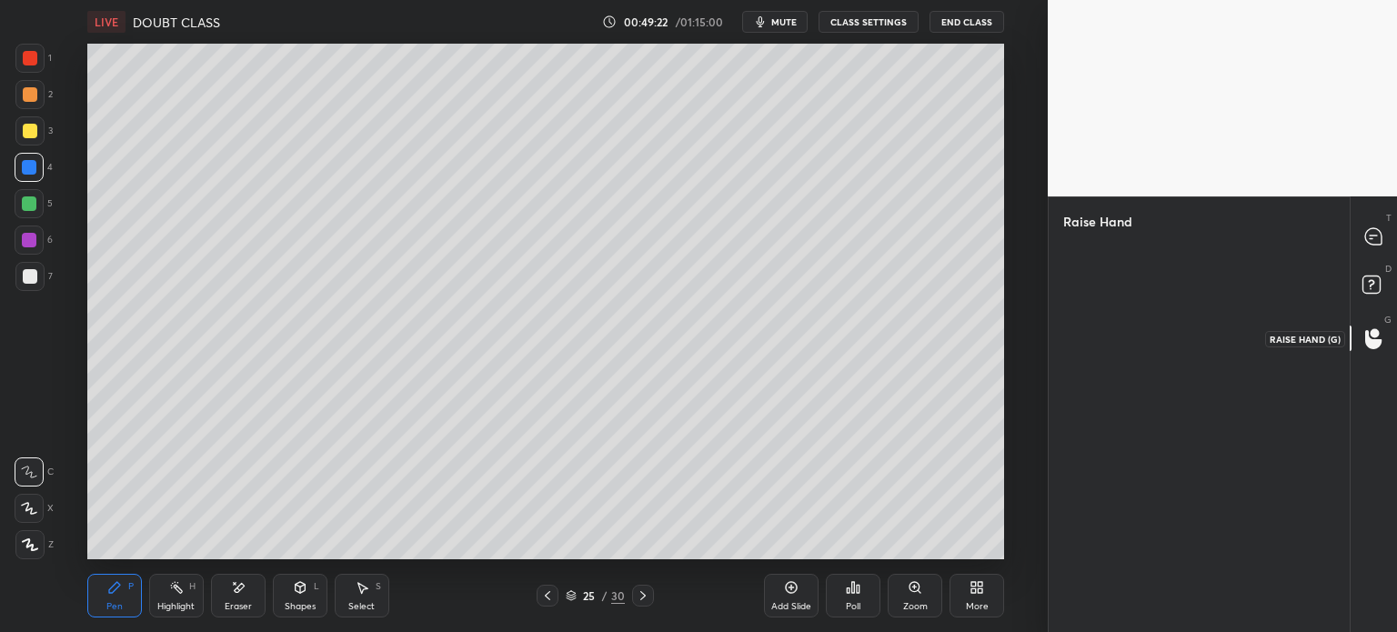
click at [1368, 352] on div at bounding box center [1374, 338] width 36 height 33
click at [1373, 266] on div "D Doubts (D)" at bounding box center [1374, 287] width 46 height 51
click at [1375, 240] on icon at bounding box center [1373, 236] width 16 height 16
click at [1107, 440] on div "Chat" at bounding box center [1199, 414] width 302 height 436
click at [640, 588] on div at bounding box center [643, 596] width 22 height 22
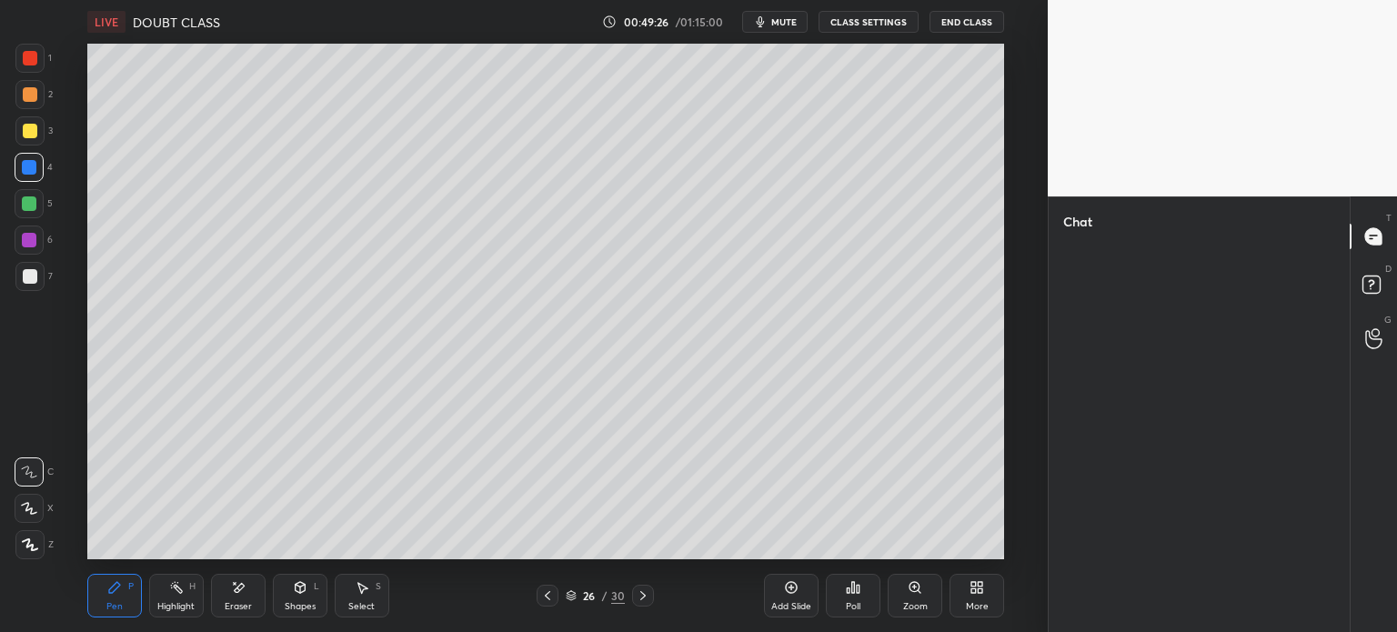
click at [639, 597] on icon at bounding box center [643, 595] width 15 height 15
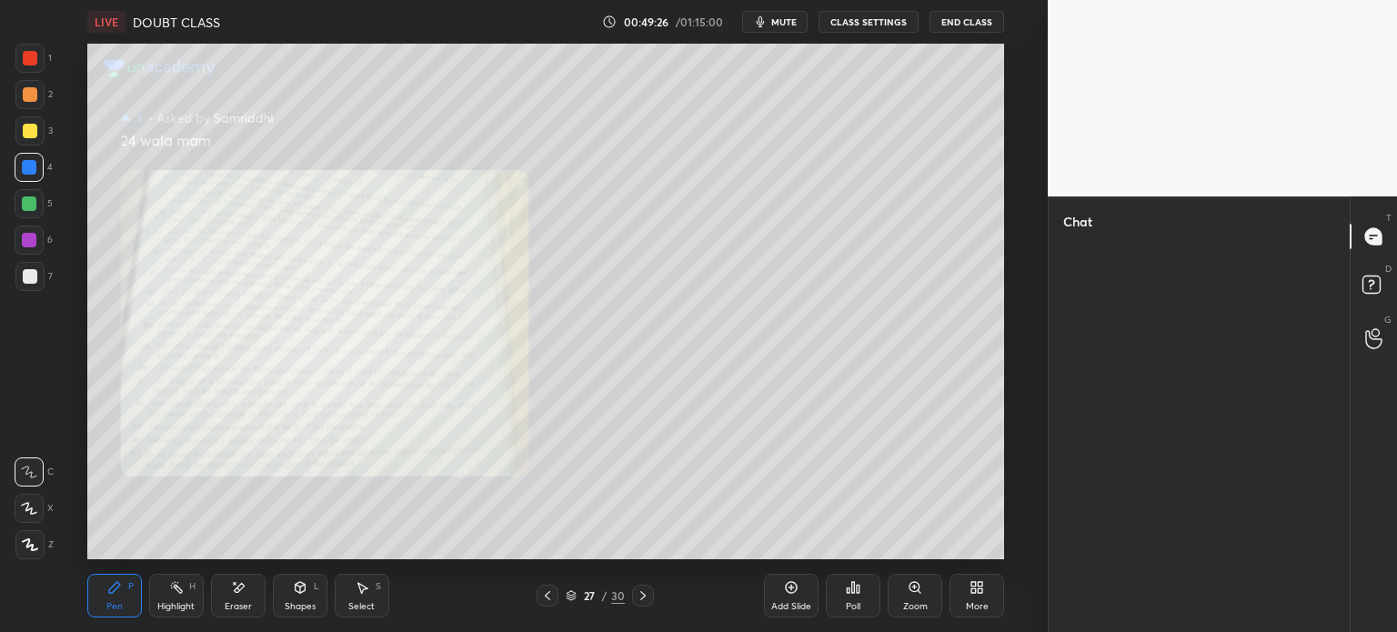
click at [646, 593] on icon at bounding box center [643, 595] width 15 height 15
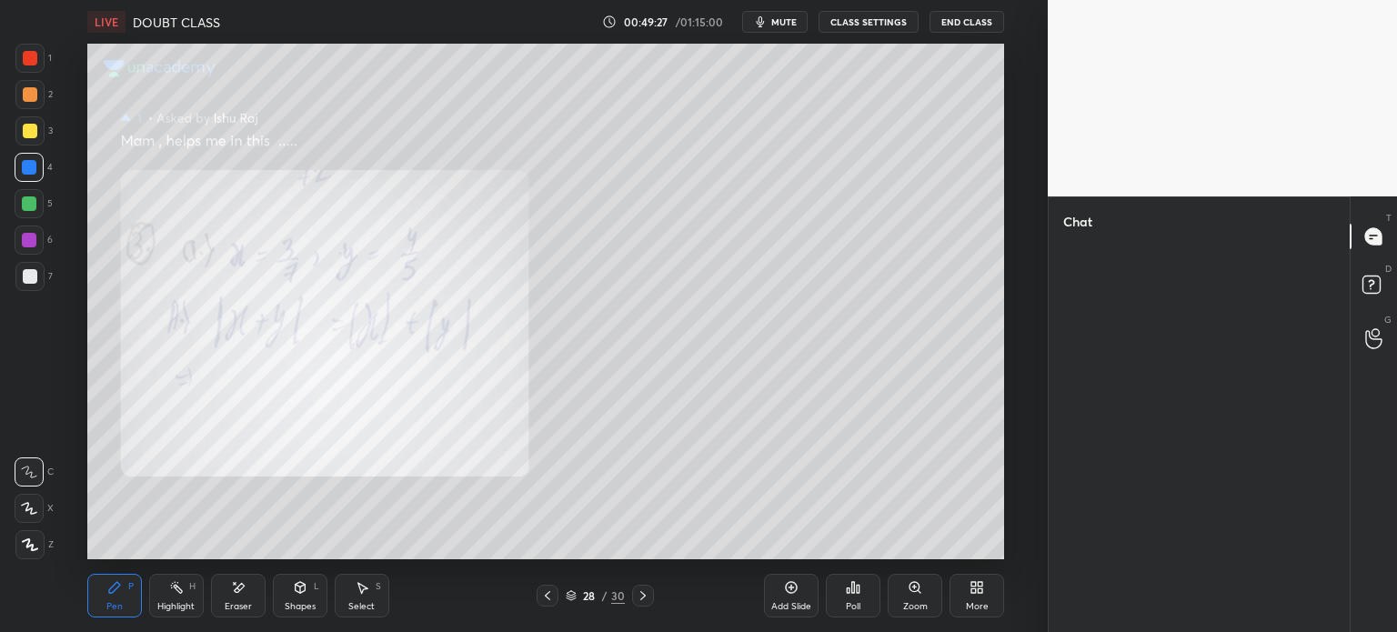
click at [544, 593] on icon at bounding box center [547, 595] width 15 height 15
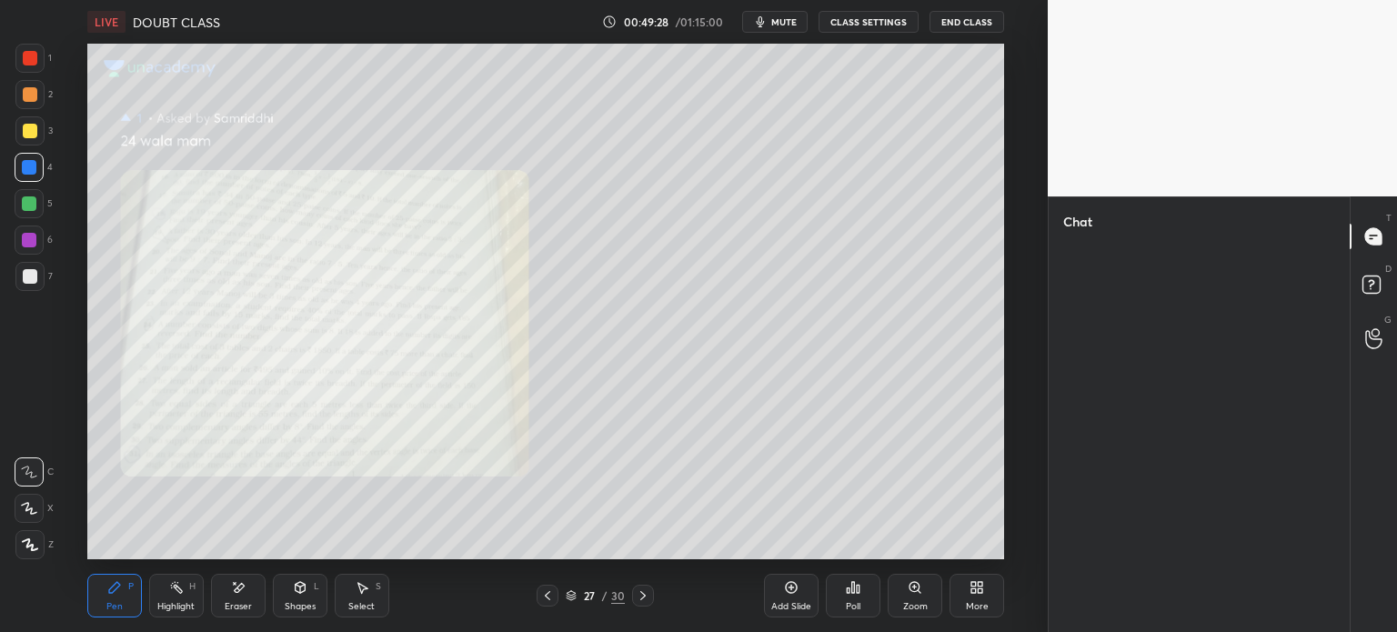
click at [644, 593] on icon at bounding box center [643, 595] width 15 height 15
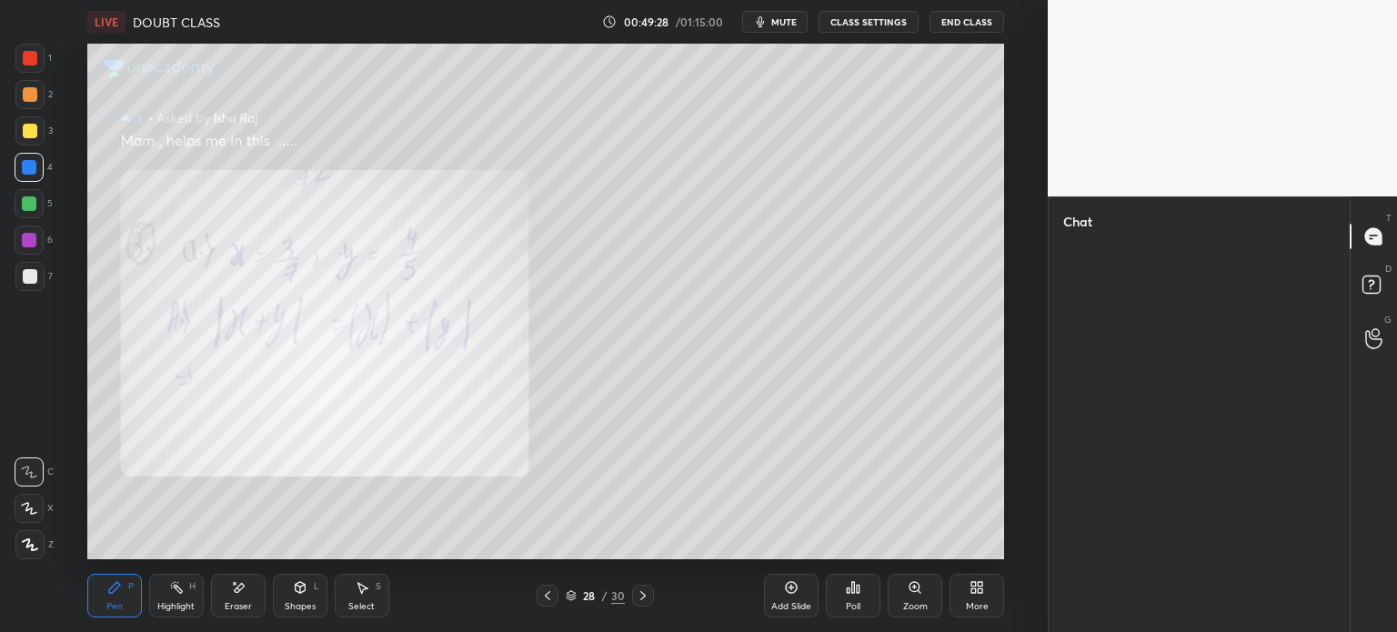
click at [644, 596] on icon at bounding box center [643, 595] width 15 height 15
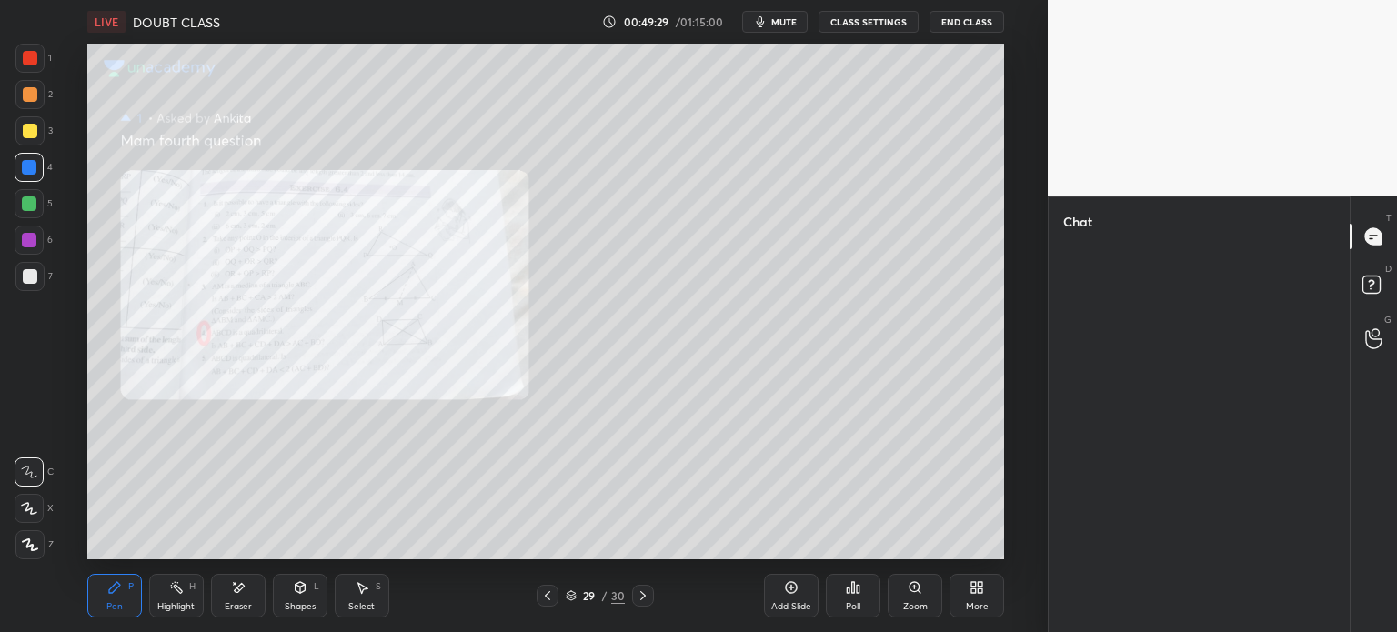
click at [645, 596] on icon at bounding box center [643, 595] width 15 height 15
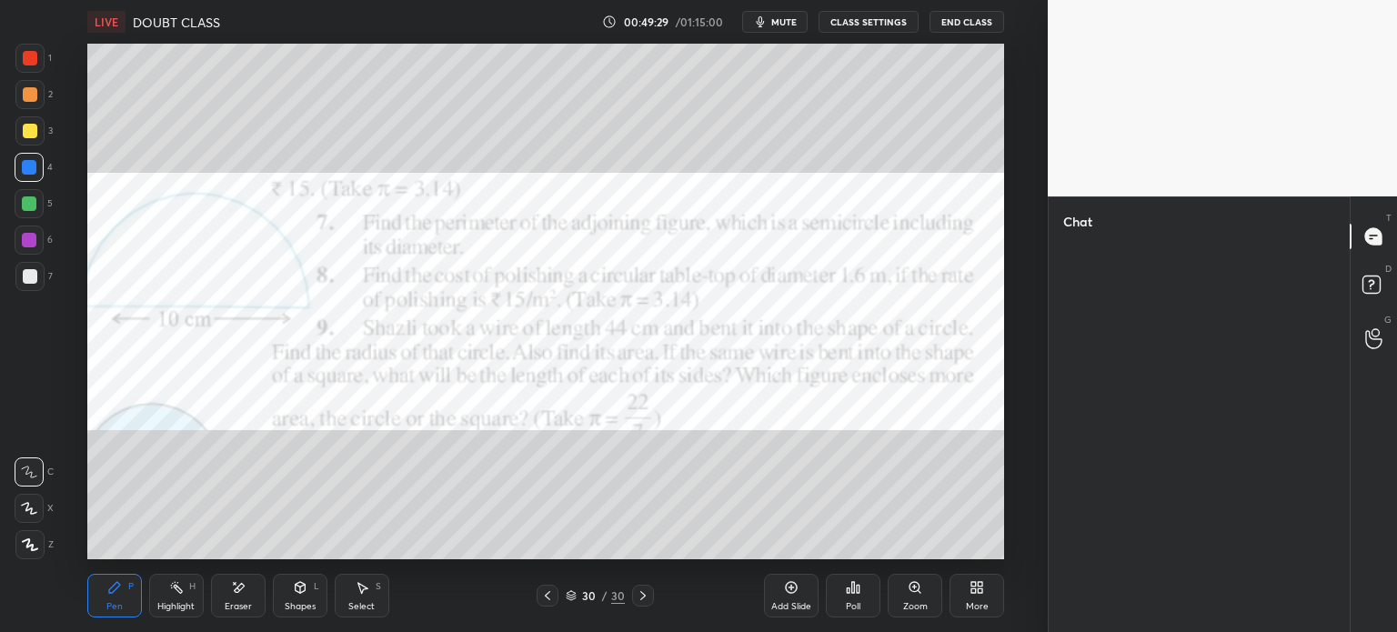
click at [546, 600] on icon at bounding box center [547, 595] width 15 height 15
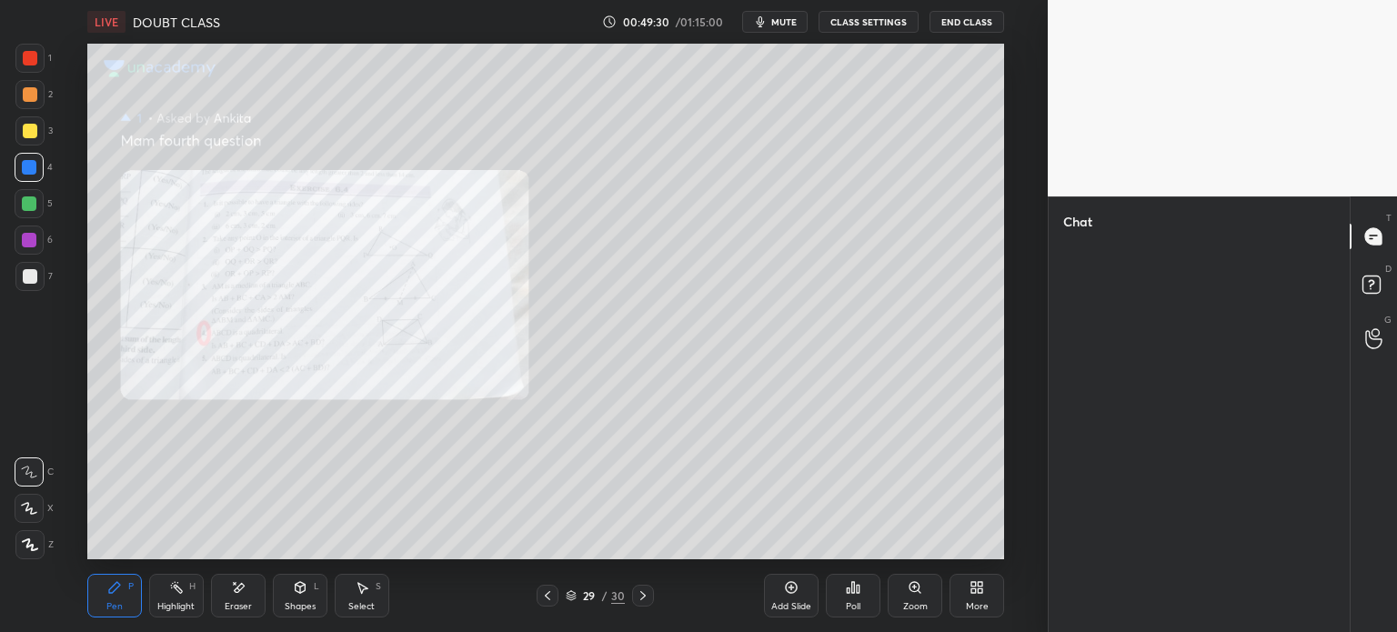
click at [636, 596] on icon at bounding box center [643, 595] width 15 height 15
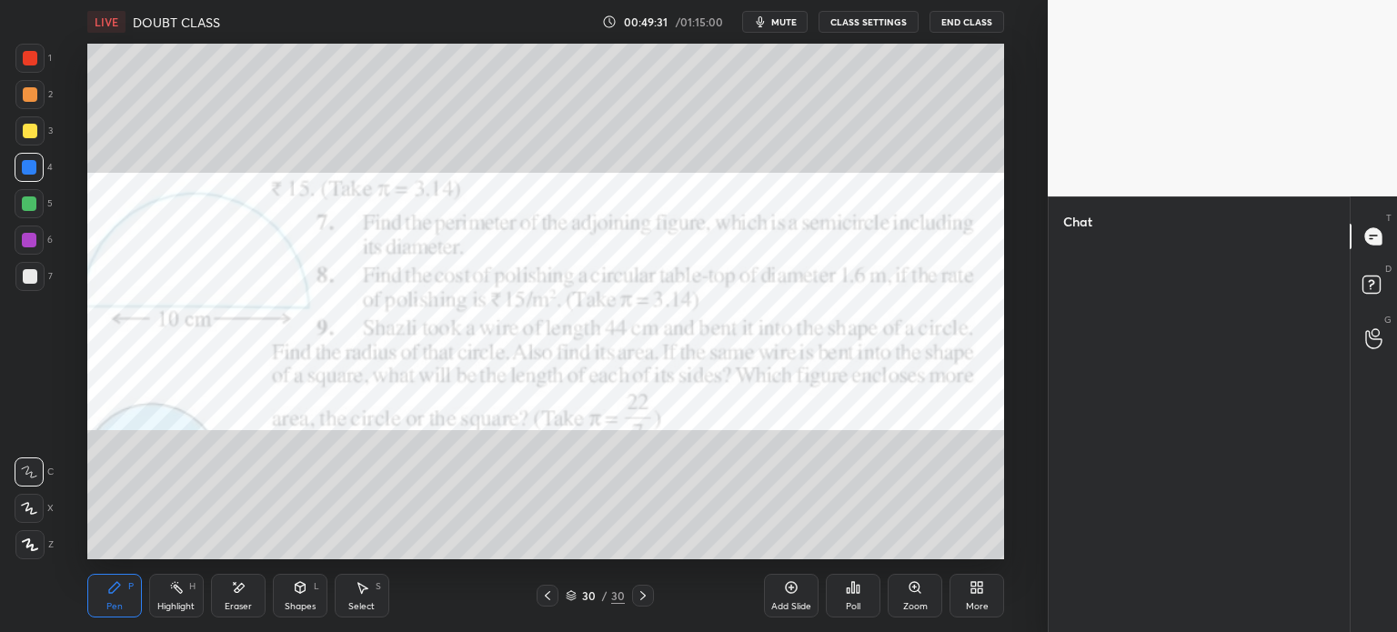
click at [633, 595] on div at bounding box center [643, 596] width 22 height 22
click at [636, 597] on icon at bounding box center [643, 595] width 15 height 15
click at [638, 596] on icon at bounding box center [643, 595] width 15 height 15
click at [1382, 347] on icon at bounding box center [1373, 338] width 17 height 21
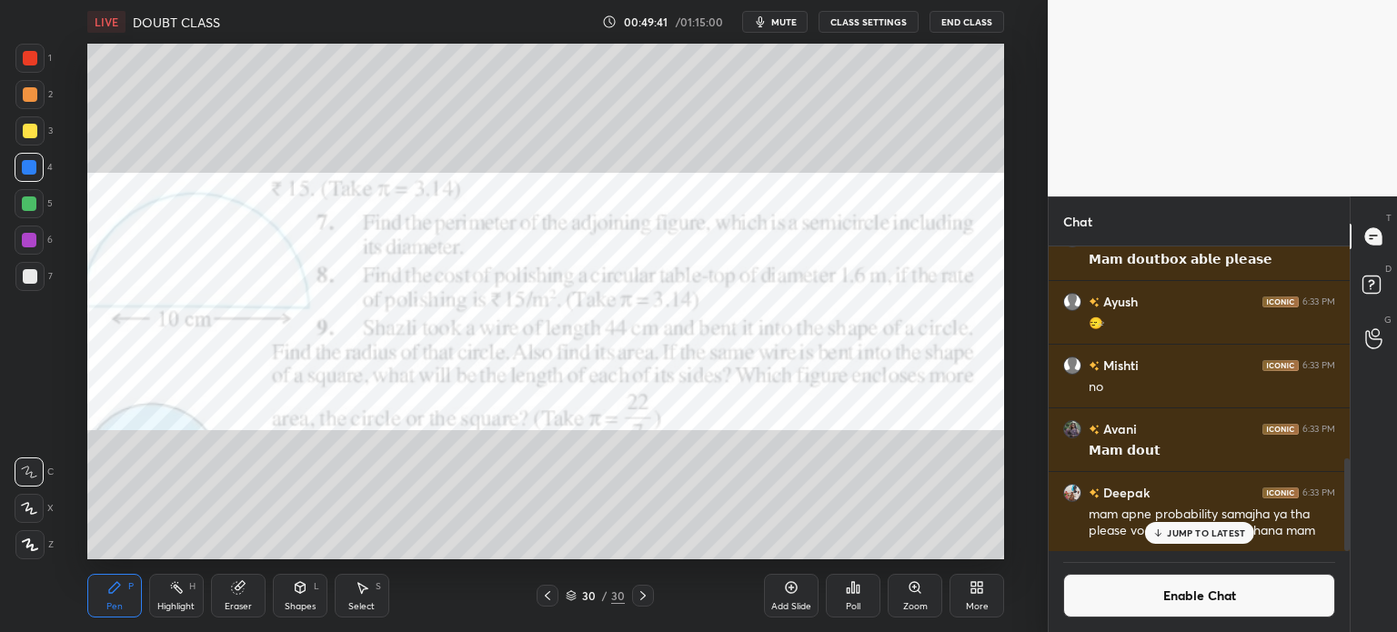
scroll to position [516, 975]
click at [1383, 357] on div "G Raise Hand (G)" at bounding box center [1374, 338] width 46 height 51
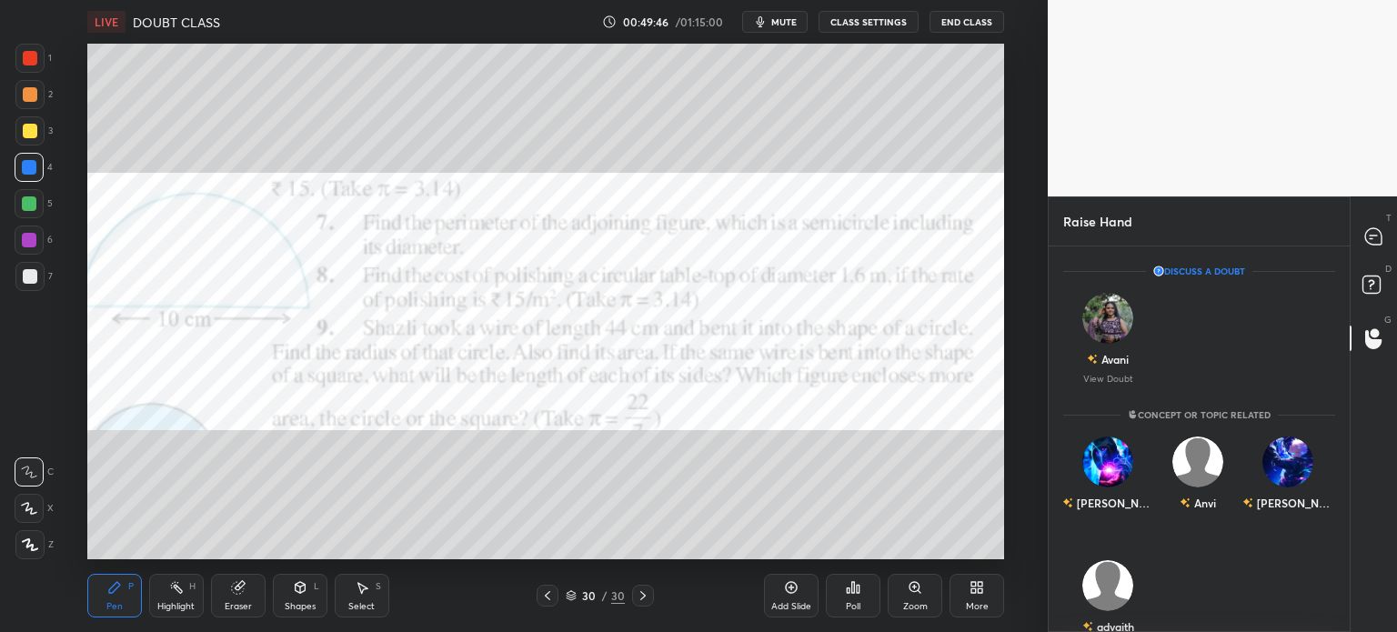
scroll to position [5, 5]
click at [1121, 367] on div "Avani" at bounding box center [1108, 359] width 42 height 31
click at [575, 596] on icon at bounding box center [571, 595] width 11 height 11
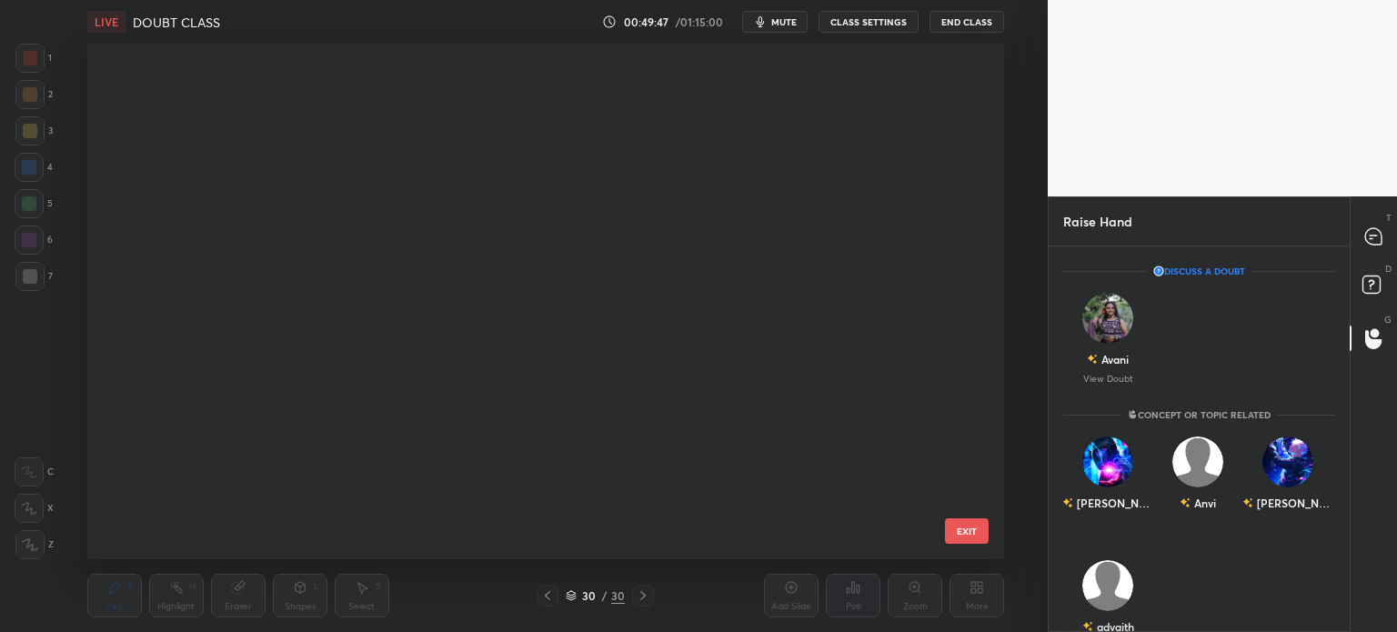
scroll to position [1066, 0]
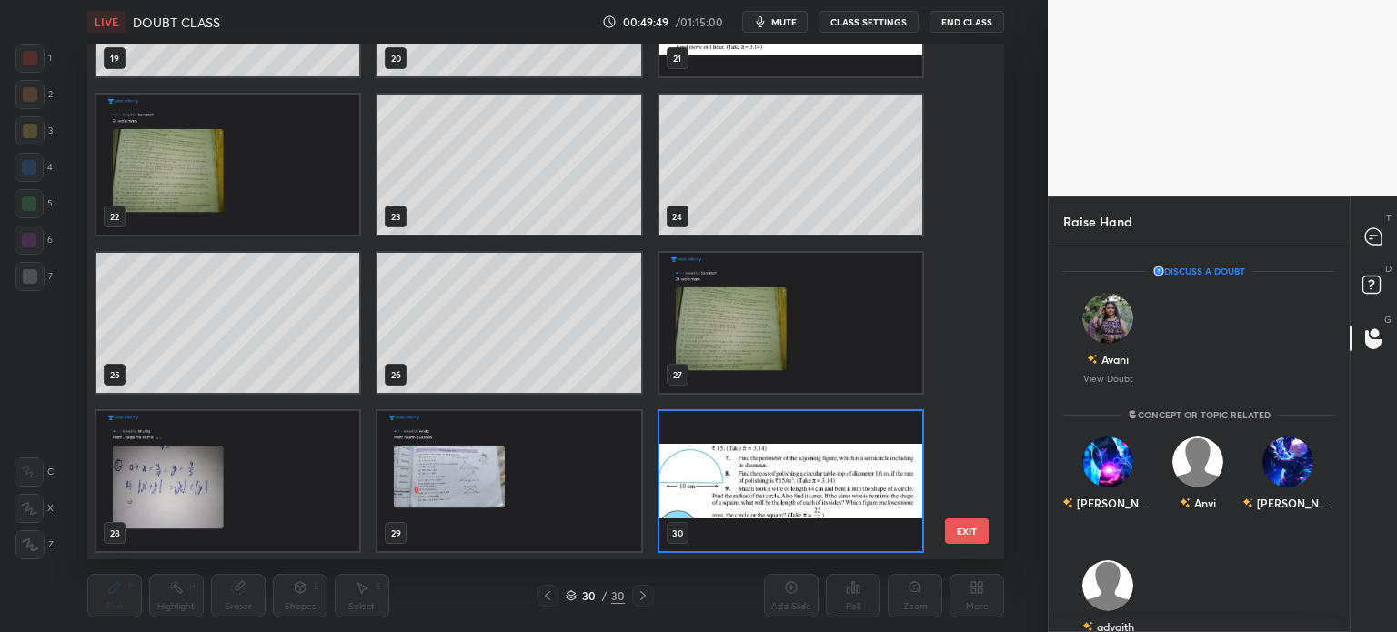
click at [960, 146] on div "16 17 18 19 20 21 22 23 24 25 26 27 28 29 30" at bounding box center [529, 302] width 885 height 516
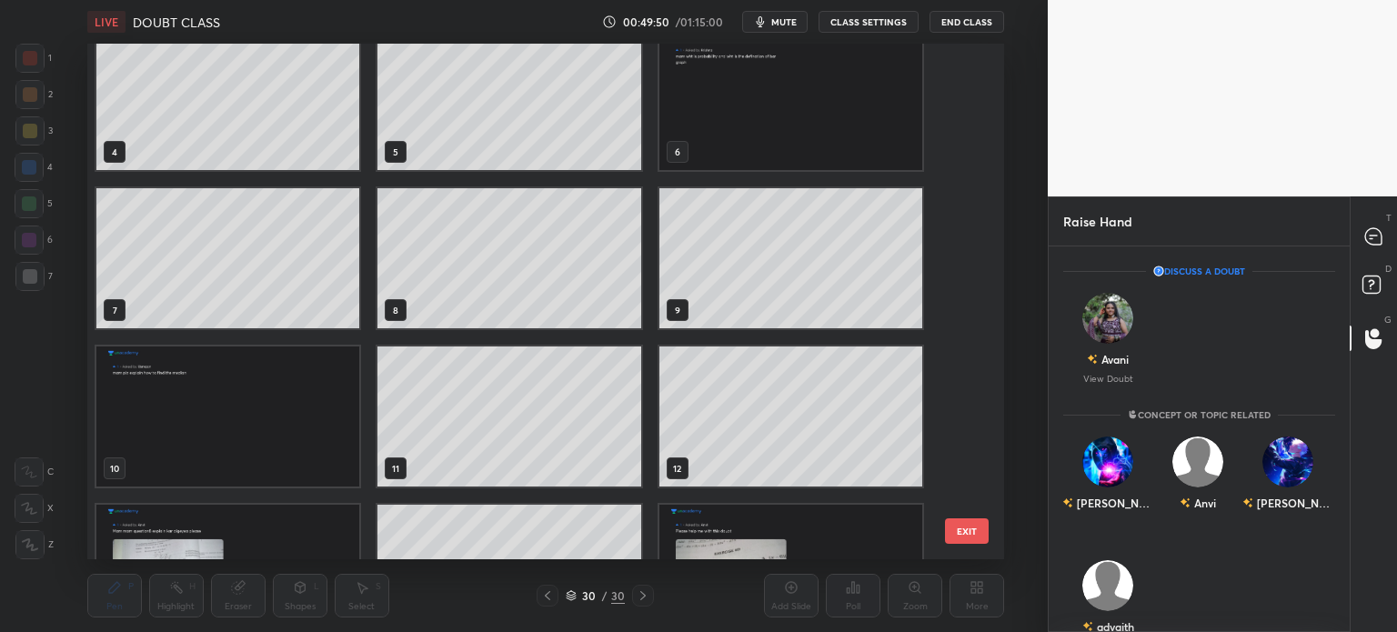
scroll to position [154, 0]
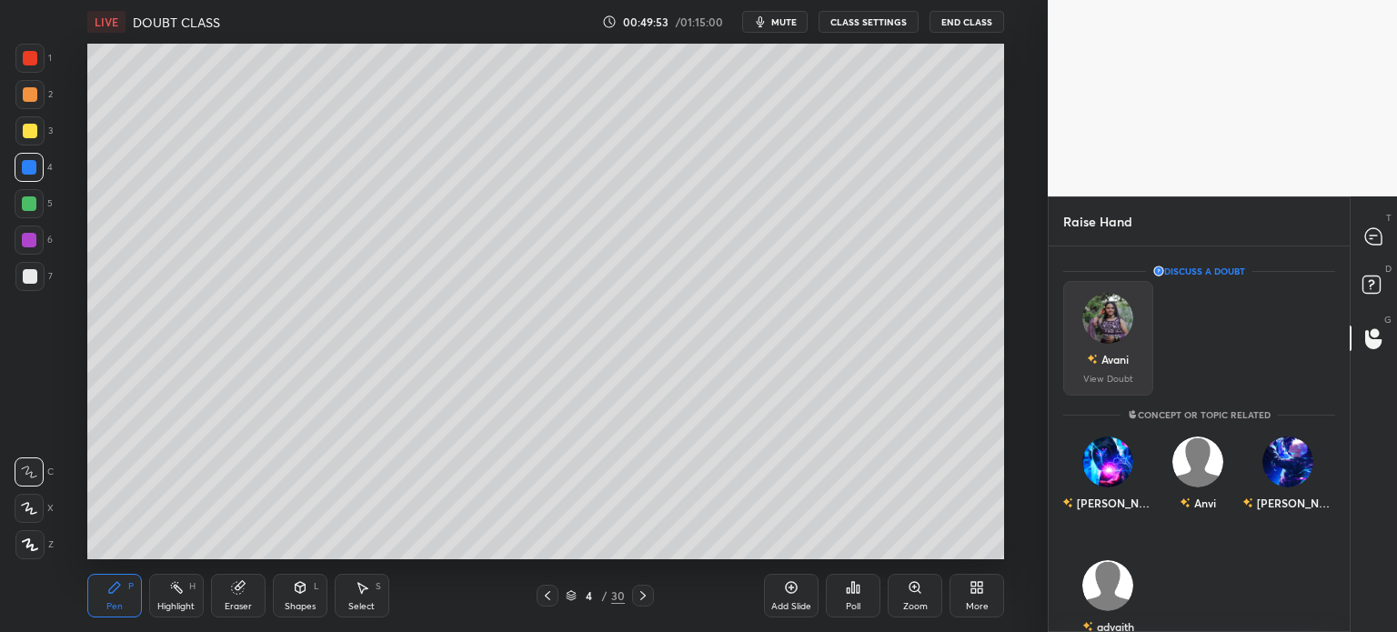
click at [1112, 367] on div "Avani" at bounding box center [1108, 359] width 42 height 31
click at [1117, 327] on img "grid" at bounding box center [1107, 318] width 51 height 51
click at [1116, 330] on img "grid" at bounding box center [1107, 318] width 51 height 51
click at [1111, 333] on img "grid" at bounding box center [1107, 318] width 51 height 51
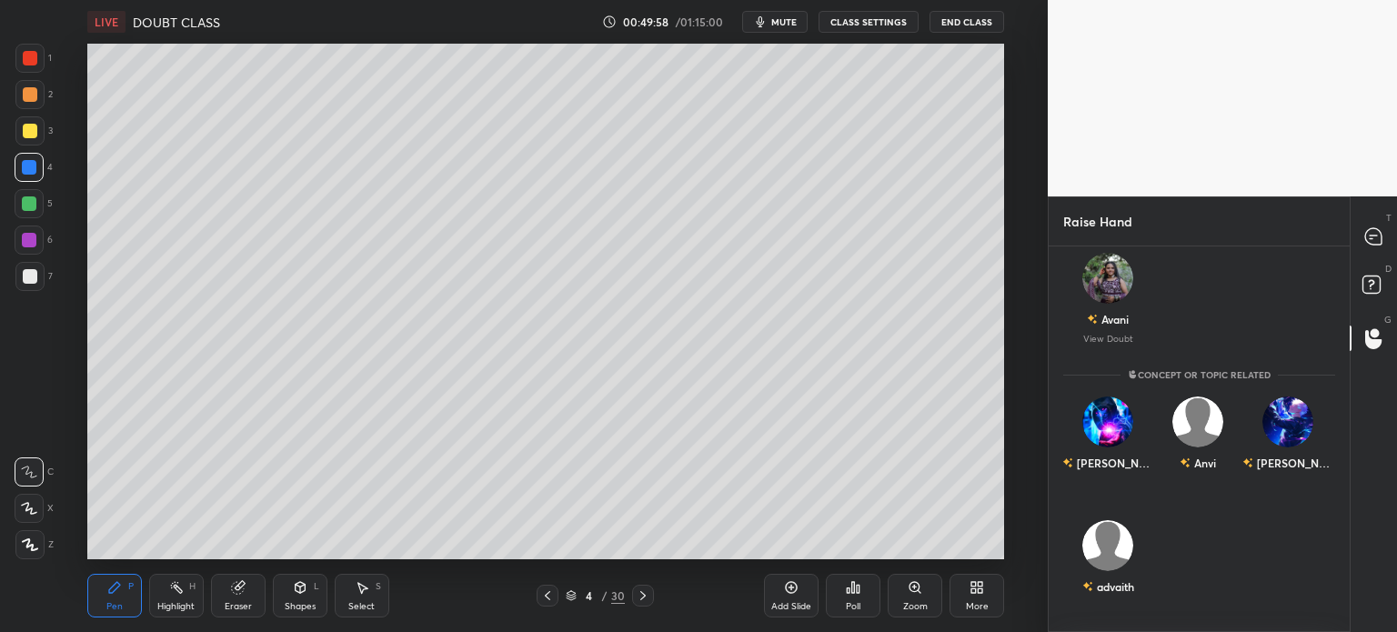
scroll to position [0, 0]
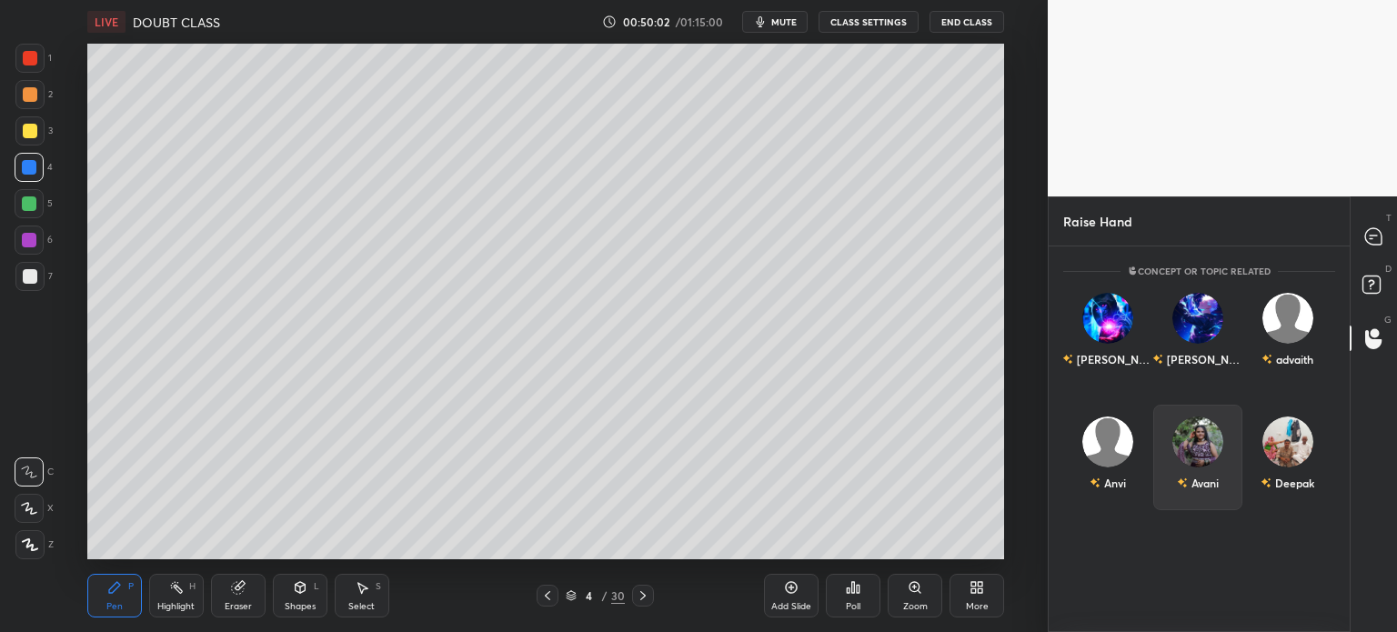
click at [1204, 495] on div "Avani" at bounding box center [1198, 458] width 90 height 106
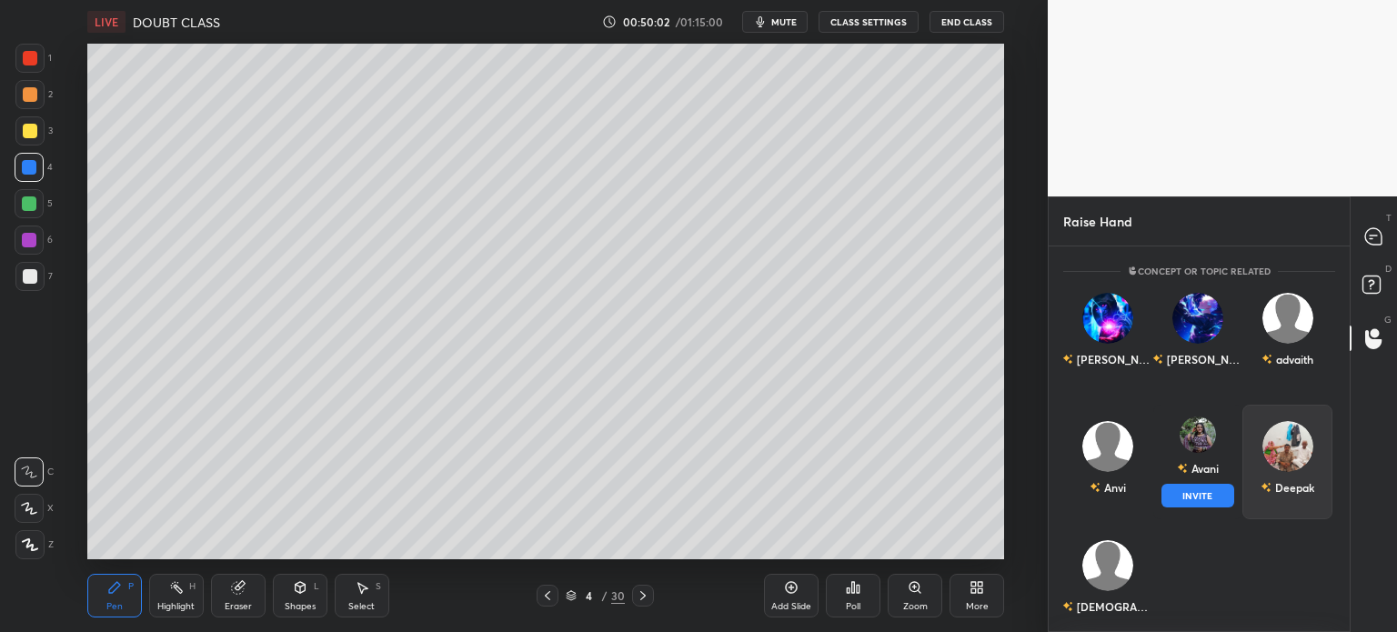
click at [1202, 498] on button "INVITE" at bounding box center [1198, 496] width 74 height 24
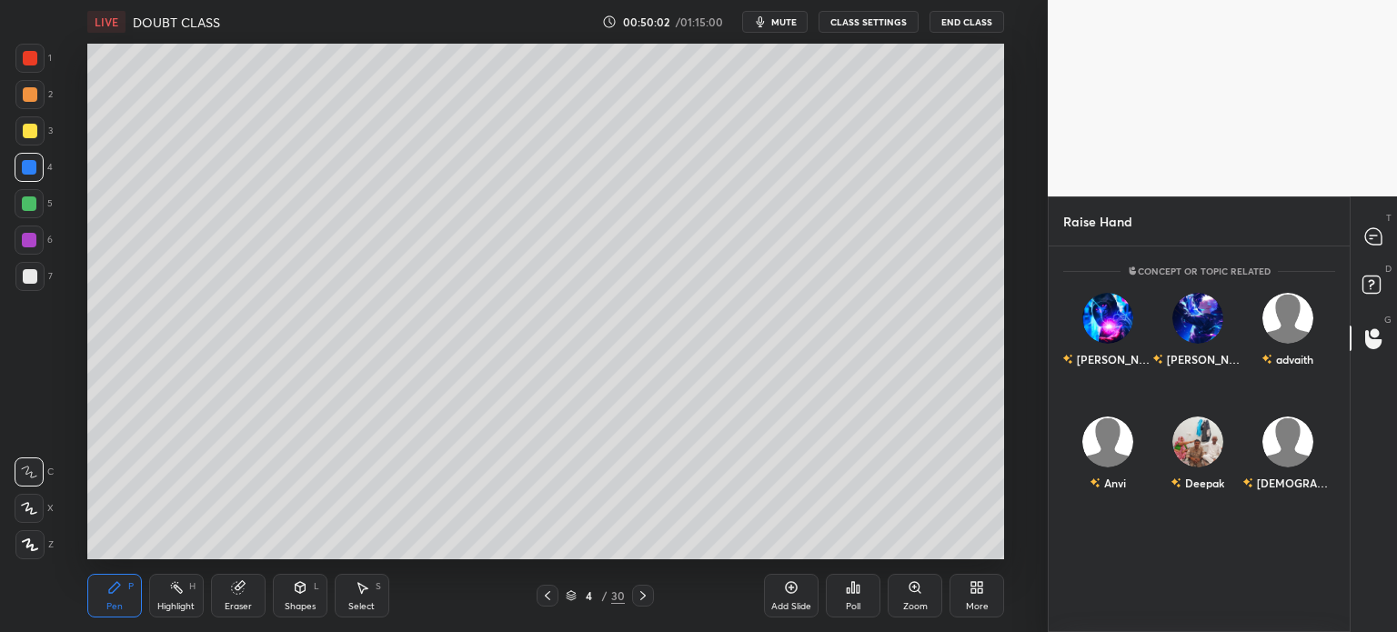
scroll to position [5, 5]
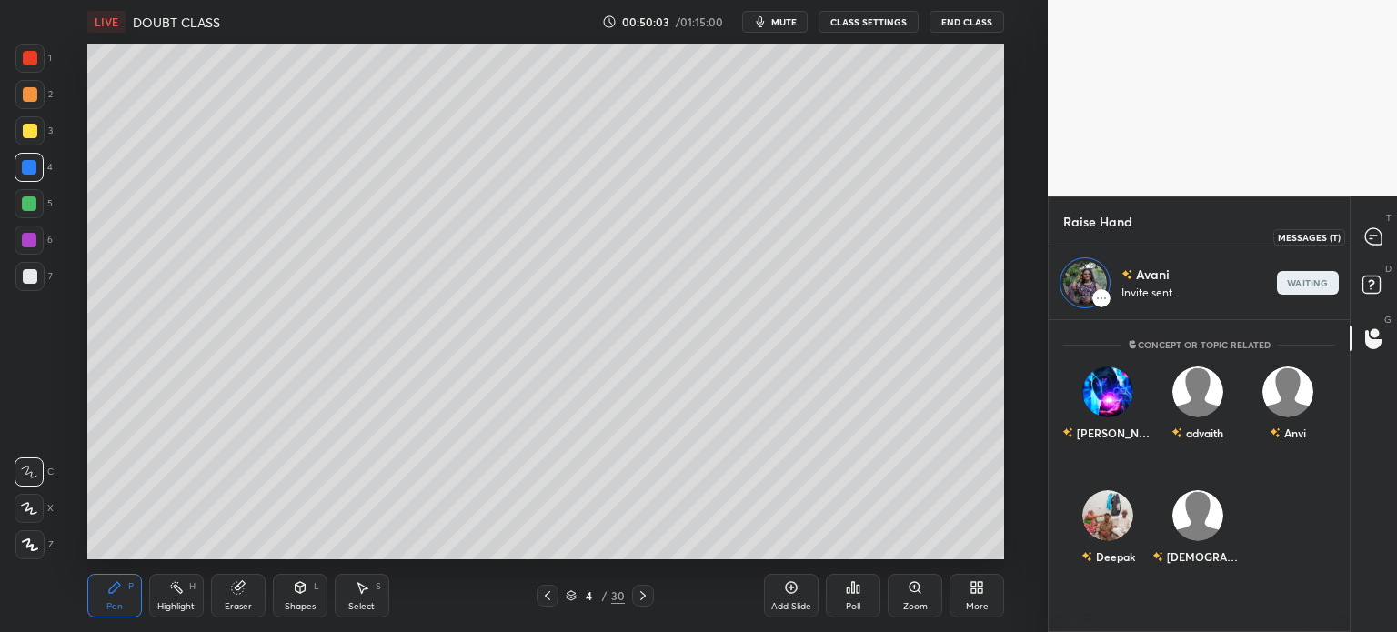
click at [1372, 238] on icon at bounding box center [1371, 238] width 3 height 0
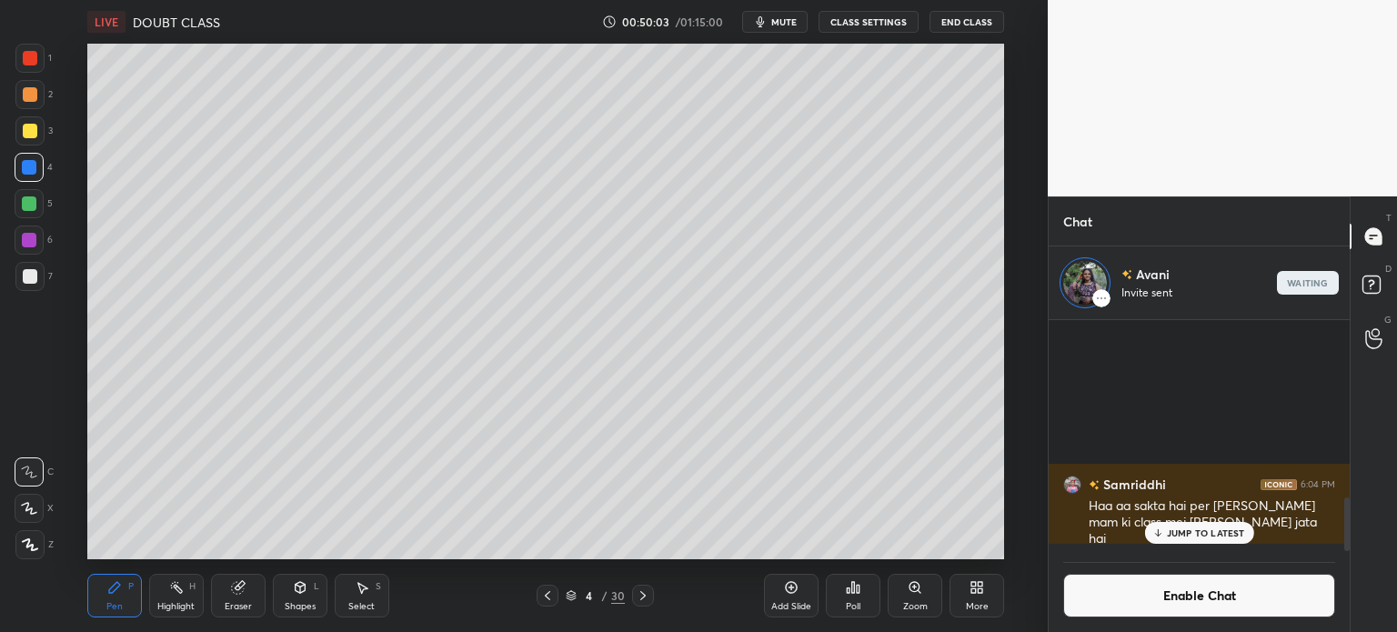
scroll to position [0, 0]
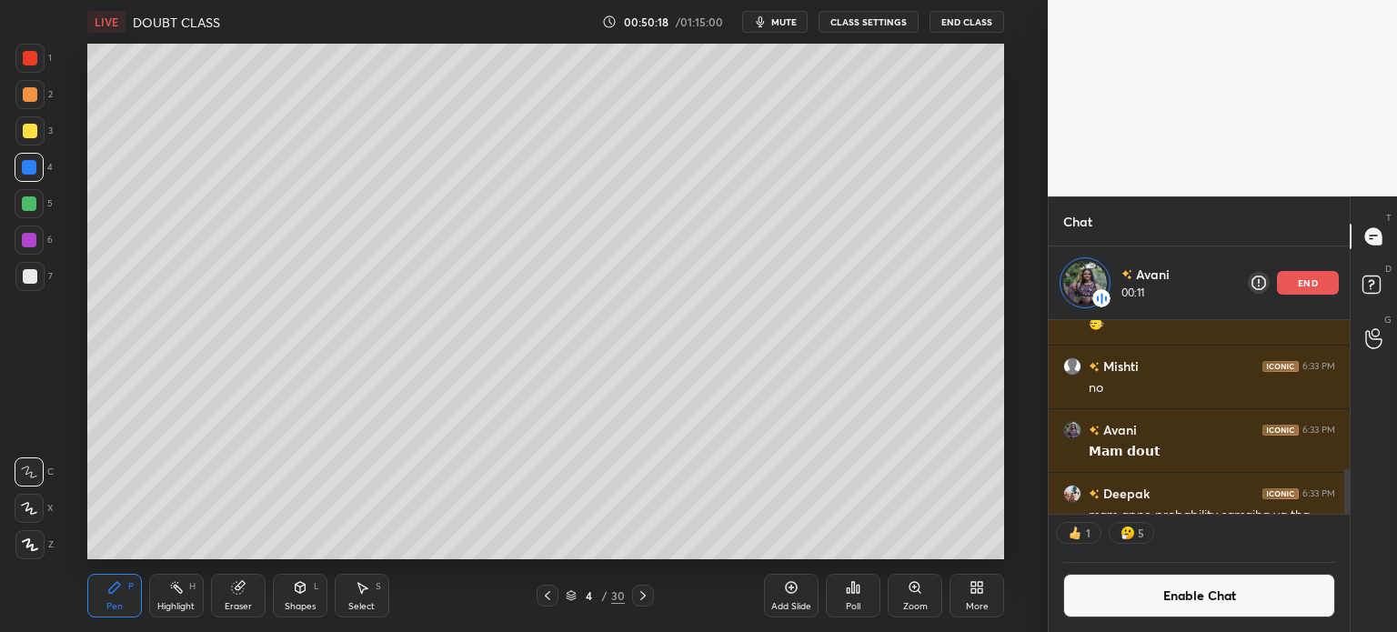
click at [574, 591] on icon at bounding box center [571, 595] width 11 height 11
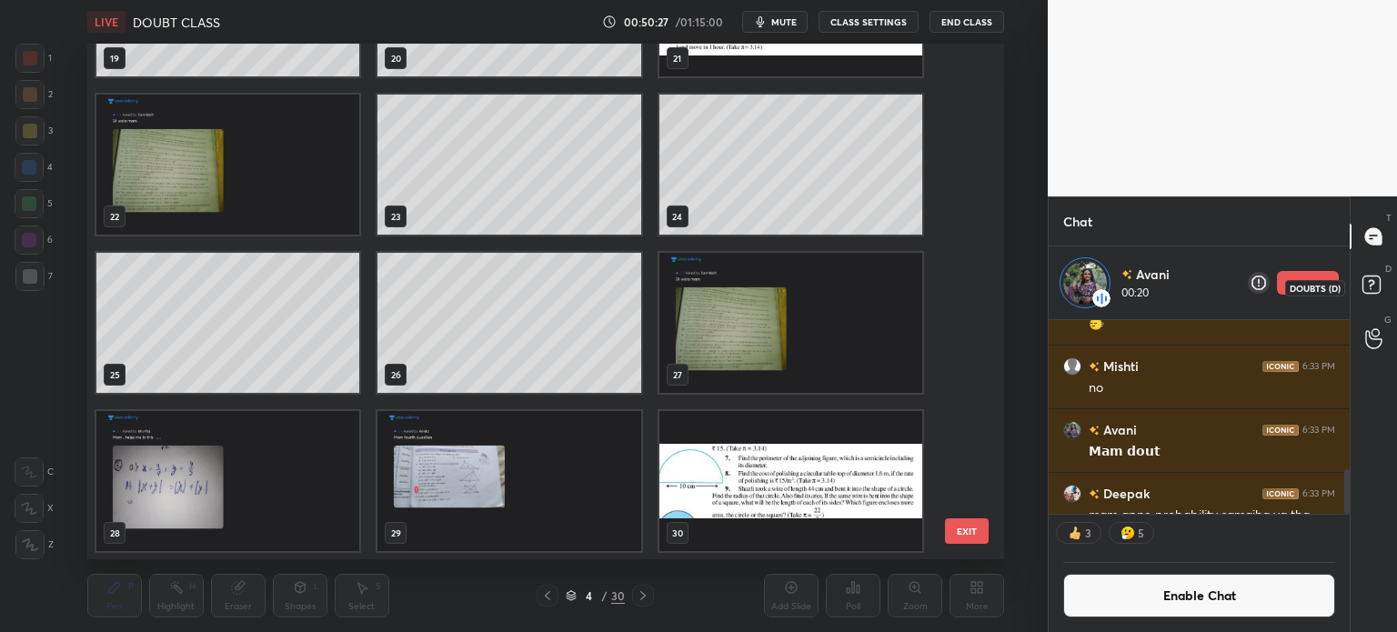
click at [1380, 296] on icon at bounding box center [1374, 287] width 33 height 33
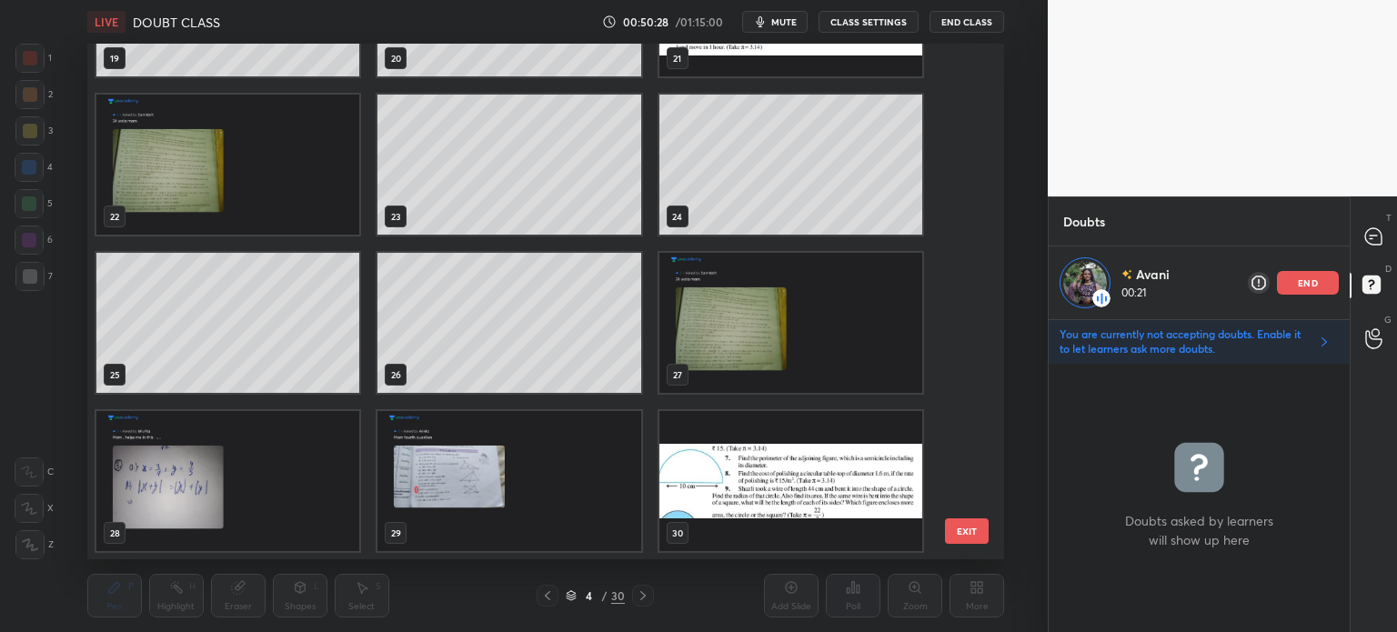
click at [1102, 343] on p "You are currently not accepting doubts. Enable it to let learners ask more doub…" at bounding box center [1185, 341] width 250 height 29
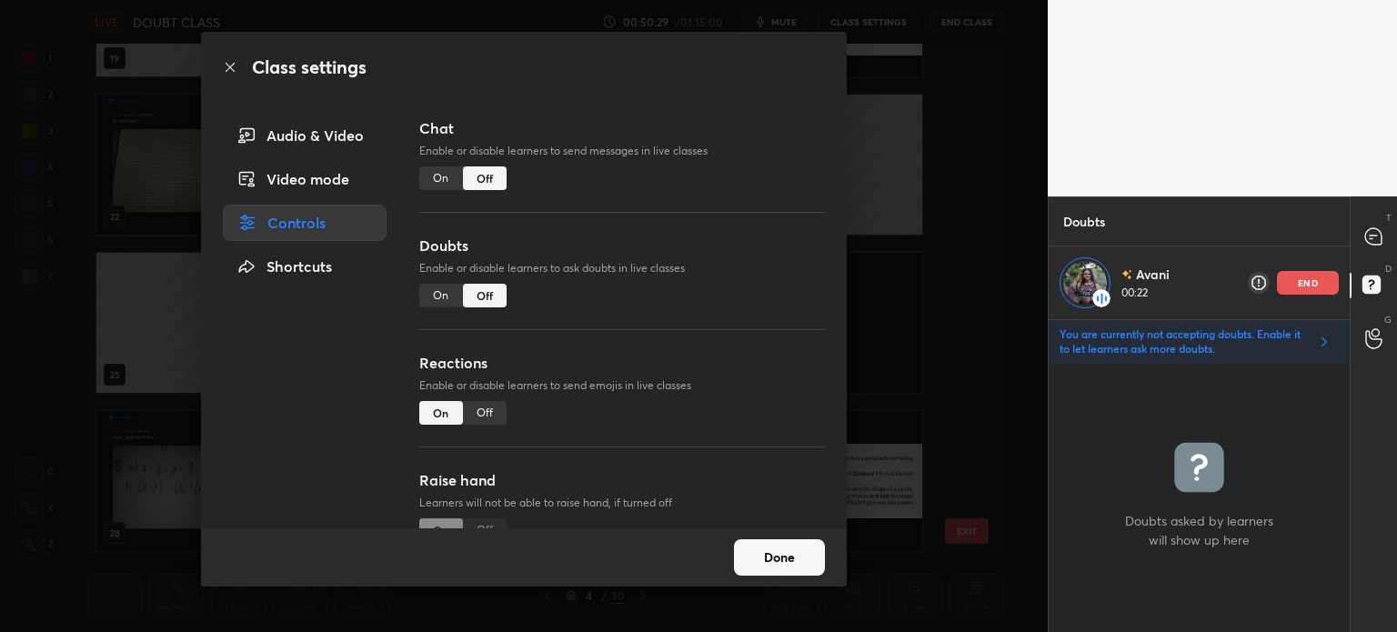
click at [436, 293] on div "On" at bounding box center [441, 296] width 44 height 24
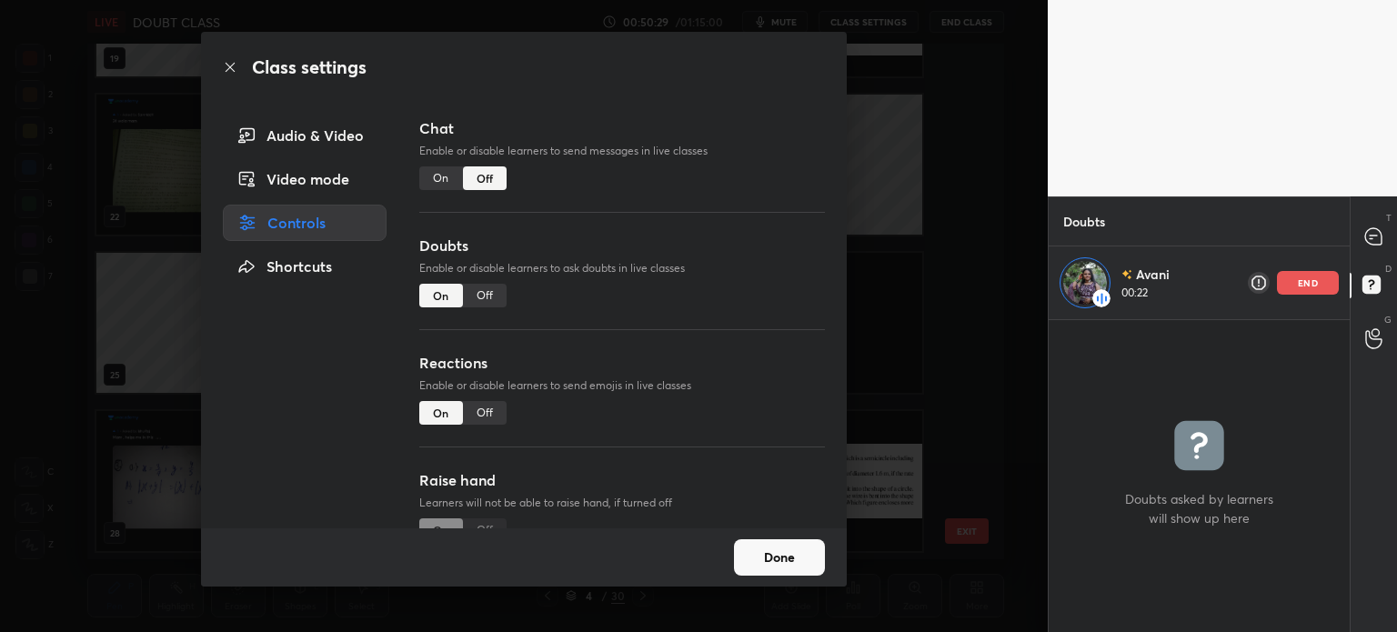
click at [771, 566] on button "Done" at bounding box center [779, 557] width 91 height 36
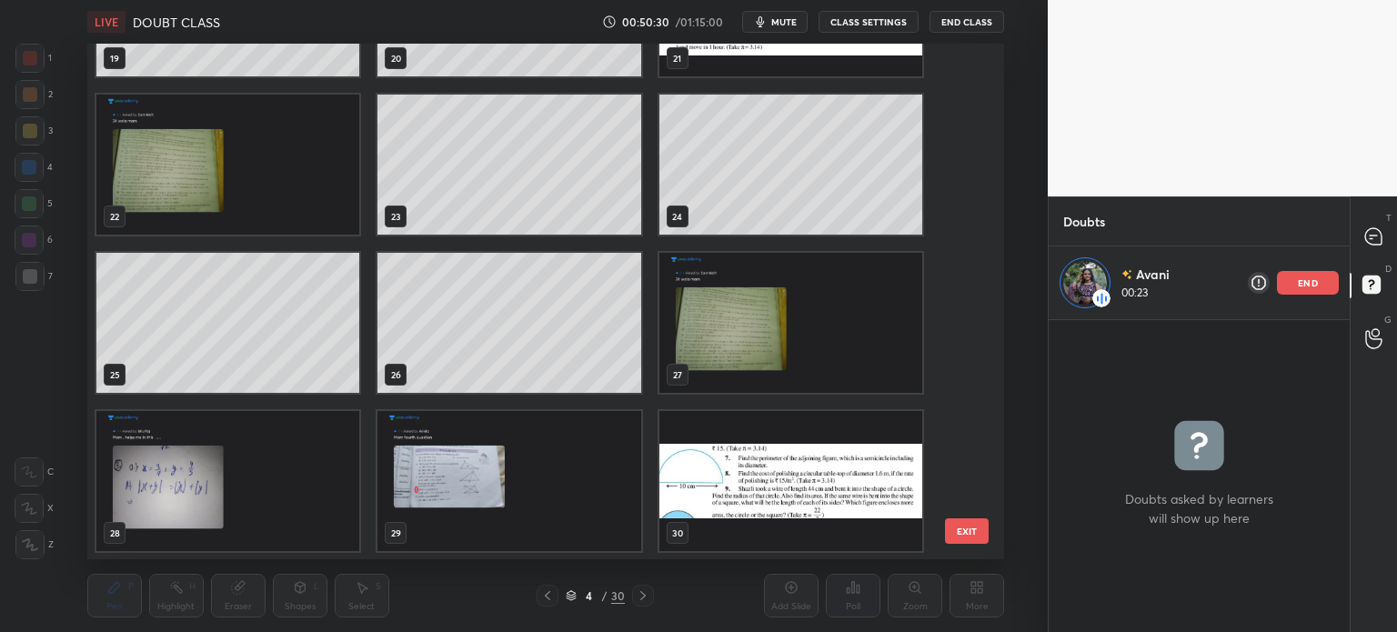
click at [1377, 237] on icon at bounding box center [1373, 236] width 16 height 16
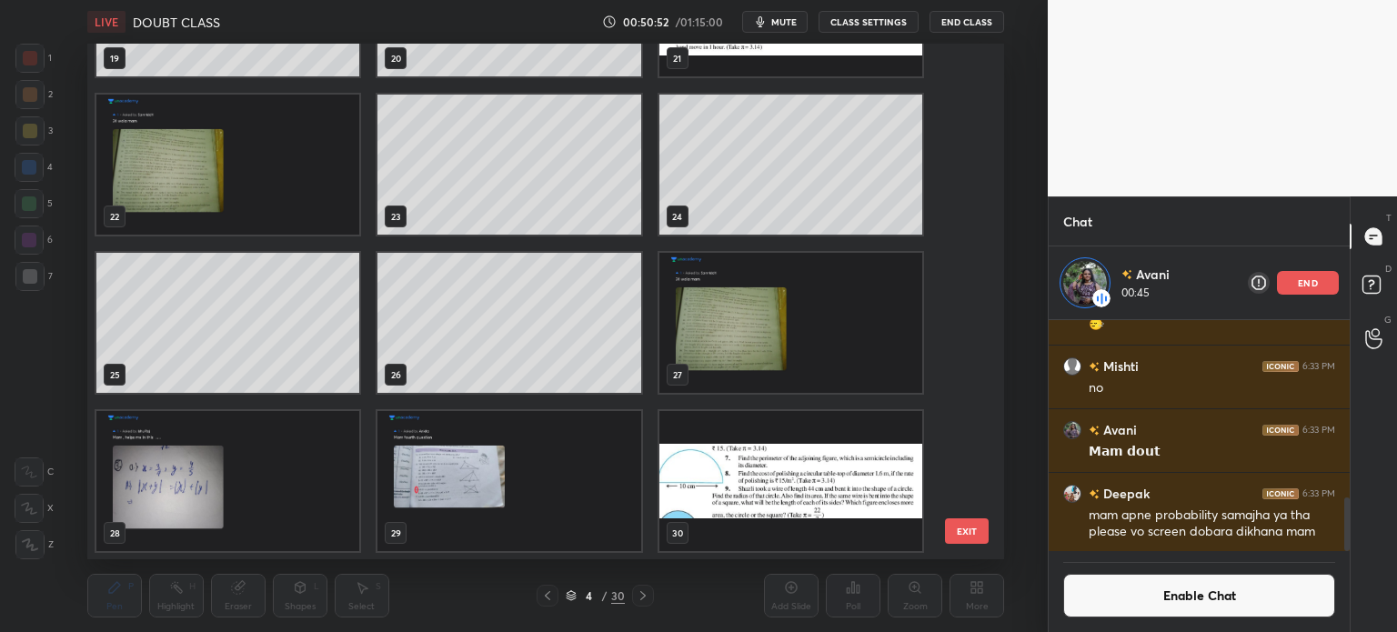
click at [777, 20] on span "mute" at bounding box center [783, 21] width 25 height 13
click at [1368, 331] on icon at bounding box center [1373, 339] width 16 height 18
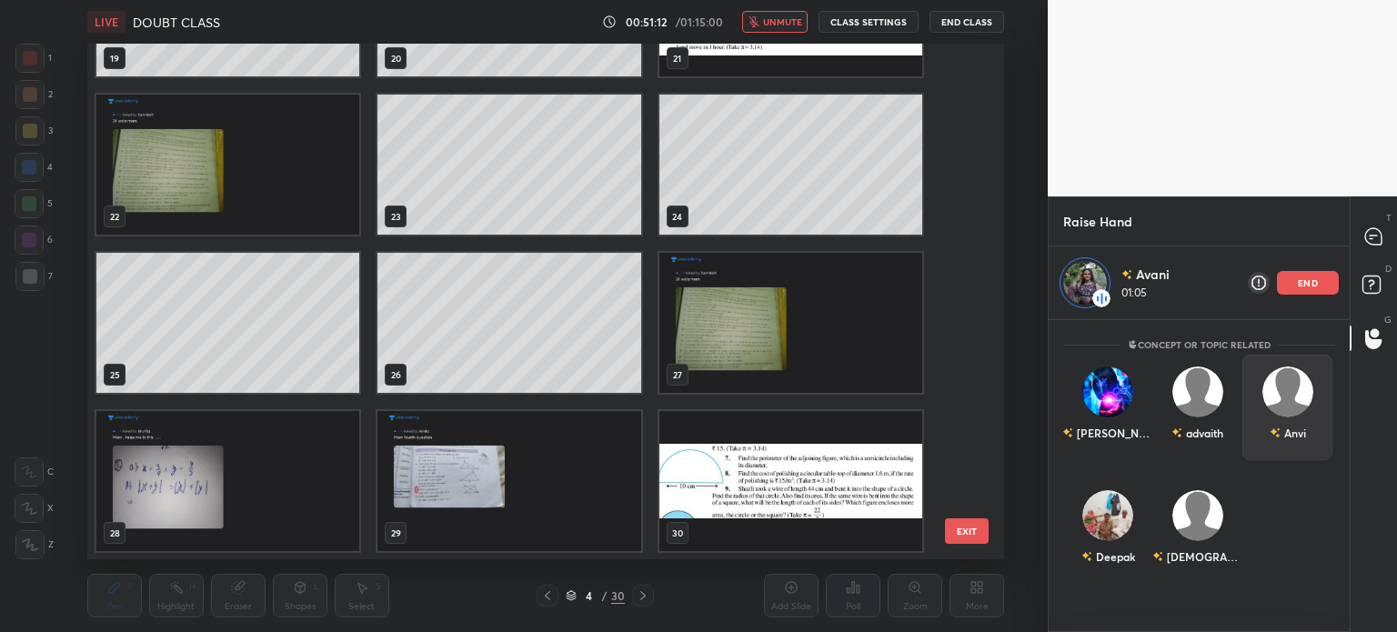
click at [1301, 287] on p "end" at bounding box center [1308, 282] width 20 height 9
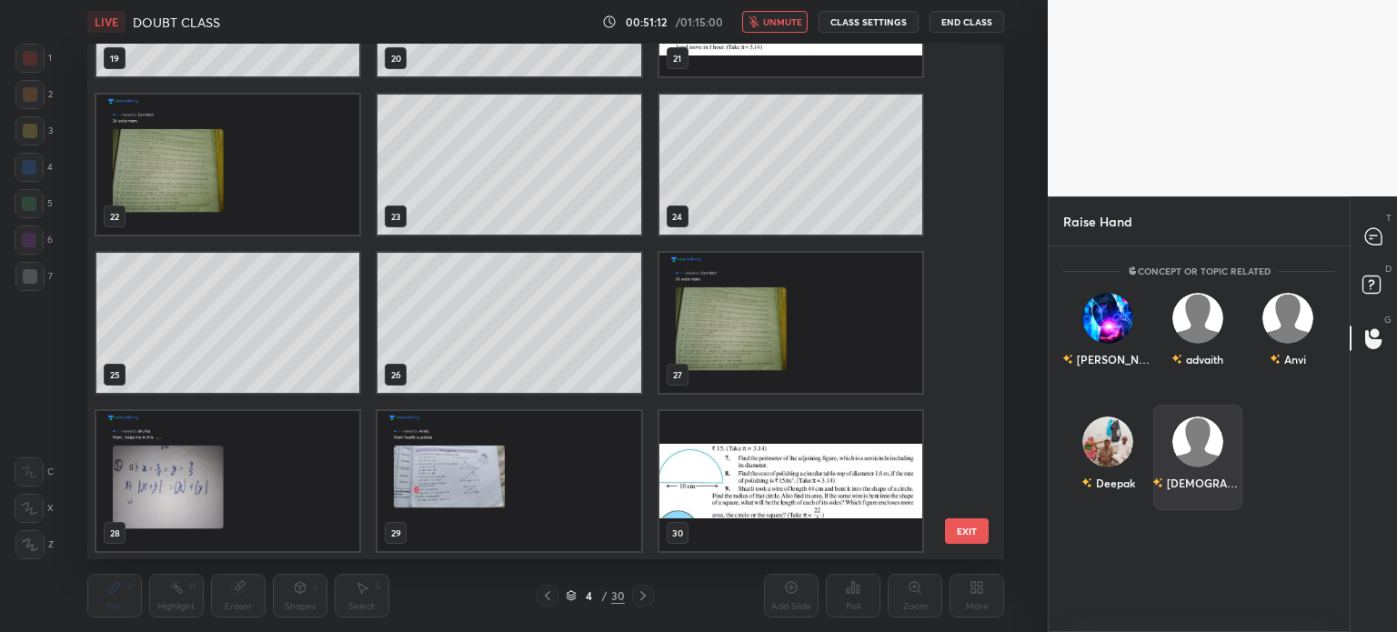
scroll to position [380, 296]
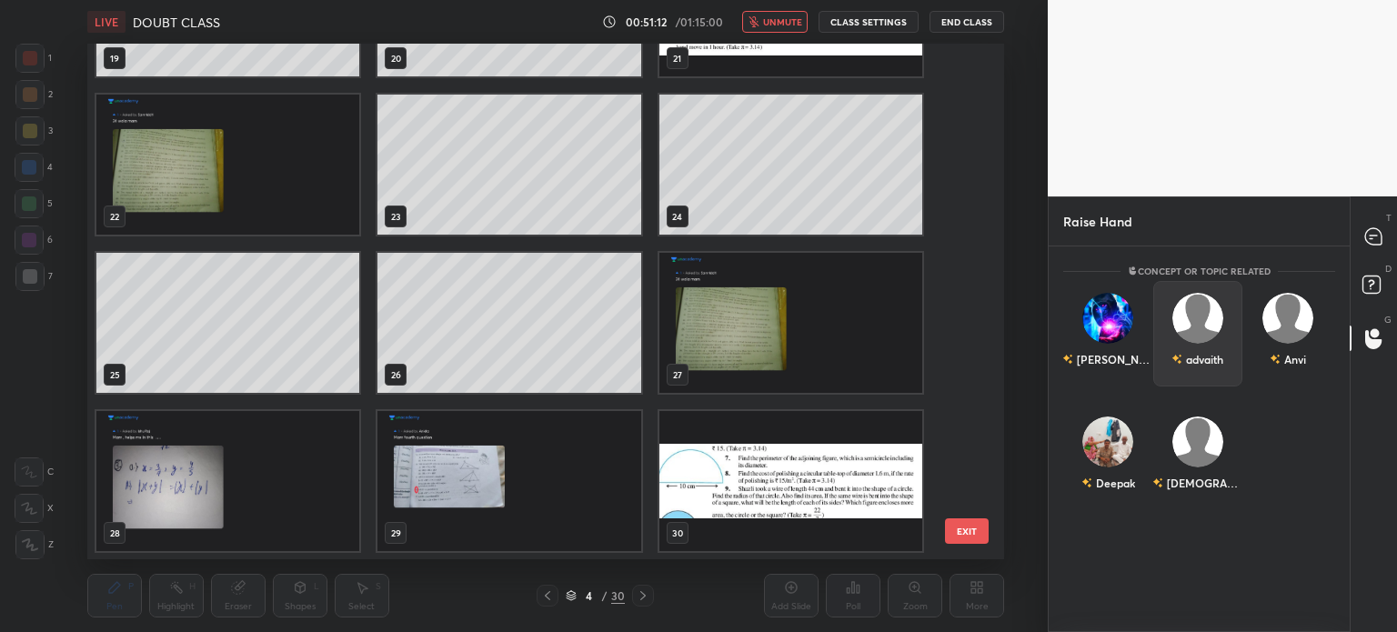
click at [1193, 381] on div "advaith" at bounding box center [1198, 334] width 90 height 106
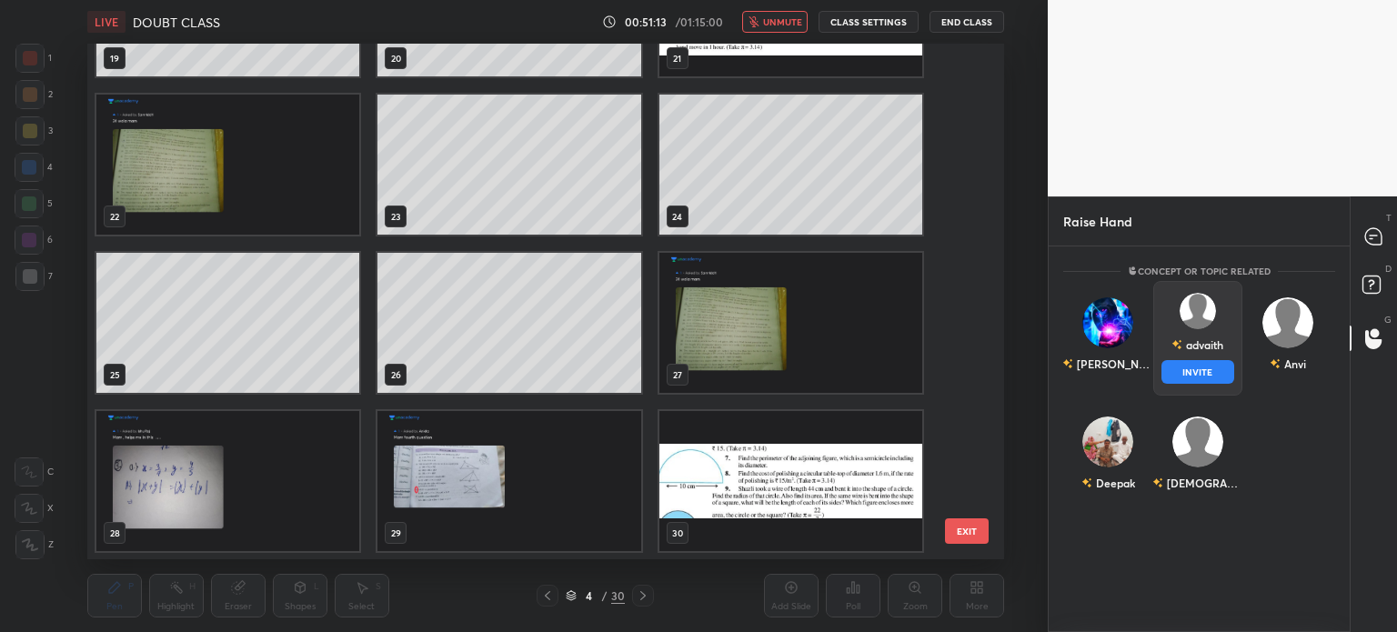
click at [1194, 383] on div "advaith INVITE" at bounding box center [1198, 338] width 90 height 115
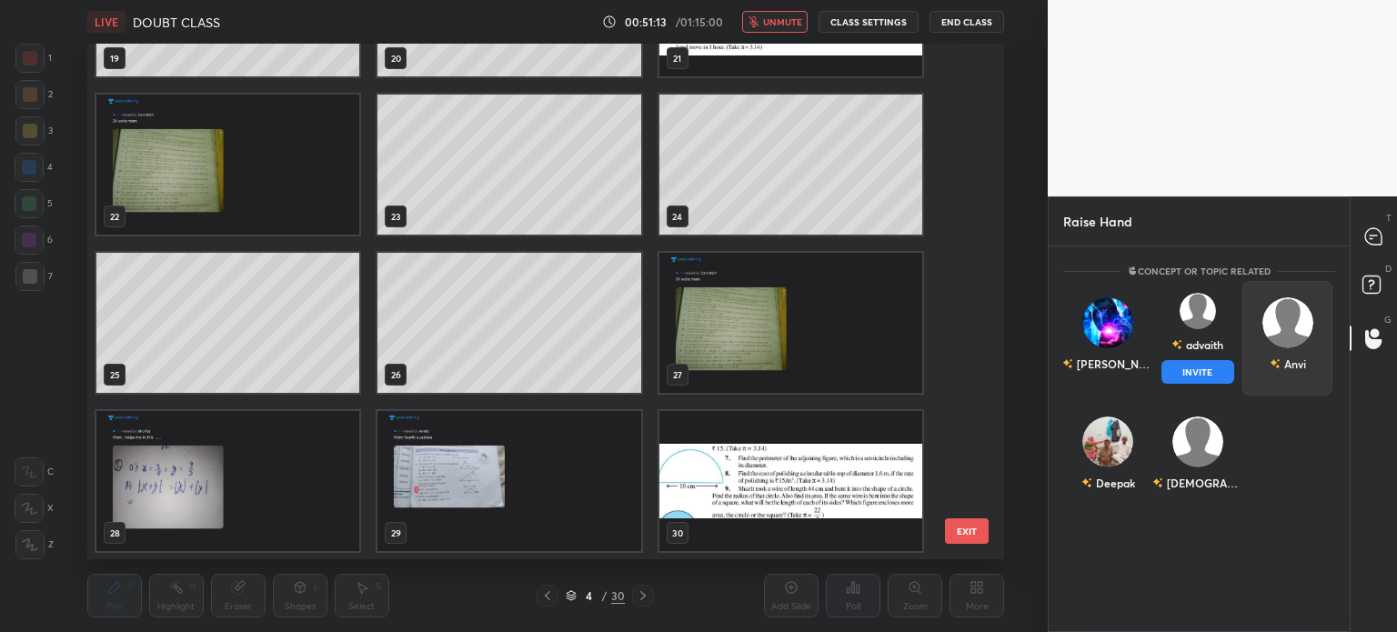
click at [1211, 370] on button "INVITE" at bounding box center [1198, 372] width 74 height 24
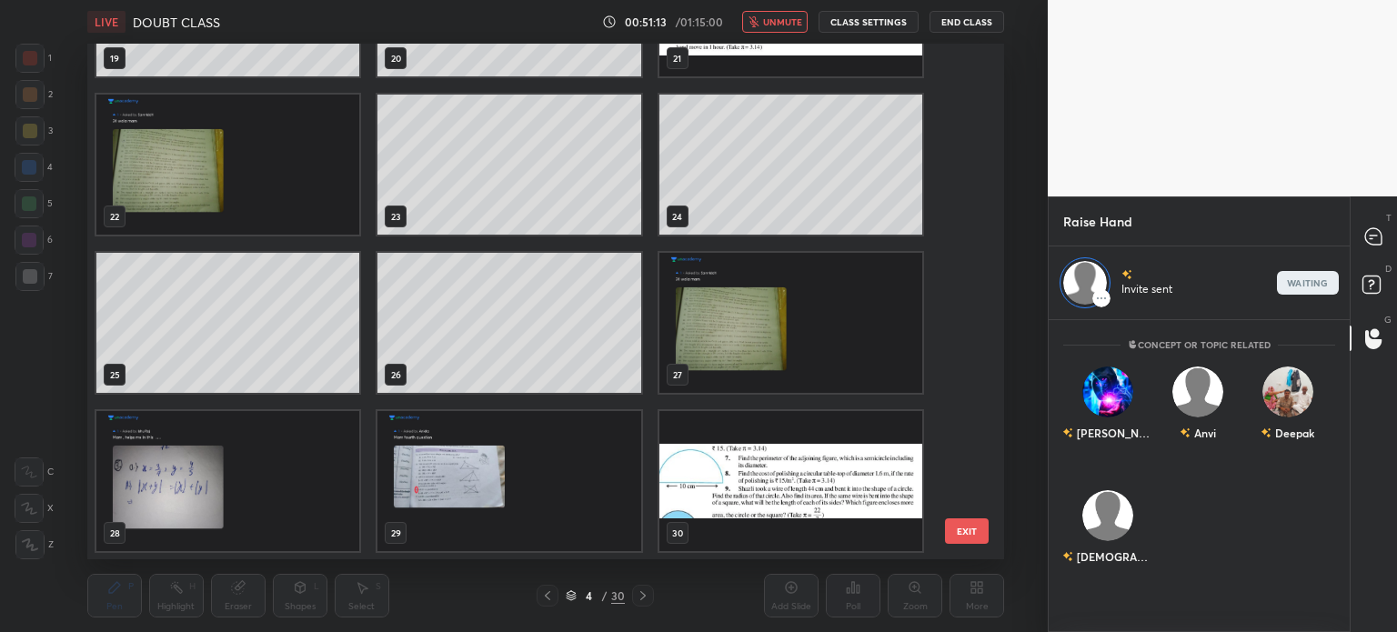
scroll to position [5, 5]
click at [1362, 232] on div at bounding box center [1374, 236] width 36 height 33
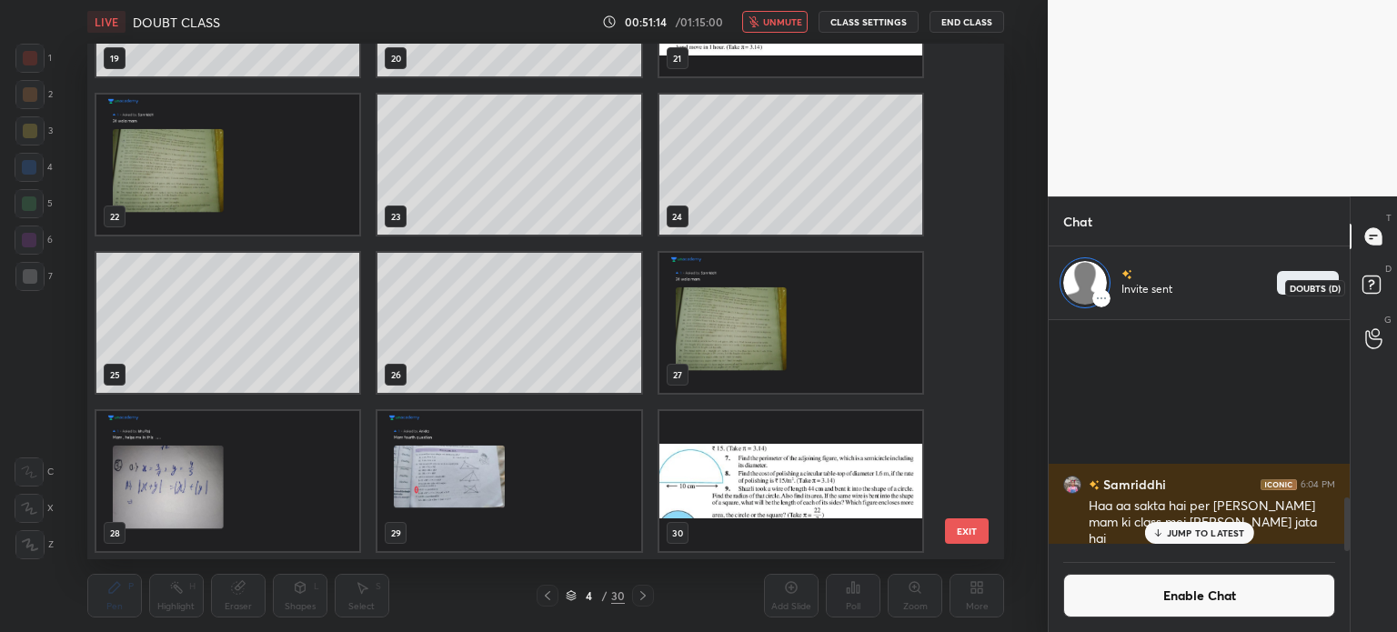
scroll to position [226, 296]
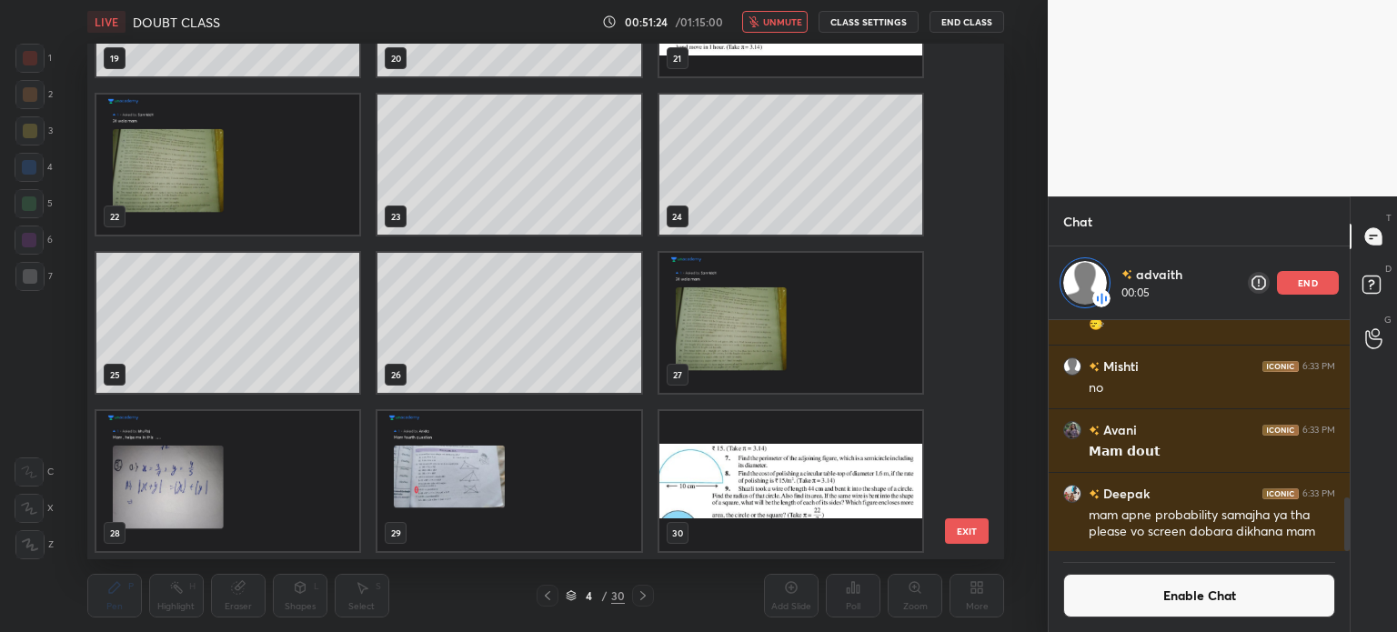
click at [793, 17] on span "unmute" at bounding box center [782, 21] width 39 height 13
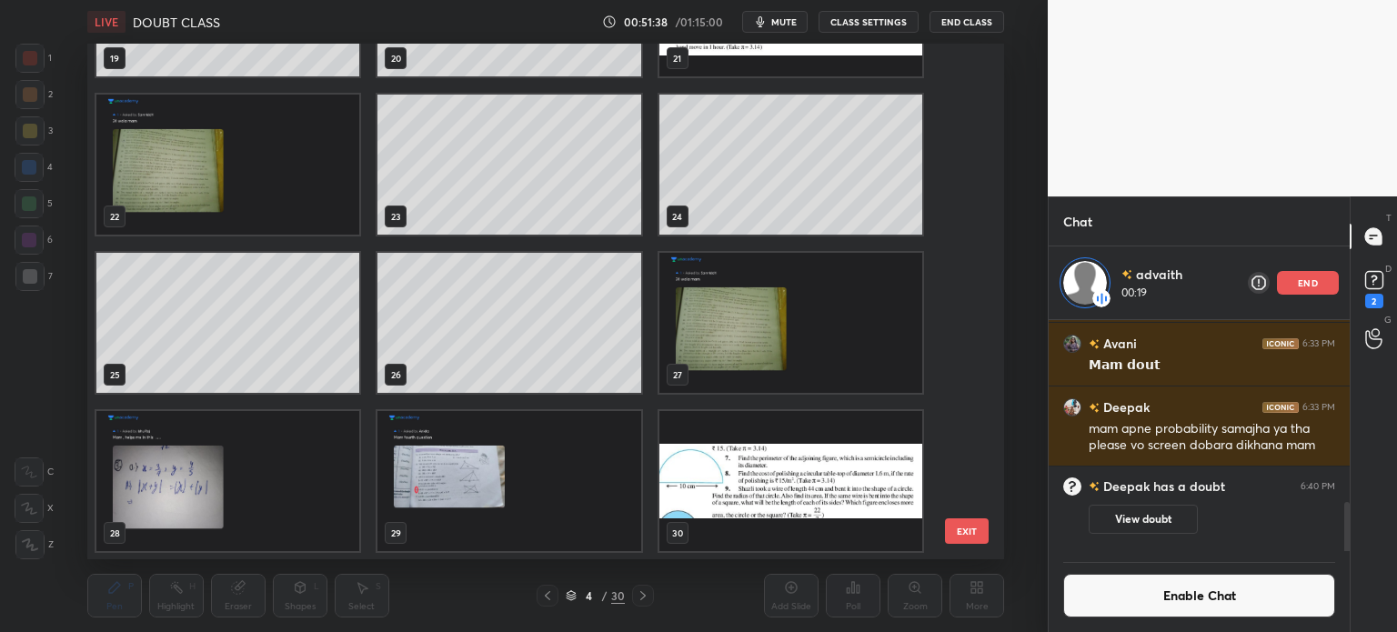
scroll to position [920, 0]
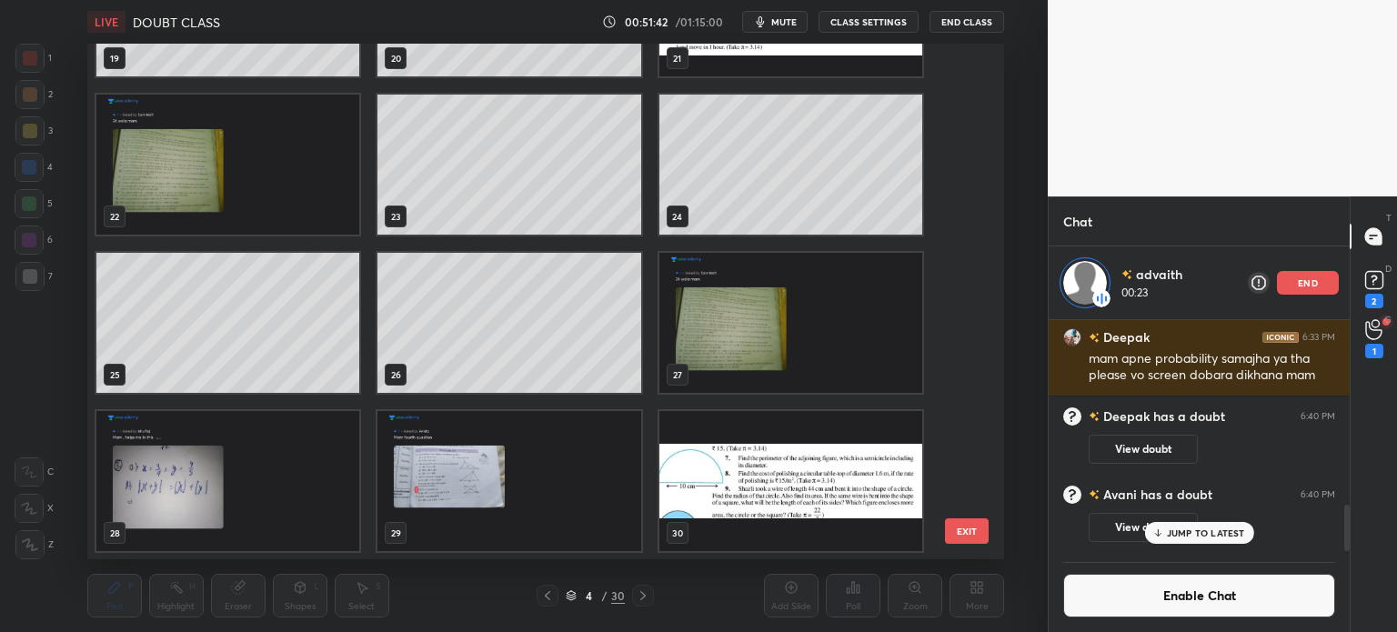
click at [948, 534] on button "EXIT" at bounding box center [967, 530] width 44 height 25
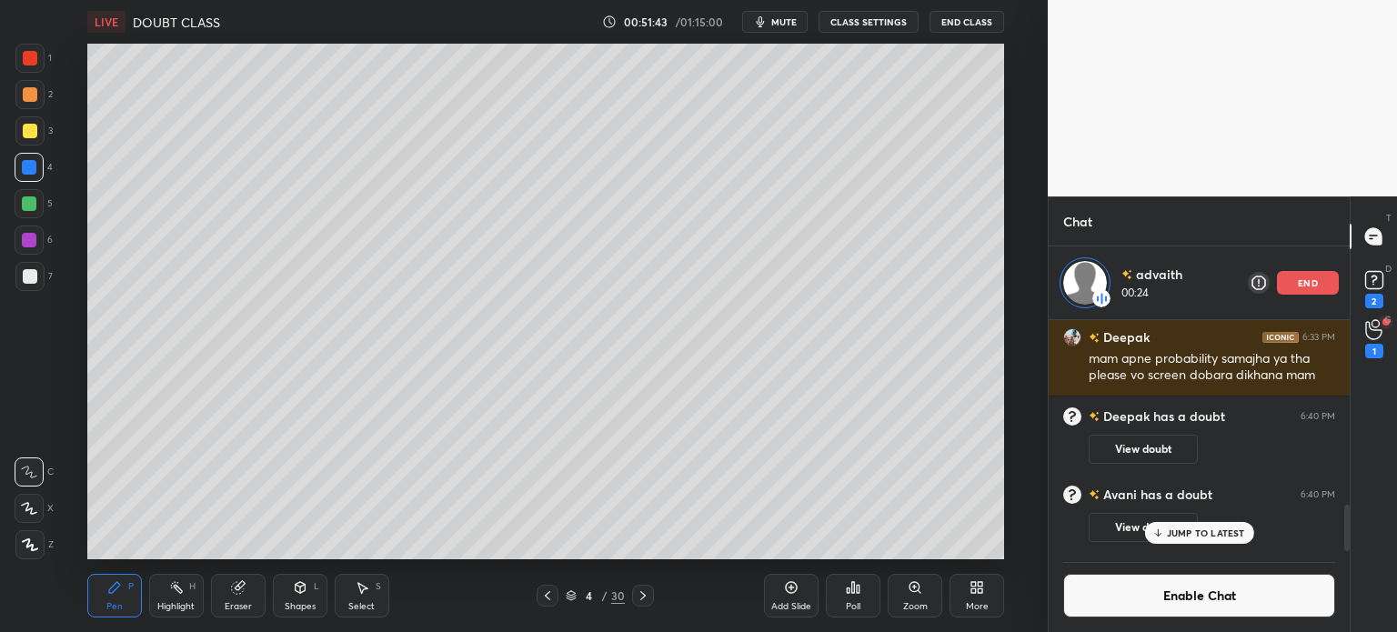
click at [801, 596] on div "Add Slide" at bounding box center [791, 596] width 55 height 44
click at [25, 283] on div at bounding box center [30, 276] width 15 height 15
click at [23, 163] on div at bounding box center [29, 167] width 15 height 15
click at [40, 285] on div at bounding box center [29, 276] width 29 height 29
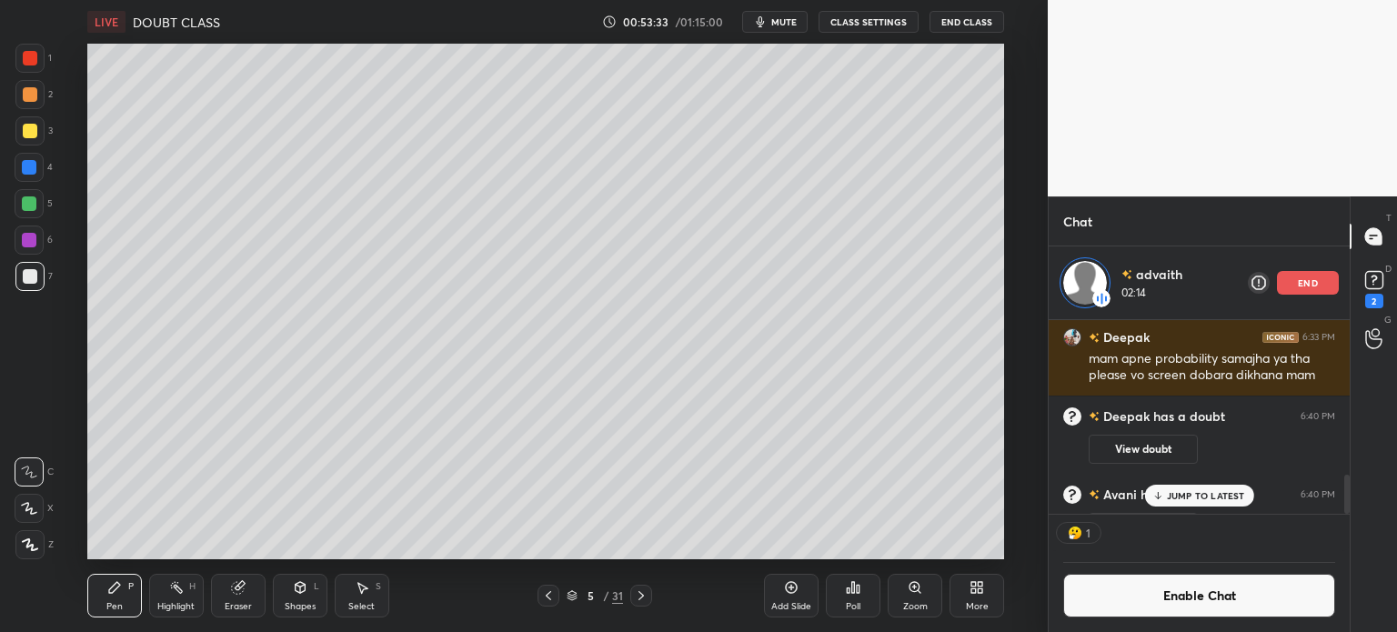
scroll to position [6, 5]
click at [319, 597] on div "Shapes L" at bounding box center [300, 596] width 55 height 44
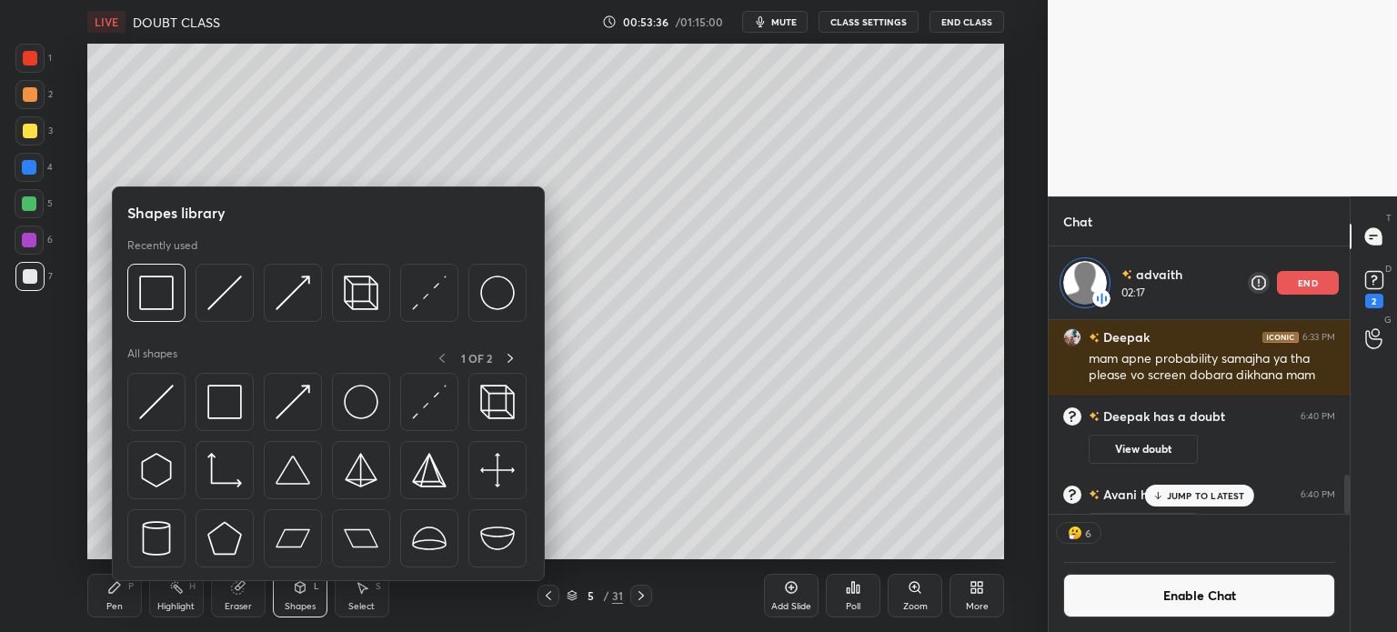
click at [158, 297] on img at bounding box center [156, 293] width 35 height 35
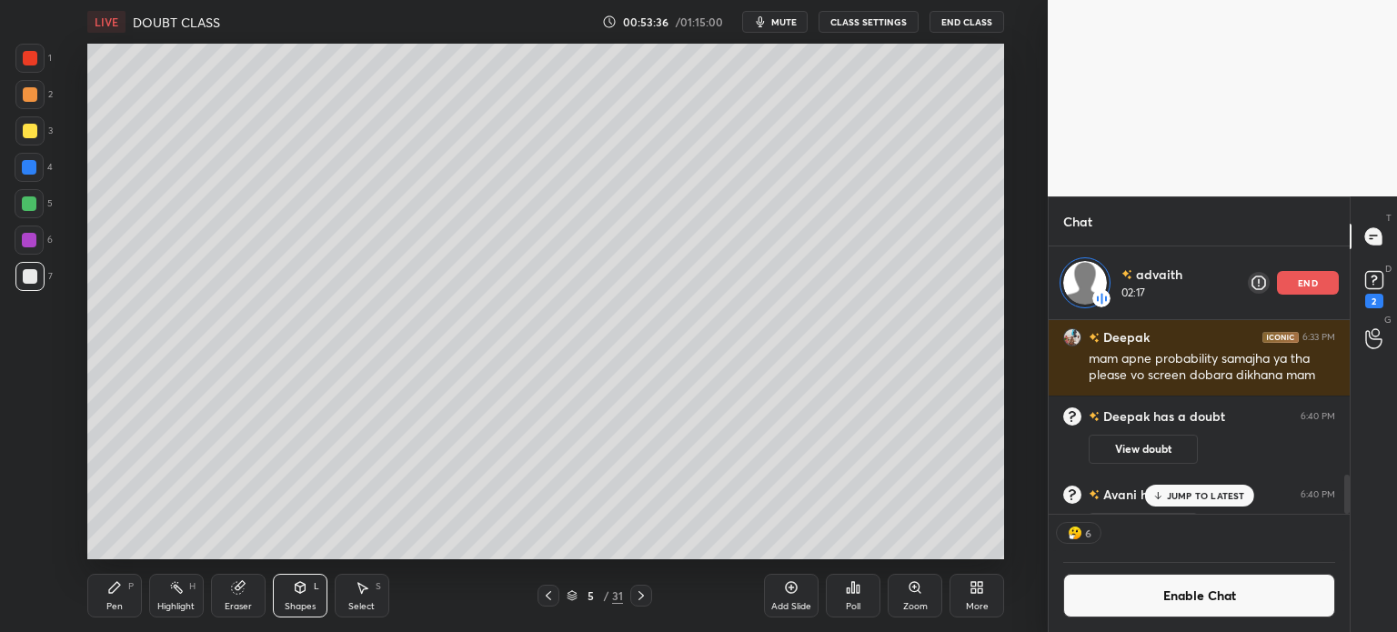
click at [24, 234] on div at bounding box center [29, 240] width 15 height 15
click at [314, 588] on div "L" at bounding box center [316, 586] width 5 height 9
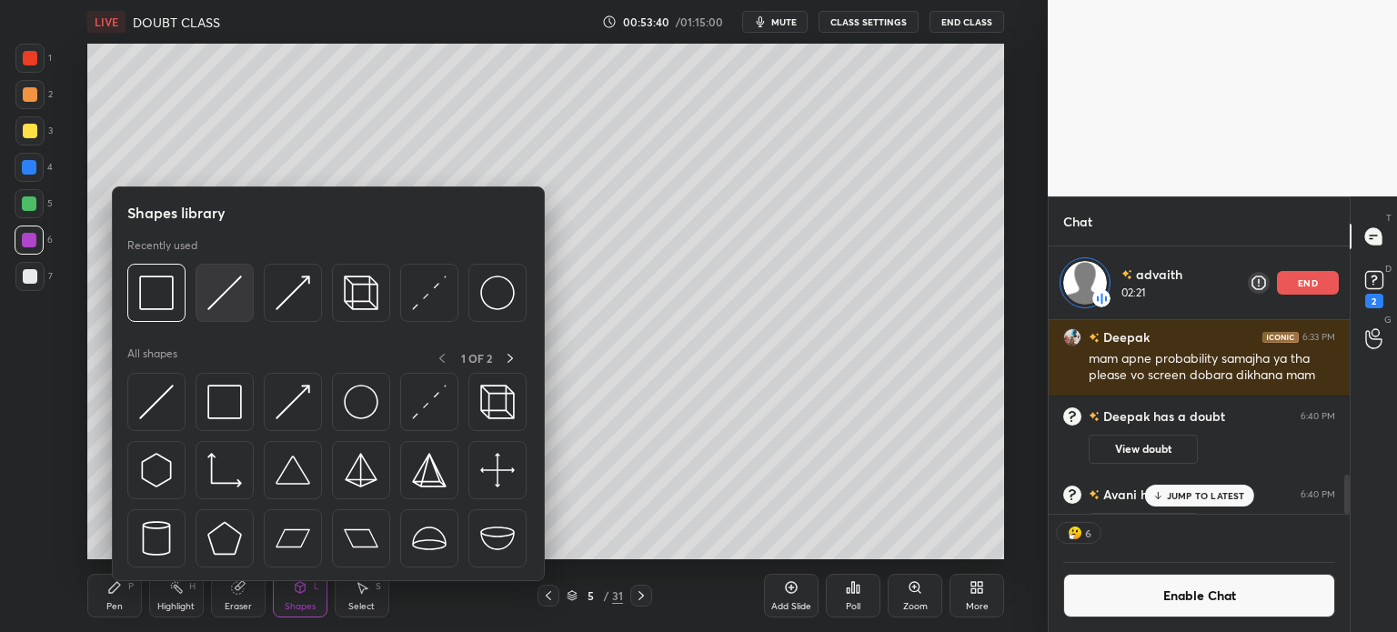
click at [225, 291] on img at bounding box center [224, 293] width 35 height 35
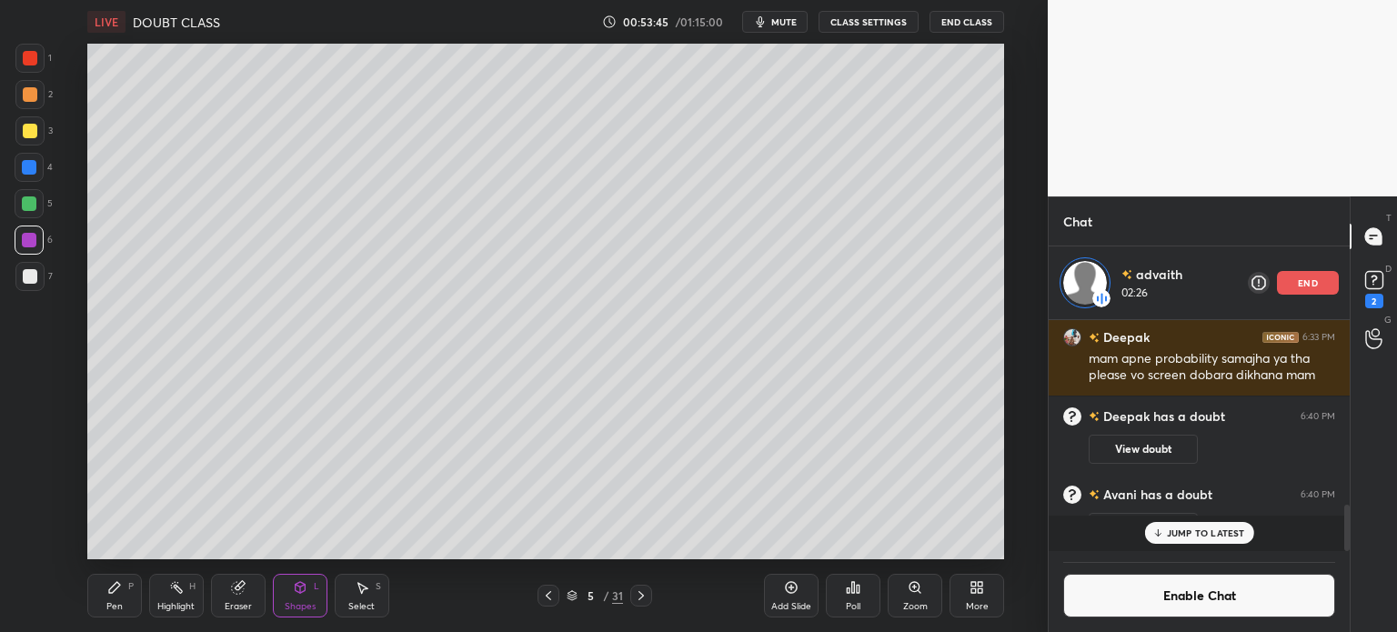
scroll to position [226, 296]
click at [789, 585] on icon at bounding box center [791, 587] width 15 height 15
click at [21, 128] on div at bounding box center [29, 130] width 29 height 29
click at [135, 597] on div "Pen P" at bounding box center [114, 596] width 55 height 44
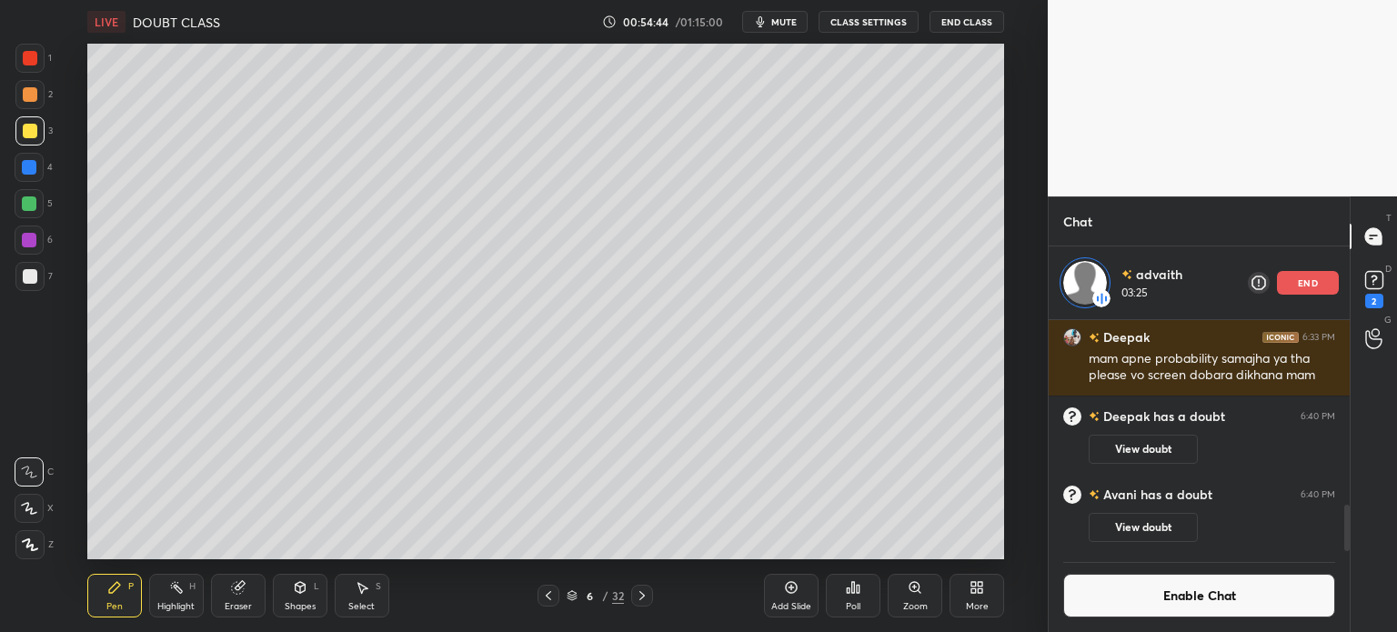
click at [547, 597] on icon at bounding box center [548, 595] width 5 height 9
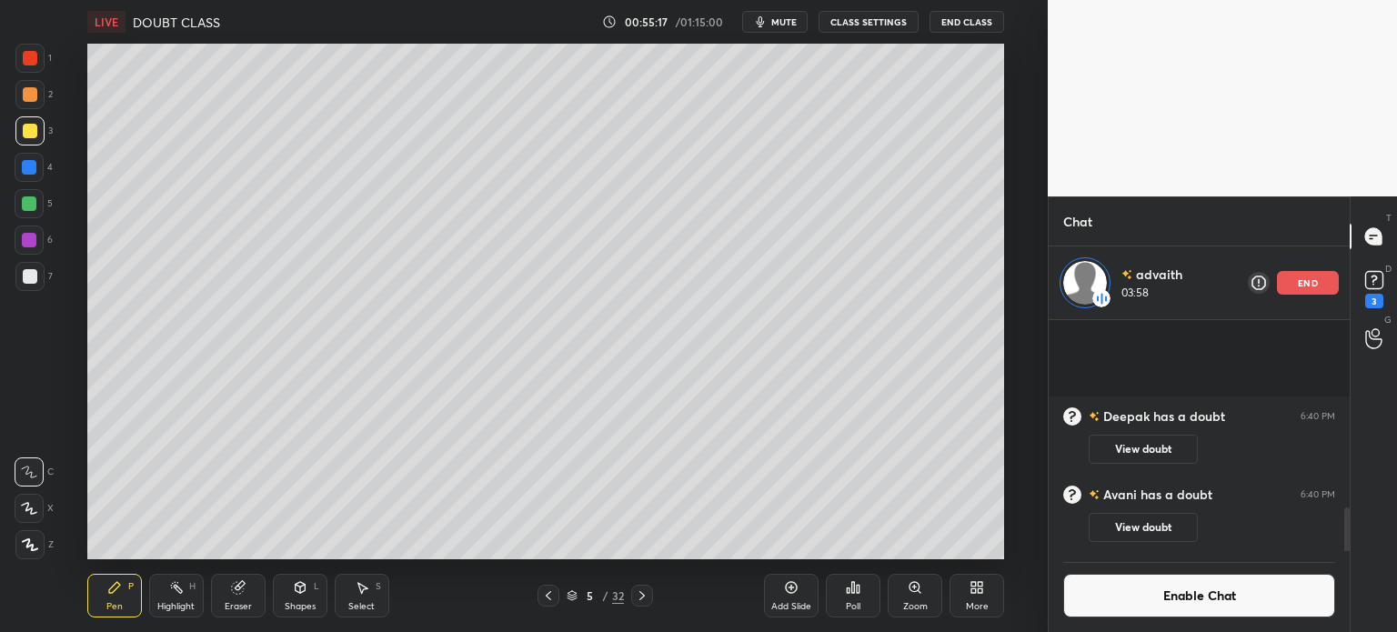
scroll to position [1000, 0]
click at [1390, 286] on div "3" at bounding box center [1374, 287] width 36 height 33
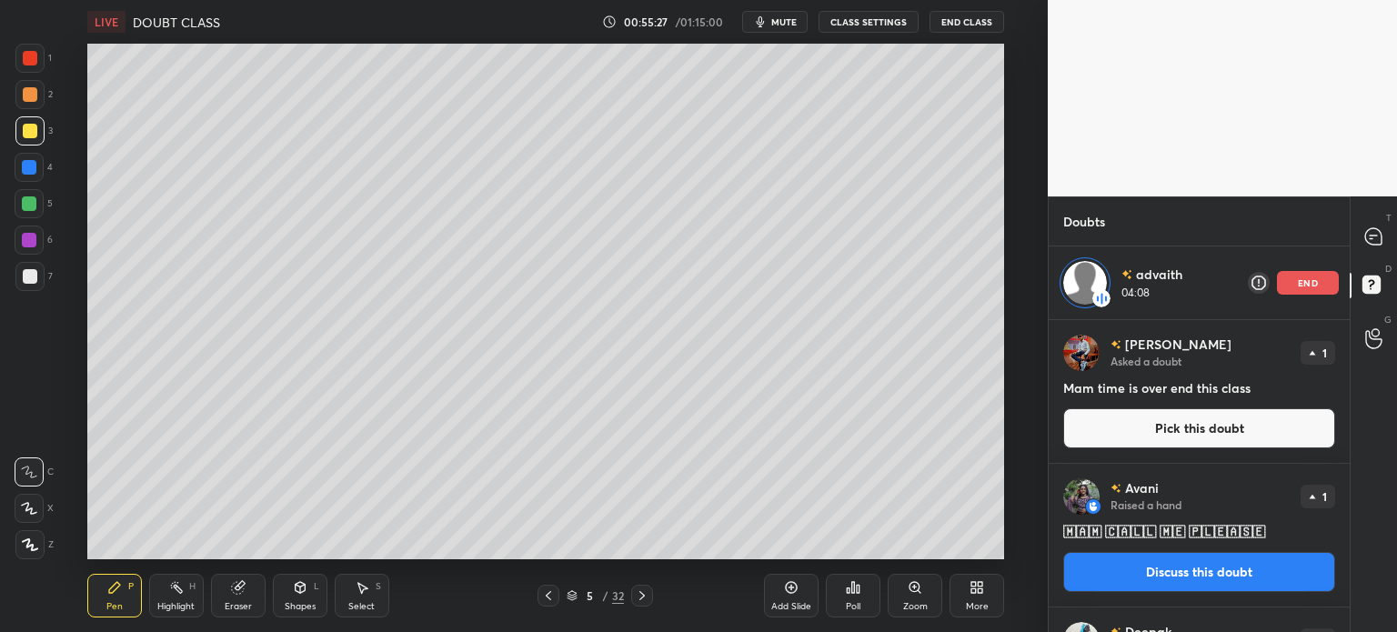
click at [1182, 422] on button "Pick this doubt" at bounding box center [1199, 428] width 272 height 40
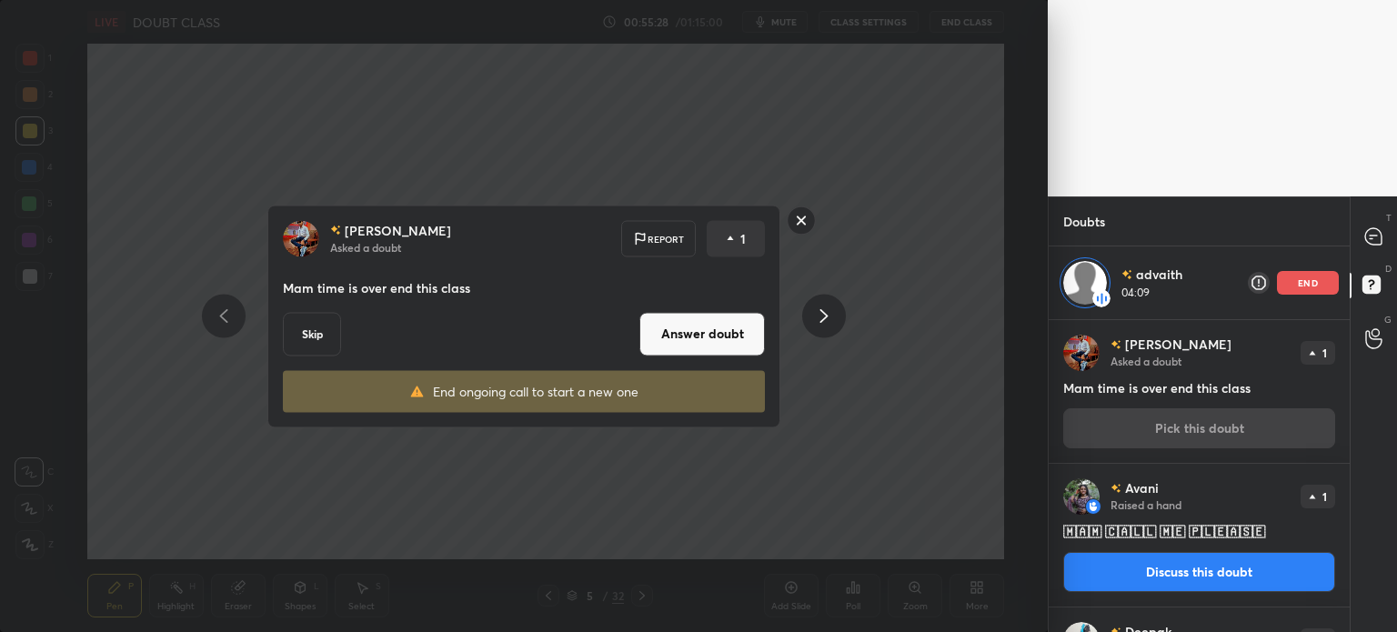
click at [324, 323] on button "Skip" at bounding box center [312, 334] width 58 height 44
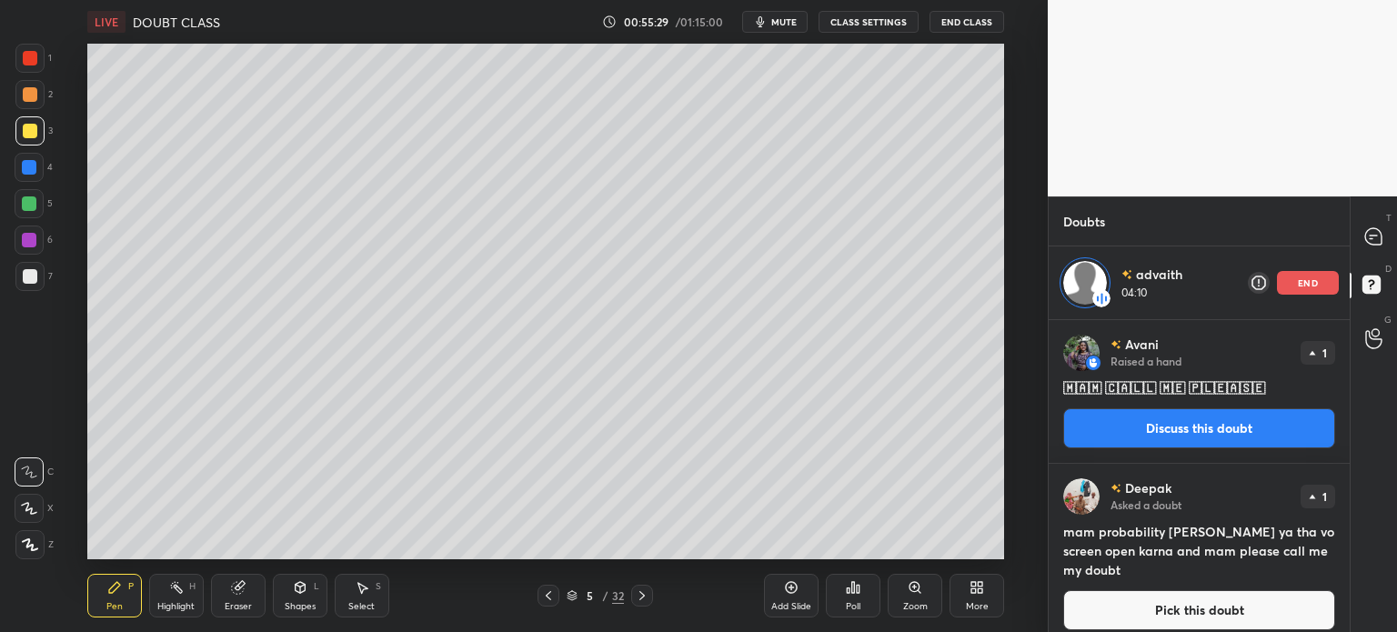
click at [1183, 431] on button "Discuss this doubt" at bounding box center [1199, 428] width 272 height 40
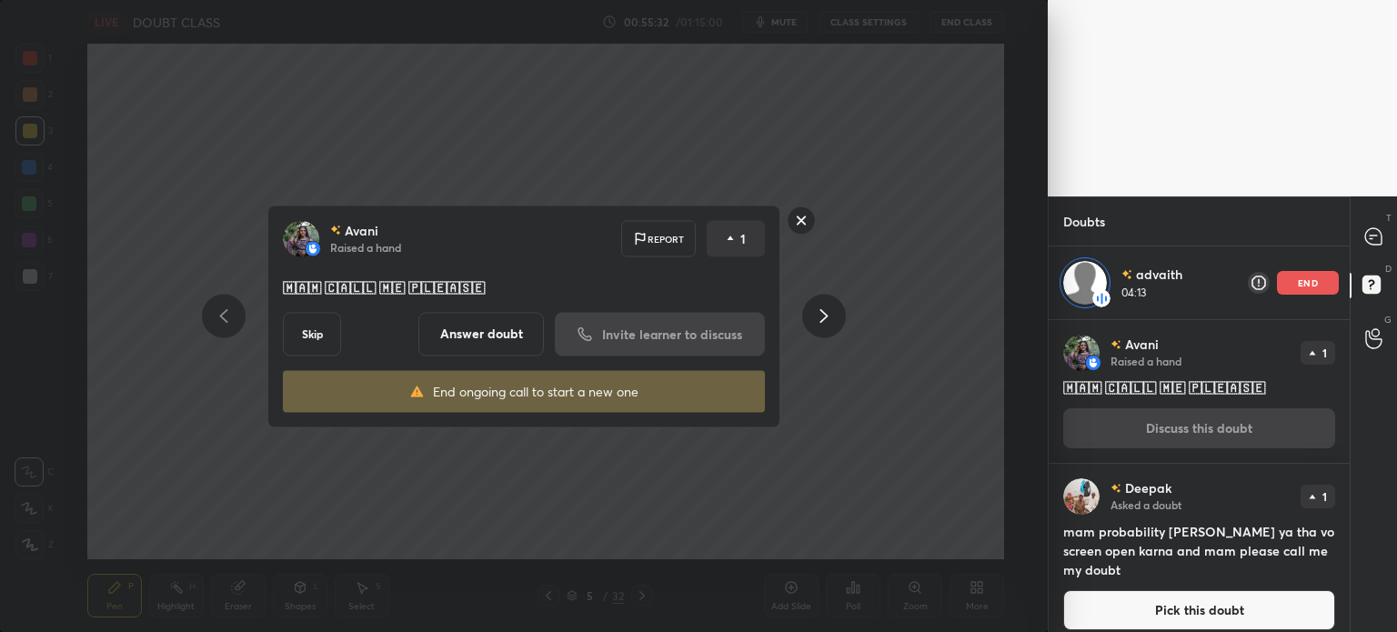
click at [1306, 279] on p "end" at bounding box center [1308, 282] width 20 height 9
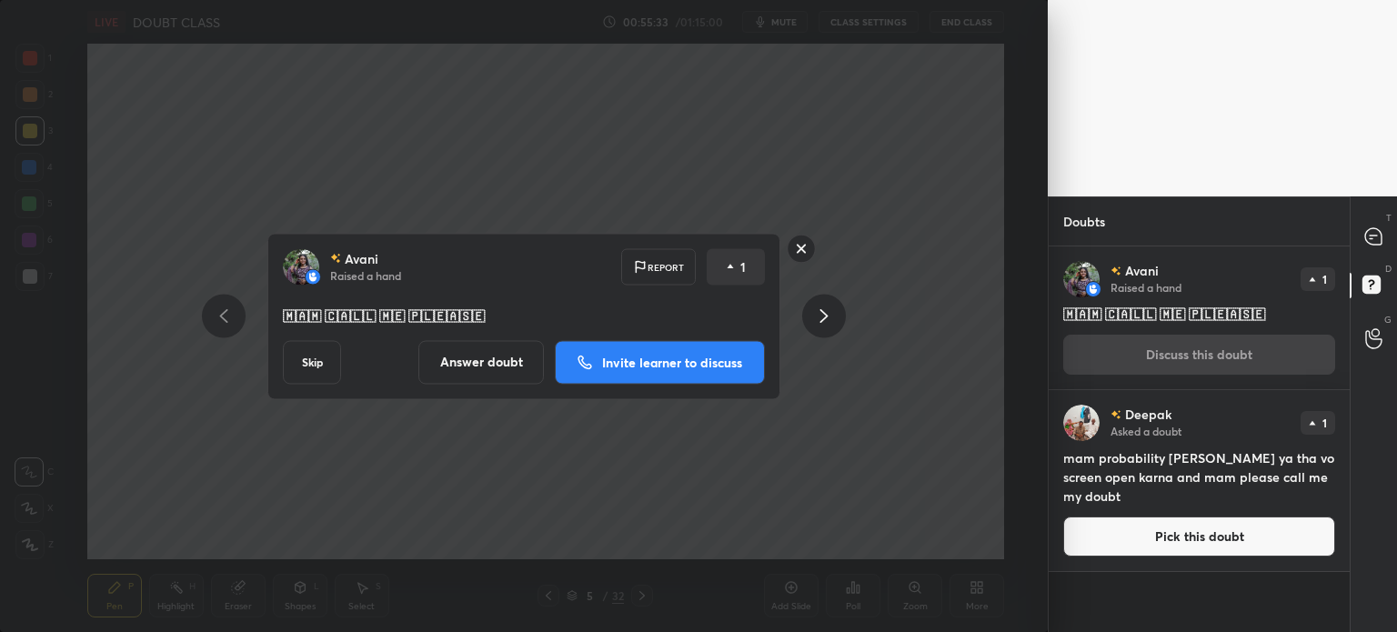
click at [603, 360] on p "Invite learner to discuss" at bounding box center [672, 362] width 140 height 13
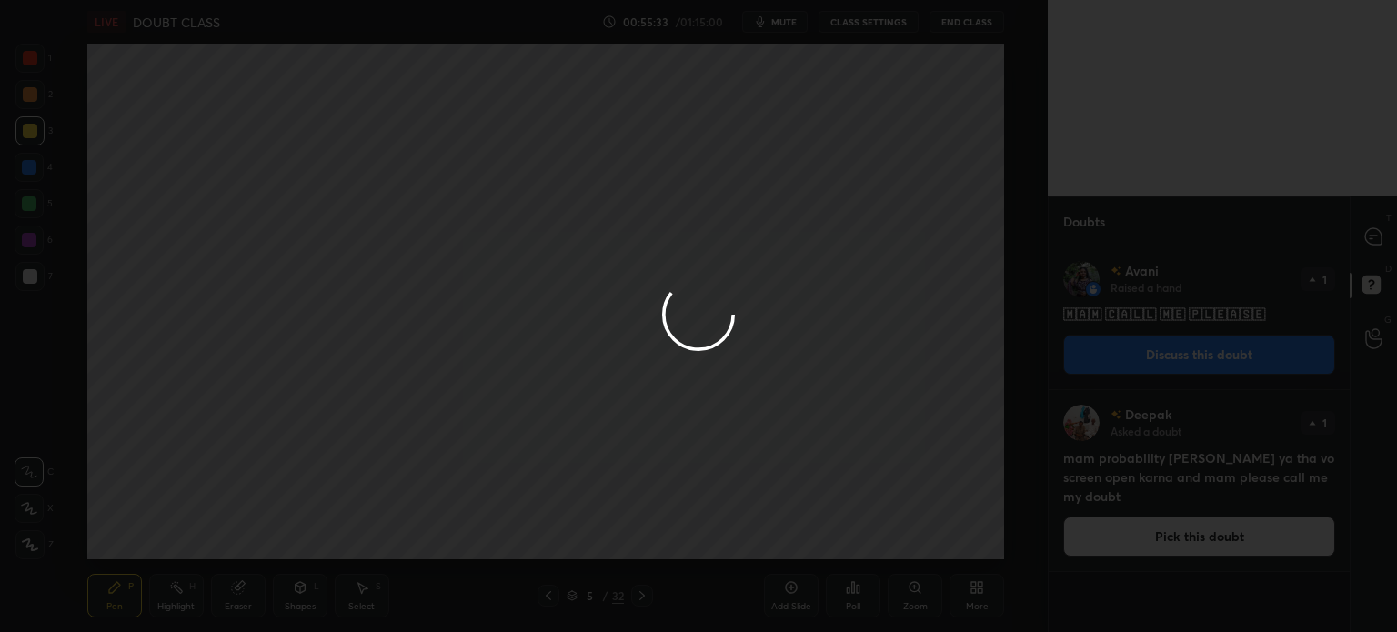
scroll to position [5, 5]
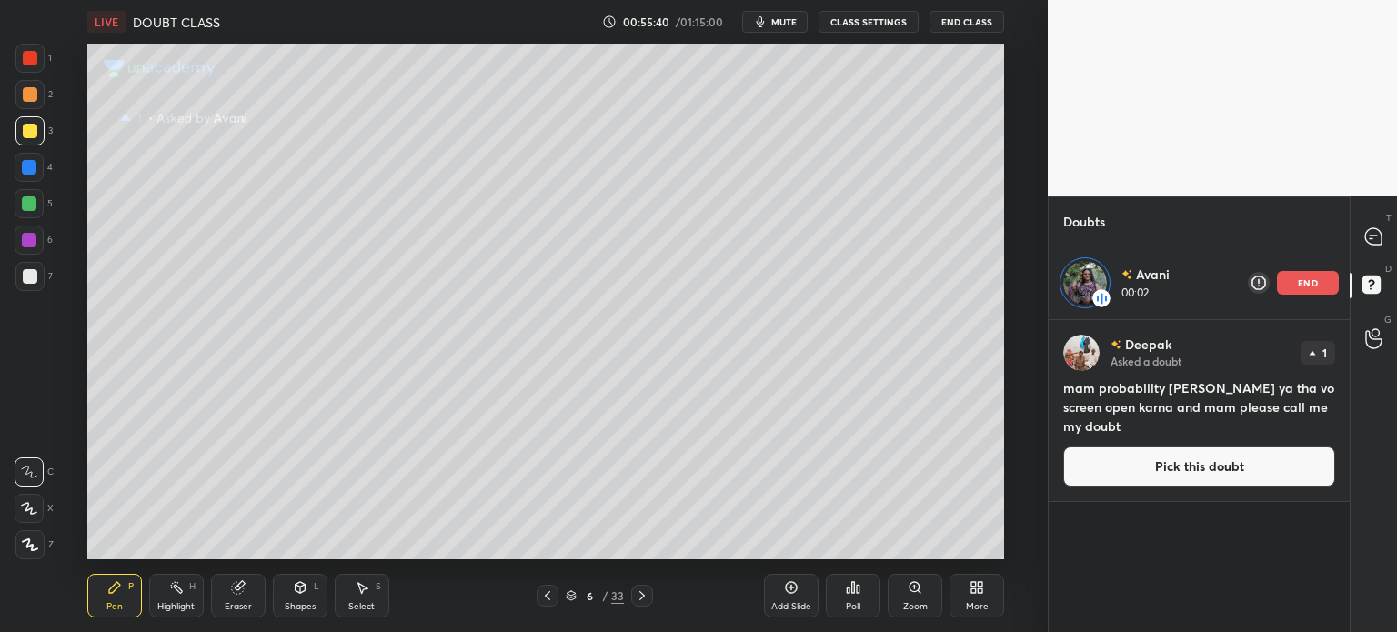
click at [538, 597] on div at bounding box center [548, 596] width 22 height 22
click at [546, 593] on icon at bounding box center [547, 595] width 15 height 15
click at [551, 592] on icon at bounding box center [547, 595] width 15 height 15
click at [642, 594] on icon at bounding box center [642, 595] width 15 height 15
click at [643, 597] on icon at bounding box center [641, 595] width 5 height 9
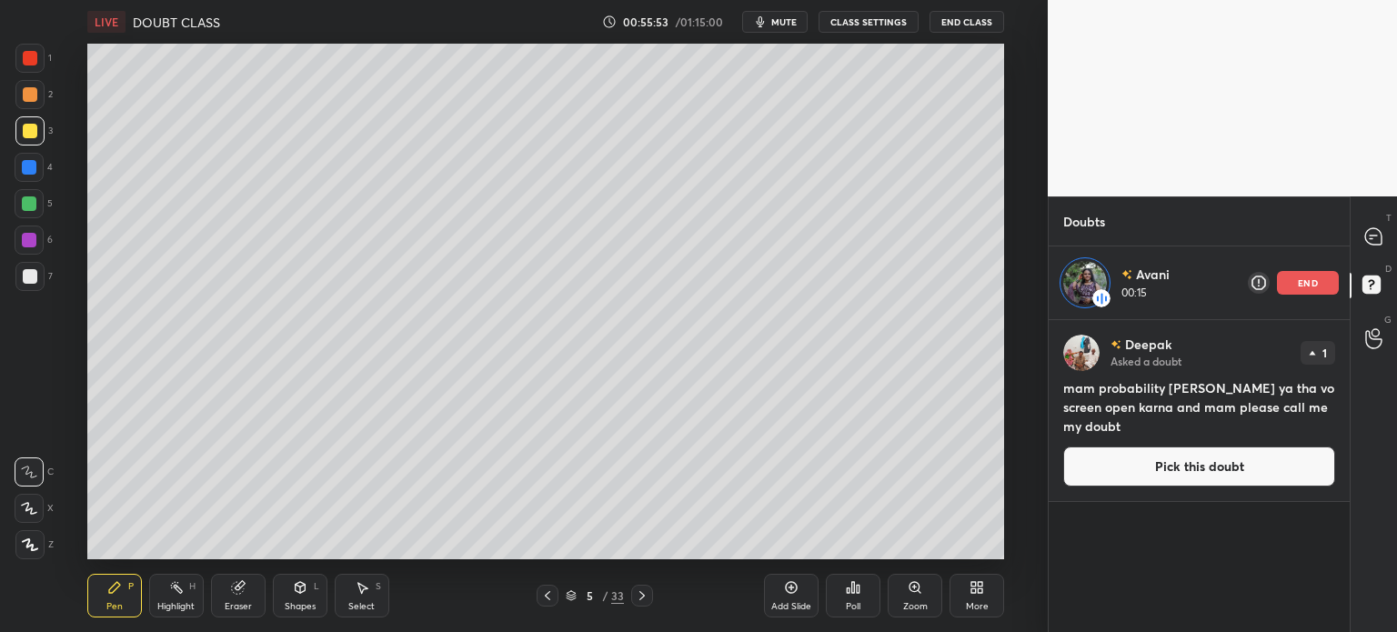
click at [649, 595] on div at bounding box center [642, 596] width 22 height 22
click at [237, 594] on icon at bounding box center [237, 588] width 12 height 12
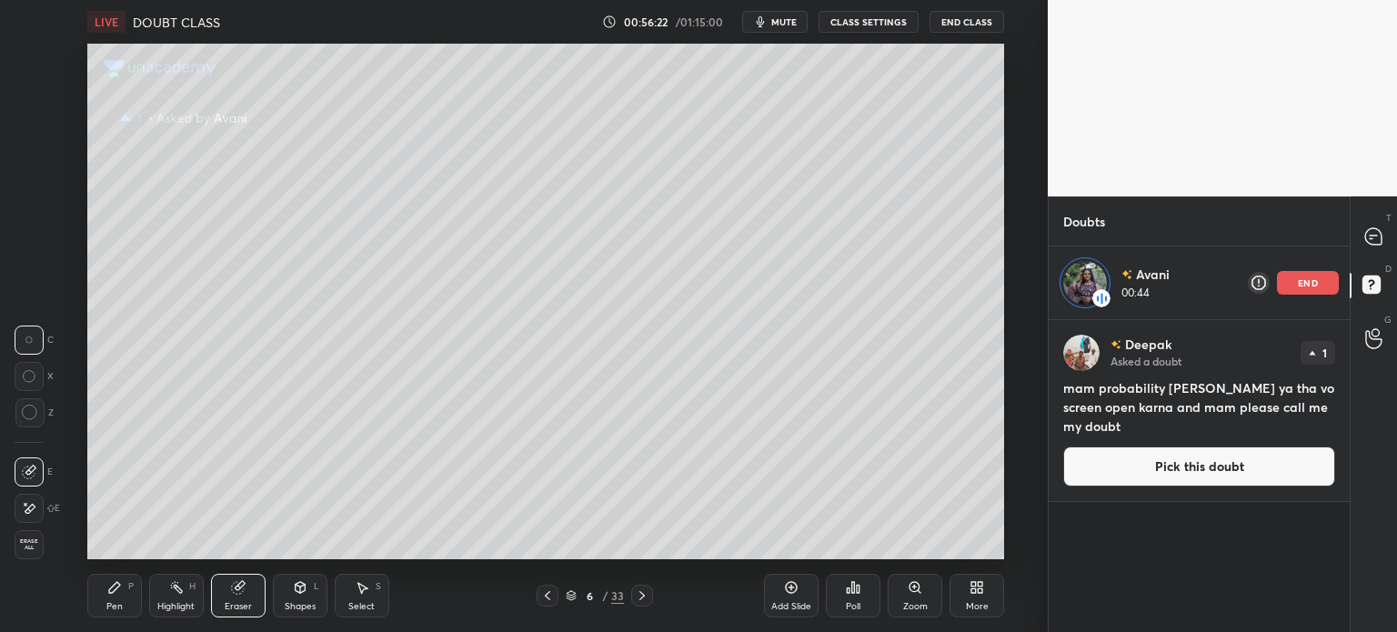
click at [25, 503] on icon at bounding box center [29, 508] width 15 height 15
click at [114, 592] on icon at bounding box center [114, 587] width 15 height 15
click at [241, 593] on icon at bounding box center [238, 587] width 15 height 15
click at [116, 596] on div "Pen P" at bounding box center [114, 596] width 55 height 44
click at [112, 591] on icon at bounding box center [114, 587] width 11 height 11
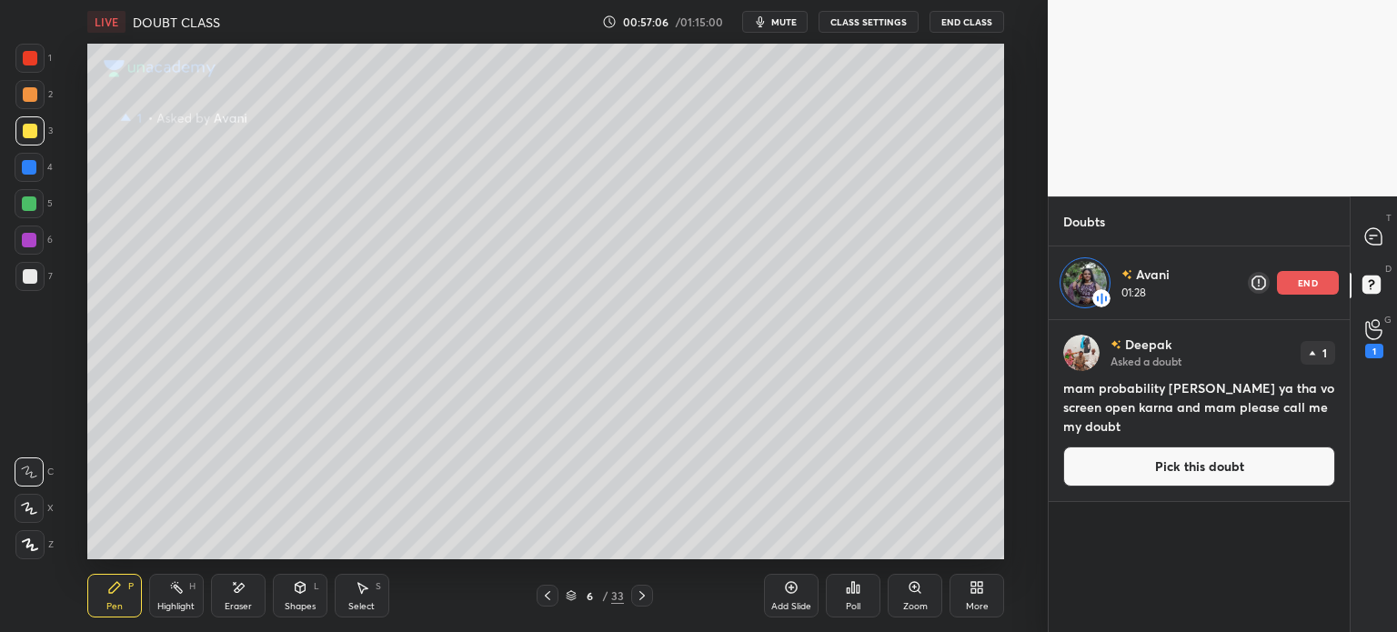
click at [229, 591] on div "Eraser" at bounding box center [238, 596] width 55 height 44
click at [123, 591] on div "Pen P" at bounding box center [114, 596] width 55 height 44
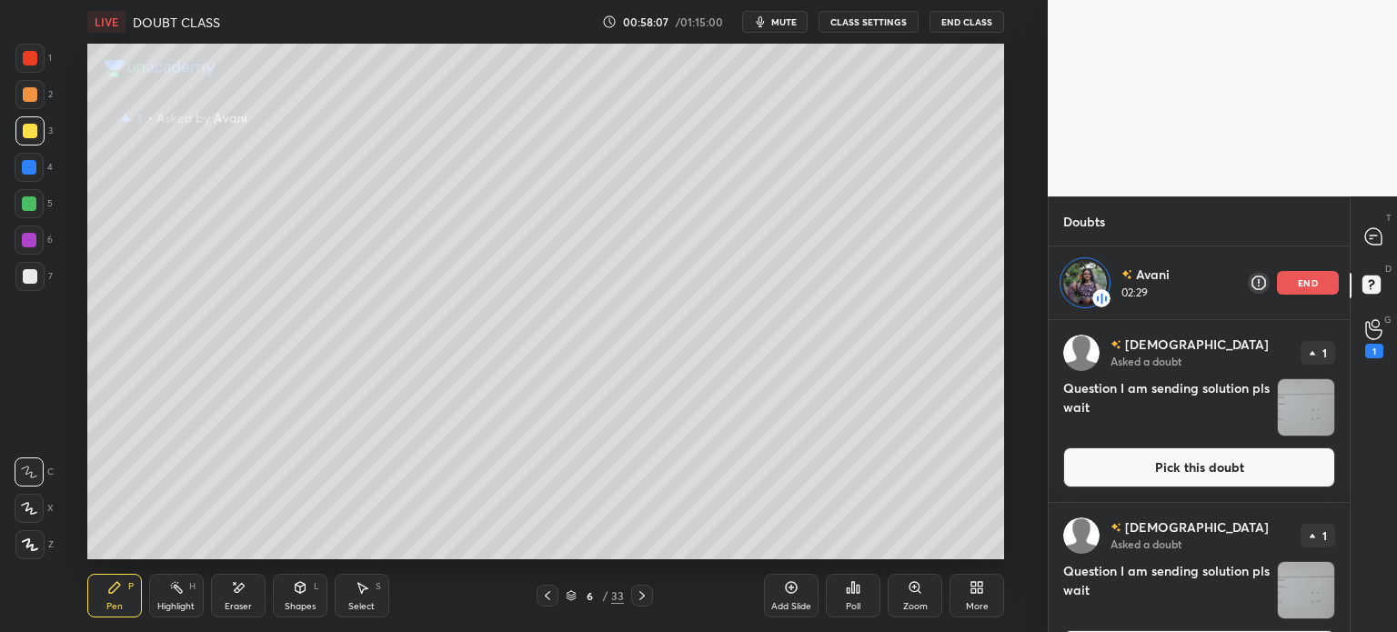
click at [1302, 410] on img "grid" at bounding box center [1306, 407] width 56 height 56
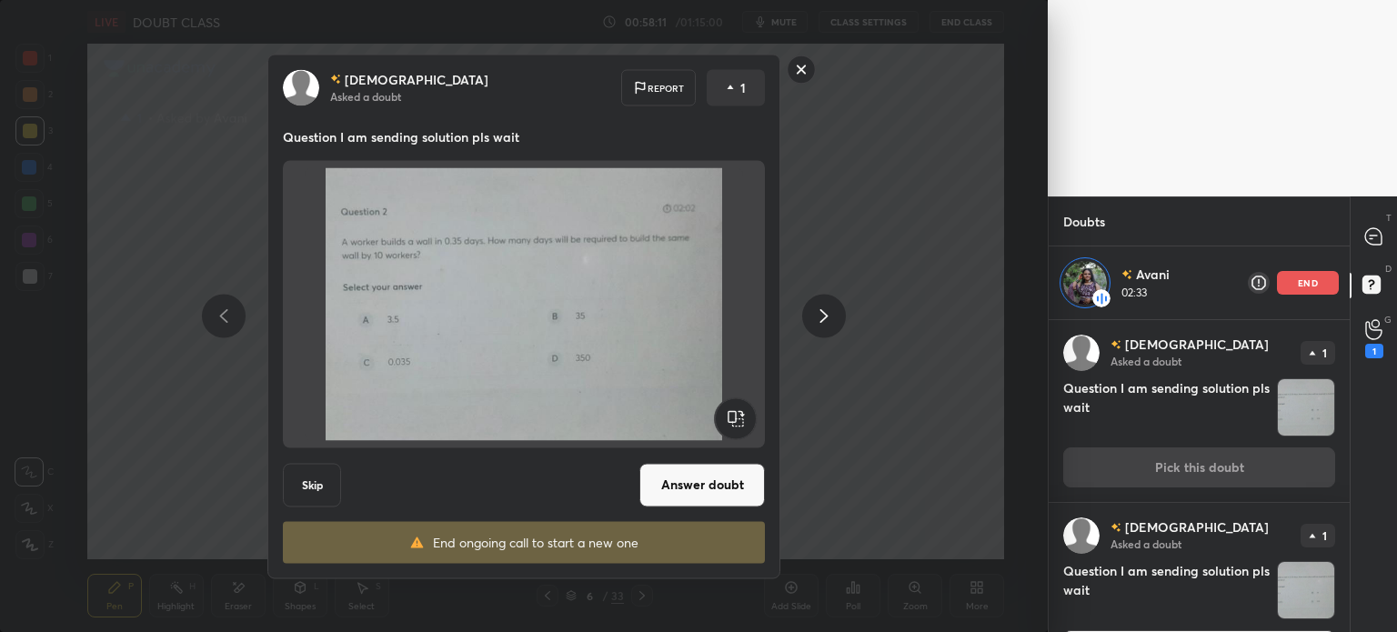
click at [865, 413] on div "[DEMOGRAPHIC_DATA] Asked a doubt Report 1 Question I am sending solution pls wa…" at bounding box center [524, 316] width 688 height 525
click at [1278, 589] on img "grid" at bounding box center [1306, 590] width 56 height 56
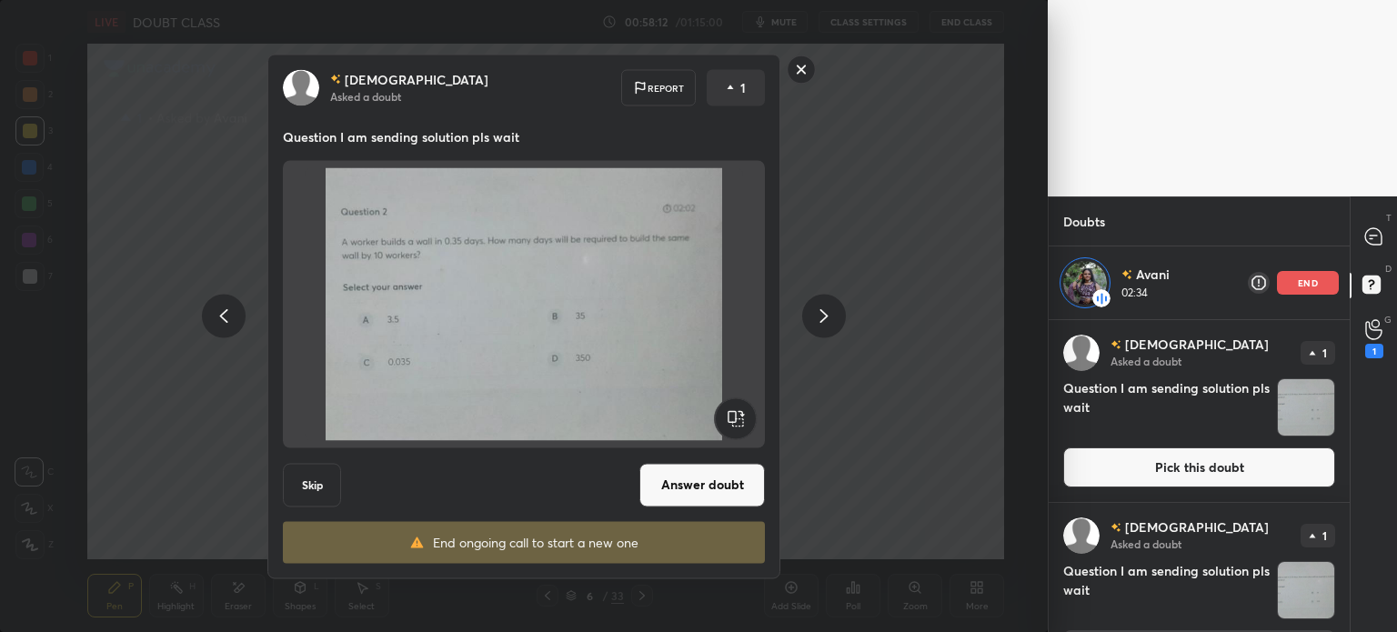
scroll to position [53, 0]
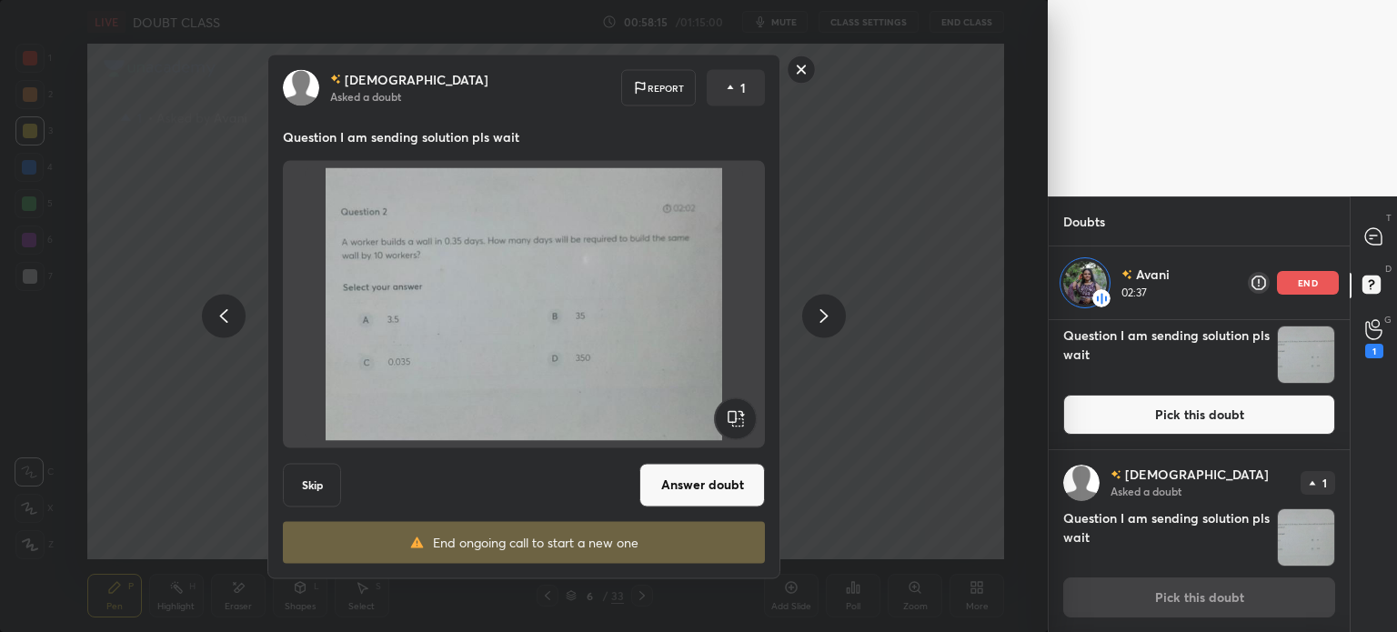
click at [825, 311] on icon at bounding box center [824, 317] width 22 height 22
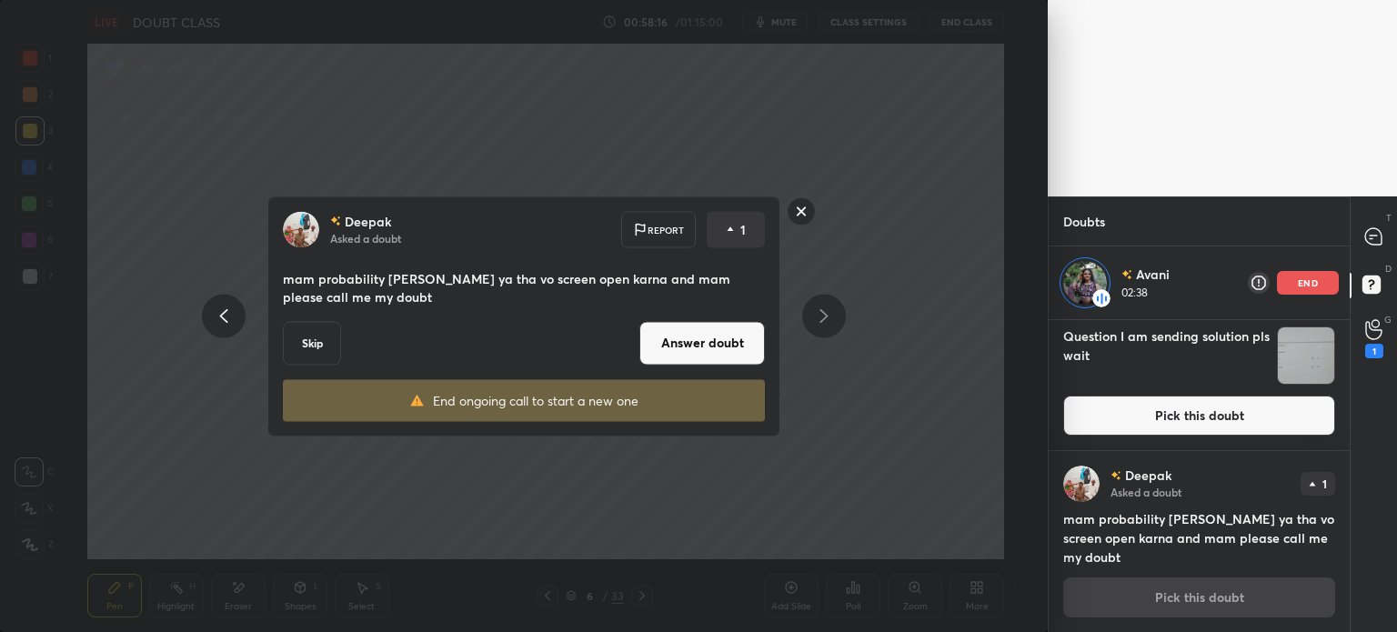
click at [797, 209] on rect at bounding box center [802, 211] width 28 height 28
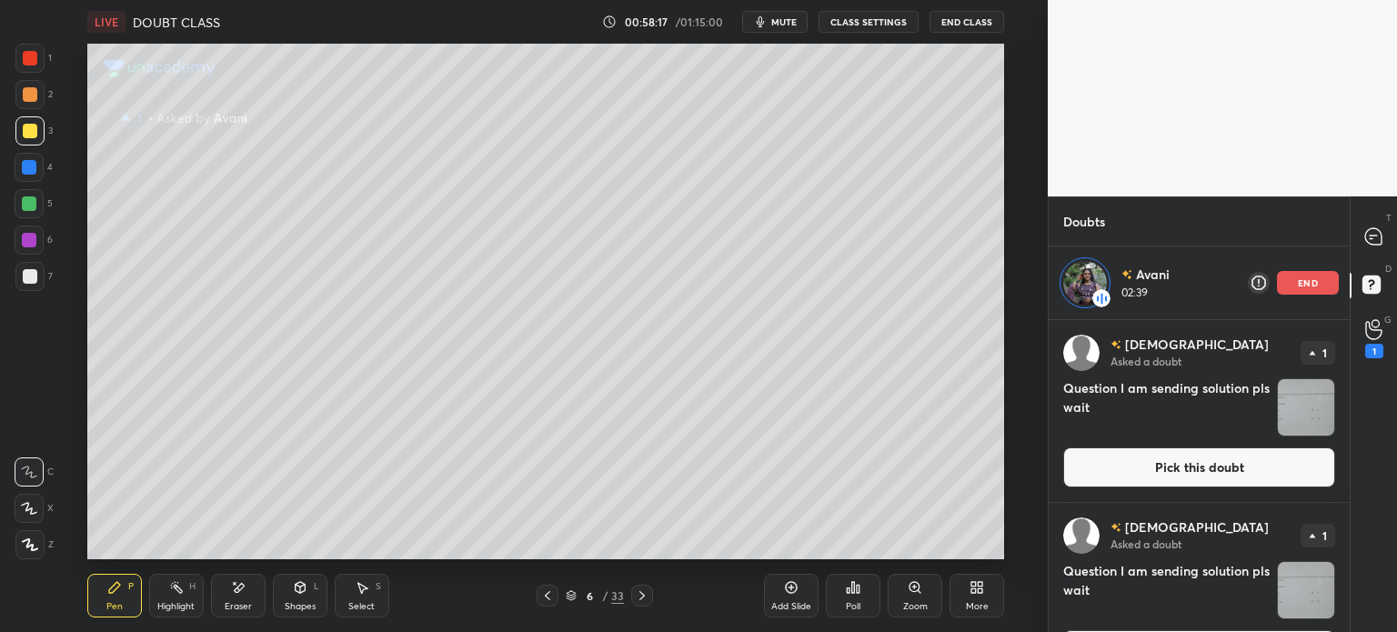
click at [788, 585] on icon at bounding box center [791, 587] width 15 height 15
click at [37, 285] on div at bounding box center [29, 276] width 29 height 29
click at [1379, 323] on circle at bounding box center [1375, 323] width 7 height 7
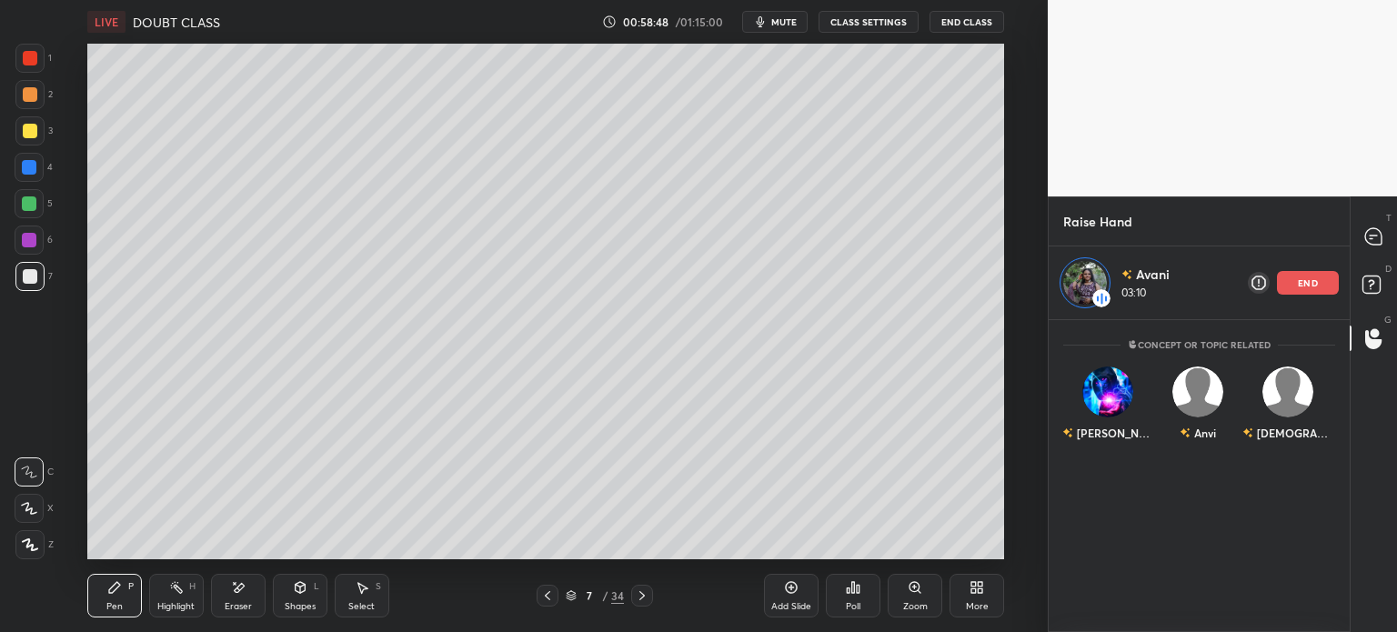
click at [1094, 283] on img at bounding box center [1085, 283] width 44 height 44
click at [1103, 300] on img at bounding box center [1101, 298] width 18 height 18
click at [778, 598] on div "Add Slide" at bounding box center [791, 596] width 55 height 44
click at [245, 583] on icon at bounding box center [238, 587] width 15 height 15
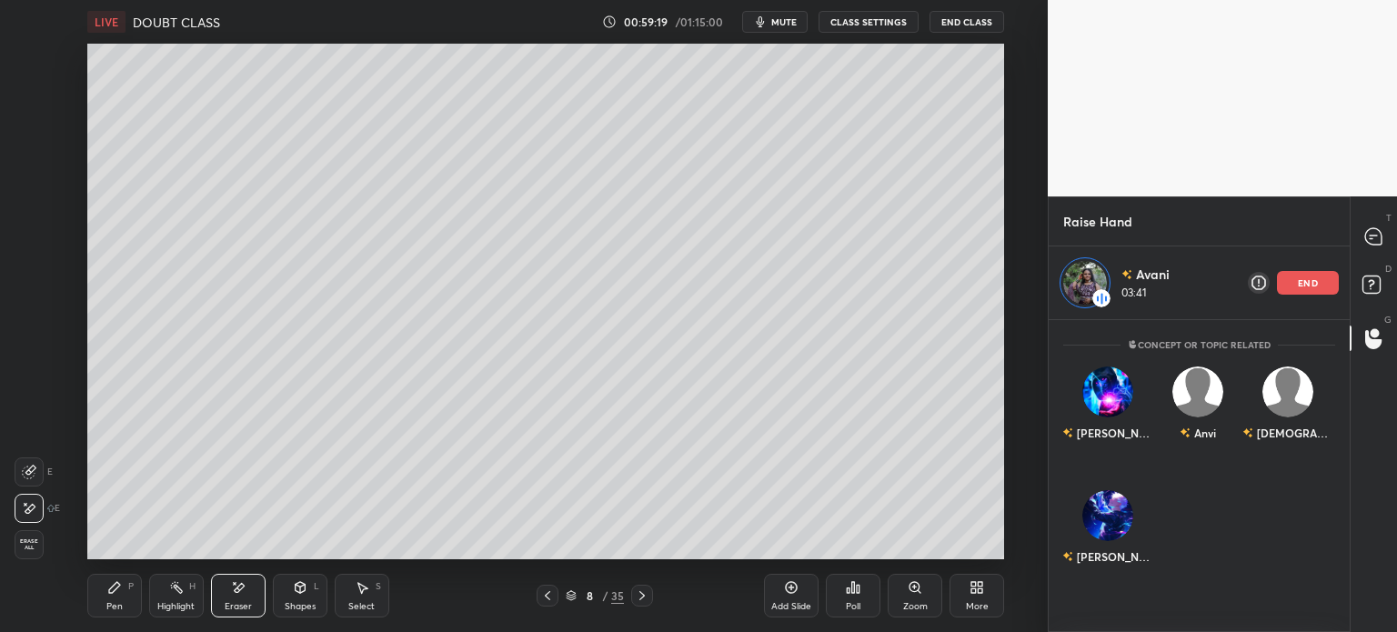
click at [544, 598] on icon at bounding box center [547, 595] width 15 height 15
click at [347, 596] on div "Select S" at bounding box center [362, 596] width 55 height 44
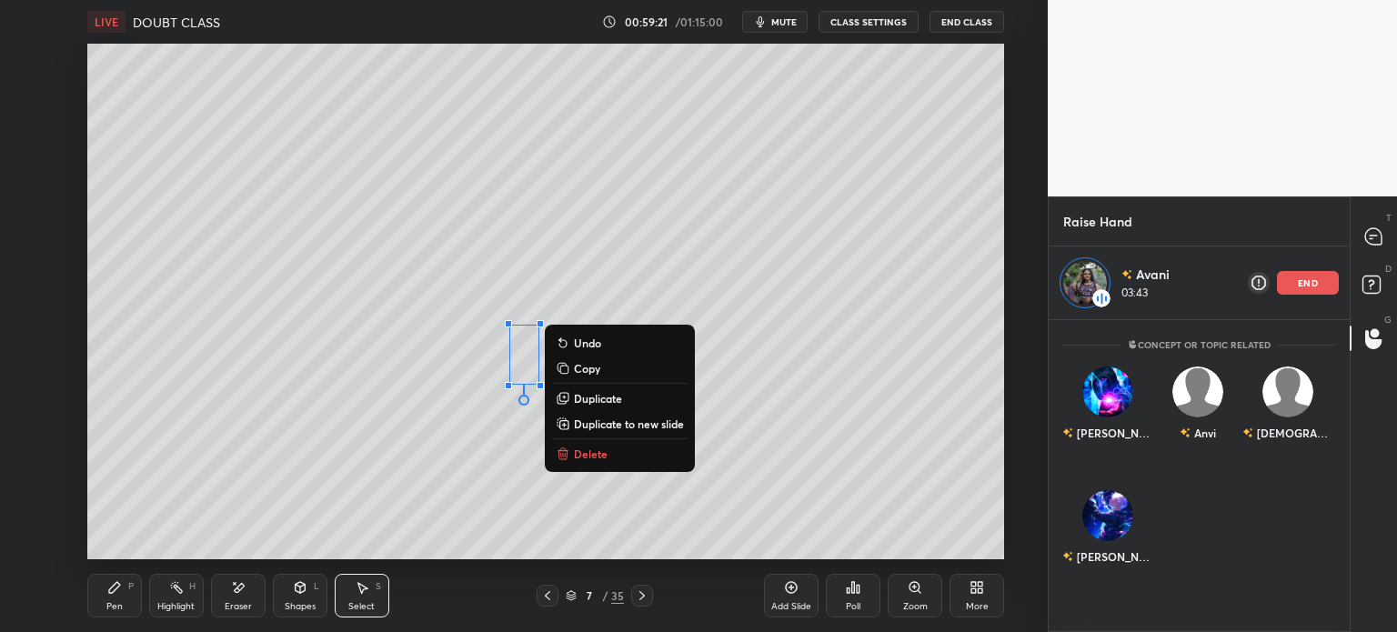
click at [622, 462] on button "Delete" at bounding box center [620, 454] width 136 height 22
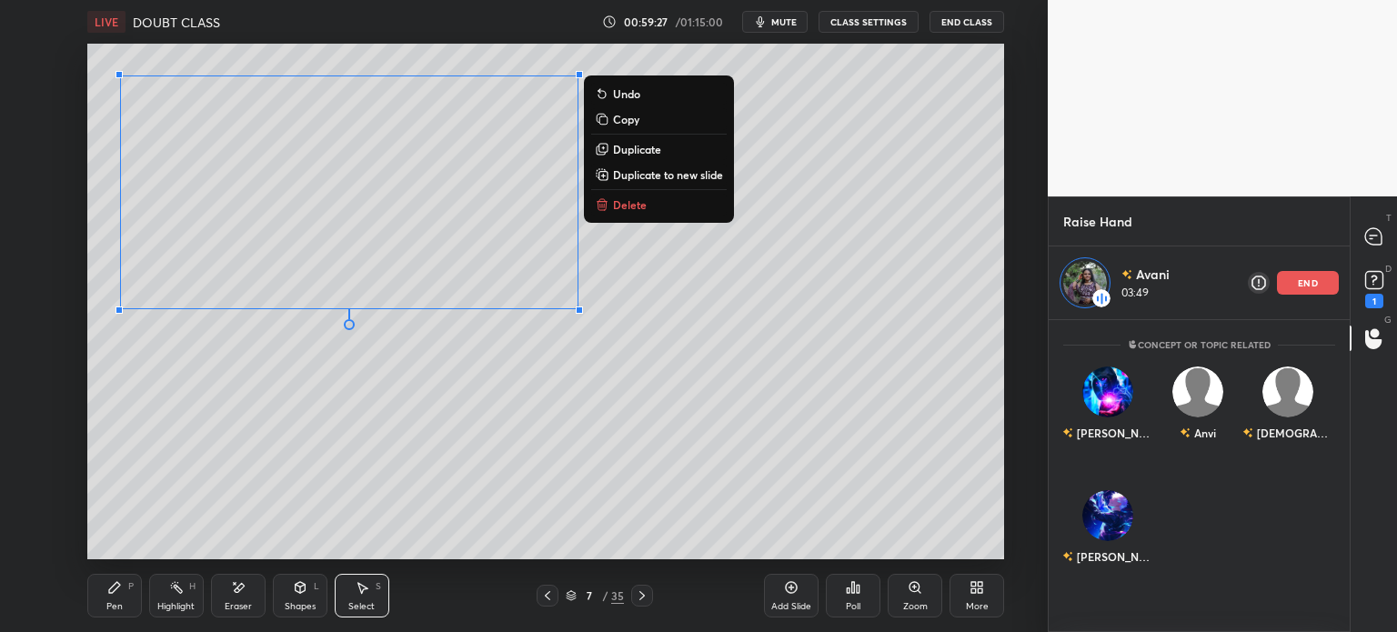
click at [217, 474] on div "0 ° Undo Copy Duplicate Duplicate to new slide Delete" at bounding box center [545, 302] width 917 height 516
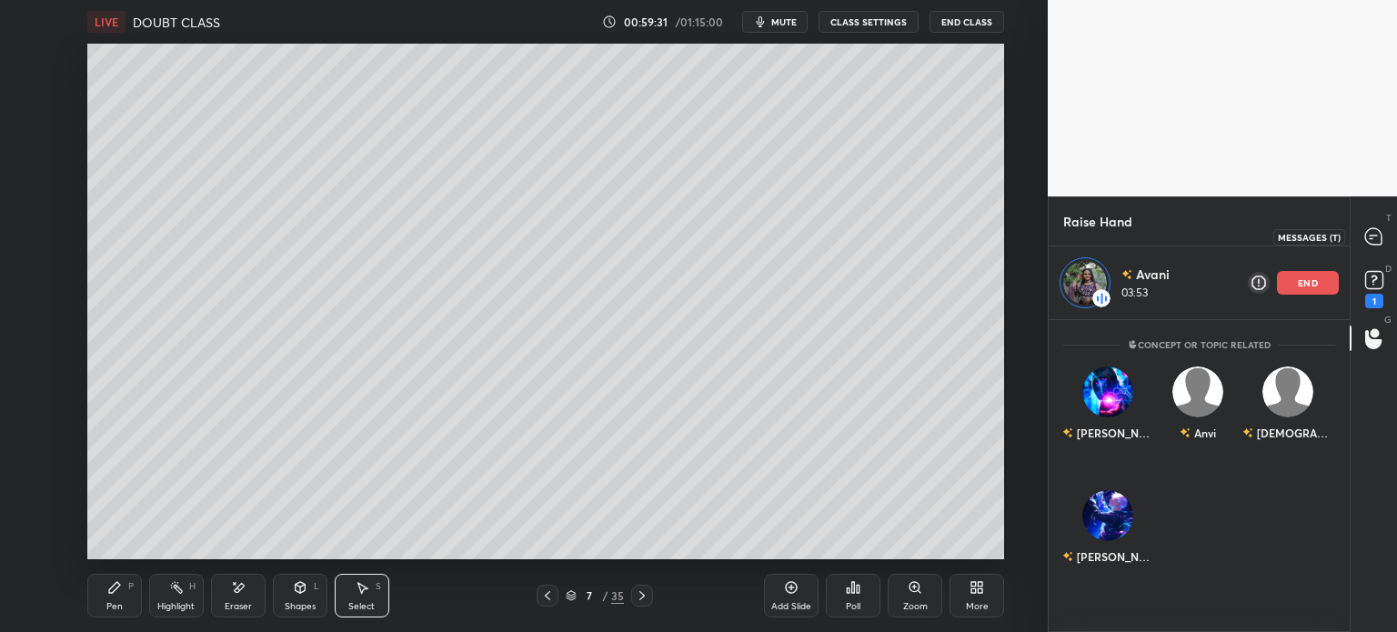
click at [1370, 239] on icon at bounding box center [1373, 236] width 16 height 16
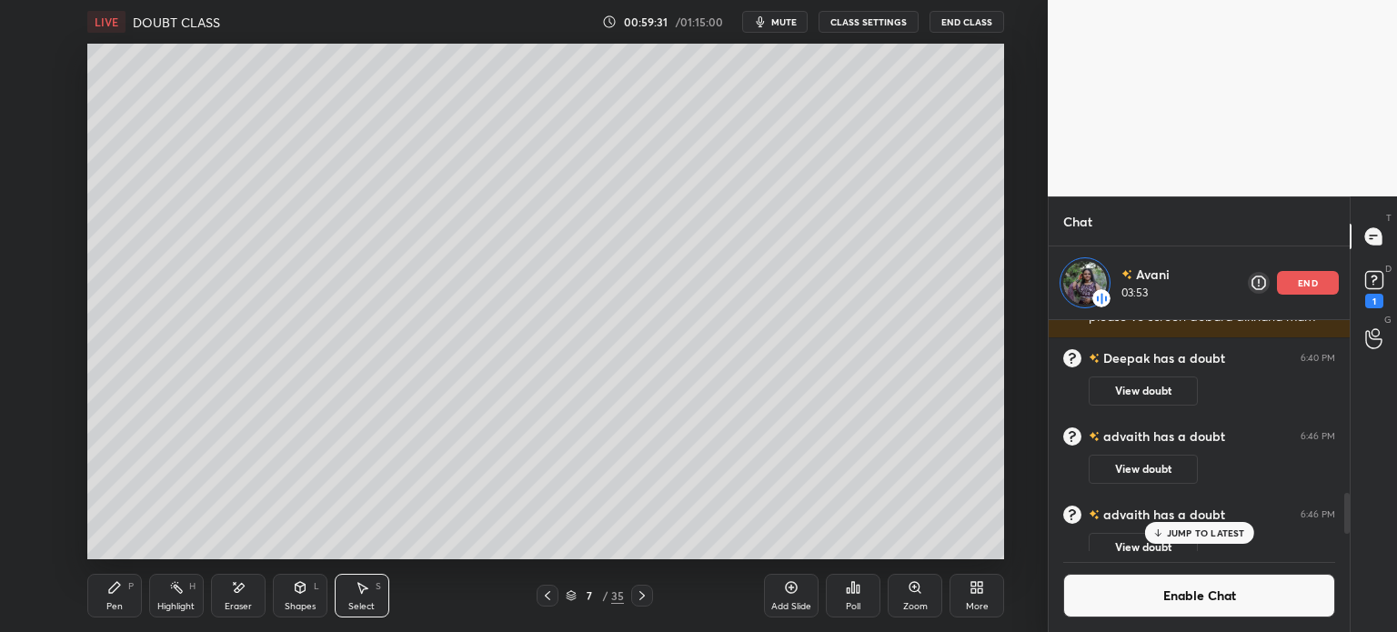
scroll to position [226, 296]
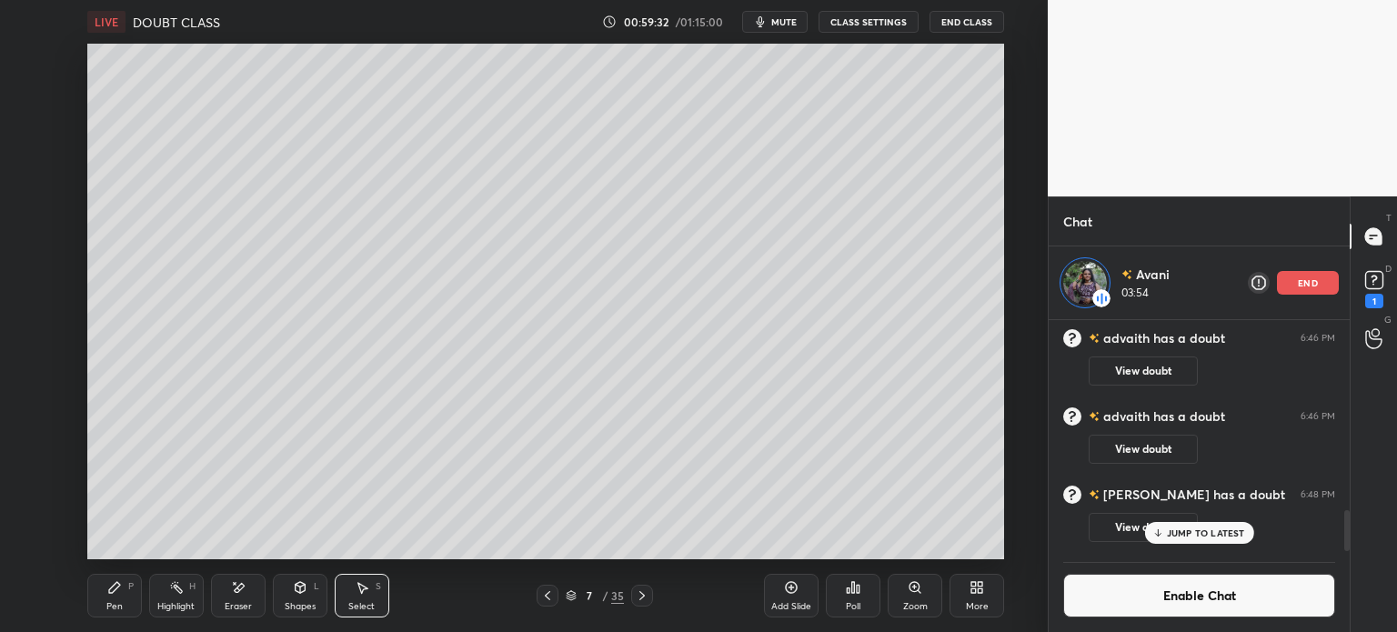
click at [1157, 599] on button "Enable Chat" at bounding box center [1199, 596] width 272 height 44
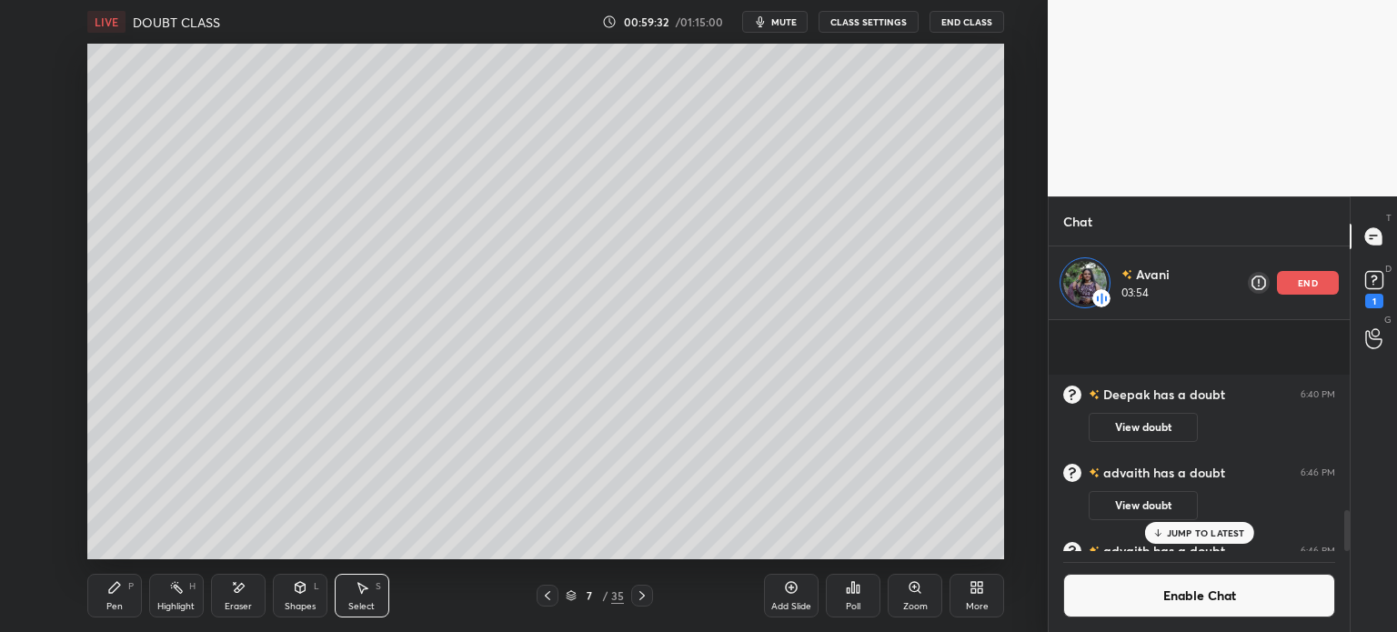
scroll to position [263, 296]
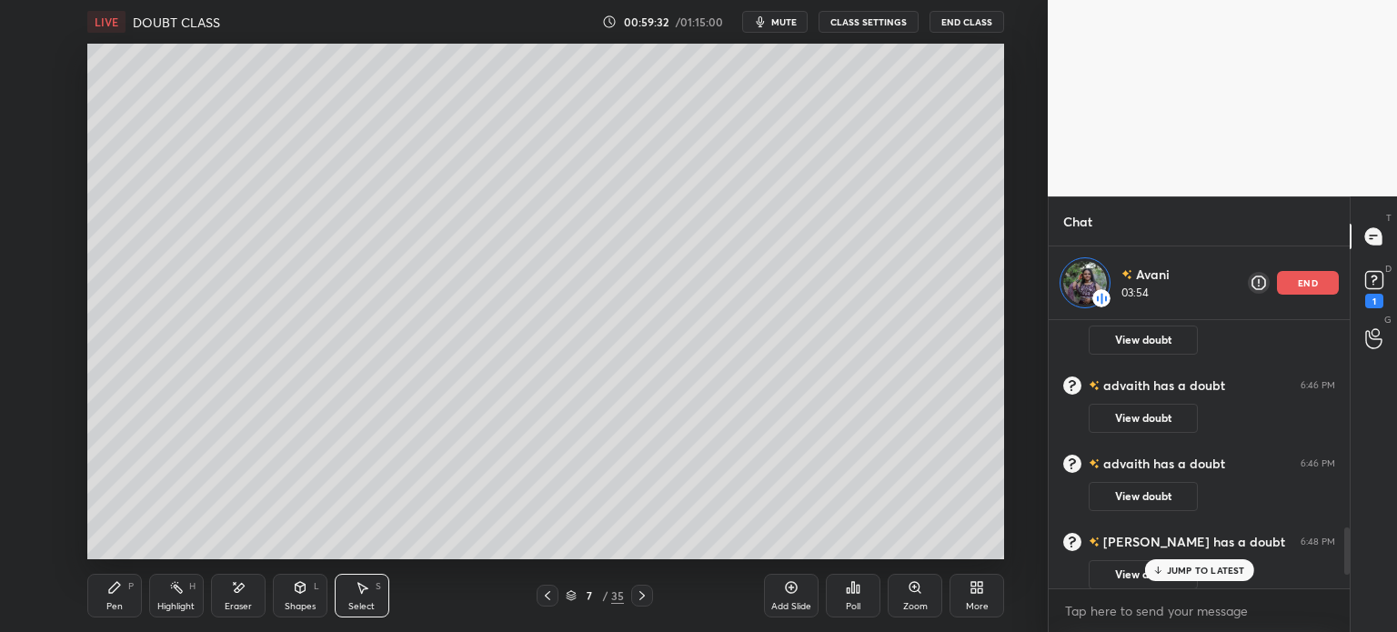
click at [1194, 560] on div "JUMP TO LATEST" at bounding box center [1198, 570] width 109 height 22
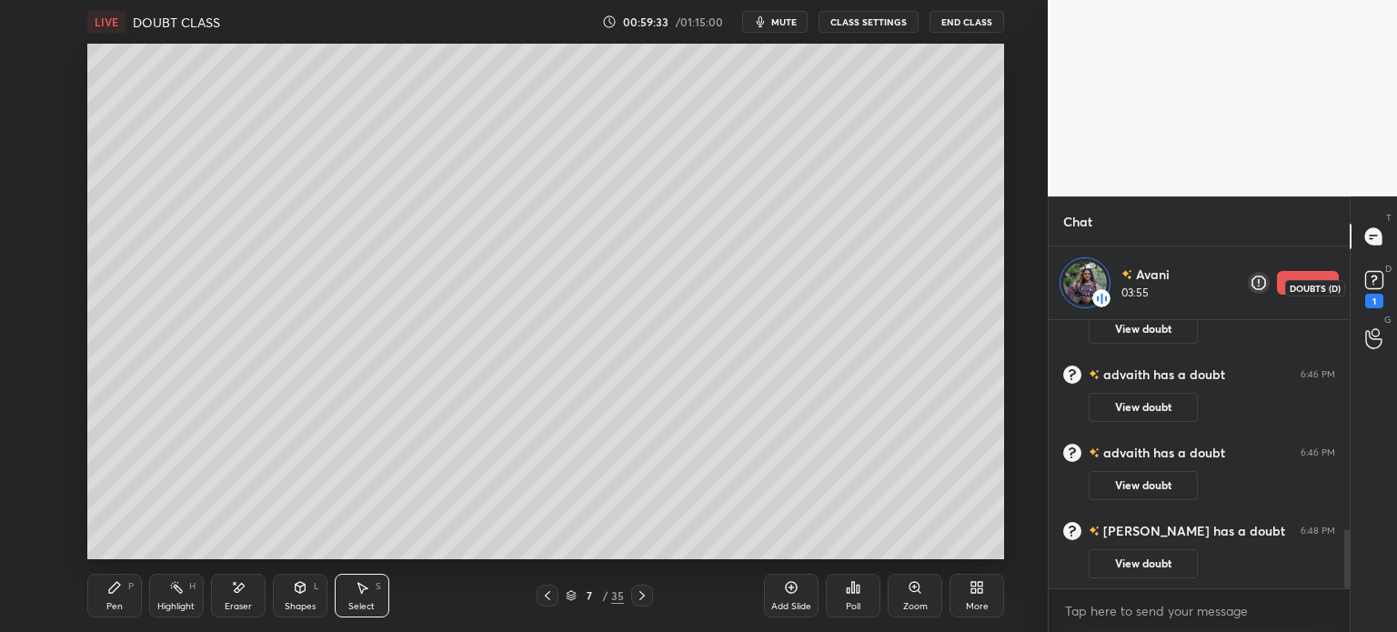
click at [1386, 276] on icon at bounding box center [1374, 279] width 27 height 27
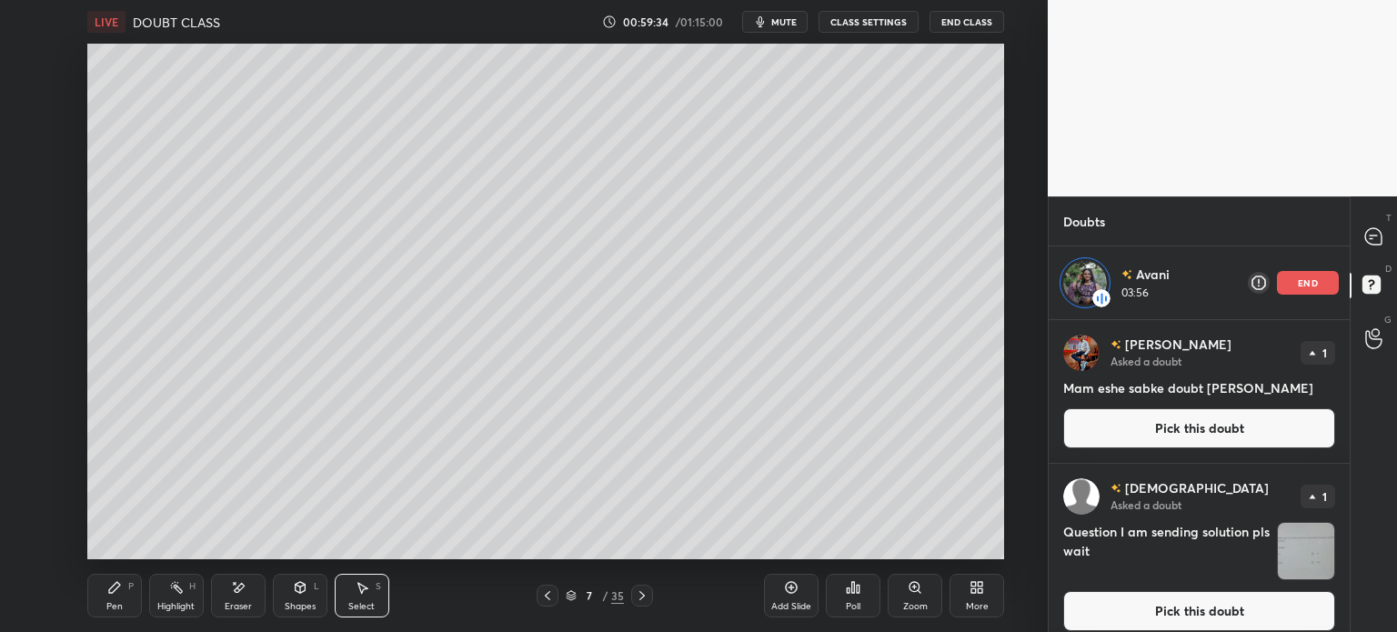
click at [1257, 415] on button "Pick this doubt" at bounding box center [1199, 428] width 272 height 40
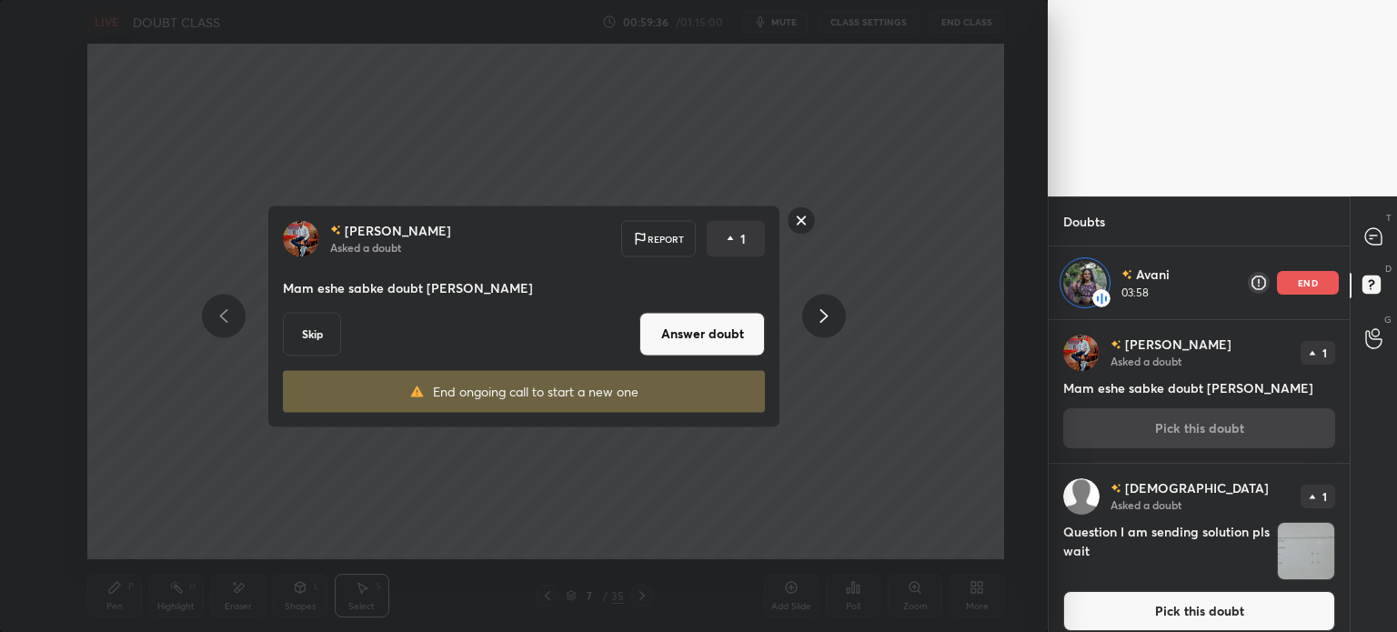
click at [310, 330] on button "Skip" at bounding box center [312, 334] width 58 height 44
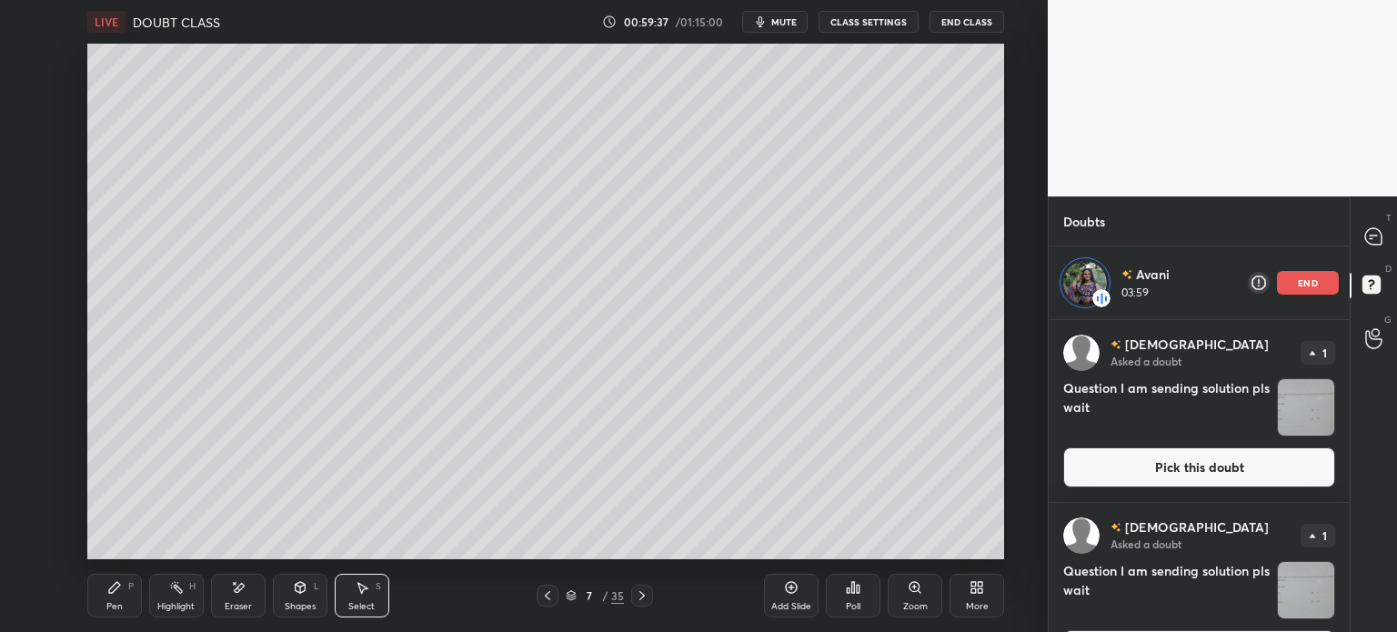
click at [112, 607] on div "Pen" at bounding box center [114, 606] width 16 height 9
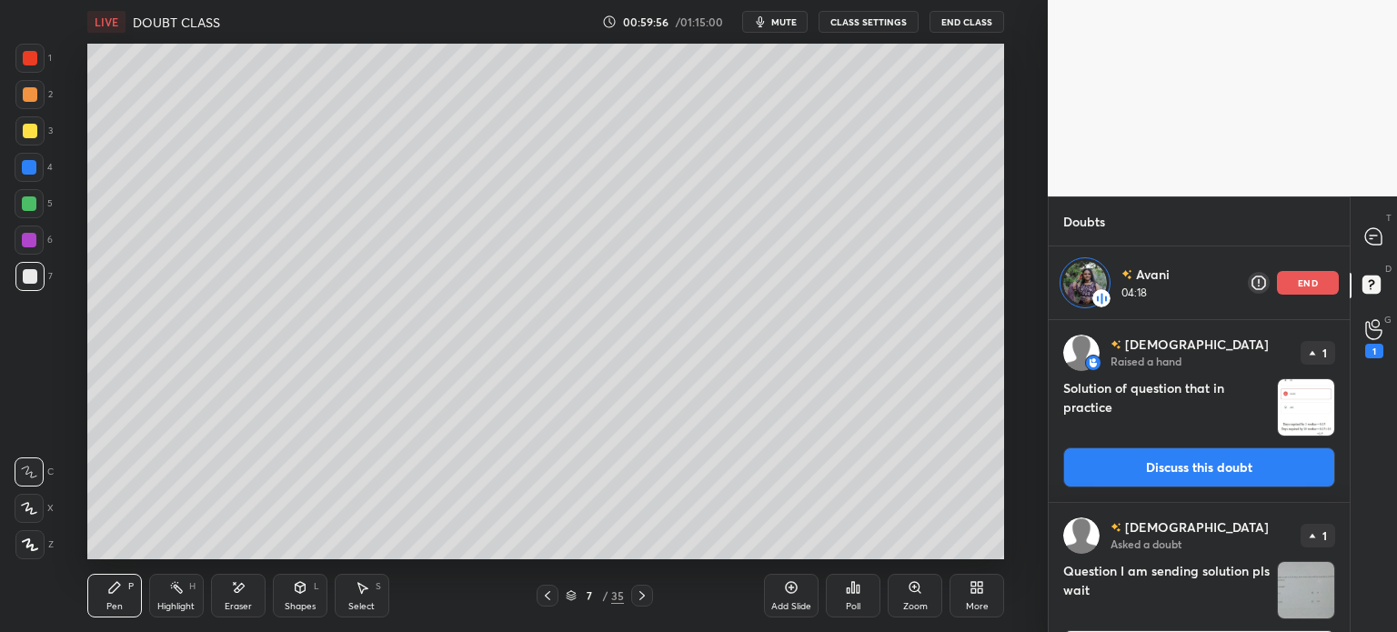
click at [1302, 409] on img "grid" at bounding box center [1306, 407] width 56 height 56
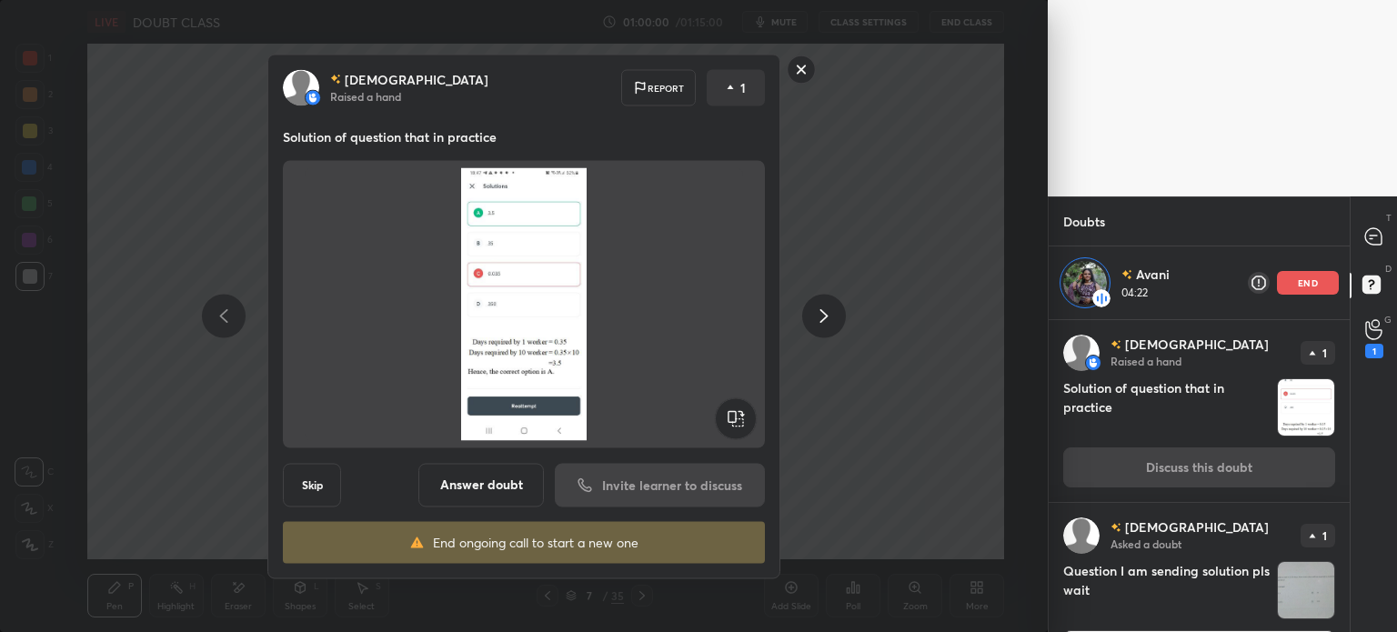
click at [975, 427] on div "Advaith Raised a hand Report 1 Solution of question that in practice Skip Answe…" at bounding box center [524, 316] width 1048 height 632
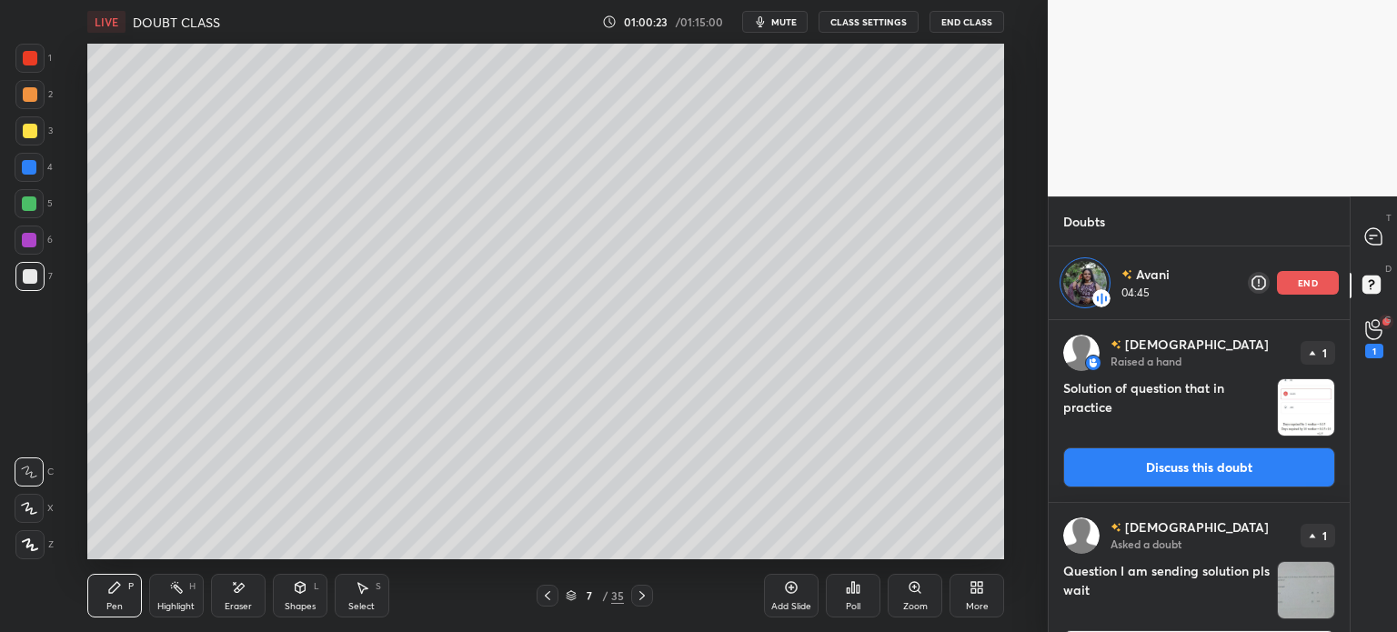
click at [1358, 231] on div at bounding box center [1374, 236] width 36 height 33
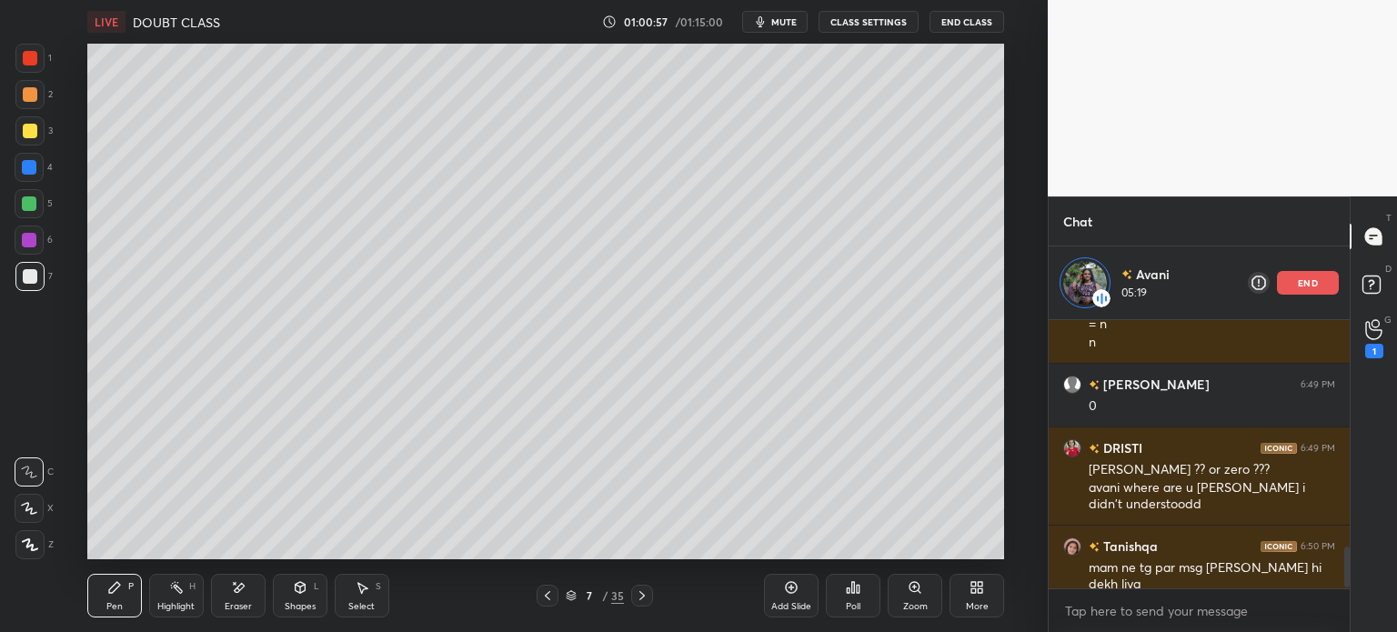
scroll to position [1537, 0]
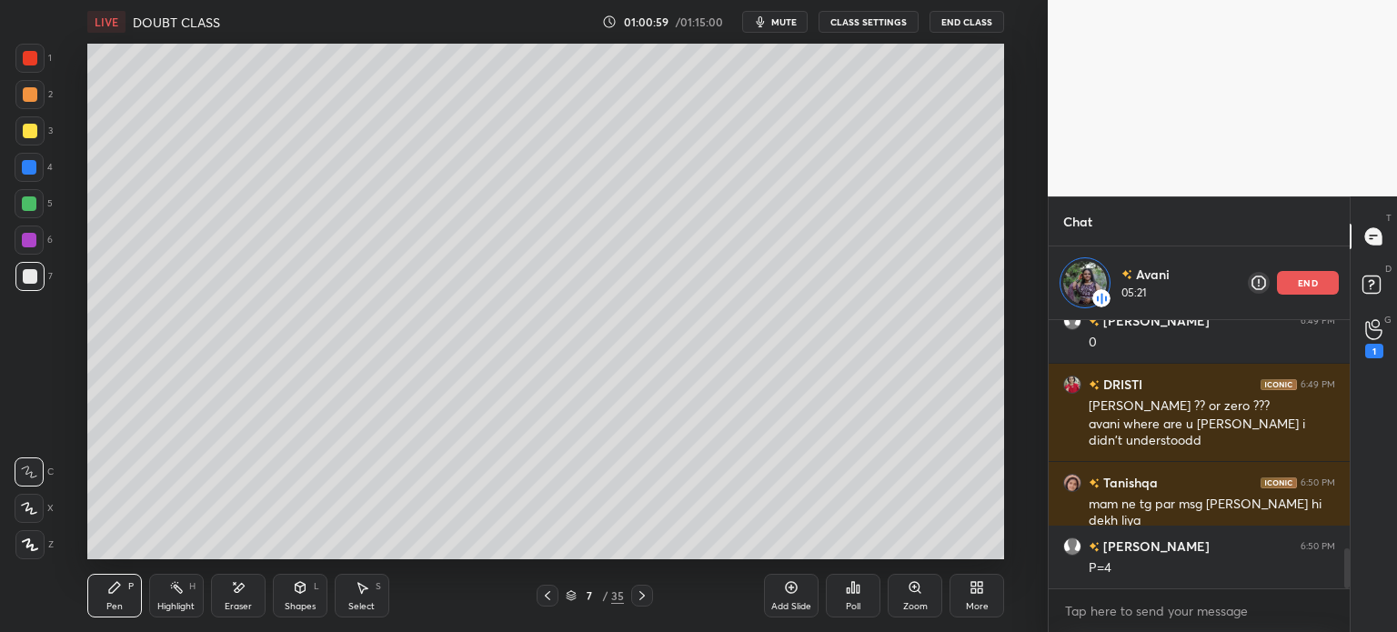
click at [780, 23] on span "mute" at bounding box center [783, 21] width 25 height 13
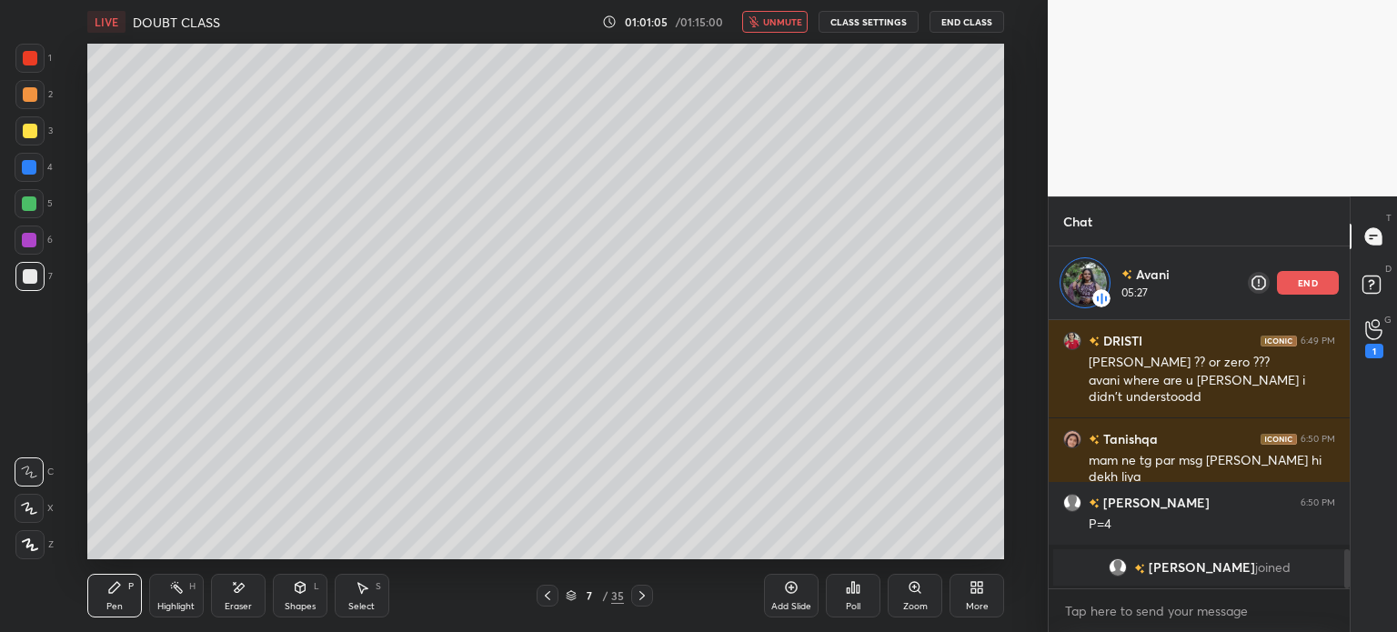
click at [805, 14] on button "unmute" at bounding box center [774, 22] width 65 height 22
click at [783, 10] on div "LIVE DOUBT CLASS 01:01:05 / 01:15:00 unmute CLASS SETTINGS End Class" at bounding box center [545, 22] width 917 height 44
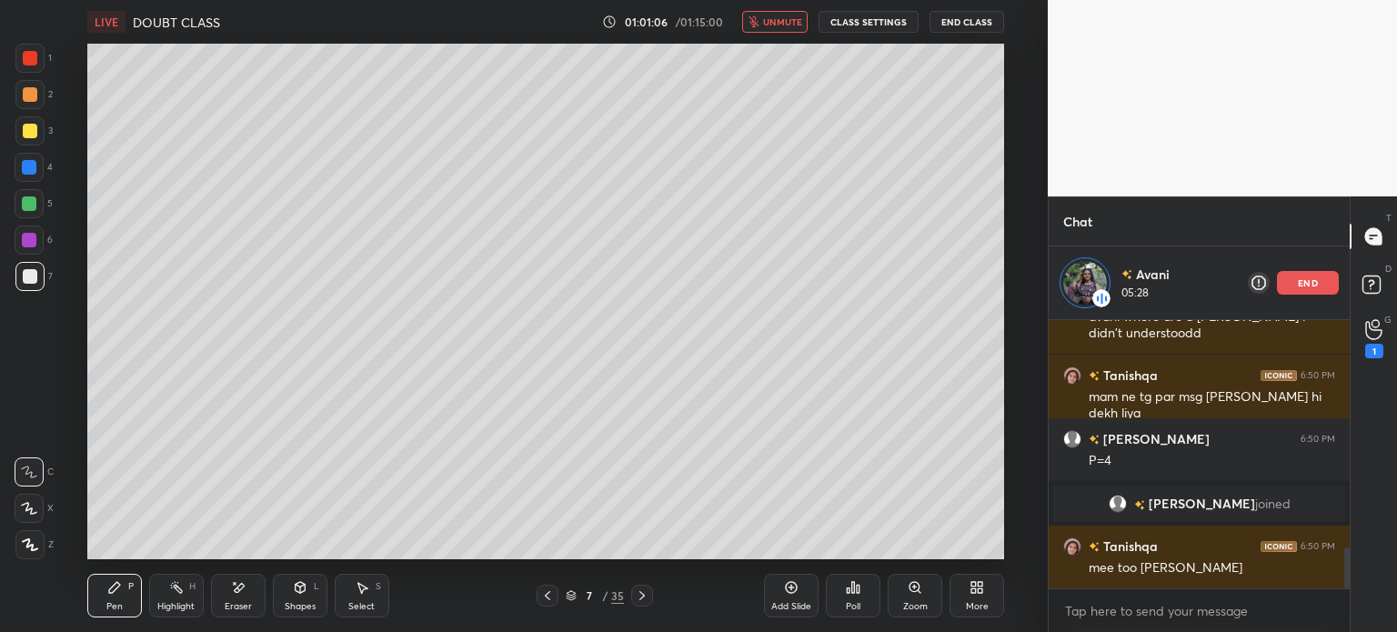
click at [789, 12] on button "unmute" at bounding box center [774, 22] width 65 height 22
click at [793, 607] on div "Add Slide" at bounding box center [791, 606] width 40 height 9
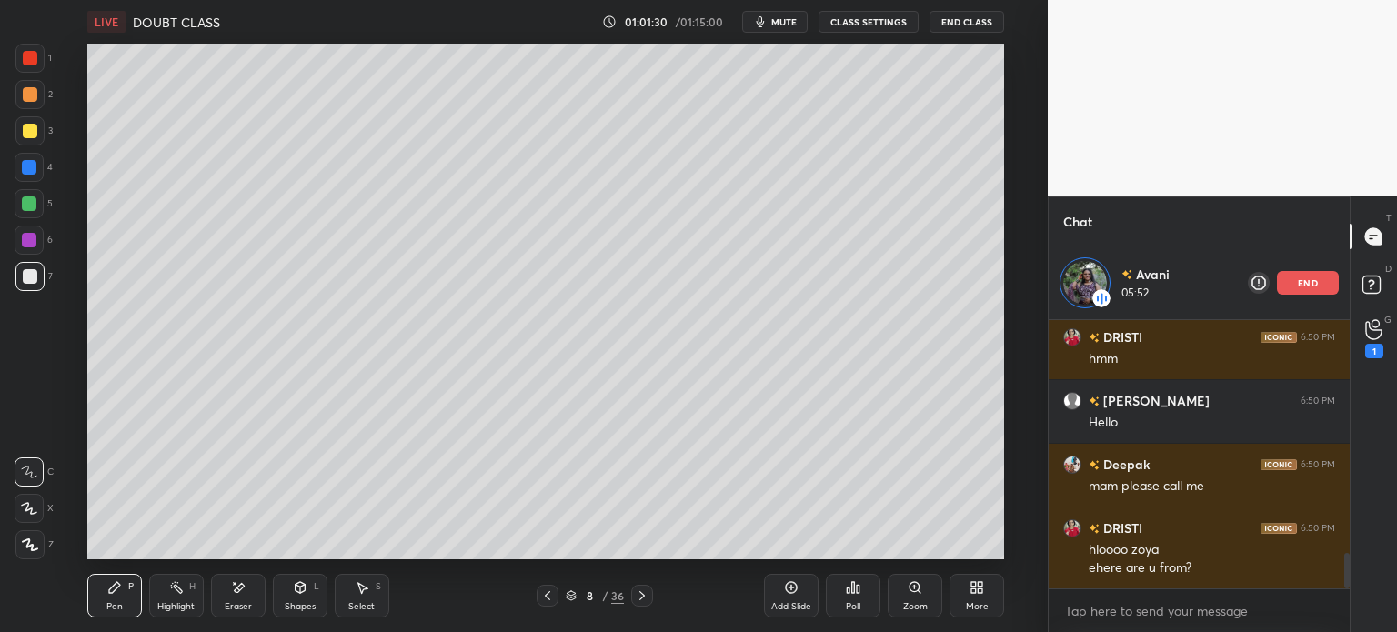
scroll to position [1841, 0]
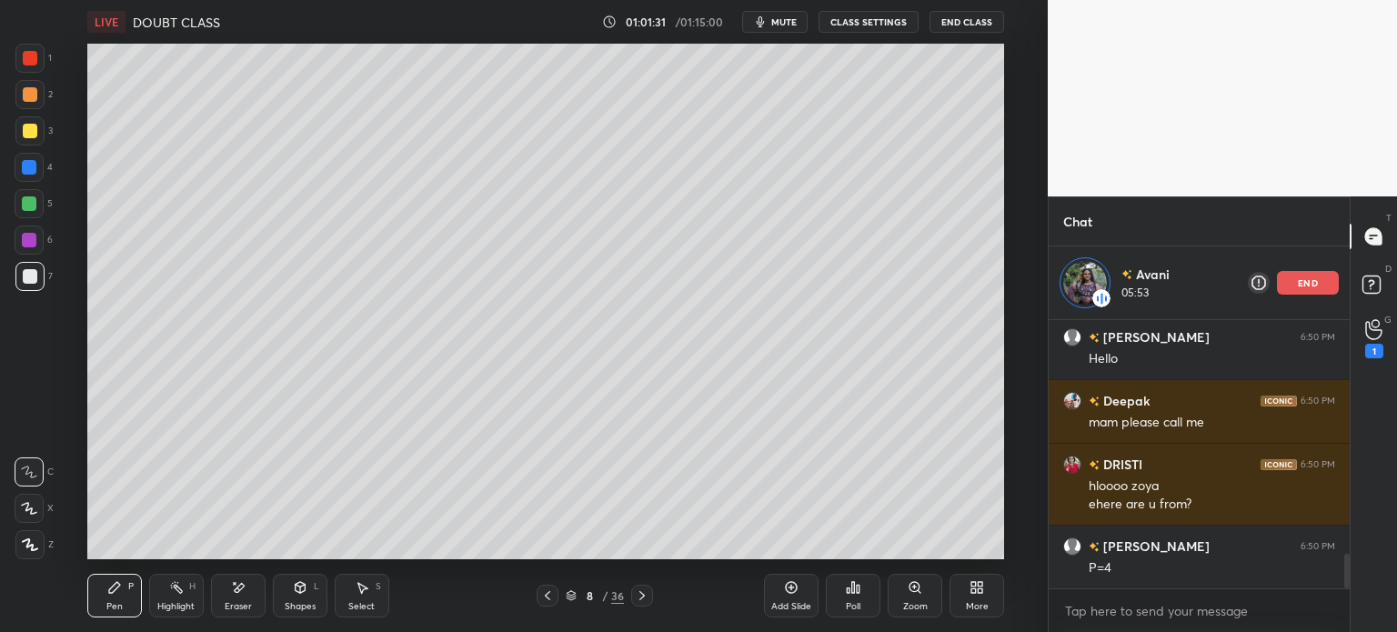
click at [546, 601] on icon at bounding box center [547, 595] width 15 height 15
click at [640, 594] on icon at bounding box center [642, 595] width 15 height 15
click at [253, 599] on div "Eraser" at bounding box center [238, 596] width 55 height 44
click at [1313, 279] on p "end" at bounding box center [1308, 282] width 20 height 9
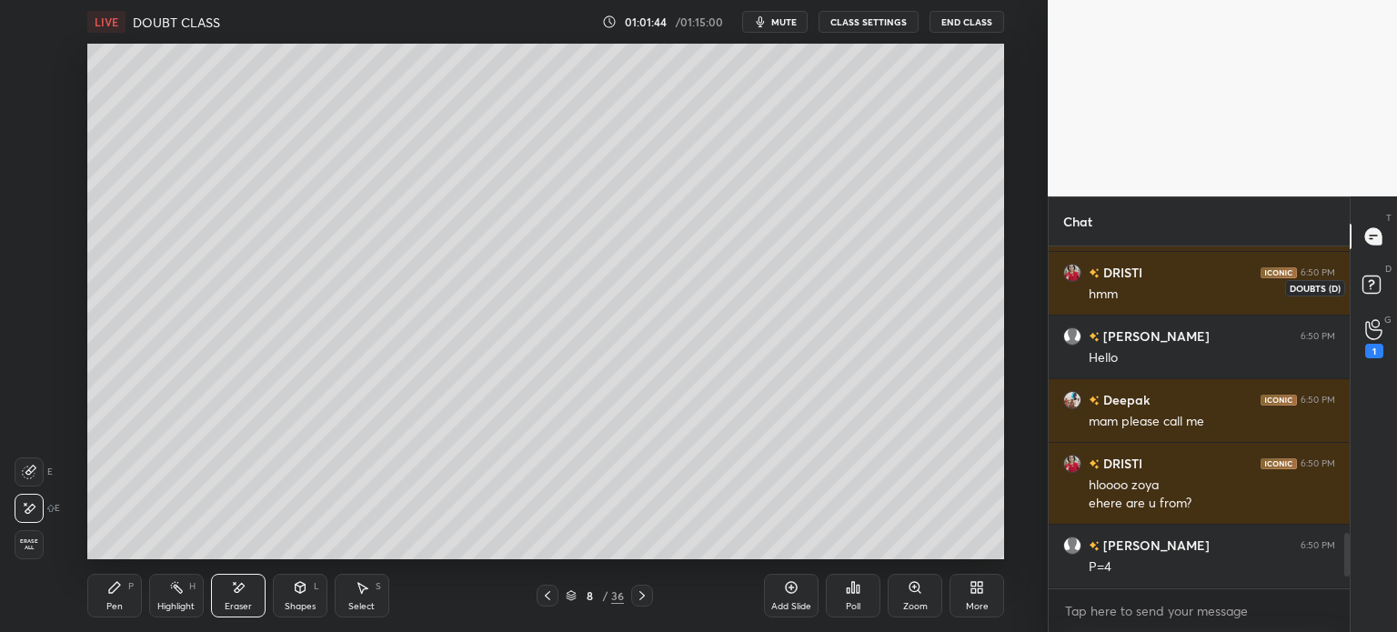
click at [1372, 279] on rect at bounding box center [1370, 284] width 17 height 17
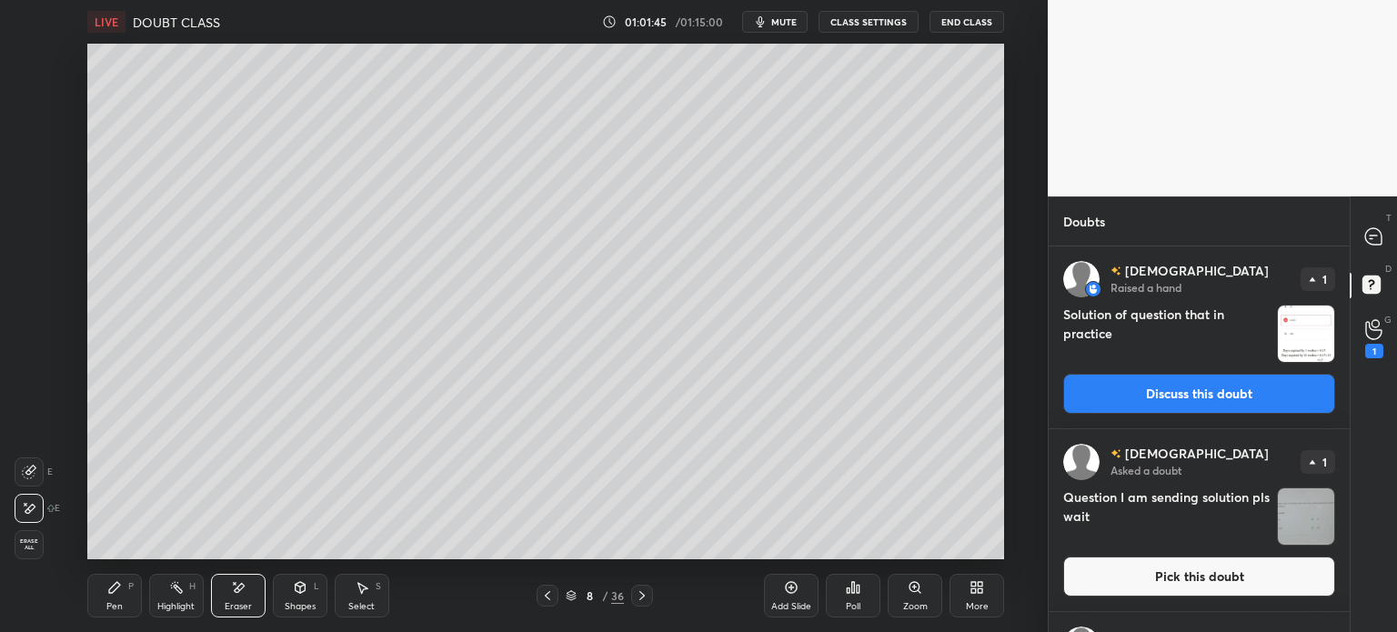
click at [1270, 318] on div "Solution of question that in practice" at bounding box center [1199, 334] width 272 height 58
click at [1301, 337] on img "grid" at bounding box center [1306, 334] width 56 height 56
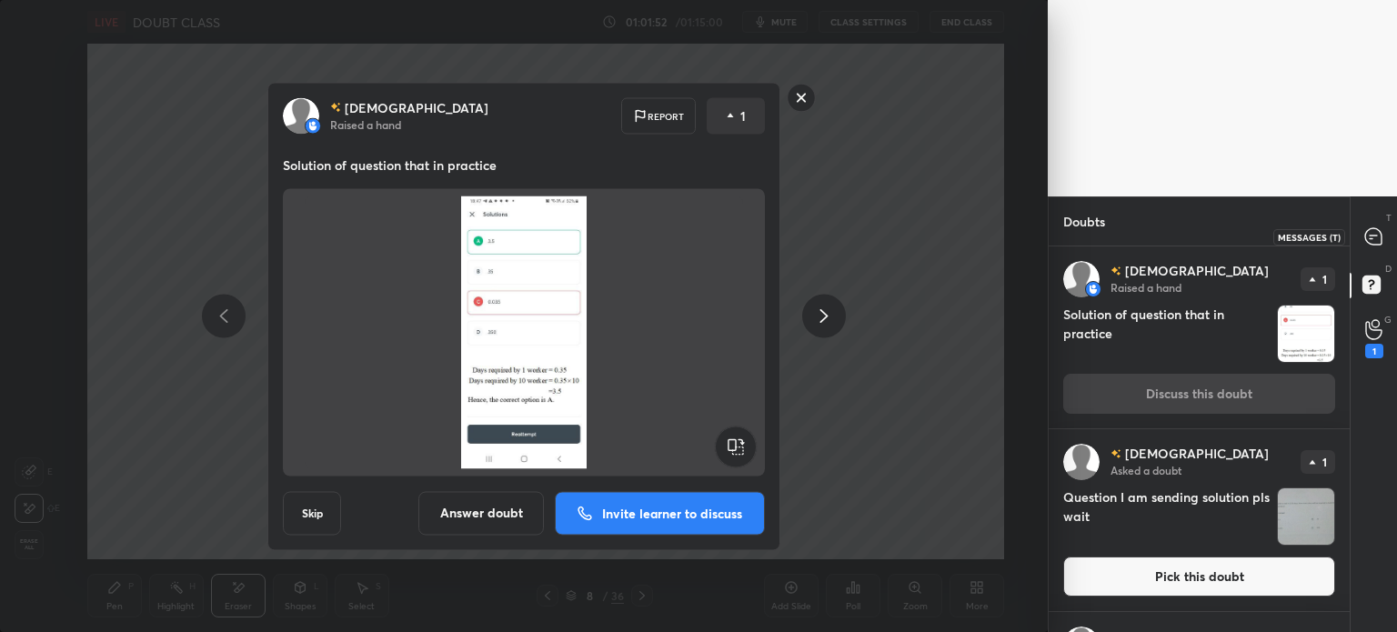
click at [1375, 224] on div at bounding box center [1374, 236] width 36 height 33
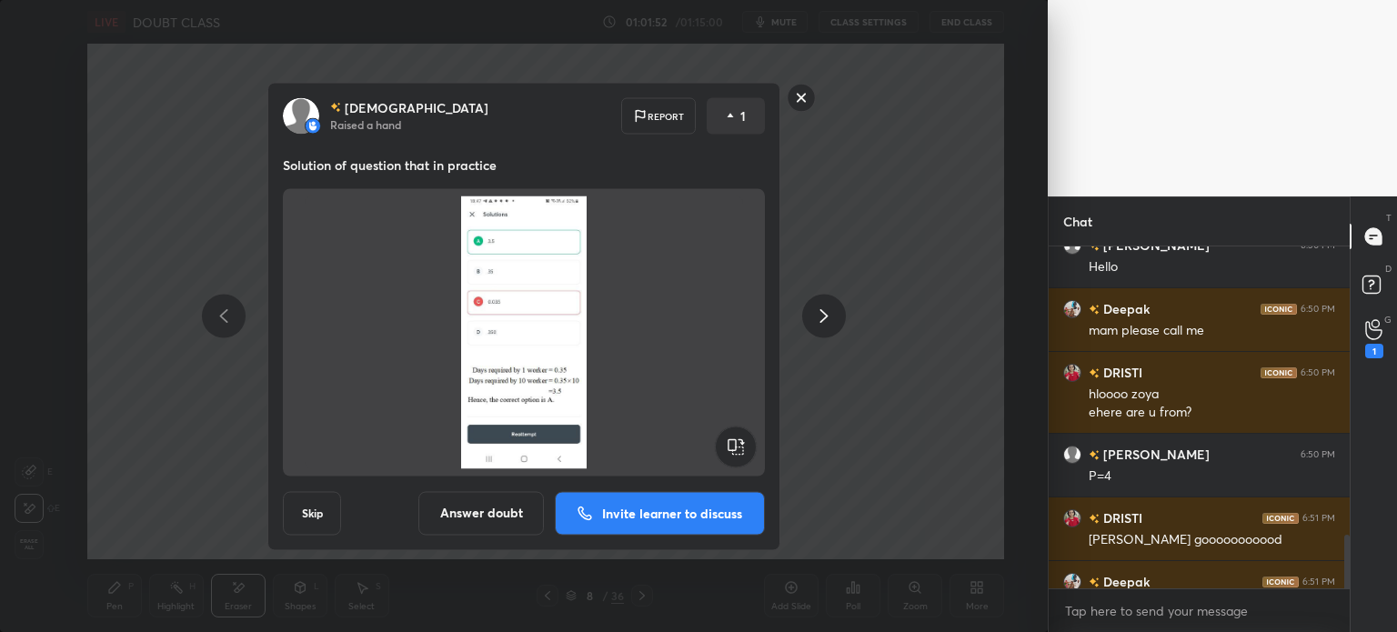
scroll to position [2081, 0]
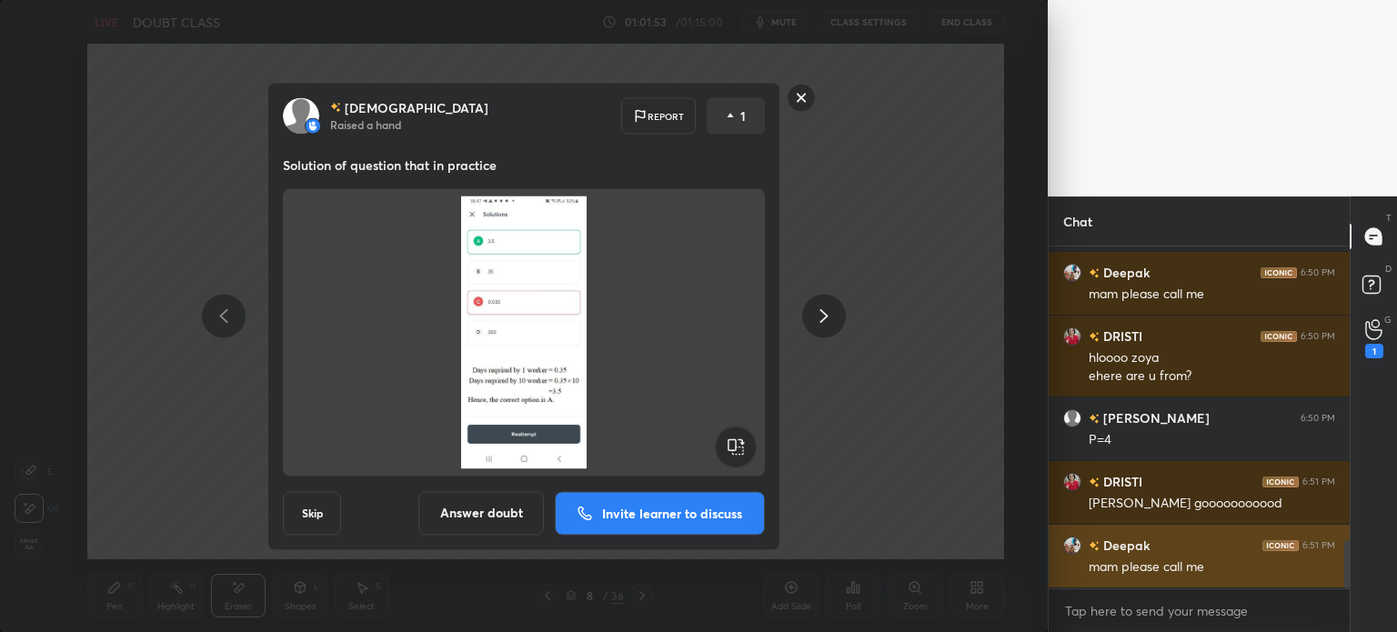
click at [914, 518] on div "[DEMOGRAPHIC_DATA] Raised a hand Report 1 Solution of question that in practice…" at bounding box center [524, 316] width 1048 height 632
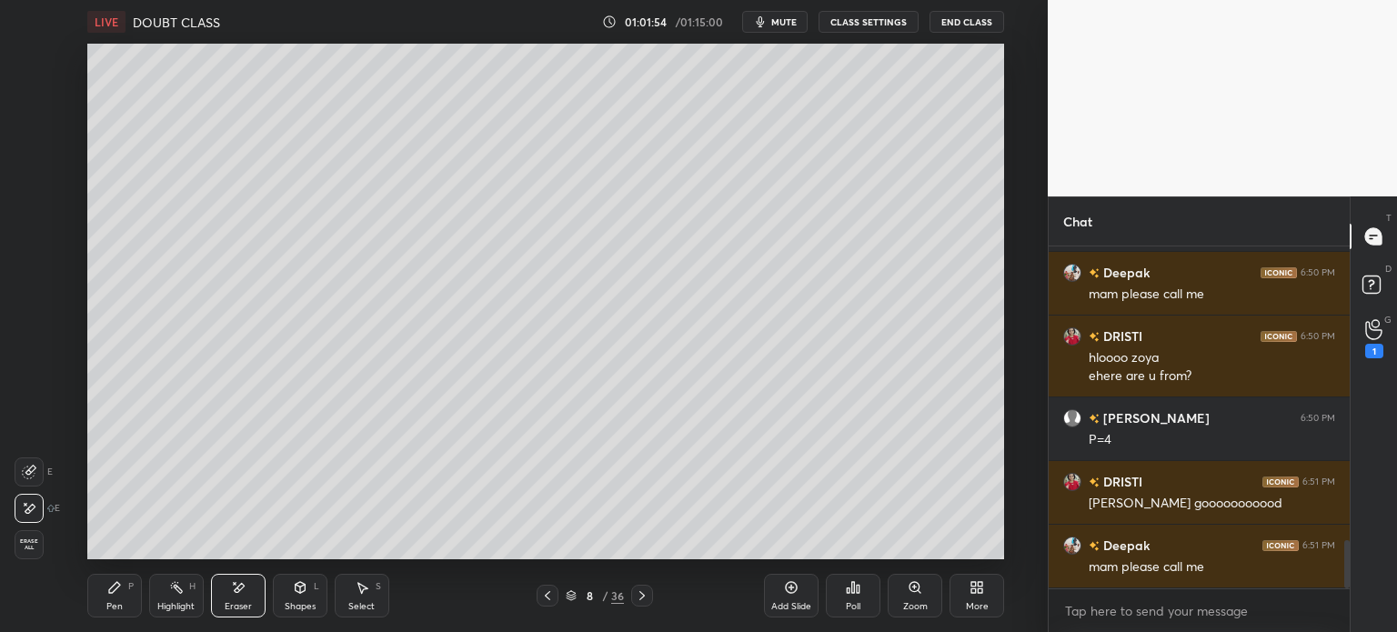
click at [1379, 351] on div "1" at bounding box center [1374, 351] width 18 height 15
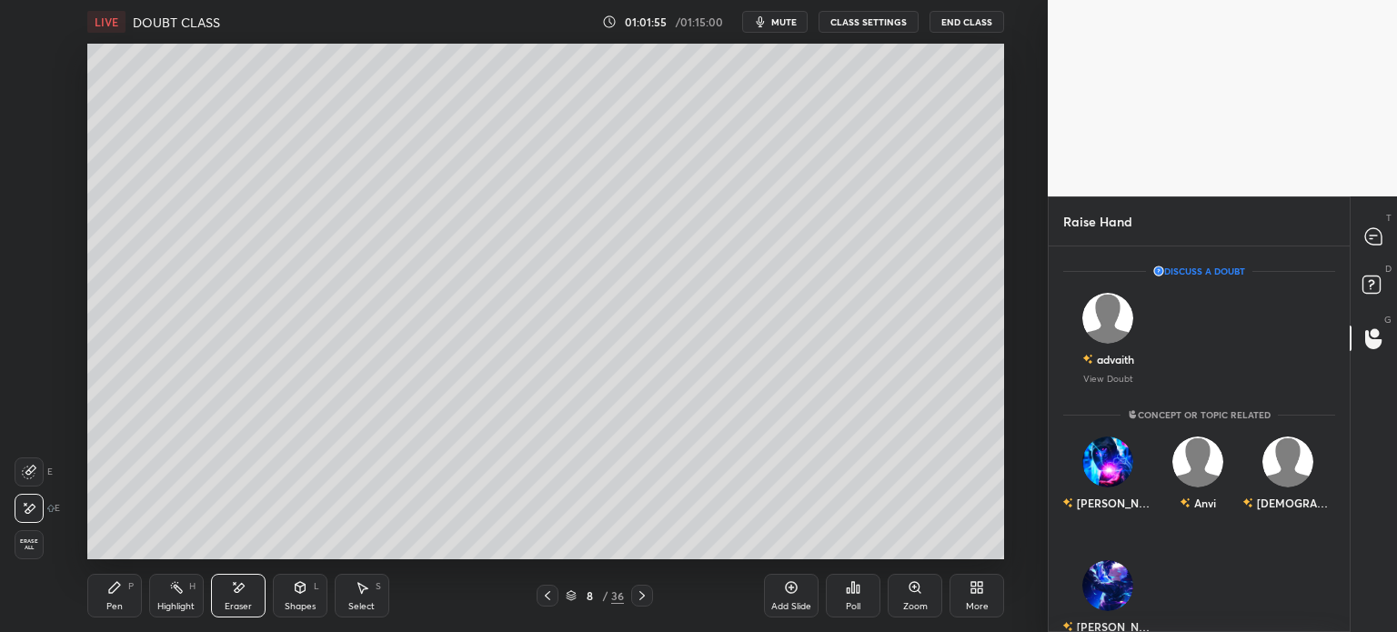
scroll to position [40, 0]
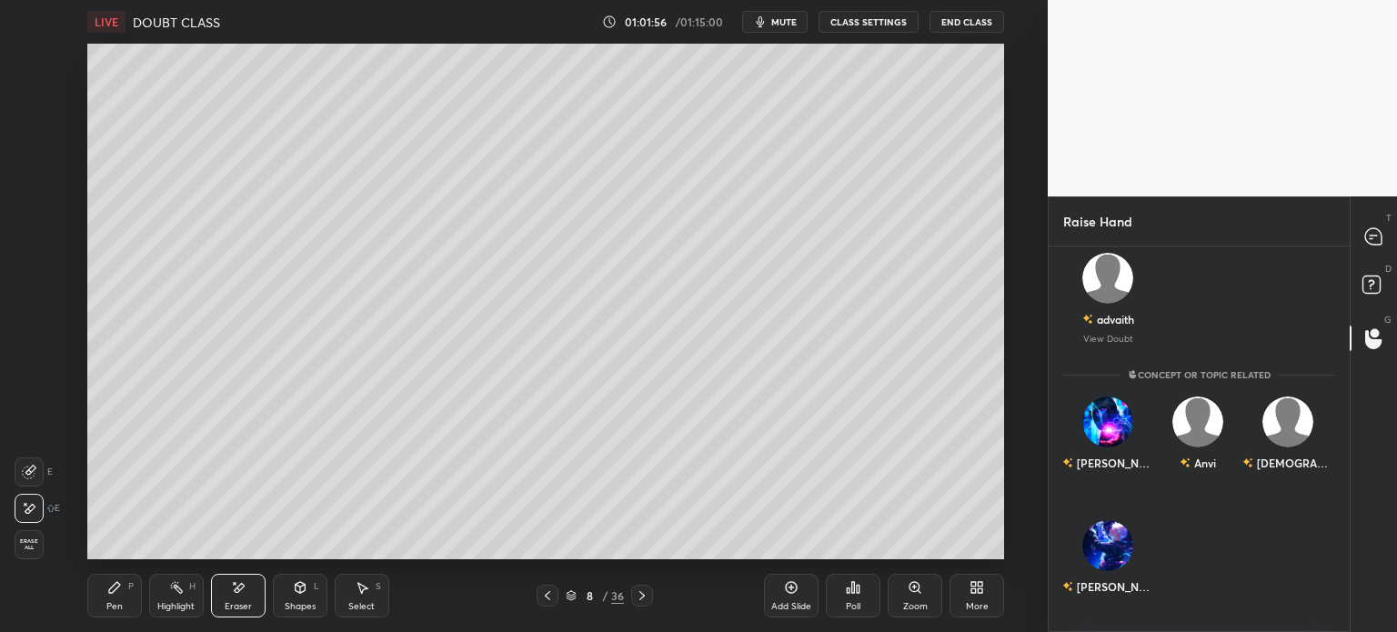
click at [1355, 216] on div "T Messages (T)" at bounding box center [1374, 236] width 46 height 51
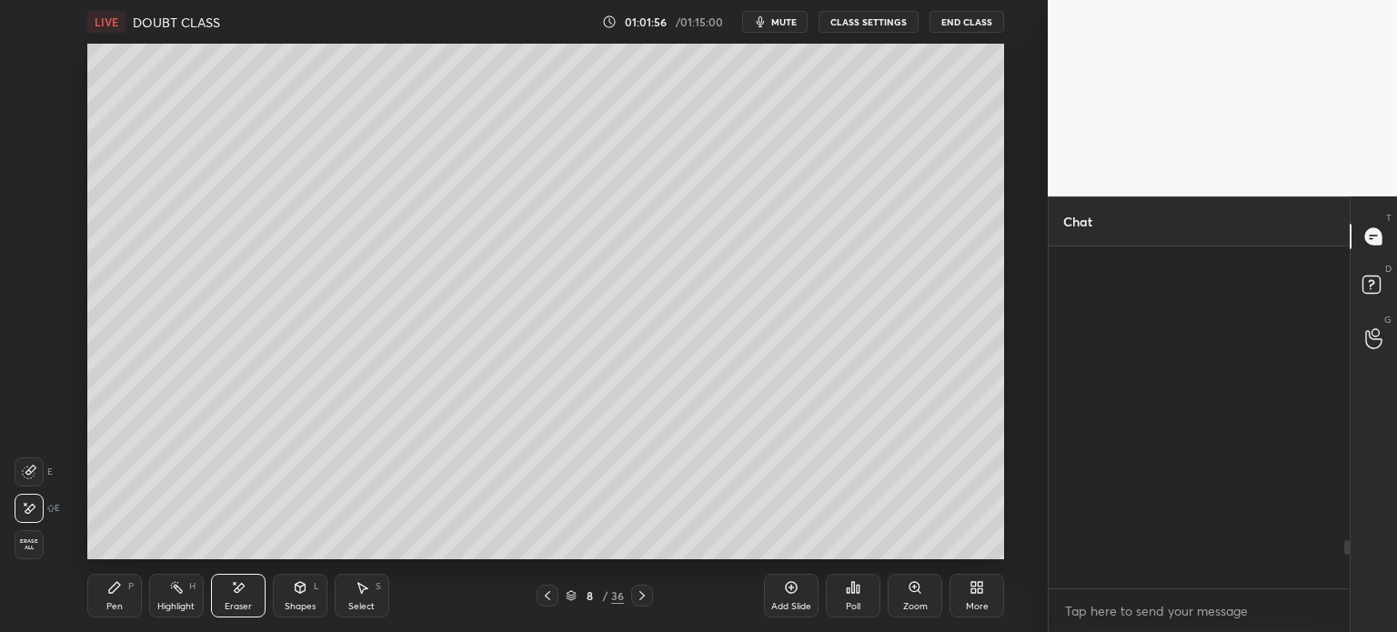
scroll to position [337, 296]
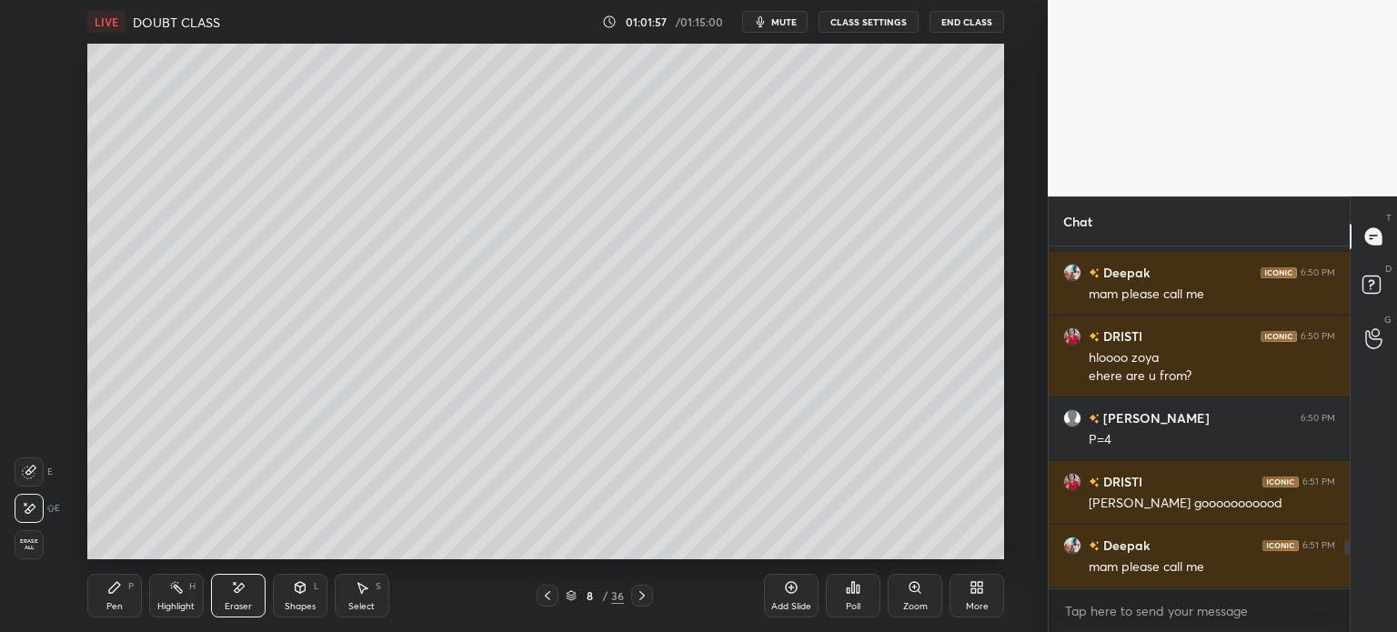
click at [795, 586] on icon at bounding box center [791, 587] width 15 height 15
click at [107, 602] on div "Pen" at bounding box center [114, 606] width 16 height 9
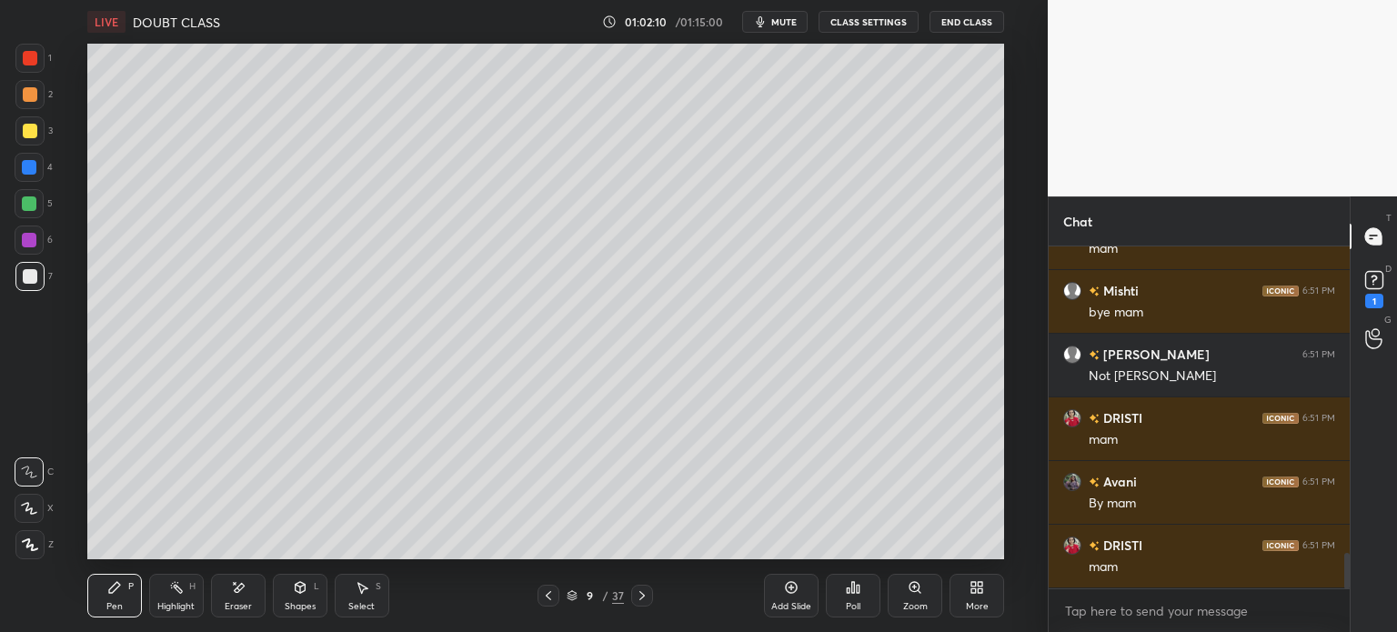
scroll to position [2912, 0]
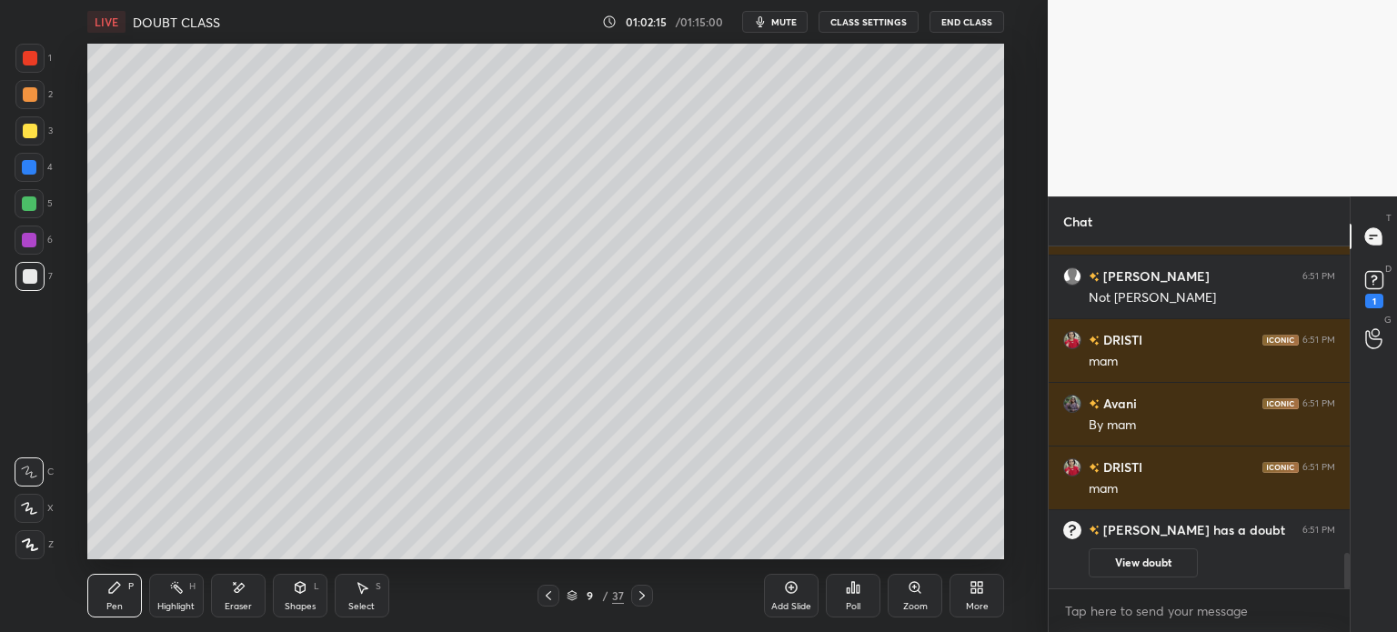
click at [1372, 282] on rect at bounding box center [1373, 280] width 17 height 17
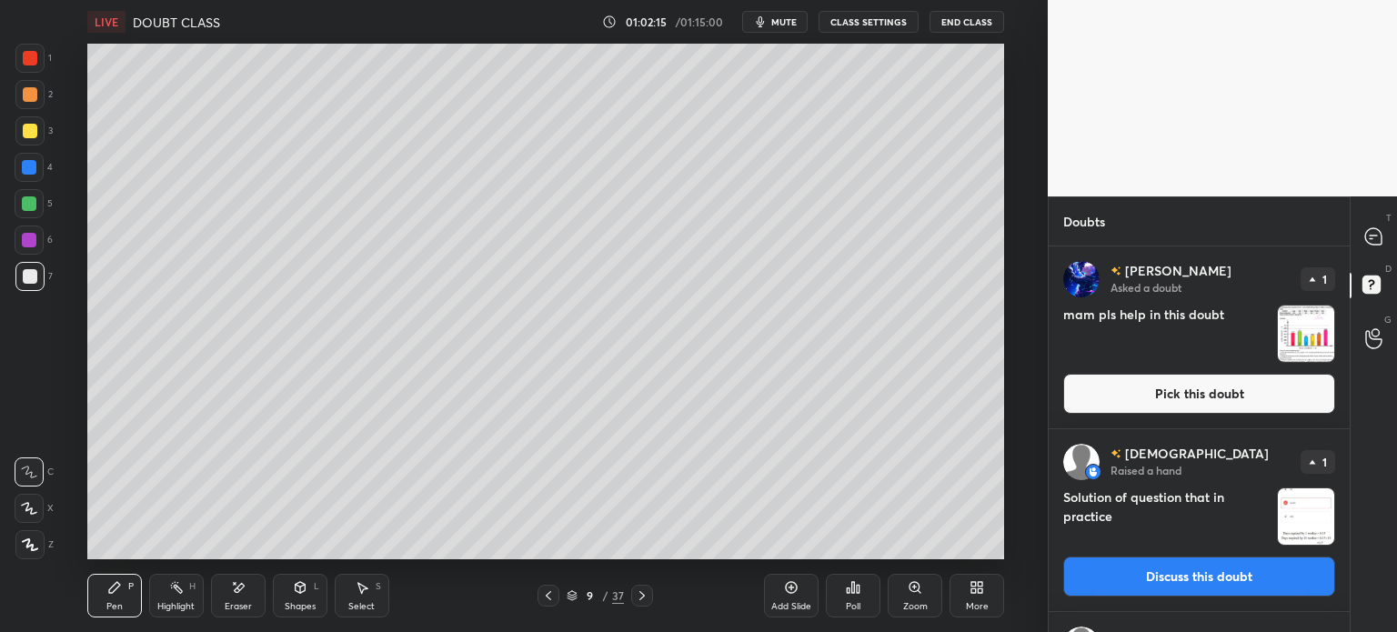
click at [1300, 345] on img "grid" at bounding box center [1306, 334] width 56 height 56
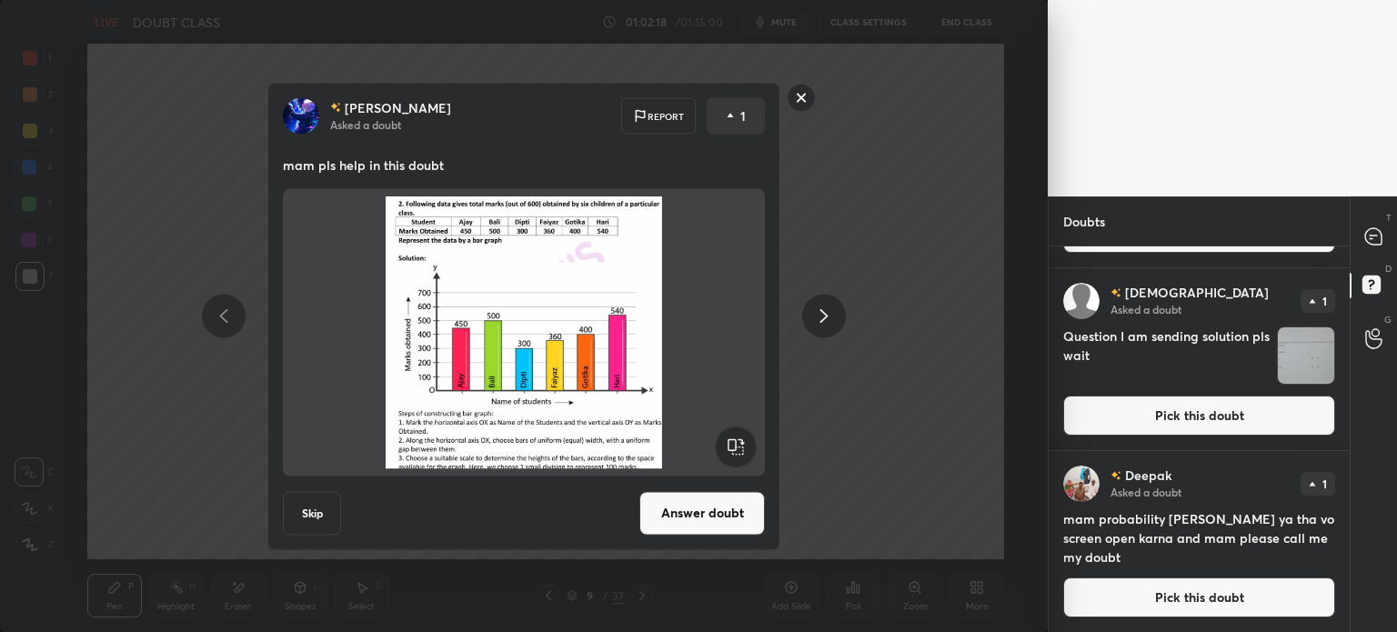
scroll to position [528, 0]
click at [1392, 229] on div "T Messages (T)" at bounding box center [1374, 236] width 46 height 51
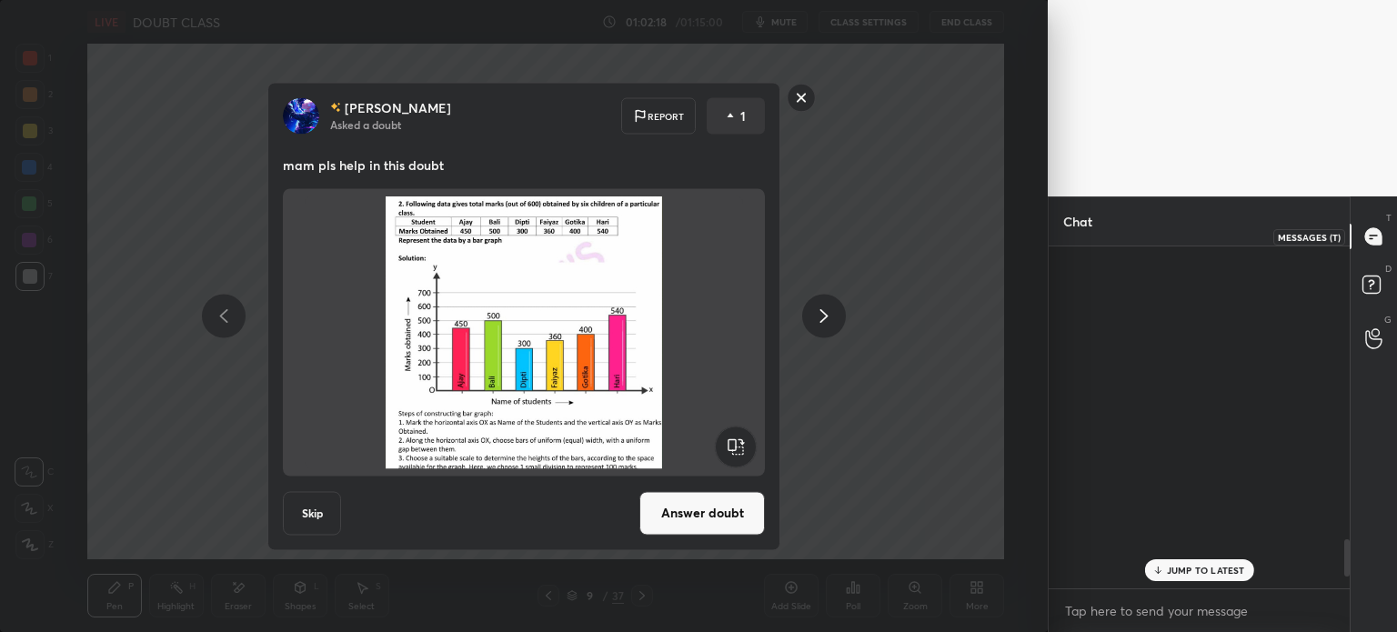
click at [1385, 243] on div at bounding box center [1374, 236] width 36 height 33
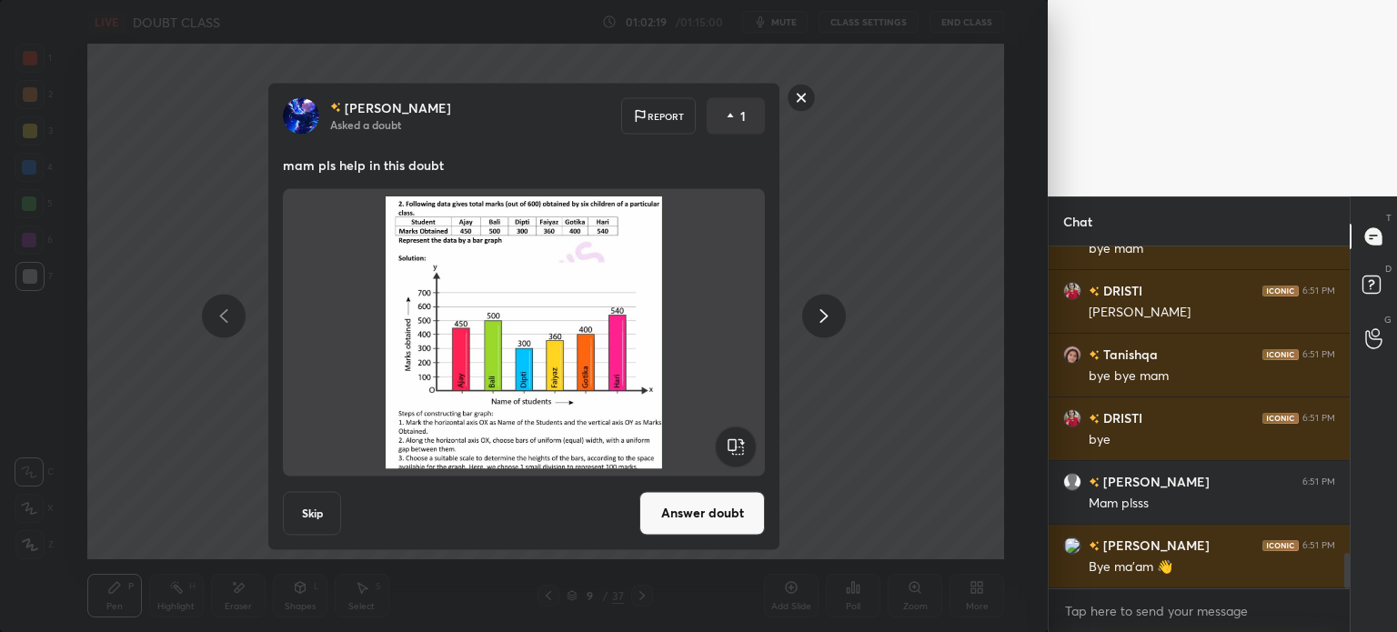
click at [919, 472] on div "[PERSON_NAME] Asked a doubt Report 1 mam pls help in this doubt Skip Answer dou…" at bounding box center [524, 316] width 1048 height 632
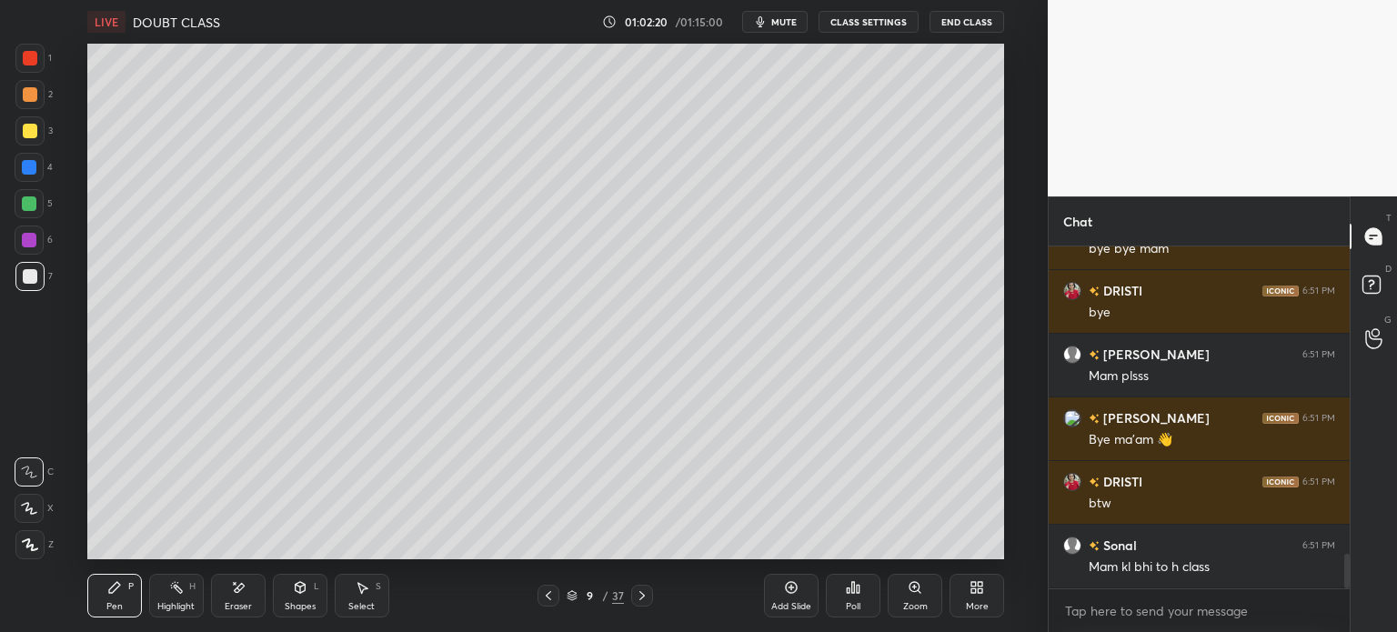
click at [979, 25] on button "End Class" at bounding box center [967, 22] width 75 height 22
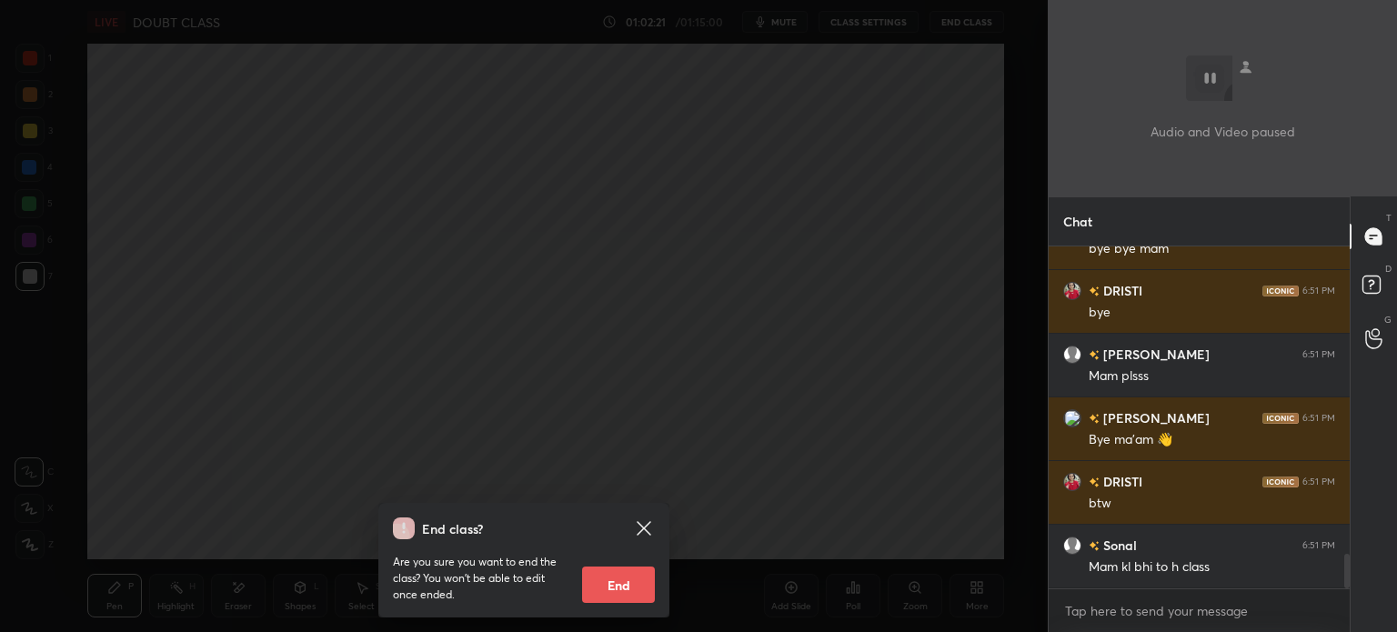
click at [621, 585] on button "End" at bounding box center [618, 585] width 73 height 36
type textarea "x"
